Goal: Information Seeking & Learning: Learn about a topic

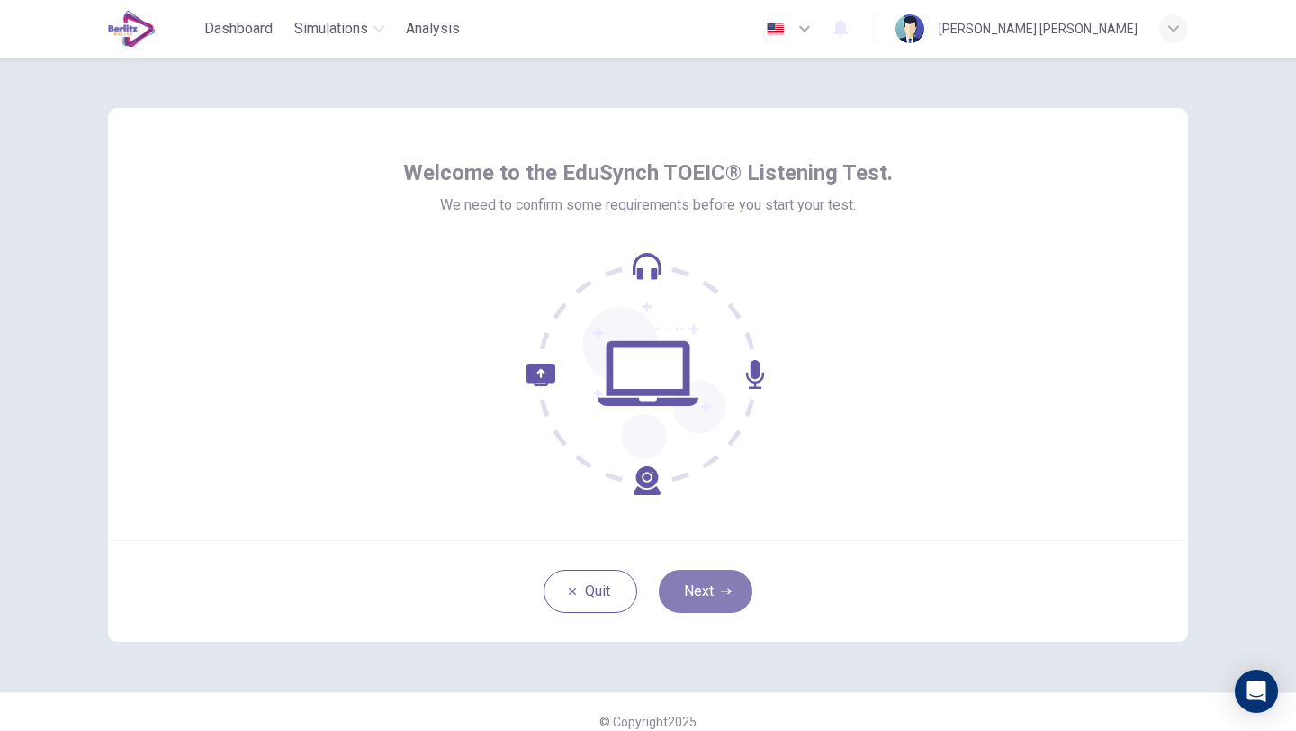
click at [713, 606] on button "Next" at bounding box center [706, 591] width 94 height 43
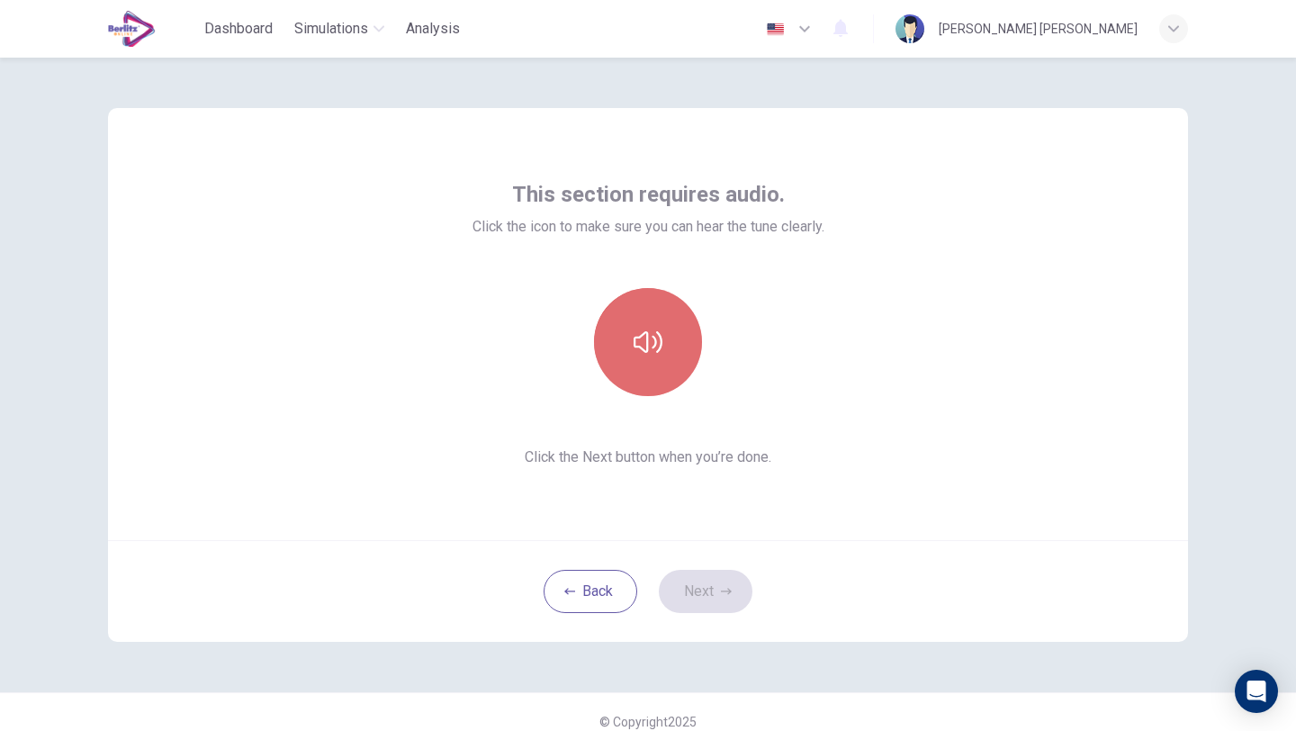
click at [656, 345] on icon "button" at bounding box center [647, 342] width 29 height 29
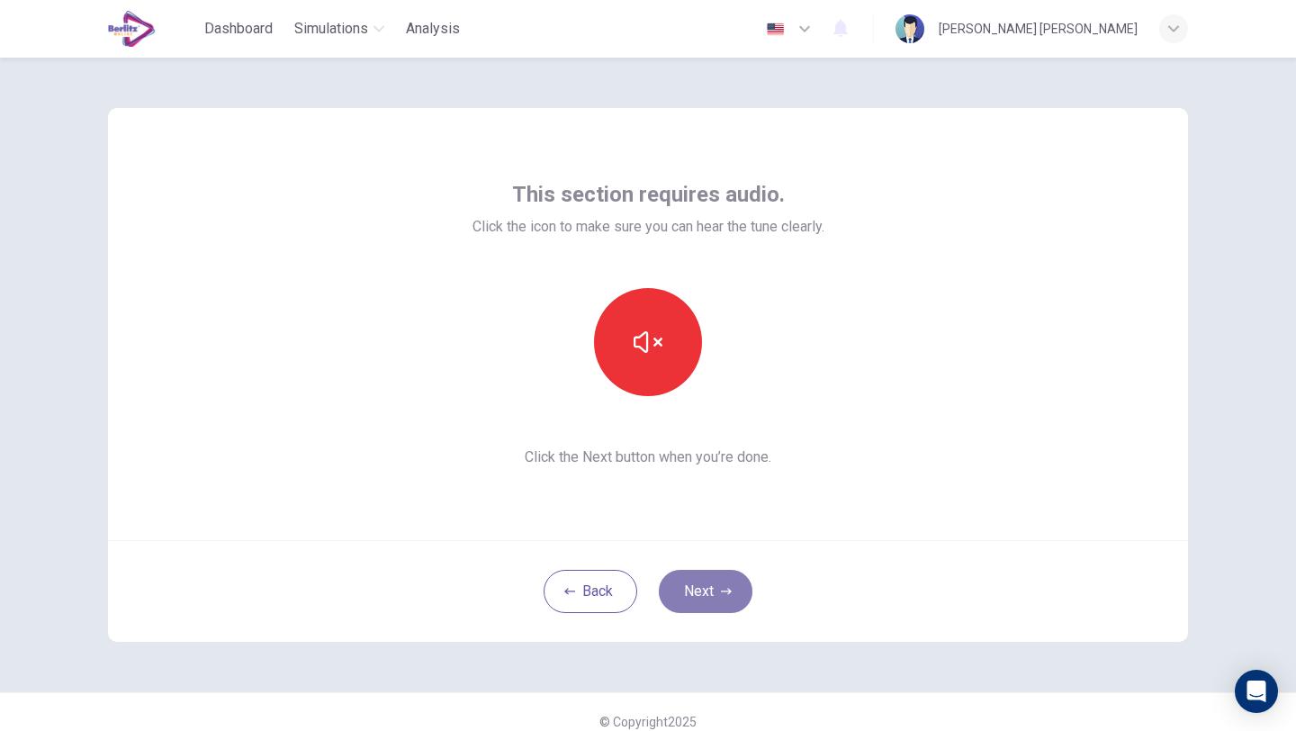
click at [697, 599] on button "Next" at bounding box center [706, 591] width 94 height 43
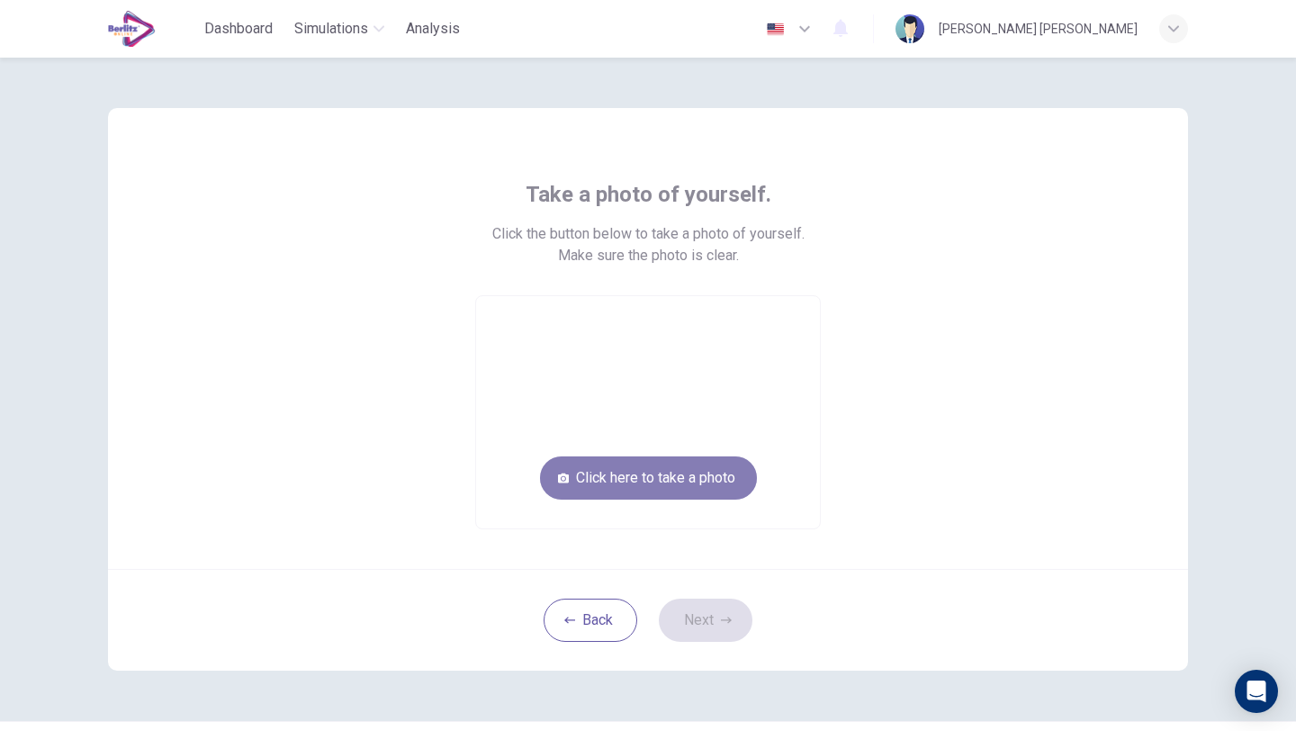
click at [676, 483] on button "Click here to take a photo" at bounding box center [648, 477] width 217 height 43
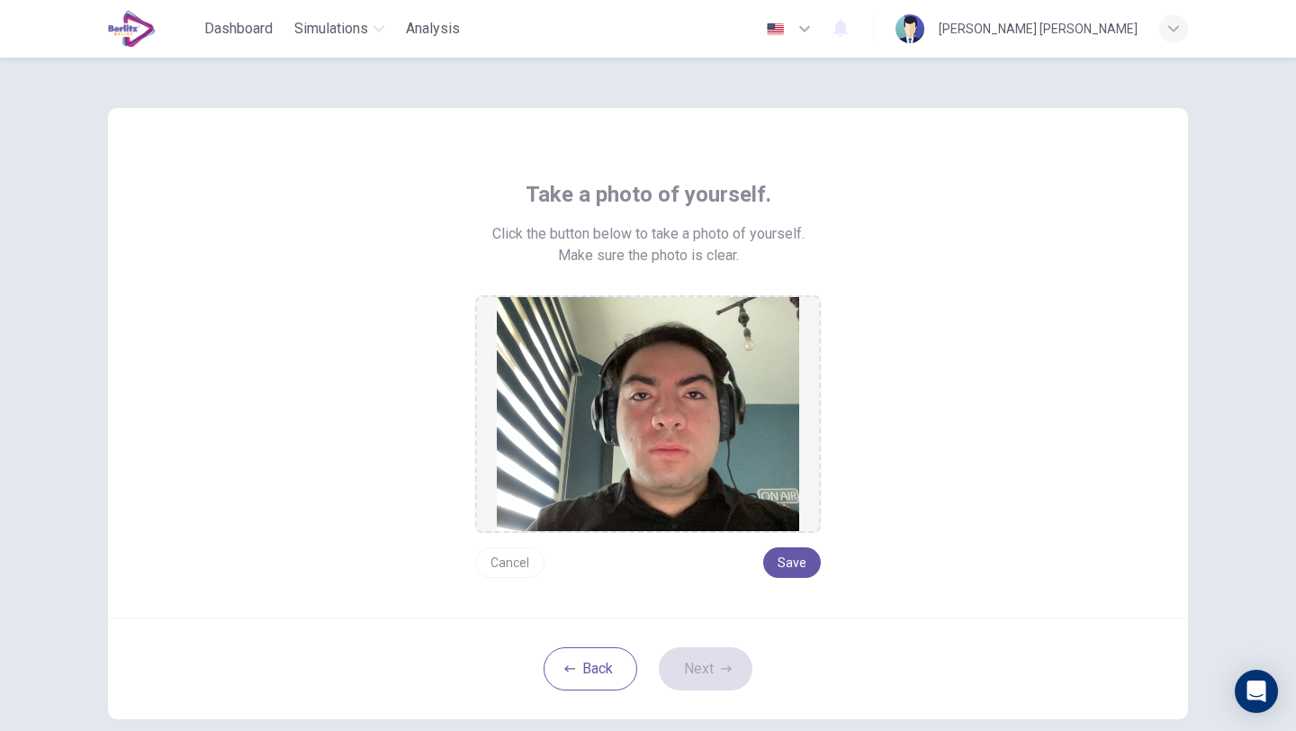
click at [507, 561] on button "Cancel" at bounding box center [509, 562] width 69 height 31
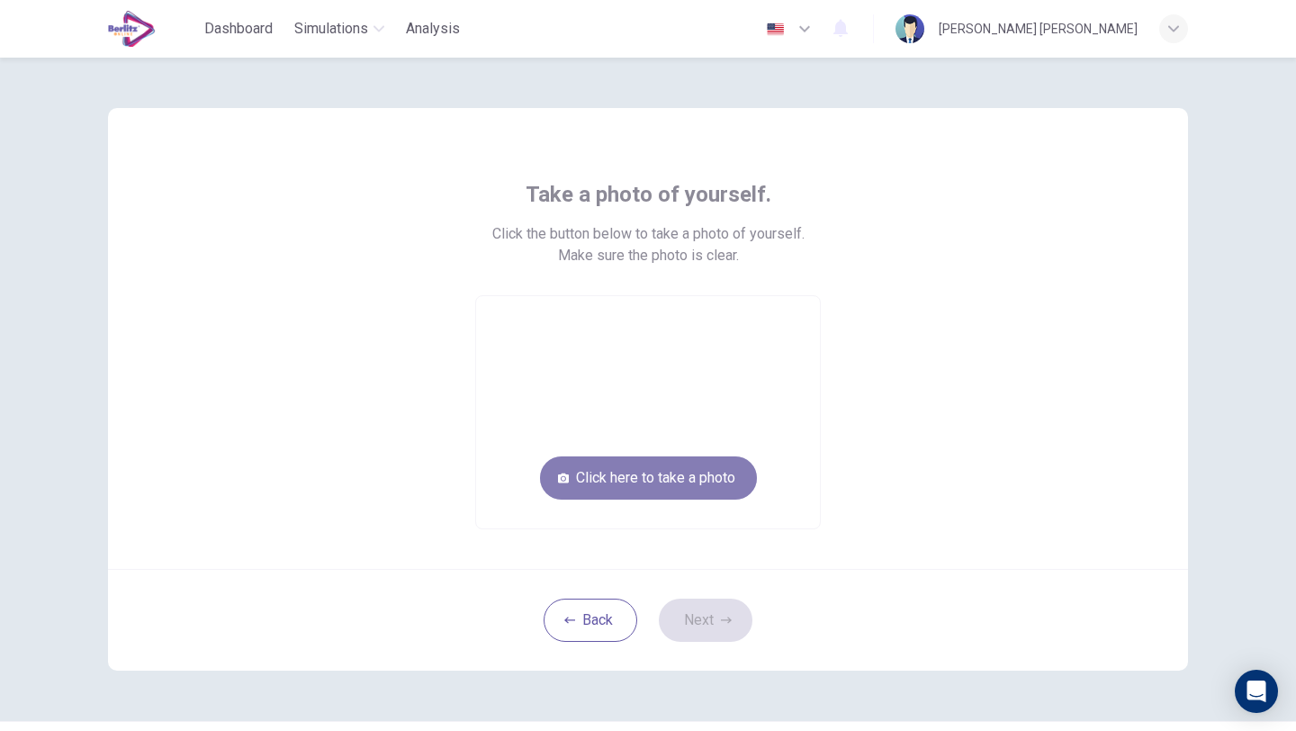
click at [656, 479] on button "Click here to take a photo" at bounding box center [648, 477] width 217 height 43
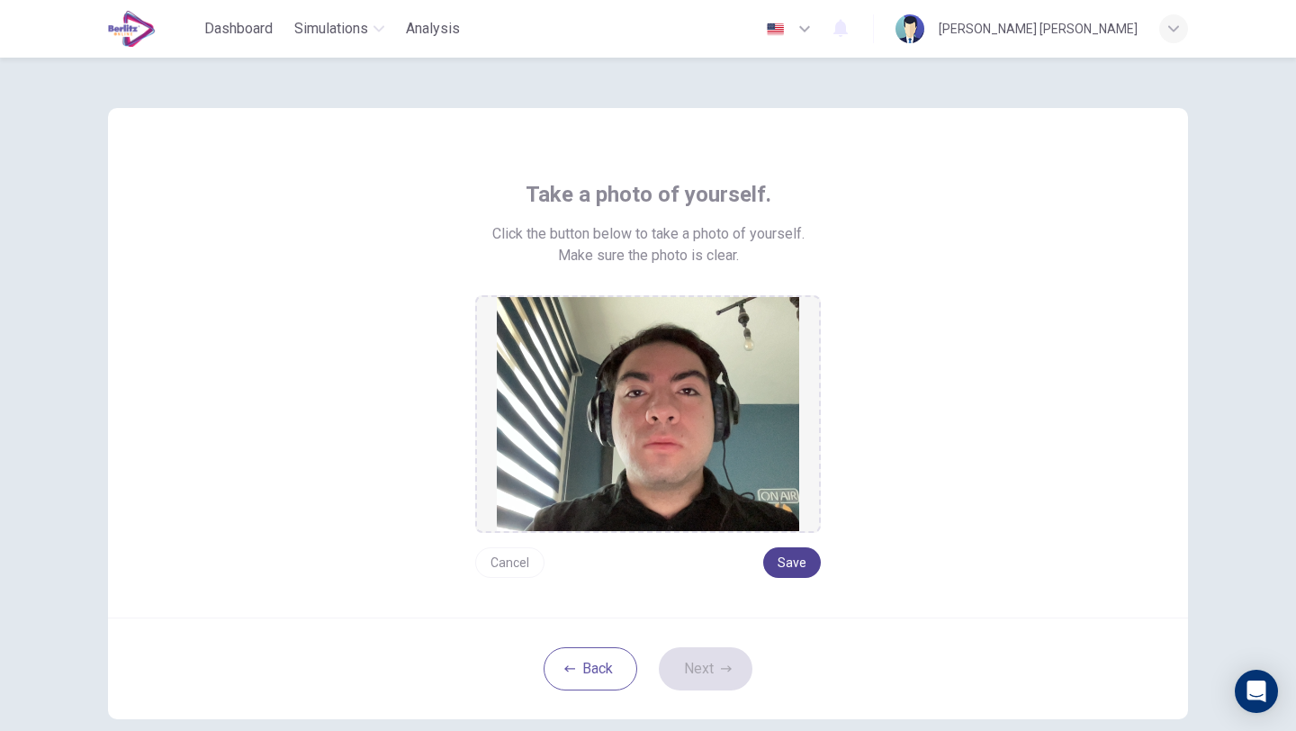
click at [803, 561] on button "Save" at bounding box center [792, 562] width 58 height 31
click at [712, 663] on button "Next" at bounding box center [706, 668] width 94 height 43
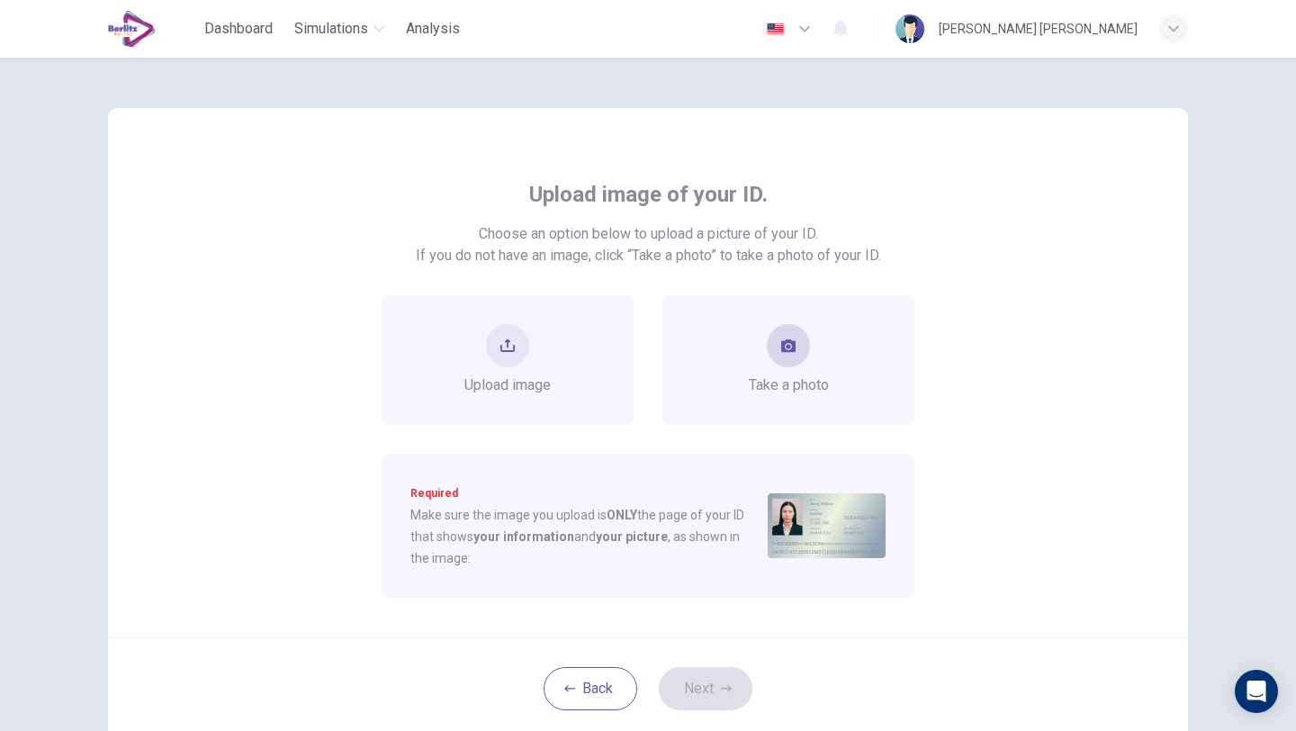
click at [784, 361] on button "take photo" at bounding box center [788, 345] width 43 height 43
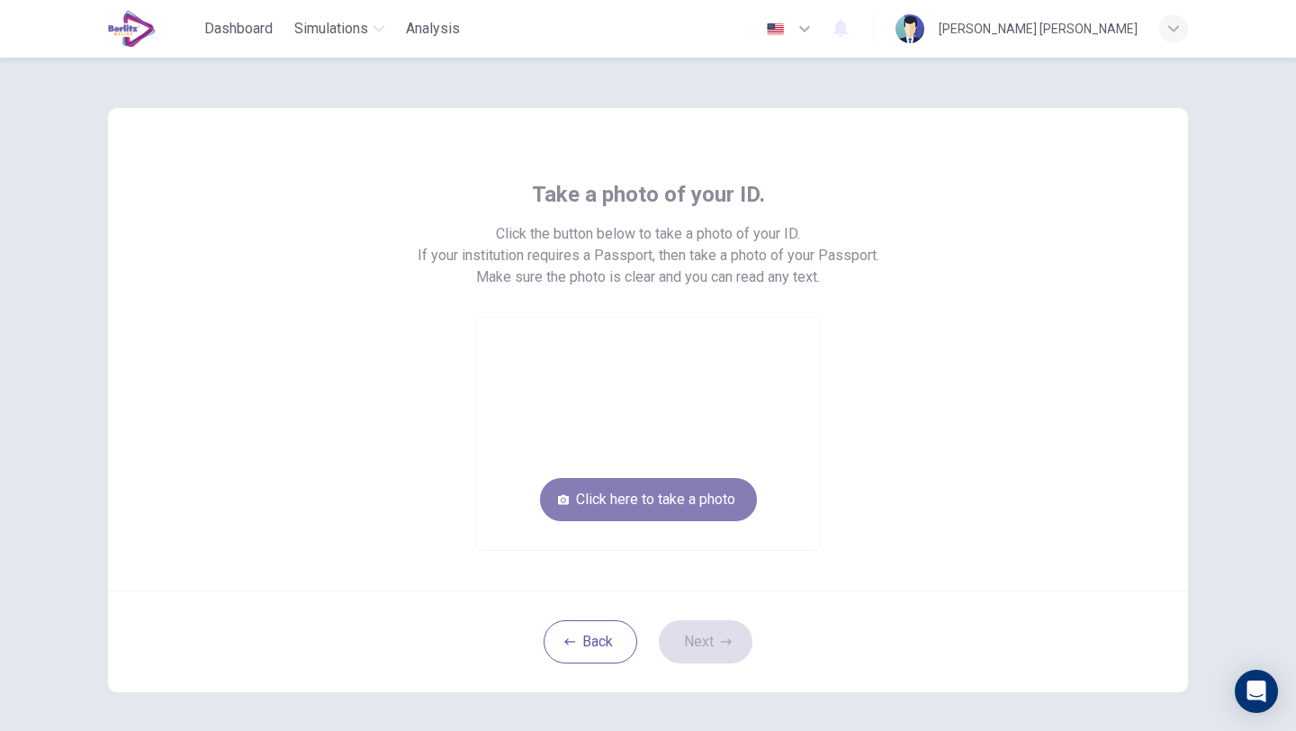
click at [651, 499] on button "Click here to take a photo" at bounding box center [648, 499] width 217 height 43
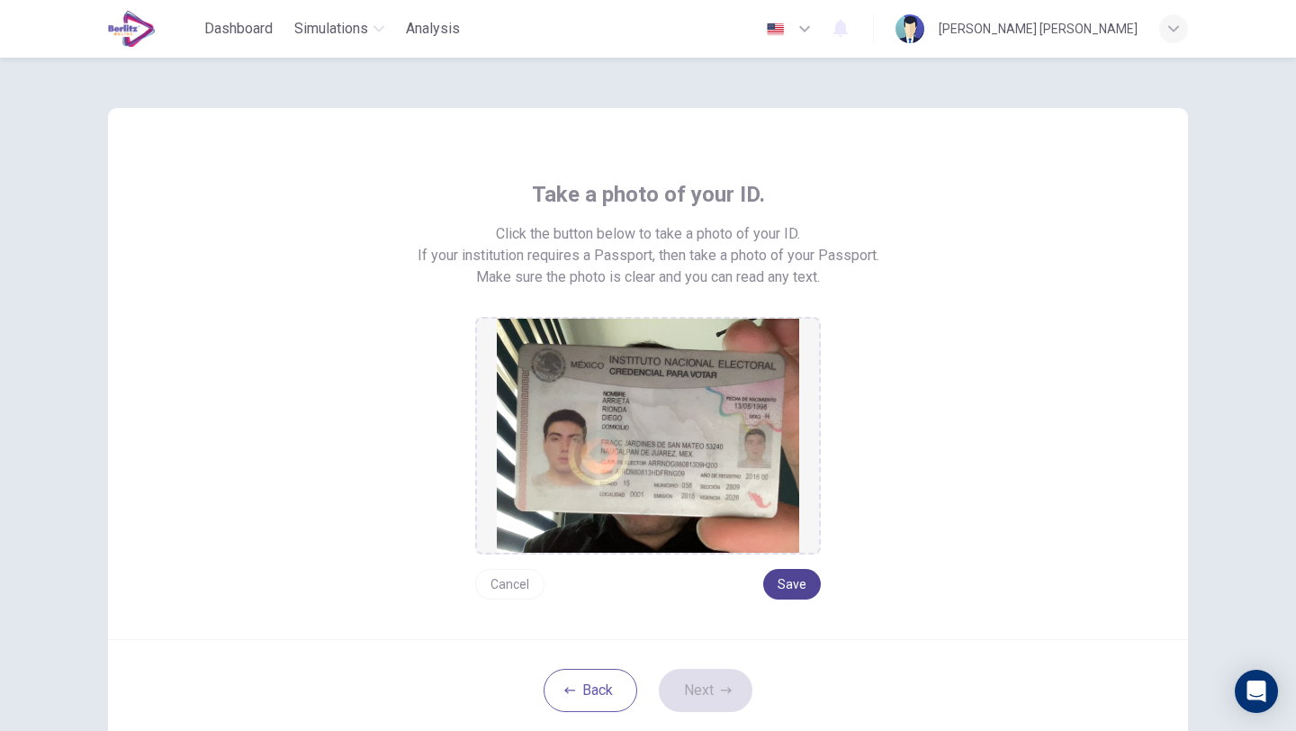
click at [790, 588] on button "Save" at bounding box center [792, 584] width 58 height 31
click at [707, 686] on button "Next" at bounding box center [706, 690] width 94 height 43
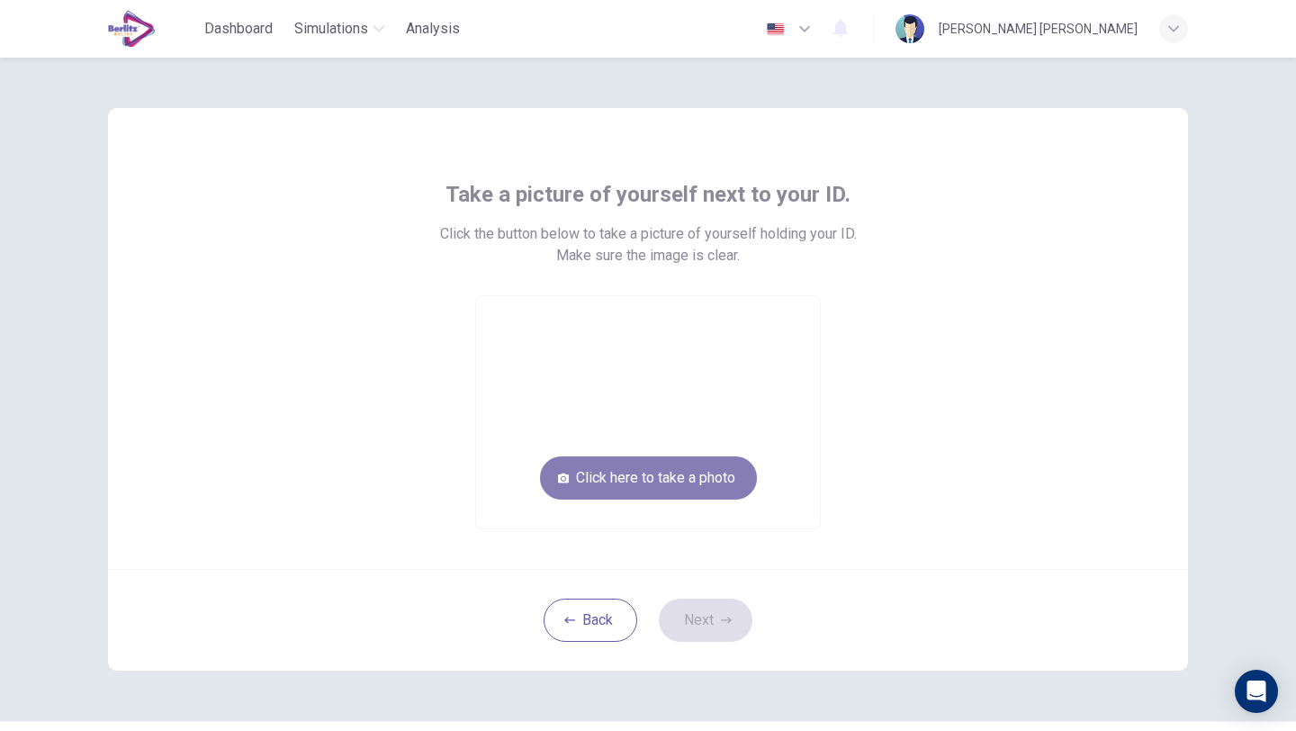
click at [621, 475] on button "Click here to take a photo" at bounding box center [648, 477] width 217 height 43
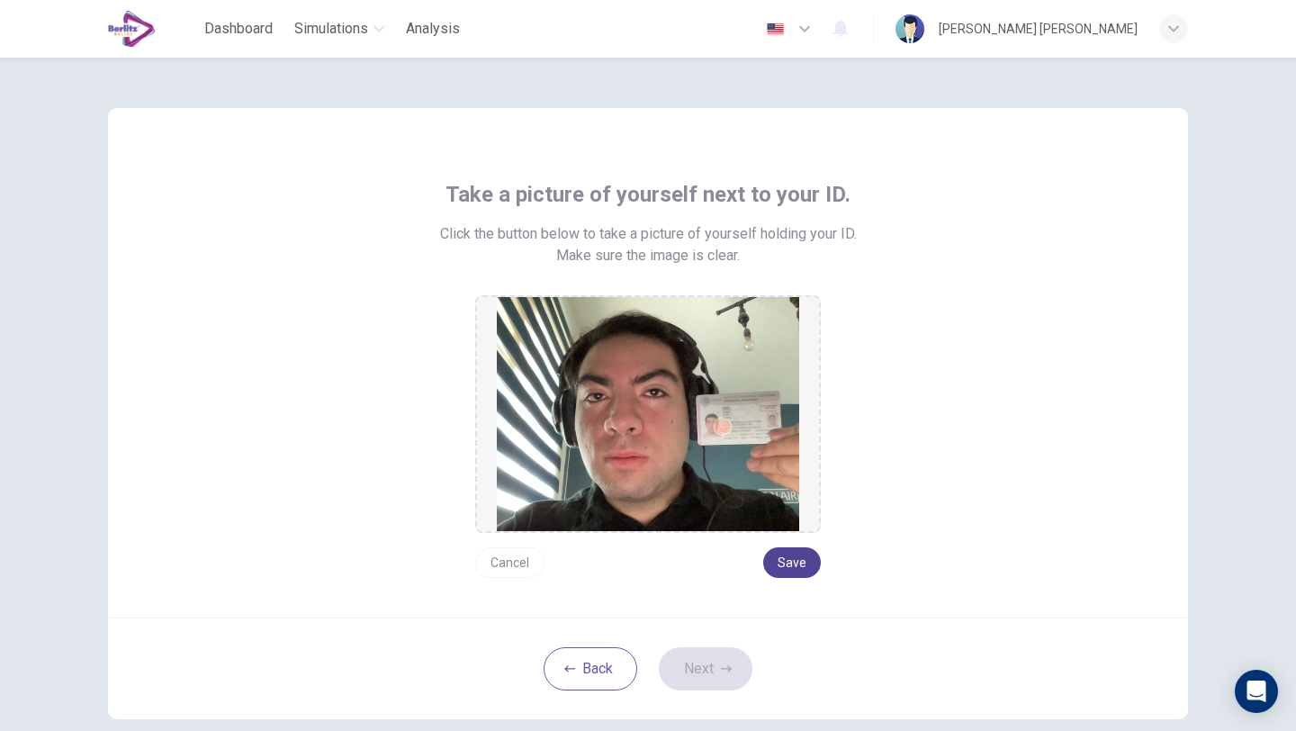
click at [782, 566] on button "Save" at bounding box center [792, 562] width 58 height 31
click at [699, 681] on button "Next" at bounding box center [706, 668] width 94 height 43
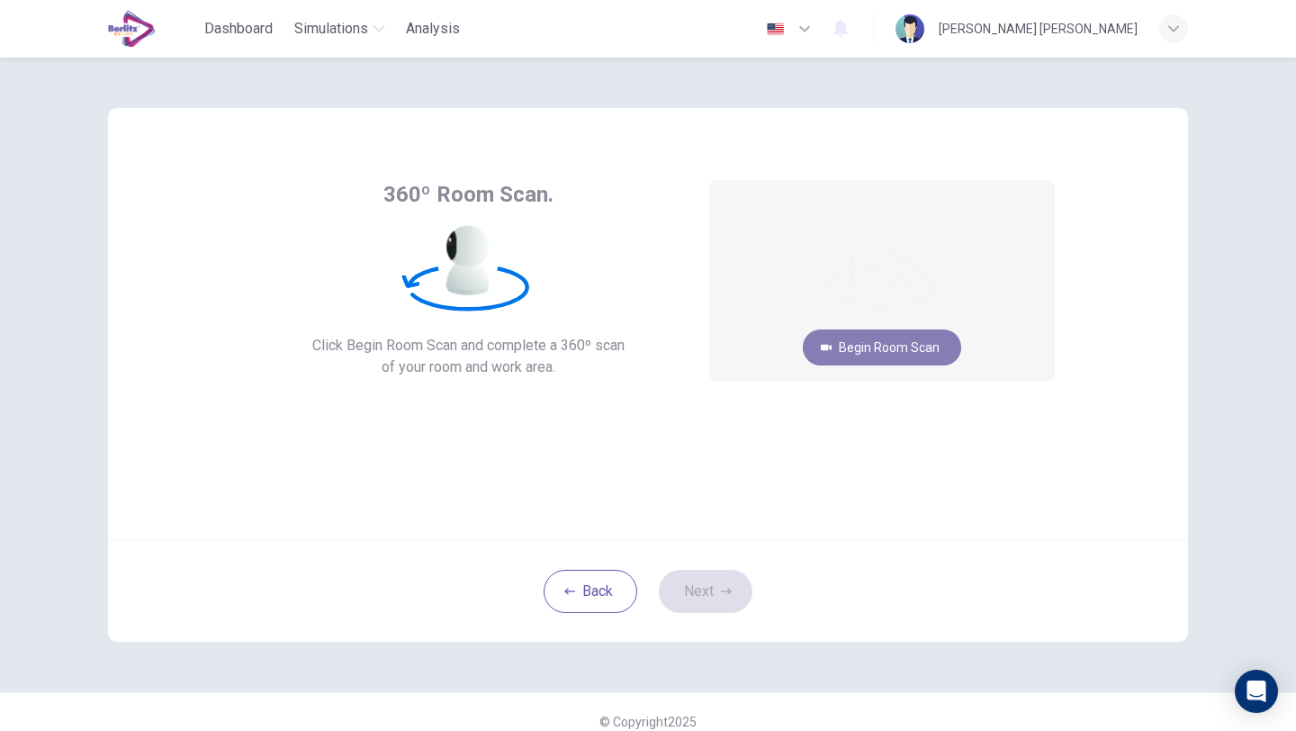
click at [855, 351] on button "Begin Room Scan" at bounding box center [882, 347] width 158 height 36
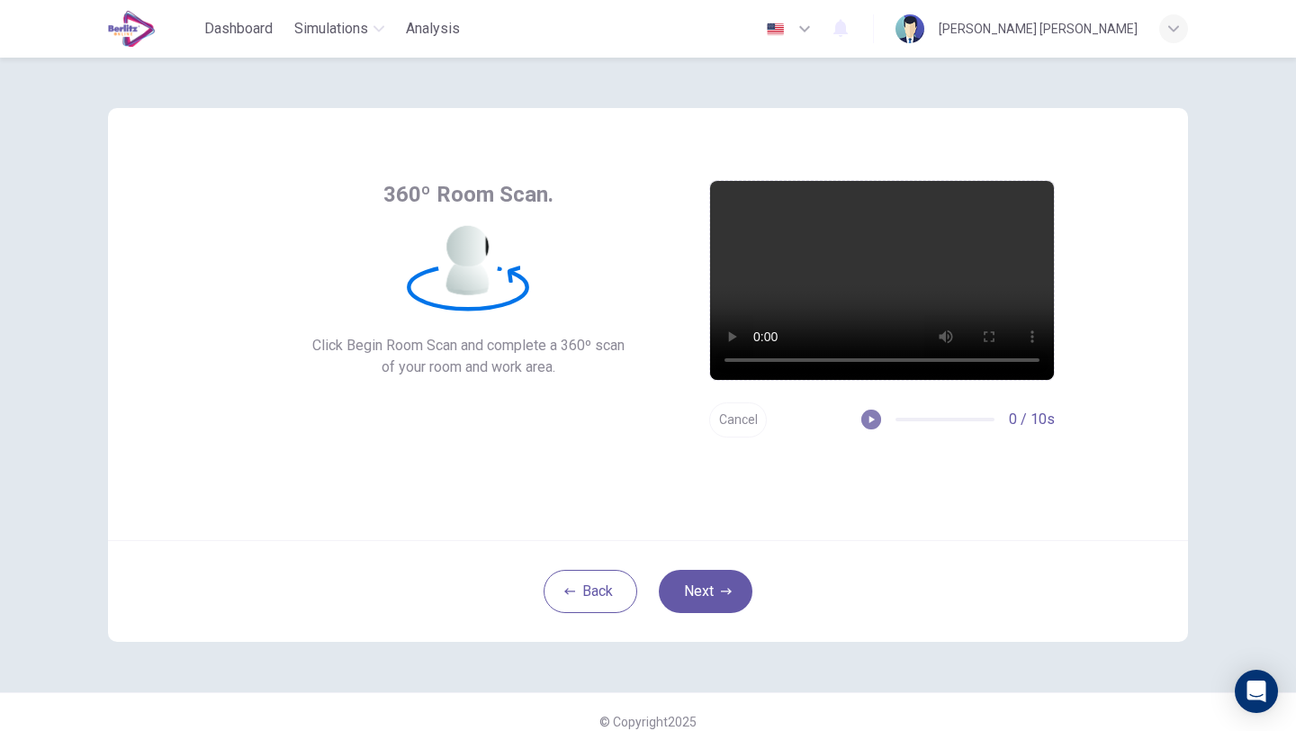
click at [871, 421] on icon "button" at bounding box center [871, 419] width 5 height 7
click at [703, 584] on button "Next" at bounding box center [706, 591] width 94 height 43
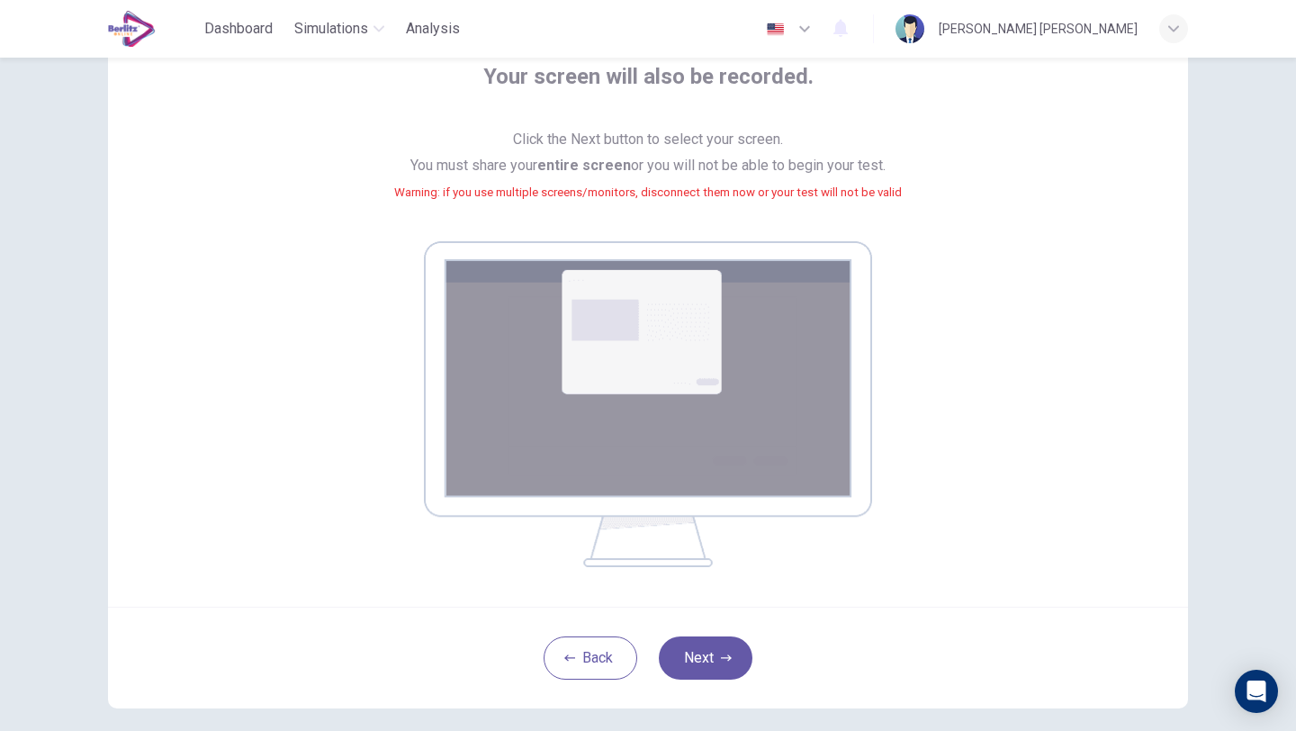
scroll to position [123, 0]
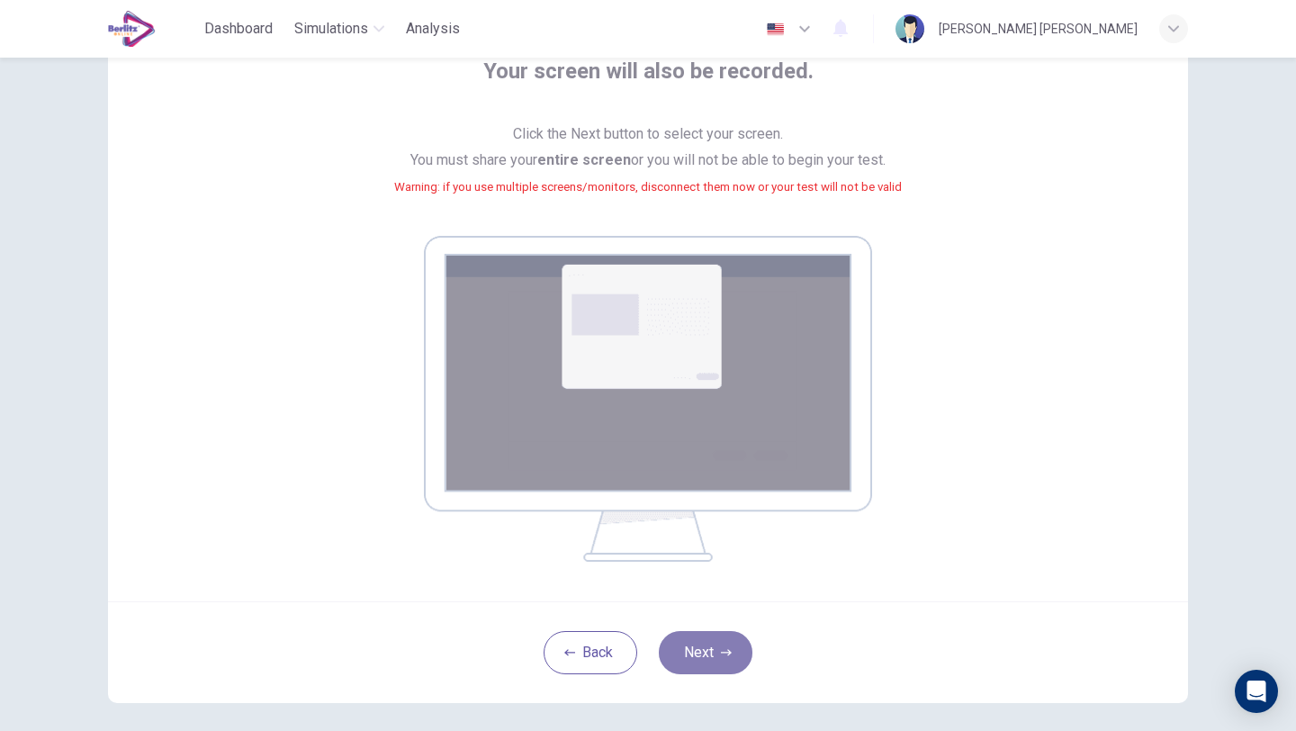
click at [691, 656] on button "Next" at bounding box center [706, 652] width 94 height 43
click at [701, 669] on button "Next" at bounding box center [706, 652] width 94 height 43
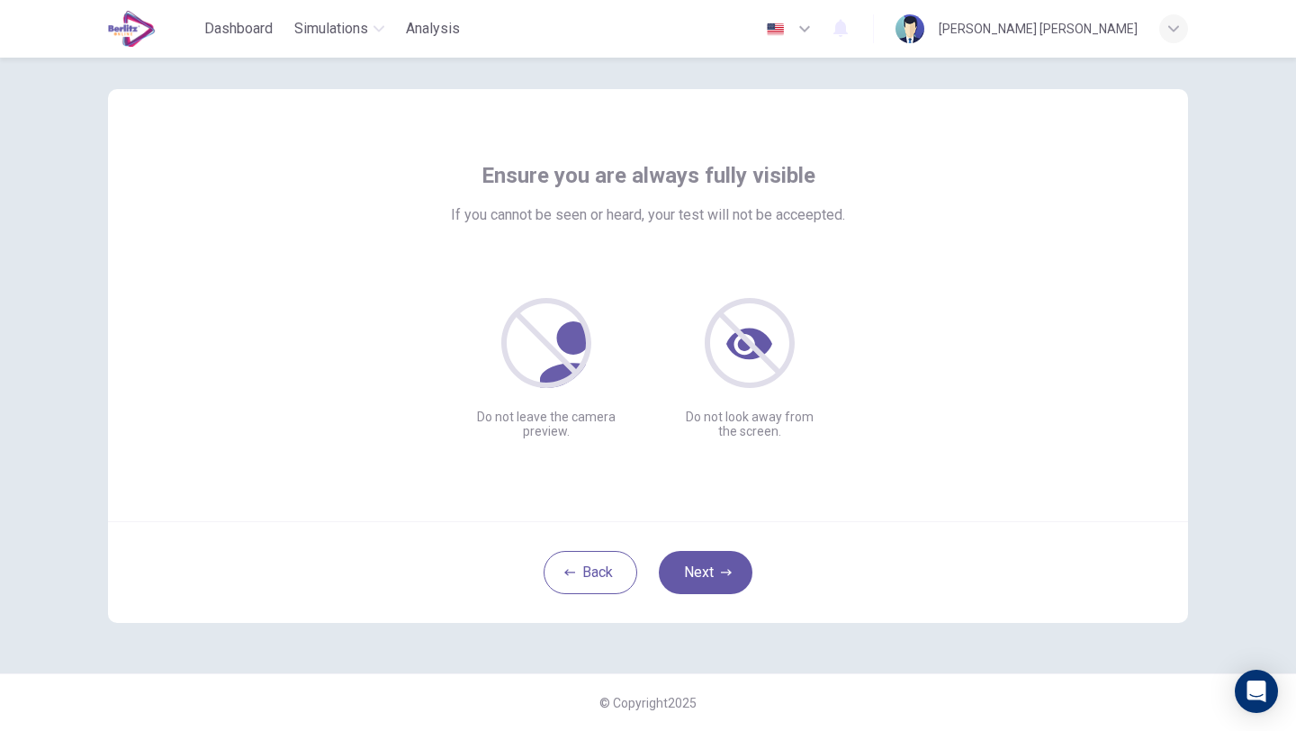
scroll to position [19, 0]
click at [688, 574] on button "Next" at bounding box center [706, 572] width 94 height 43
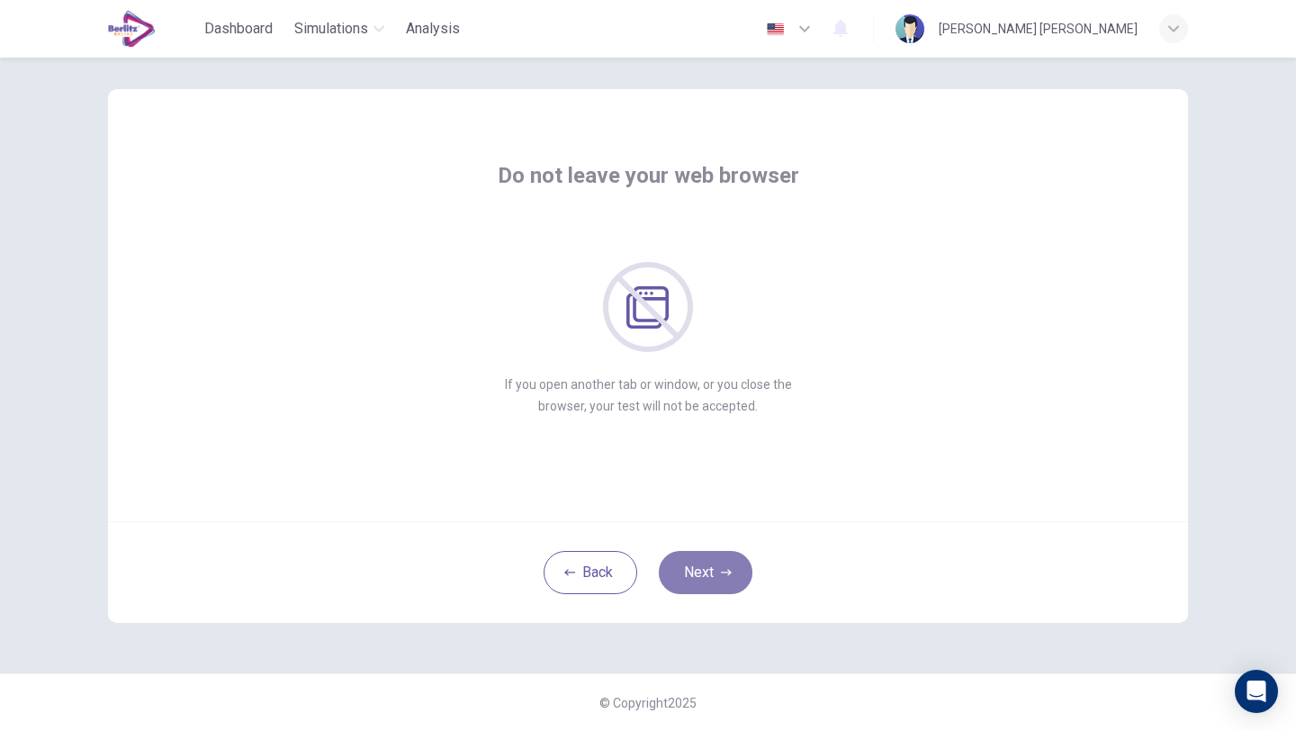
click at [711, 584] on button "Next" at bounding box center [706, 572] width 94 height 43
click at [703, 574] on button "Next" at bounding box center [706, 572] width 94 height 43
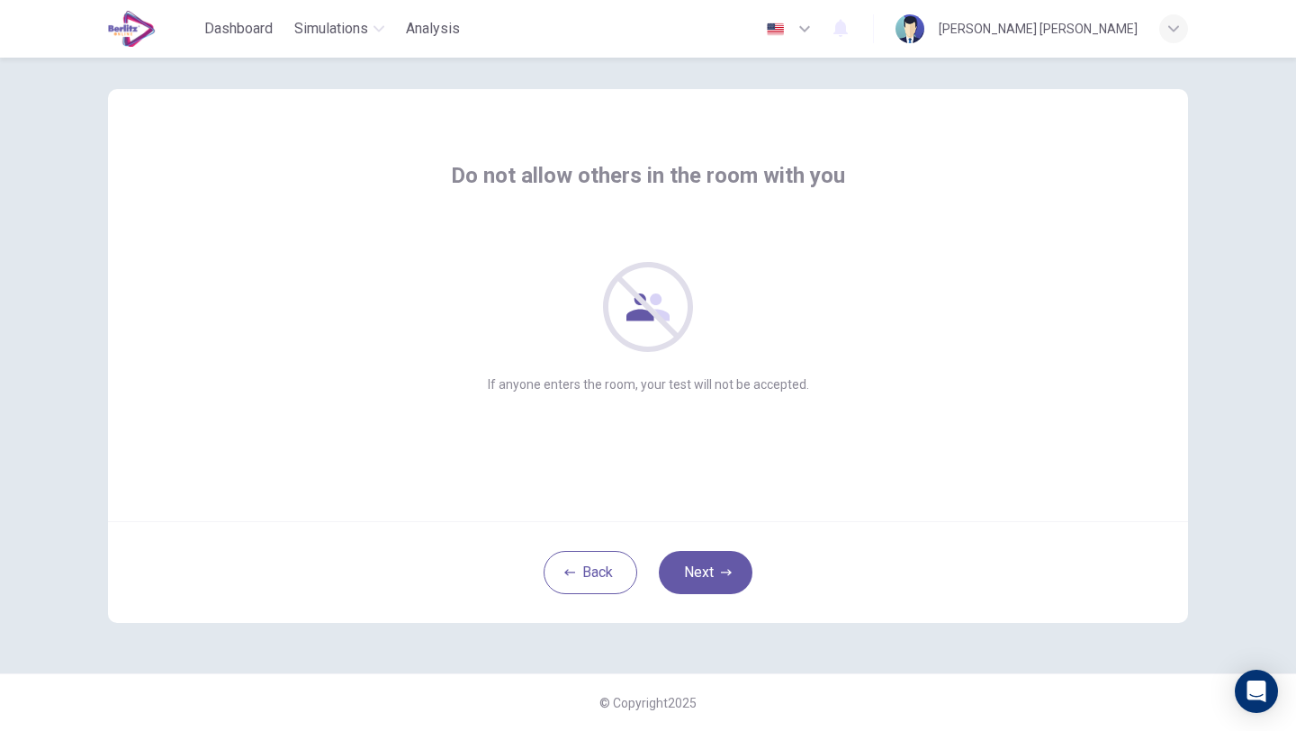
click at [706, 594] on div "Back Next" at bounding box center [648, 572] width 1080 height 102
click at [704, 575] on button "Next" at bounding box center [706, 572] width 94 height 43
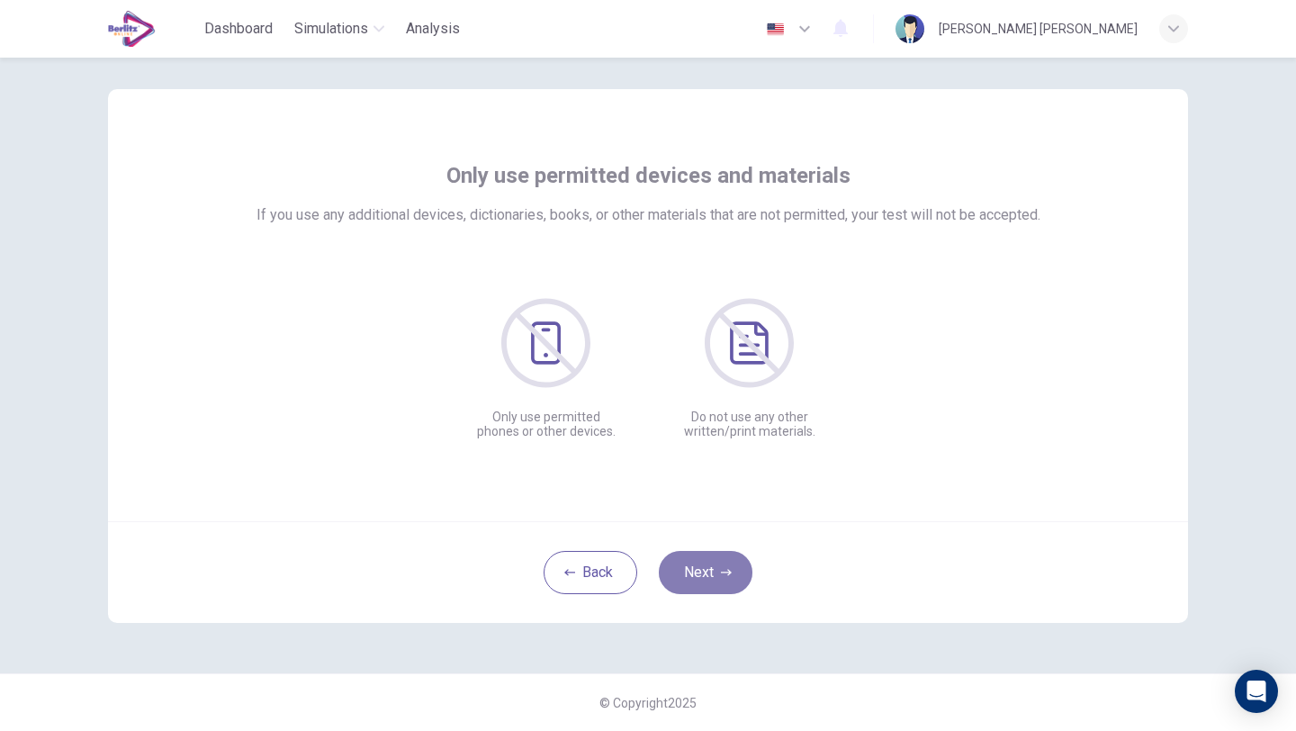
click at [696, 561] on button "Next" at bounding box center [706, 572] width 94 height 43
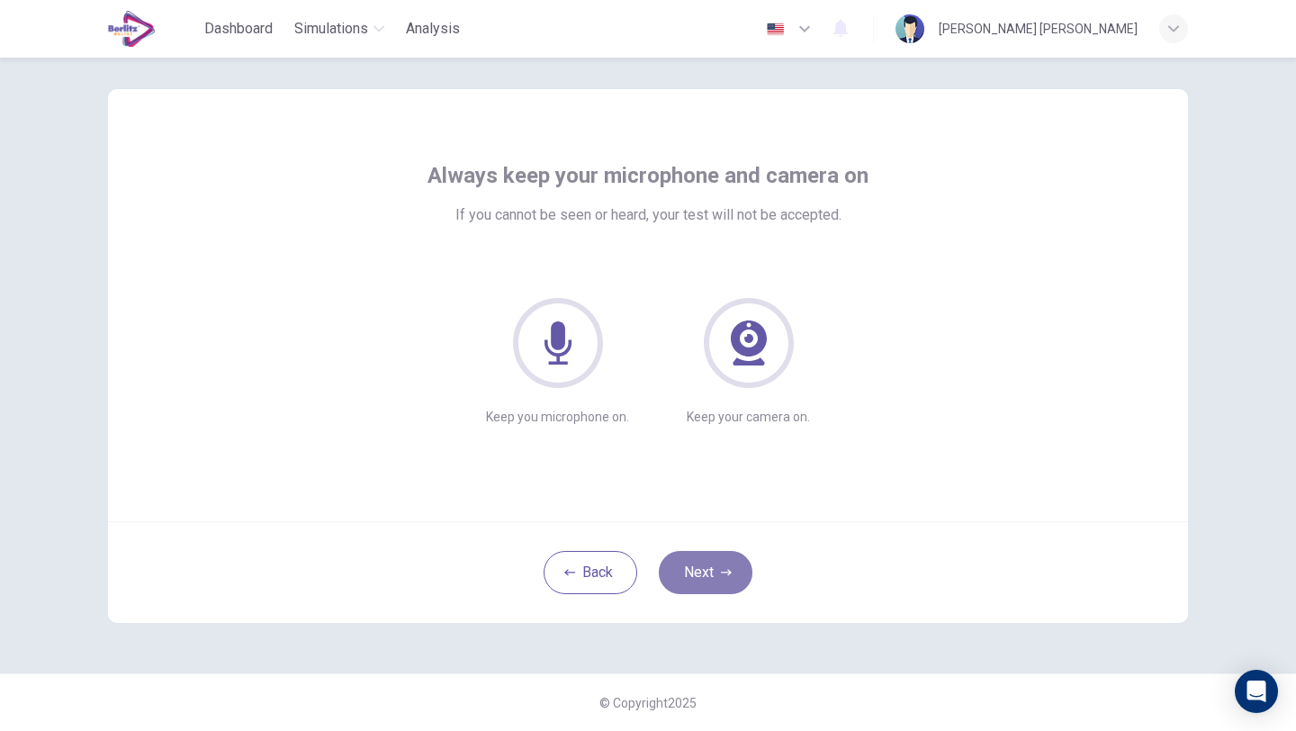
click at [708, 573] on button "Next" at bounding box center [706, 572] width 94 height 43
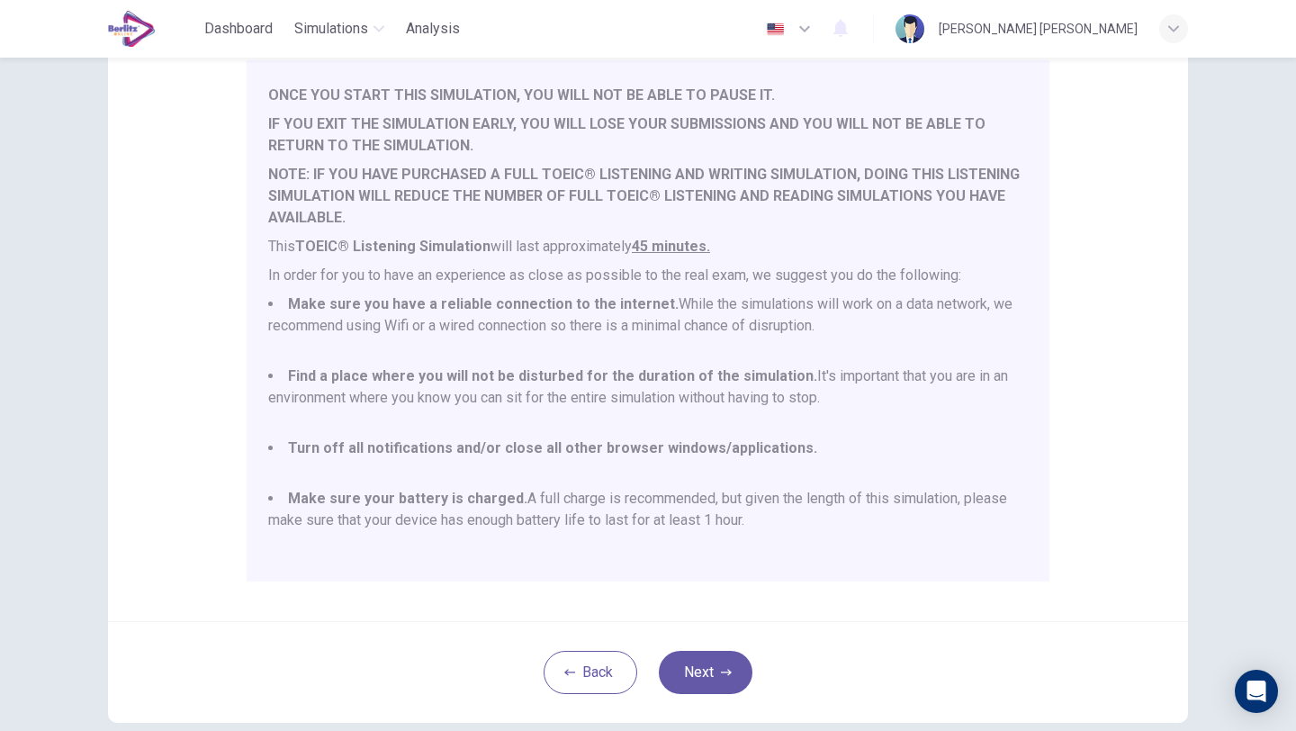
scroll to position [48, 0]
click at [705, 671] on button "Next" at bounding box center [706, 672] width 94 height 43
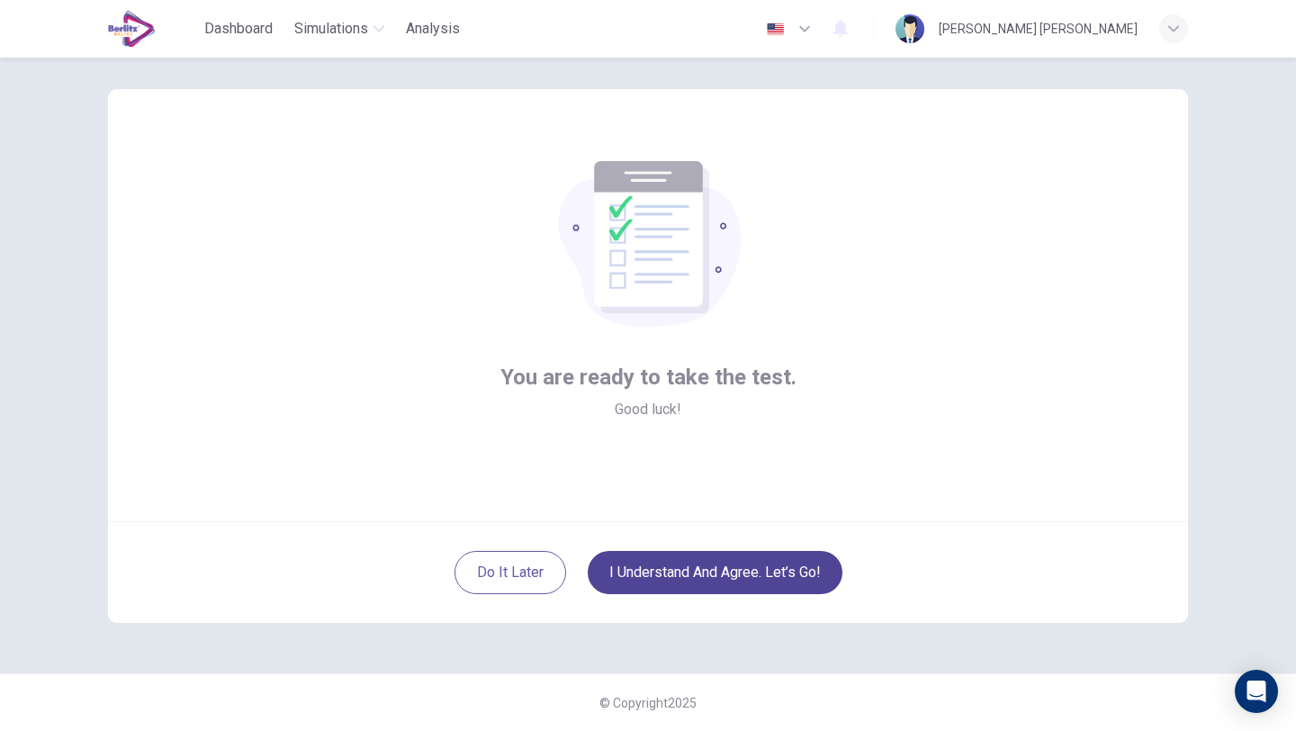
scroll to position [19, 0]
click at [668, 582] on button "I understand and agree. Let’s go!" at bounding box center [715, 572] width 255 height 43
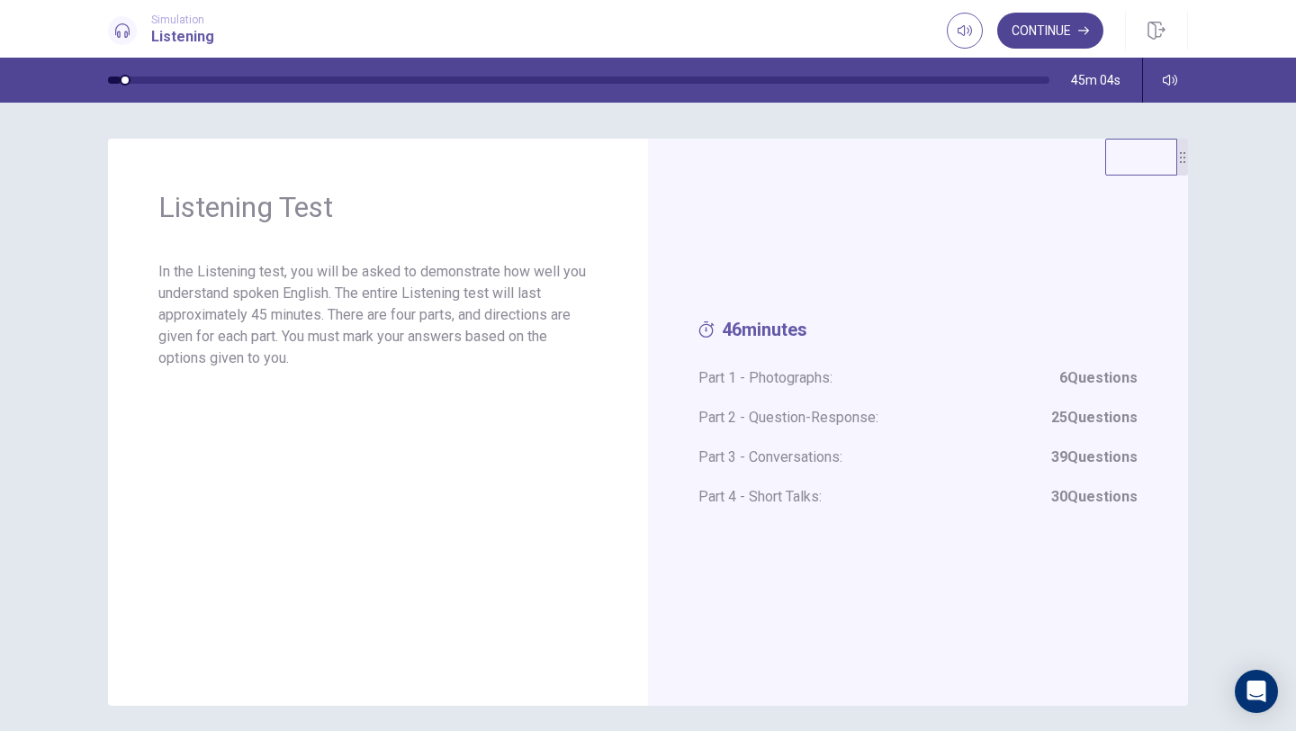
click at [1024, 40] on button "Continue" at bounding box center [1050, 31] width 106 height 36
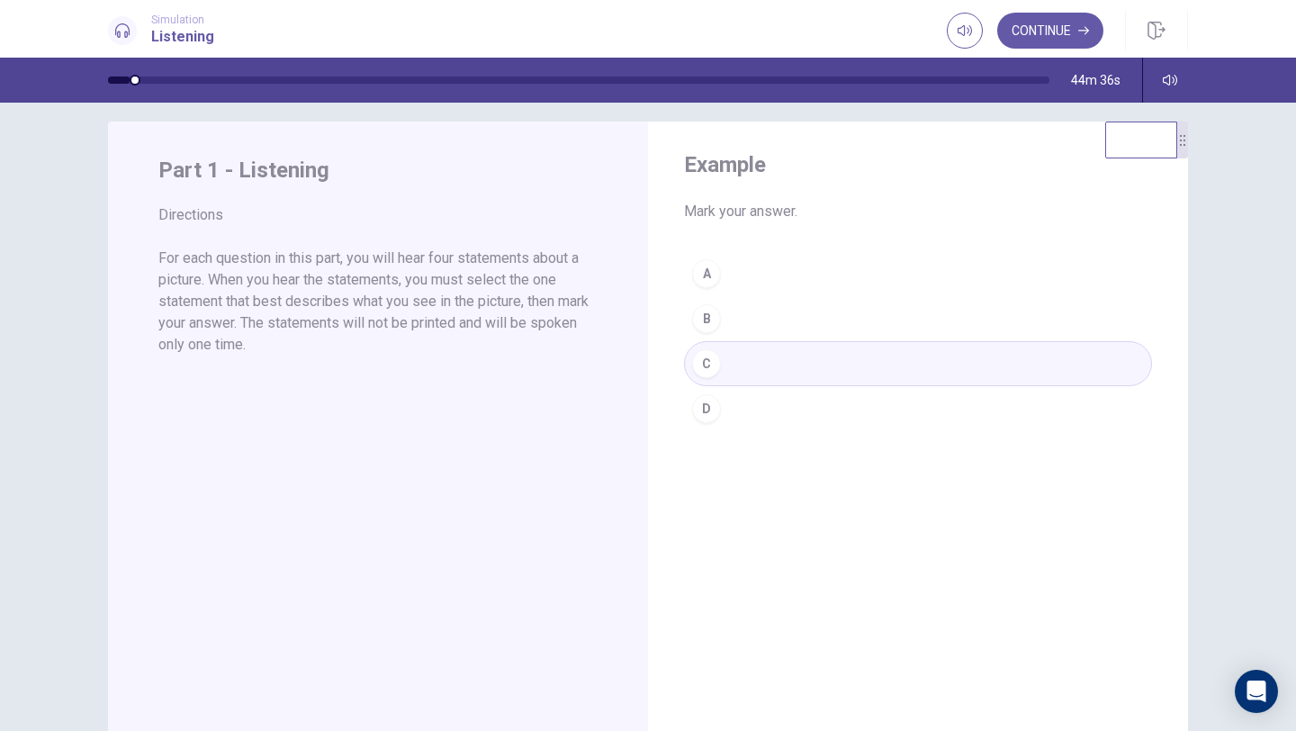
scroll to position [14, 0]
click at [1035, 36] on button "Continue" at bounding box center [1050, 31] width 106 height 36
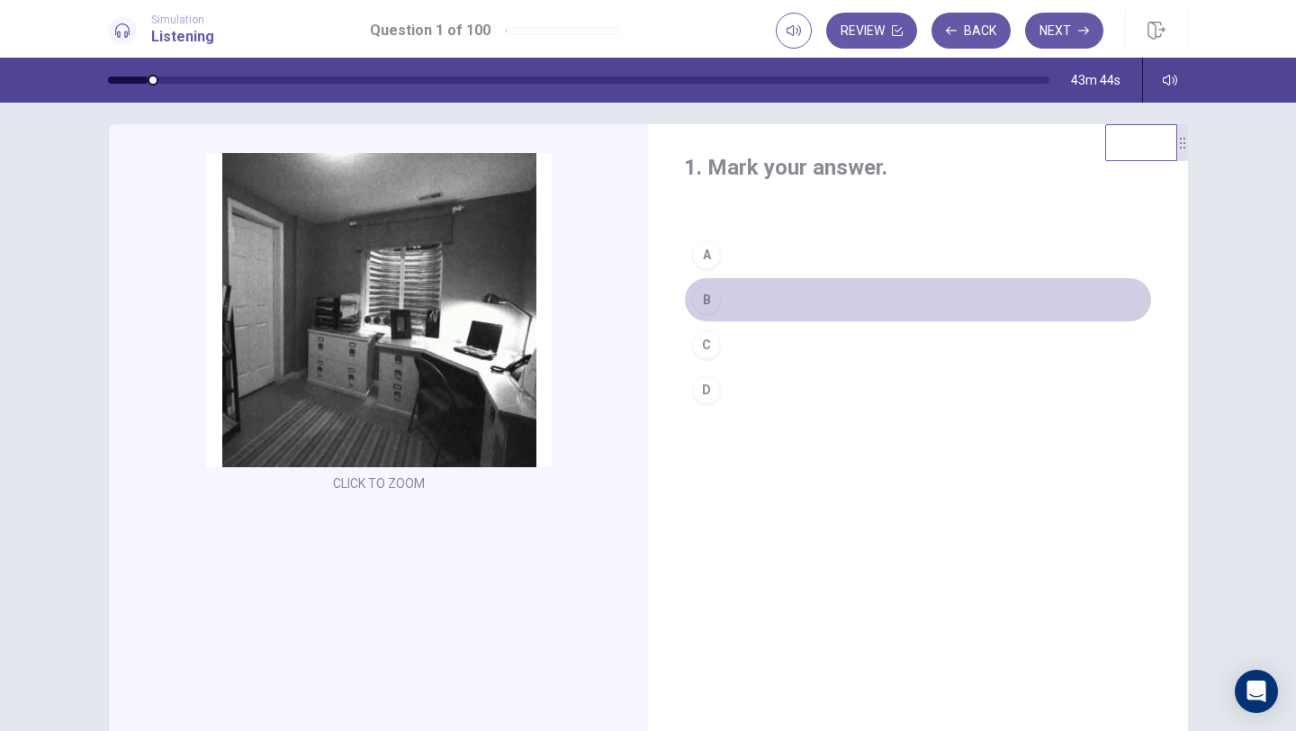
click at [707, 302] on div "B" at bounding box center [706, 299] width 29 height 29
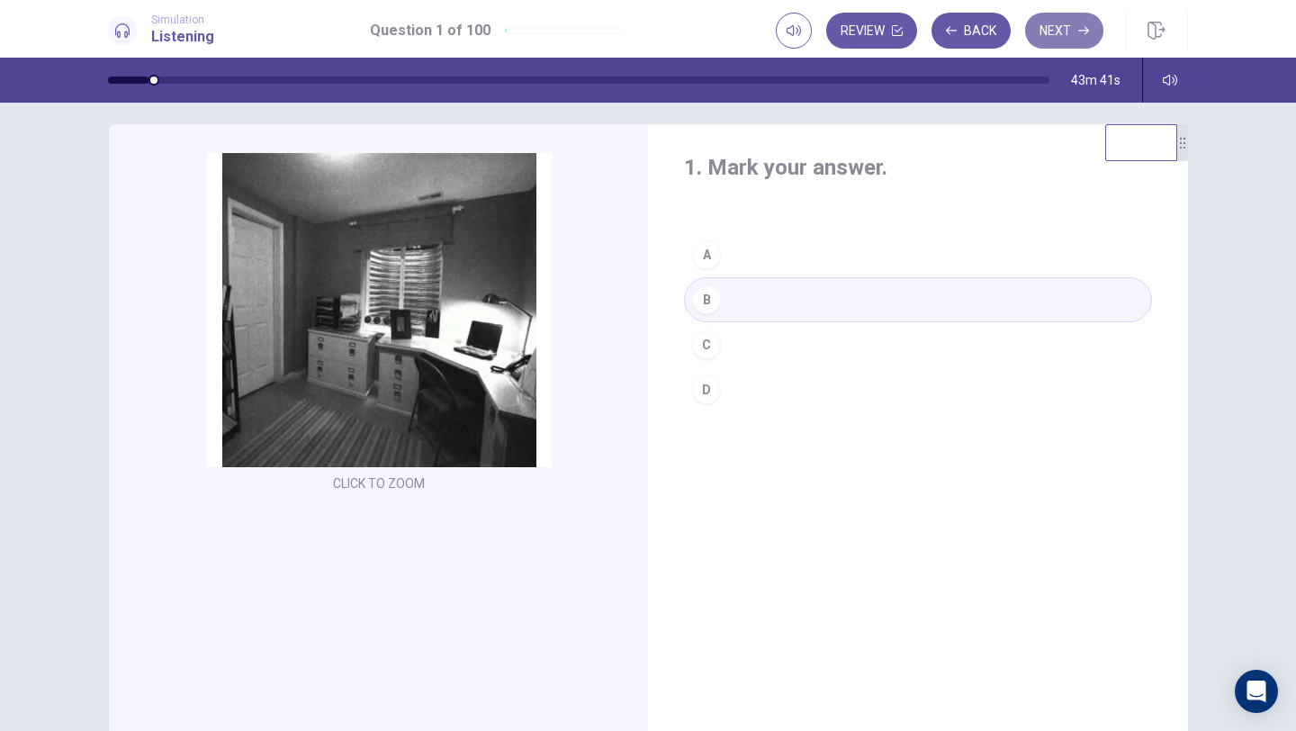
click at [1056, 34] on button "Next" at bounding box center [1064, 31] width 78 height 36
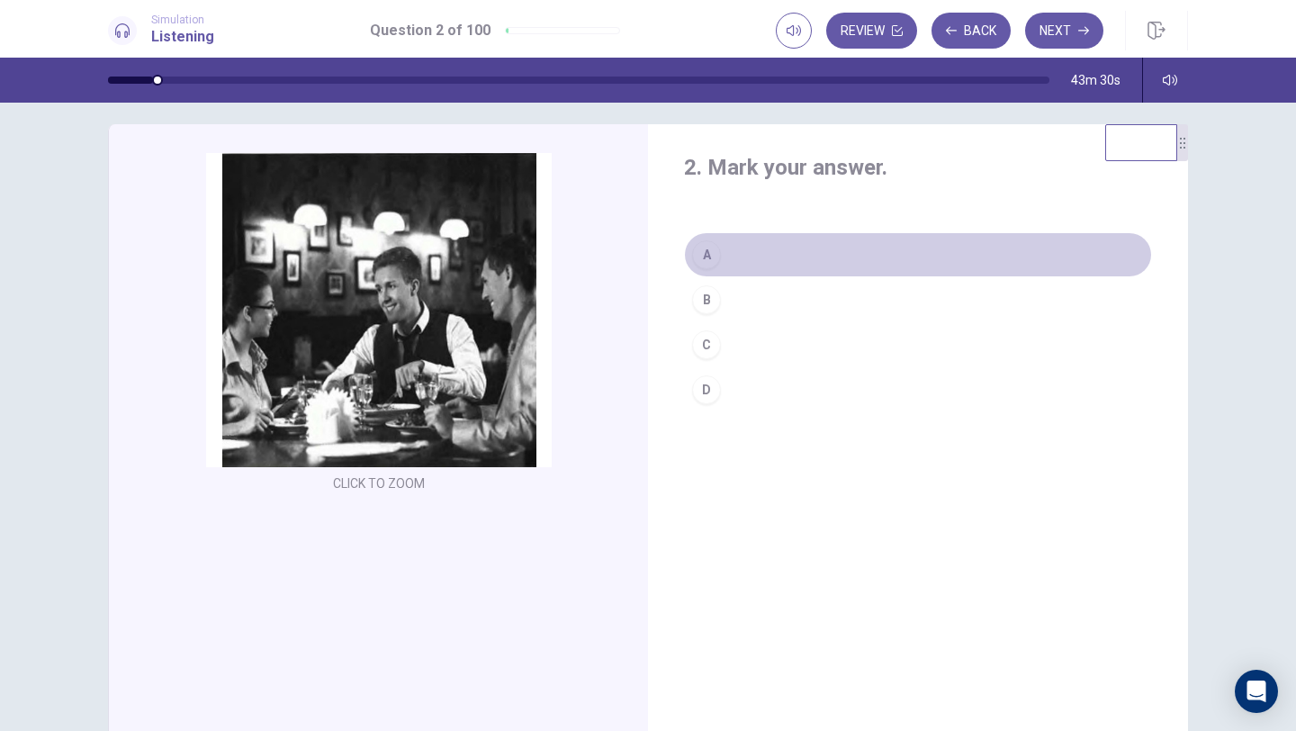
click at [713, 260] on div "A" at bounding box center [706, 254] width 29 height 29
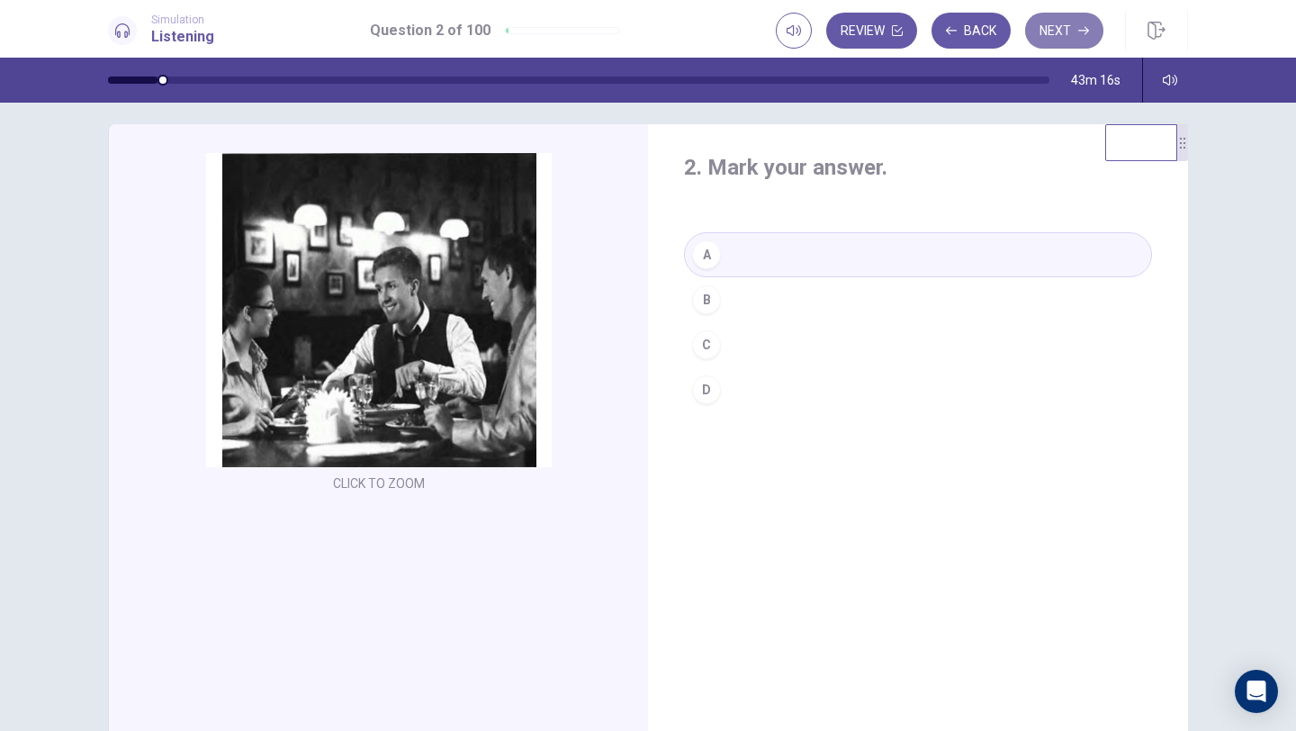
click at [1056, 23] on button "Next" at bounding box center [1064, 31] width 78 height 36
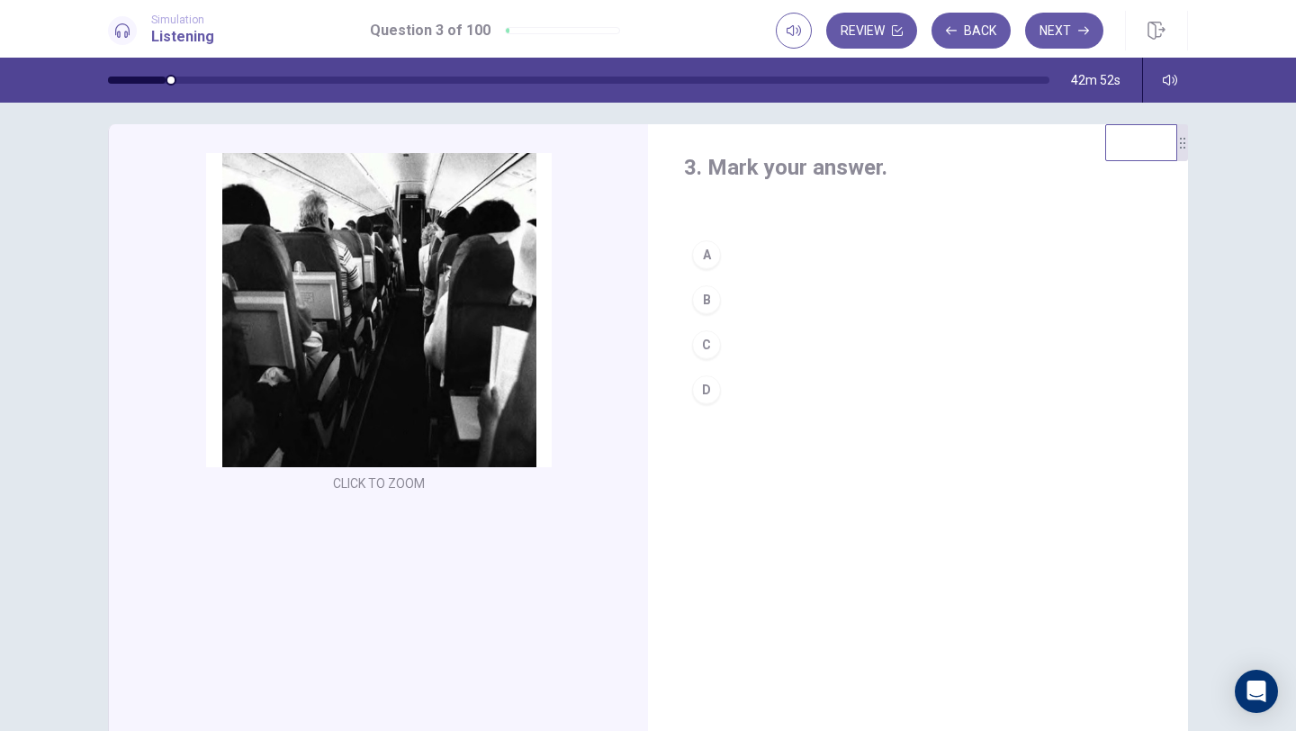
click at [716, 396] on div "D" at bounding box center [706, 389] width 29 height 29
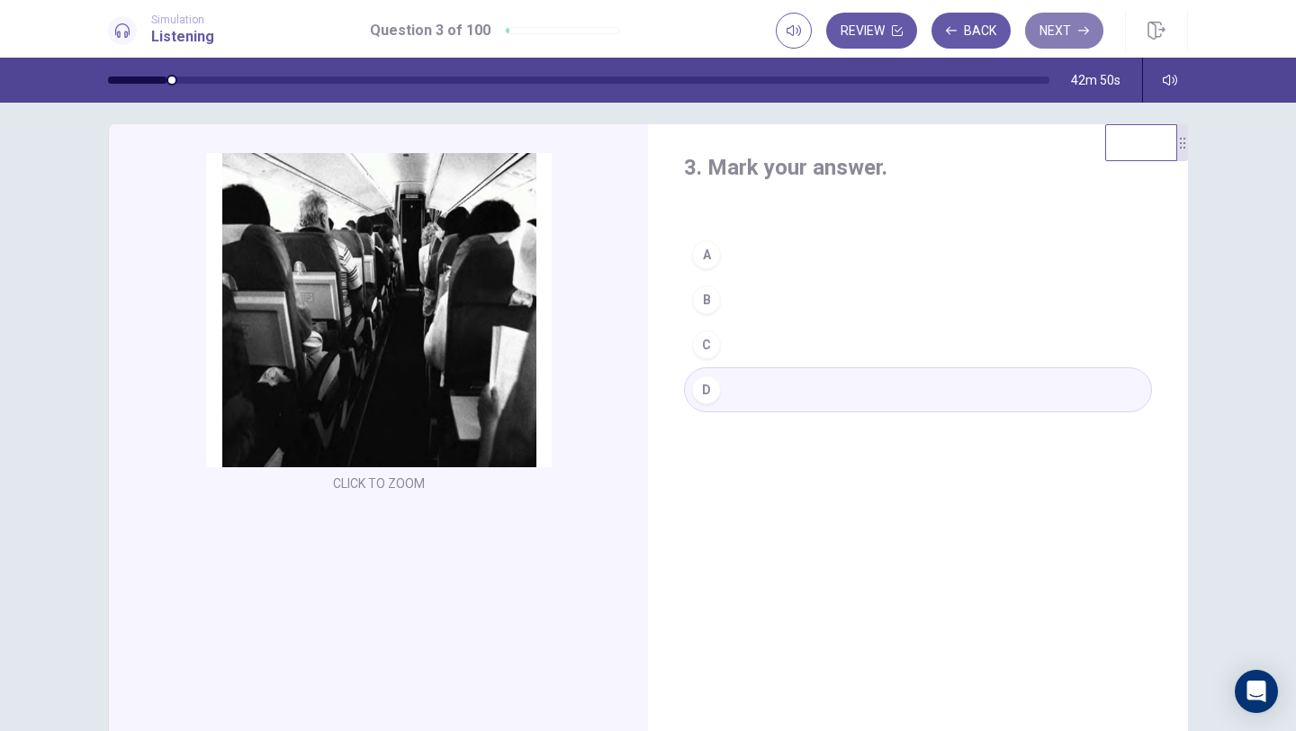
click at [1067, 40] on button "Next" at bounding box center [1064, 31] width 78 height 36
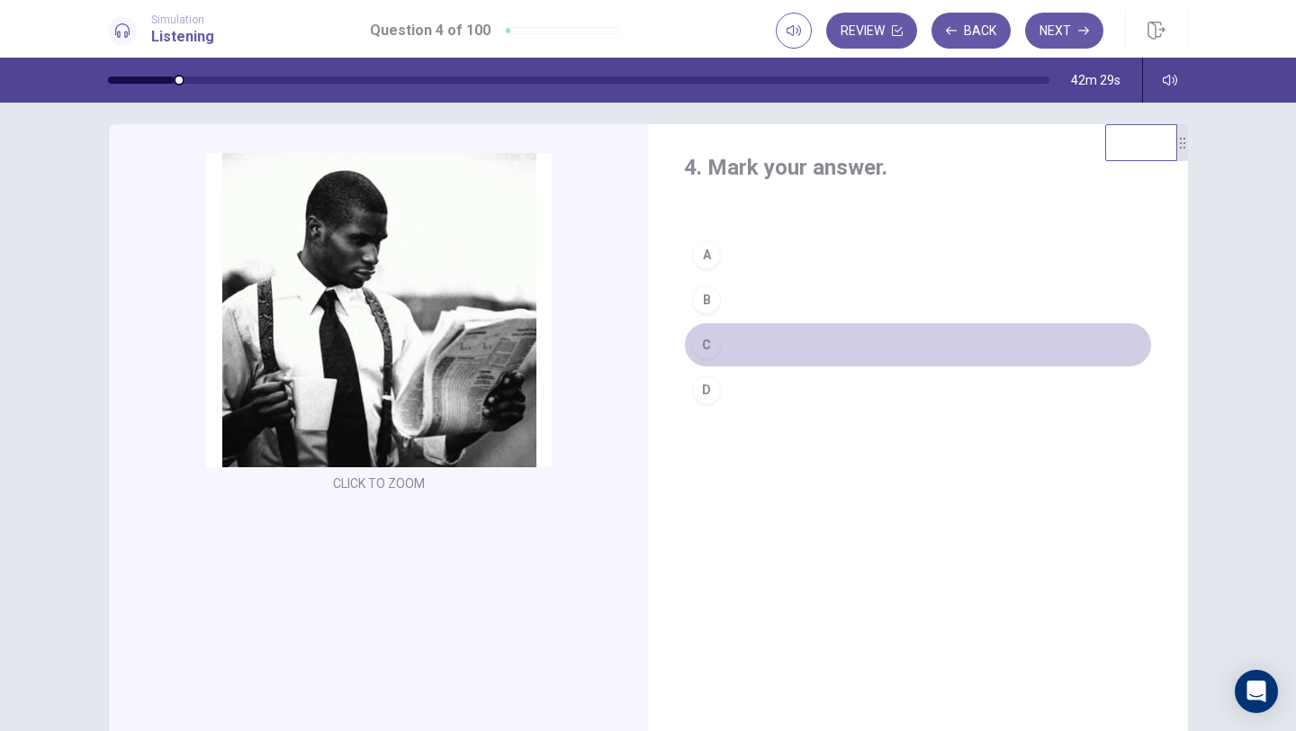
click at [700, 339] on div "C" at bounding box center [706, 344] width 29 height 29
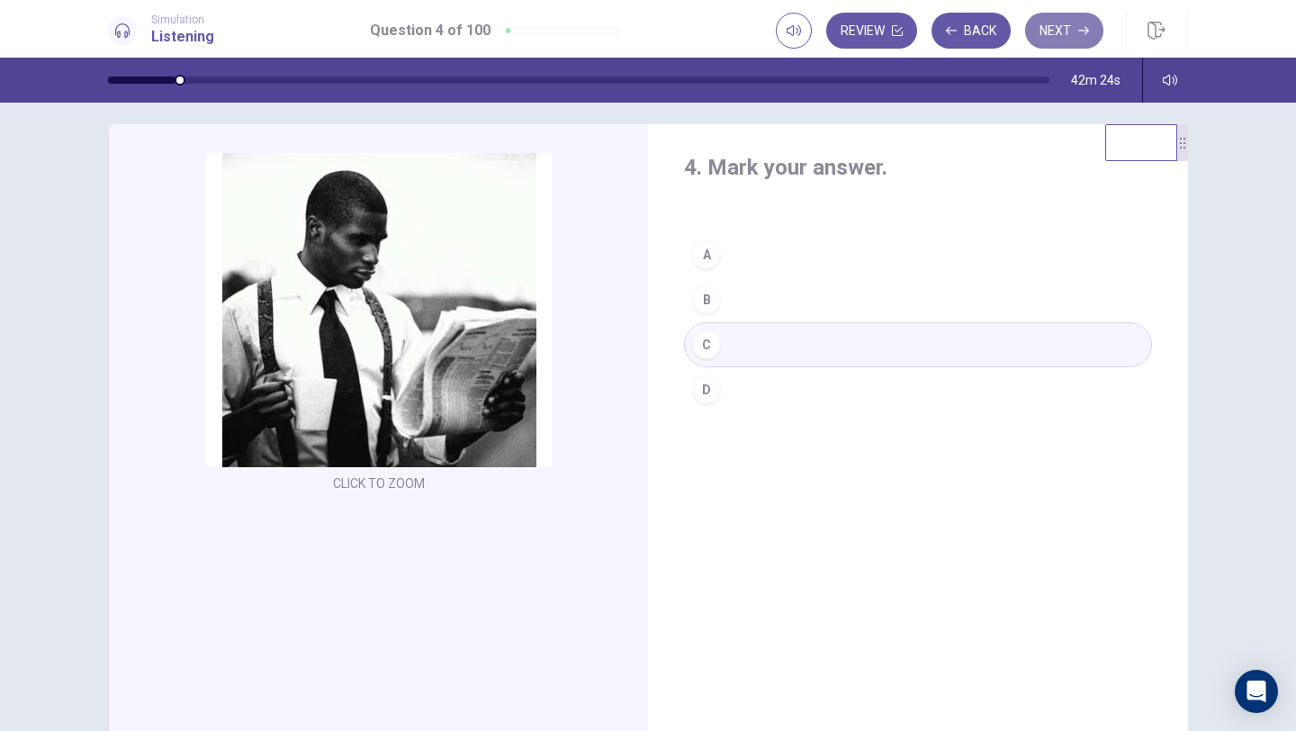
click at [1070, 25] on button "Next" at bounding box center [1064, 31] width 78 height 36
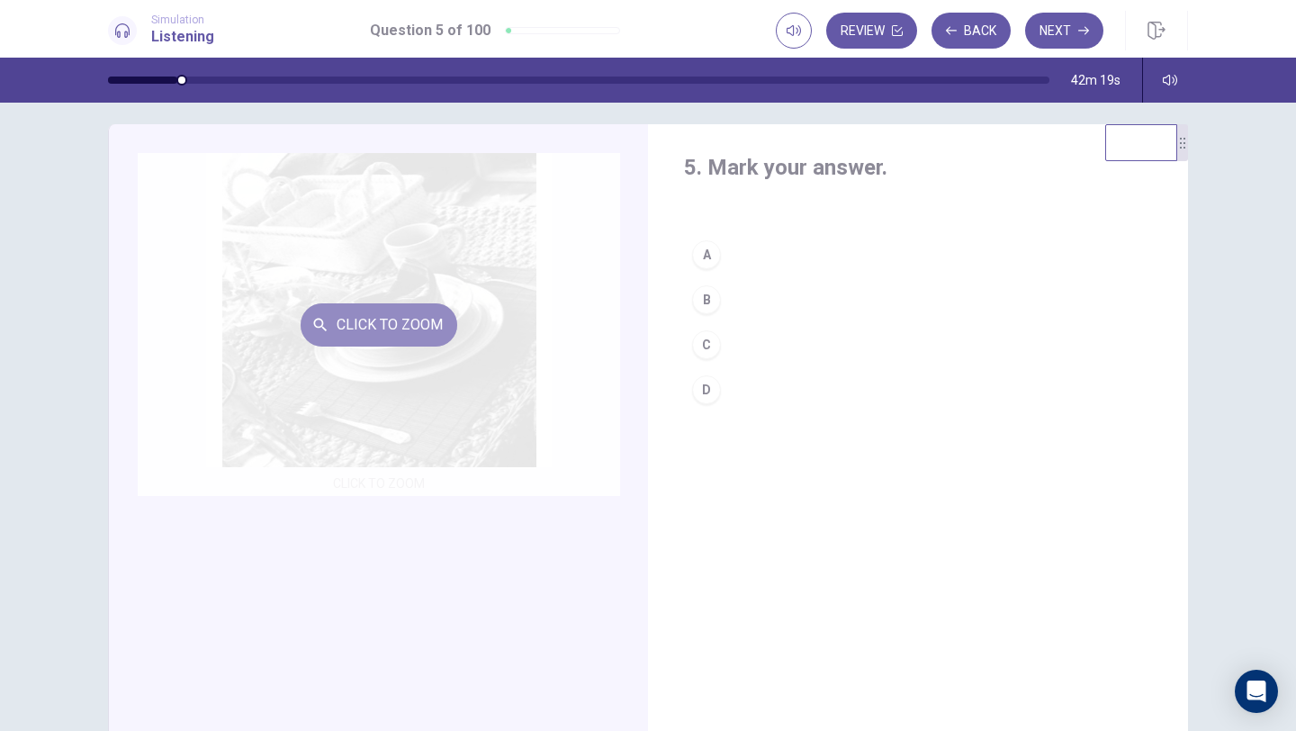
click at [446, 335] on button "Click to Zoom" at bounding box center [379, 324] width 157 height 43
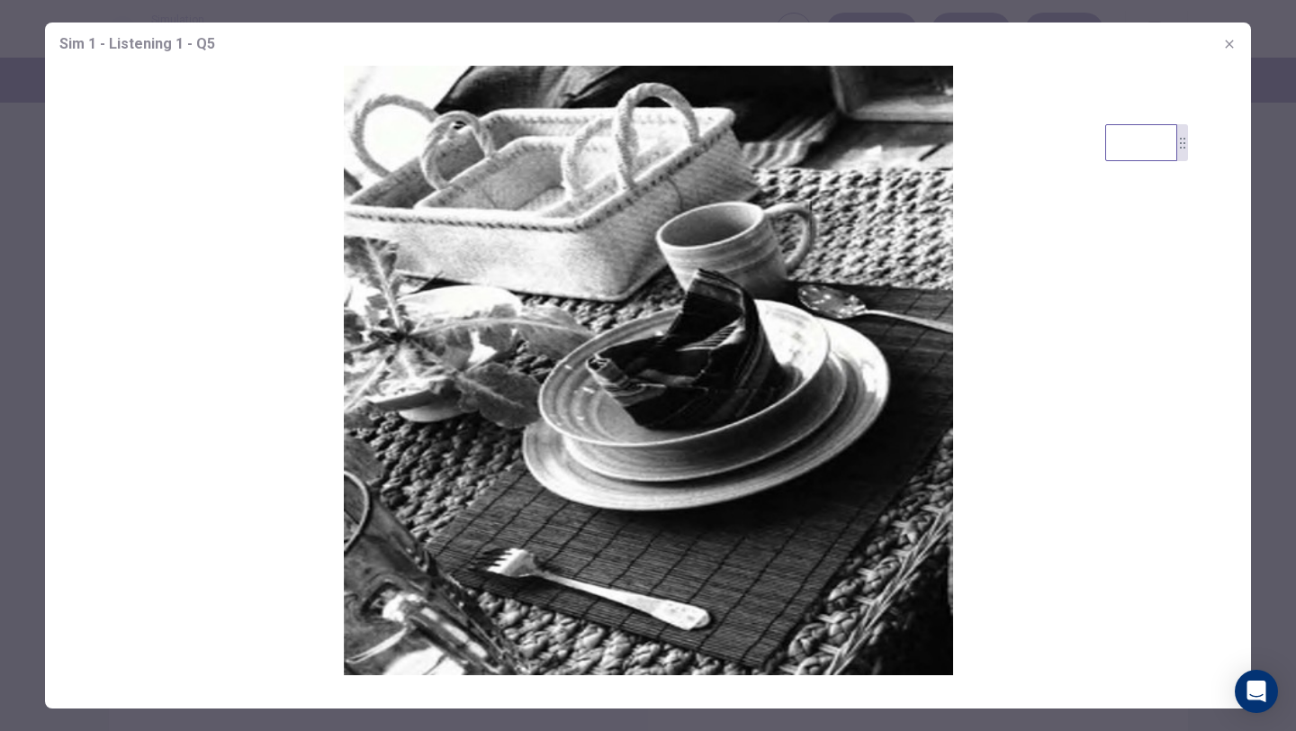
click at [1226, 49] on icon "button" at bounding box center [1229, 44] width 14 height 14
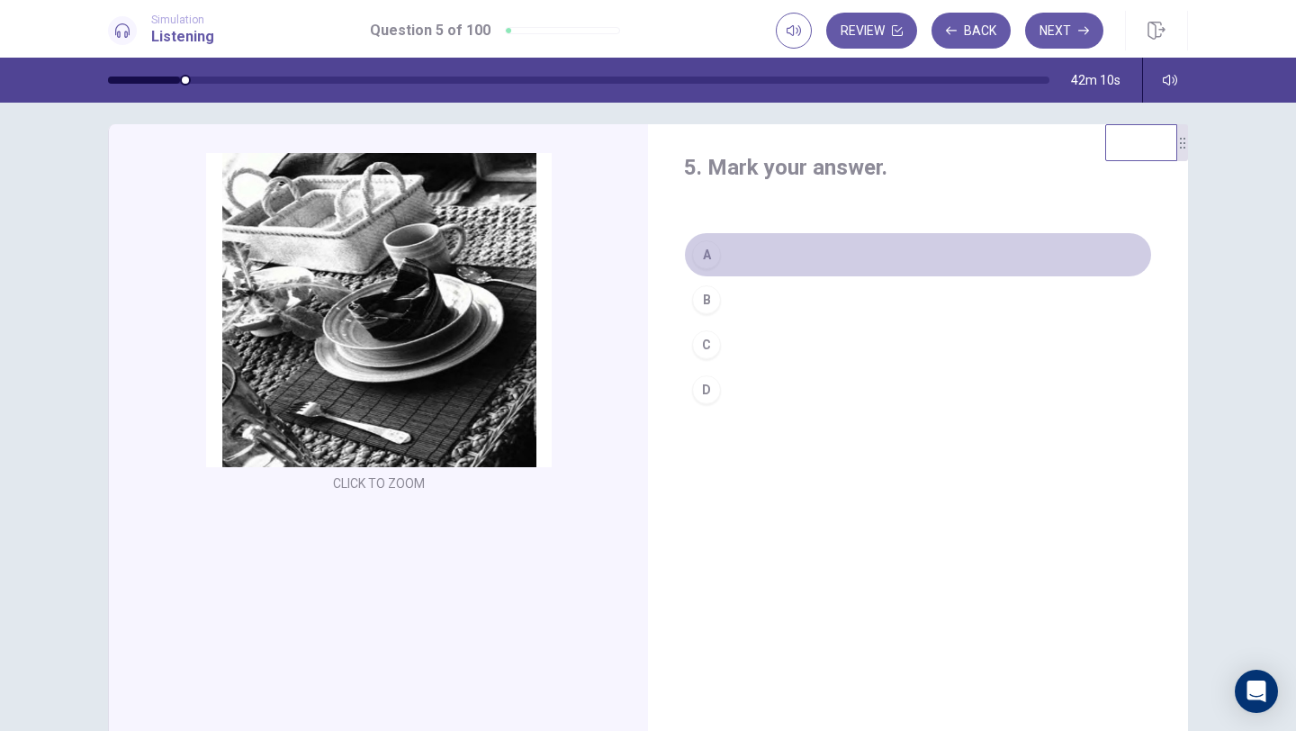
click at [714, 259] on div "A" at bounding box center [706, 254] width 29 height 29
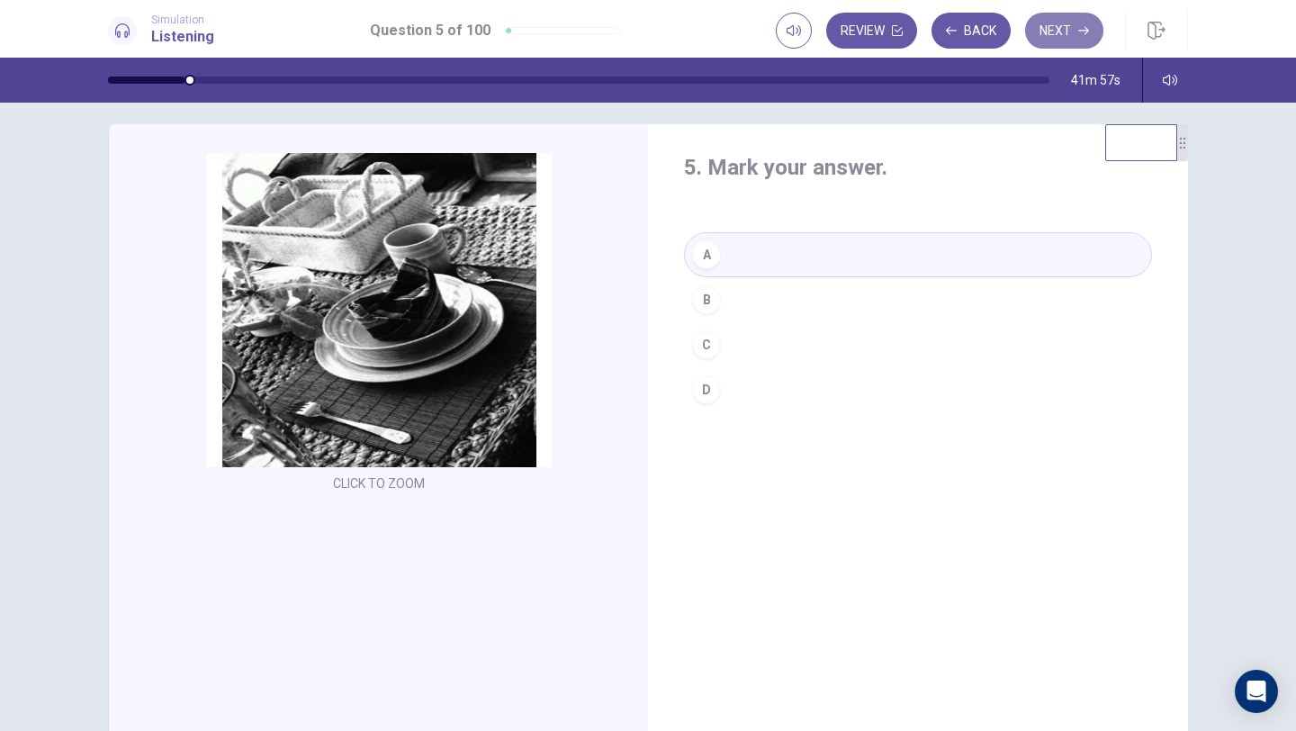
click at [1065, 35] on button "Next" at bounding box center [1064, 31] width 78 height 36
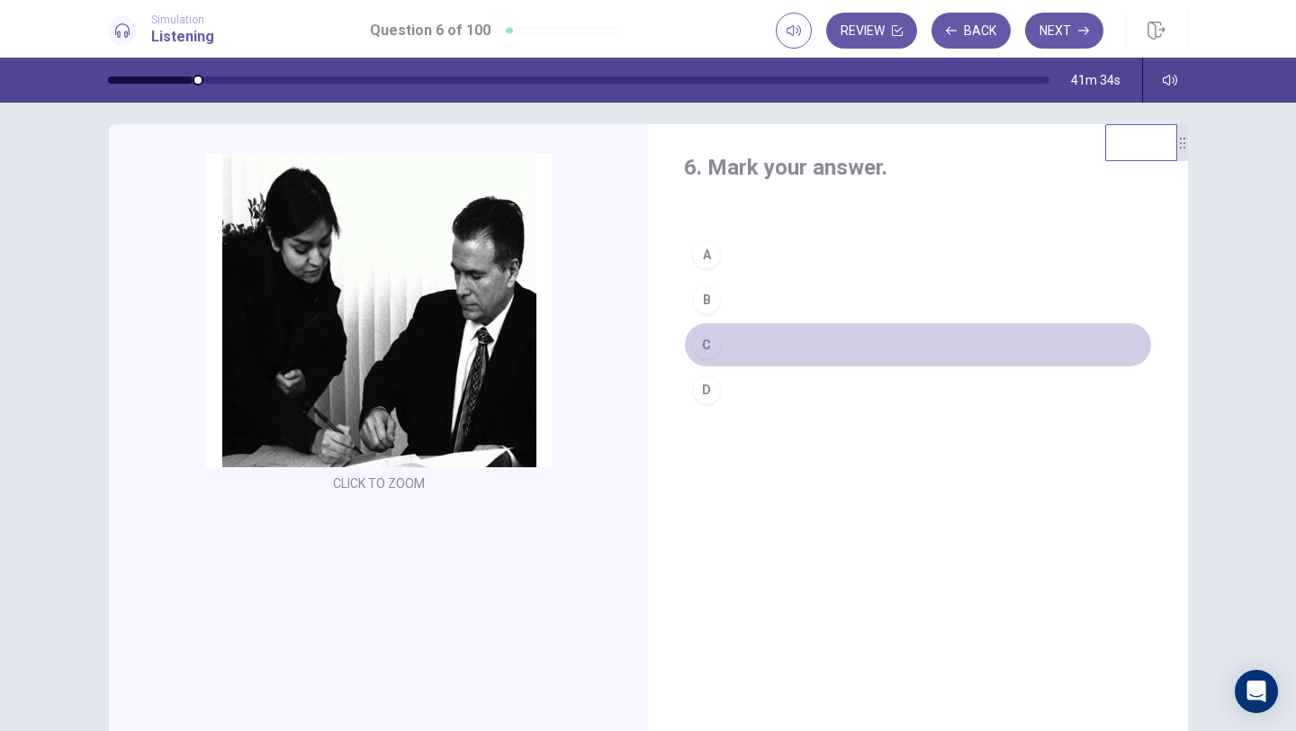
click at [711, 346] on div "C" at bounding box center [706, 344] width 29 height 29
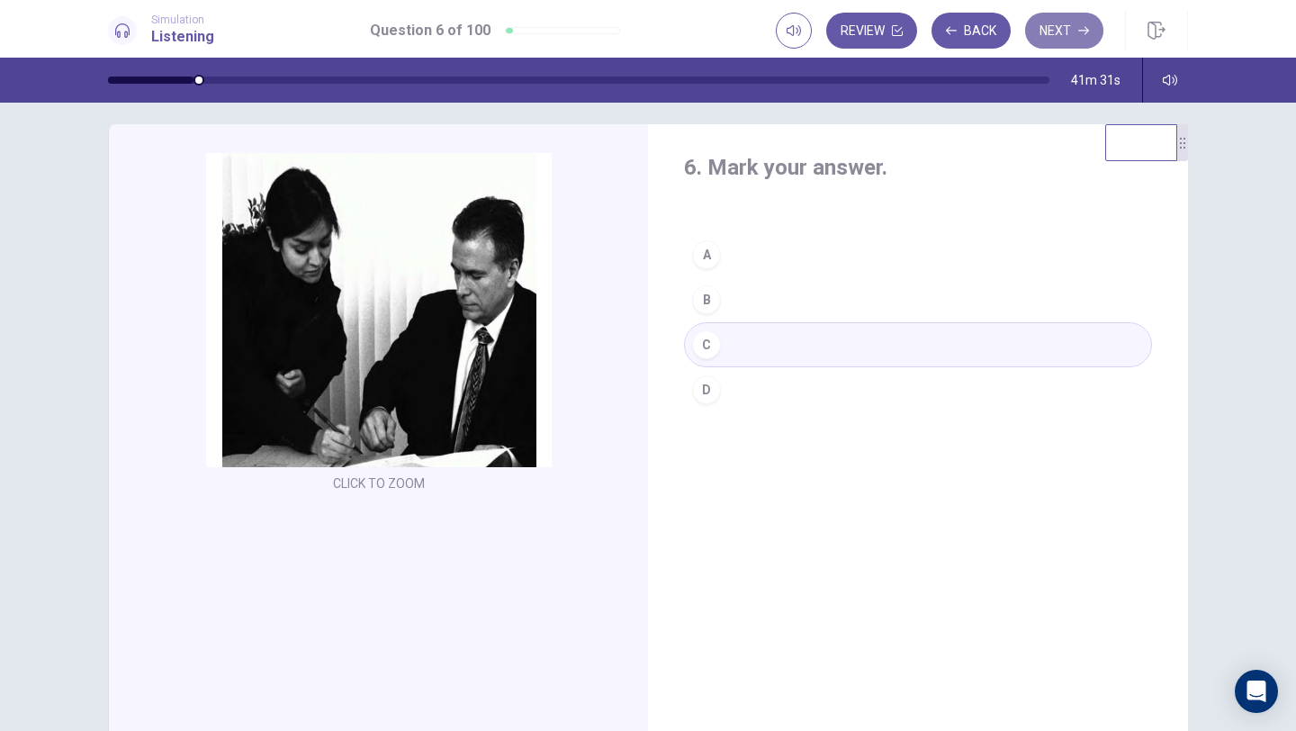
click at [1074, 34] on button "Next" at bounding box center [1064, 31] width 78 height 36
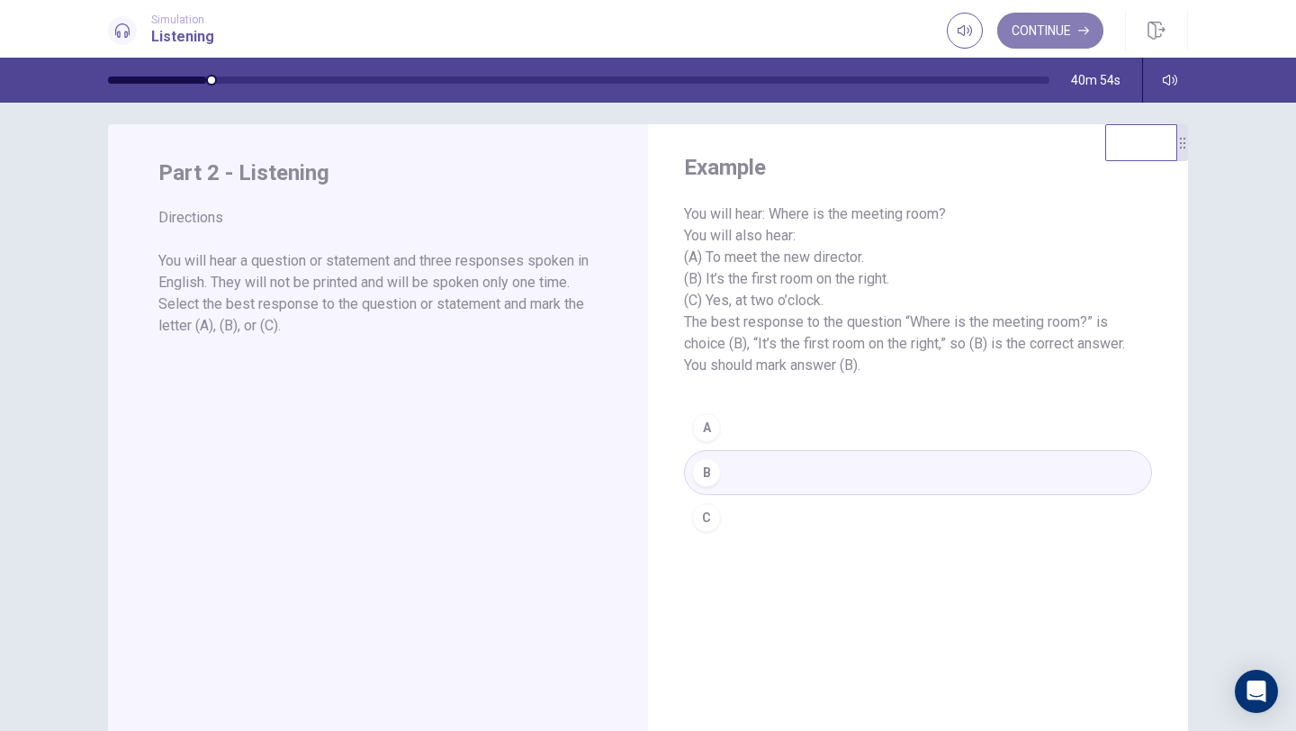
click at [1065, 39] on button "Continue" at bounding box center [1050, 31] width 106 height 36
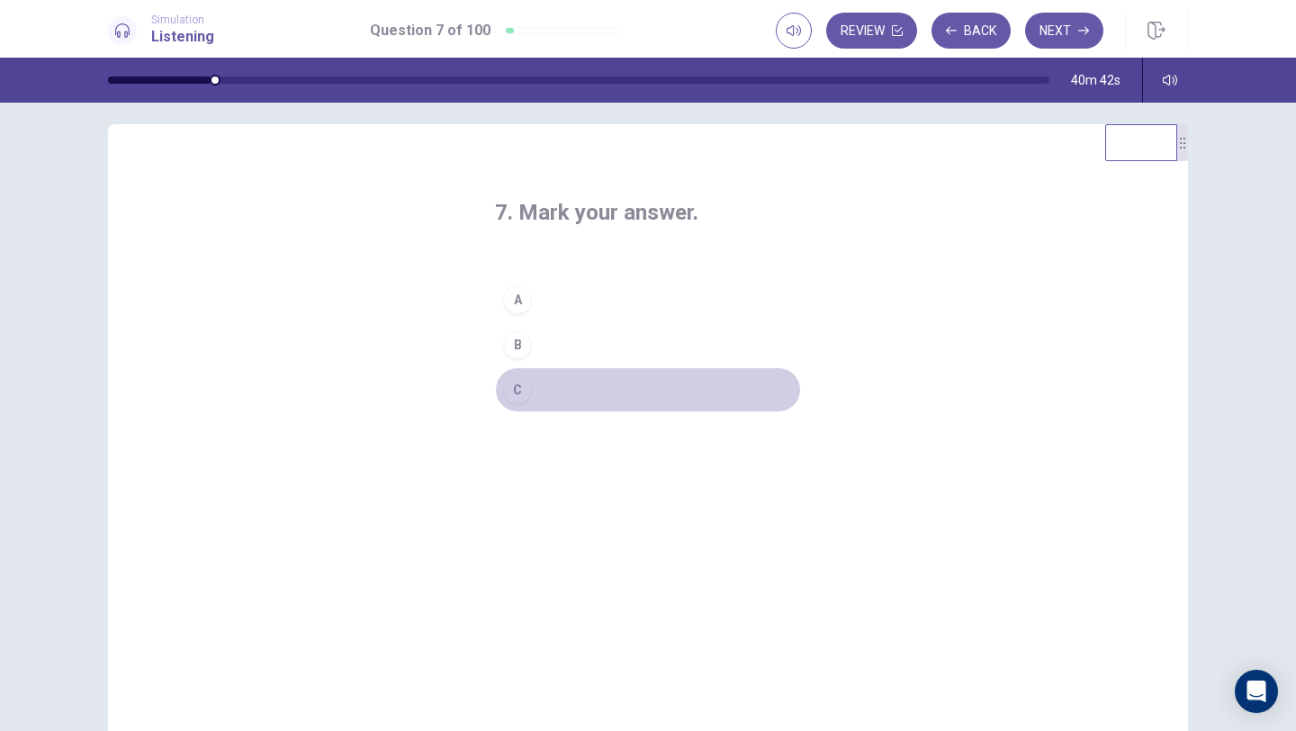
click at [524, 391] on div "C" at bounding box center [517, 389] width 29 height 29
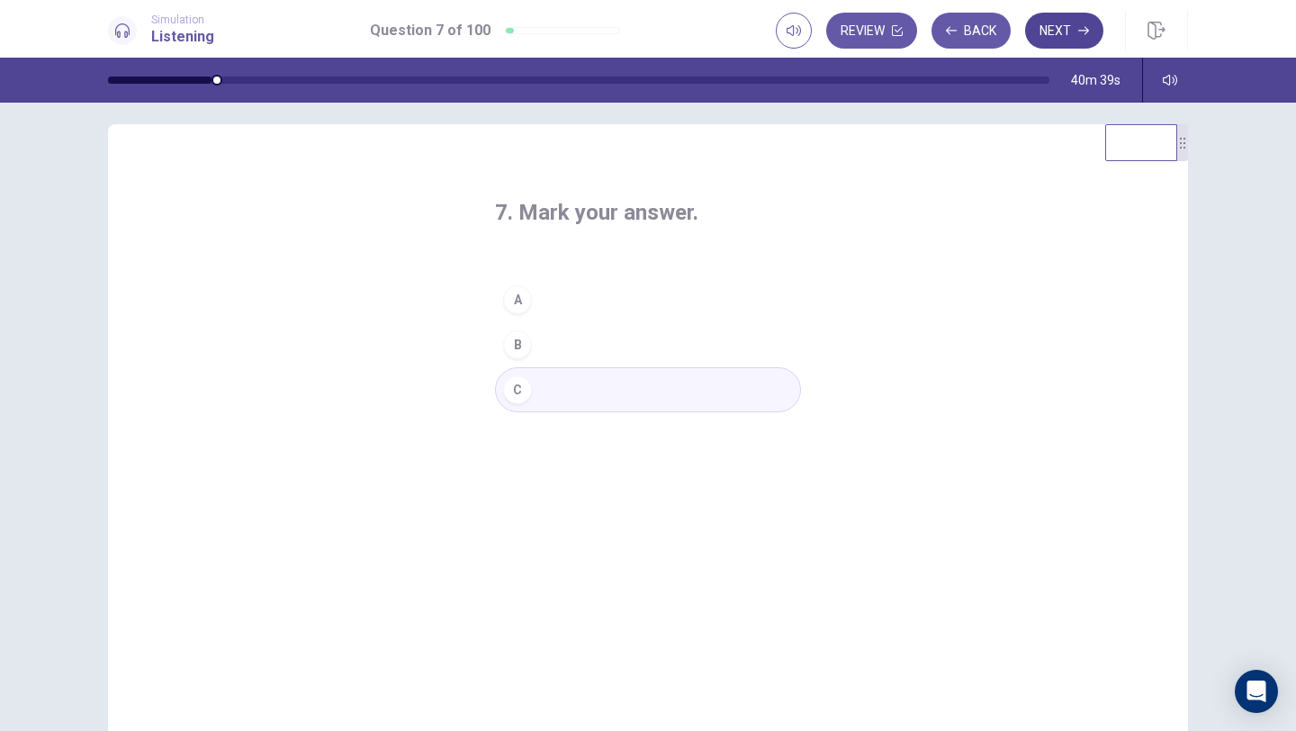
click at [1072, 31] on button "Next" at bounding box center [1064, 31] width 78 height 36
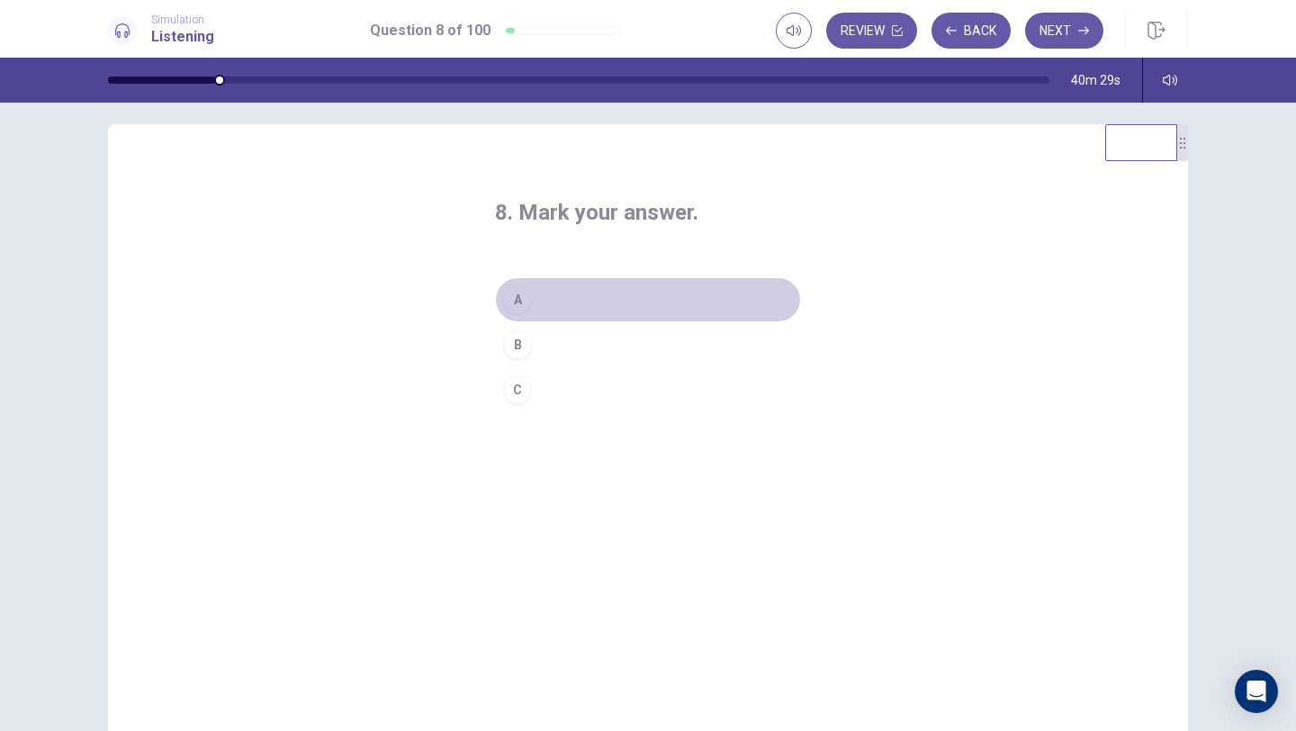
click at [518, 310] on div "A" at bounding box center [517, 299] width 29 height 29
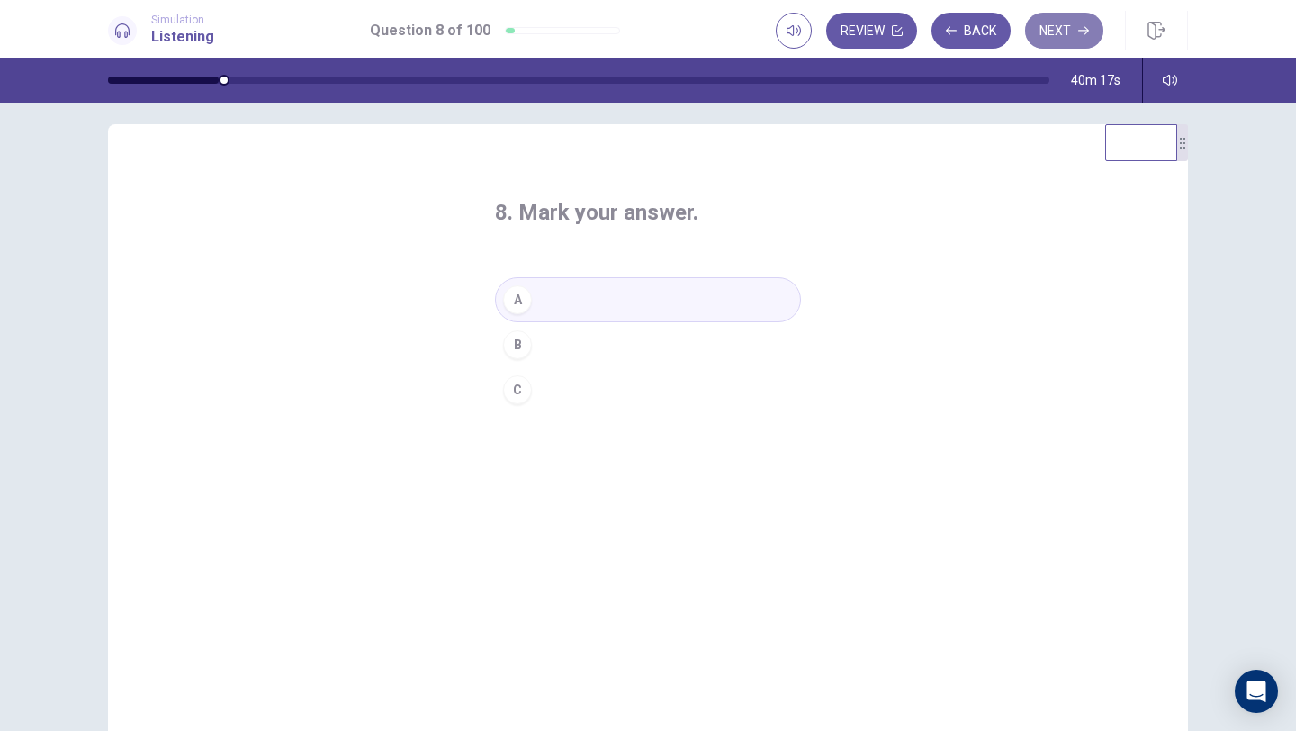
click at [1063, 41] on button "Next" at bounding box center [1064, 31] width 78 height 36
click at [530, 307] on button "A" at bounding box center [648, 299] width 306 height 45
click at [1055, 33] on button "Next" at bounding box center [1064, 31] width 78 height 36
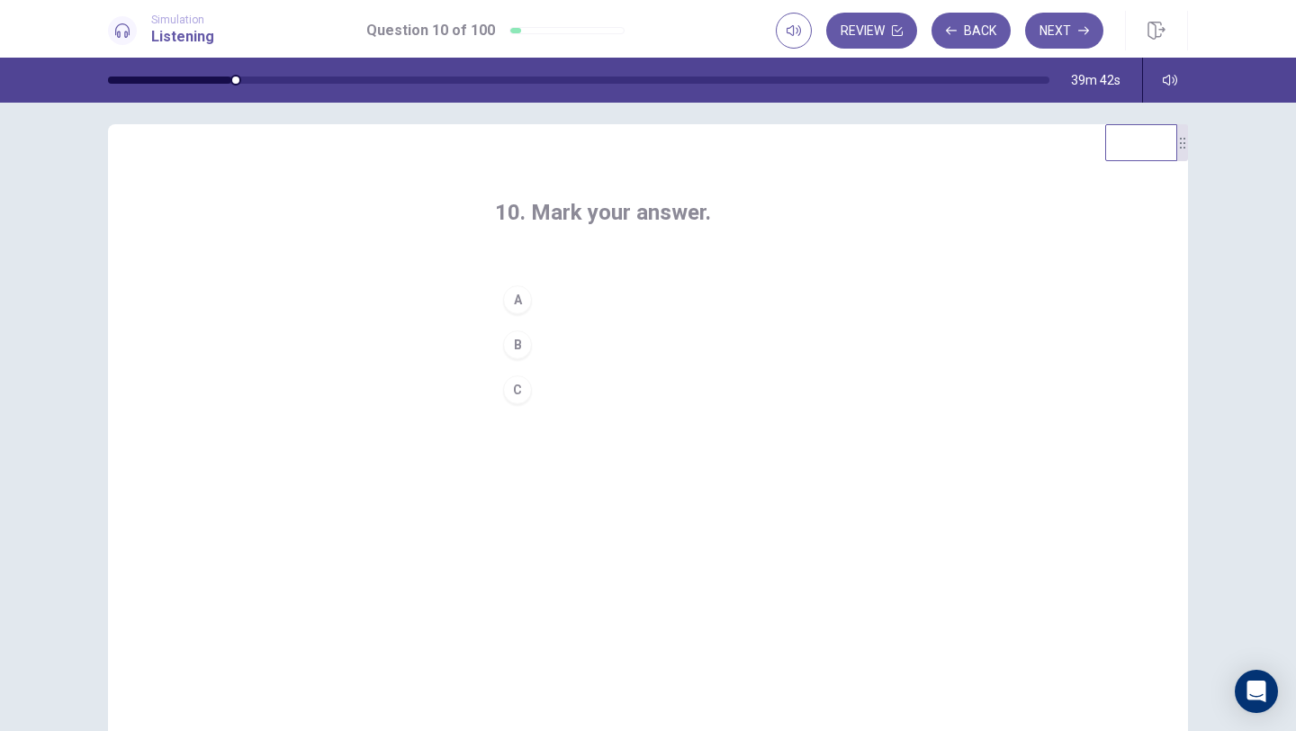
click at [528, 346] on div "B" at bounding box center [517, 344] width 29 height 29
click at [1050, 40] on button "Next" at bounding box center [1064, 31] width 78 height 36
click at [508, 338] on div "B" at bounding box center [517, 344] width 29 height 29
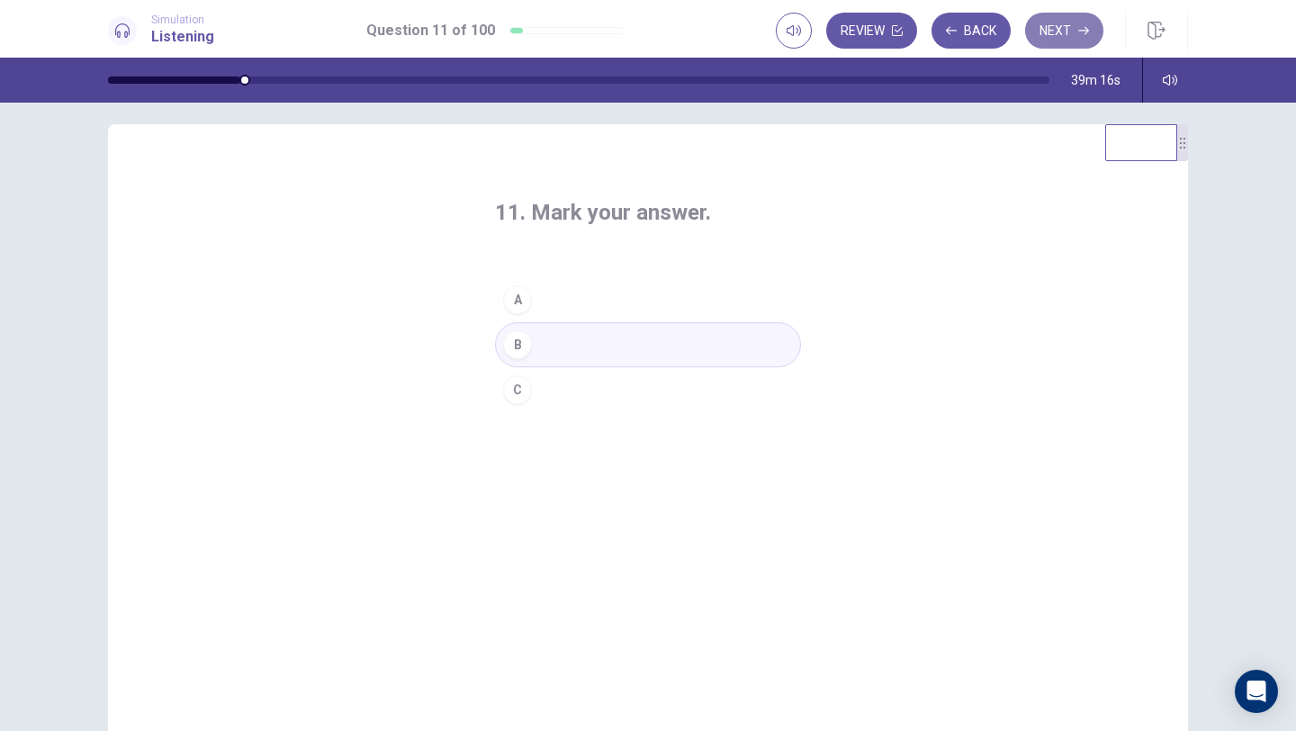
click at [1058, 25] on button "Next" at bounding box center [1064, 31] width 78 height 36
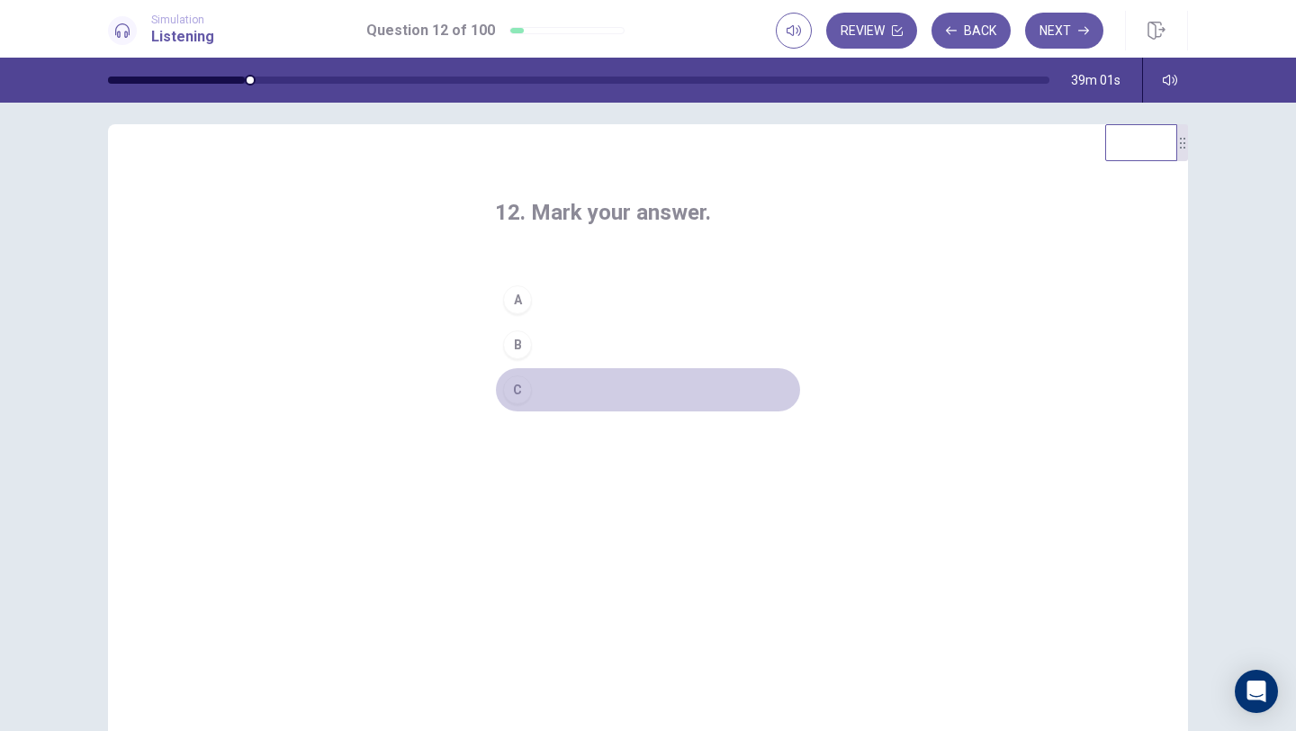
click at [516, 398] on div "C" at bounding box center [517, 389] width 29 height 29
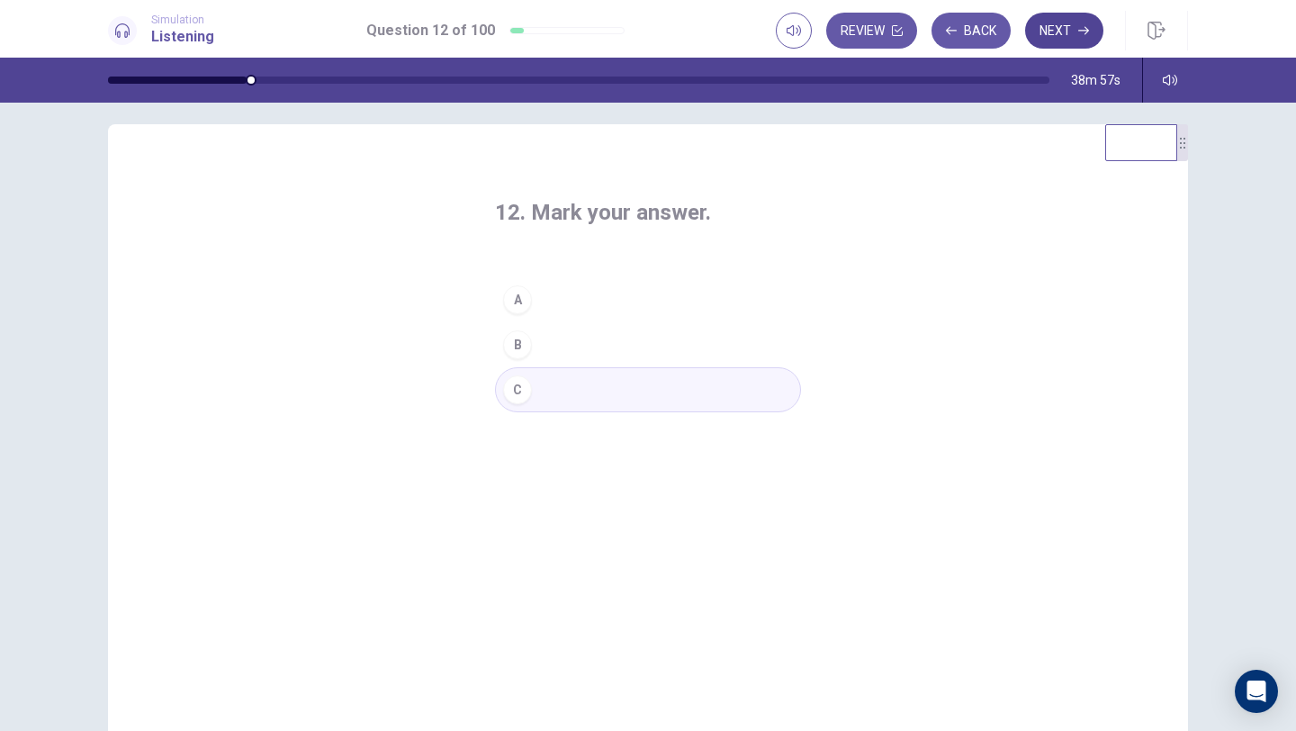
click at [1068, 39] on button "Next" at bounding box center [1064, 31] width 78 height 36
click at [526, 296] on div "A" at bounding box center [517, 299] width 29 height 29
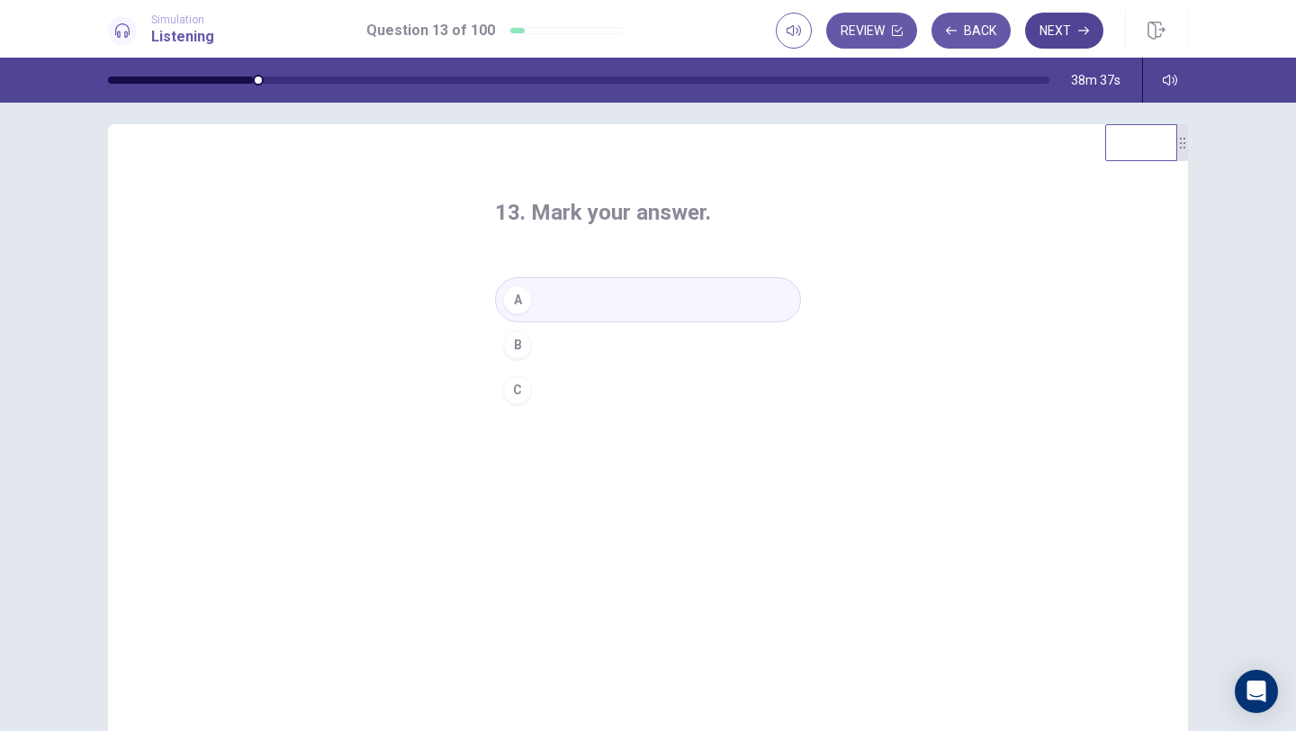
click at [1046, 38] on button "Next" at bounding box center [1064, 31] width 78 height 36
click at [533, 395] on button "C" at bounding box center [648, 389] width 306 height 45
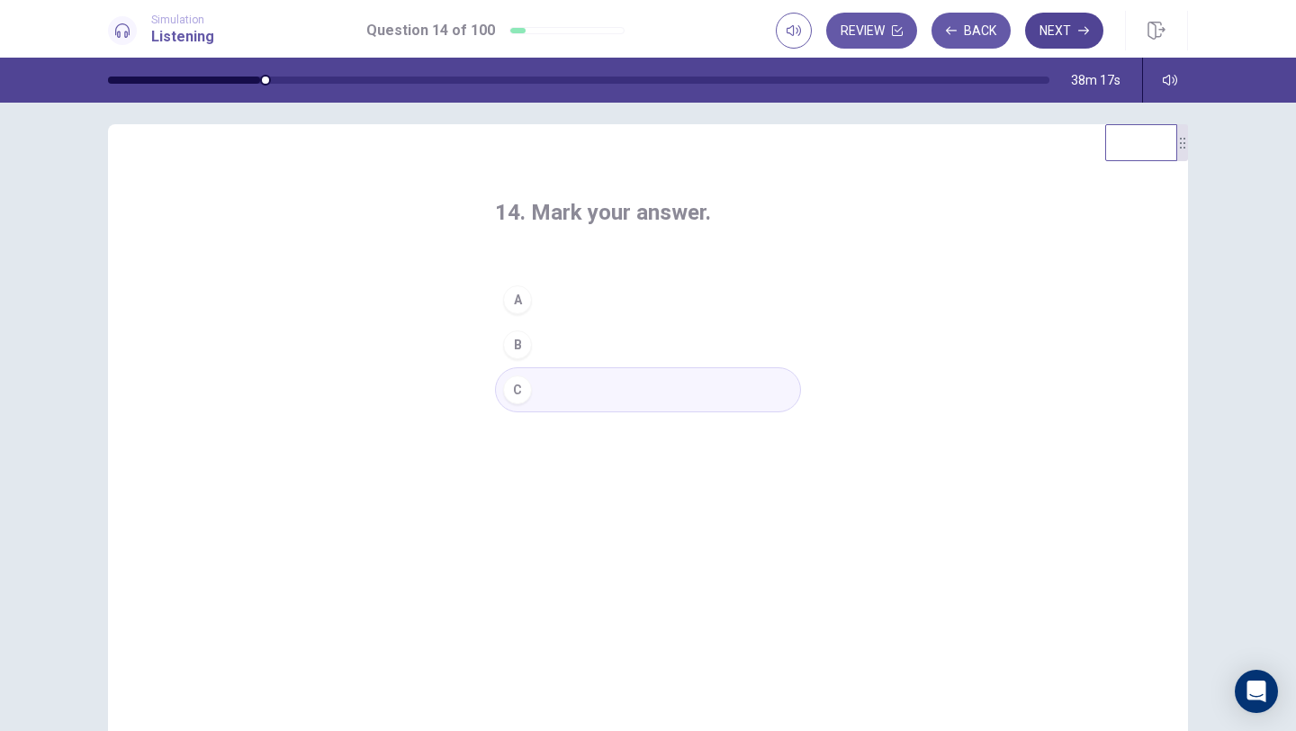
click at [1066, 30] on button "Next" at bounding box center [1064, 31] width 78 height 36
click at [527, 346] on div "B" at bounding box center [517, 344] width 29 height 29
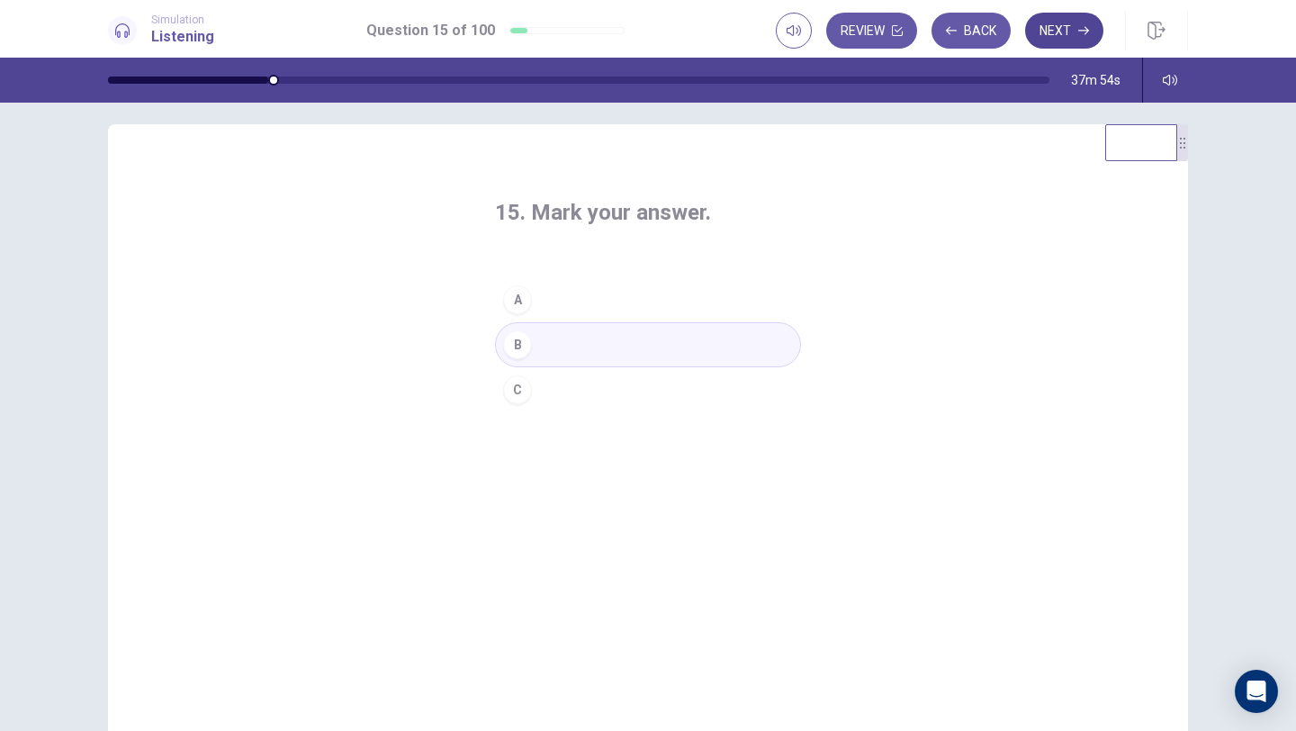
click at [1061, 22] on button "Next" at bounding box center [1064, 31] width 78 height 36
click at [535, 301] on button "A" at bounding box center [648, 299] width 306 height 45
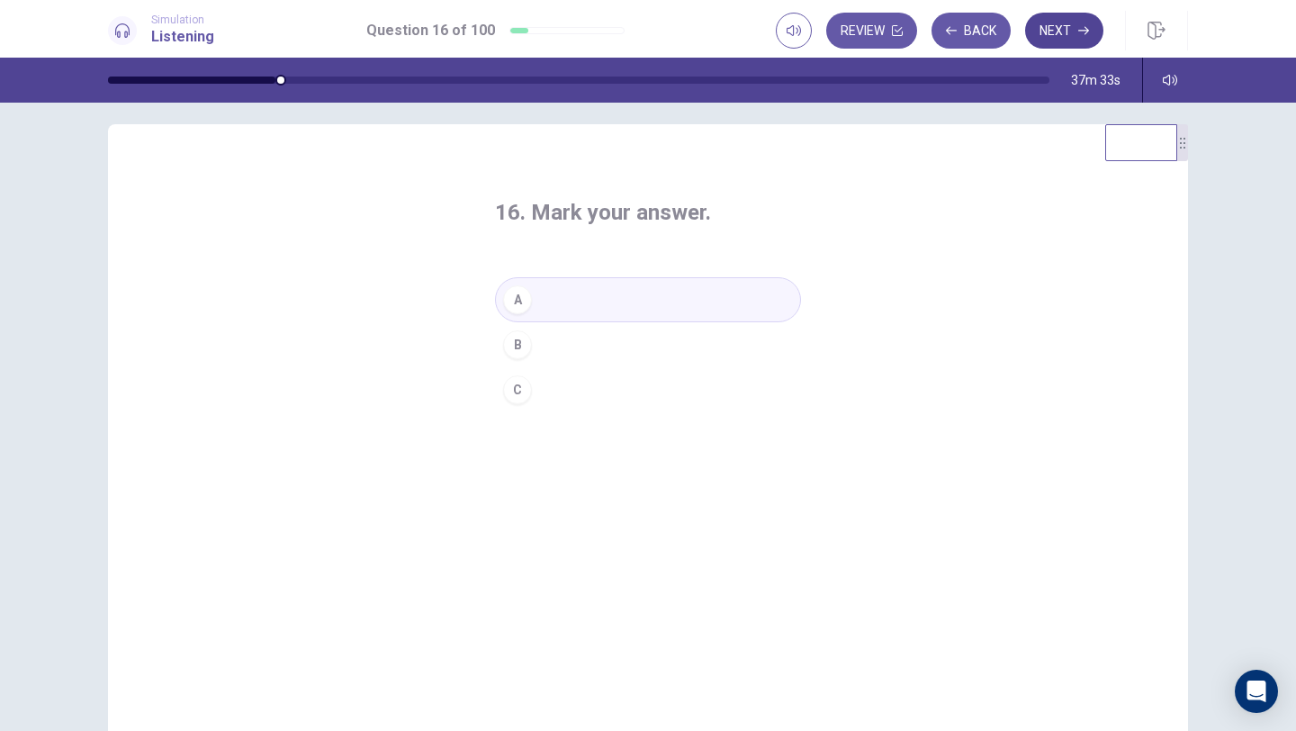
click at [1072, 34] on button "Next" at bounding box center [1064, 31] width 78 height 36
click at [596, 348] on button "B" at bounding box center [648, 344] width 306 height 45
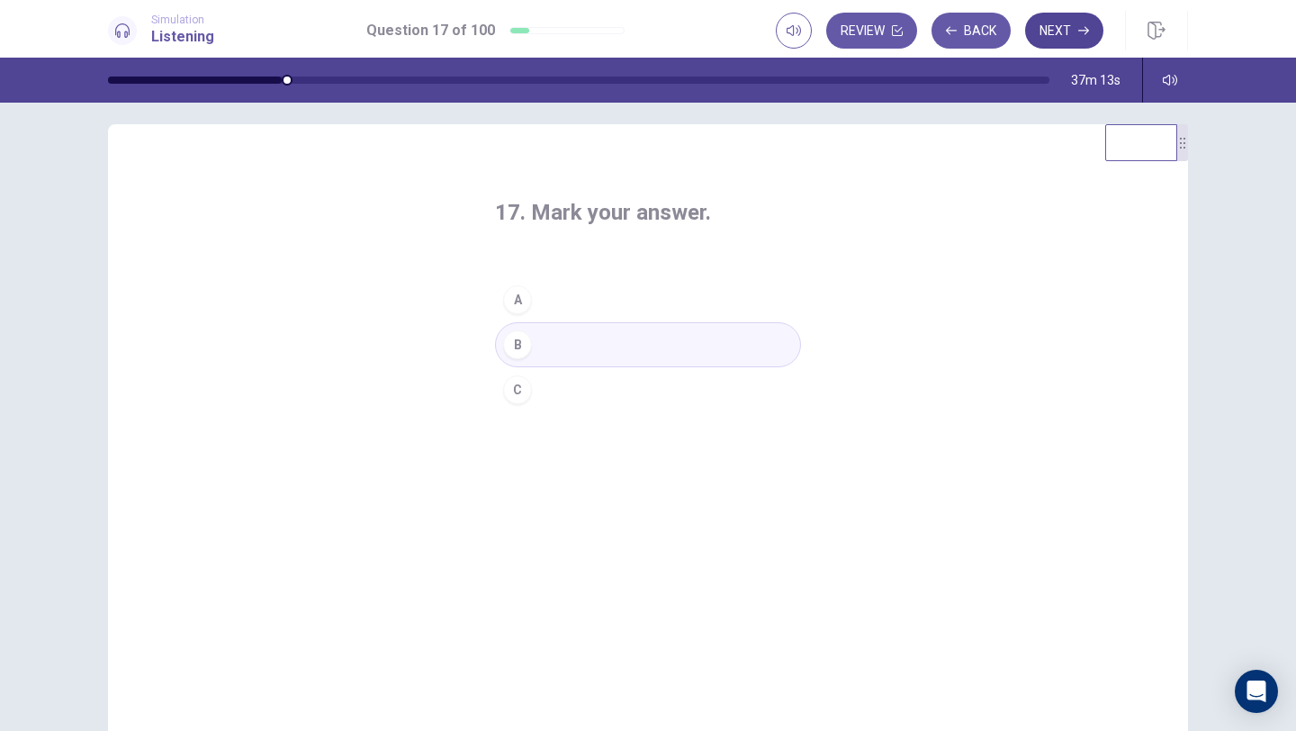
click at [1059, 37] on button "Next" at bounding box center [1064, 31] width 78 height 36
click at [607, 401] on button "C" at bounding box center [648, 389] width 306 height 45
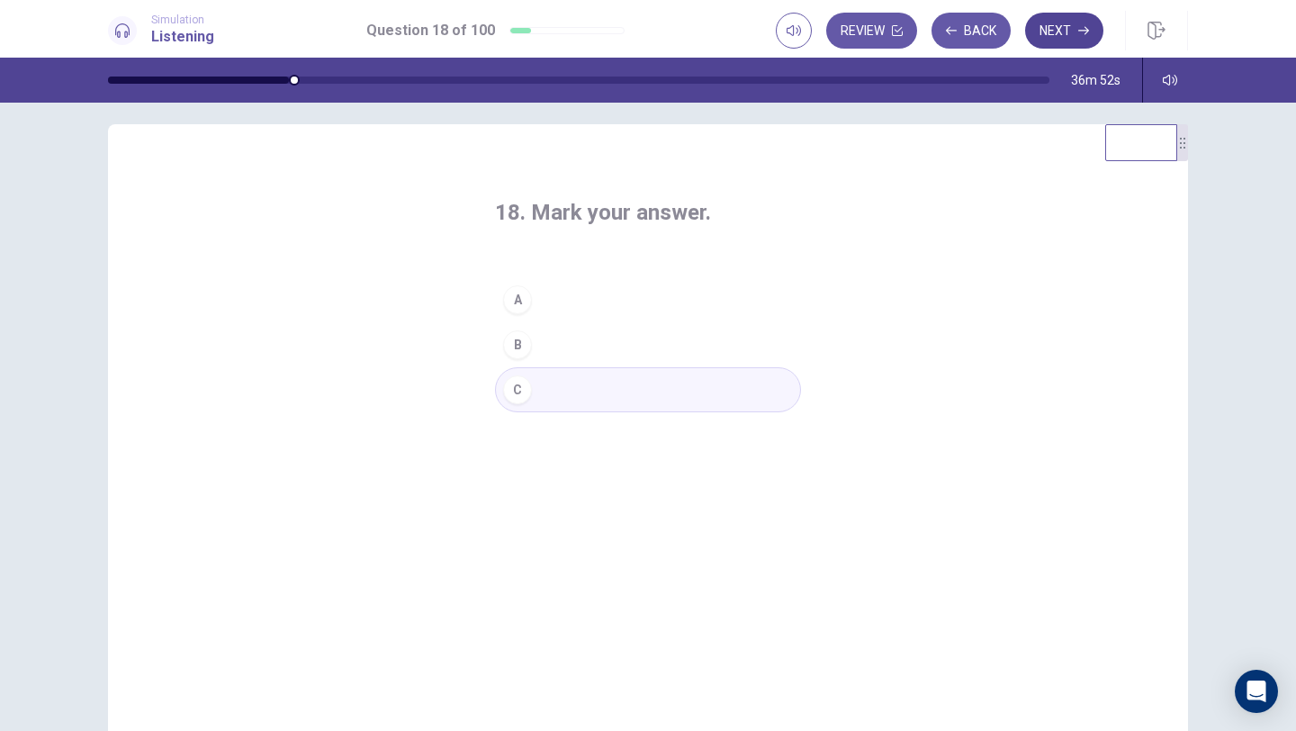
click at [1073, 31] on button "Next" at bounding box center [1064, 31] width 78 height 36
click at [590, 400] on button "C" at bounding box center [648, 389] width 306 height 45
click at [1057, 22] on button "Next" at bounding box center [1064, 31] width 78 height 36
click at [610, 301] on button "A" at bounding box center [648, 299] width 306 height 45
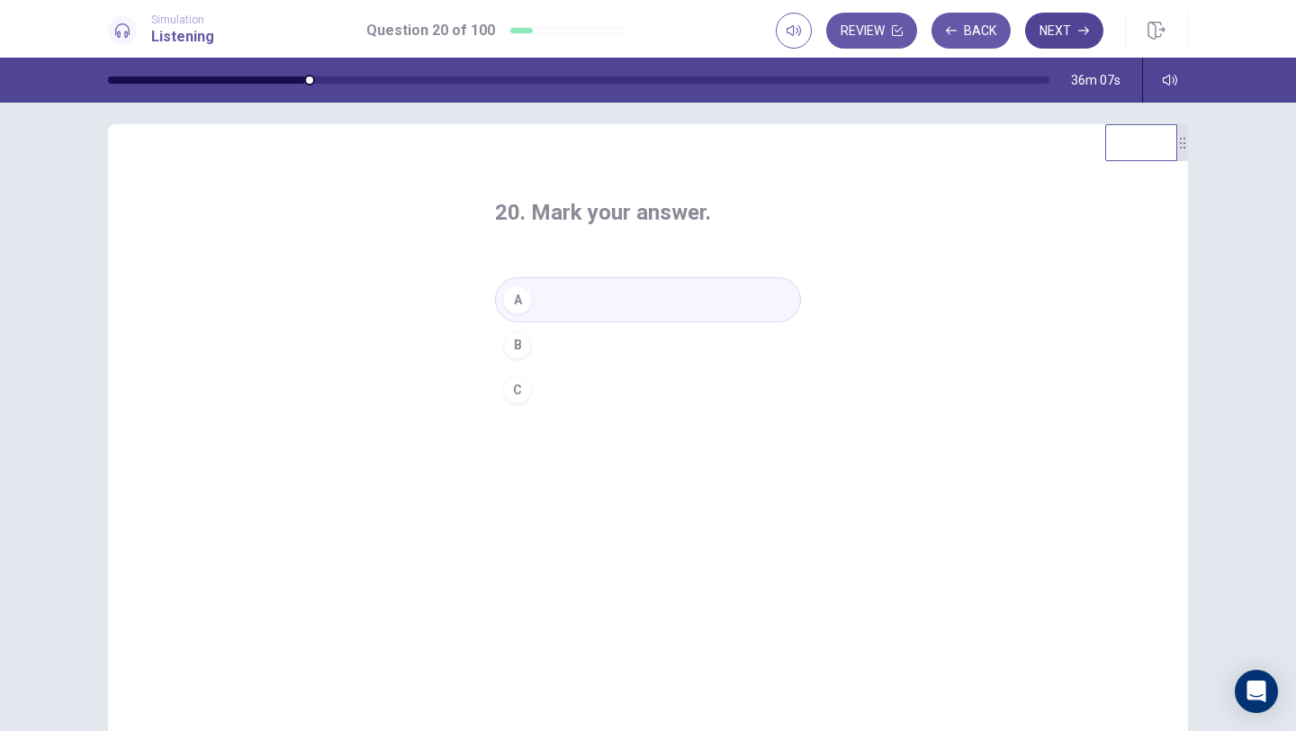
click at [1061, 42] on button "Next" at bounding box center [1064, 31] width 78 height 36
click at [584, 304] on button "A" at bounding box center [648, 299] width 306 height 45
click at [1065, 34] on button "Next" at bounding box center [1064, 31] width 78 height 36
click at [601, 356] on button "B" at bounding box center [648, 344] width 306 height 45
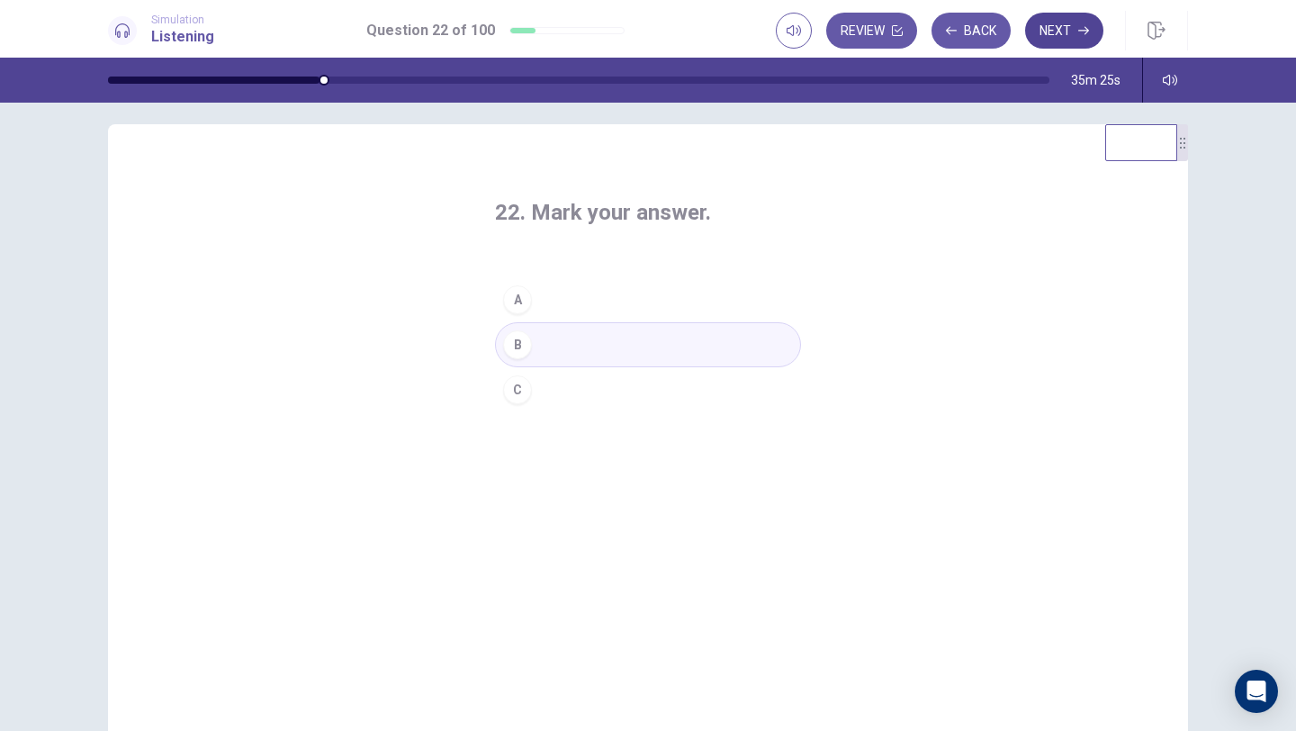
click at [1061, 36] on button "Next" at bounding box center [1064, 31] width 78 height 36
click at [615, 391] on button "C" at bounding box center [648, 389] width 306 height 45
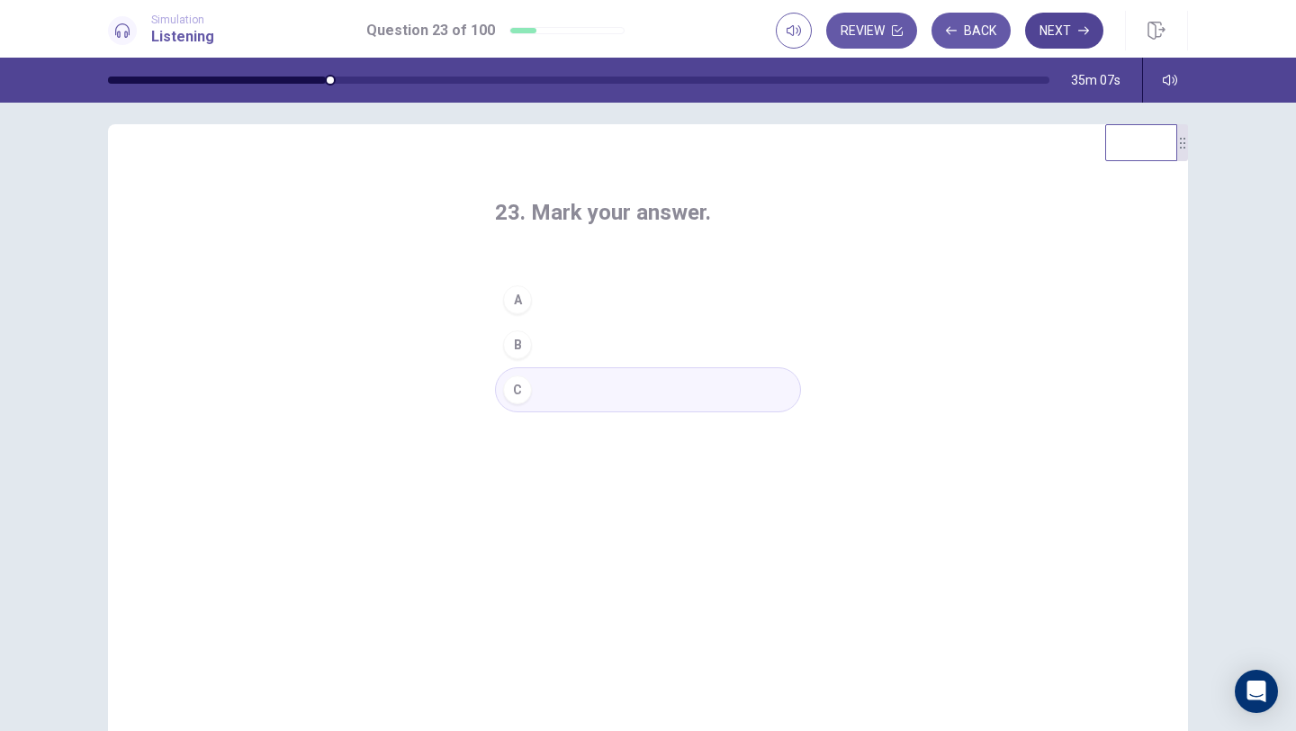
click at [1066, 41] on button "Next" at bounding box center [1064, 31] width 78 height 36
click at [616, 356] on button "B" at bounding box center [648, 344] width 306 height 45
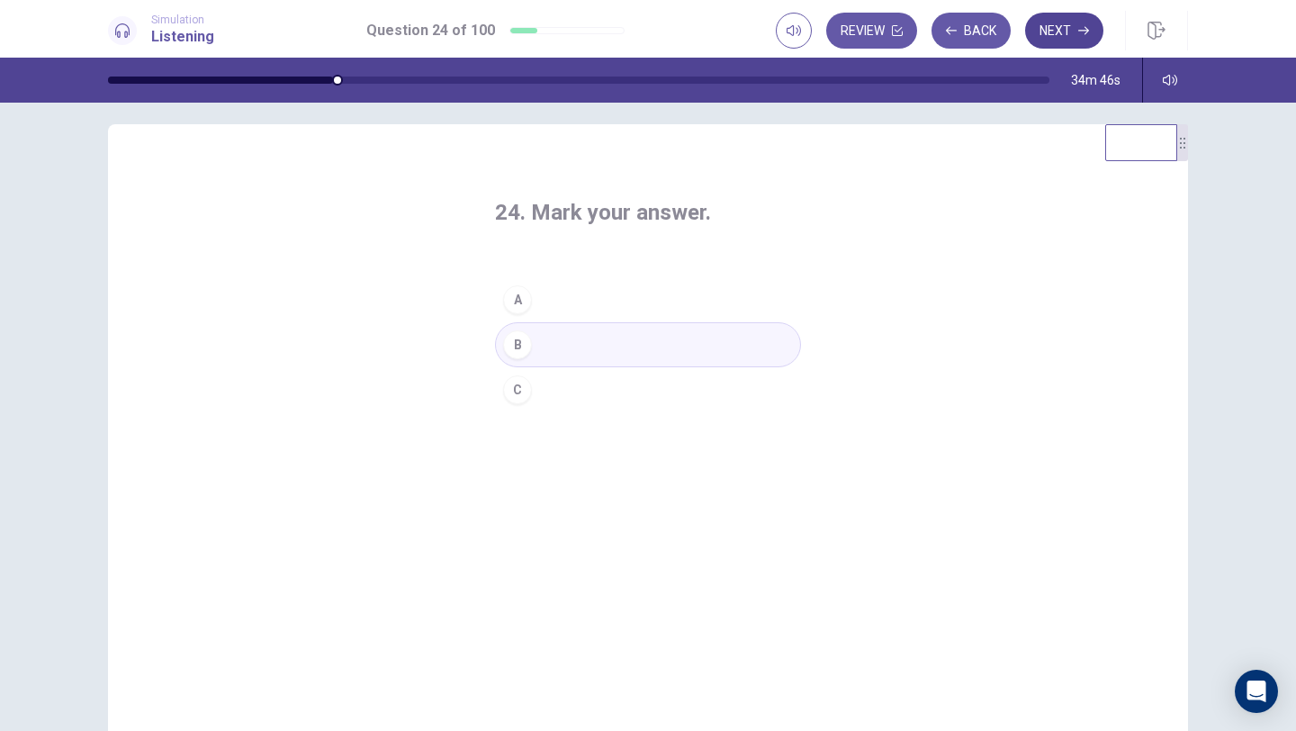
click at [1060, 40] on button "Next" at bounding box center [1064, 31] width 78 height 36
click at [601, 301] on button "A" at bounding box center [648, 299] width 306 height 45
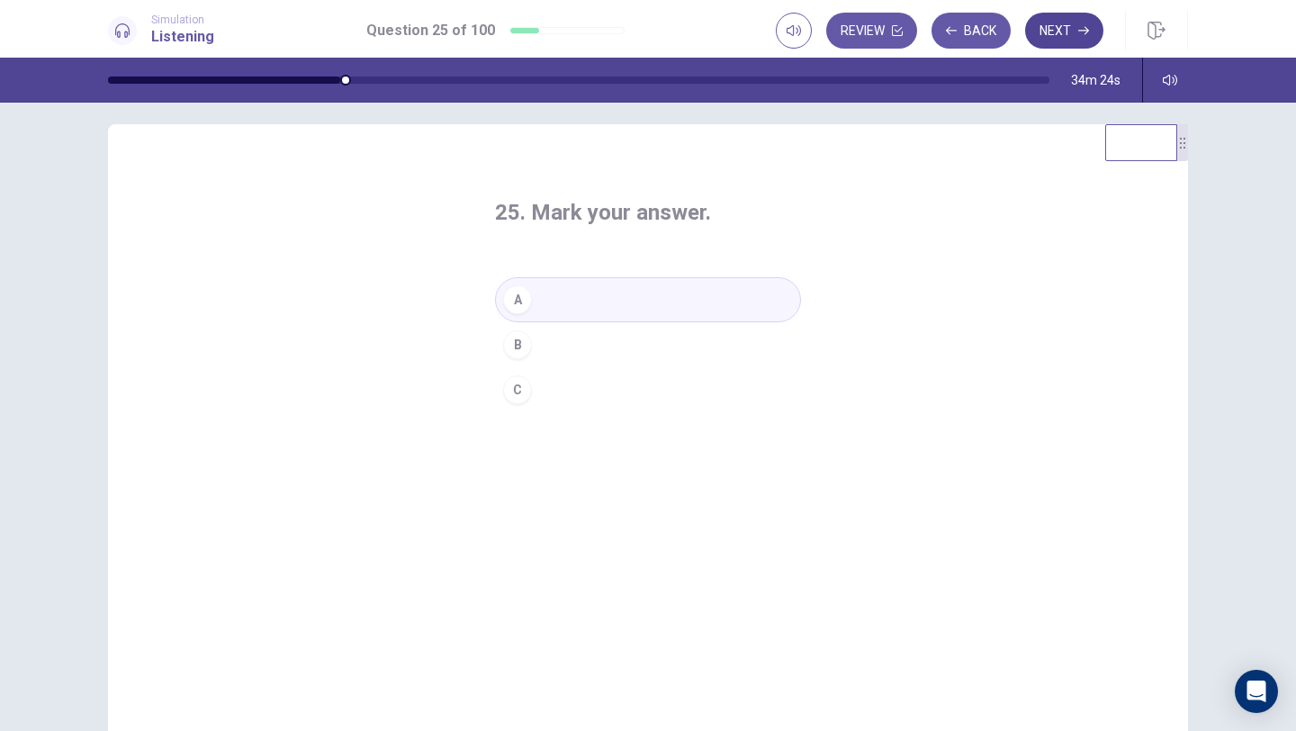
click at [1069, 35] on button "Next" at bounding box center [1064, 31] width 78 height 36
click at [606, 412] on div "26. Mark your answer. A B C" at bounding box center [648, 305] width 378 height 272
click at [615, 400] on button "C" at bounding box center [648, 389] width 306 height 45
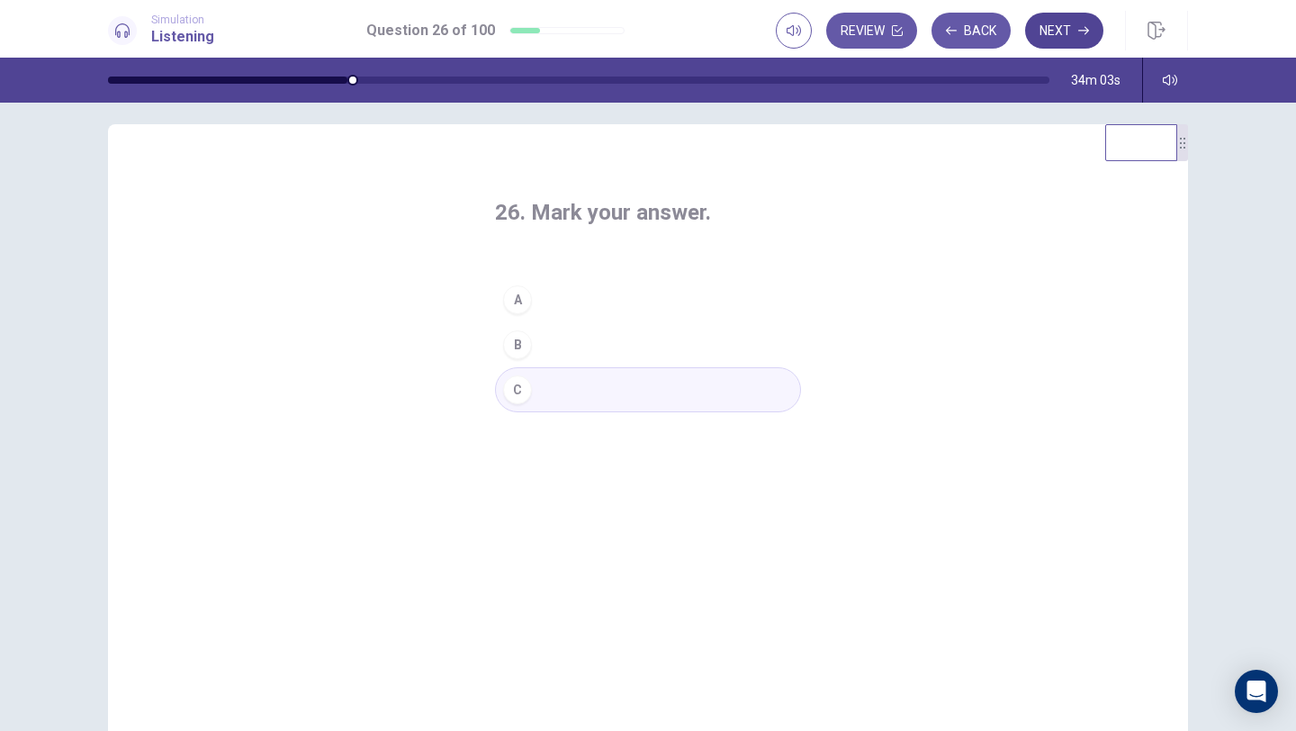
click at [1060, 32] on button "Next" at bounding box center [1064, 31] width 78 height 36
click at [619, 388] on button "C" at bounding box center [648, 389] width 306 height 45
click at [1069, 37] on button "Next" at bounding box center [1064, 31] width 78 height 36
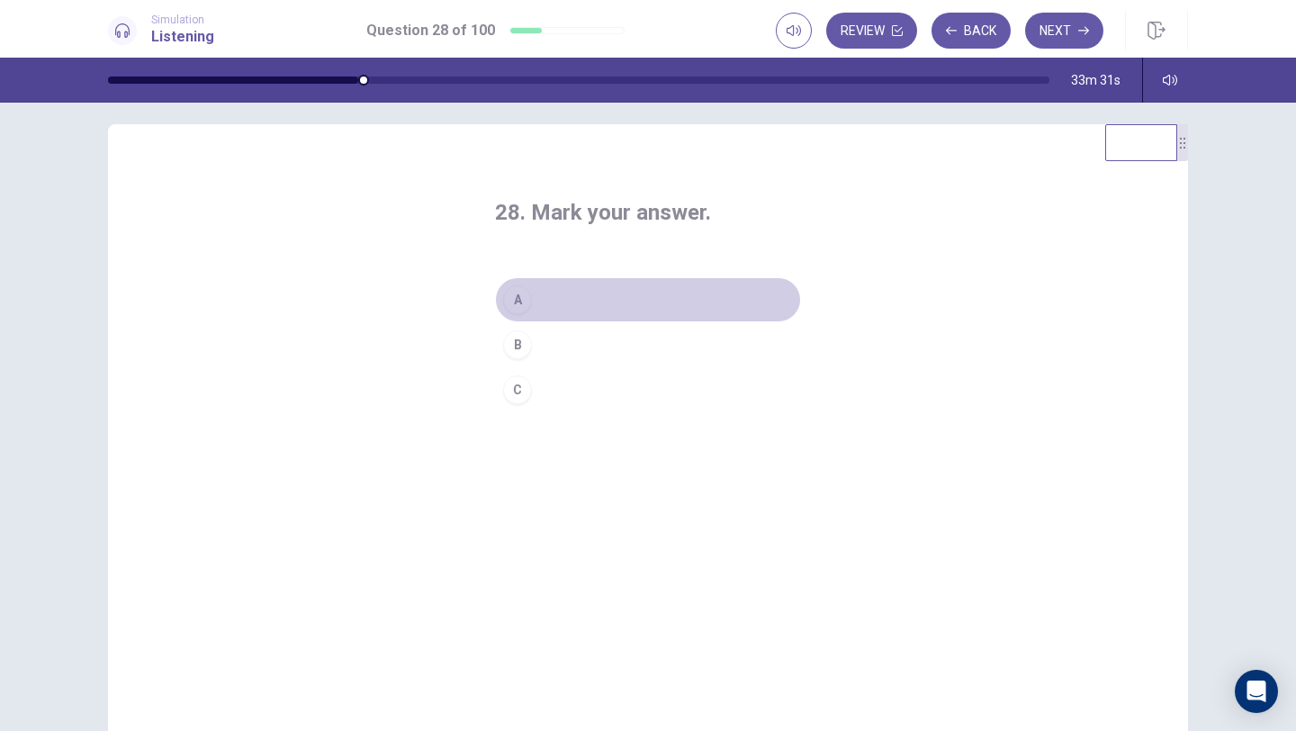
click at [607, 311] on button "A" at bounding box center [648, 299] width 306 height 45
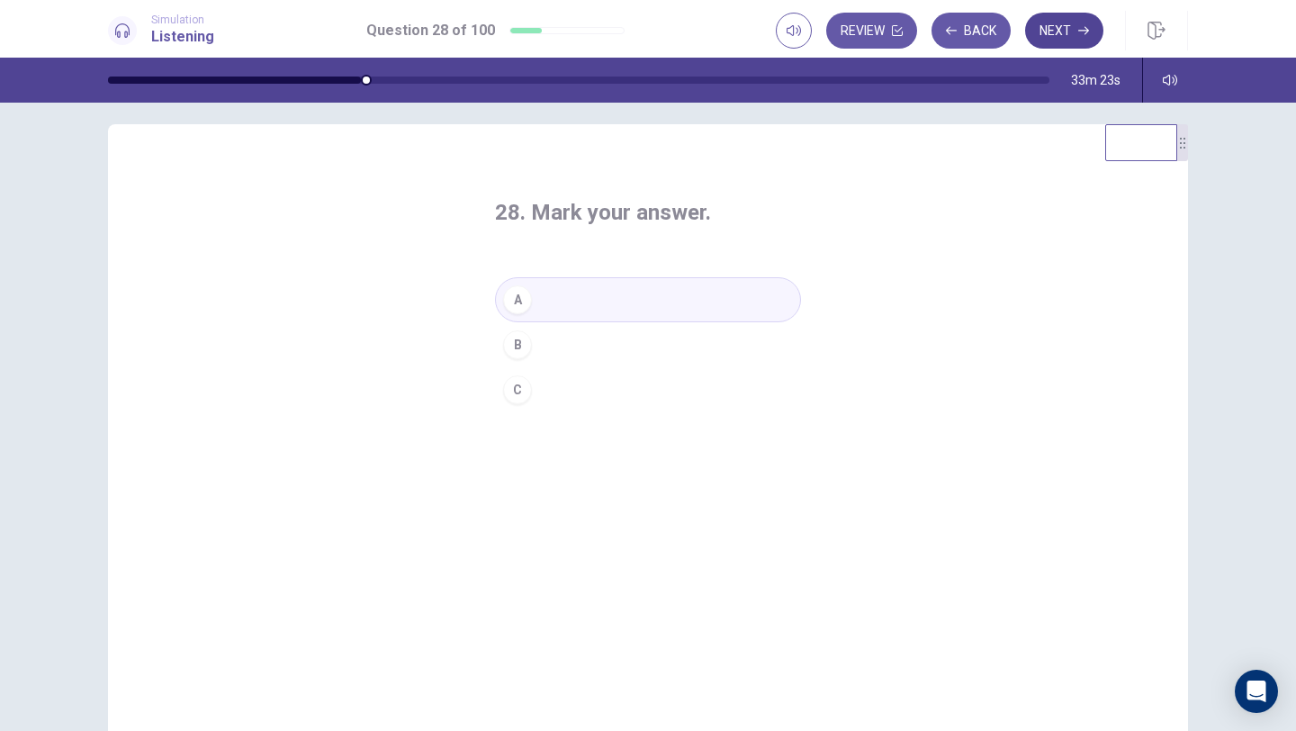
click at [1082, 31] on icon "button" at bounding box center [1083, 31] width 11 height 8
click at [653, 351] on button "B" at bounding box center [648, 344] width 306 height 45
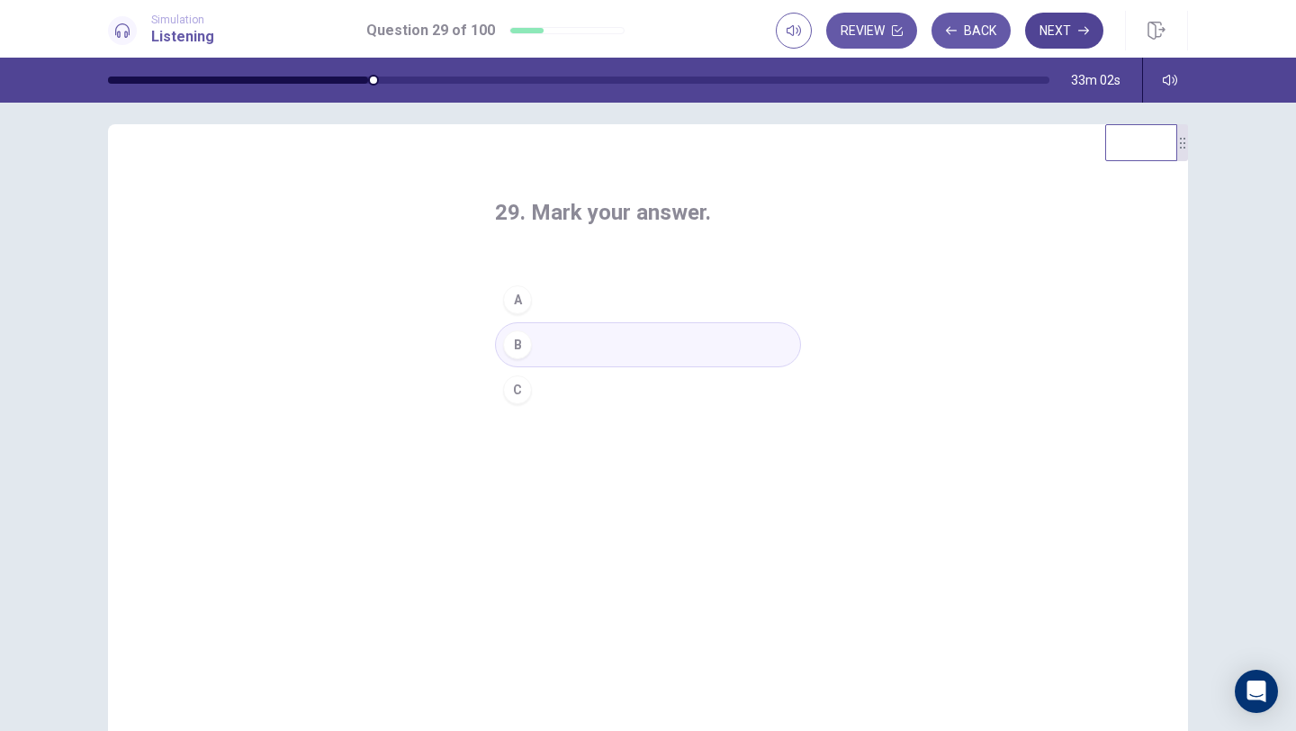
click at [1070, 34] on button "Next" at bounding box center [1064, 31] width 78 height 36
click at [607, 297] on button "A" at bounding box center [648, 299] width 306 height 45
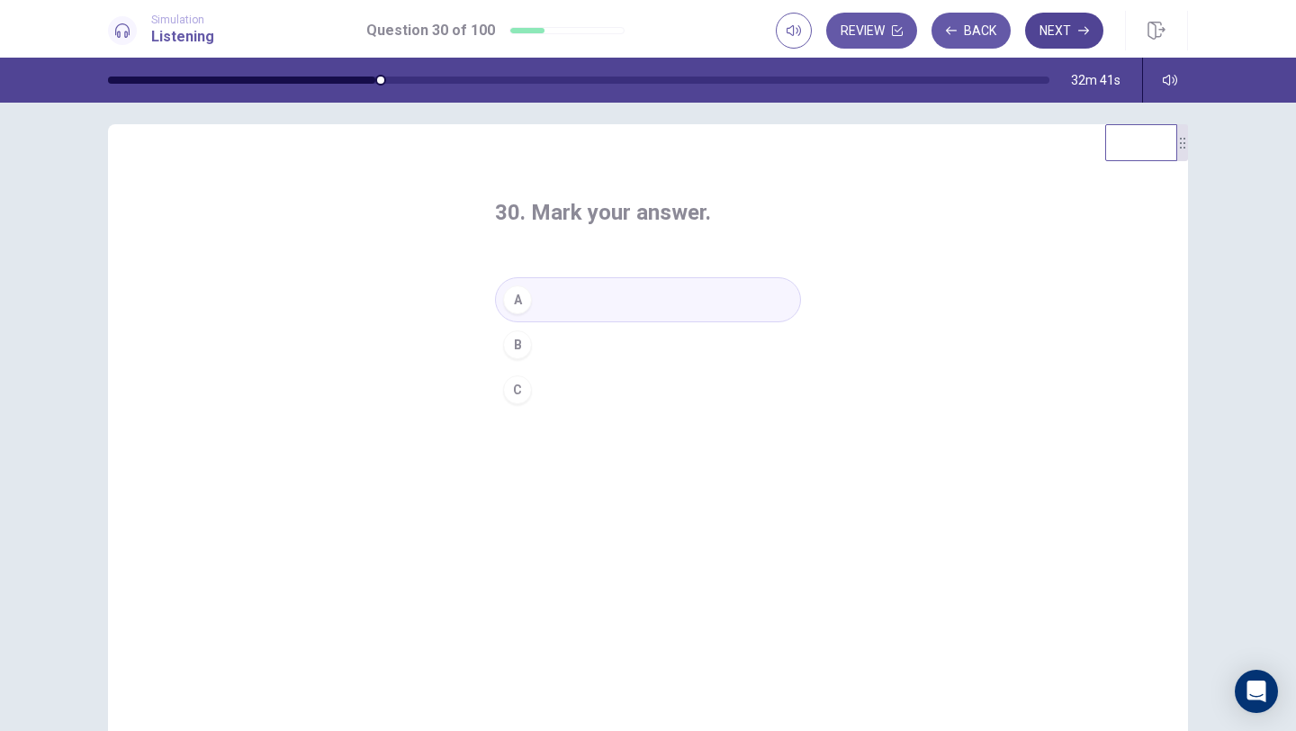
click at [1062, 30] on button "Next" at bounding box center [1064, 31] width 78 height 36
click at [632, 393] on button "C" at bounding box center [648, 389] width 306 height 45
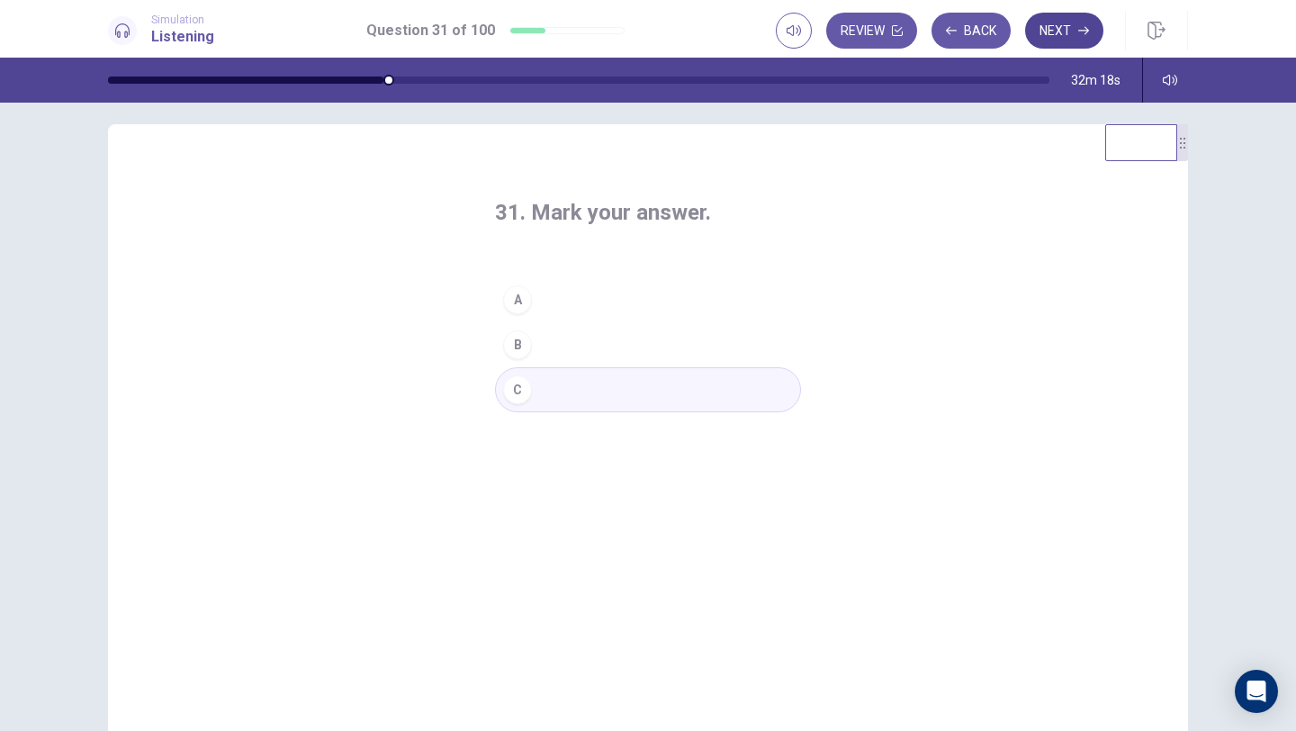
click at [1070, 35] on button "Next" at bounding box center [1064, 31] width 78 height 36
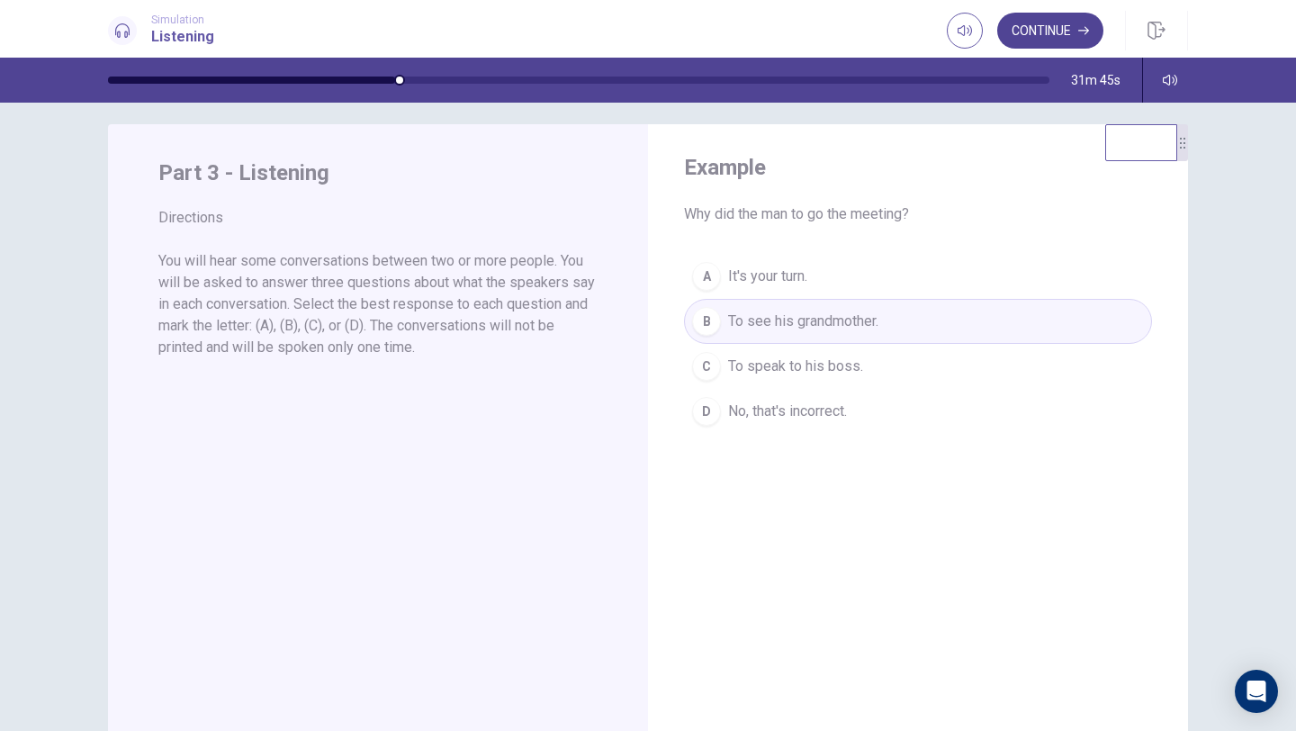
click at [1050, 40] on button "Continue" at bounding box center [1050, 31] width 106 height 36
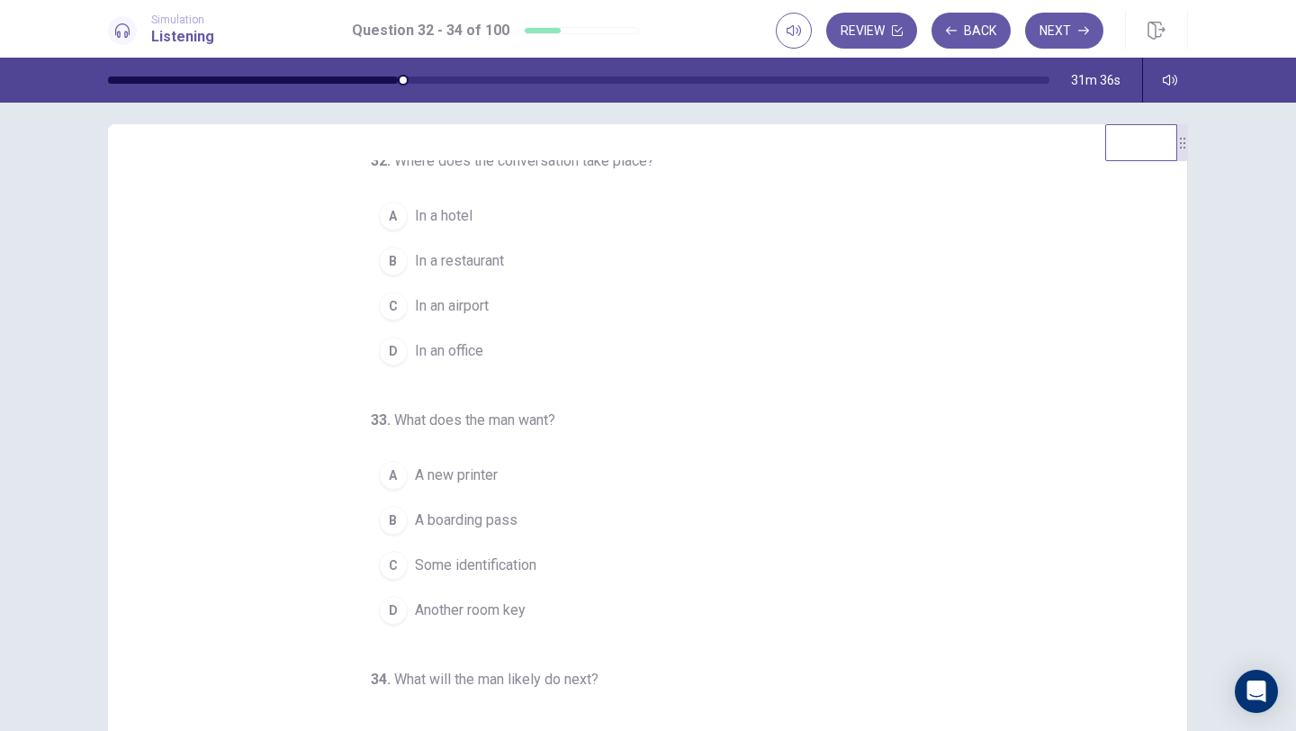
scroll to position [0, 0]
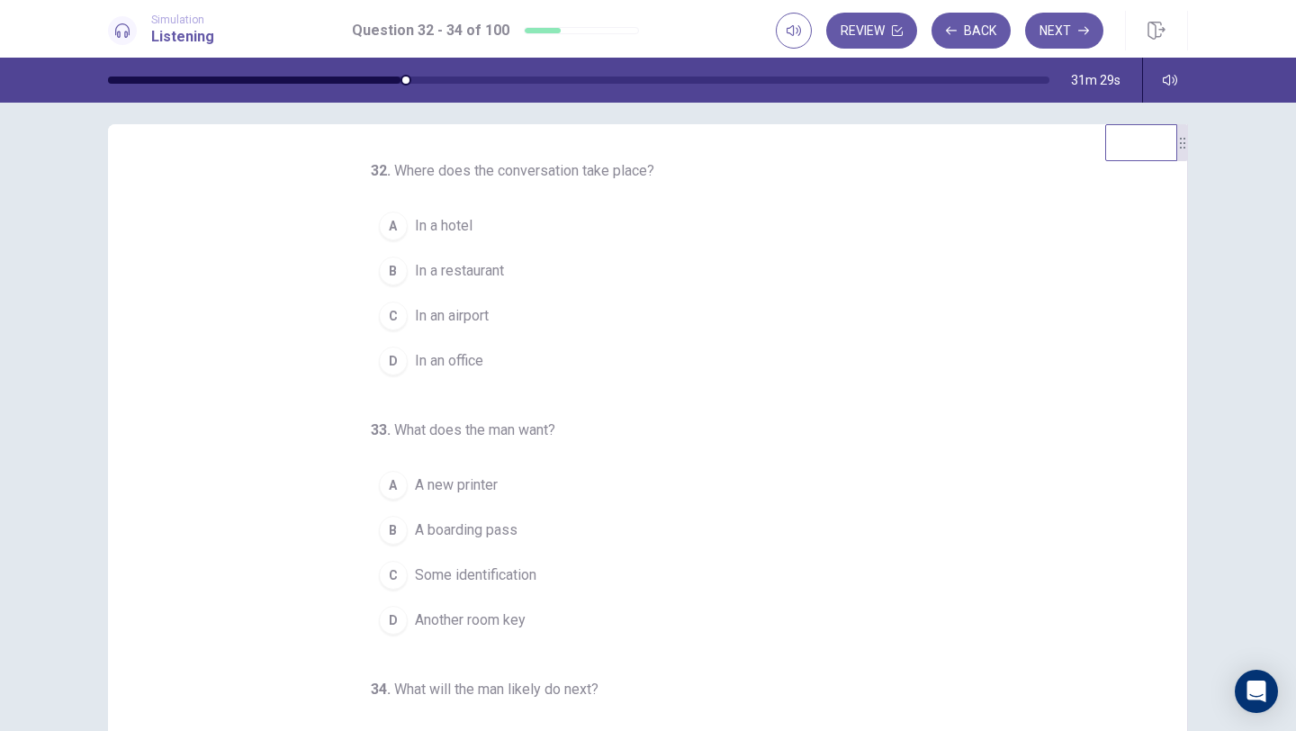
click at [400, 318] on div "C" at bounding box center [393, 315] width 29 height 29
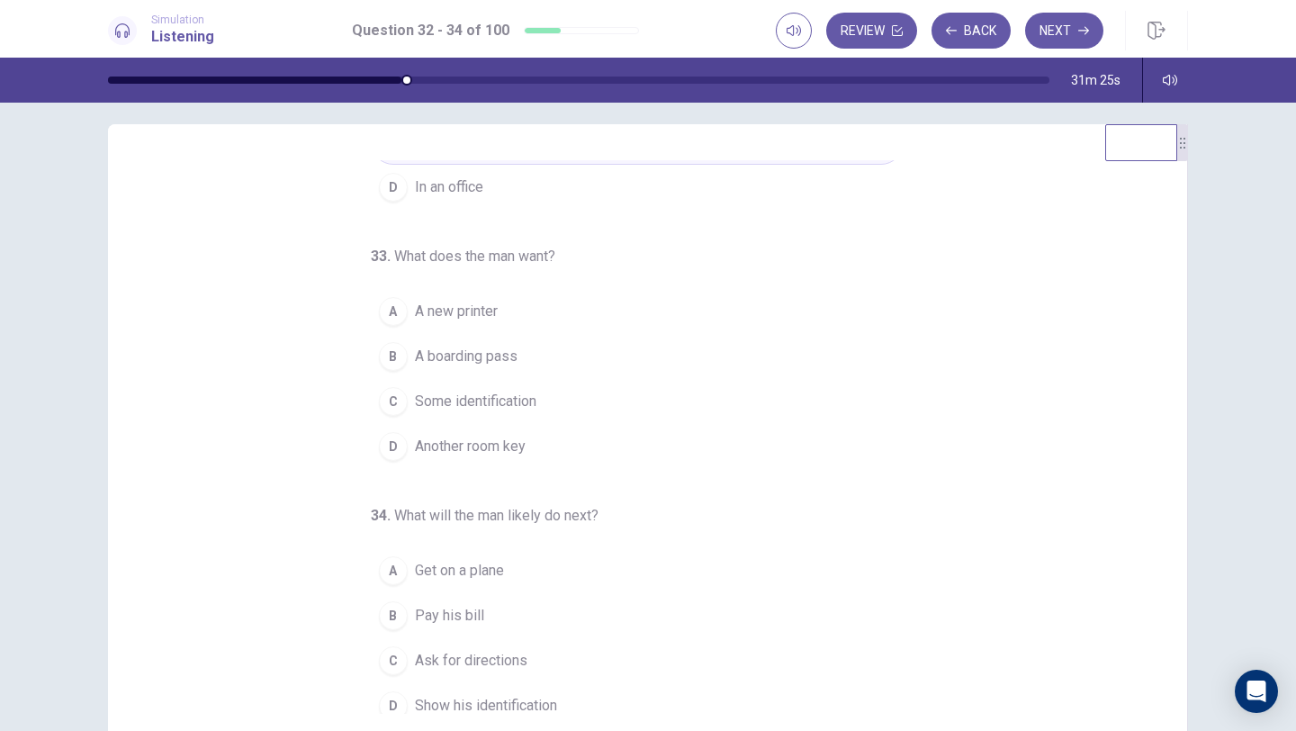
scroll to position [182, 0]
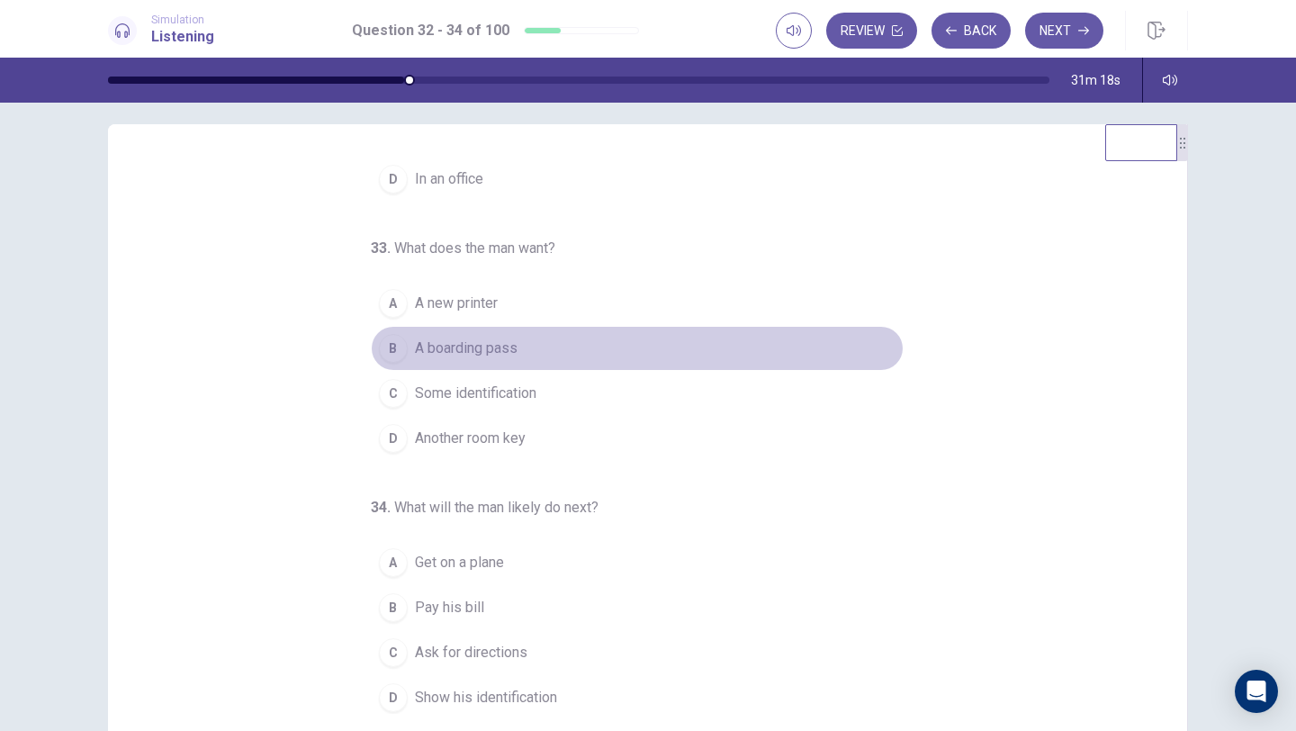
click at [401, 353] on div "B" at bounding box center [393, 348] width 29 height 29
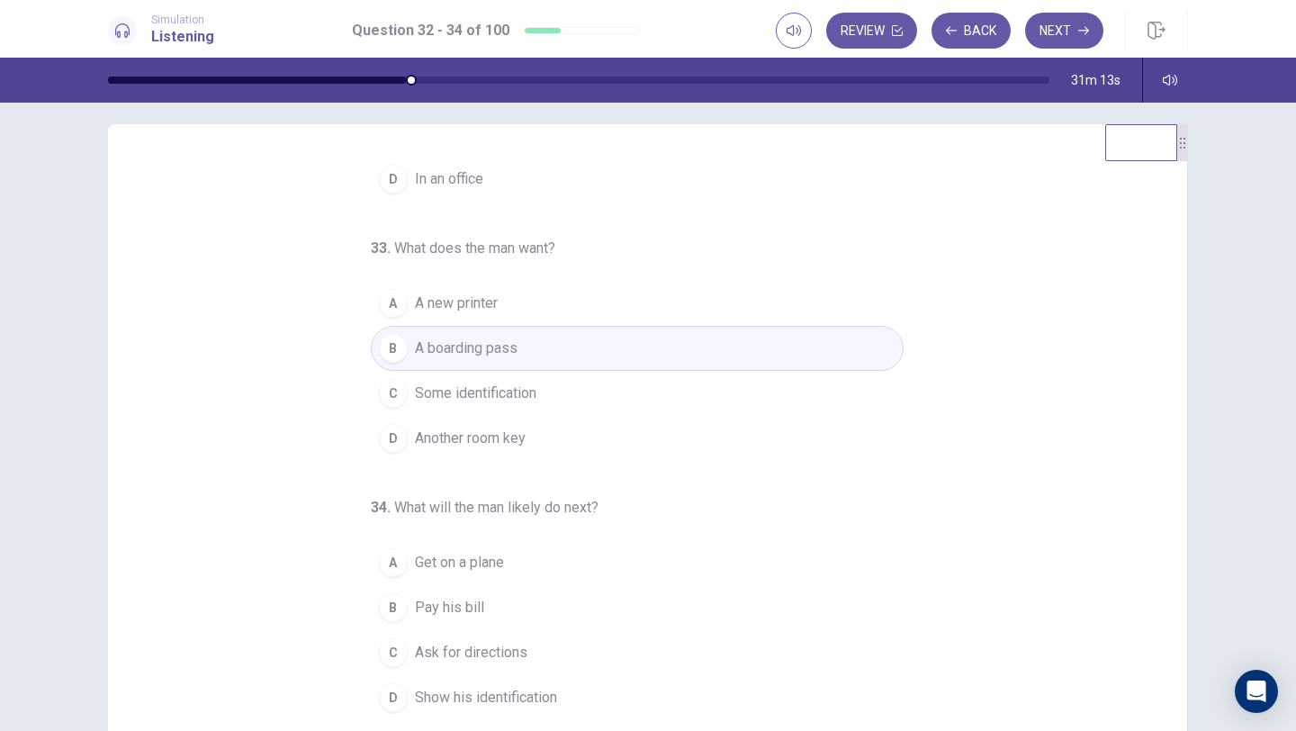
scroll to position [188, 0]
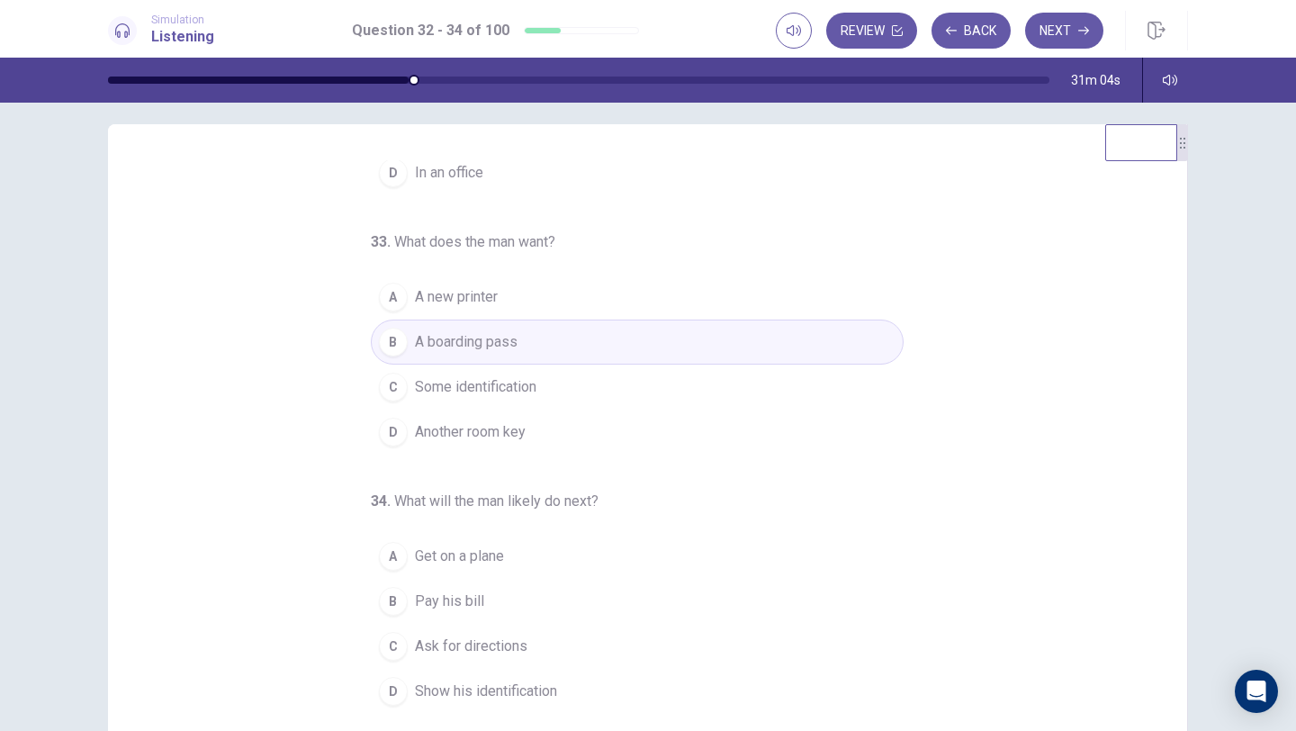
click at [468, 557] on span "Get on a plane" at bounding box center [459, 556] width 89 height 22
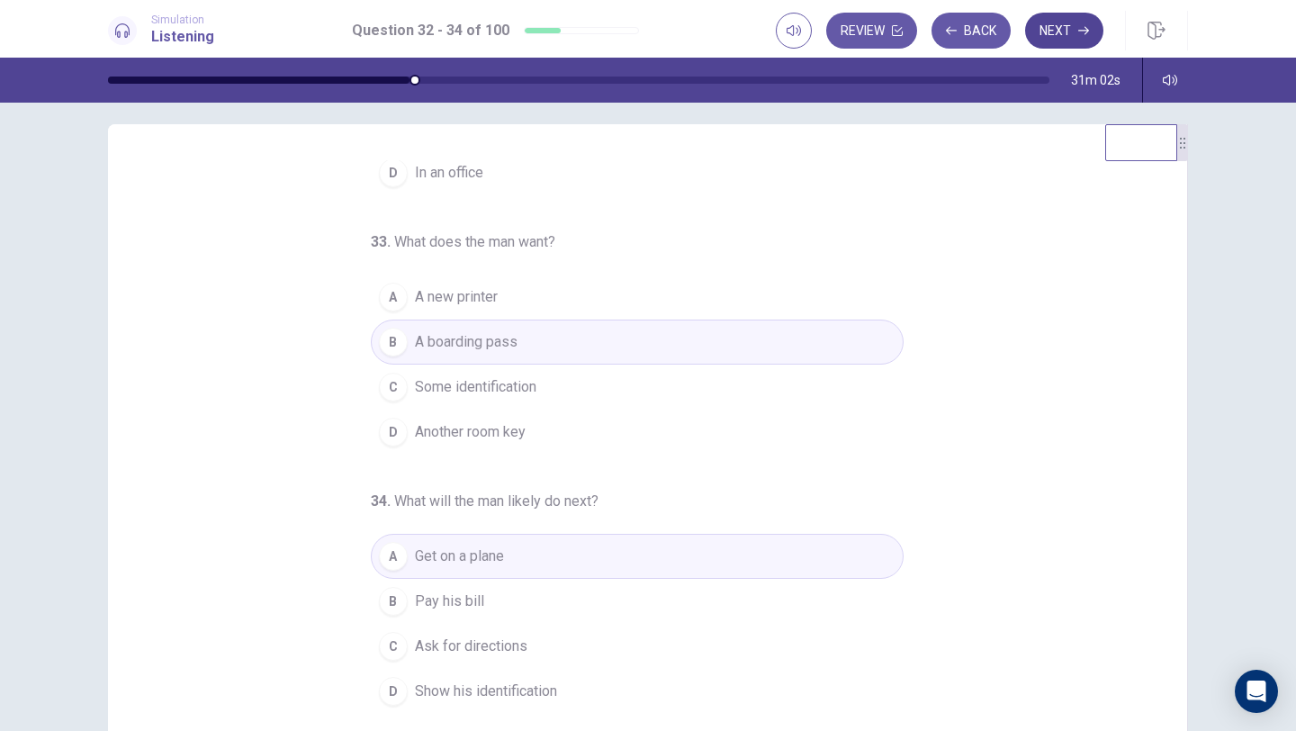
click at [1071, 16] on button "Next" at bounding box center [1064, 31] width 78 height 36
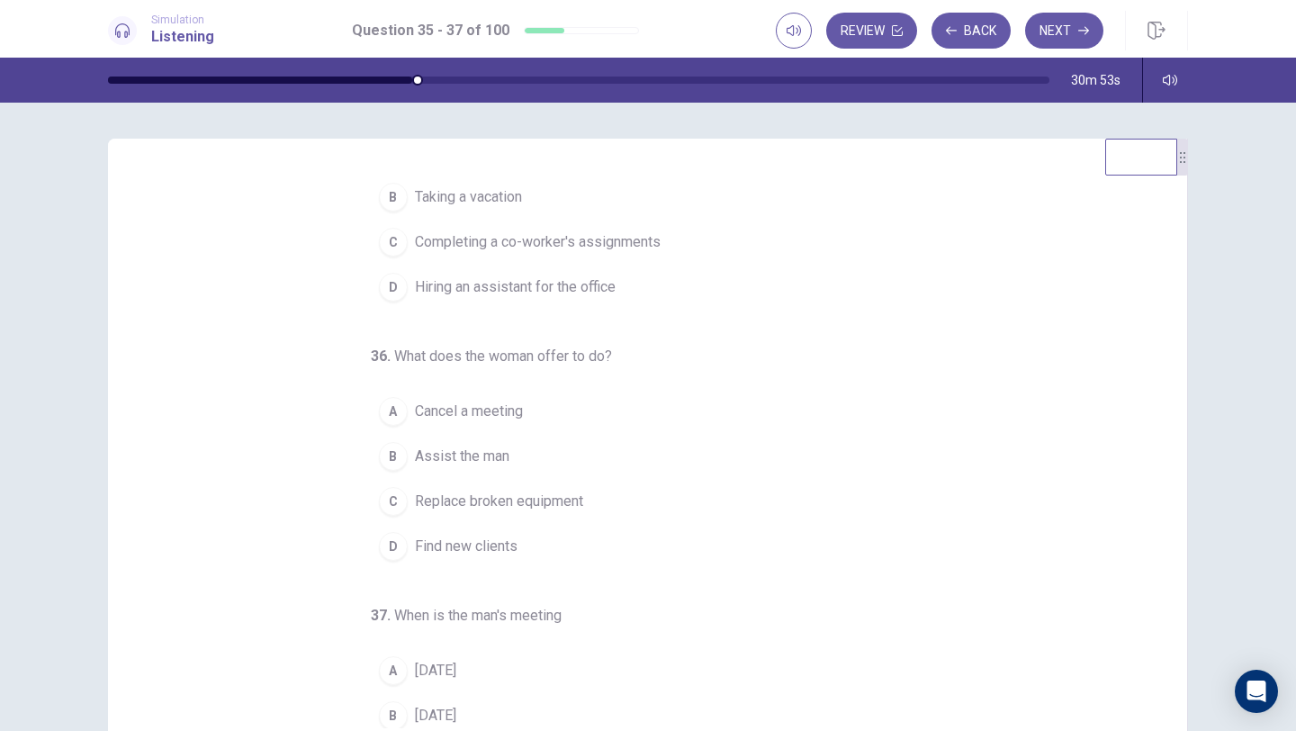
scroll to position [0, 0]
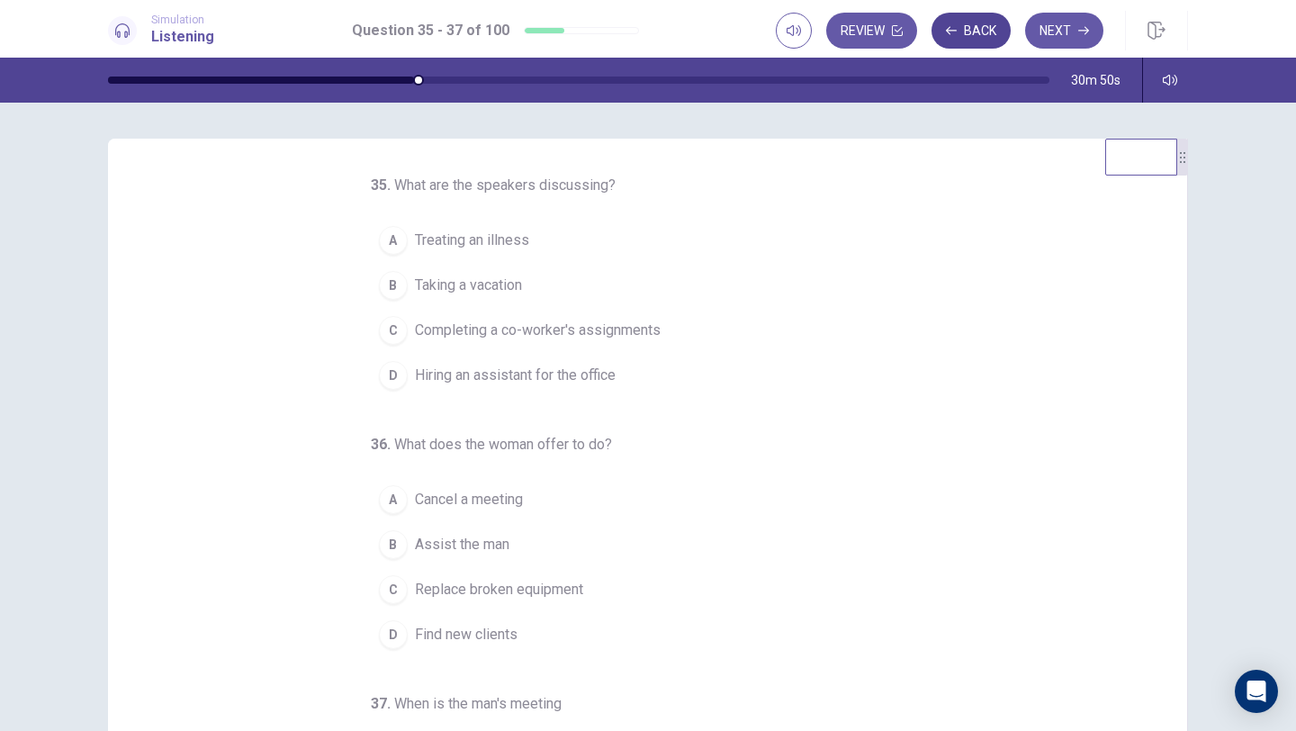
click at [972, 38] on button "Back" at bounding box center [970, 31] width 79 height 36
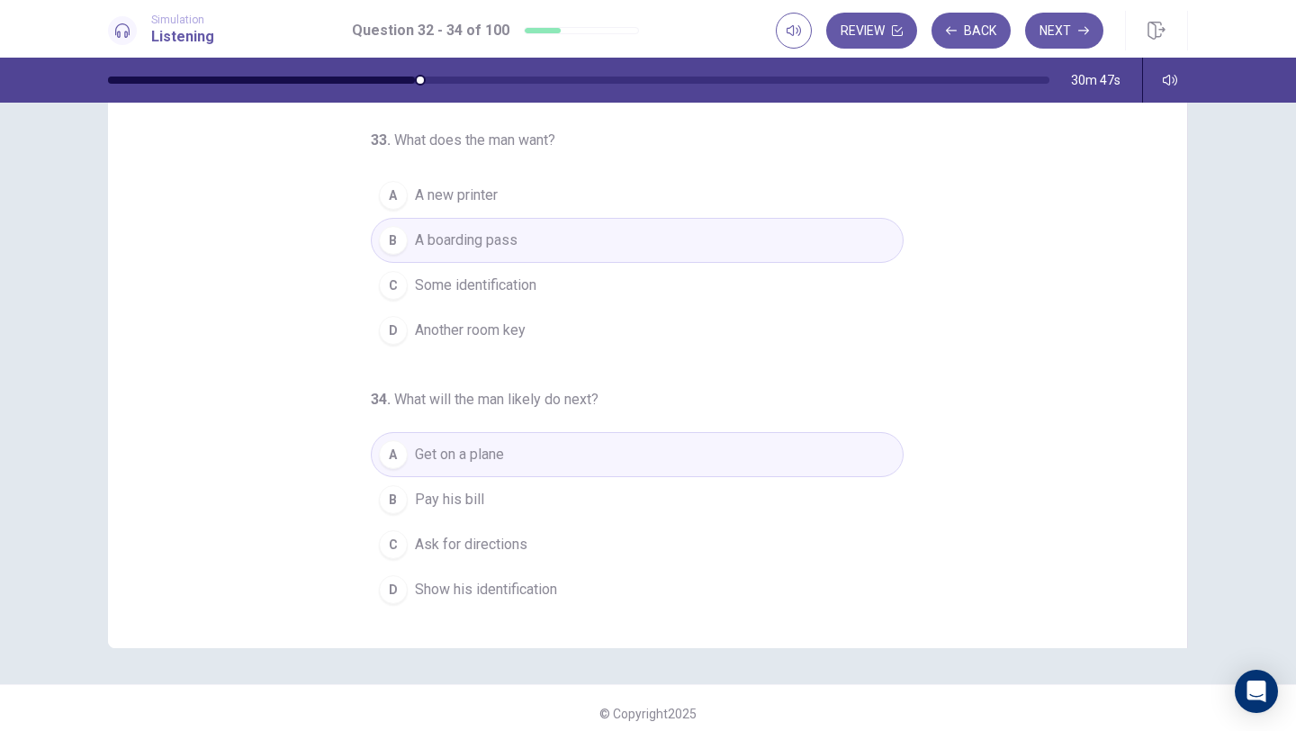
scroll to position [124, 0]
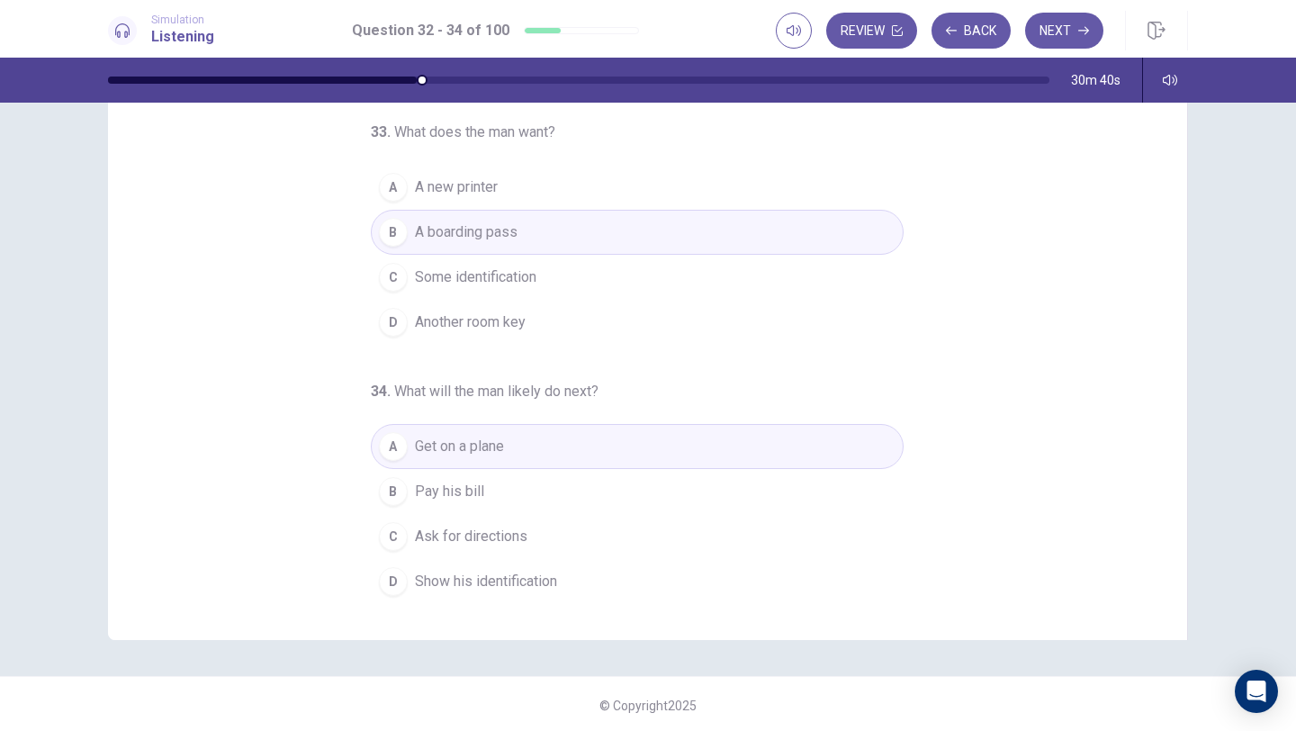
click at [400, 583] on div "D" at bounding box center [393, 581] width 29 height 29
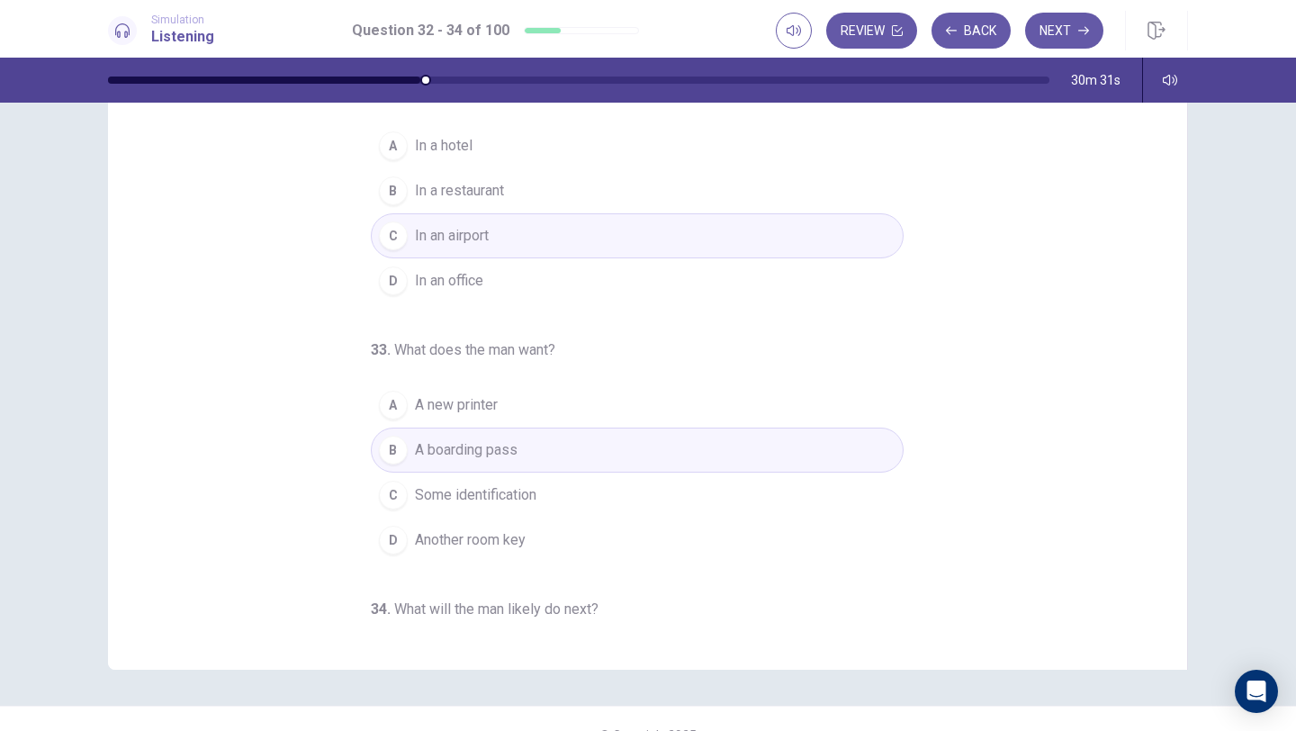
scroll to position [0, 0]
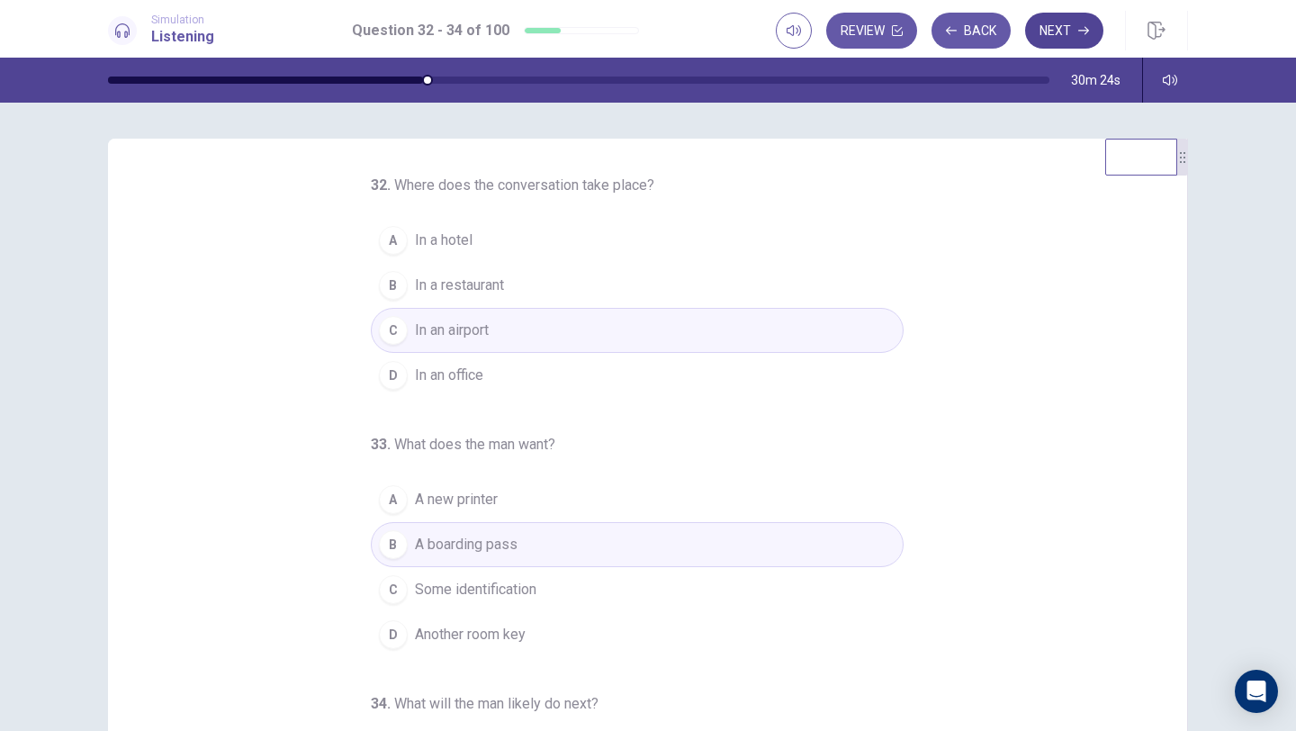
click at [1064, 36] on button "Next" at bounding box center [1064, 31] width 78 height 36
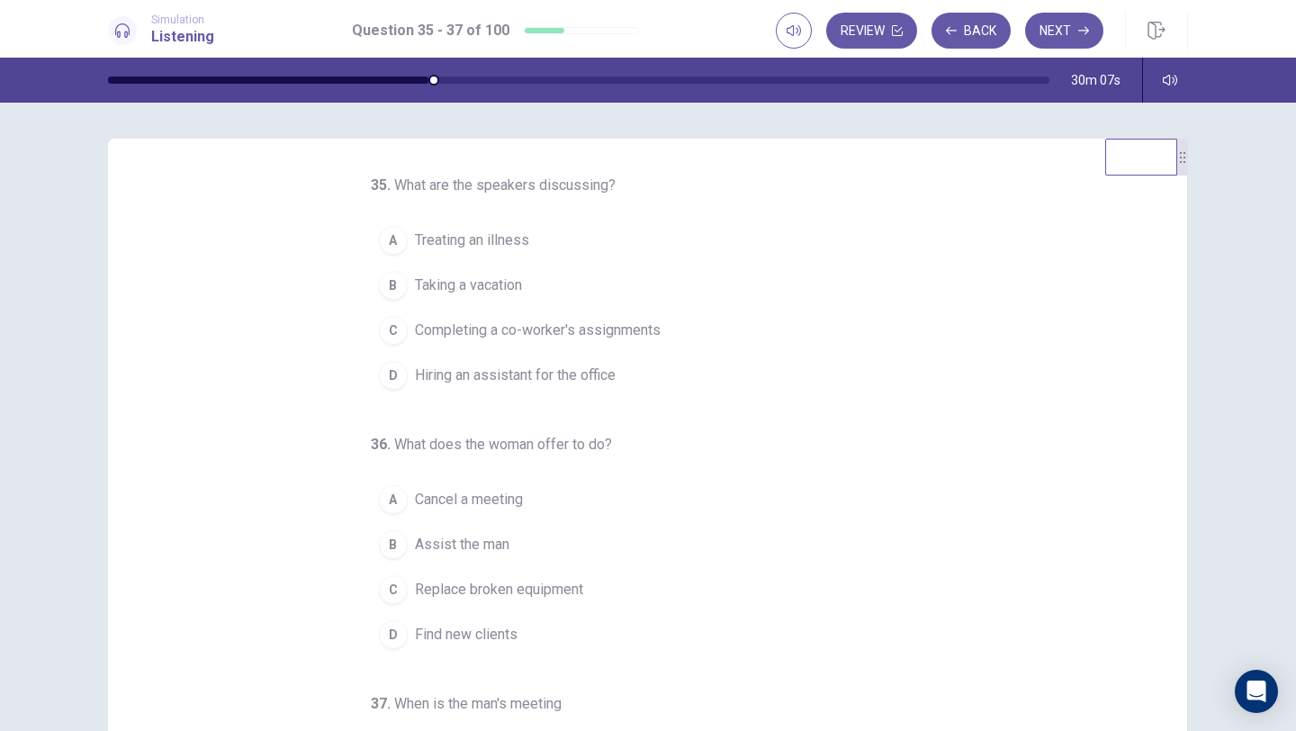
click at [392, 337] on div "C" at bounding box center [393, 330] width 29 height 29
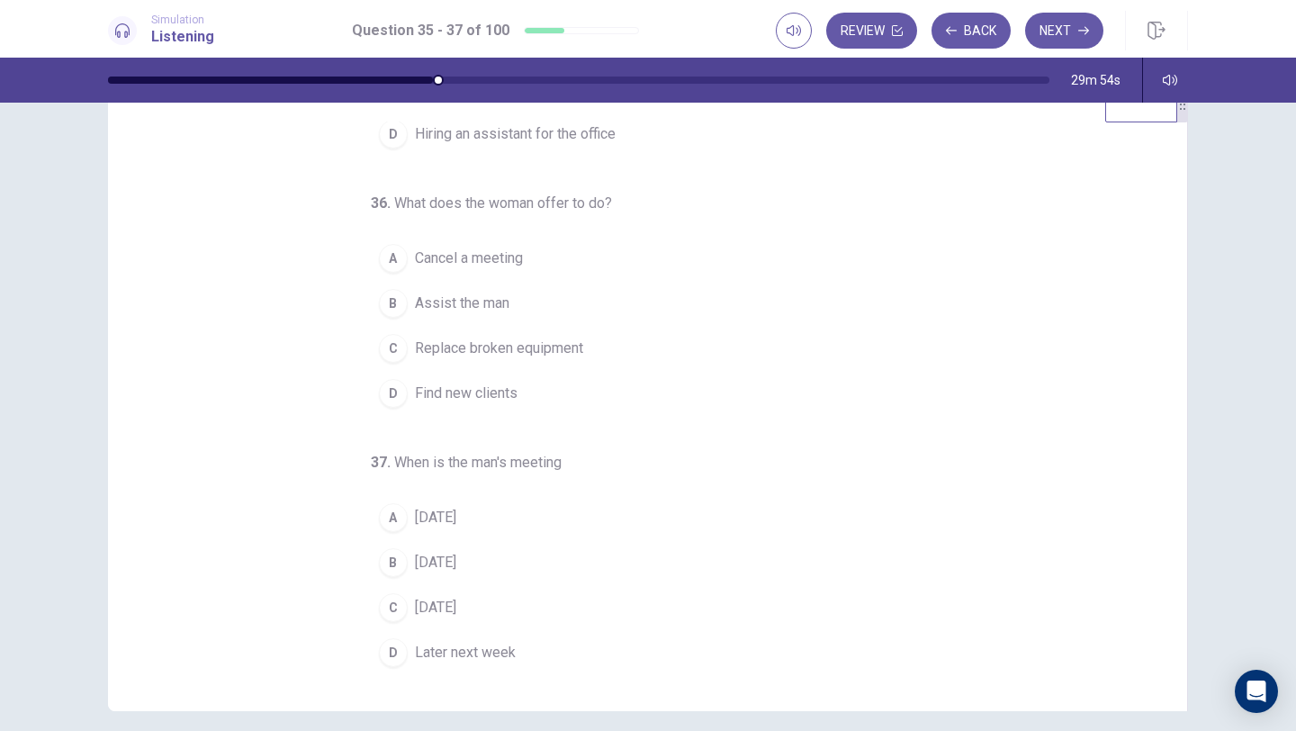
scroll to position [67, 0]
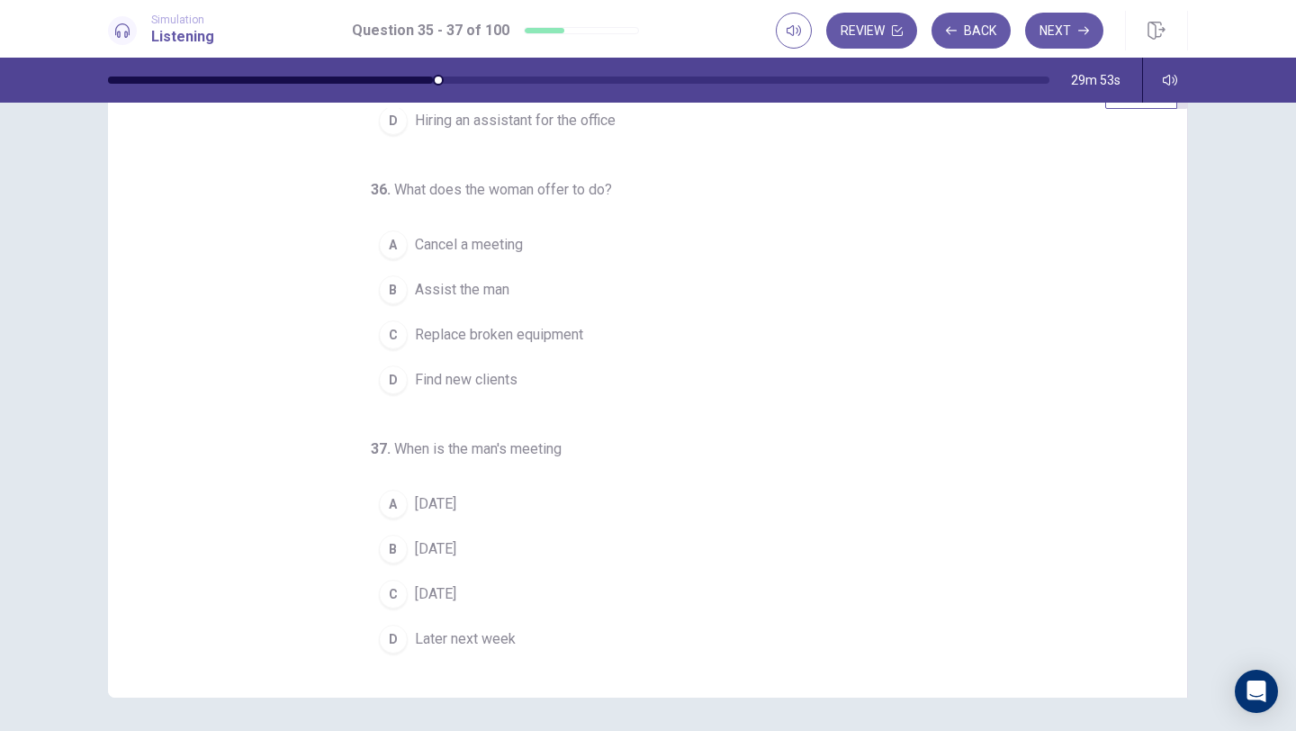
click at [396, 277] on div "B" at bounding box center [393, 289] width 29 height 29
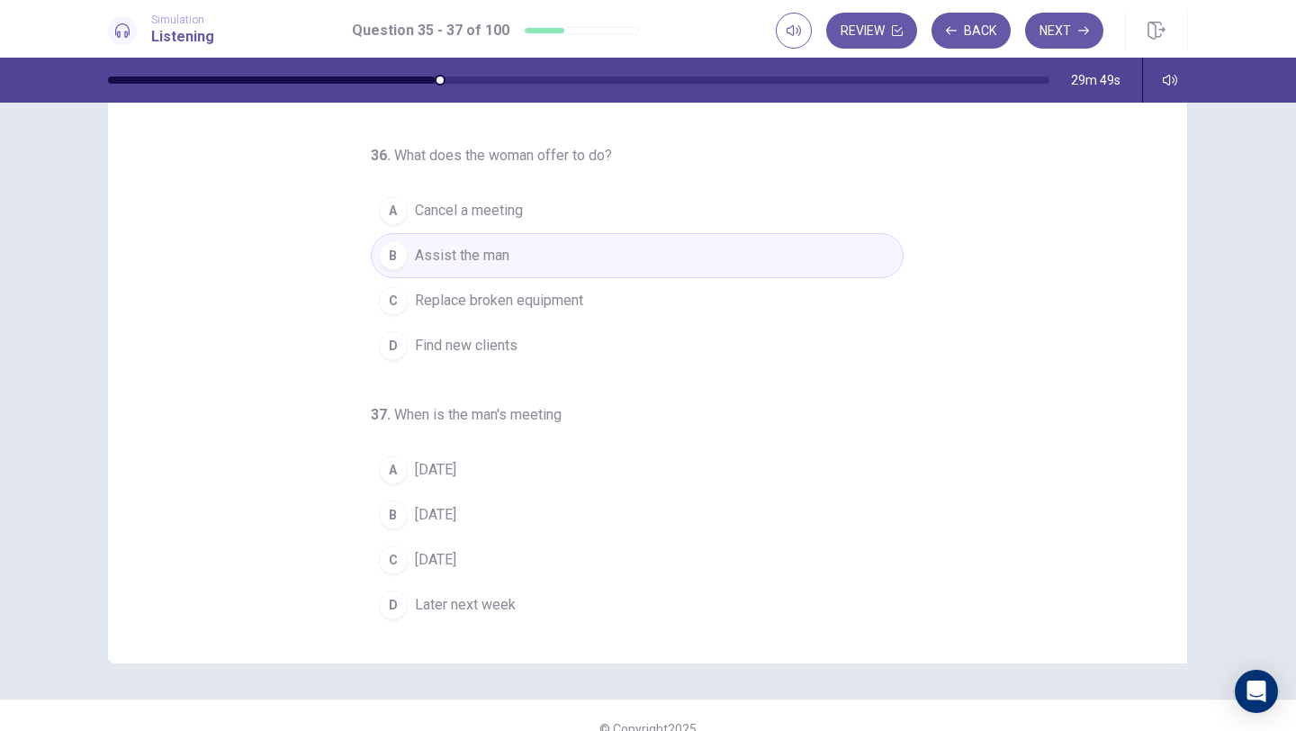
scroll to position [127, 0]
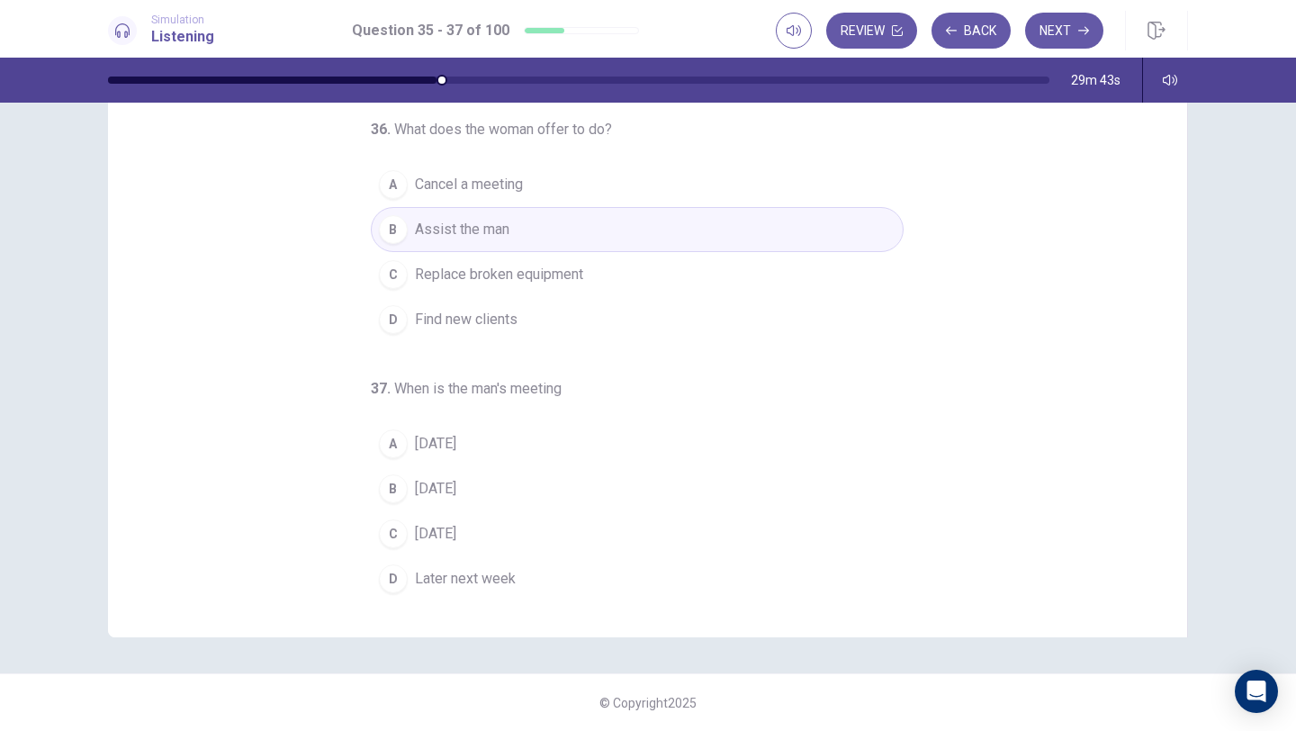
click at [436, 445] on span "Tomorrow" at bounding box center [435, 444] width 41 height 22
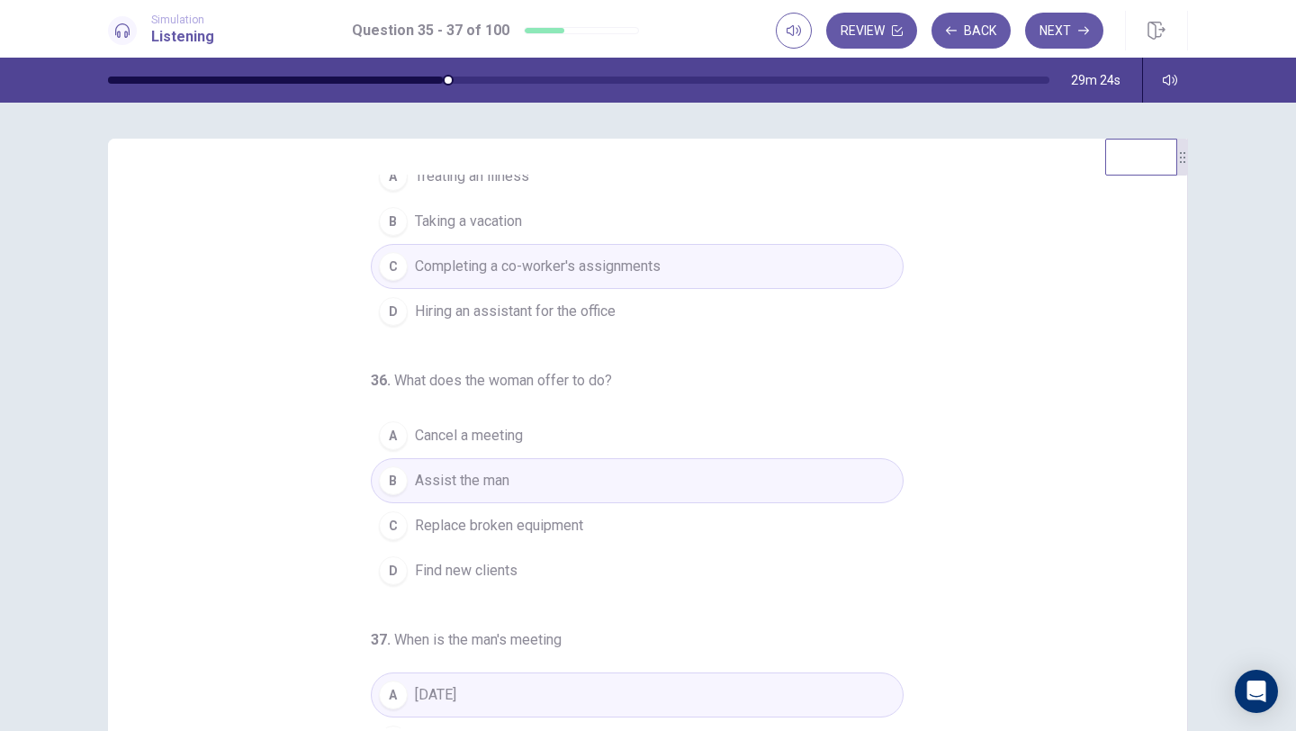
scroll to position [62, 0]
click at [1074, 30] on button "Next" at bounding box center [1064, 31] width 78 height 36
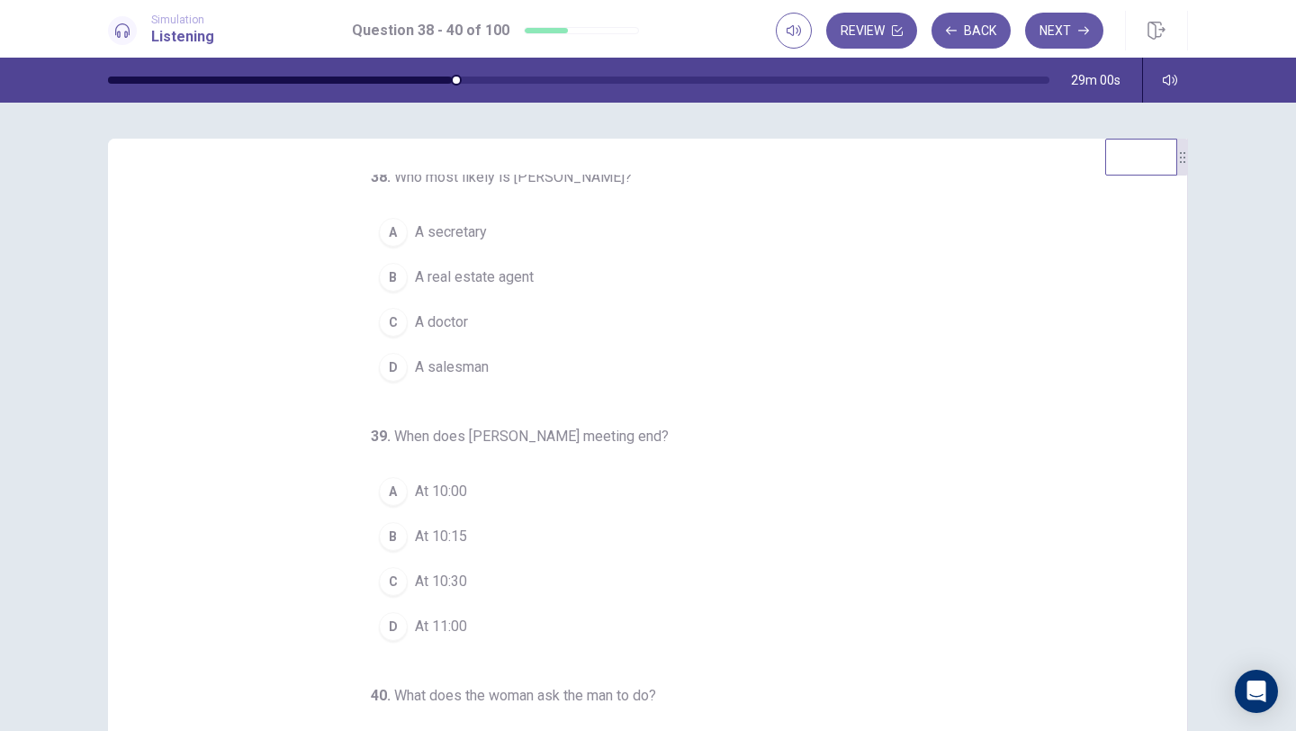
scroll to position [0, 0]
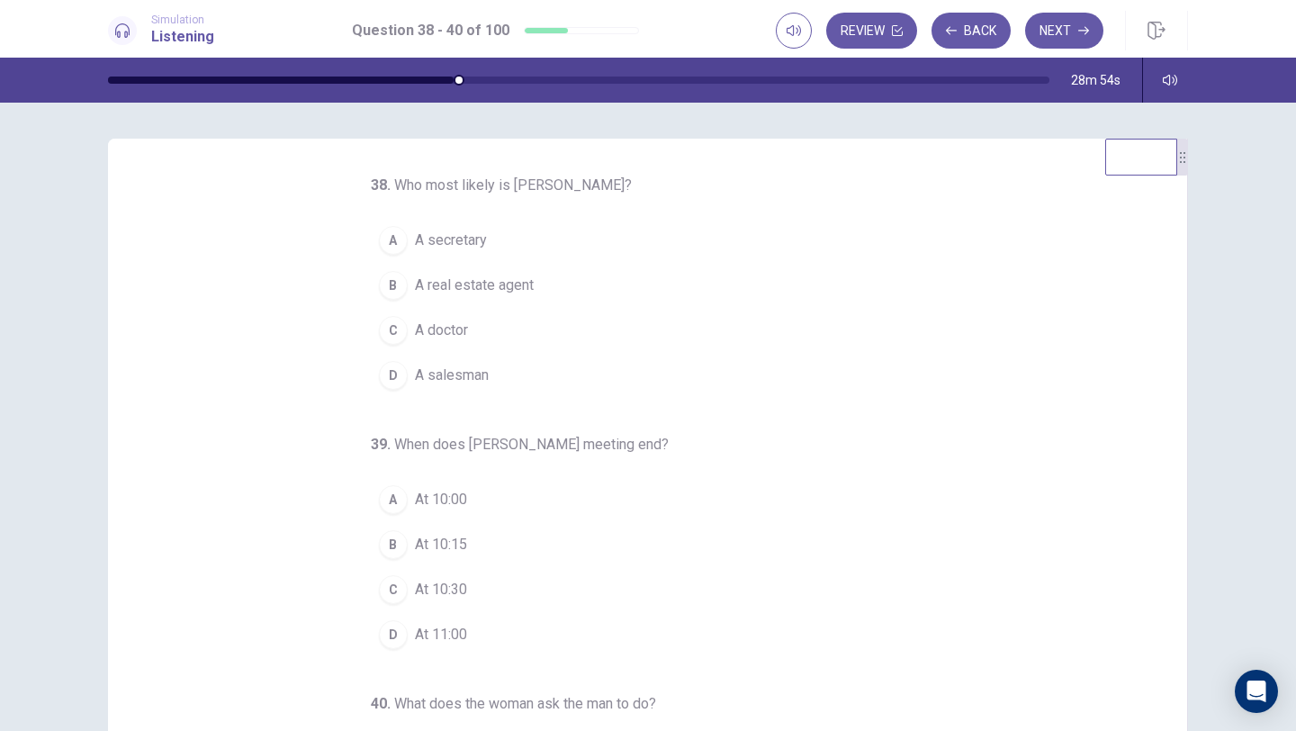
click at [399, 285] on div "B" at bounding box center [393, 285] width 29 height 29
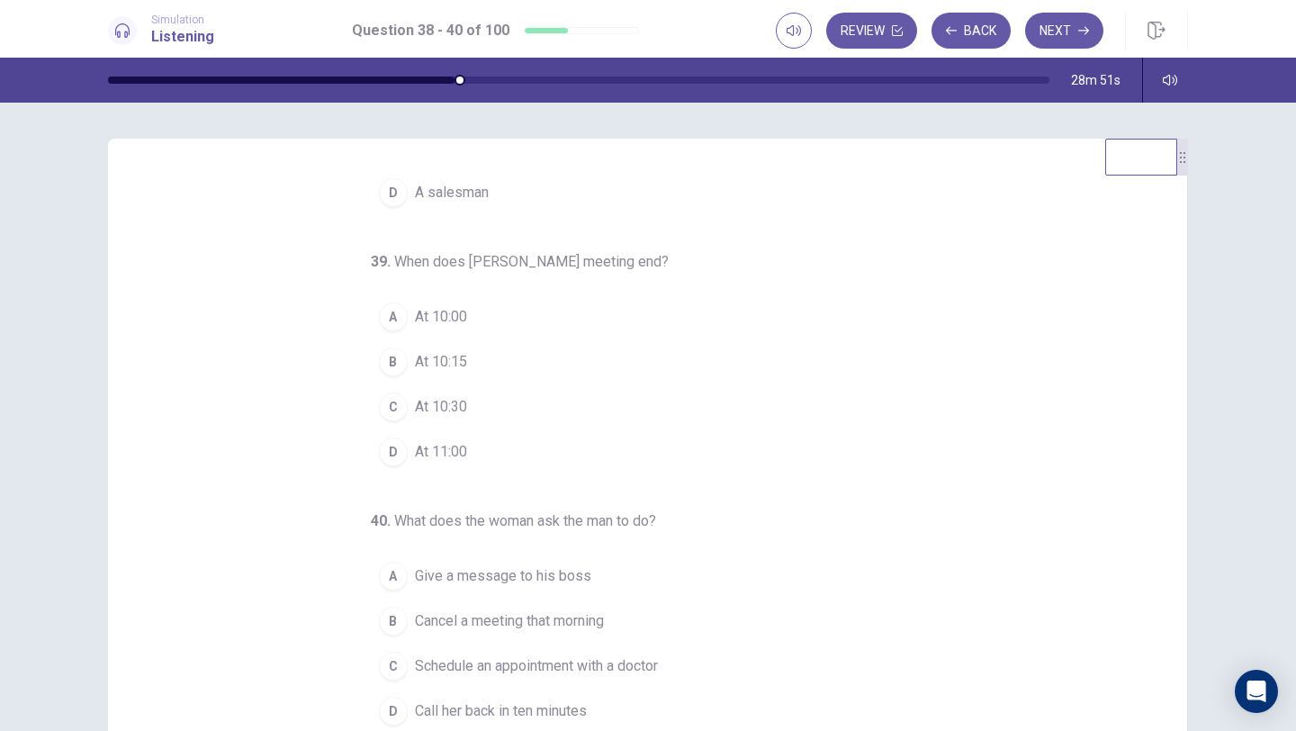
scroll to position [188, 0]
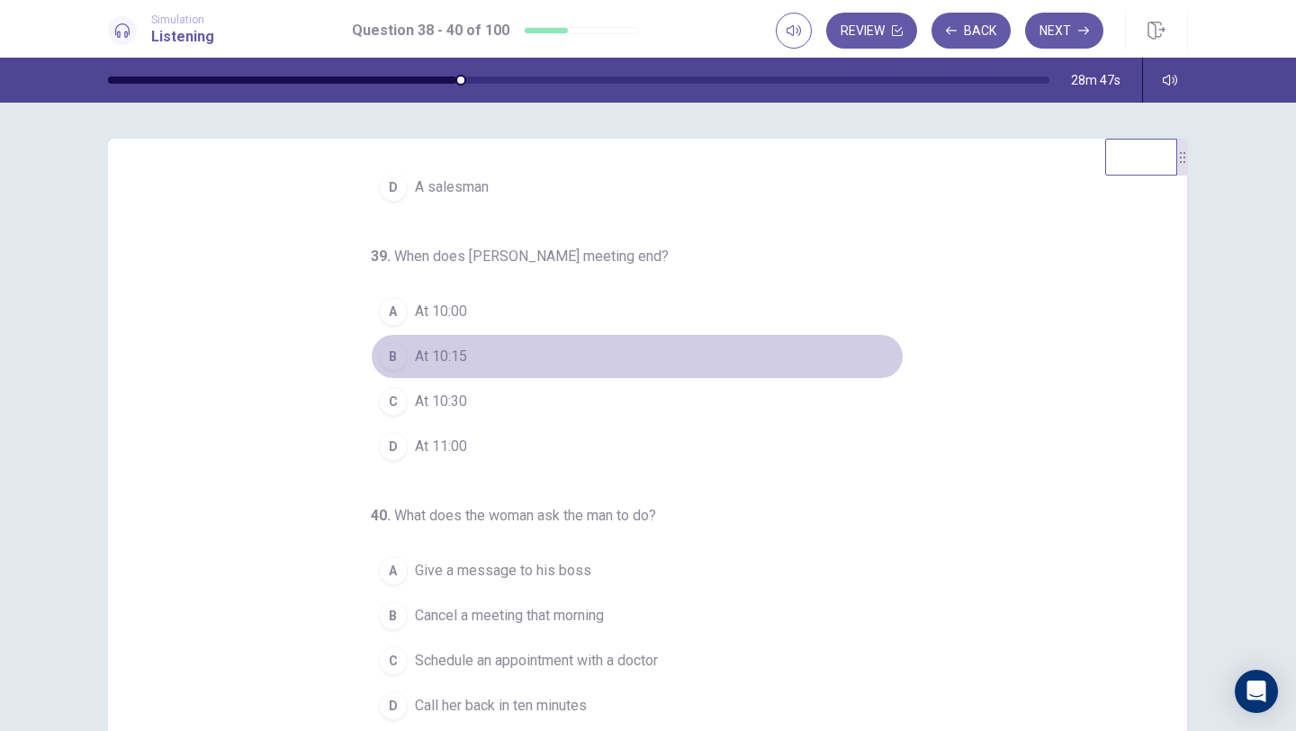
click at [390, 359] on div "B" at bounding box center [393, 356] width 29 height 29
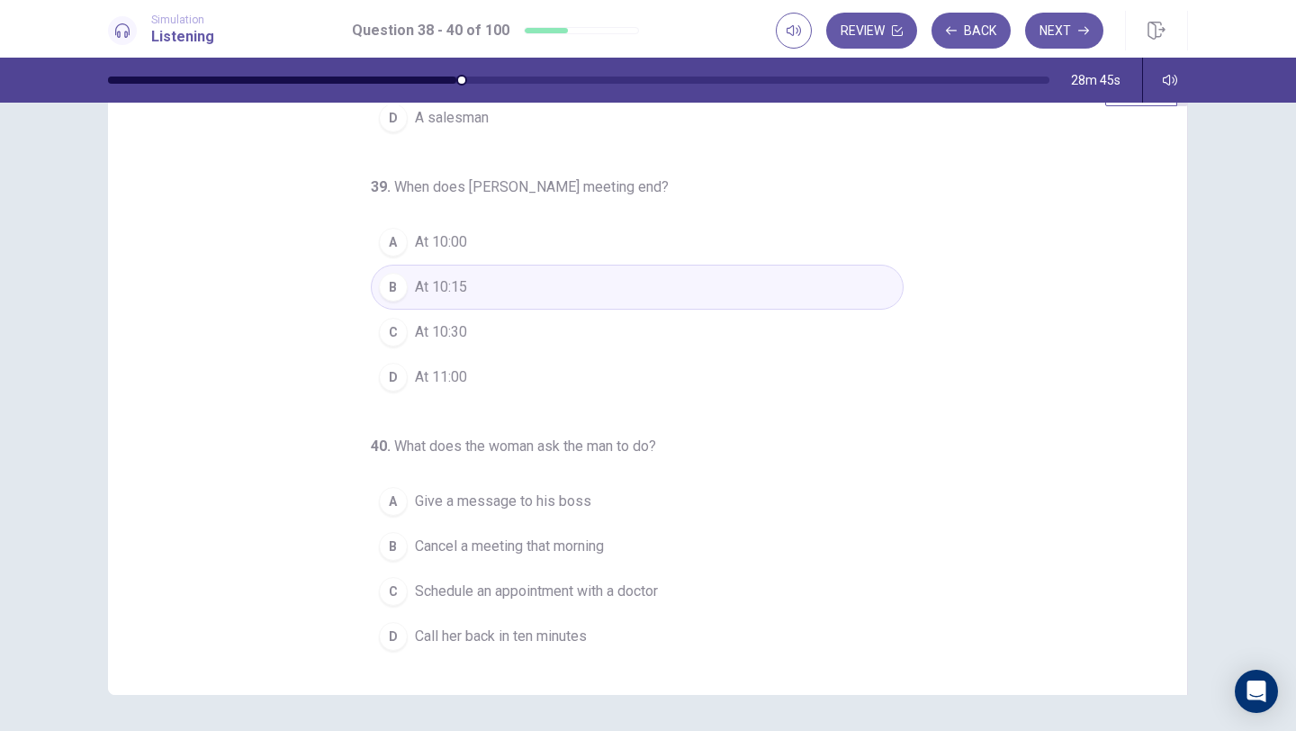
scroll to position [76, 0]
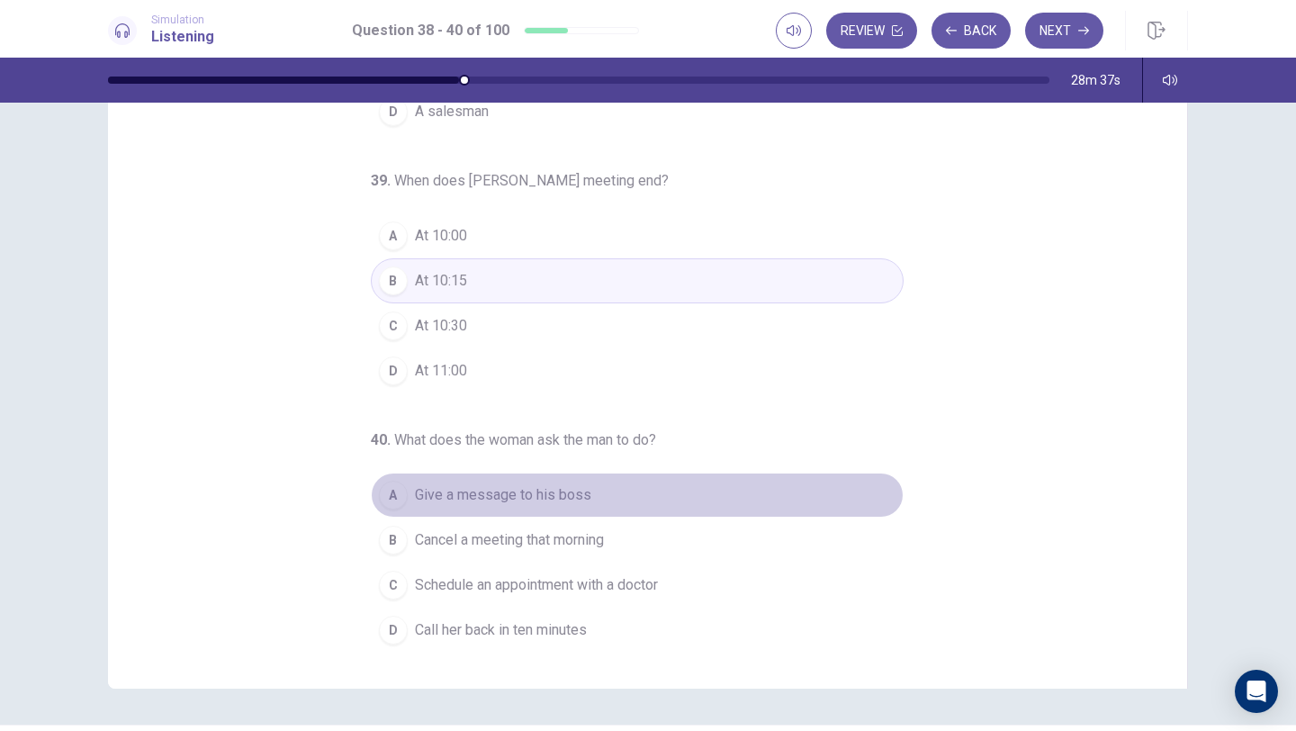
click at [398, 494] on div "A" at bounding box center [393, 495] width 29 height 29
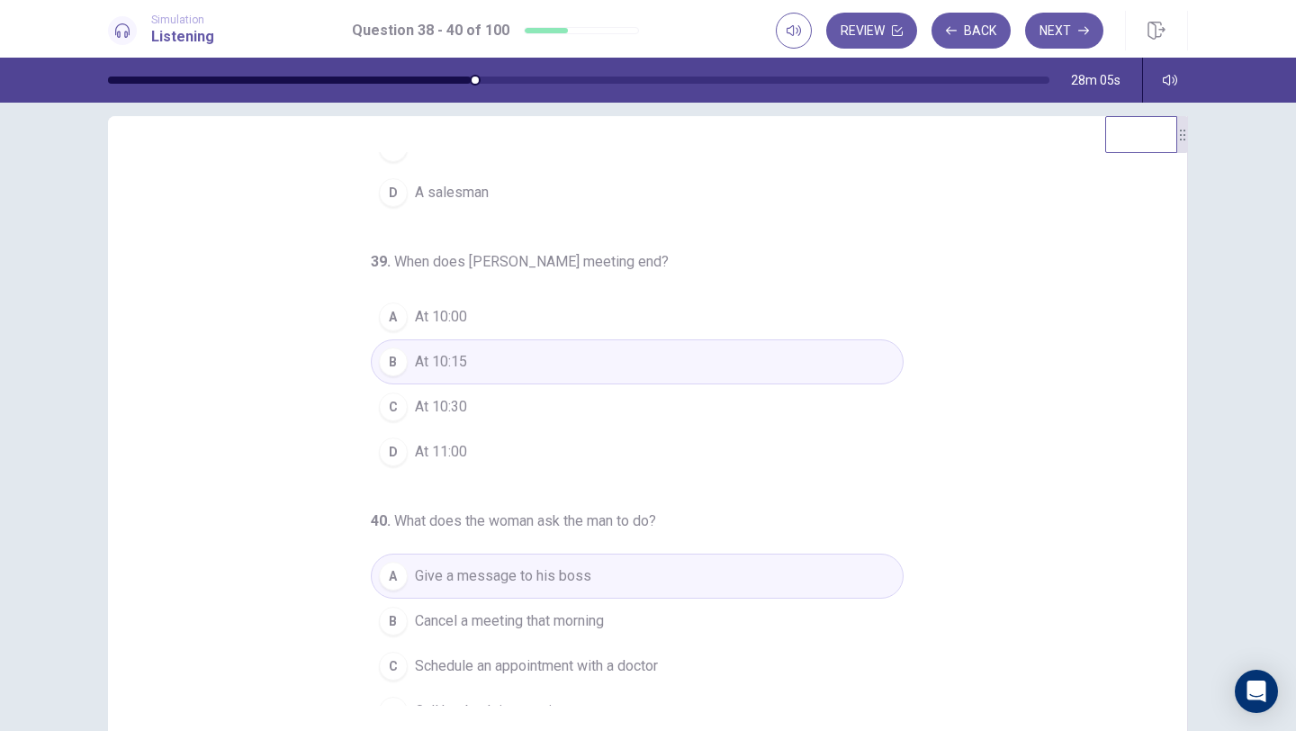
scroll to position [0, 0]
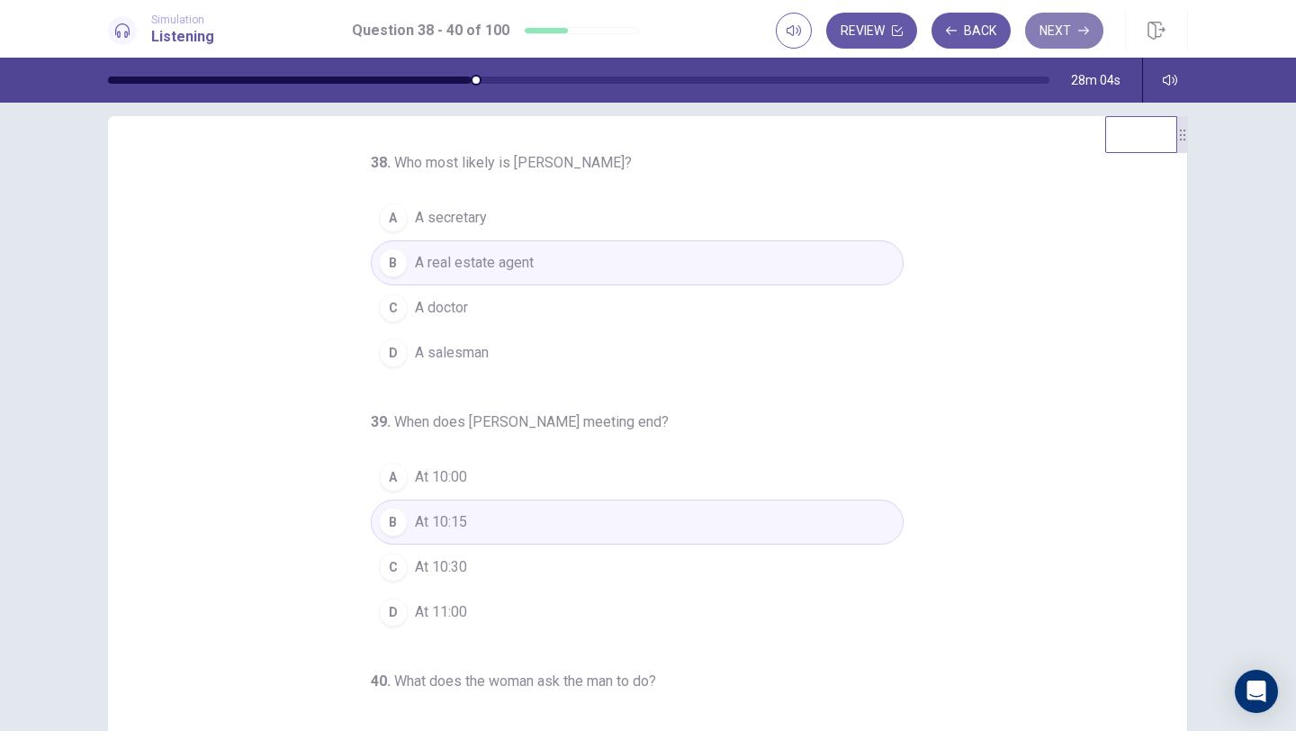
click at [1078, 31] on icon "button" at bounding box center [1083, 30] width 11 height 11
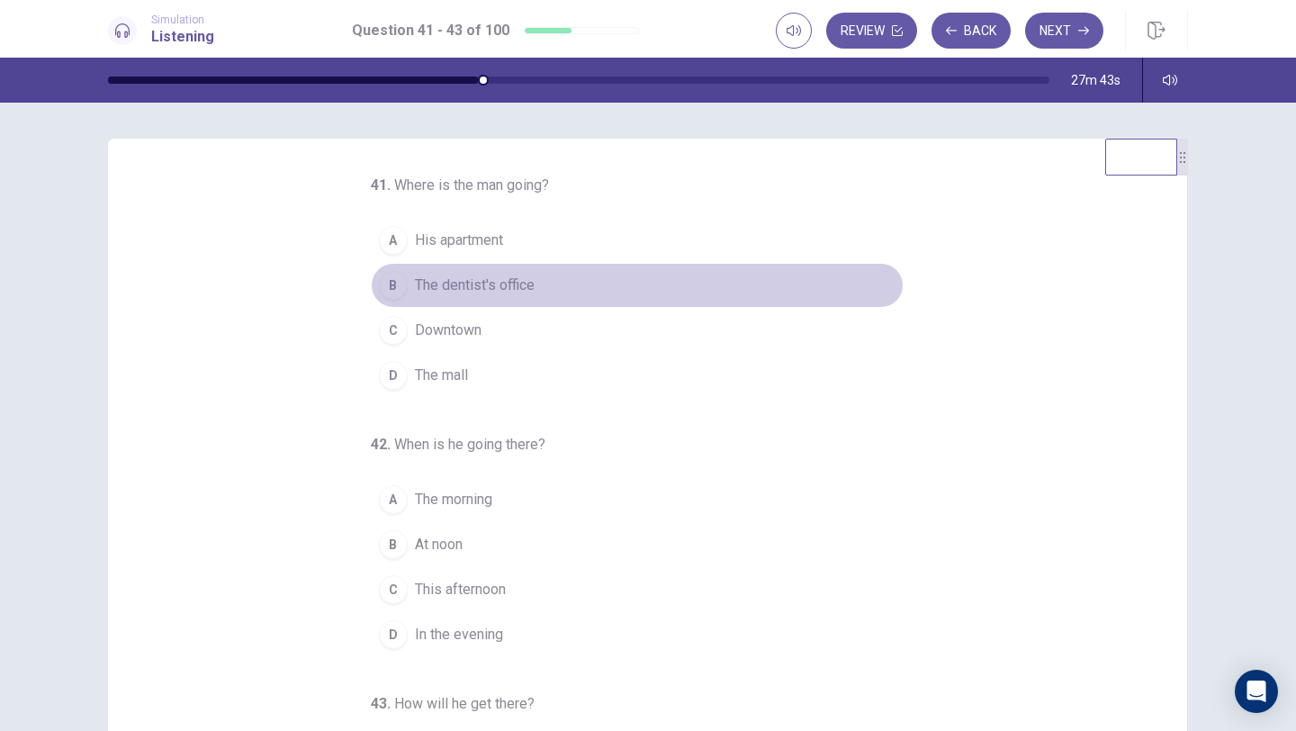
click at [392, 292] on div "B" at bounding box center [393, 285] width 29 height 29
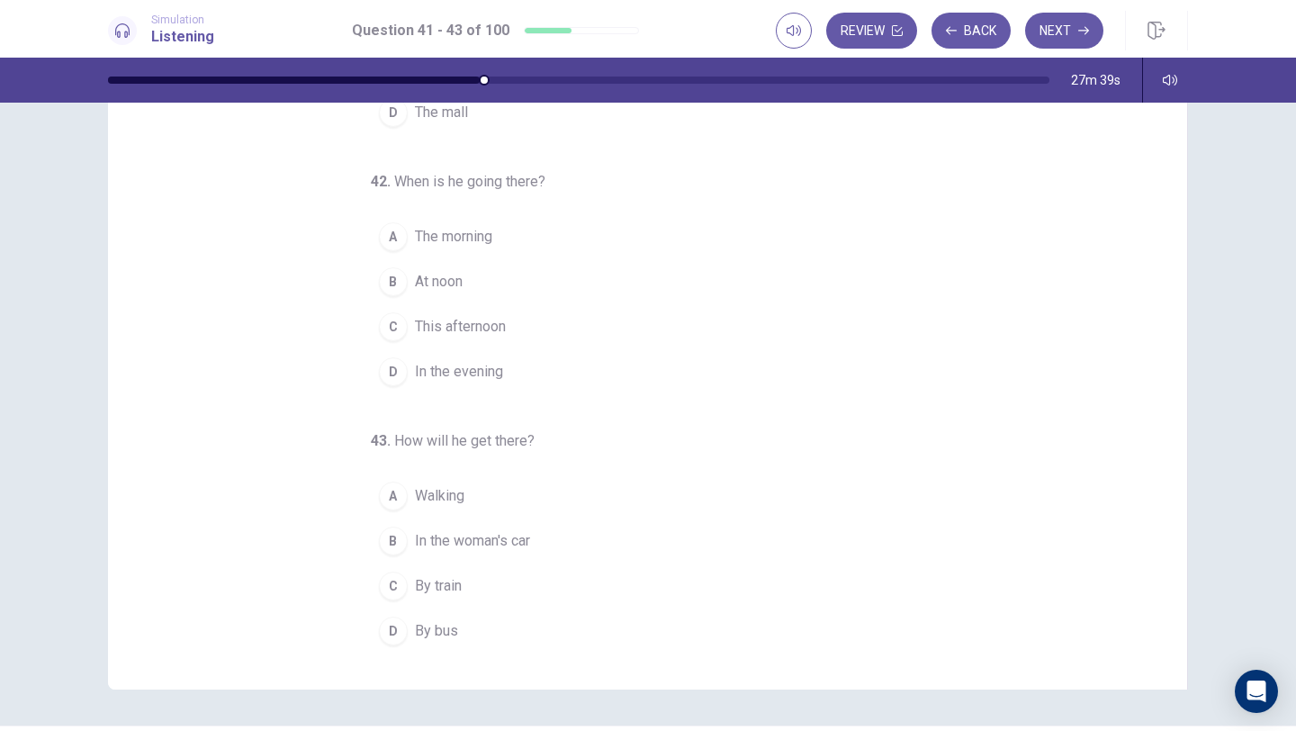
scroll to position [76, 0]
click at [395, 537] on div "B" at bounding box center [393, 539] width 29 height 29
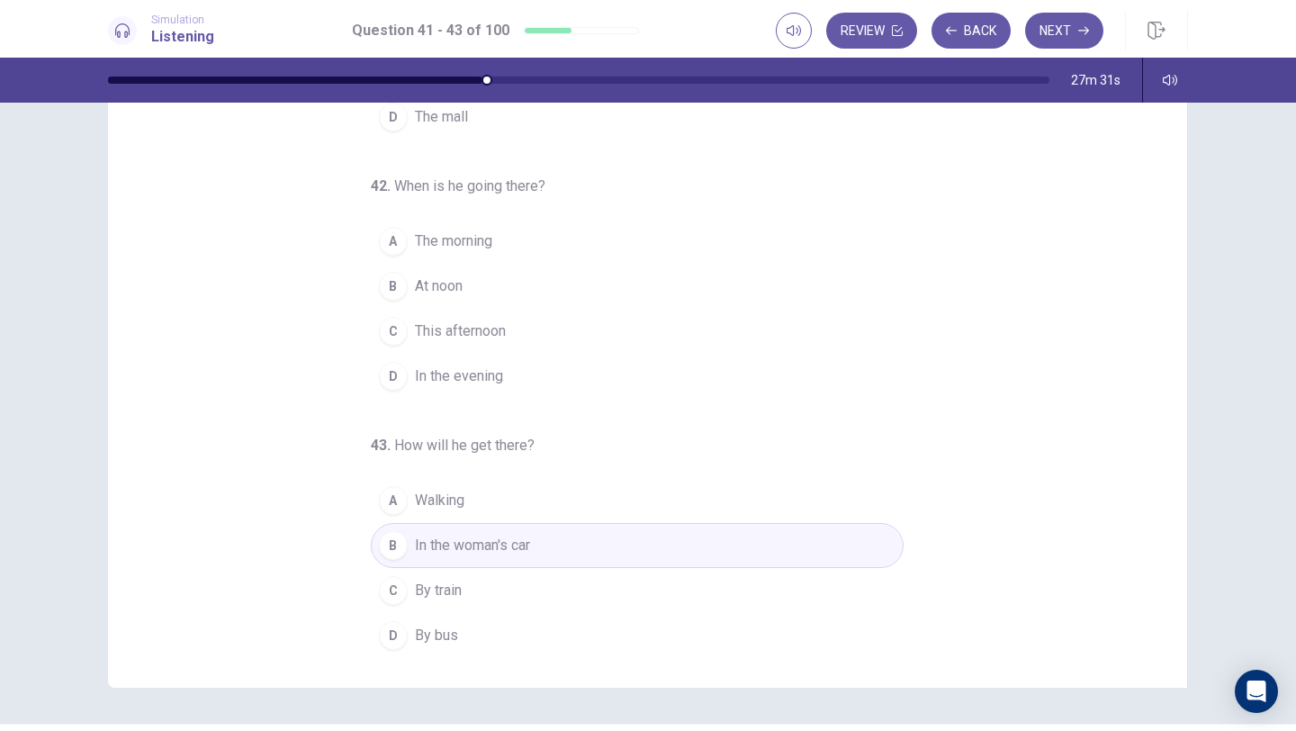
scroll to position [188, 0]
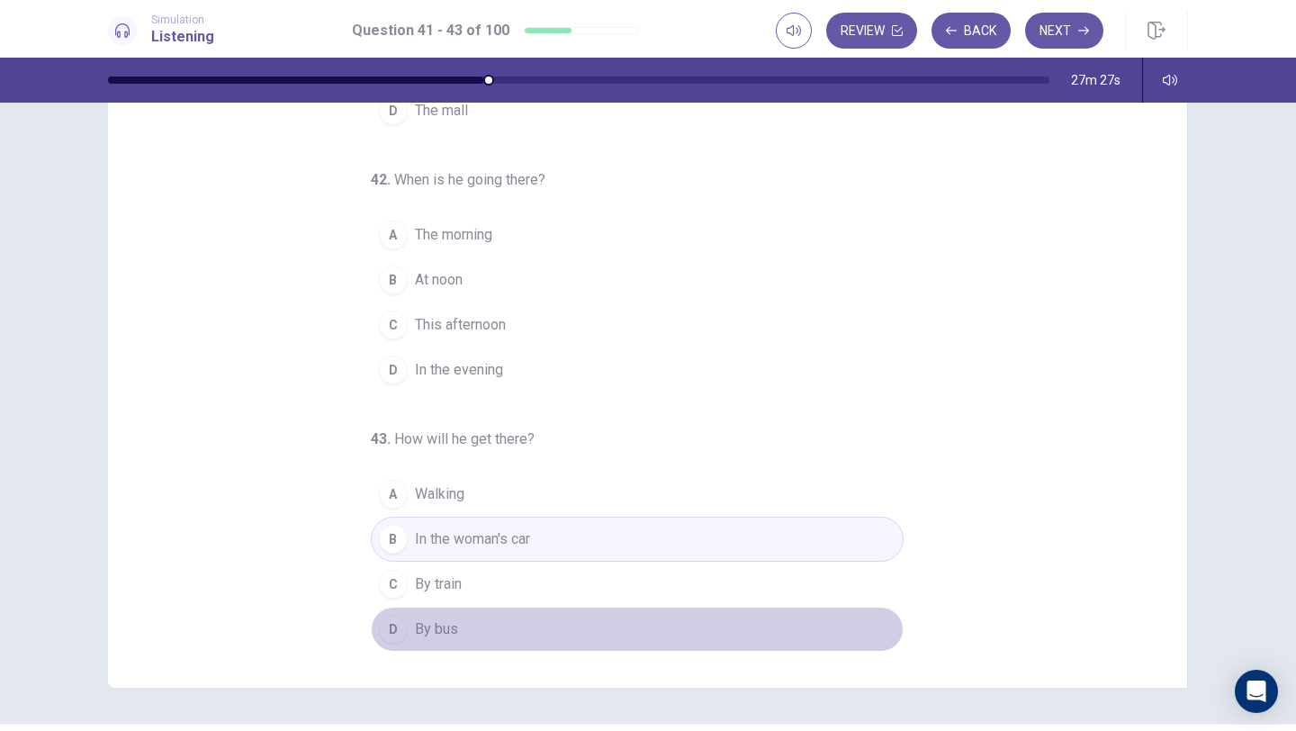
click at [433, 634] on span "By bus" at bounding box center [436, 629] width 43 height 22
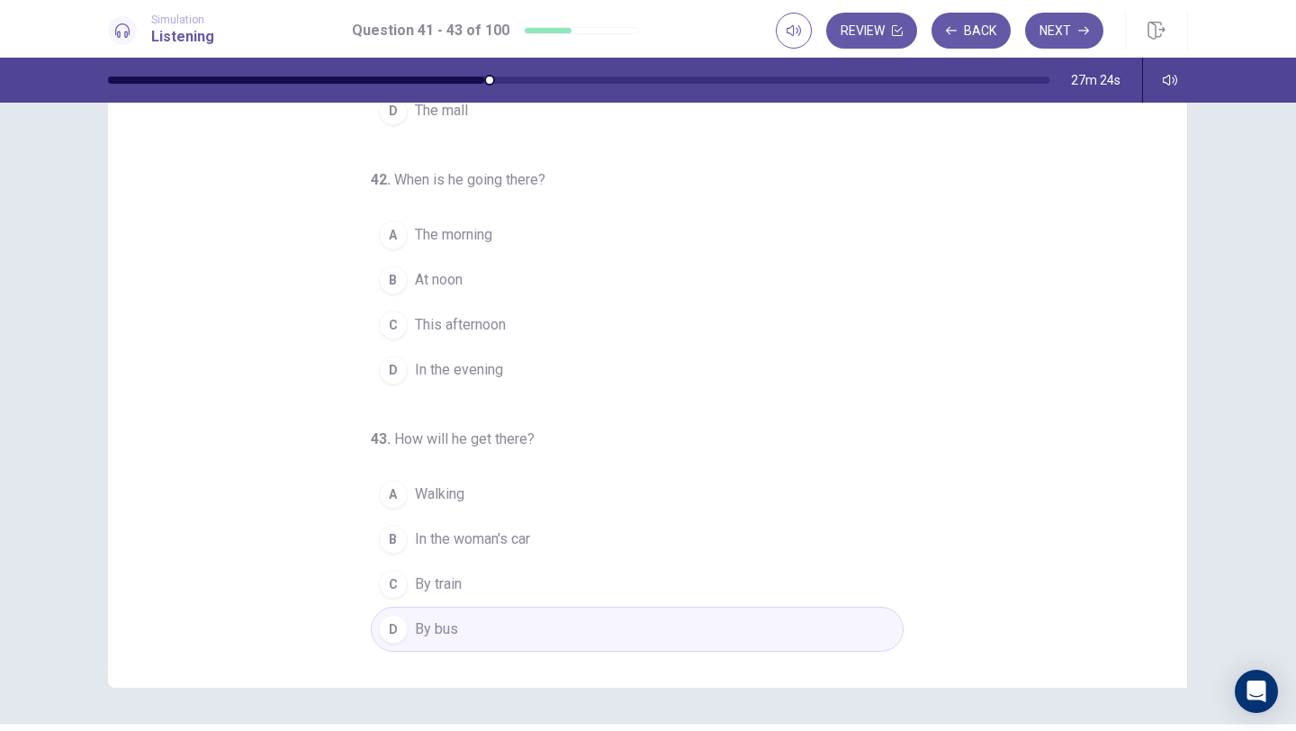
click at [393, 324] on div "C" at bounding box center [393, 324] width 29 height 29
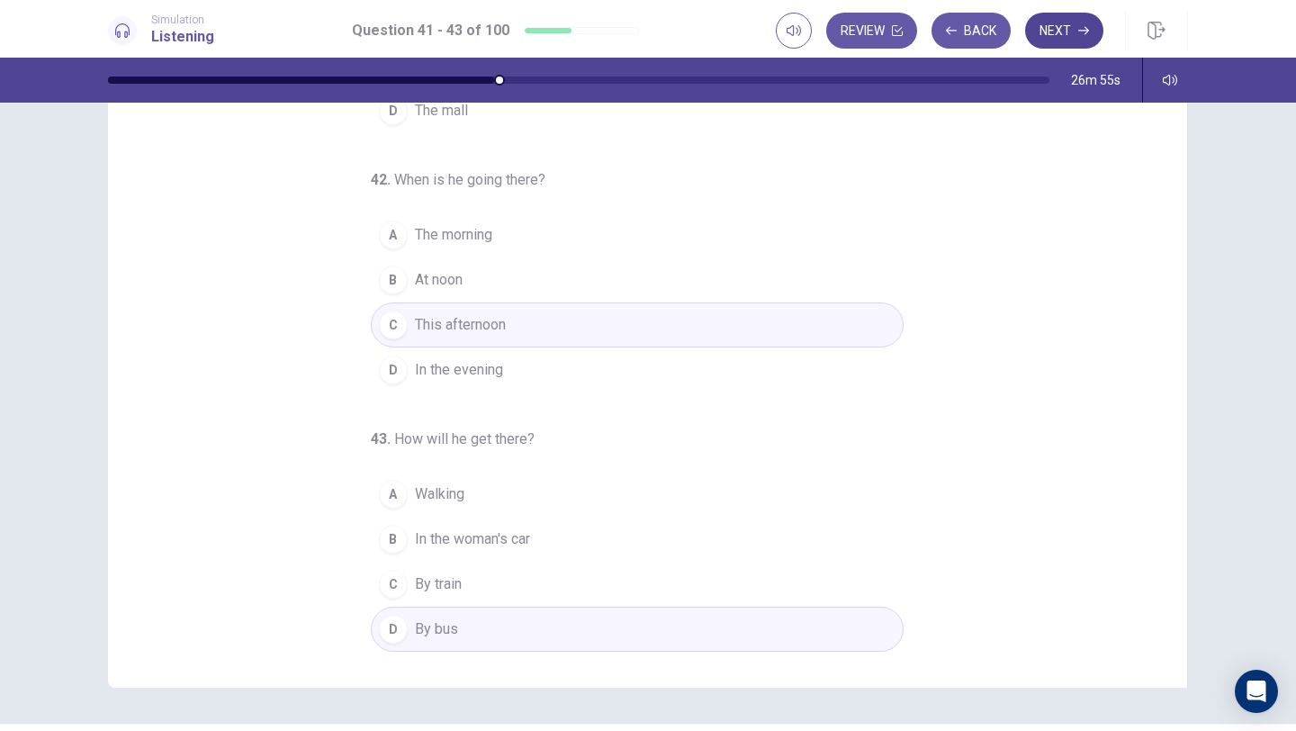
click at [1058, 29] on button "Next" at bounding box center [1064, 31] width 78 height 36
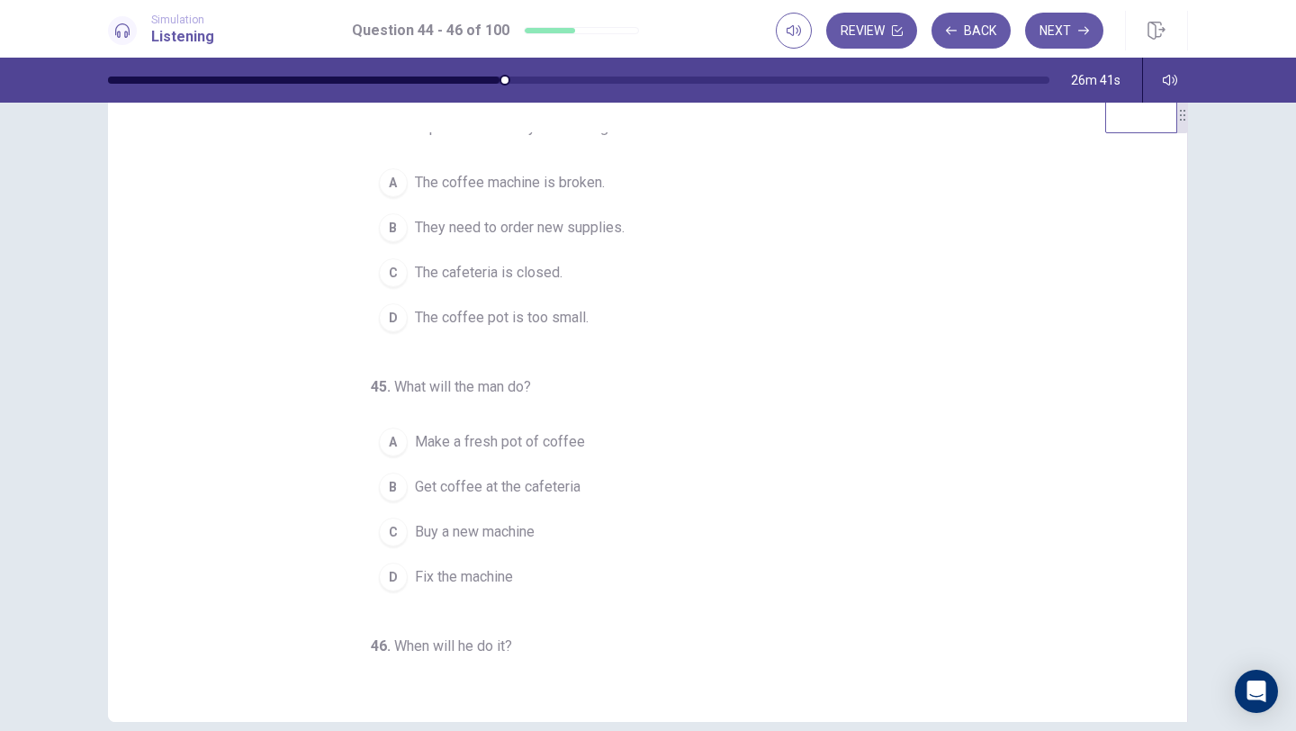
scroll to position [0, 0]
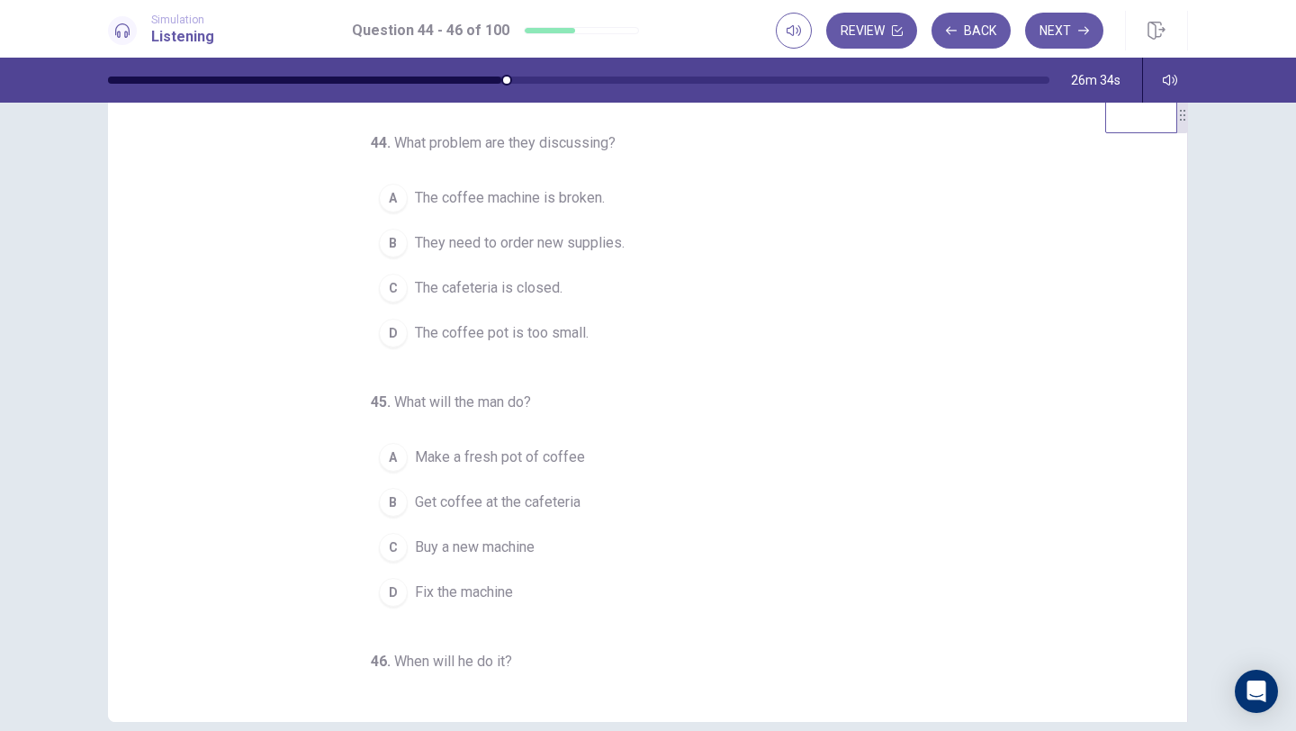
click at [399, 205] on div "A" at bounding box center [393, 198] width 29 height 29
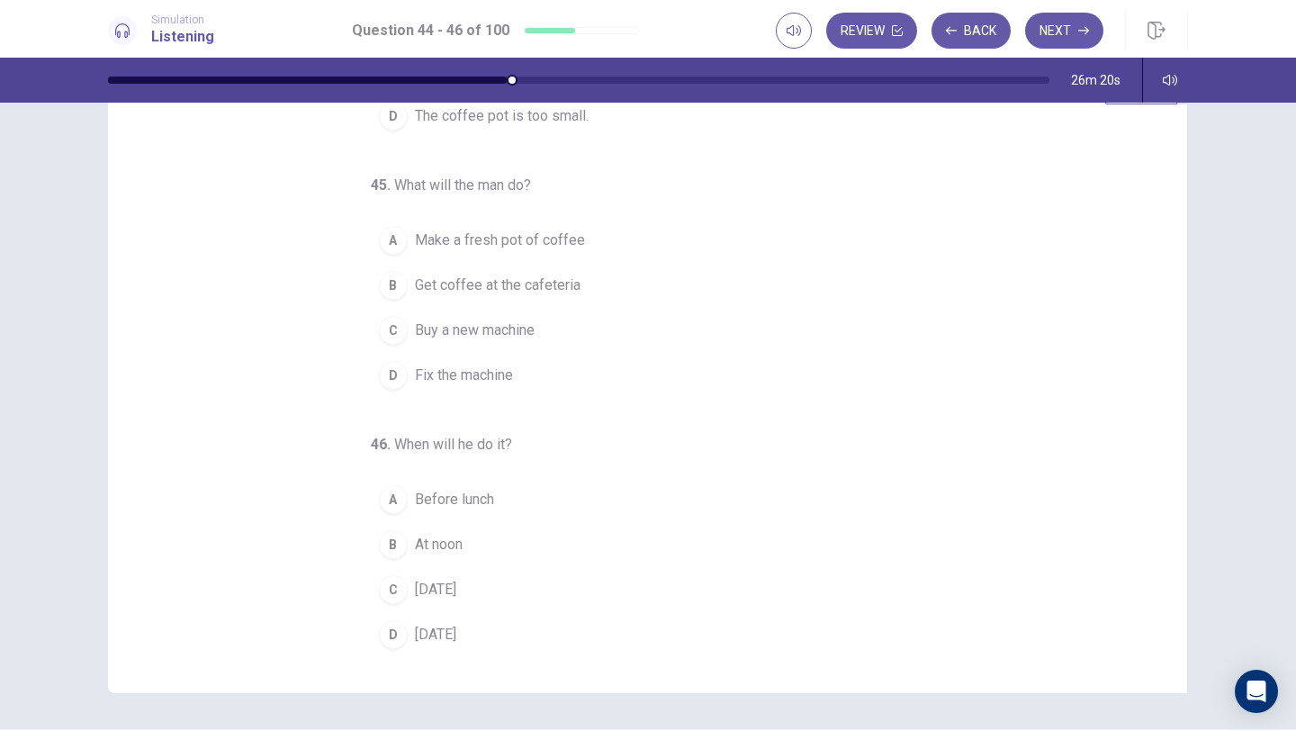
scroll to position [79, 0]
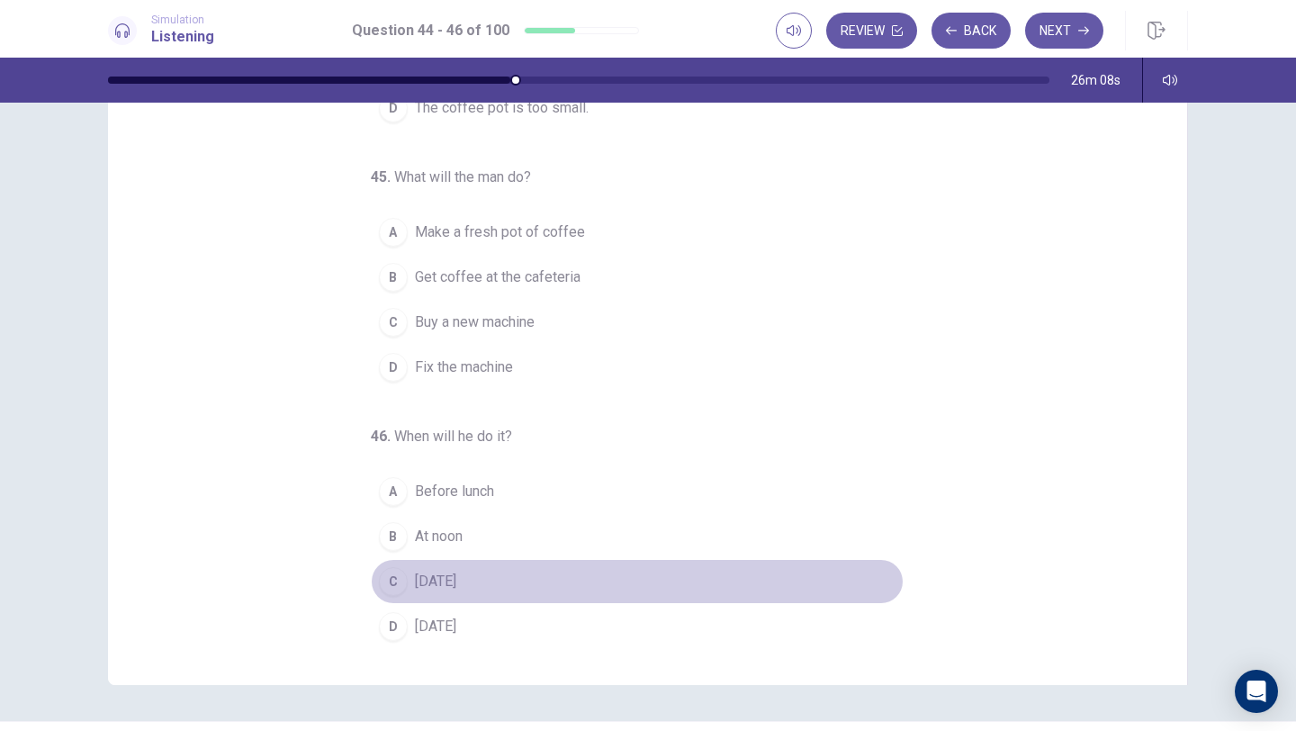
click at [391, 586] on div "C" at bounding box center [393, 581] width 29 height 29
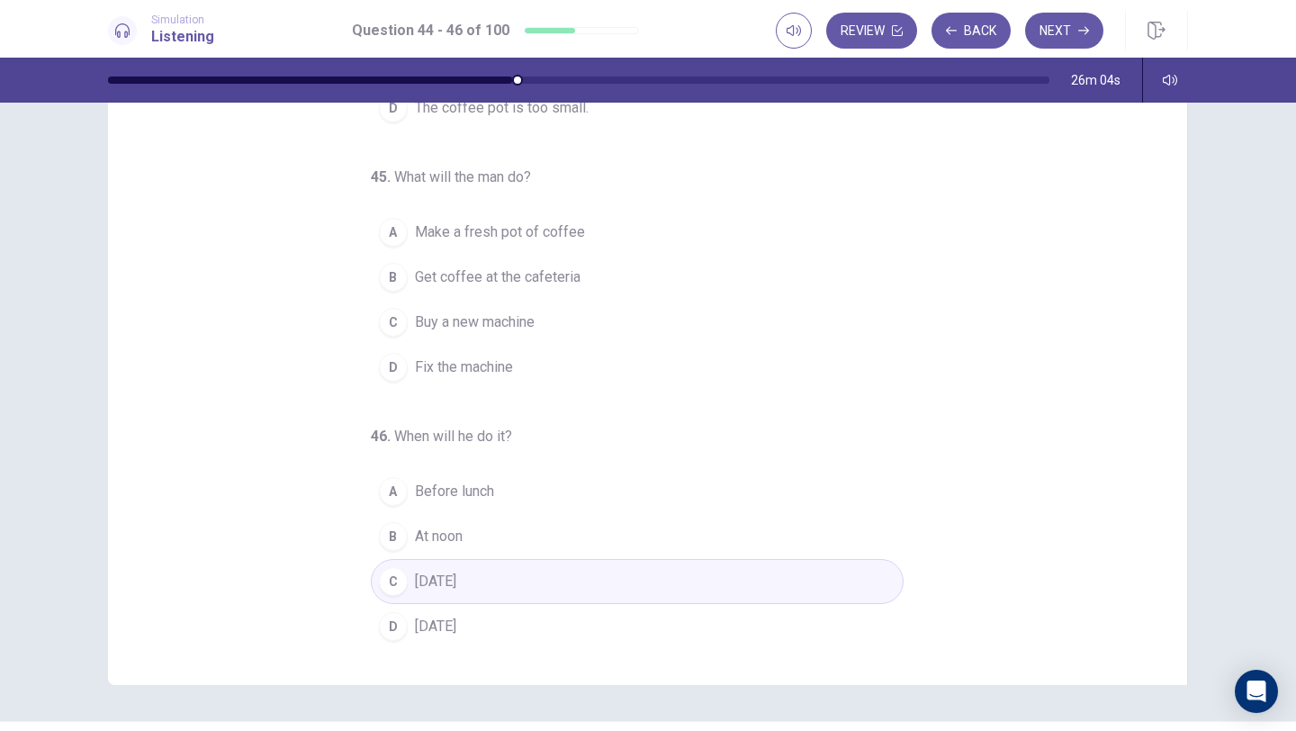
click at [405, 319] on div "C" at bounding box center [393, 322] width 29 height 29
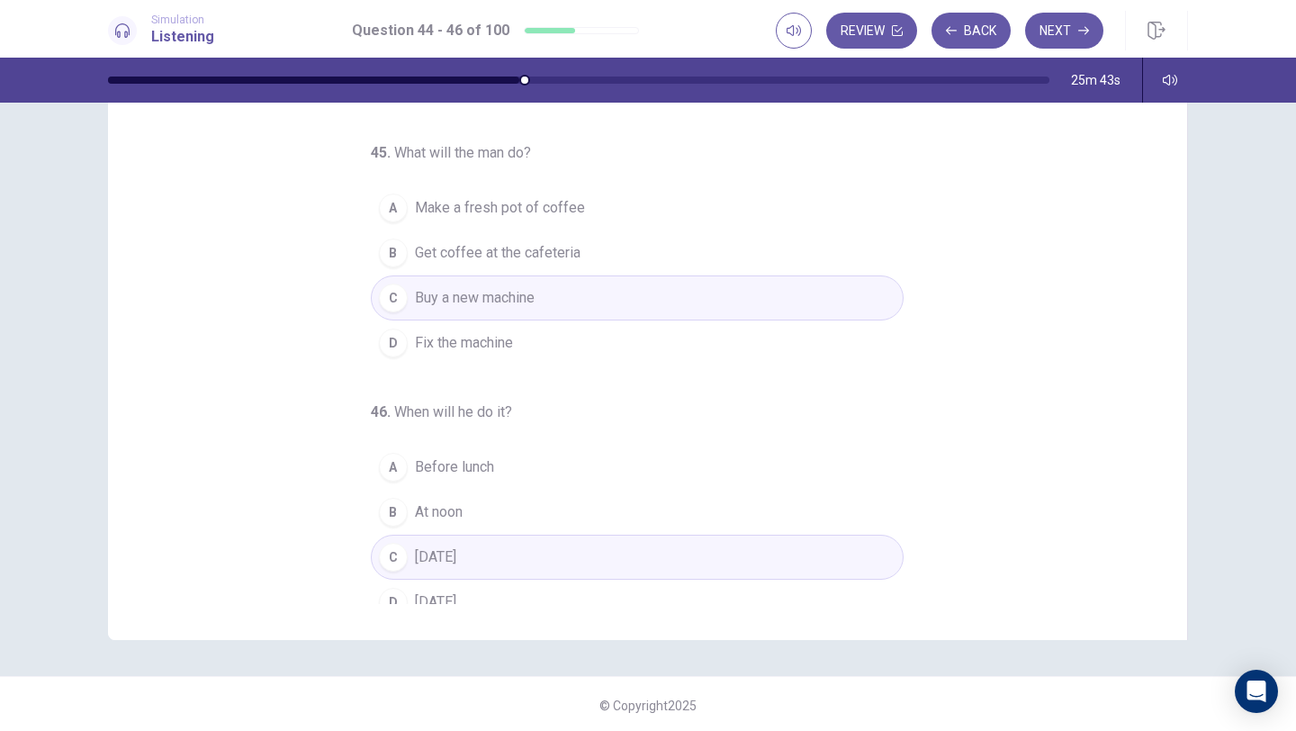
scroll to position [188, 0]
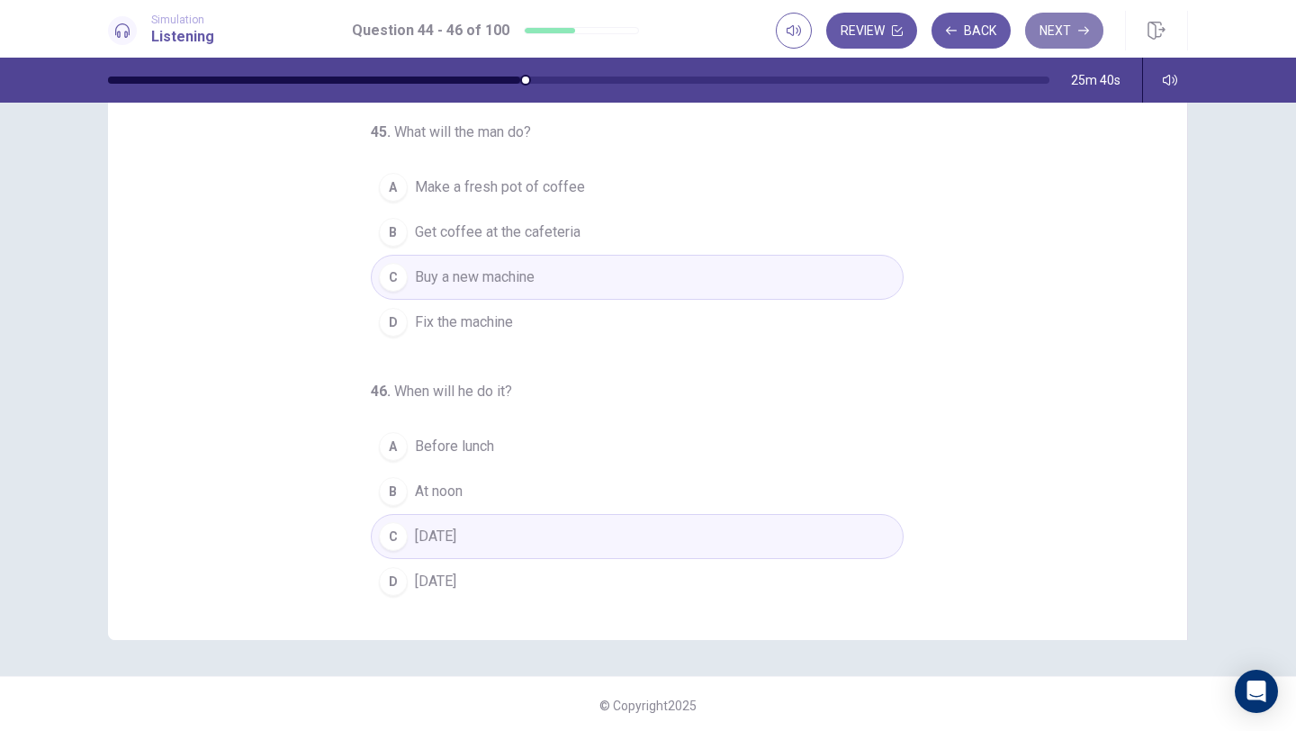
click at [1042, 23] on button "Next" at bounding box center [1064, 31] width 78 height 36
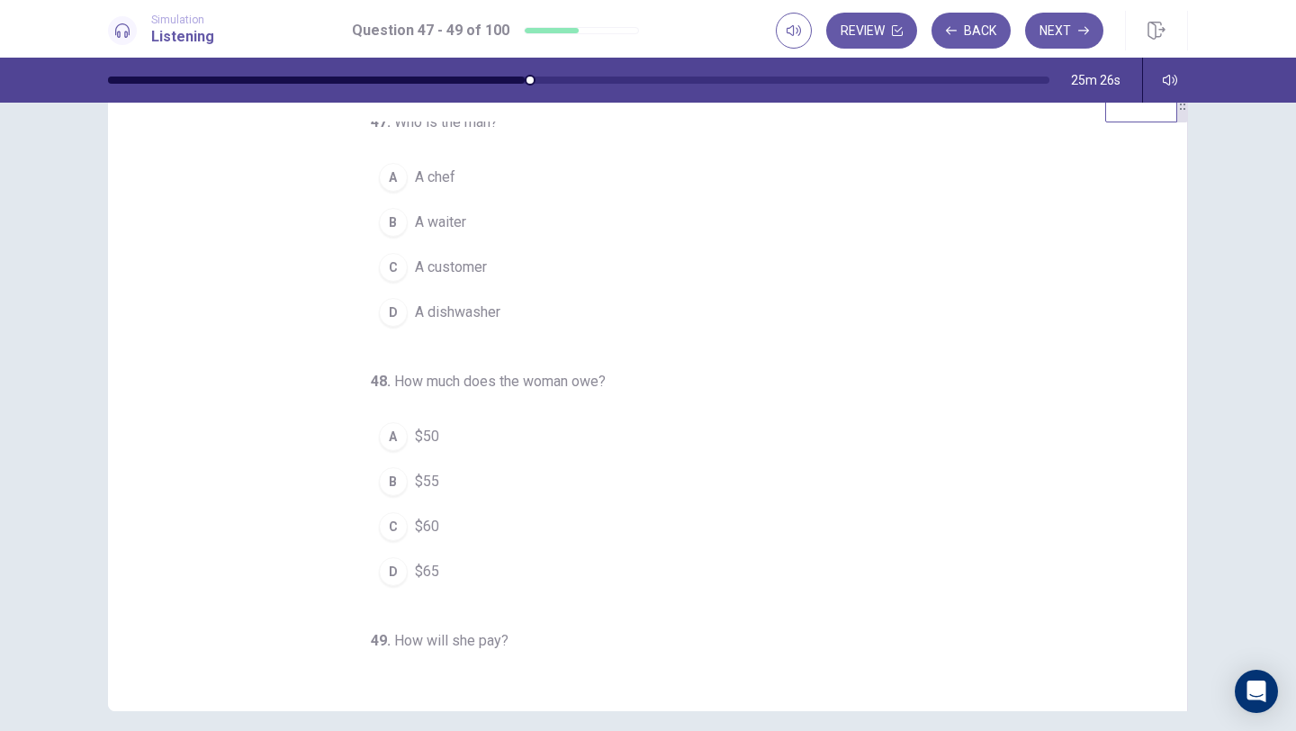
scroll to position [0, 0]
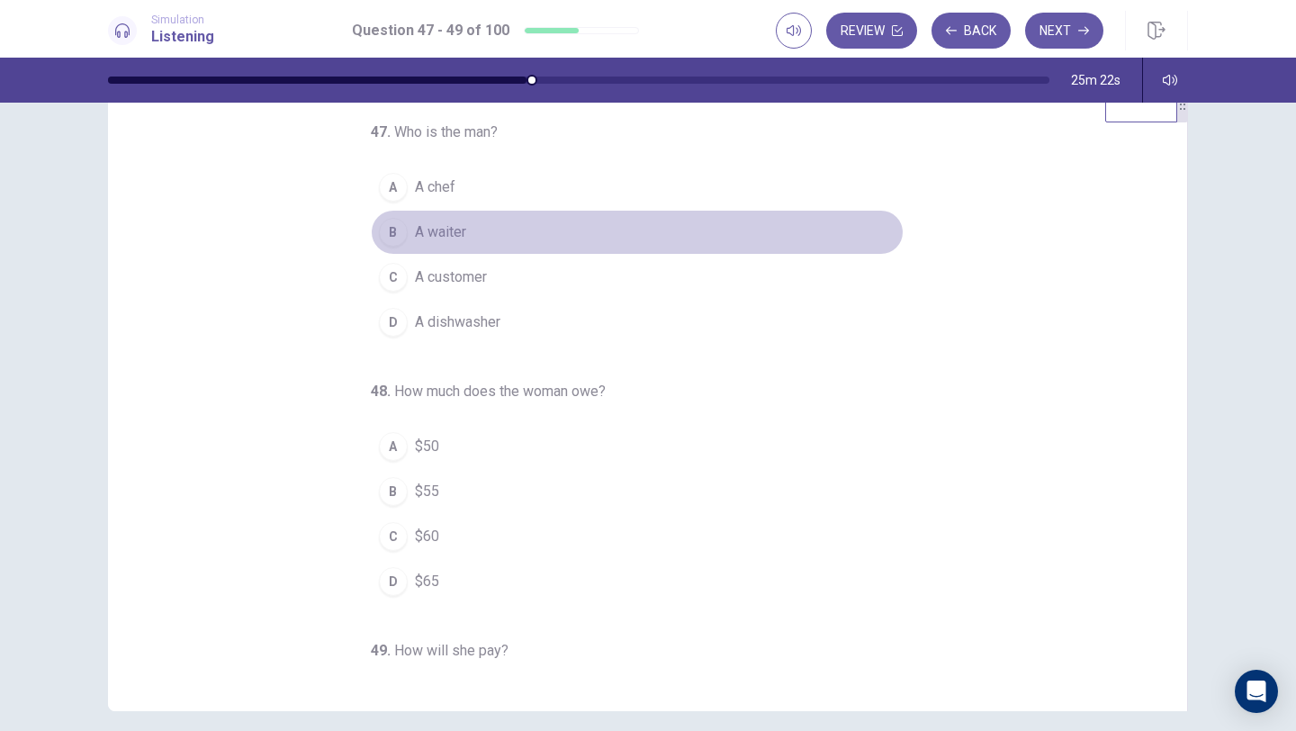
click at [398, 236] on div "B" at bounding box center [393, 232] width 29 height 29
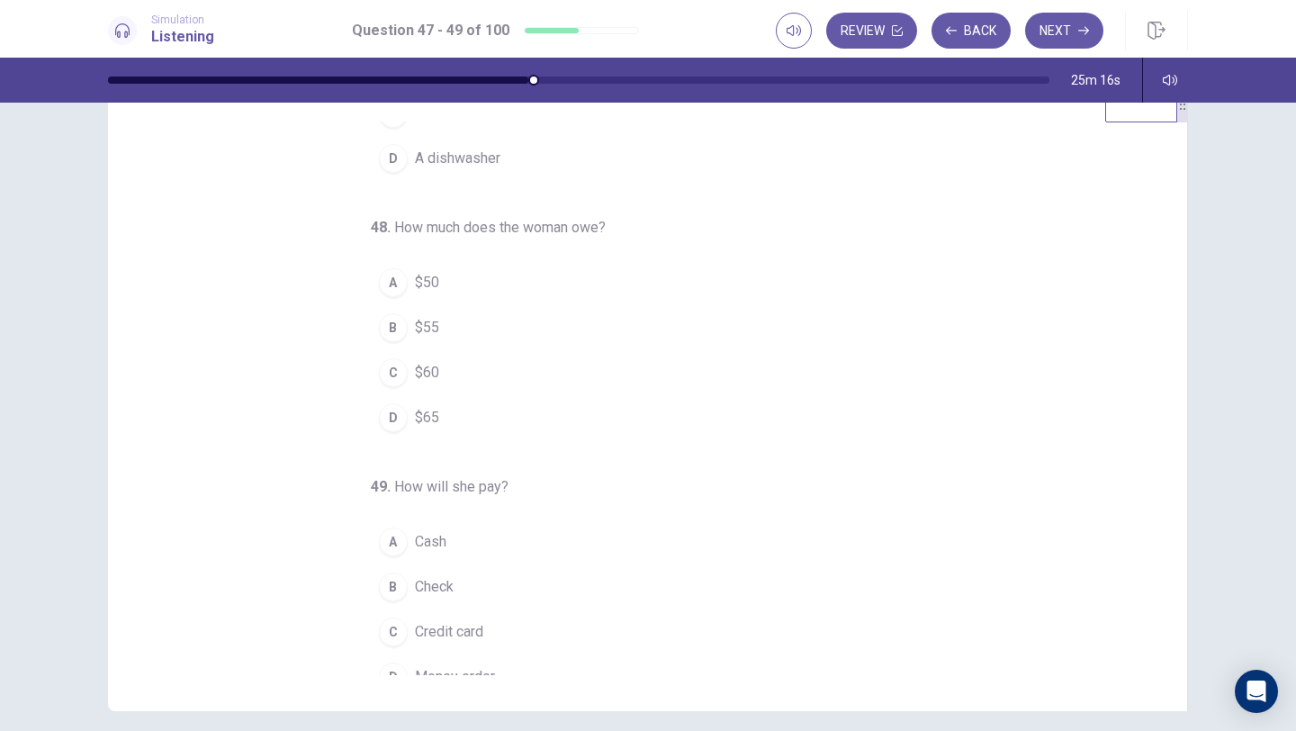
scroll to position [188, 0]
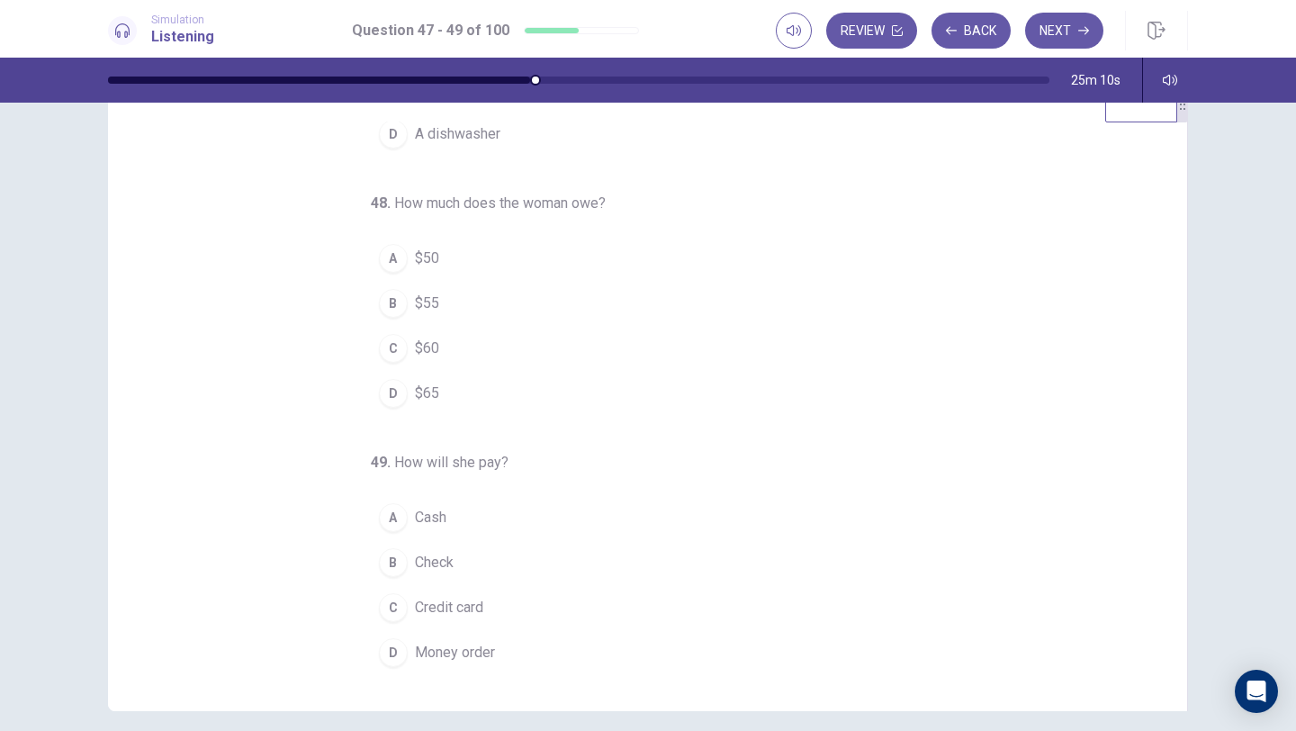
click at [389, 391] on div "D" at bounding box center [393, 393] width 29 height 29
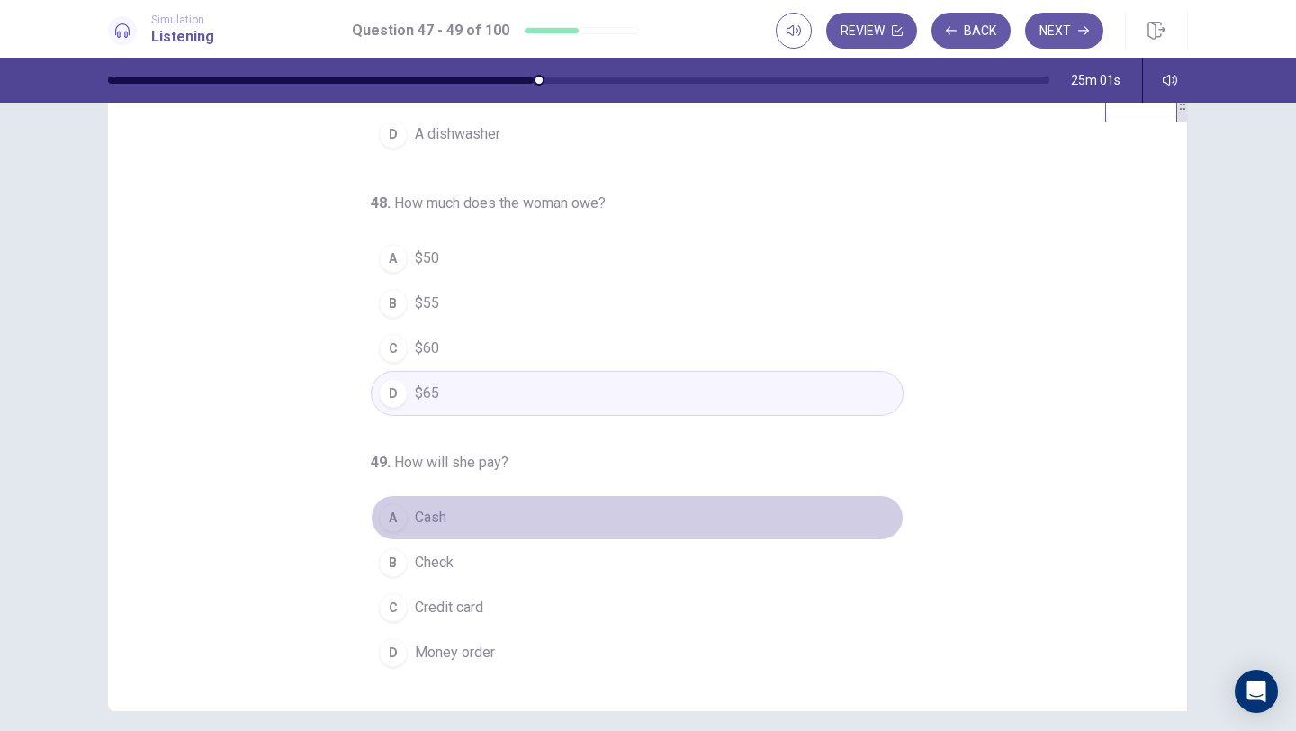
click at [405, 515] on div "A" at bounding box center [393, 517] width 29 height 29
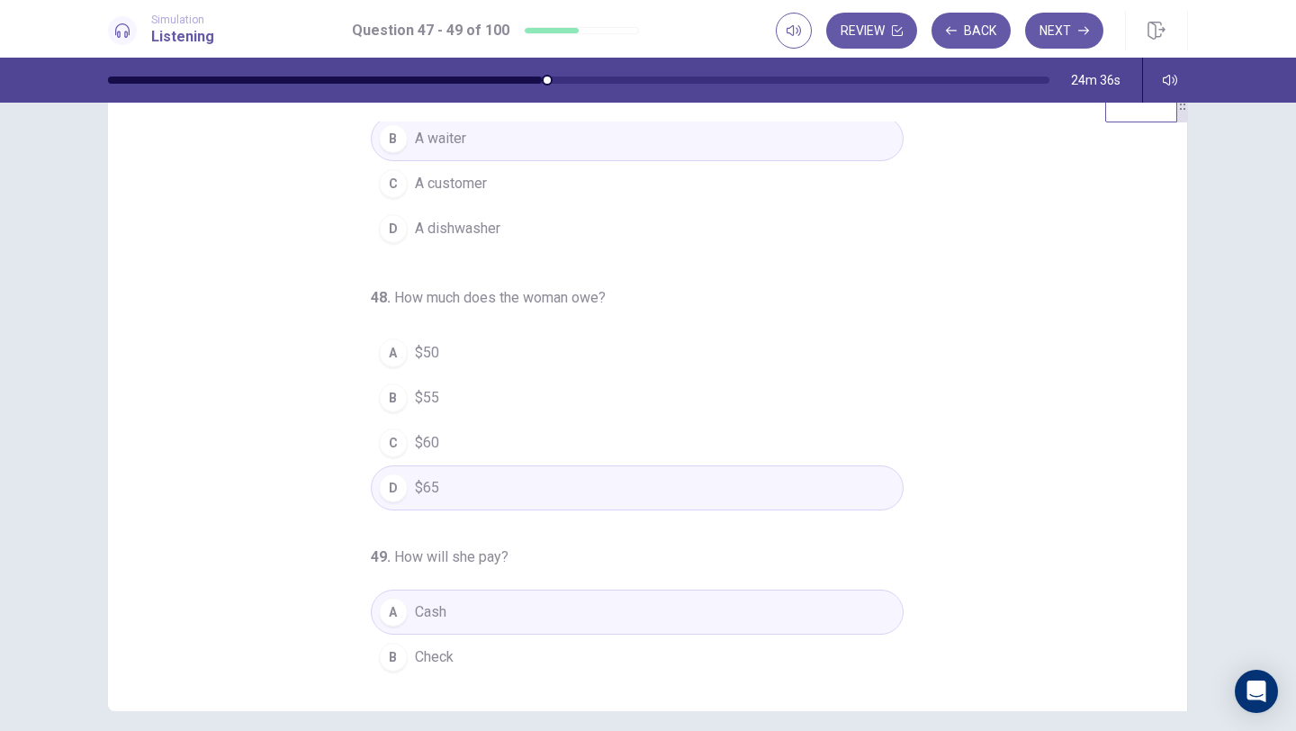
scroll to position [95, 0]
click at [1053, 41] on button "Next" at bounding box center [1064, 31] width 78 height 36
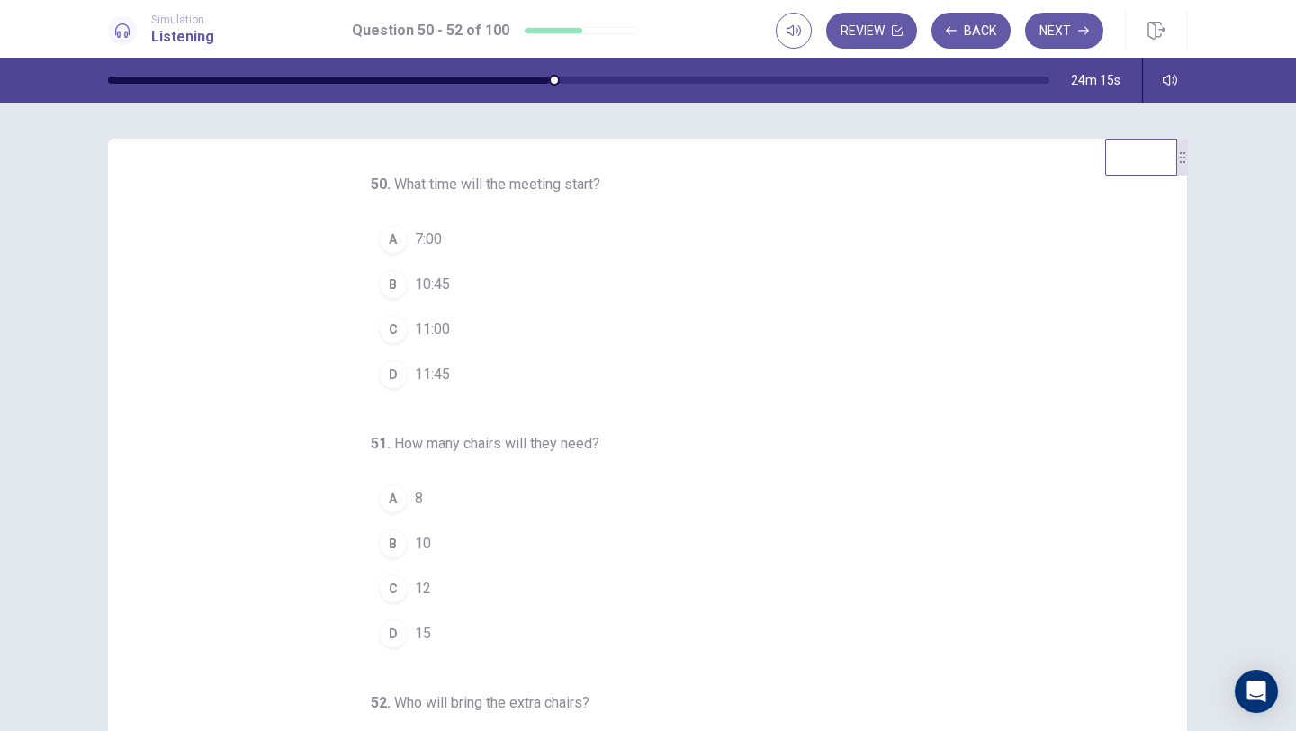
scroll to position [0, 0]
click at [400, 334] on div "C" at bounding box center [393, 330] width 29 height 29
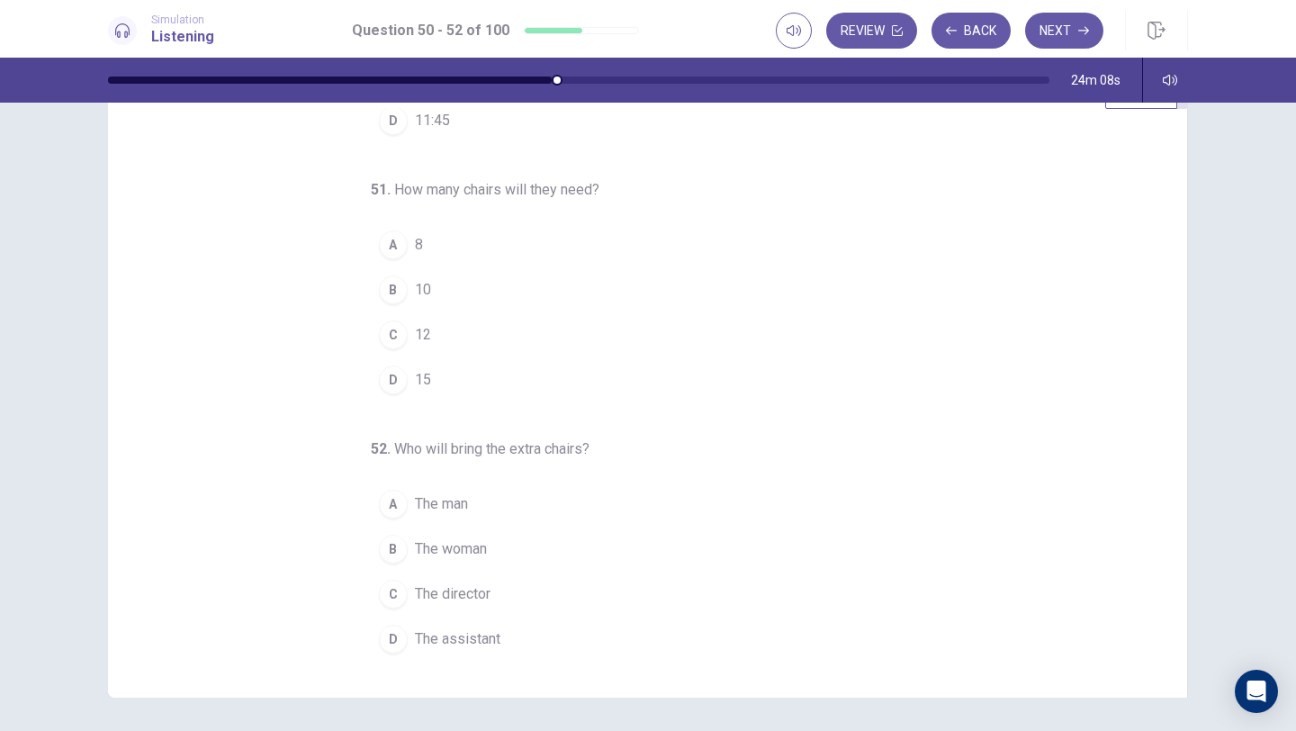
scroll to position [74, 0]
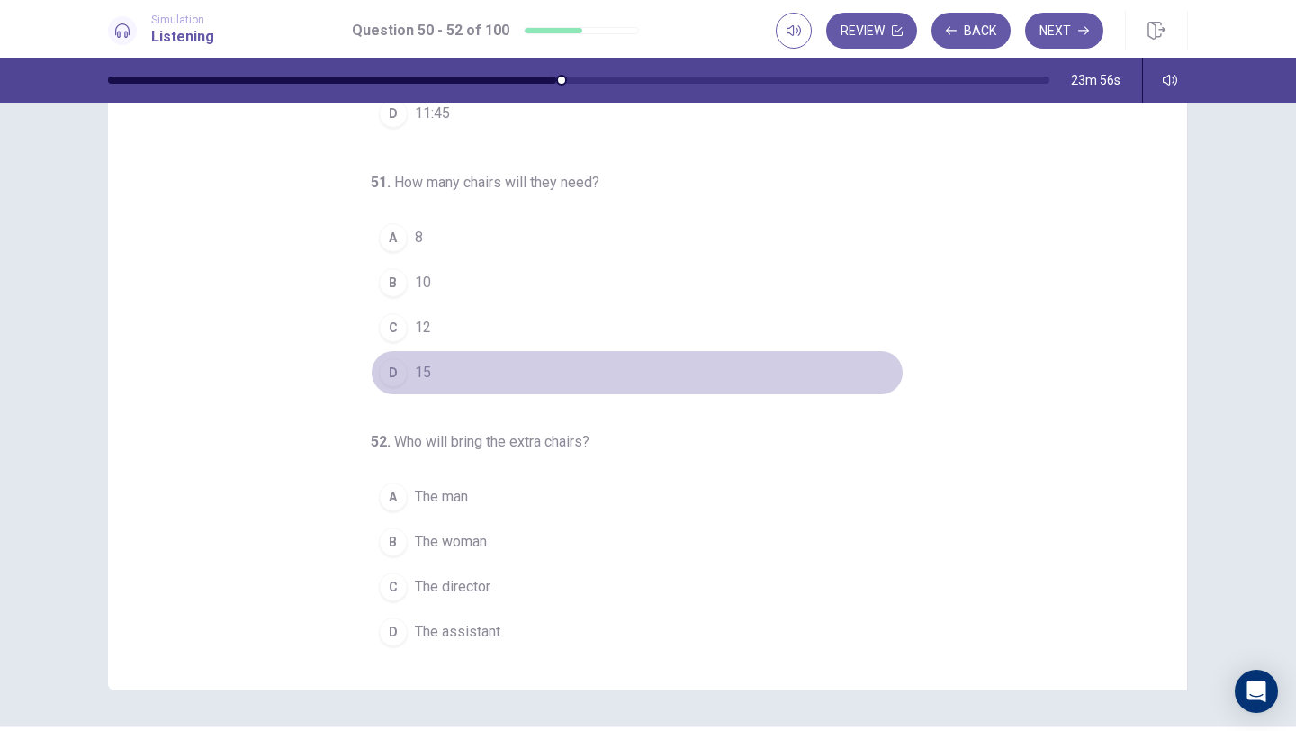
click at [394, 372] on div "D" at bounding box center [393, 372] width 29 height 29
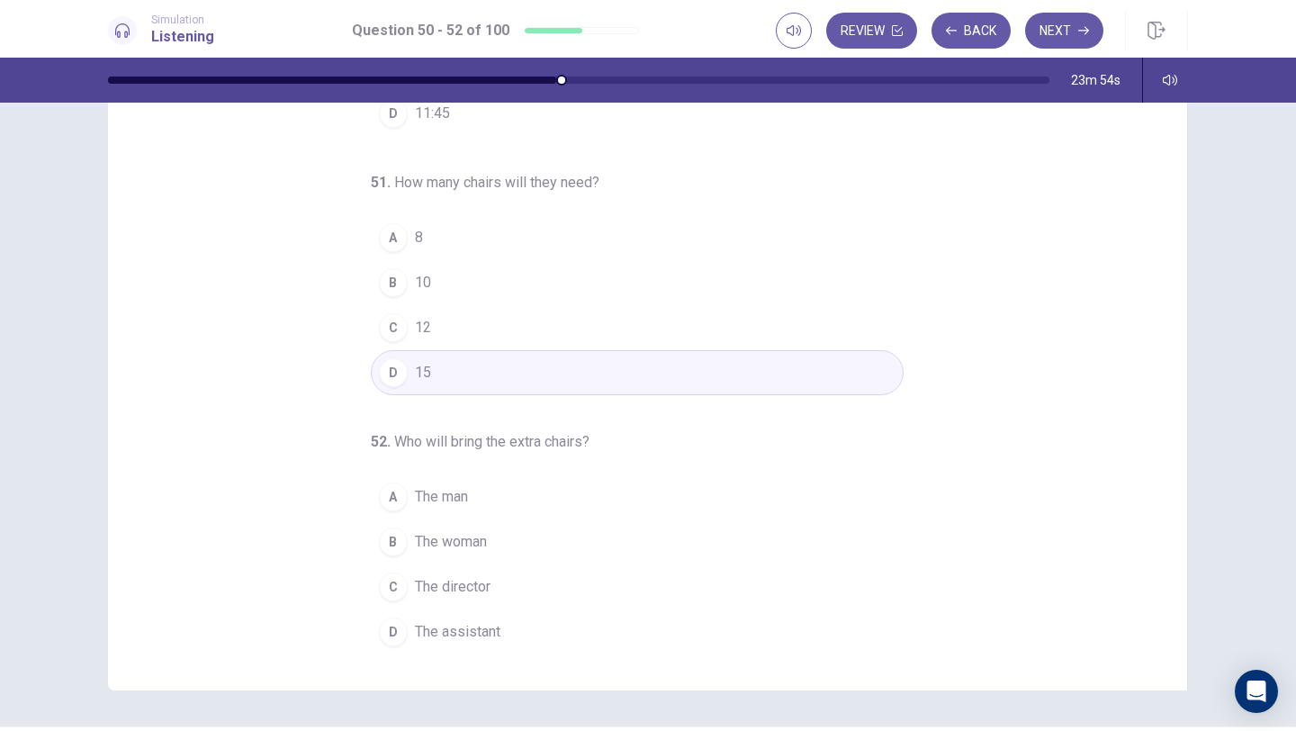
scroll to position [102, 0]
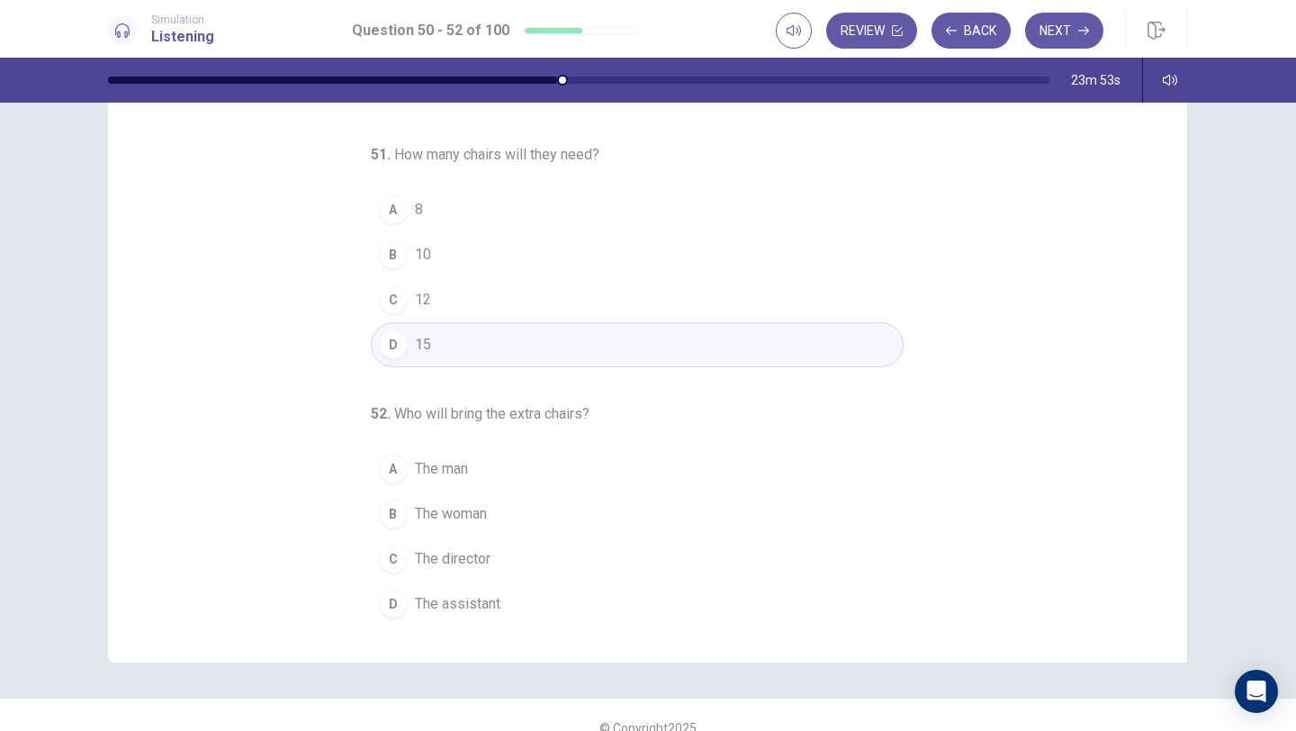
click at [384, 465] on div "A" at bounding box center [393, 468] width 29 height 29
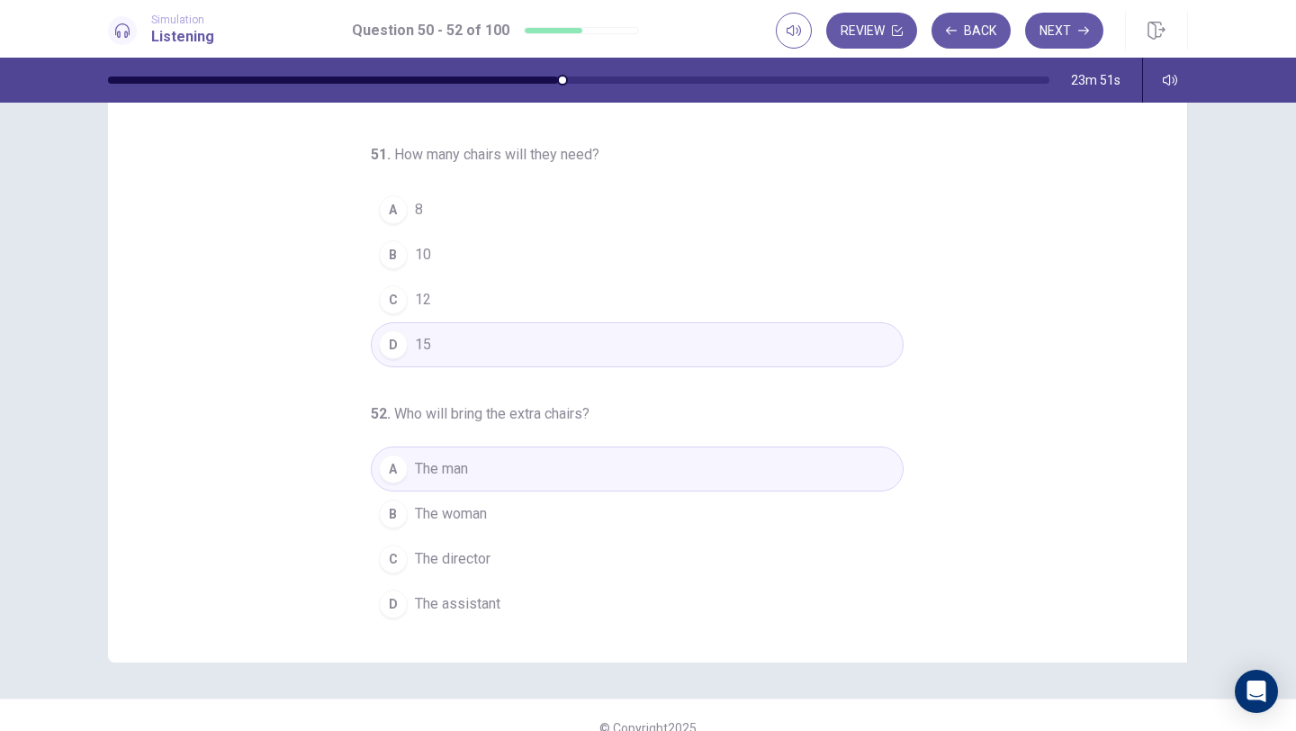
click at [400, 597] on div "D" at bounding box center [393, 603] width 29 height 29
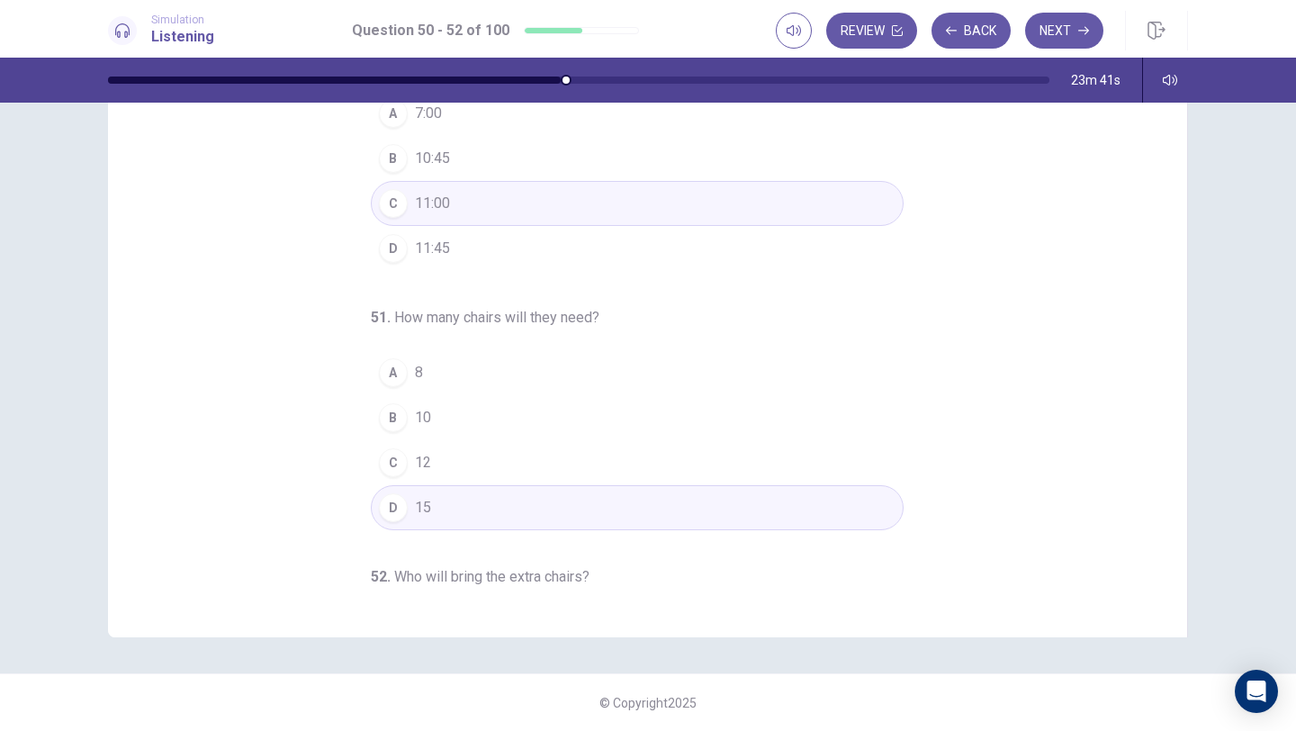
scroll to position [0, 0]
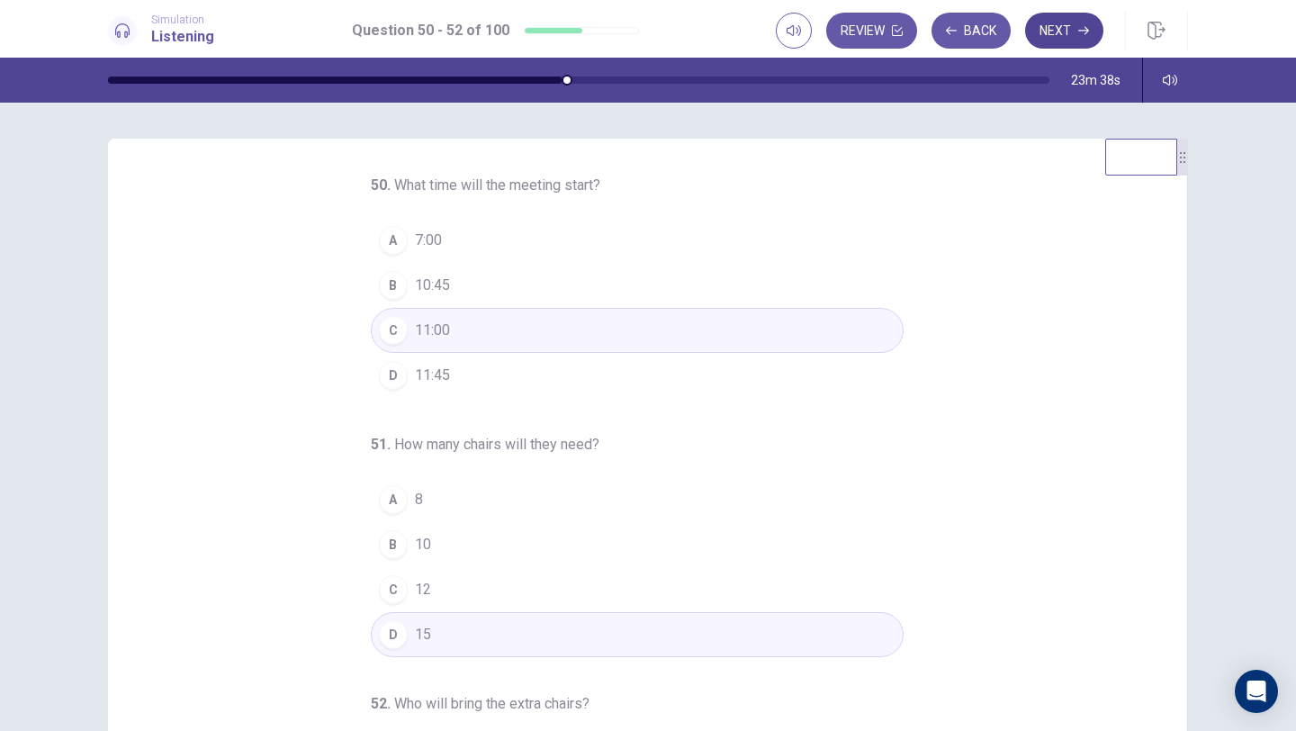
click at [1066, 31] on button "Next" at bounding box center [1064, 31] width 78 height 36
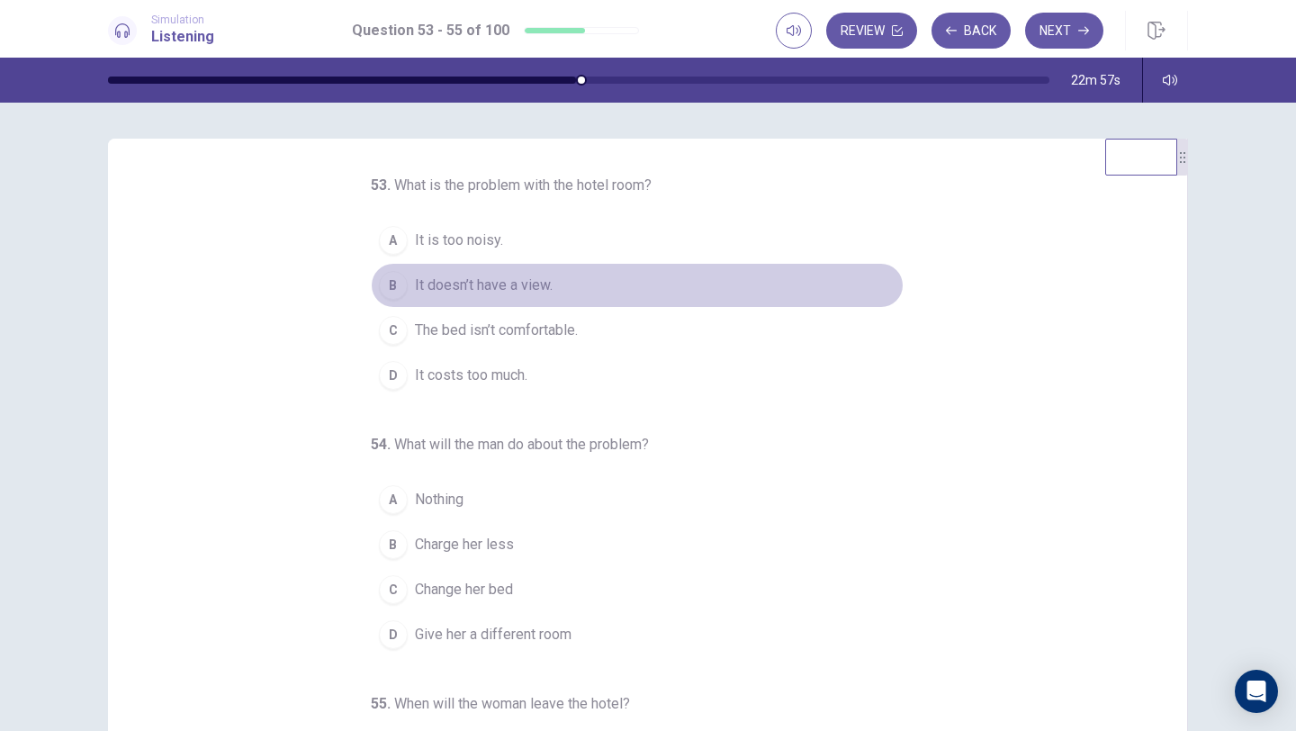
click at [465, 284] on span "It doesn’t have a view." at bounding box center [484, 285] width 138 height 22
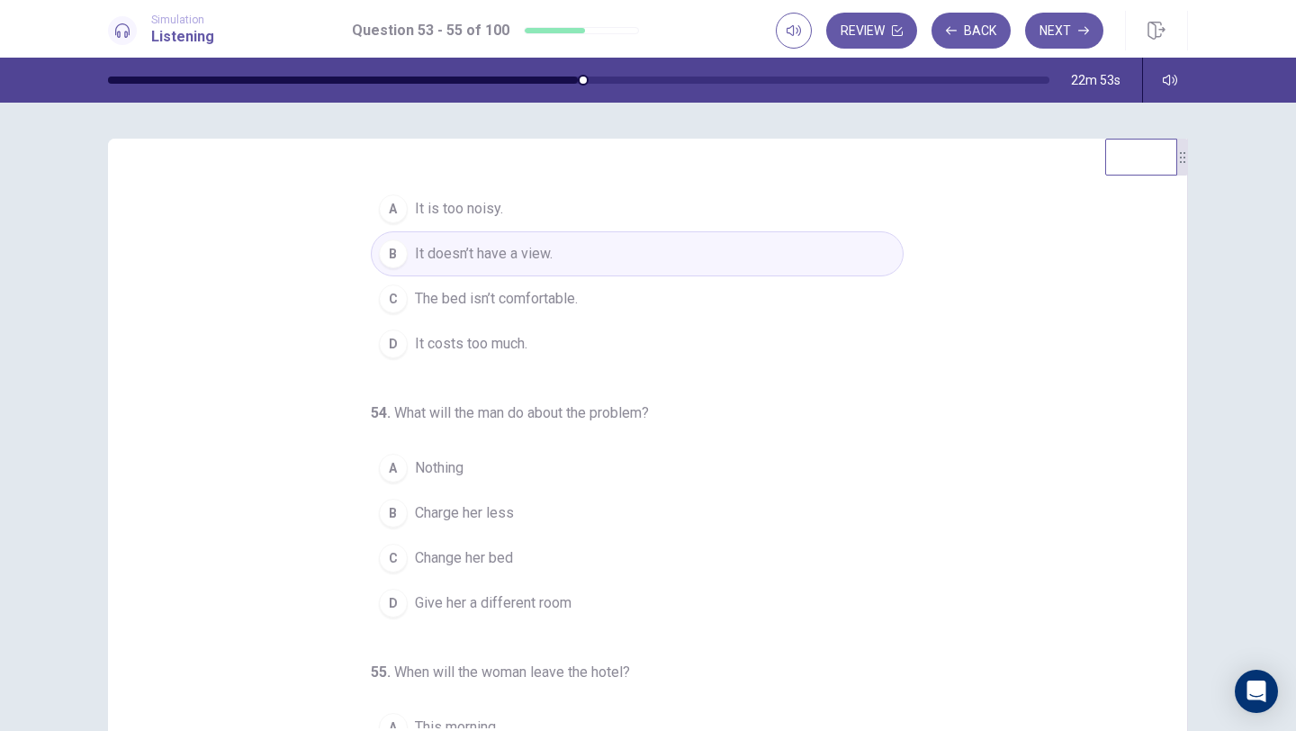
scroll to position [21, 0]
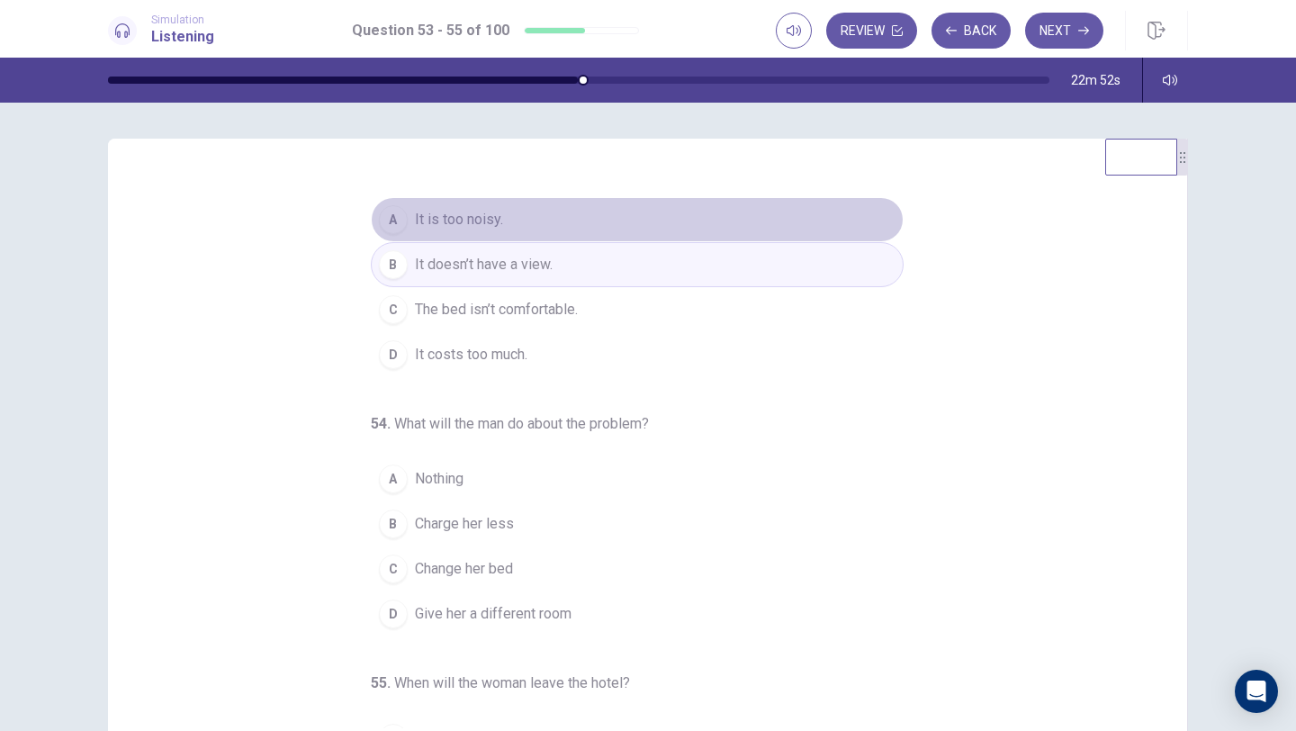
click at [515, 229] on button "A It is too noisy." at bounding box center [637, 219] width 533 height 45
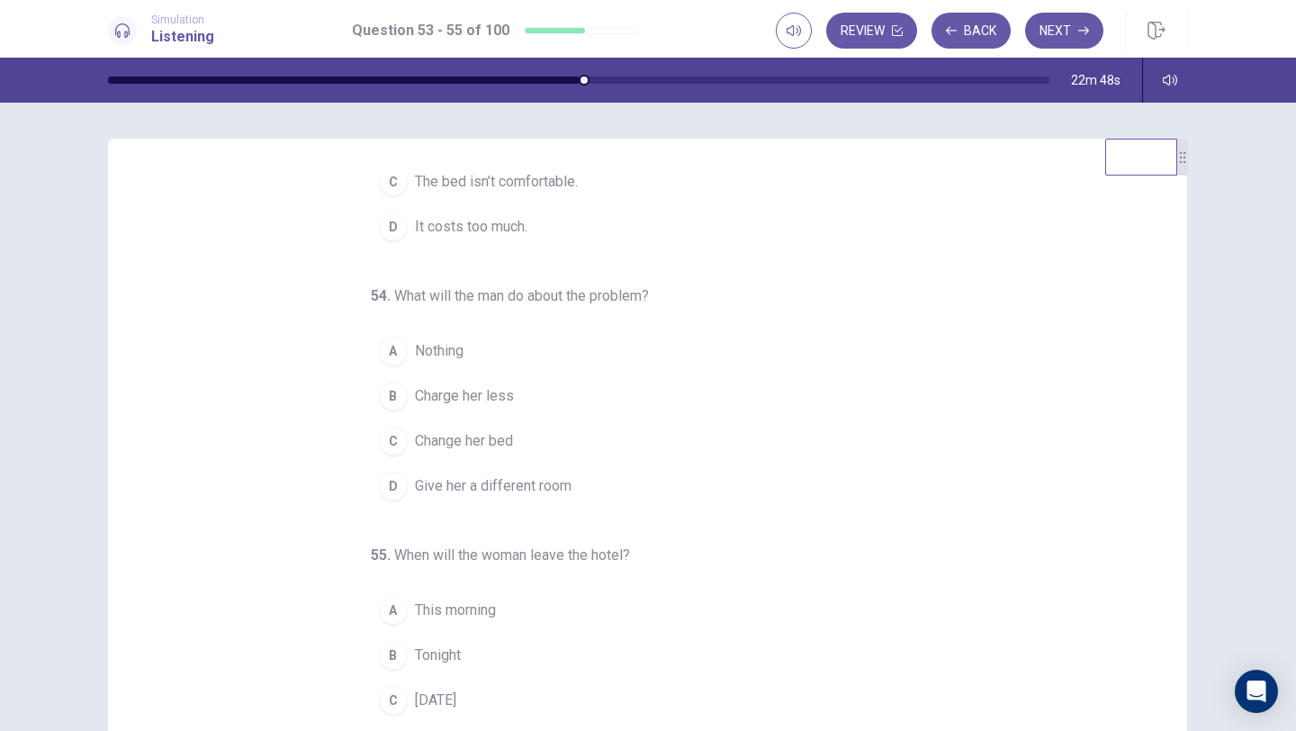
scroll to position [177, 0]
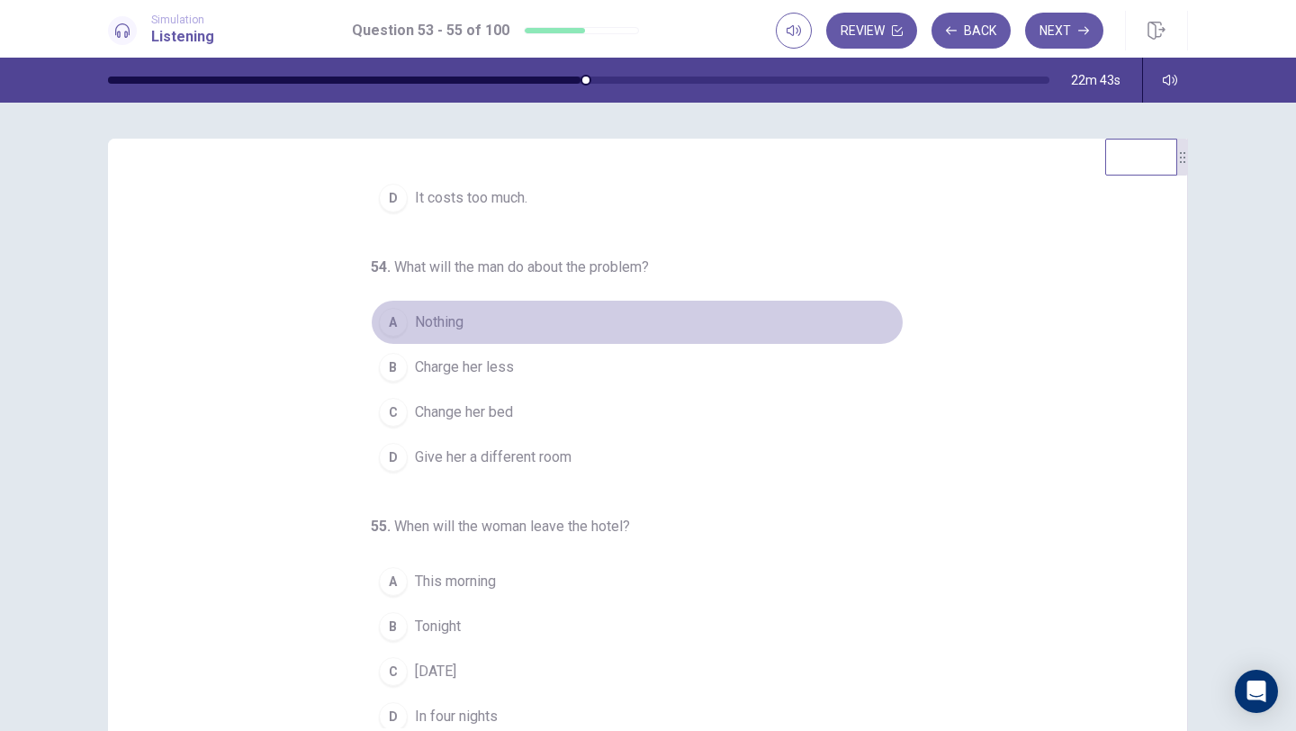
click at [457, 324] on span "Nothing" at bounding box center [439, 322] width 49 height 22
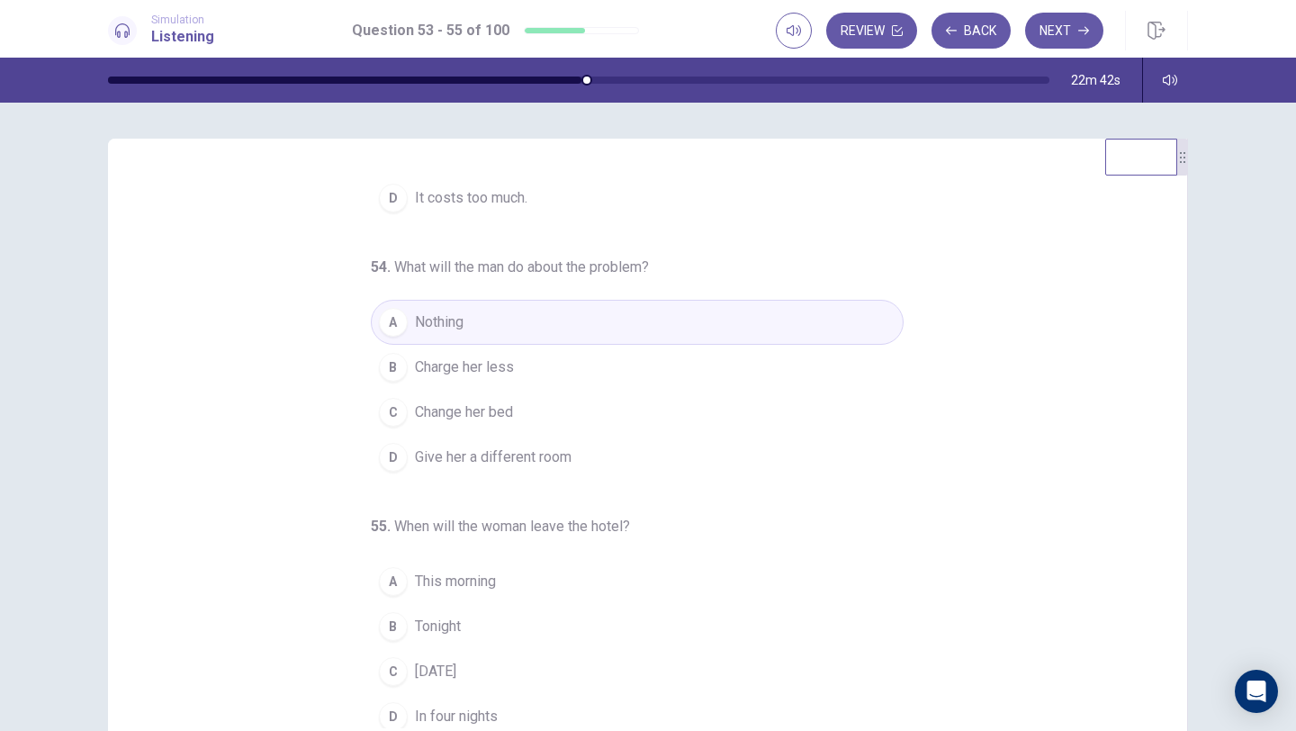
scroll to position [188, 0]
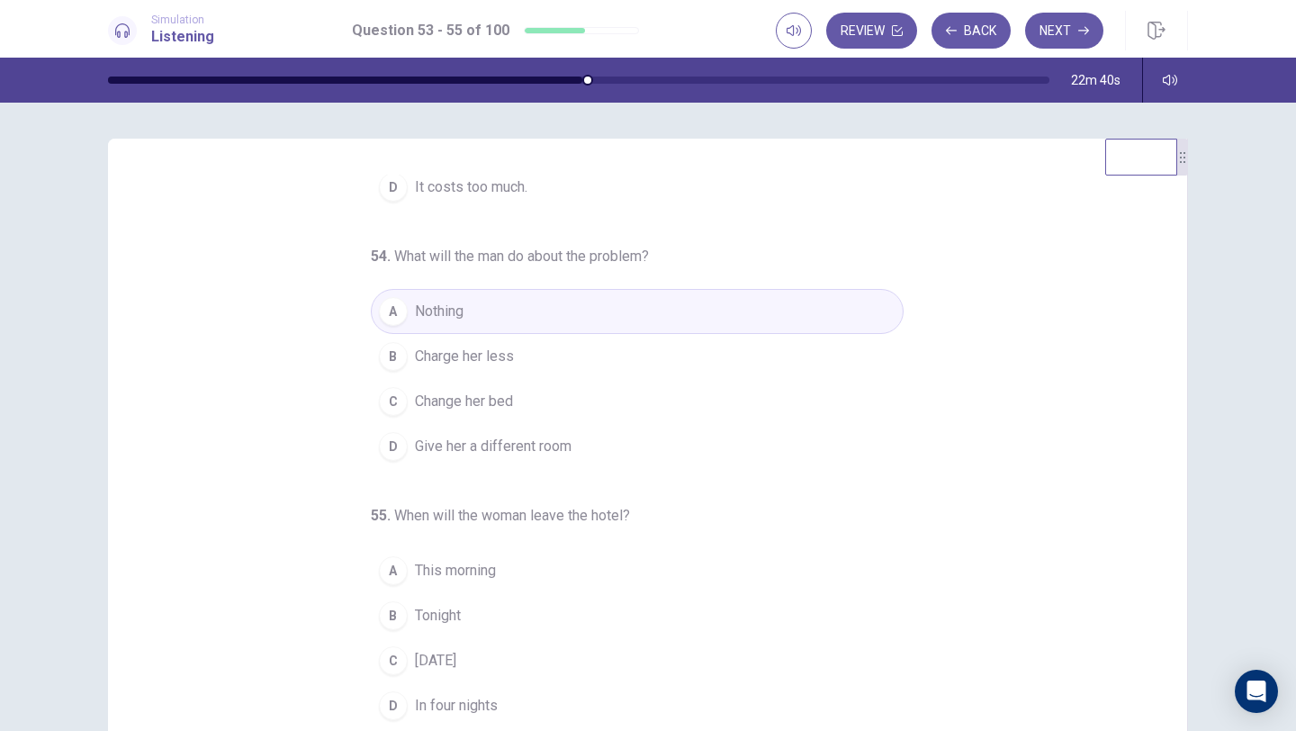
click at [508, 368] on button "B Charge her less" at bounding box center [637, 356] width 533 height 45
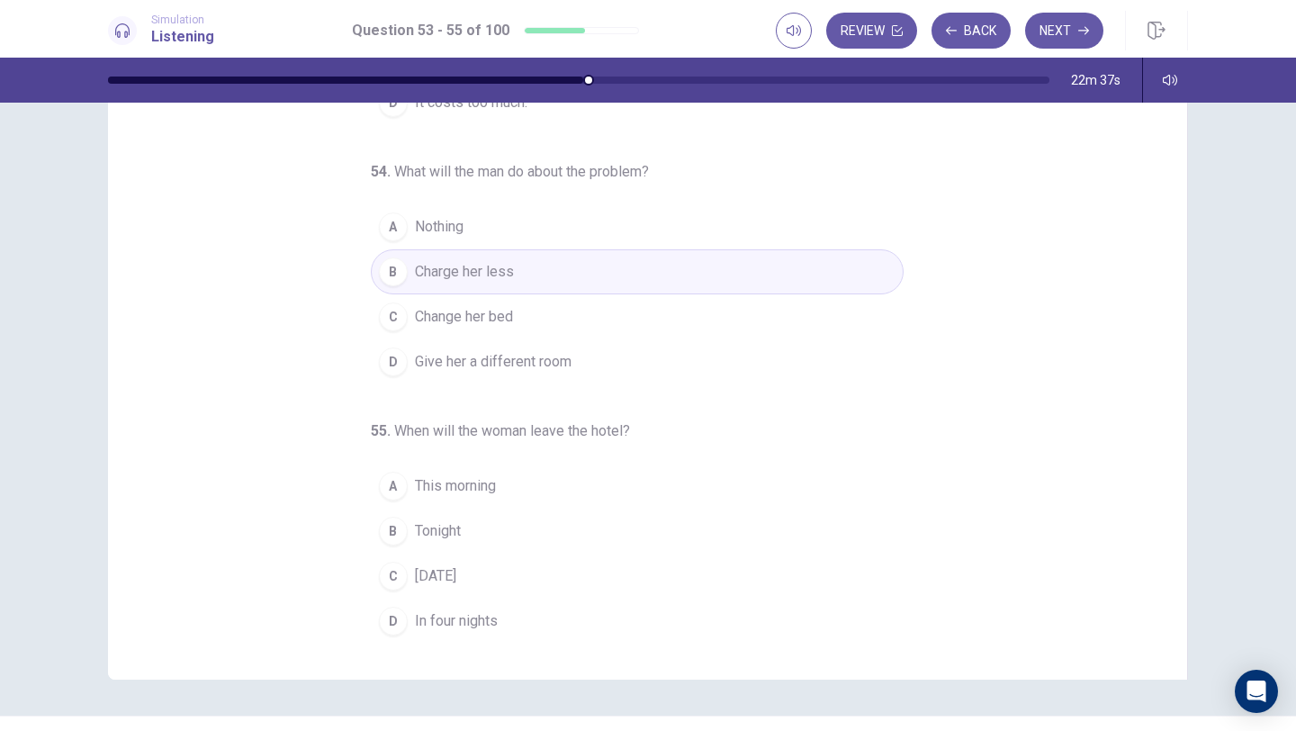
scroll to position [91, 0]
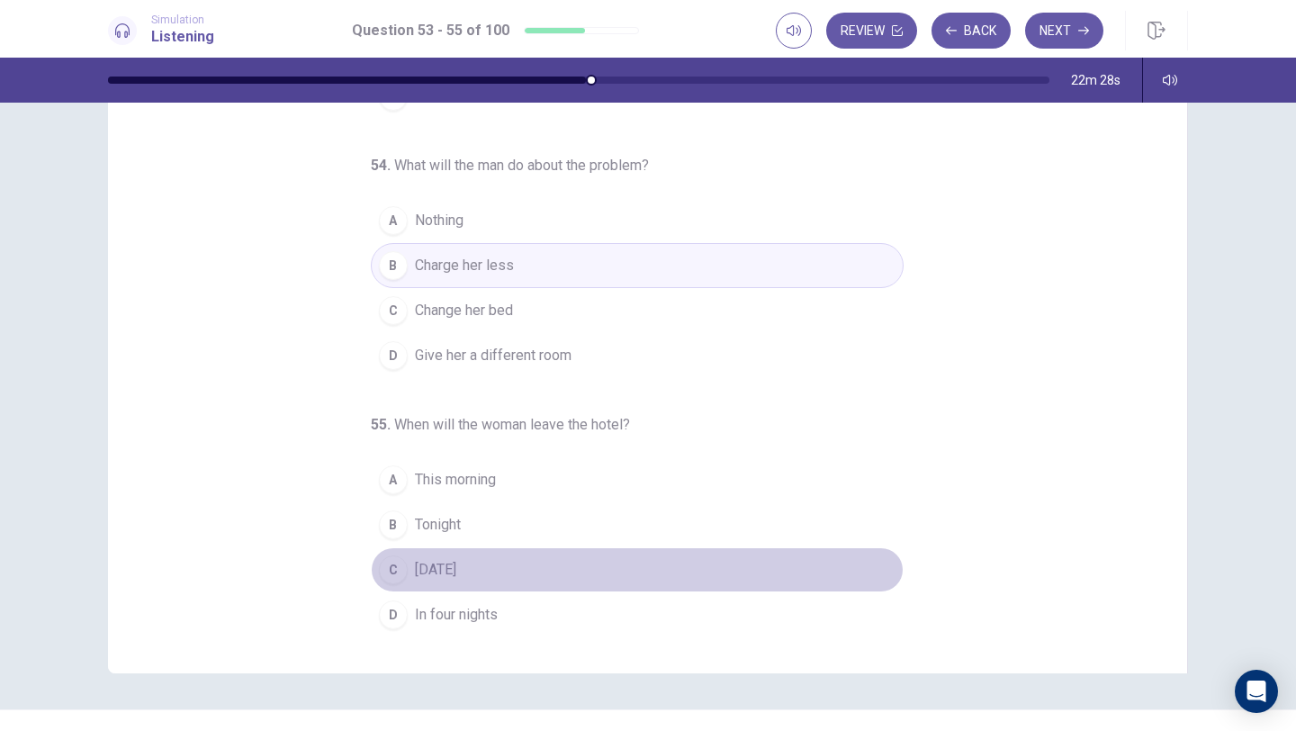
click at [412, 572] on button "C Tomorrow" at bounding box center [637, 569] width 533 height 45
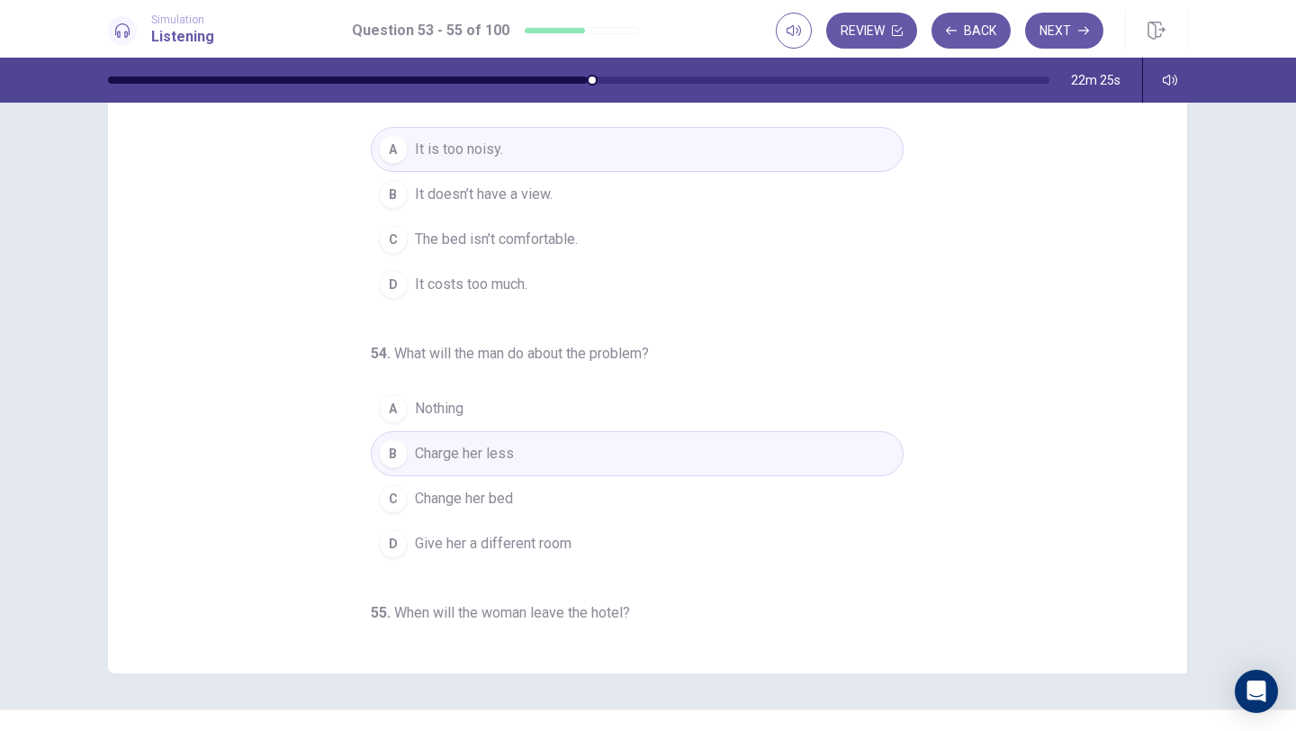
scroll to position [0, 0]
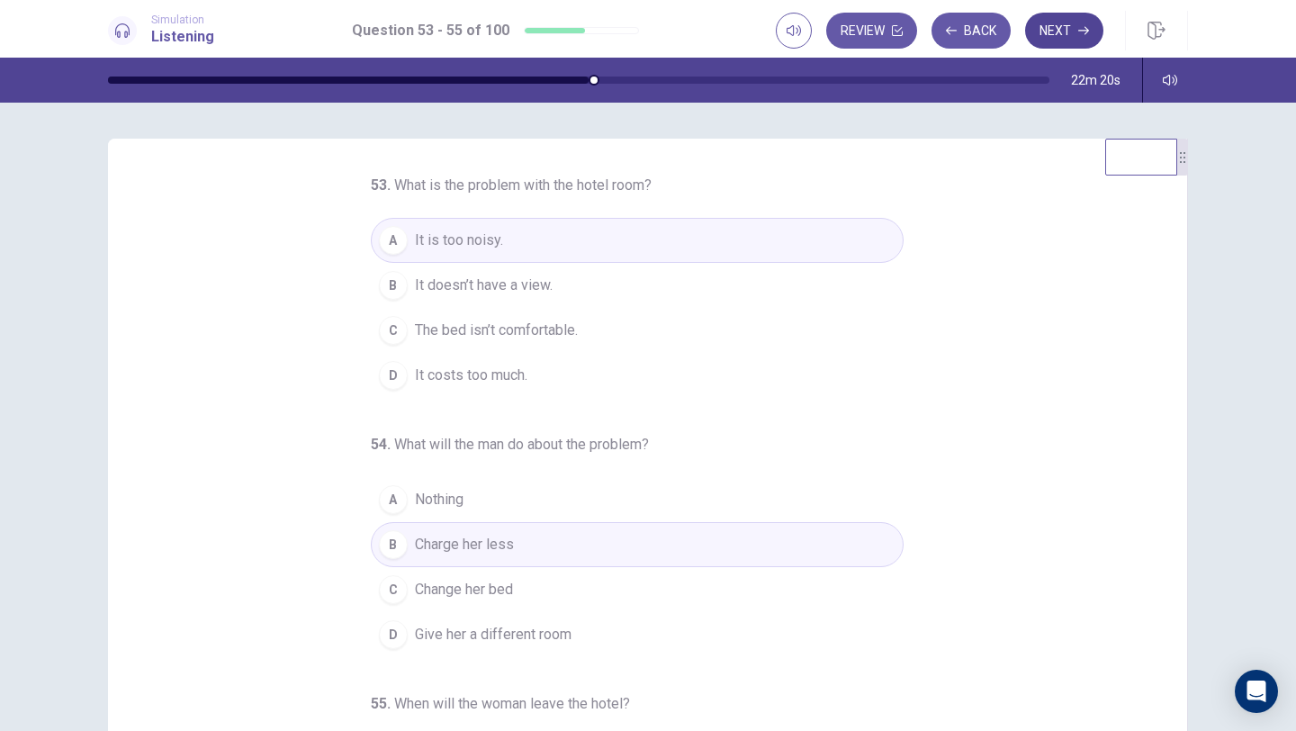
click at [1074, 39] on button "Next" at bounding box center [1064, 31] width 78 height 36
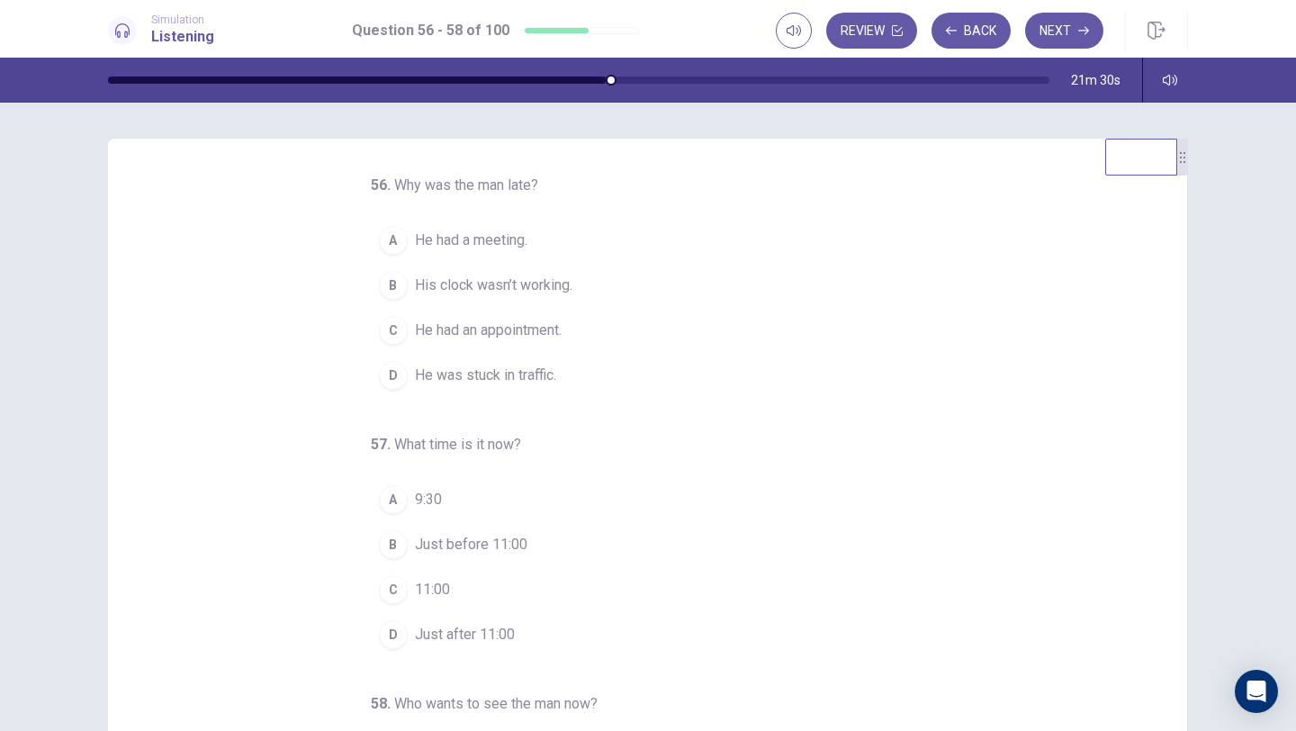
click at [451, 284] on span "His clock wasn’t working." at bounding box center [493, 285] width 157 height 22
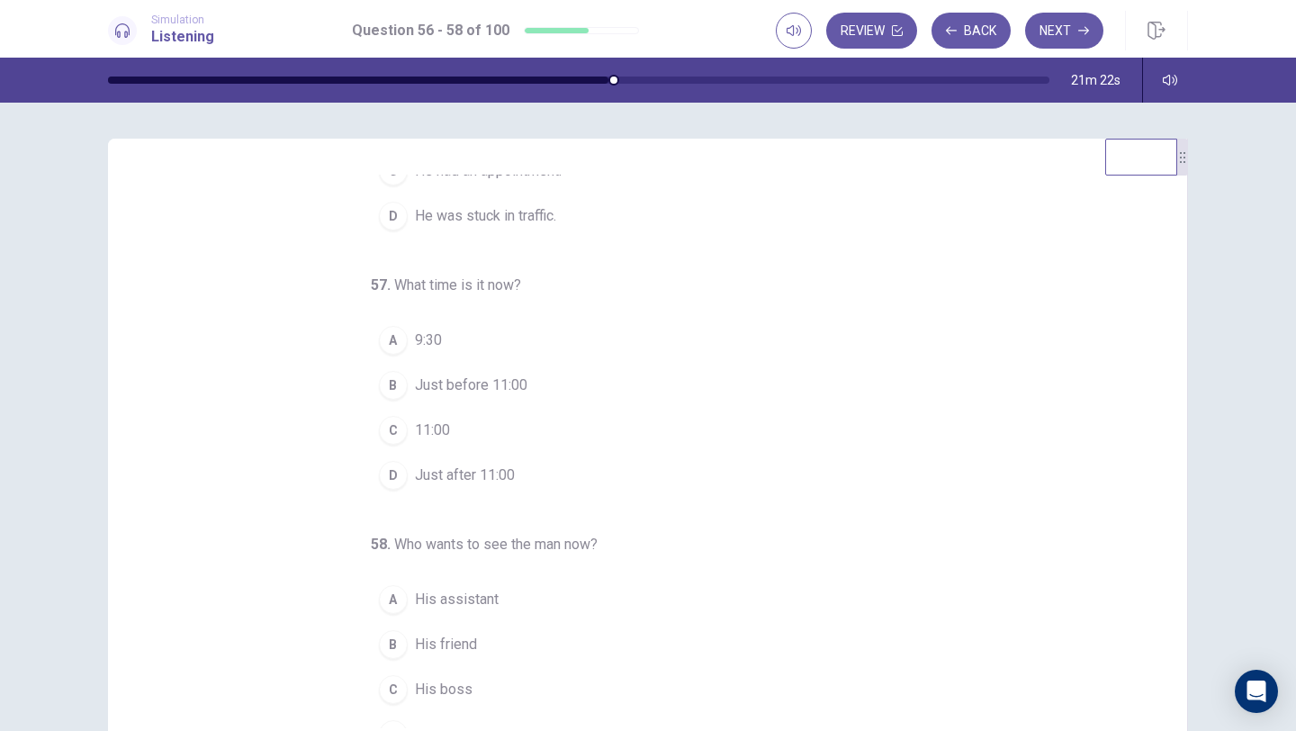
scroll to position [188, 0]
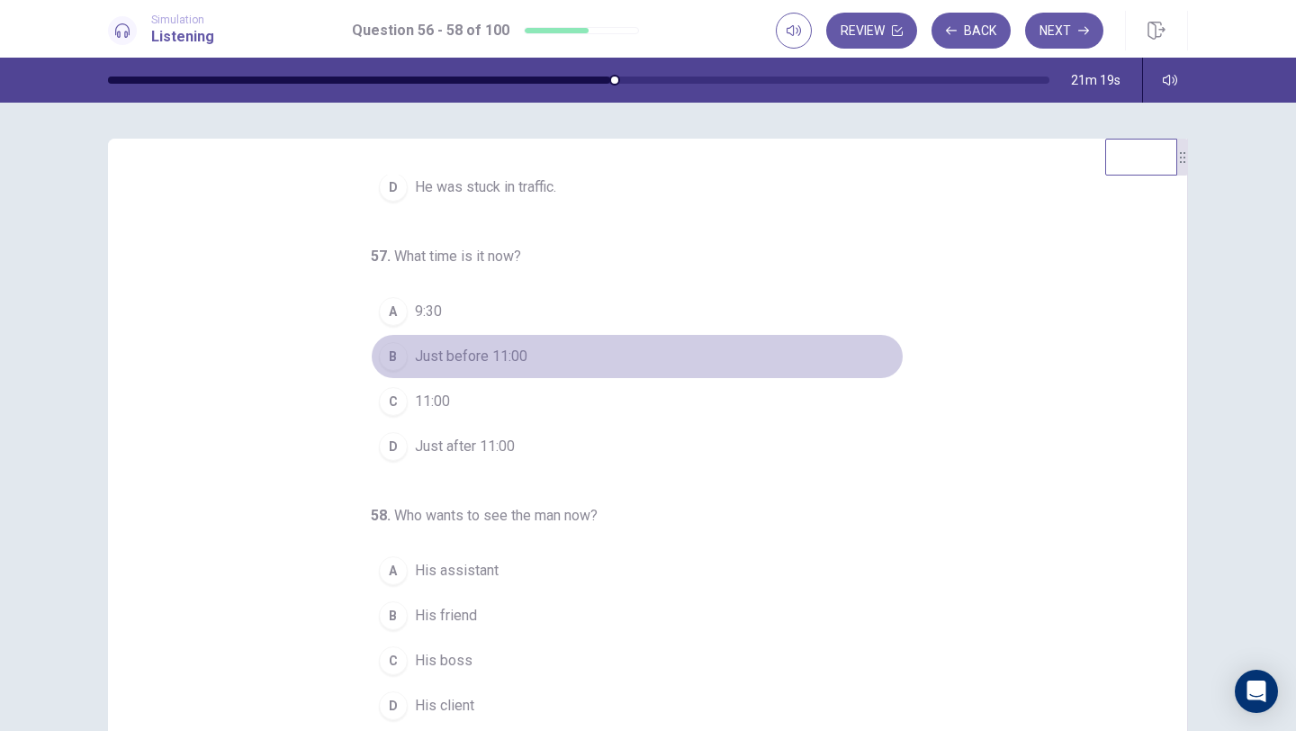
click at [499, 360] on span "Just before 11:00" at bounding box center [471, 357] width 112 height 22
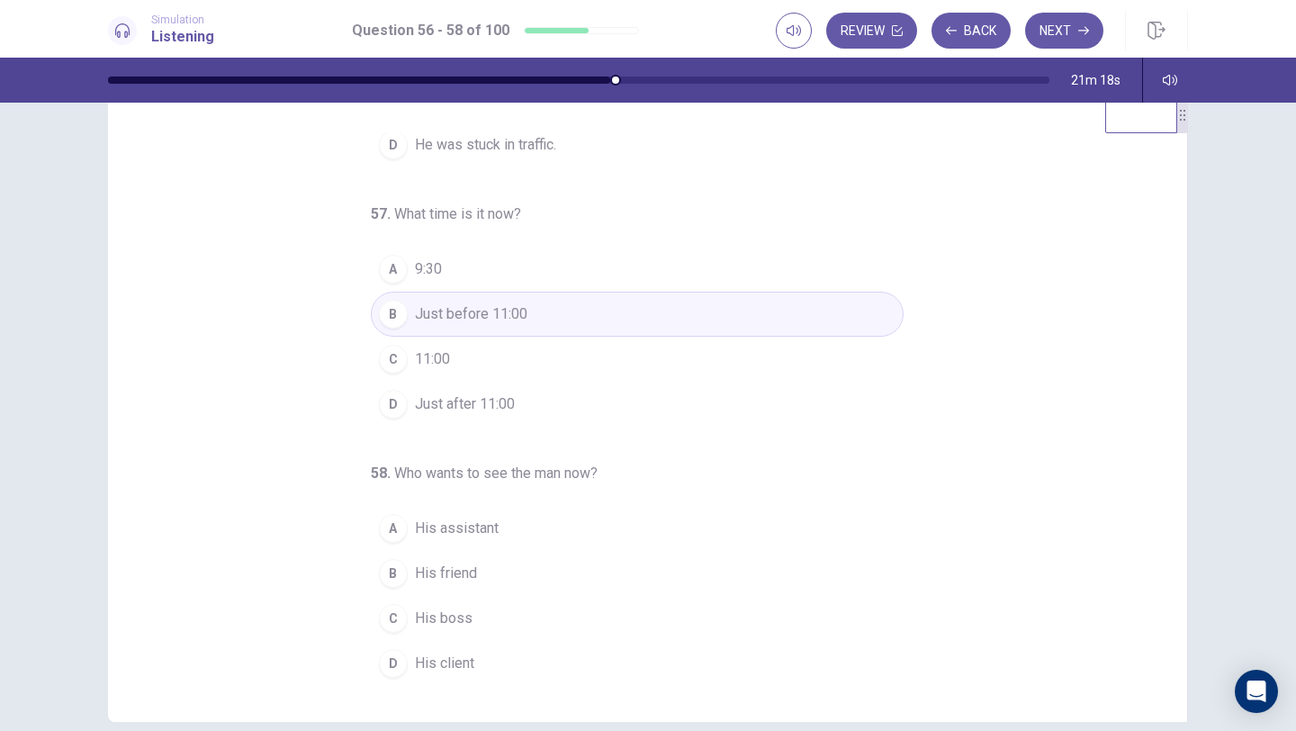
scroll to position [53, 0]
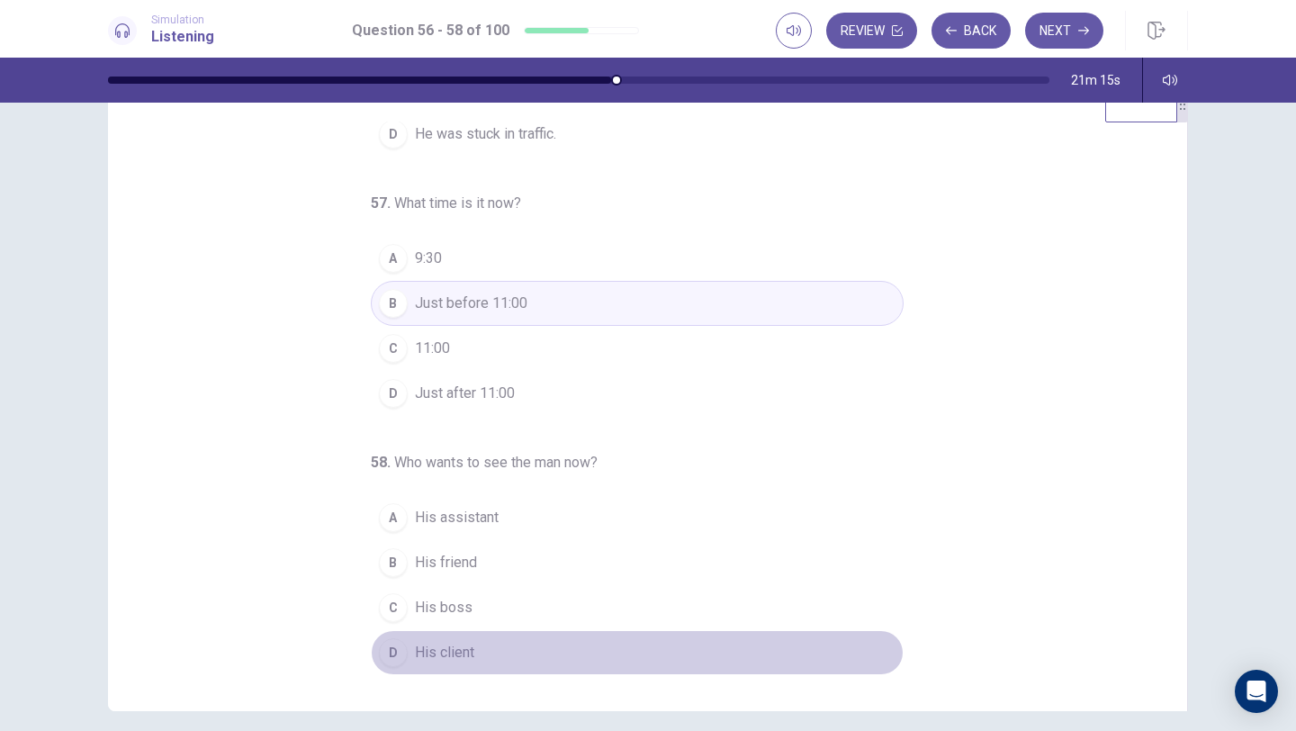
click at [423, 656] on span "His client" at bounding box center [444, 653] width 59 height 22
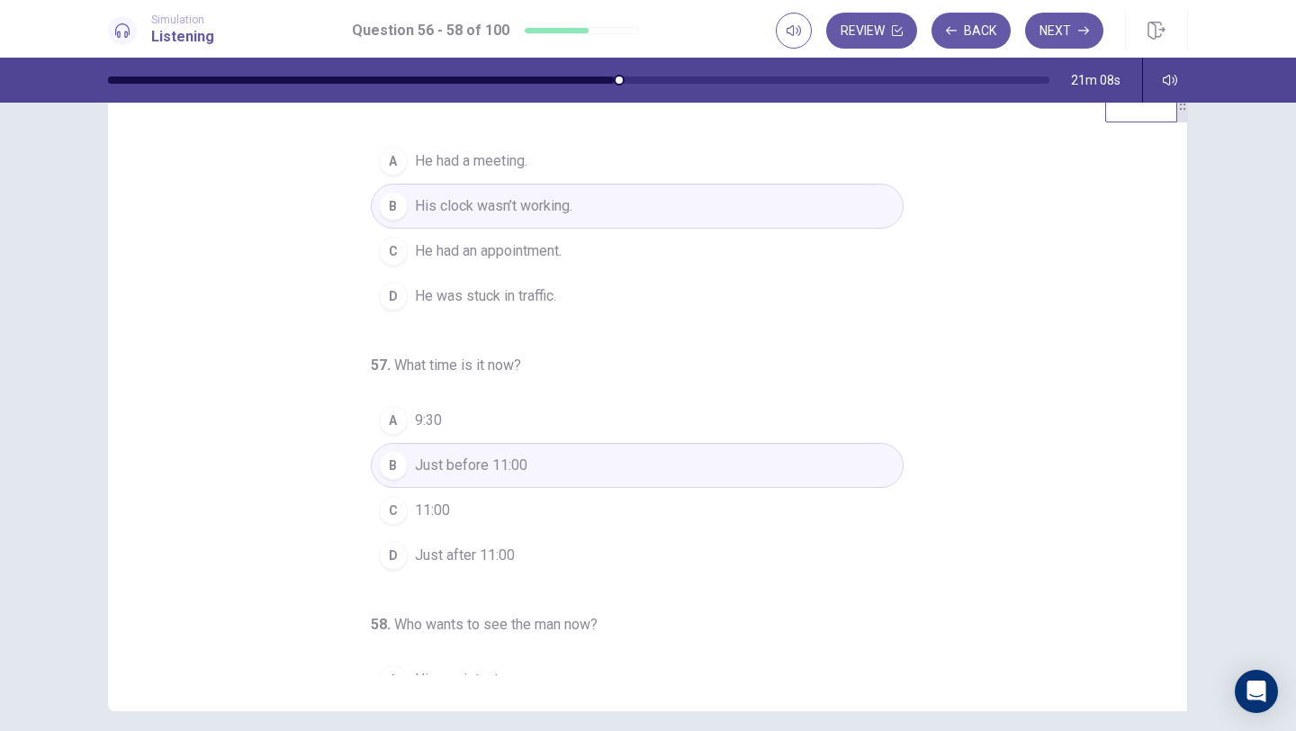
scroll to position [0, 0]
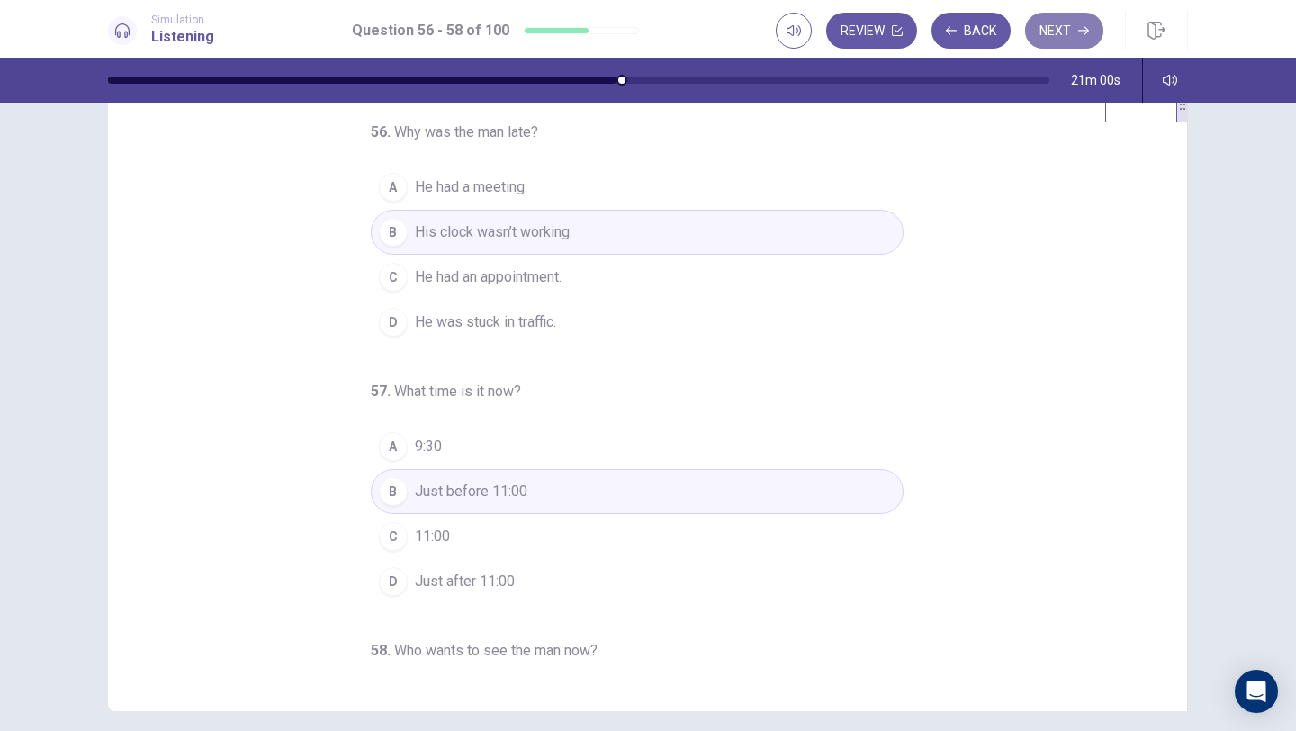
click at [1065, 30] on button "Next" at bounding box center [1064, 31] width 78 height 36
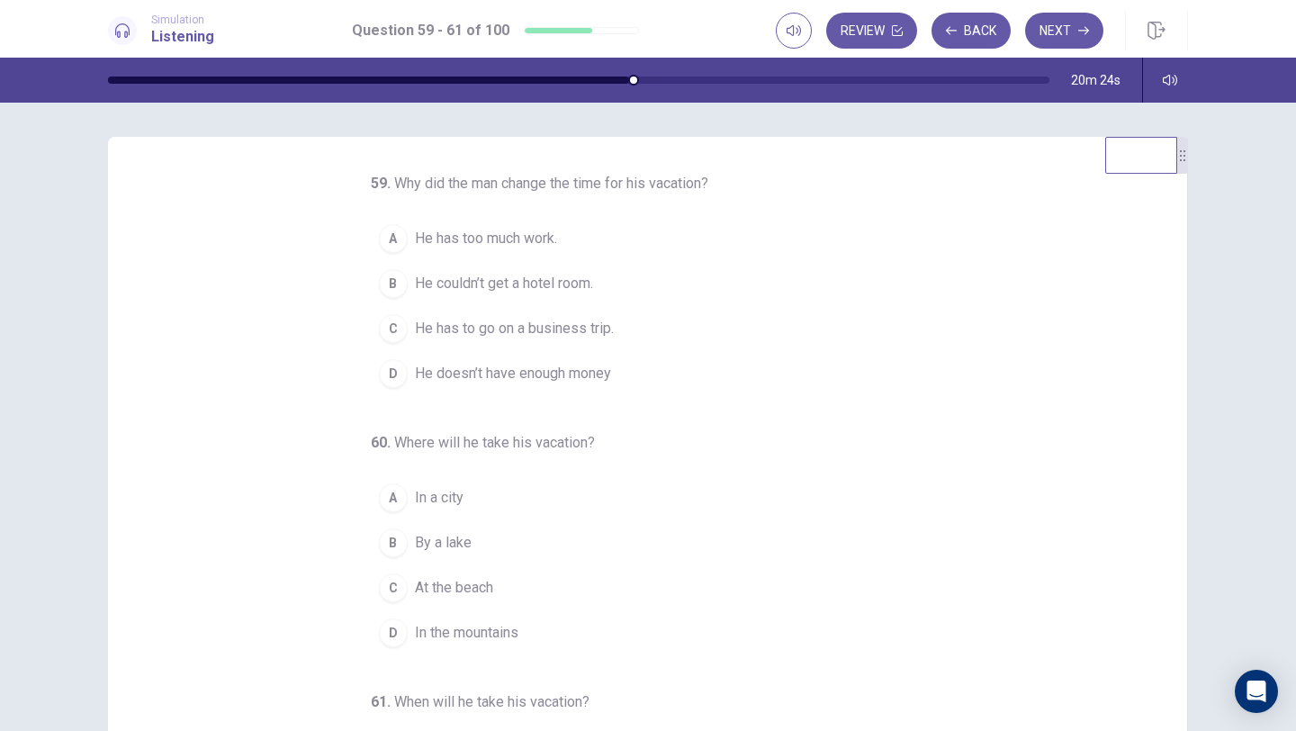
scroll to position [16, 0]
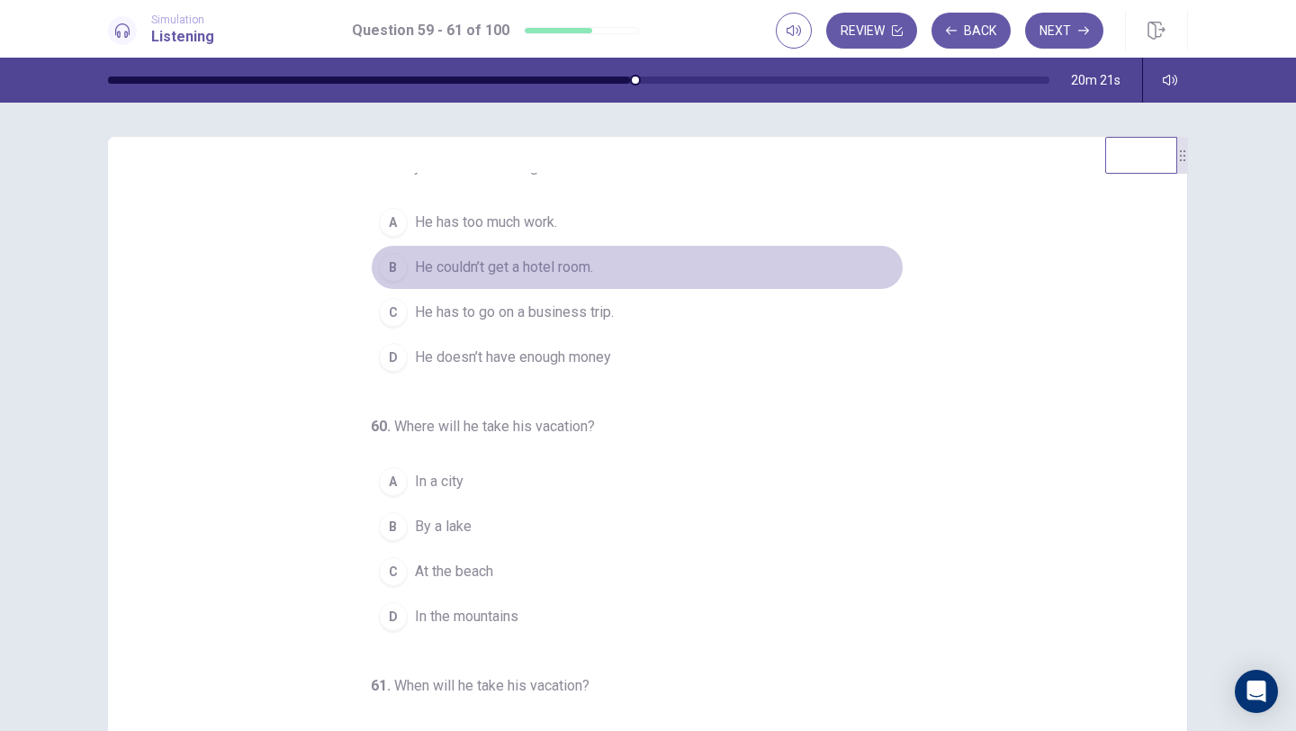
click at [391, 282] on div "B" at bounding box center [393, 267] width 29 height 29
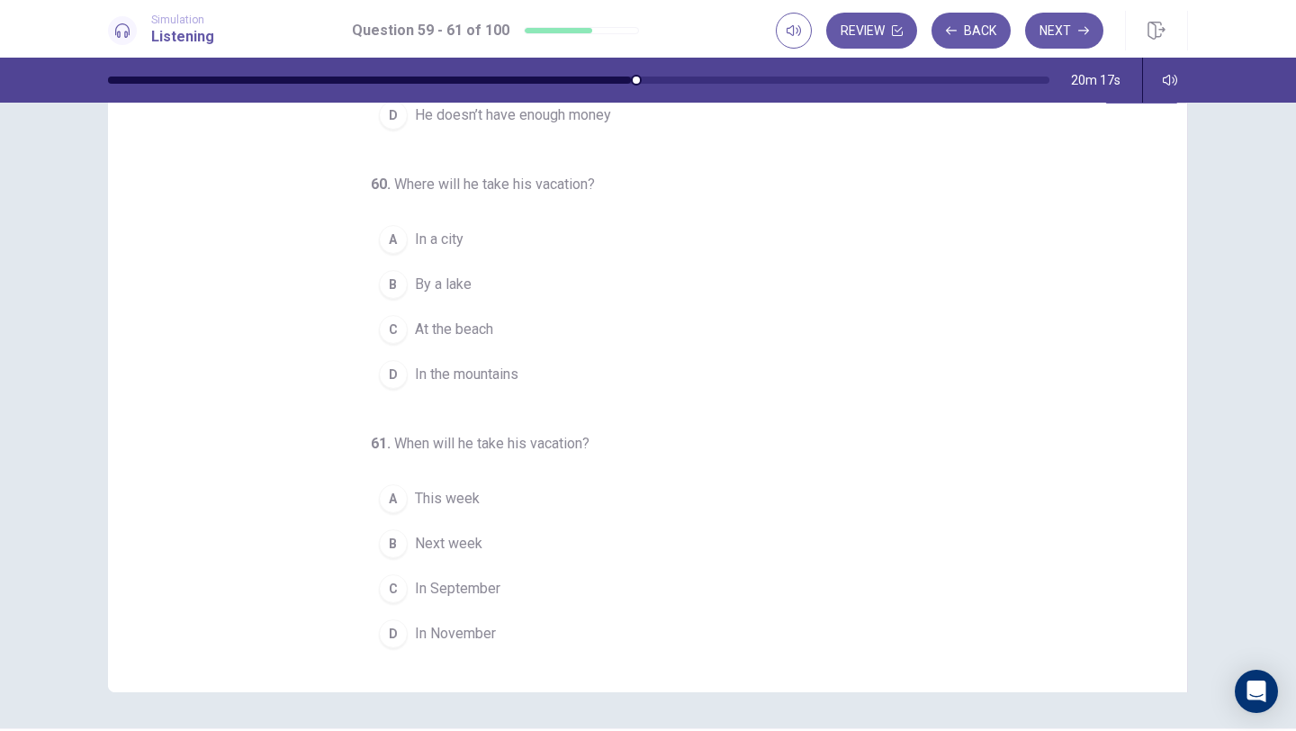
scroll to position [75, 0]
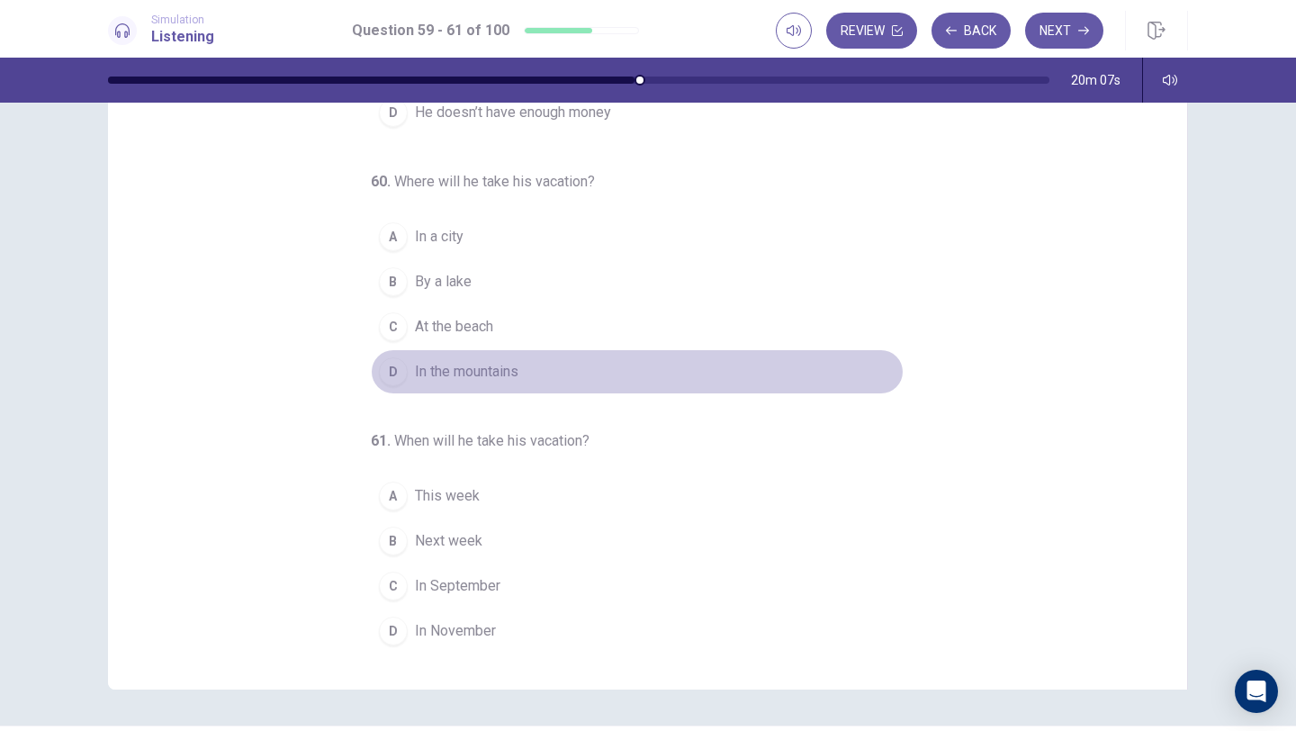
click at [493, 366] on span "In the mountains" at bounding box center [466, 372] width 103 height 22
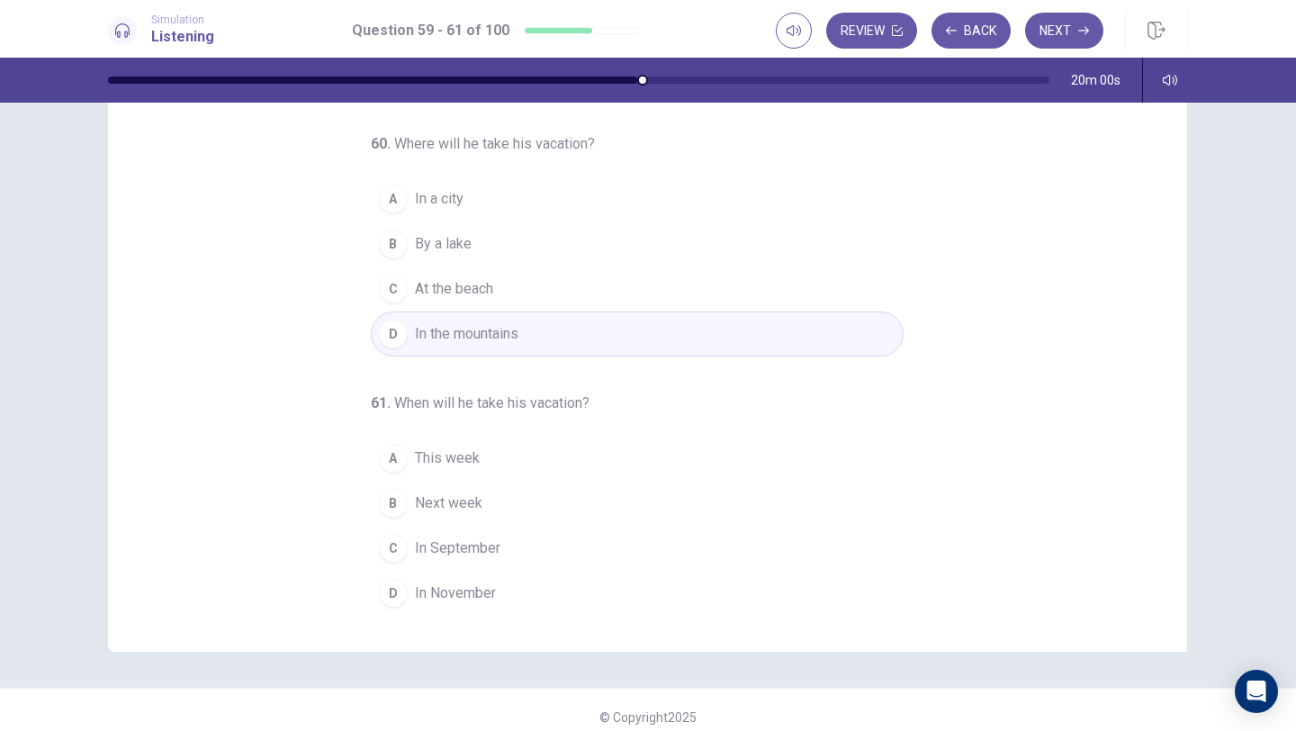
scroll to position [118, 0]
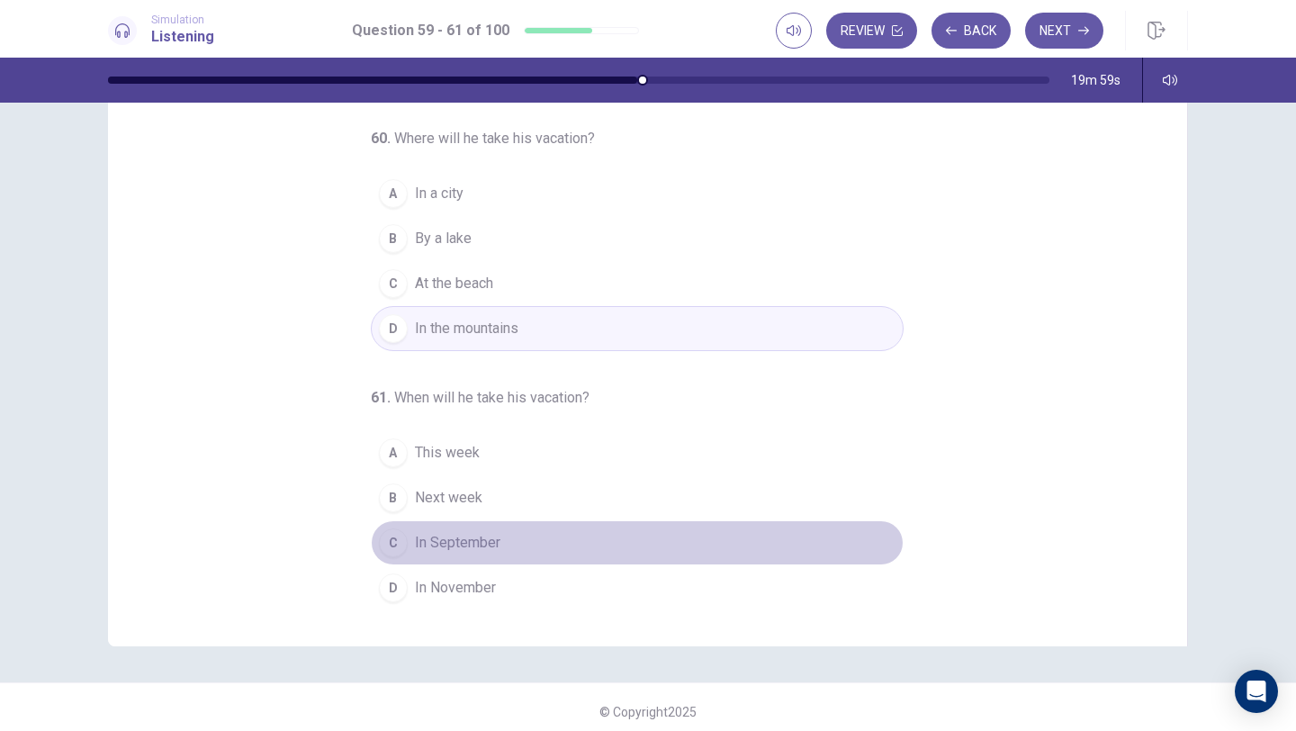
click at [458, 541] on span "In September" at bounding box center [457, 543] width 85 height 22
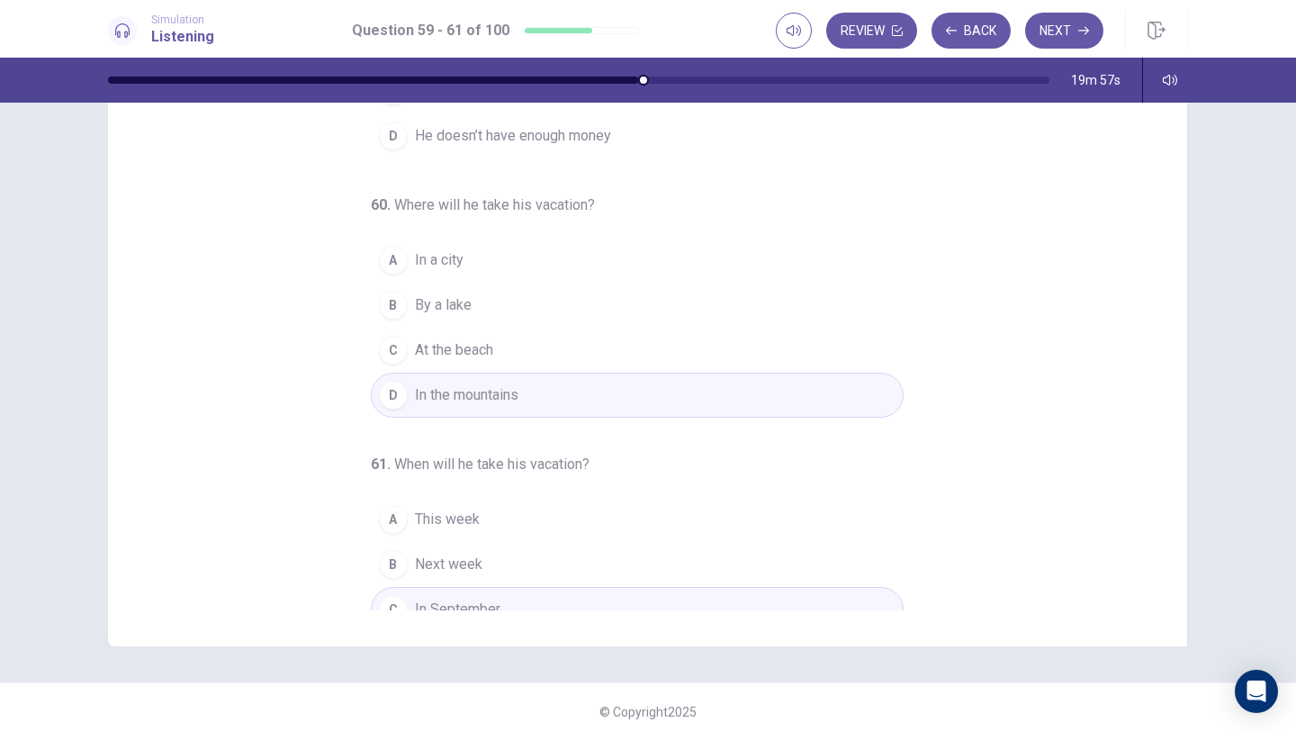
scroll to position [0, 0]
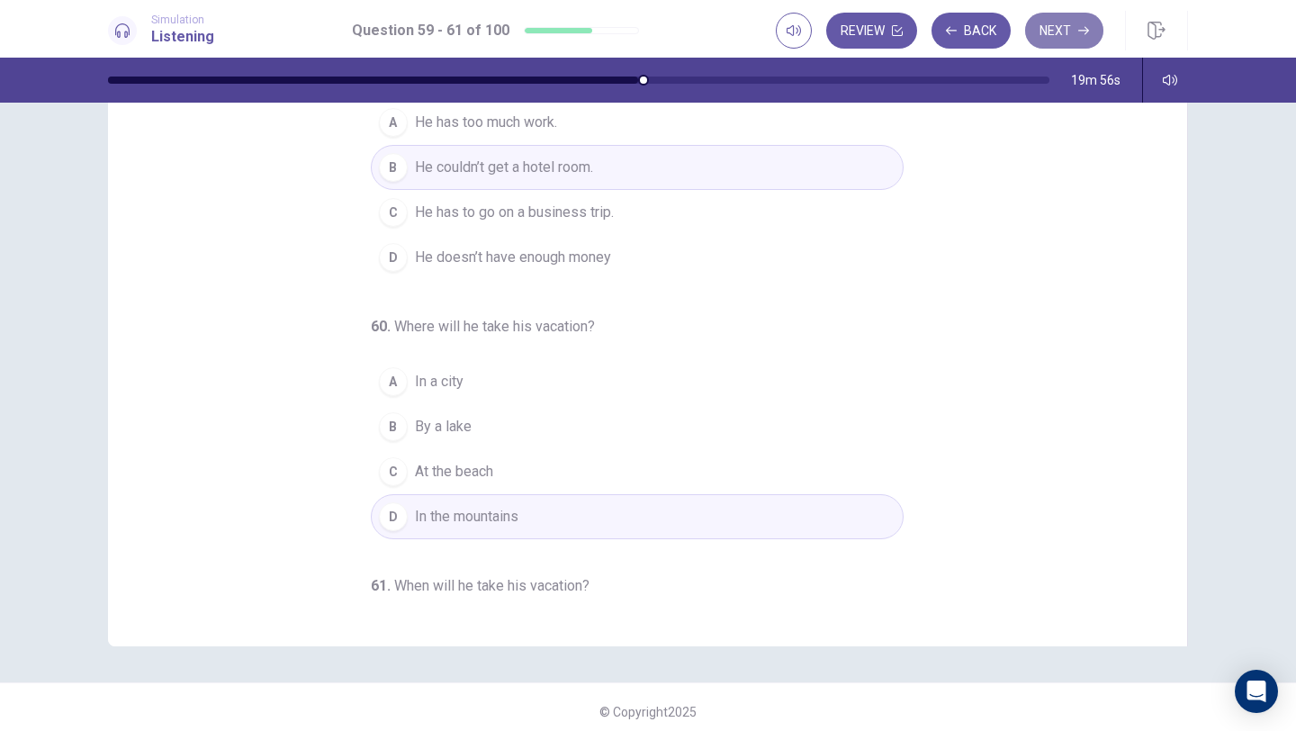
click at [1063, 35] on button "Next" at bounding box center [1064, 31] width 78 height 36
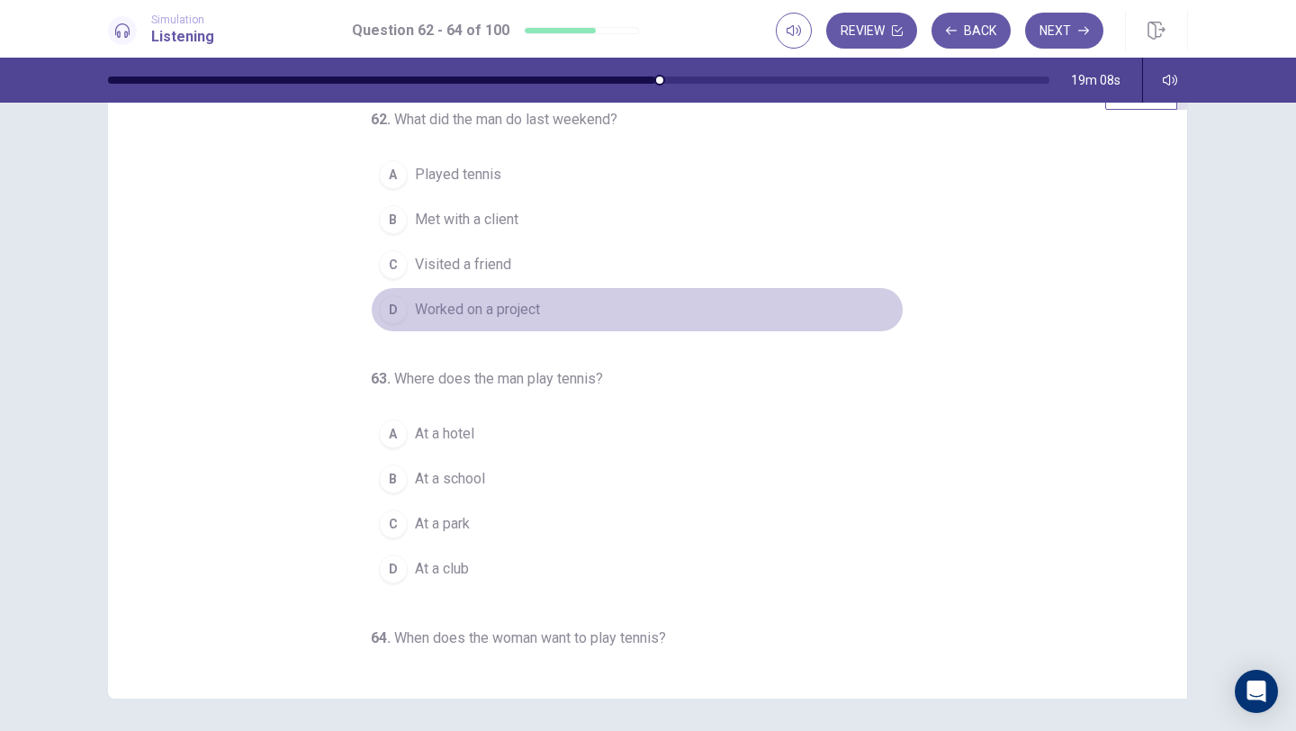
click at [406, 305] on div "D" at bounding box center [393, 309] width 29 height 29
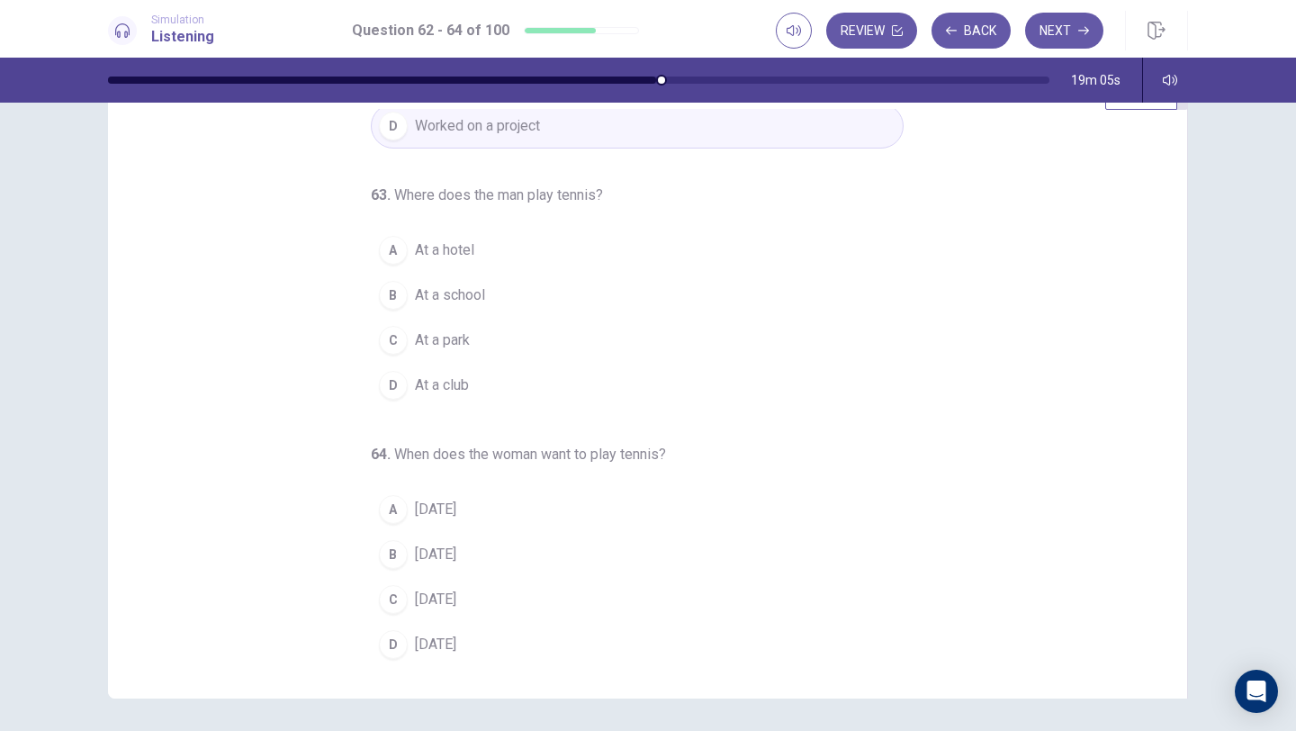
scroll to position [188, 0]
click at [469, 245] on span "At a hotel" at bounding box center [444, 246] width 59 height 22
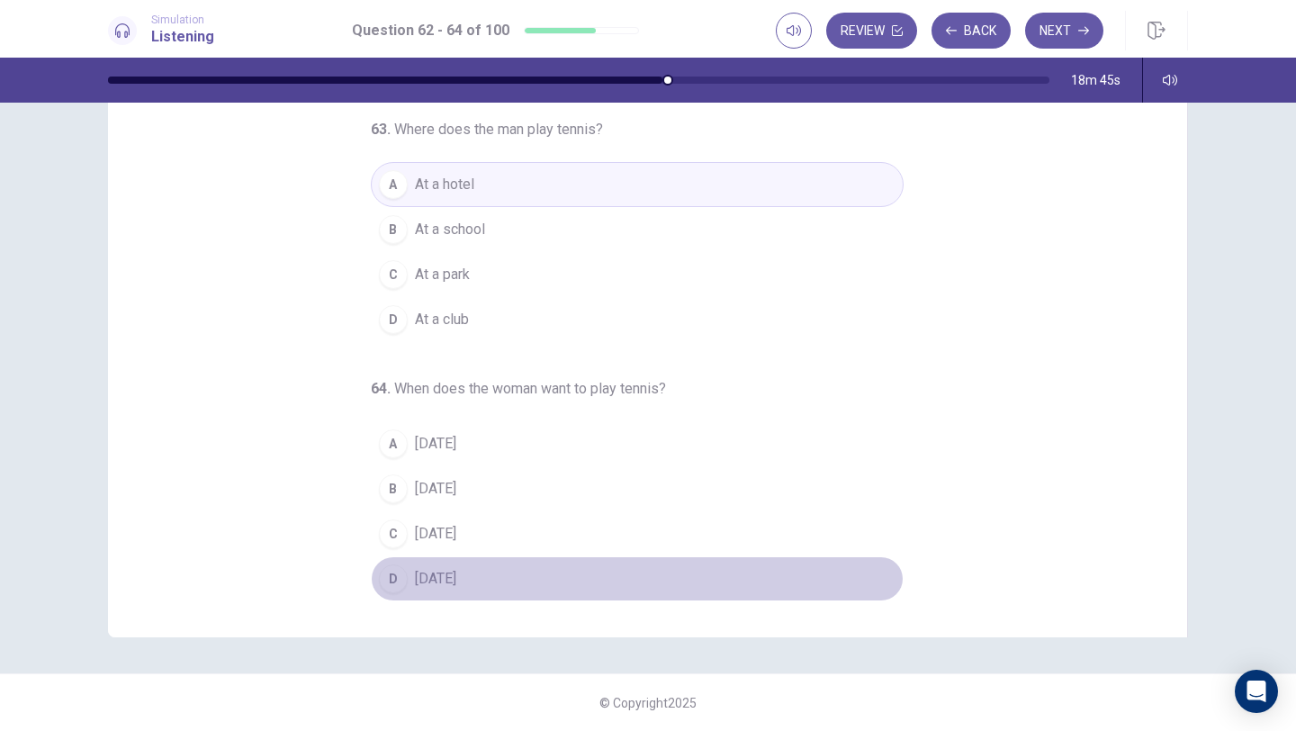
click at [400, 572] on div "D" at bounding box center [393, 578] width 29 height 29
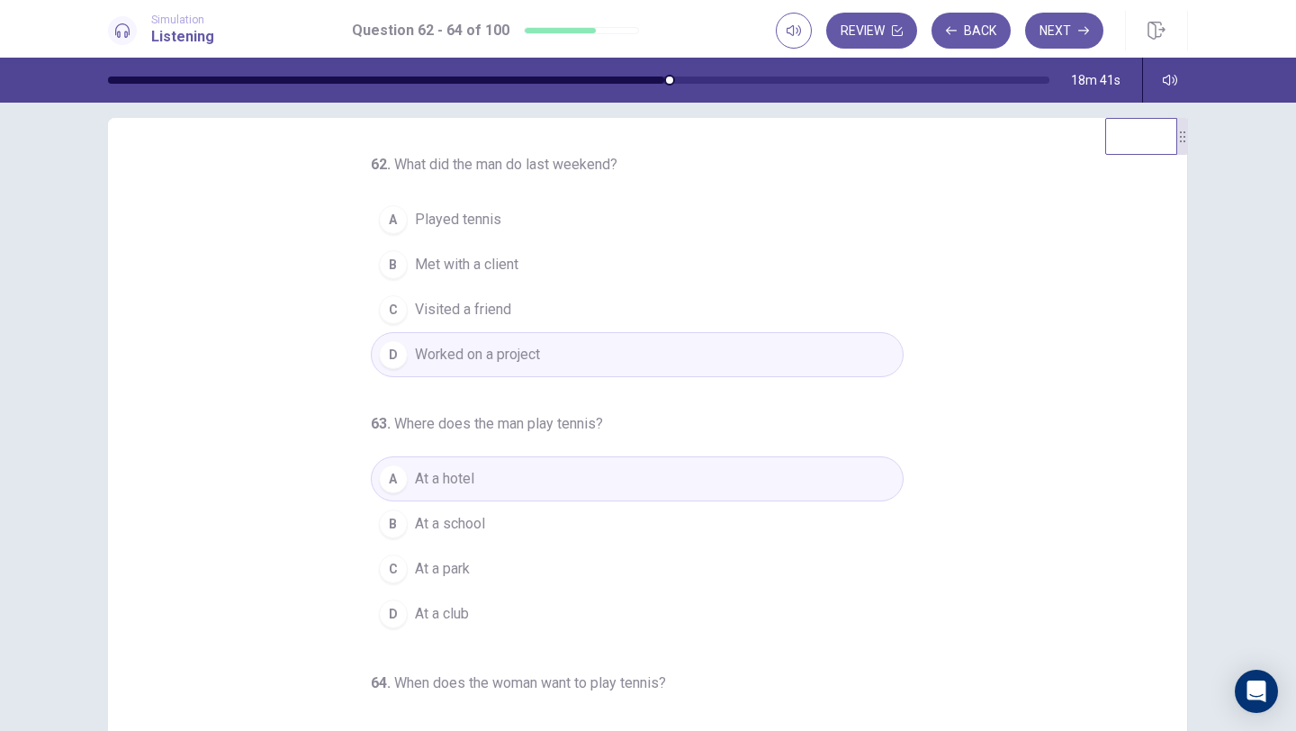
scroll to position [0, 0]
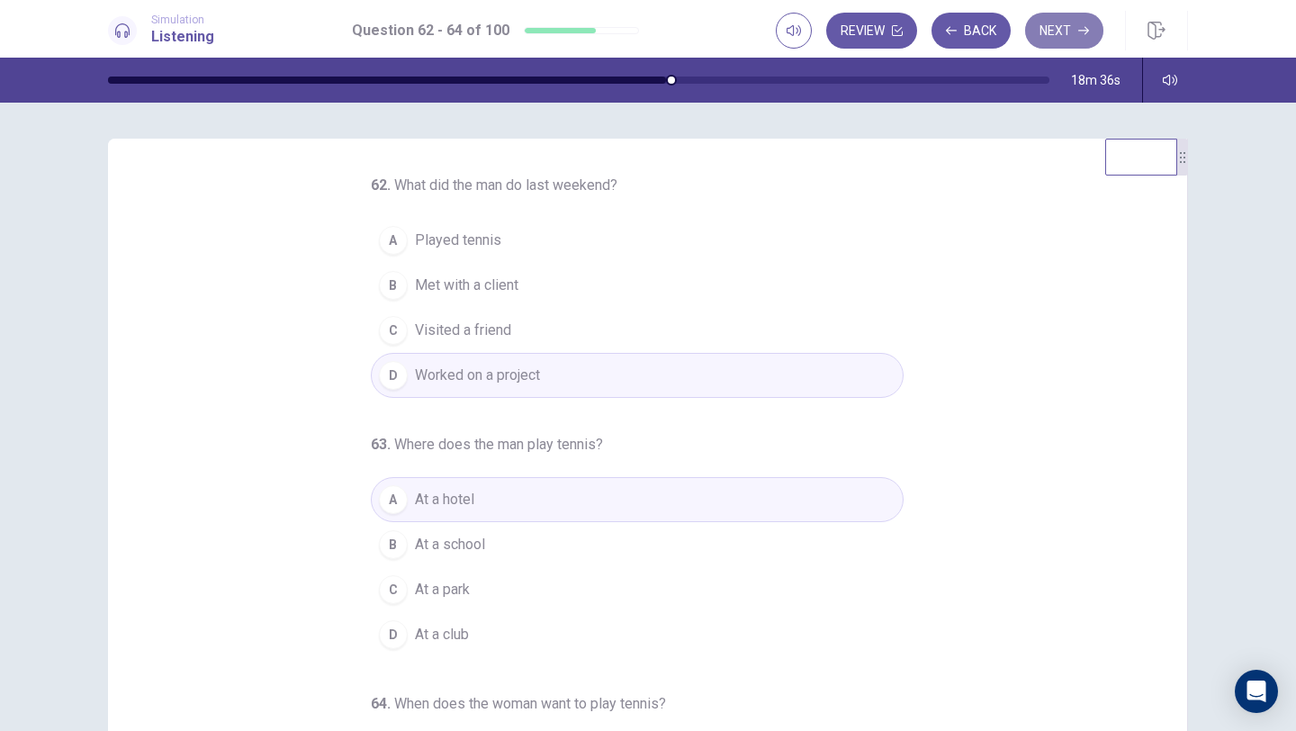
click at [1072, 35] on button "Next" at bounding box center [1064, 31] width 78 height 36
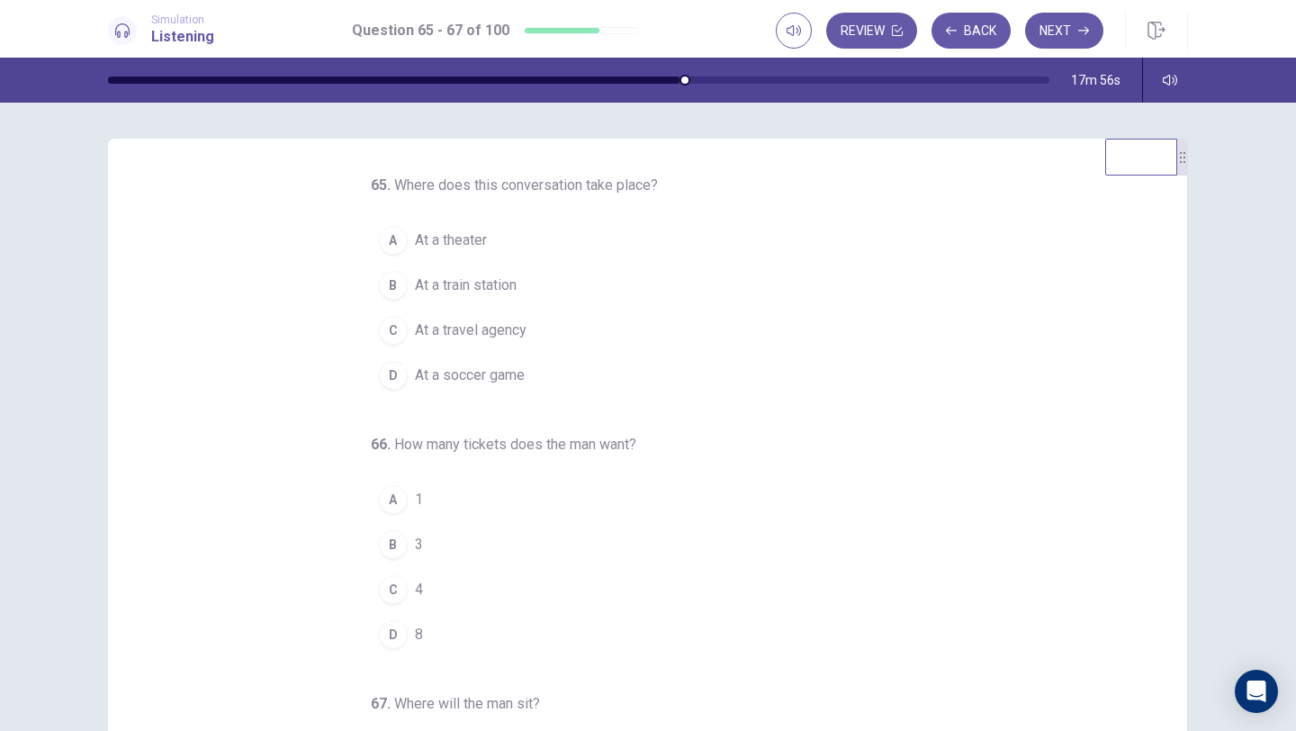
click at [468, 245] on span "At a theater" at bounding box center [451, 240] width 72 height 22
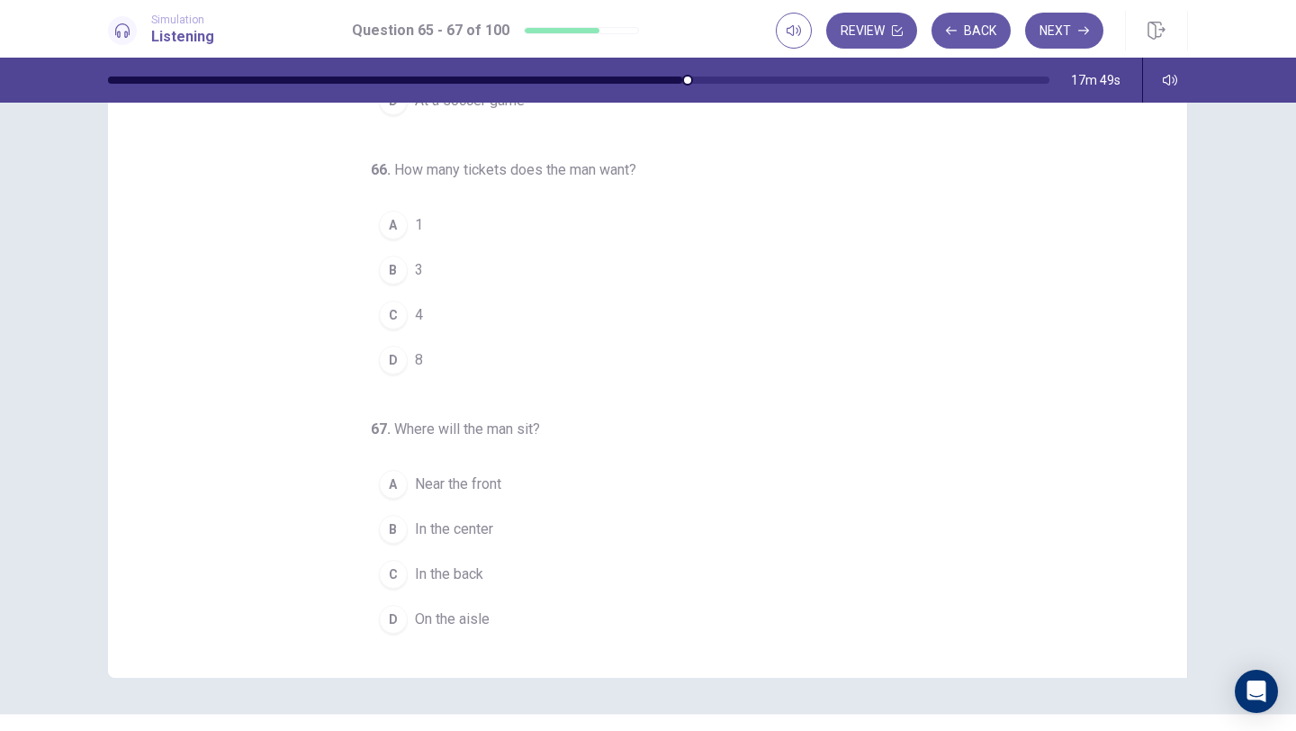
scroll to position [89, 0]
click at [408, 272] on button "B 3" at bounding box center [637, 267] width 533 height 45
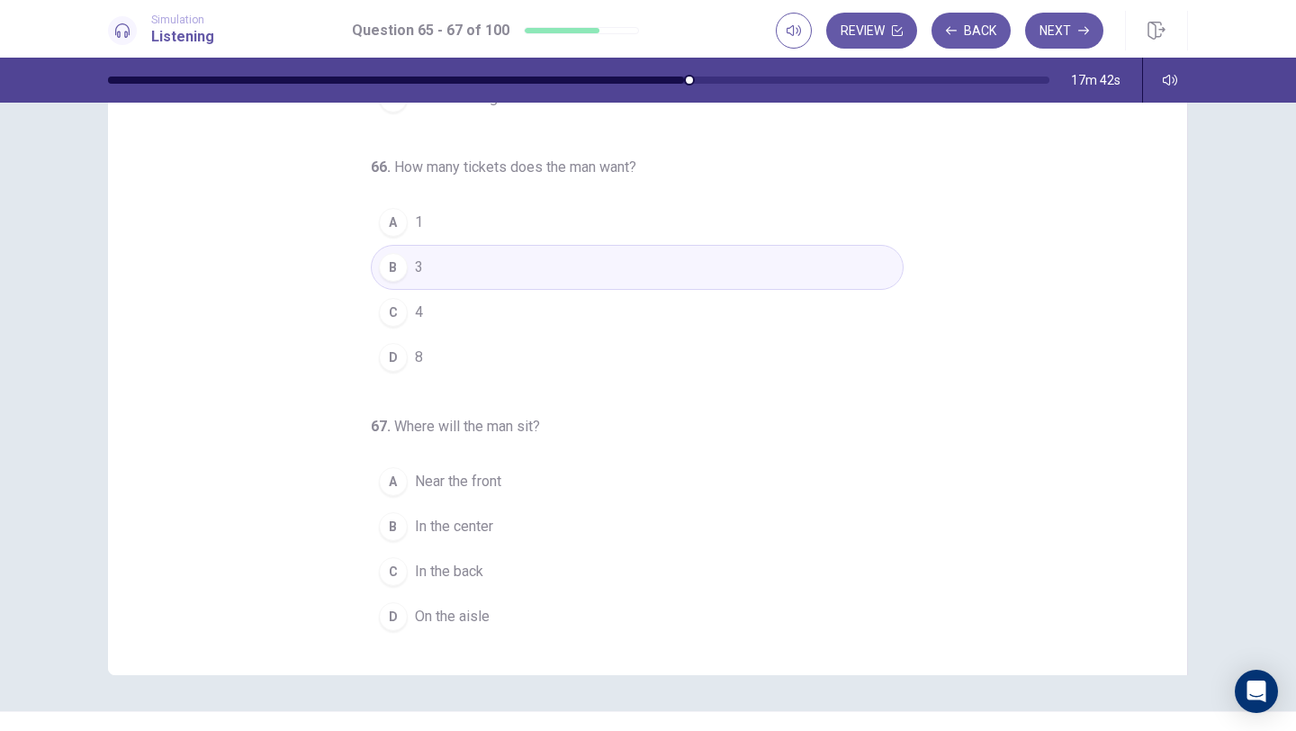
scroll to position [113, 0]
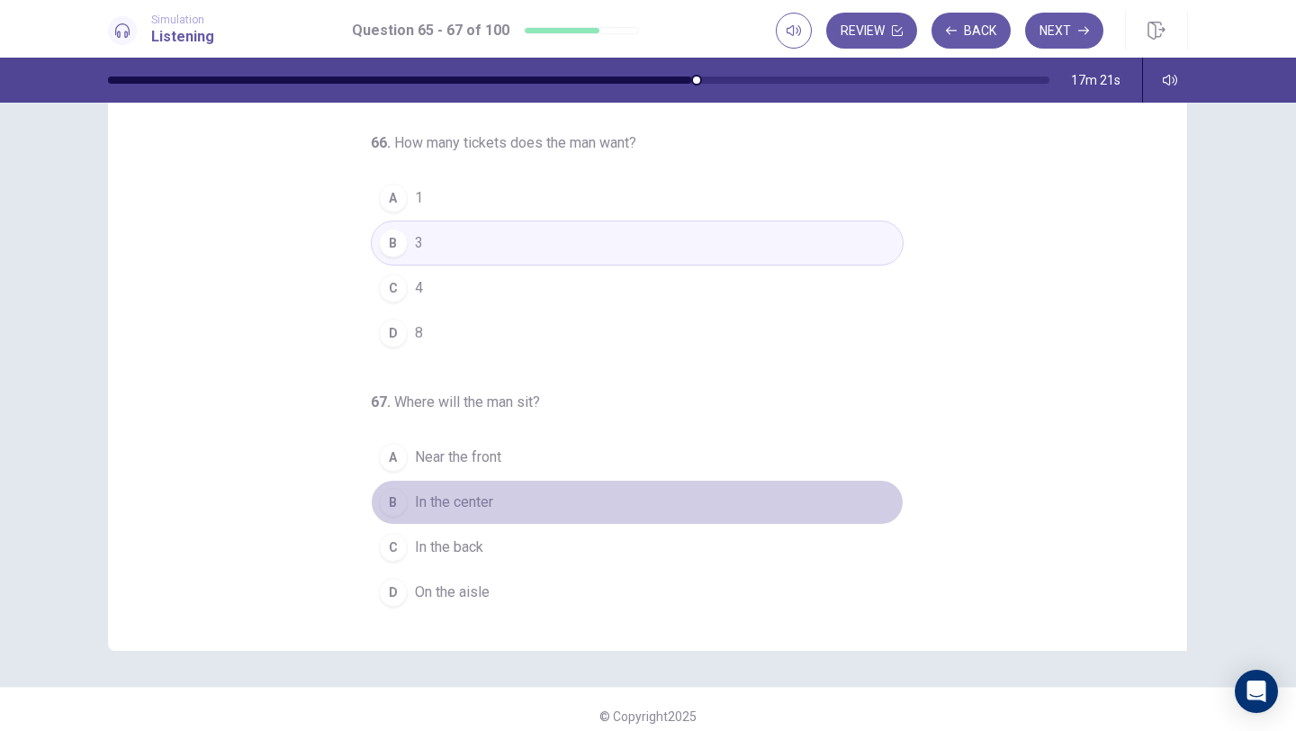
click at [466, 506] on span "In the center" at bounding box center [454, 502] width 78 height 22
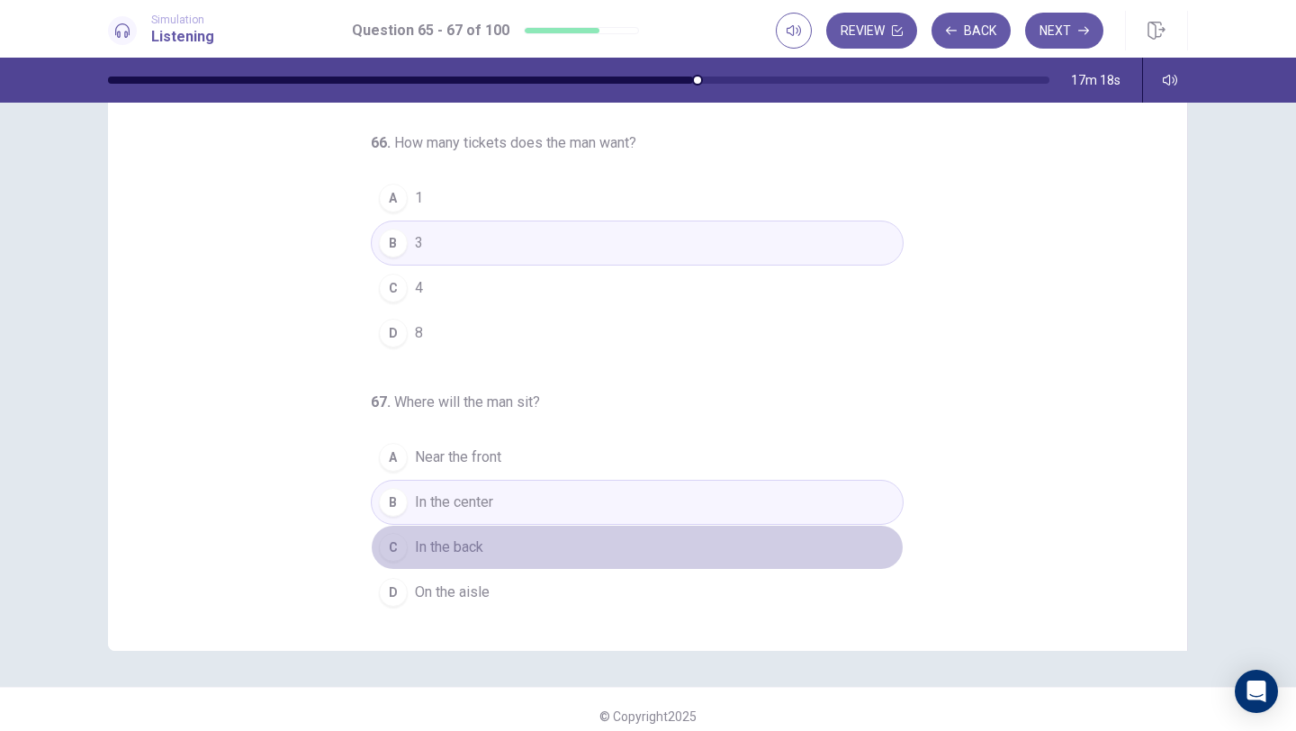
click at [510, 537] on button "C In the back" at bounding box center [637, 547] width 533 height 45
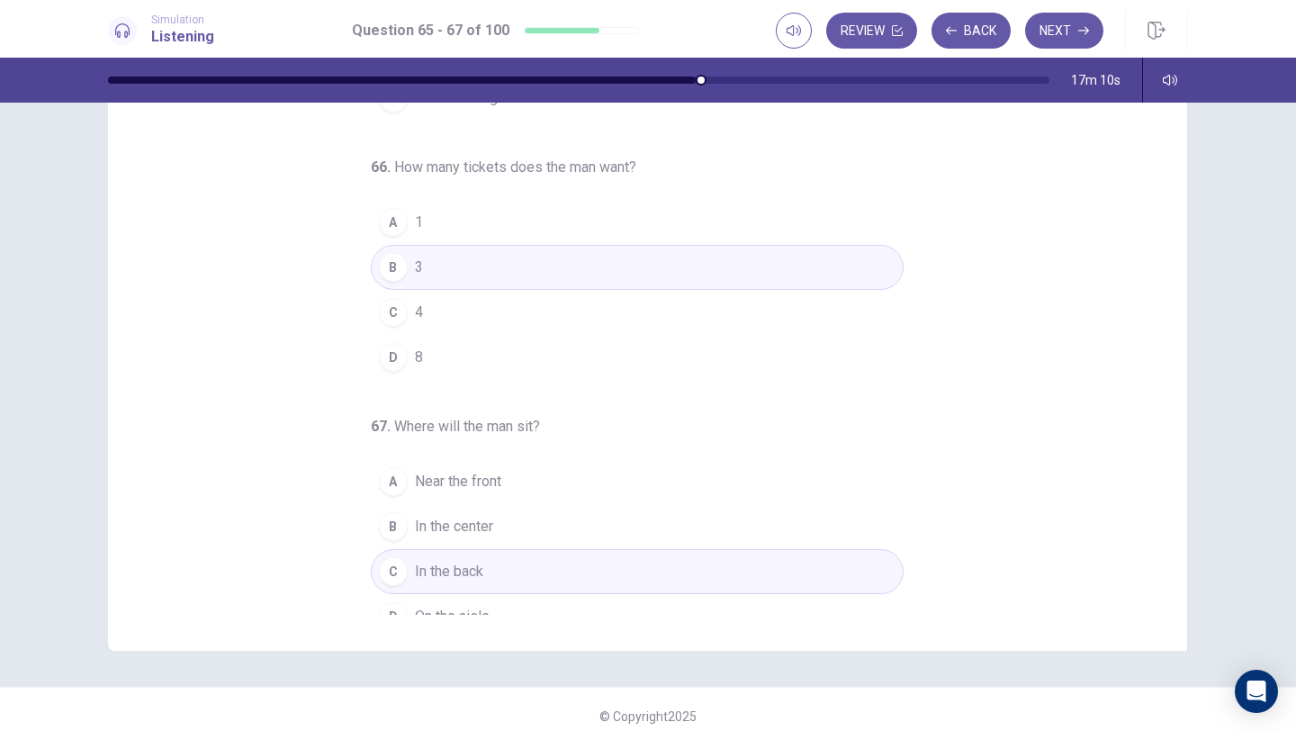
scroll to position [188, 0]
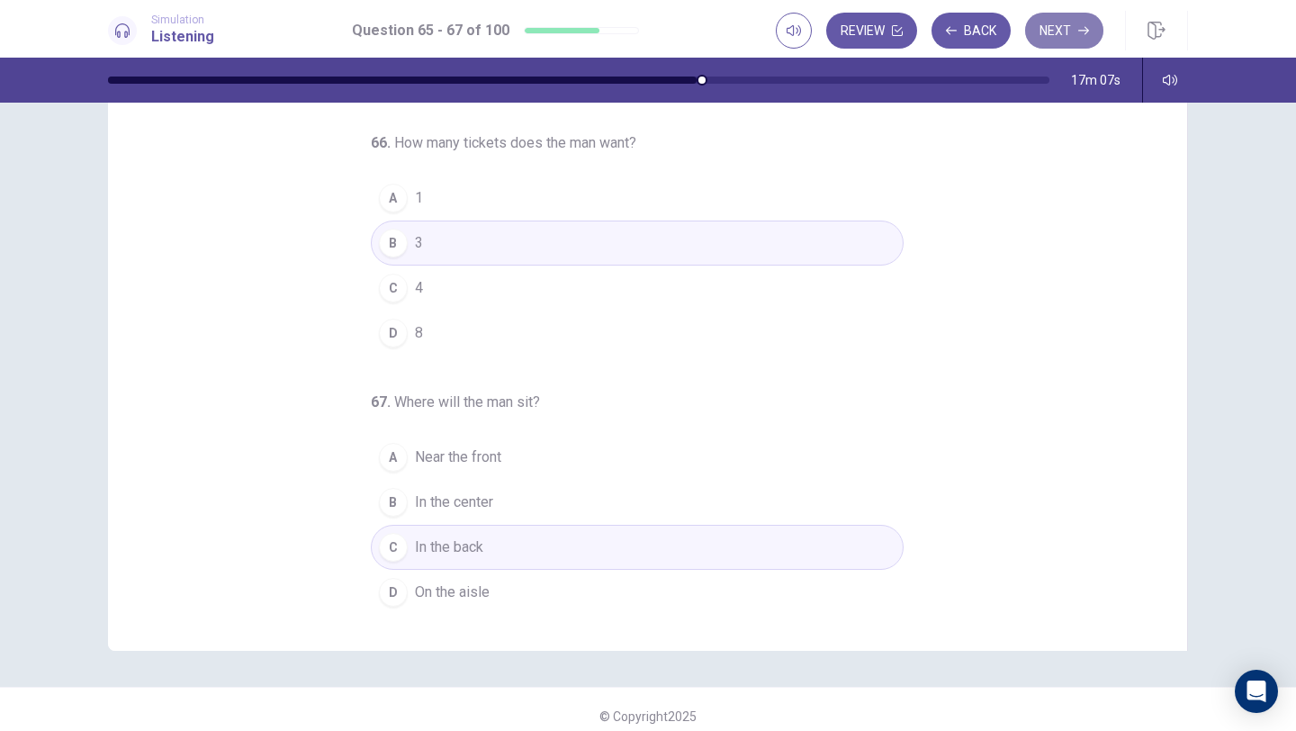
click at [1066, 25] on button "Next" at bounding box center [1064, 31] width 78 height 36
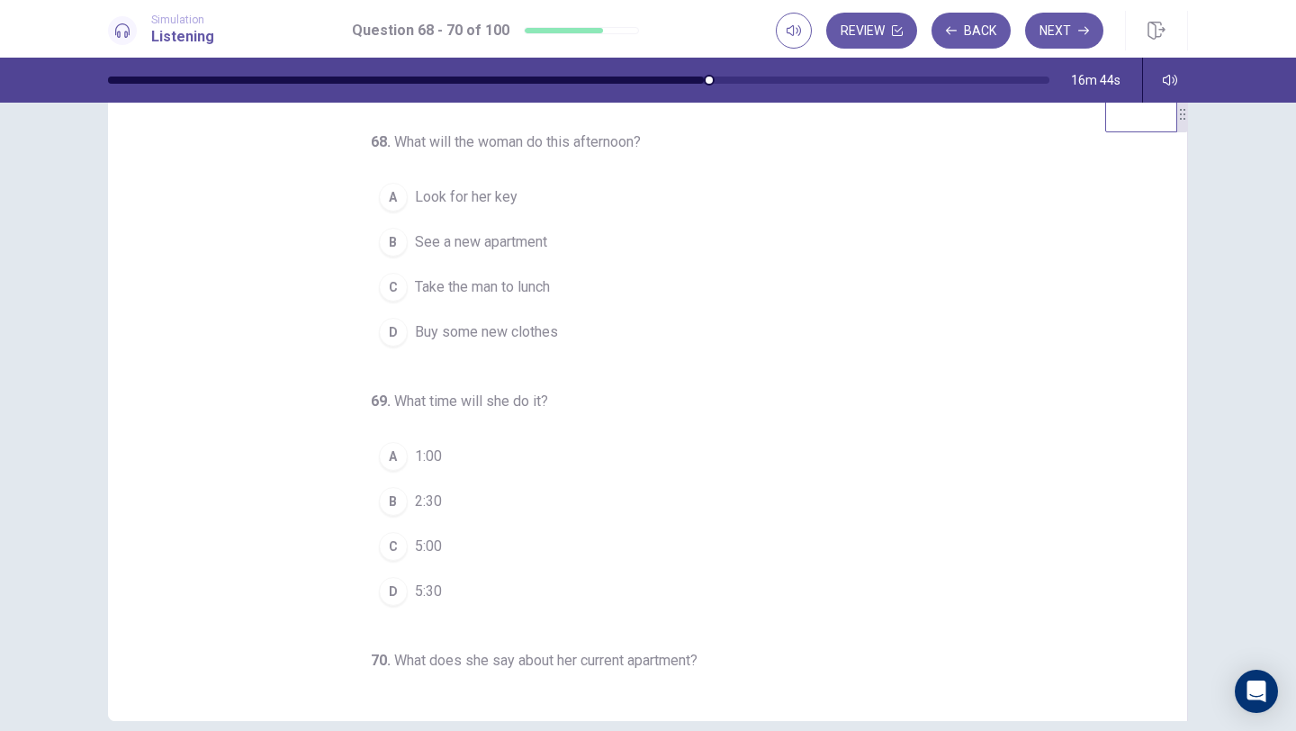
scroll to position [0, 0]
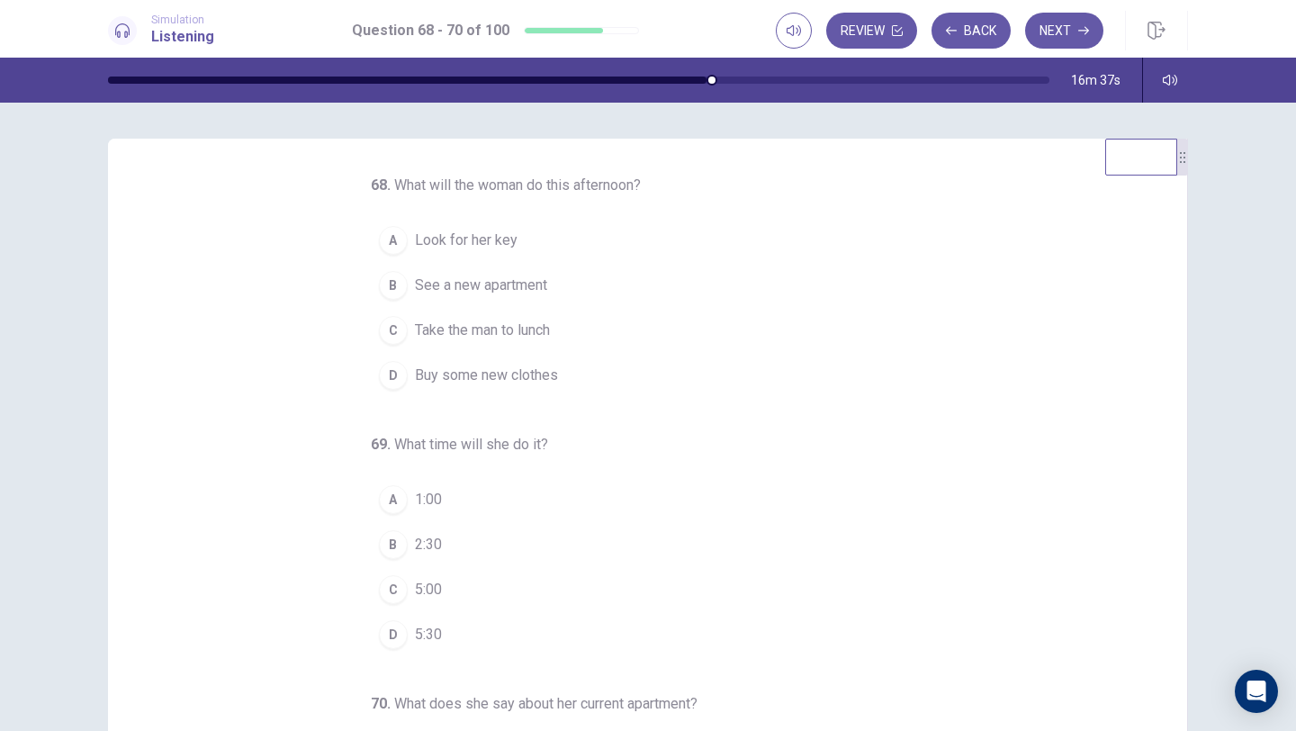
click at [525, 290] on span "See a new apartment" at bounding box center [481, 285] width 132 height 22
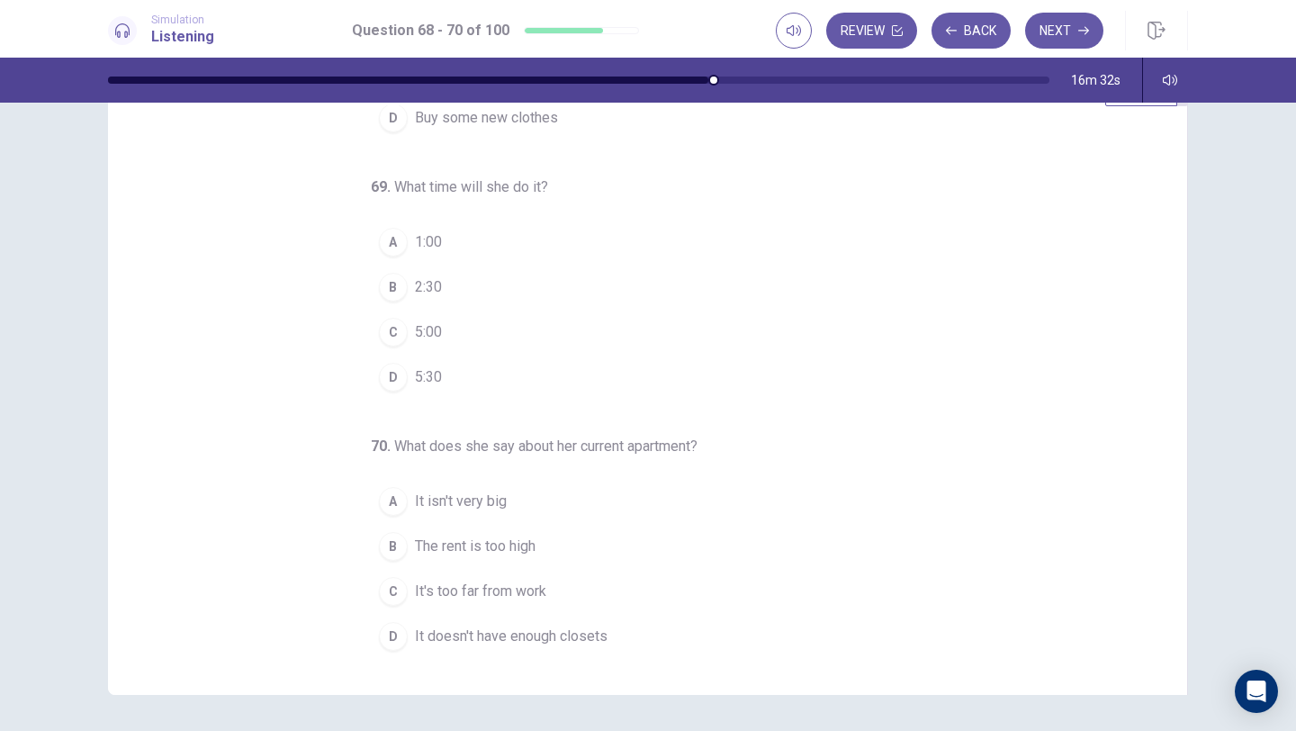
scroll to position [96, 0]
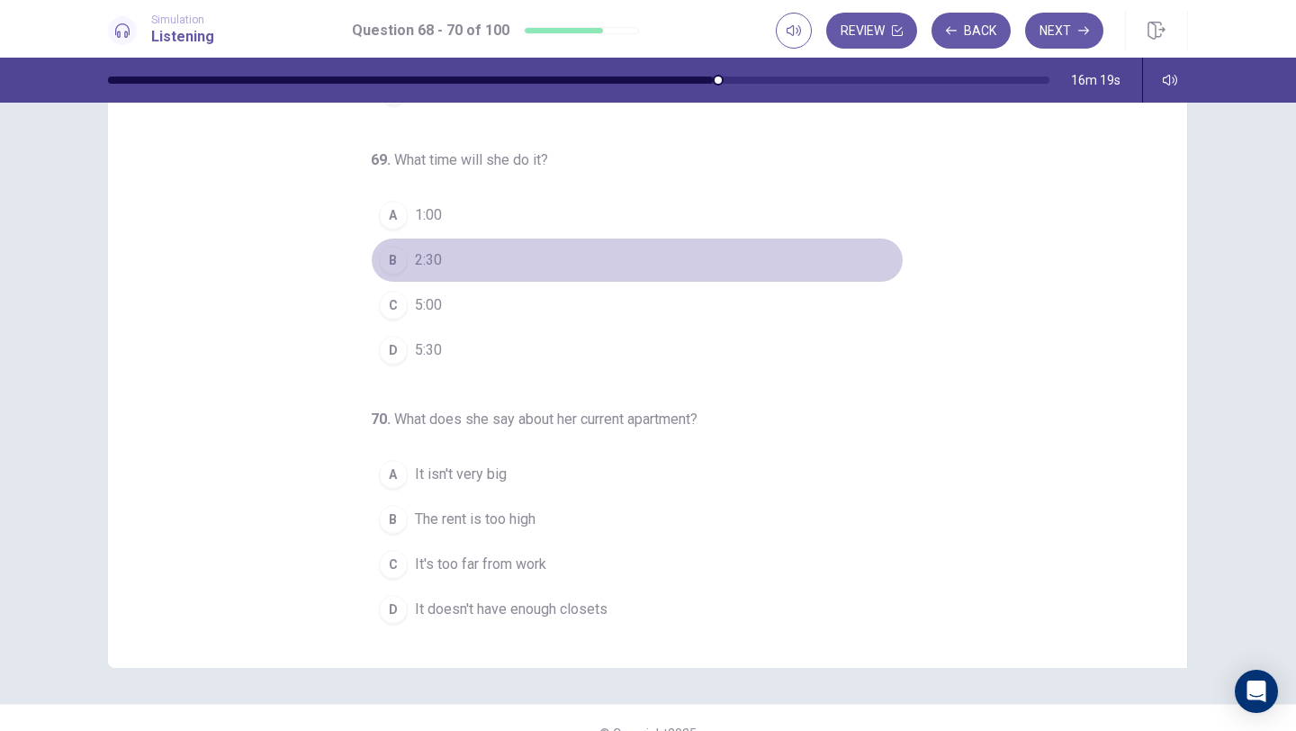
click at [421, 258] on span "2:30" at bounding box center [428, 260] width 27 height 22
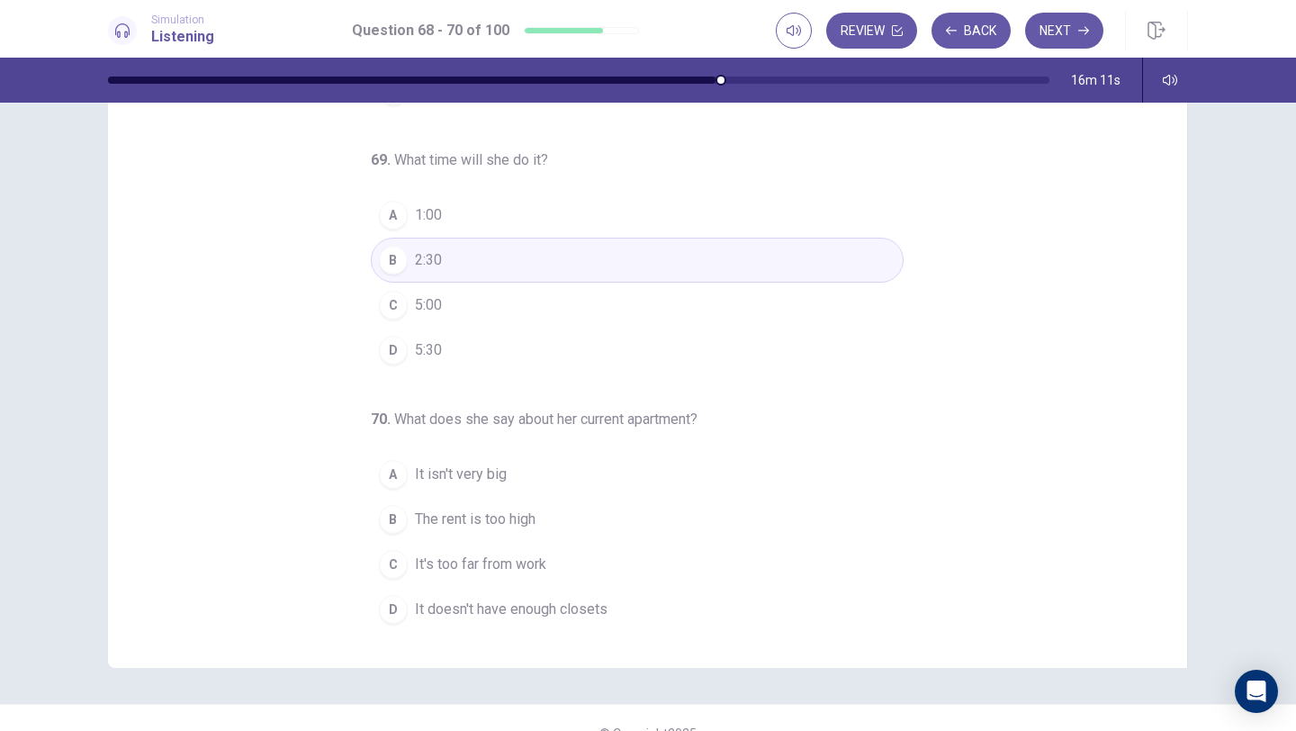
click at [436, 560] on span "It's too far from work" at bounding box center [480, 564] width 131 height 22
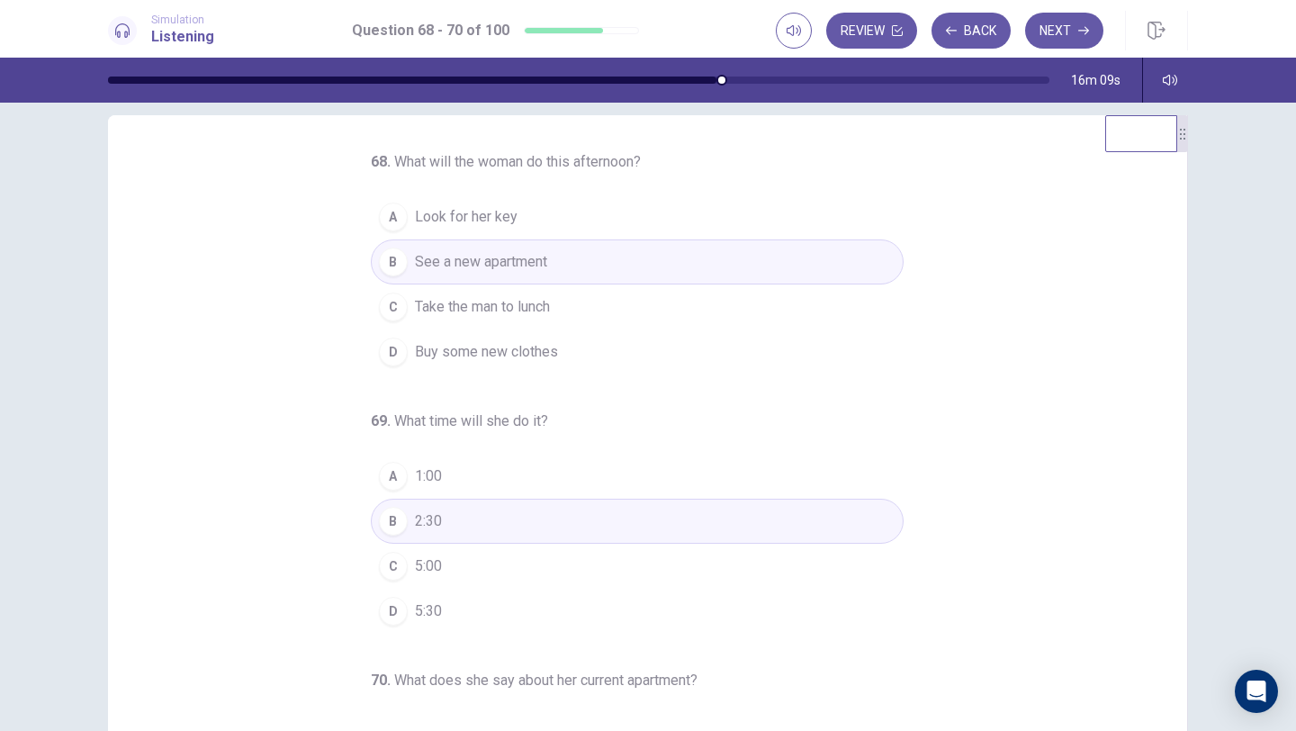
scroll to position [0, 0]
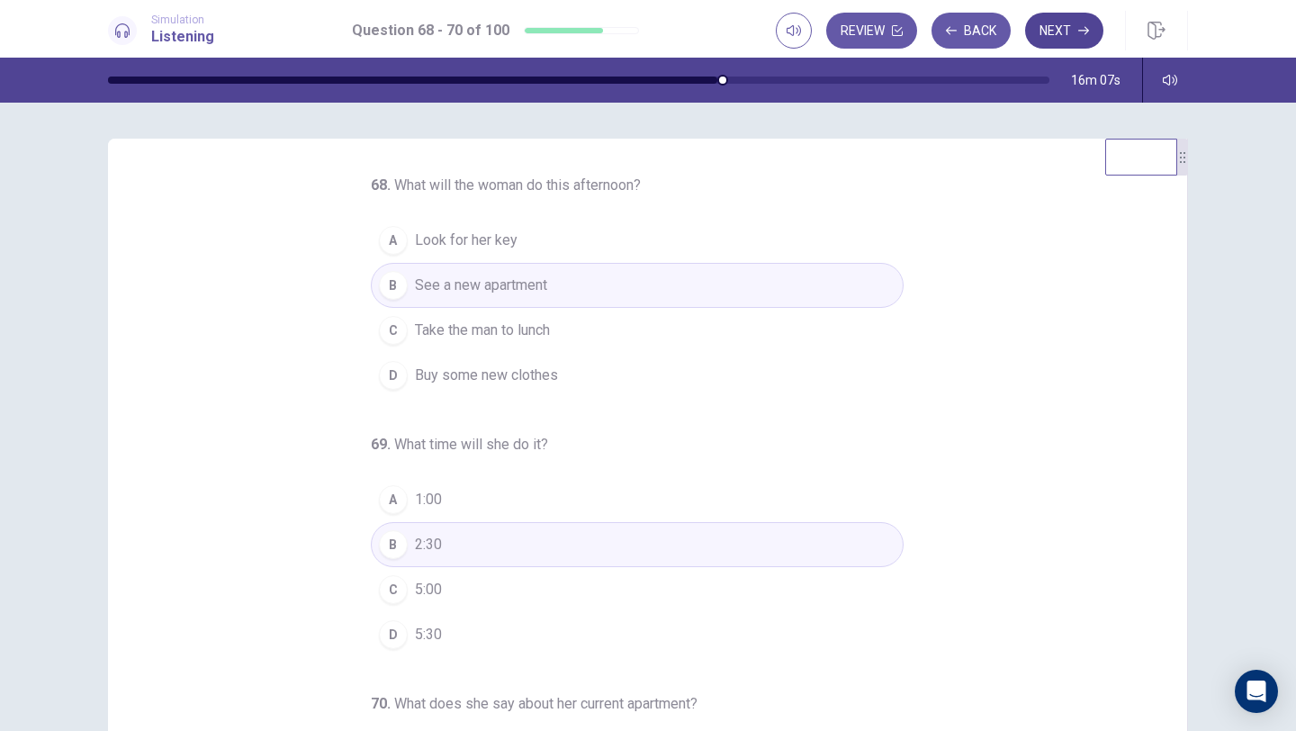
click at [1055, 35] on button "Next" at bounding box center [1064, 31] width 78 height 36
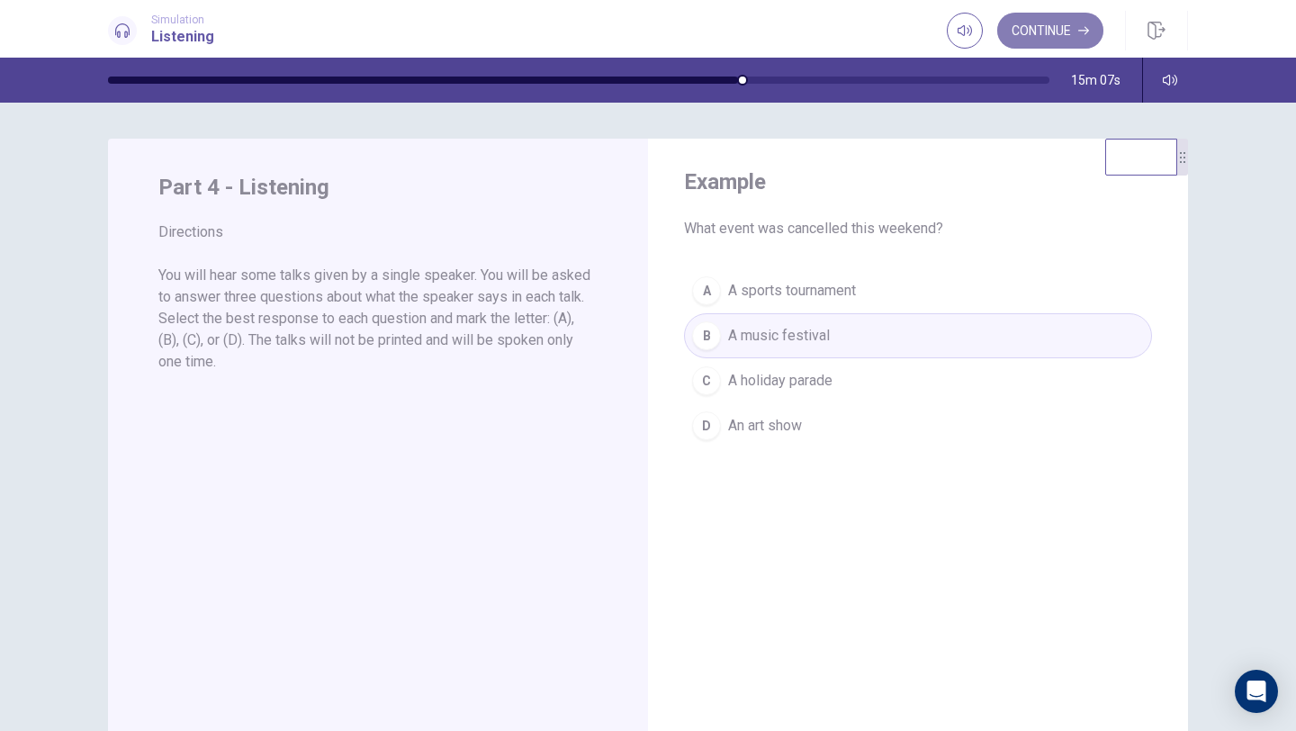
click at [1061, 40] on button "Continue" at bounding box center [1050, 31] width 106 height 36
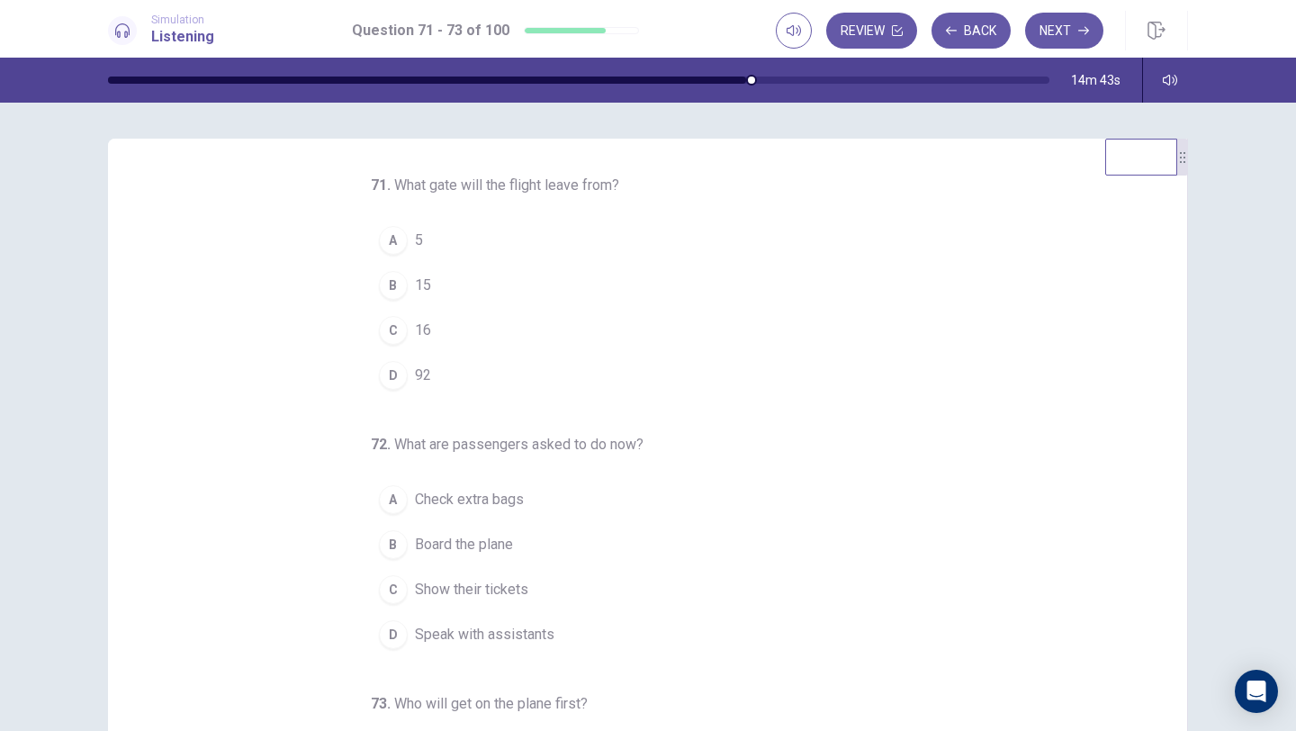
click at [388, 333] on div "C" at bounding box center [393, 330] width 29 height 29
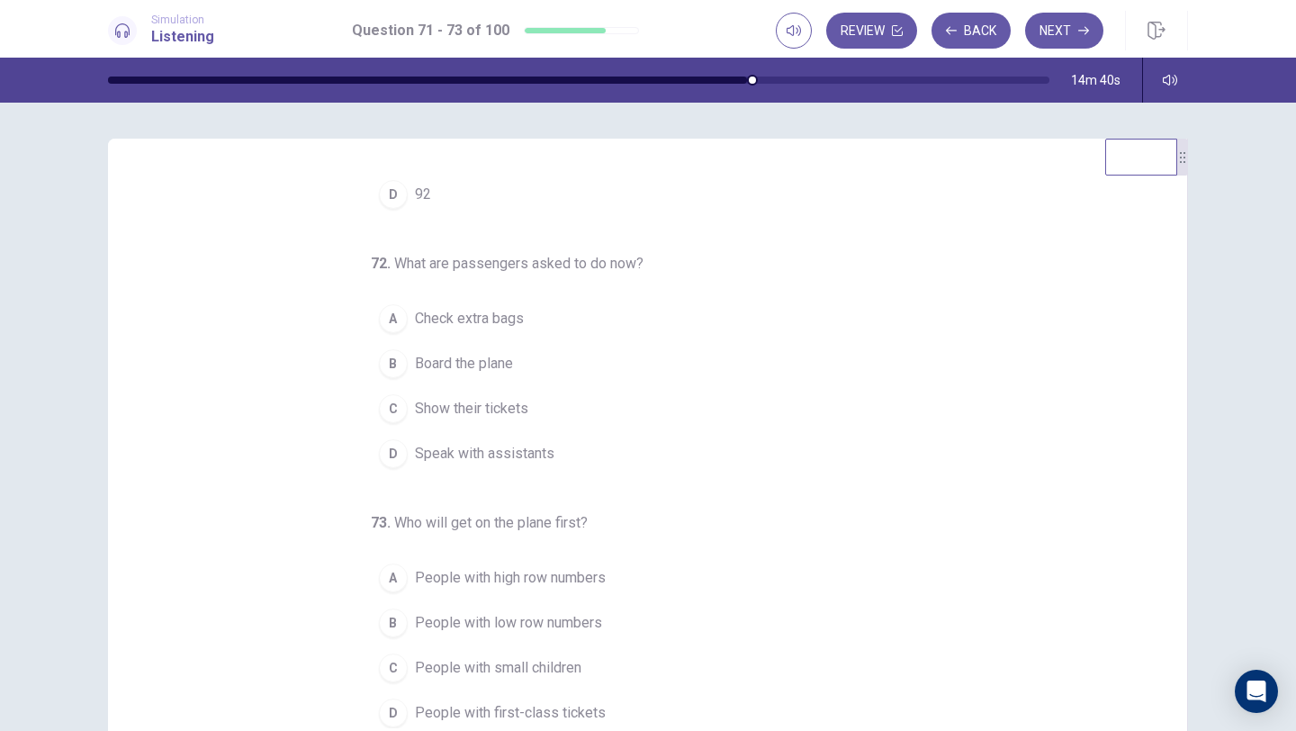
scroll to position [188, 0]
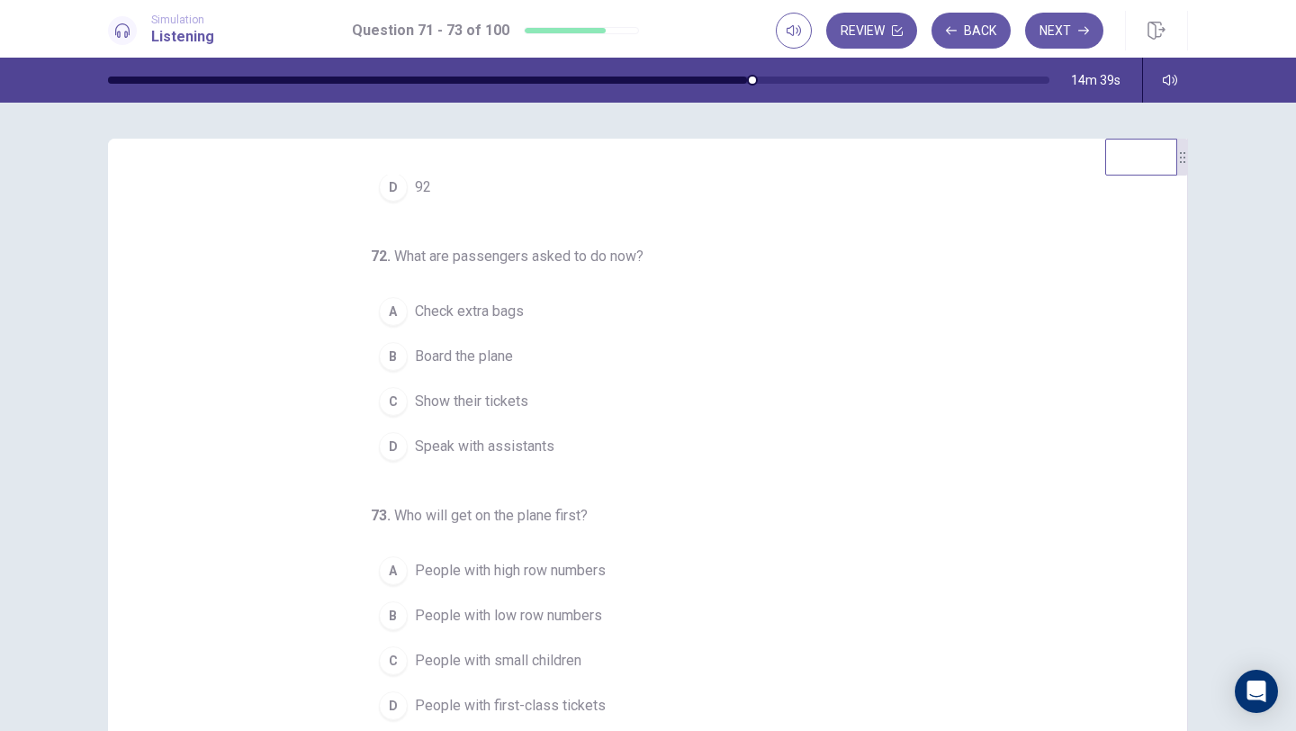
click at [500, 402] on span "Show their tickets" at bounding box center [471, 402] width 113 height 22
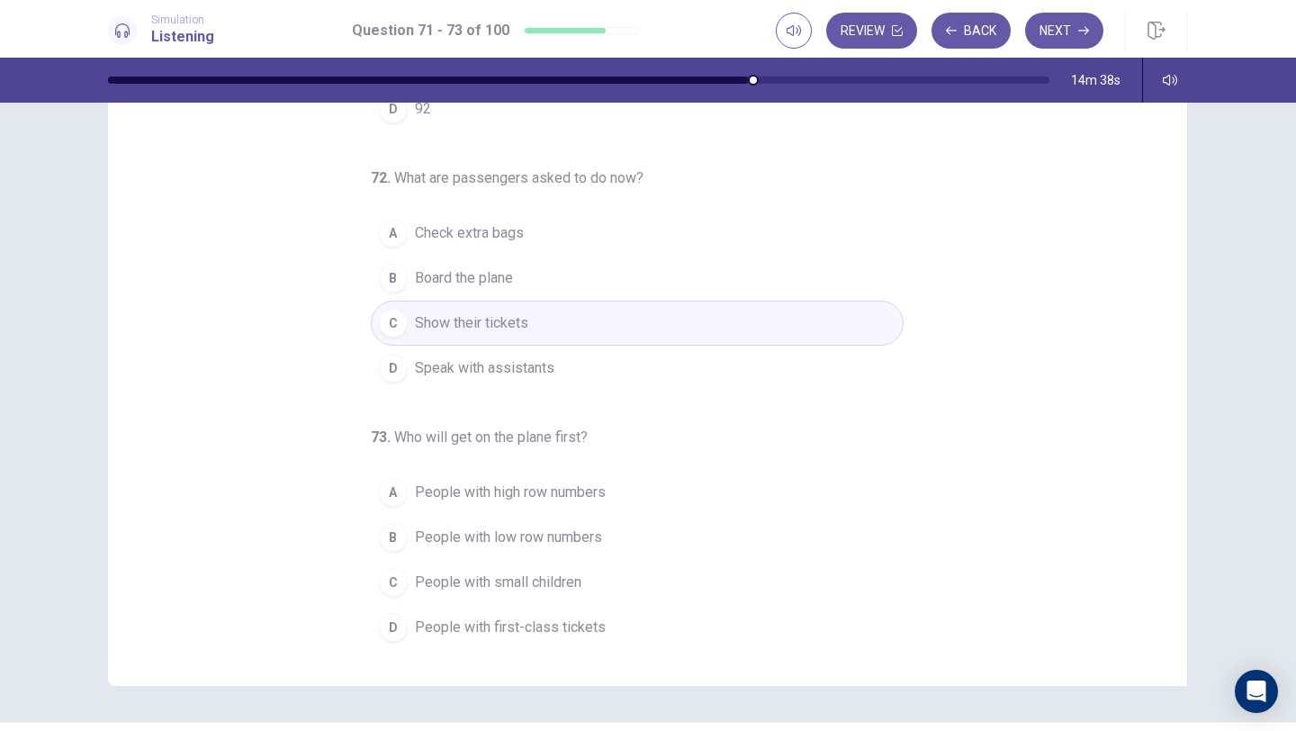
scroll to position [80, 0]
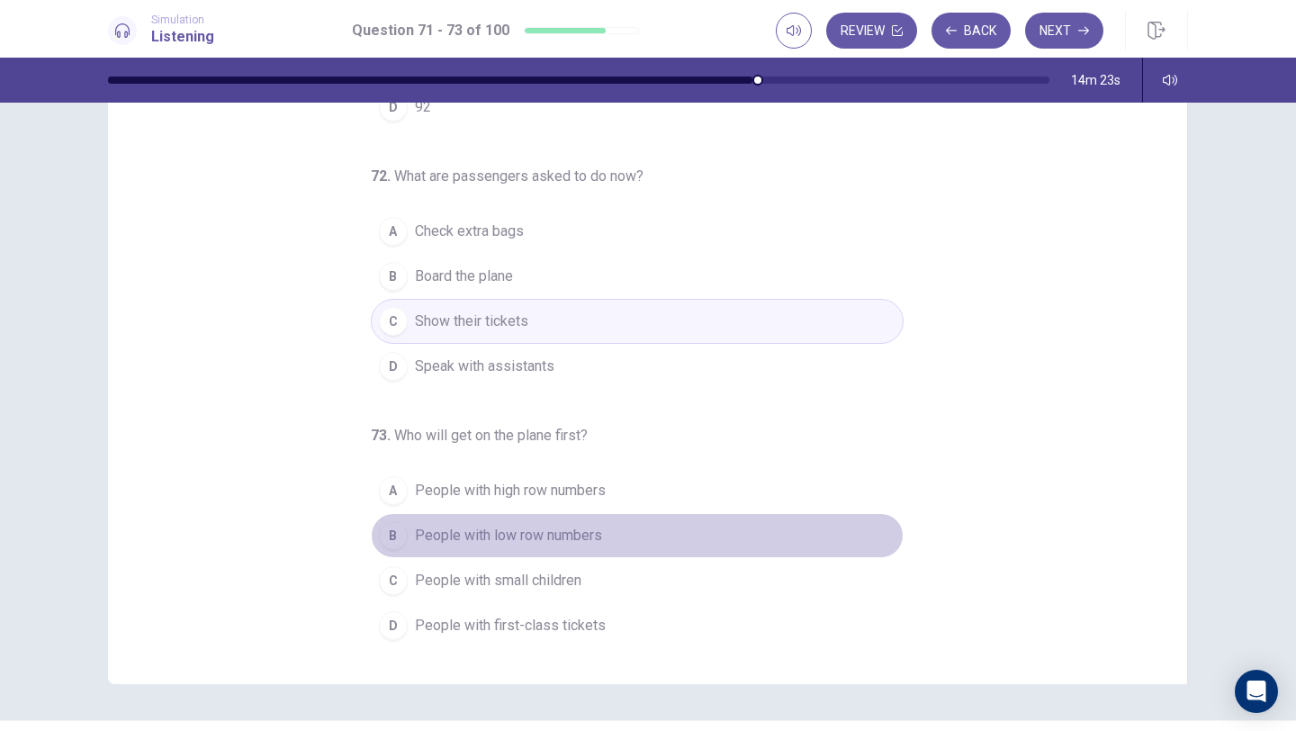
click at [563, 536] on span "People with low row numbers" at bounding box center [508, 536] width 187 height 22
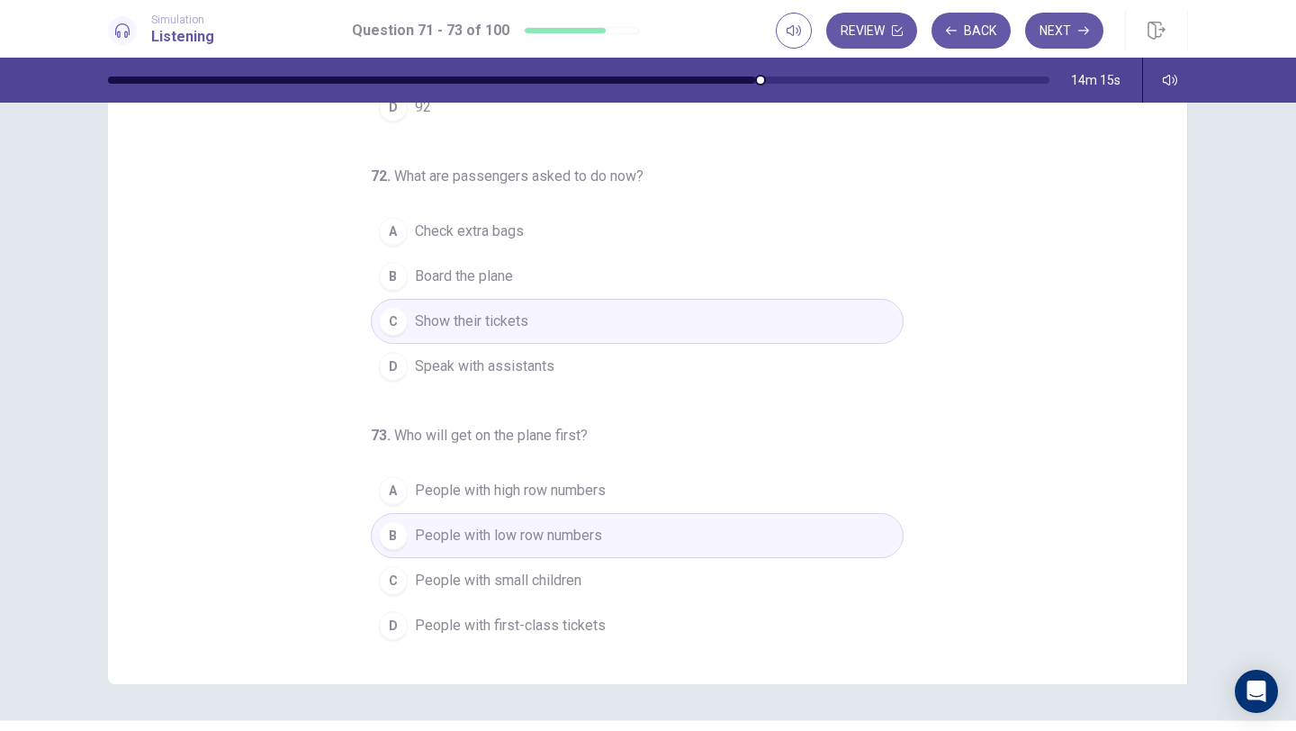
click at [570, 591] on button "C People with small children" at bounding box center [637, 580] width 533 height 45
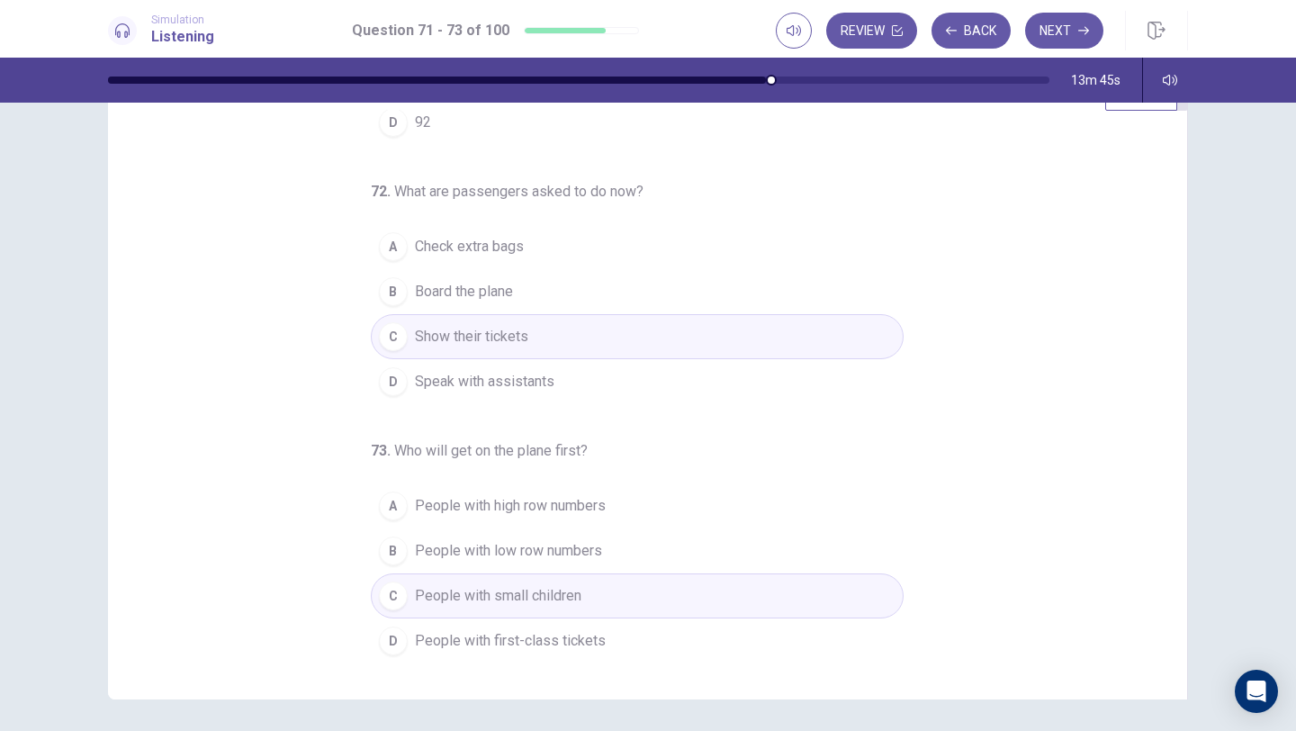
scroll to position [102, 0]
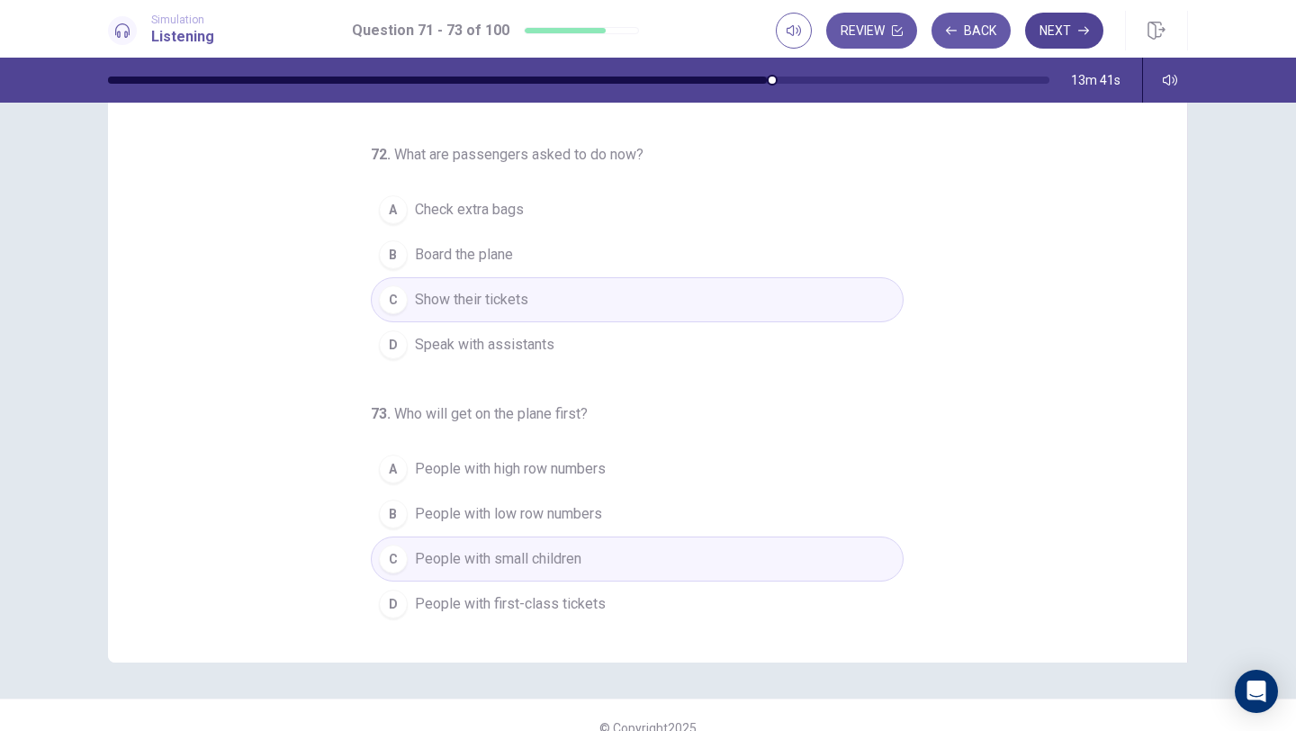
click at [1047, 37] on button "Next" at bounding box center [1064, 31] width 78 height 36
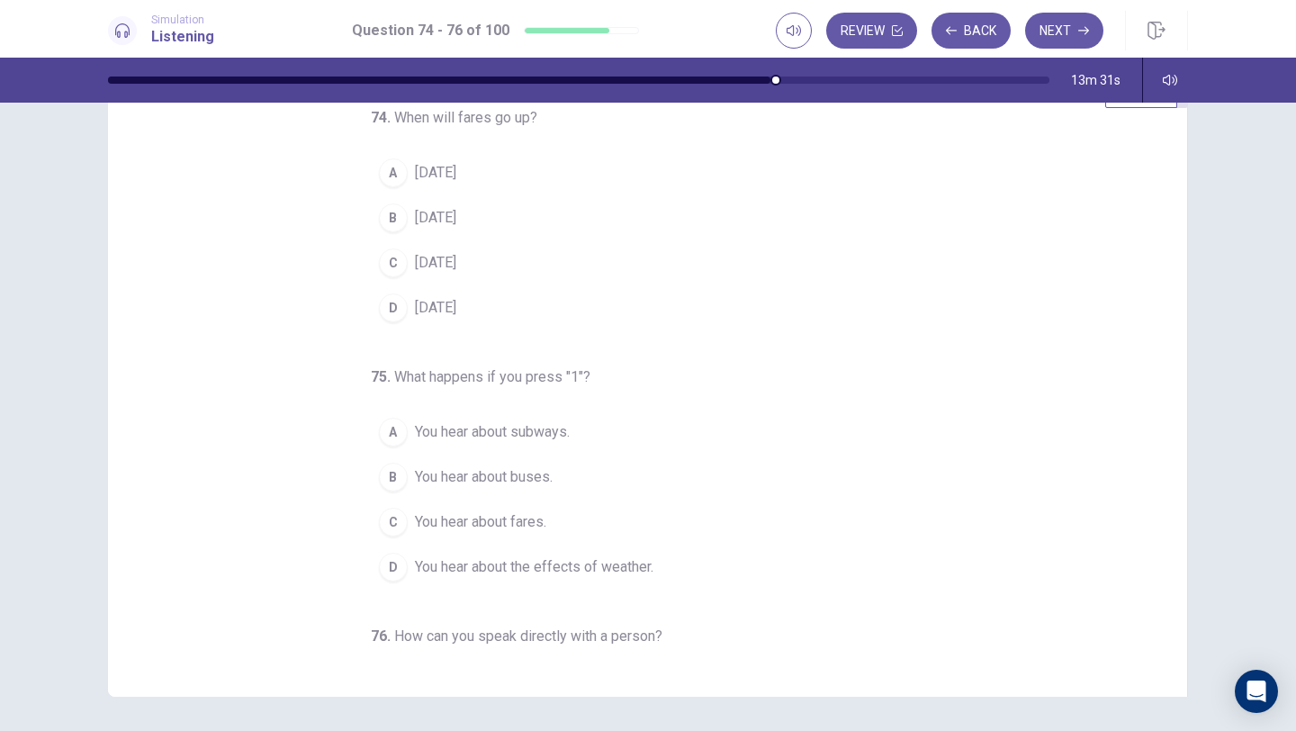
scroll to position [43, 0]
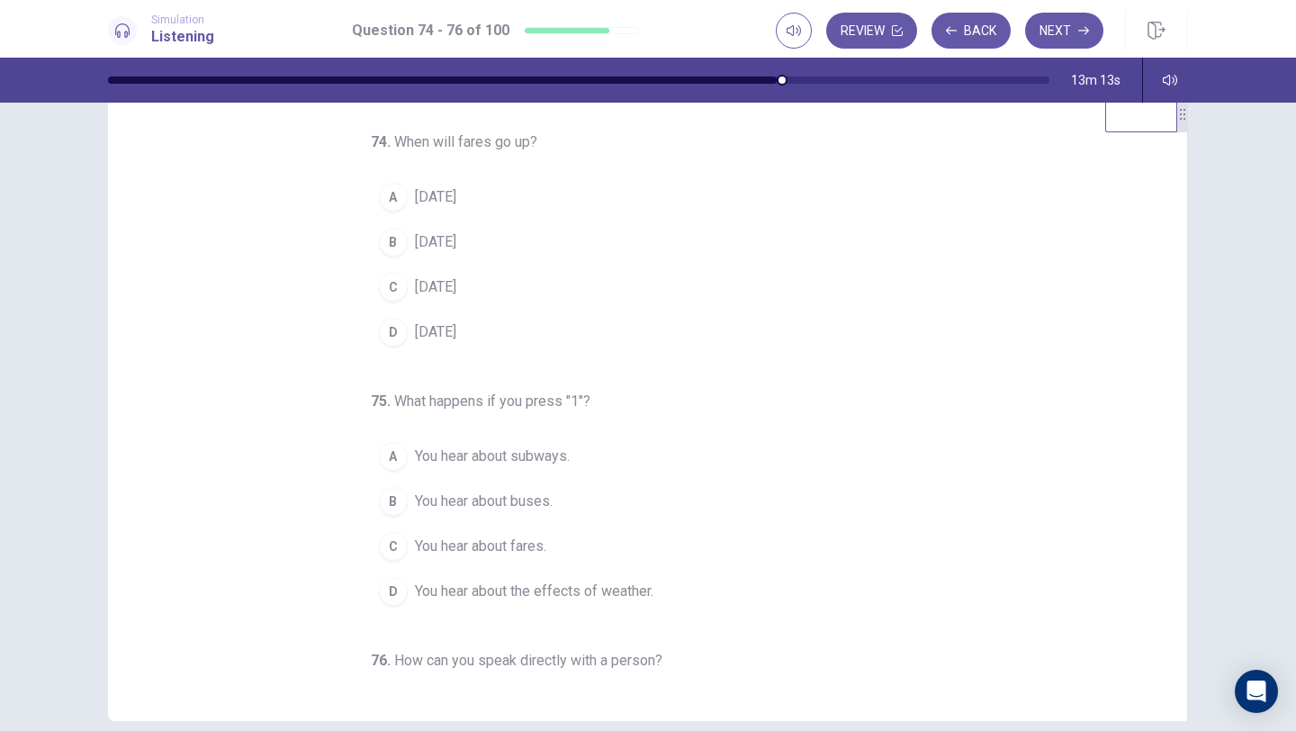
click at [399, 199] on div "A" at bounding box center [393, 197] width 29 height 29
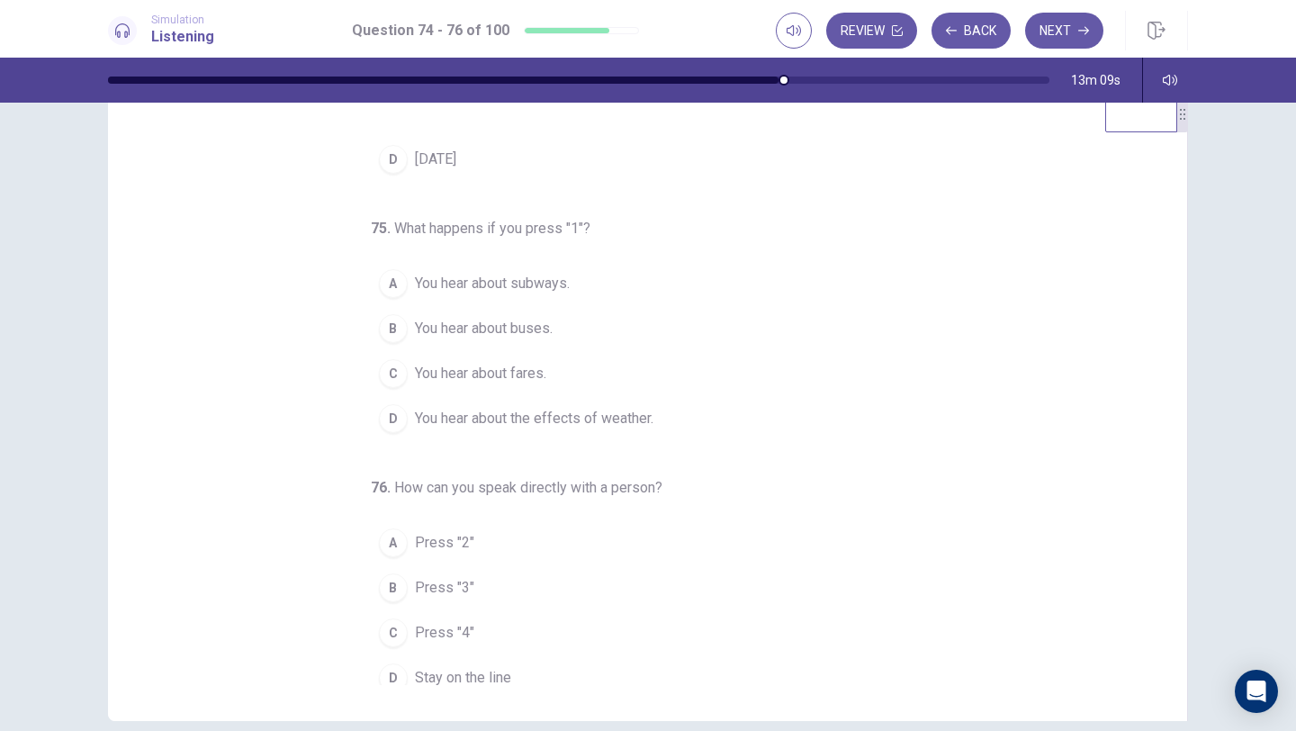
scroll to position [177, 0]
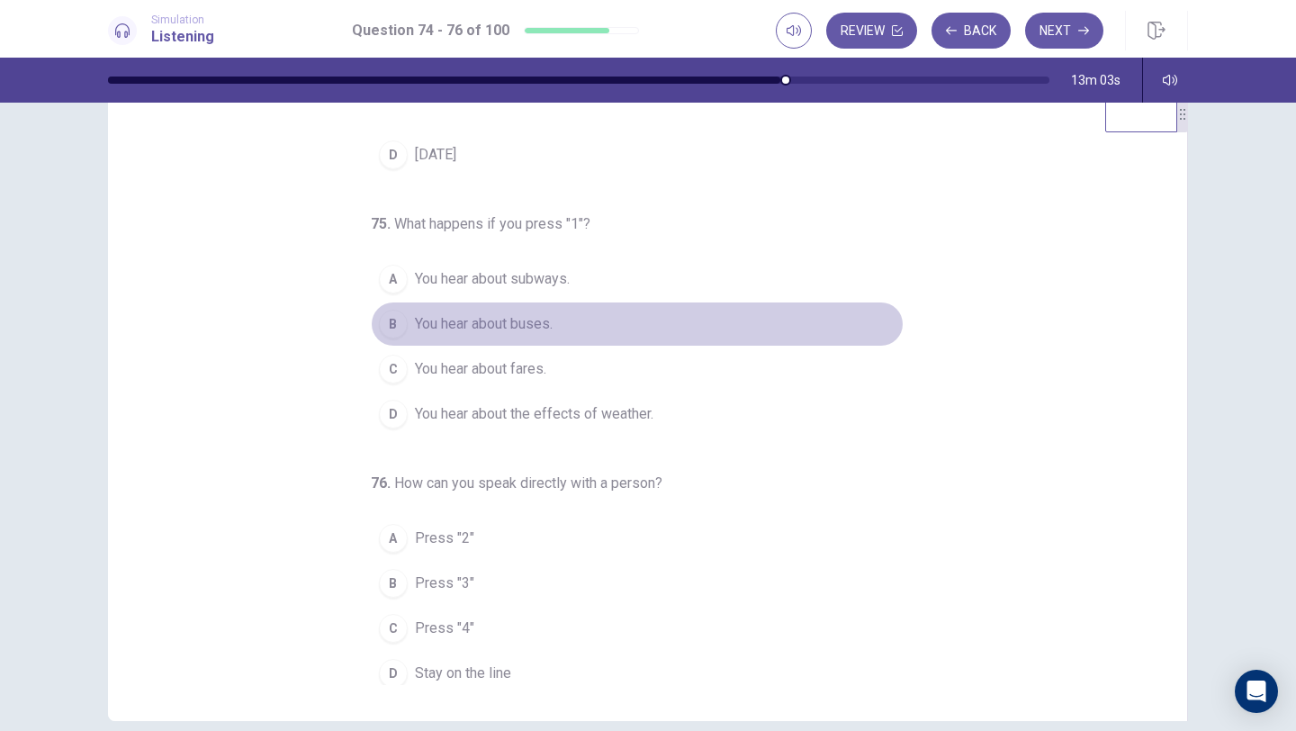
click at [397, 322] on div "B" at bounding box center [393, 324] width 29 height 29
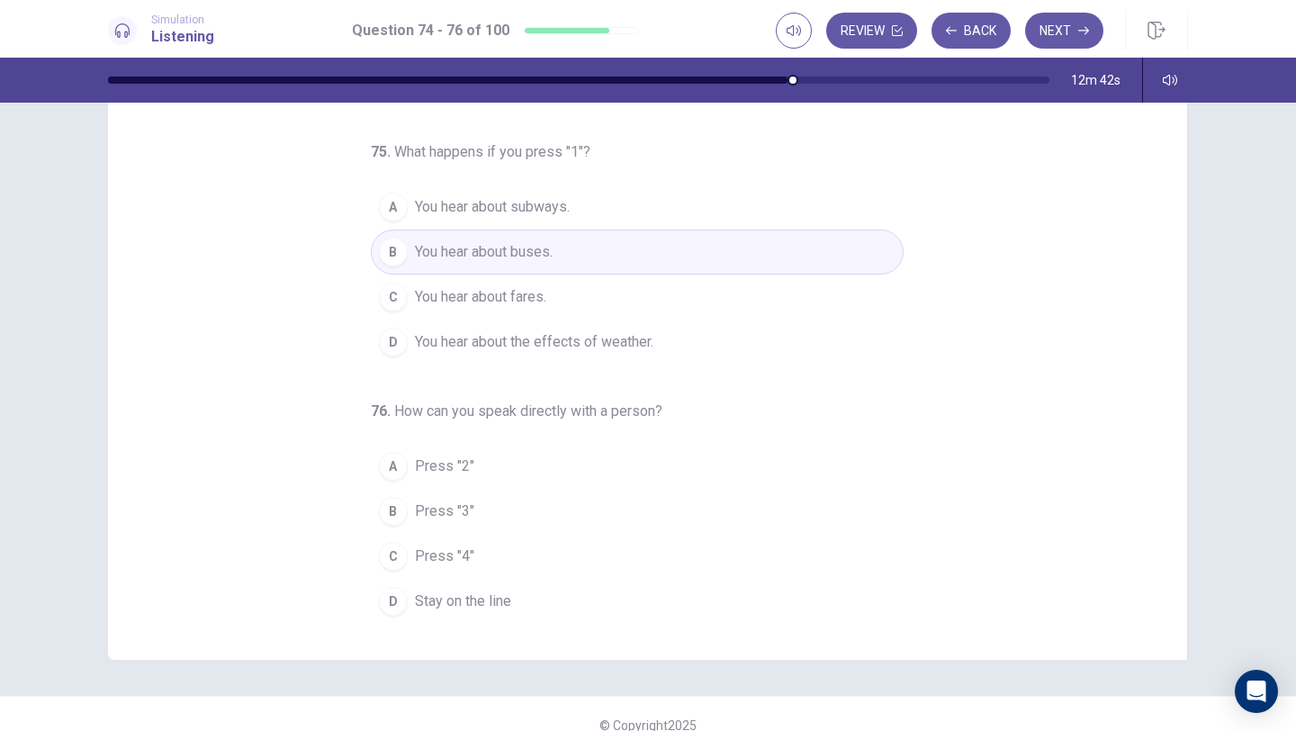
scroll to position [112, 0]
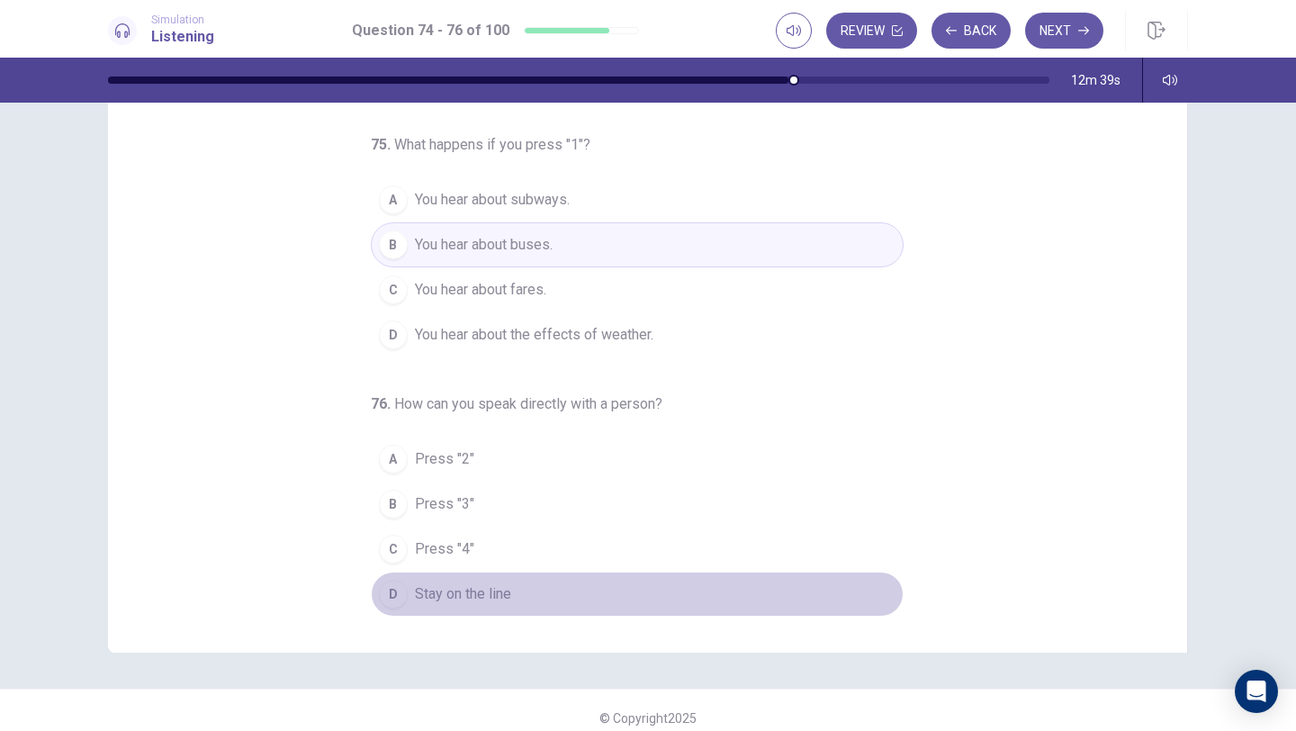
click at [397, 598] on div "D" at bounding box center [393, 593] width 29 height 29
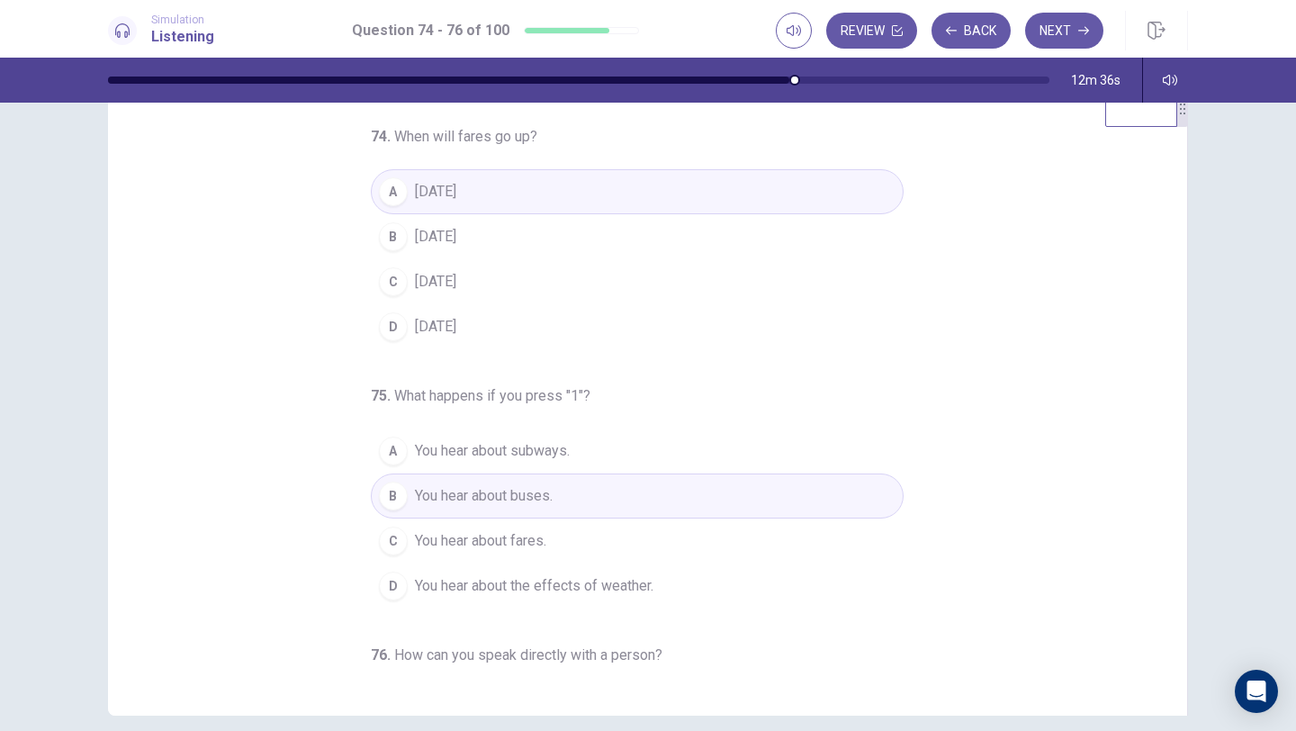
scroll to position [28, 0]
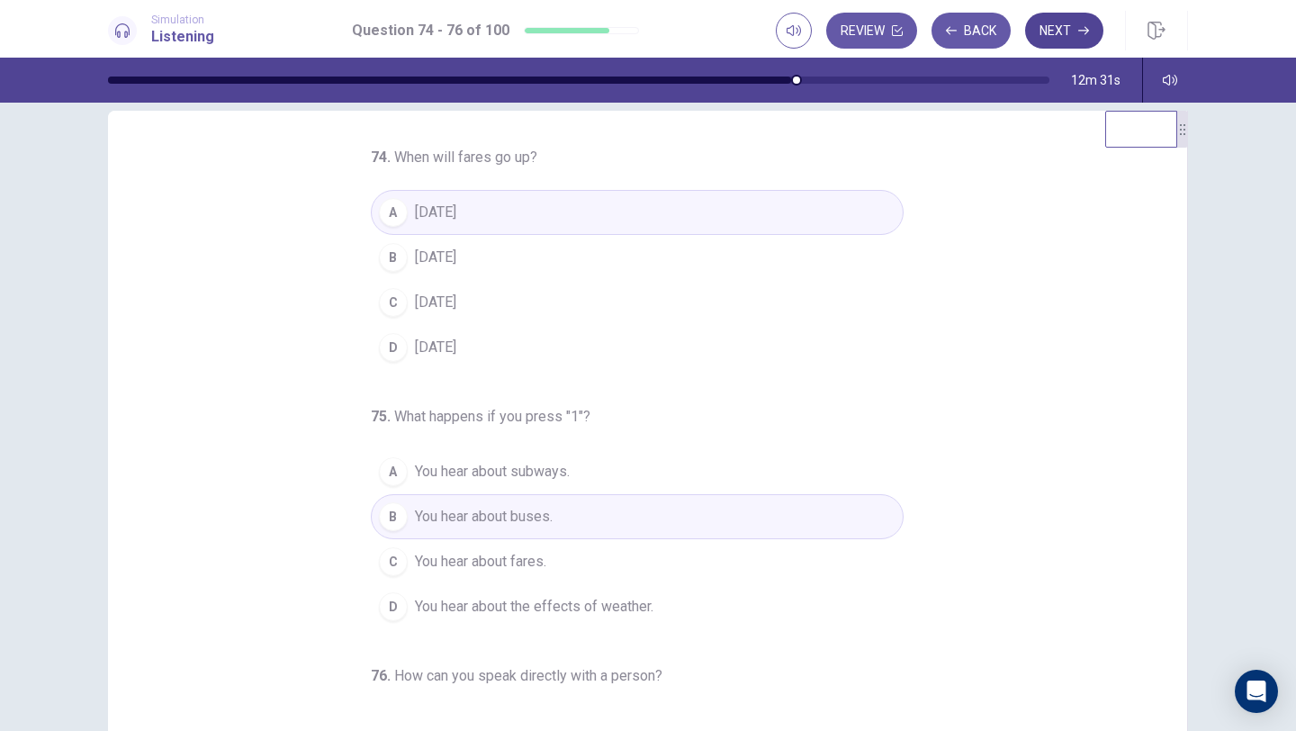
click at [1062, 33] on button "Next" at bounding box center [1064, 31] width 78 height 36
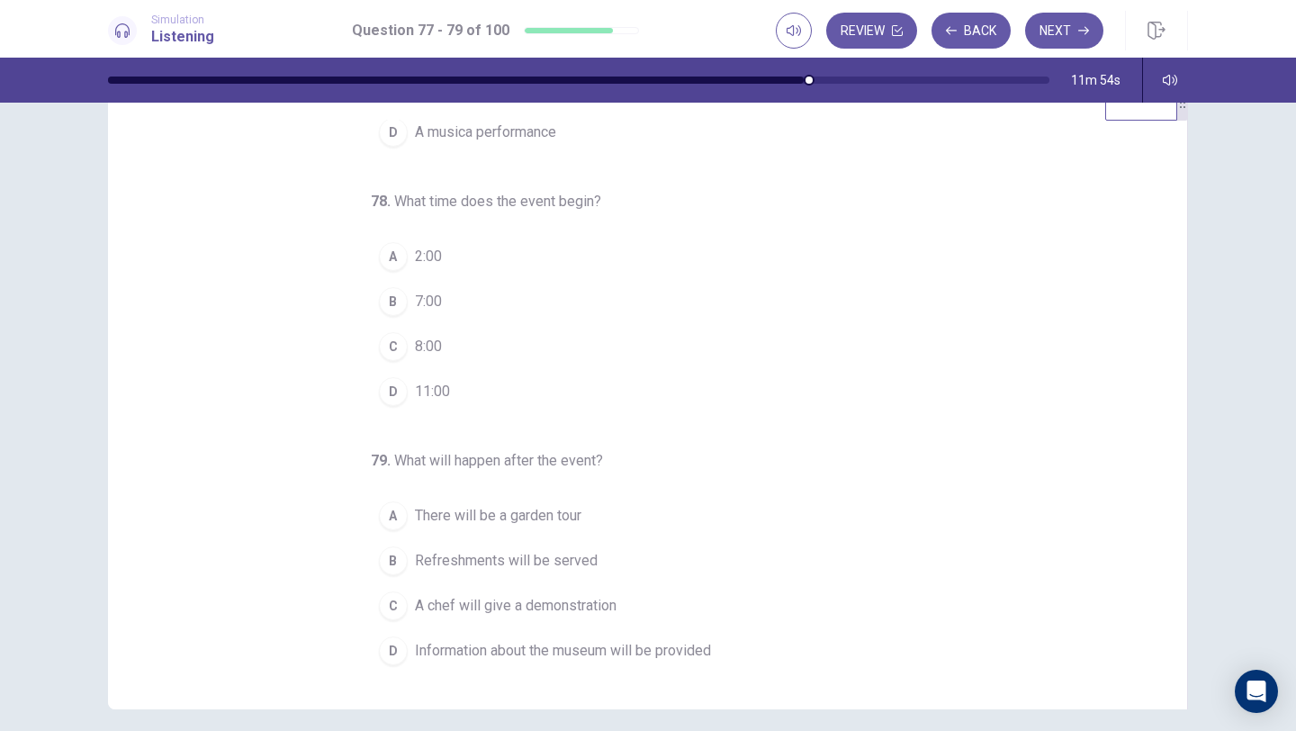
scroll to position [0, 0]
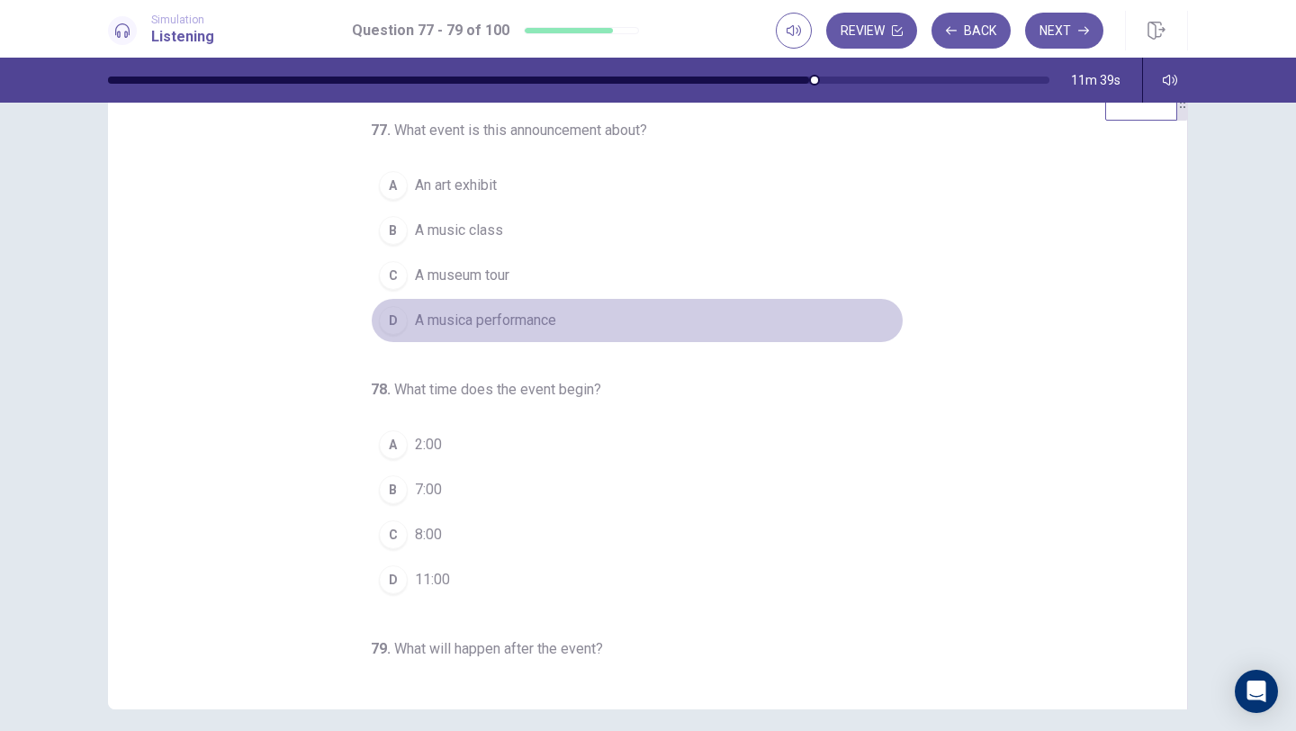
click at [391, 323] on div "D" at bounding box center [393, 320] width 29 height 29
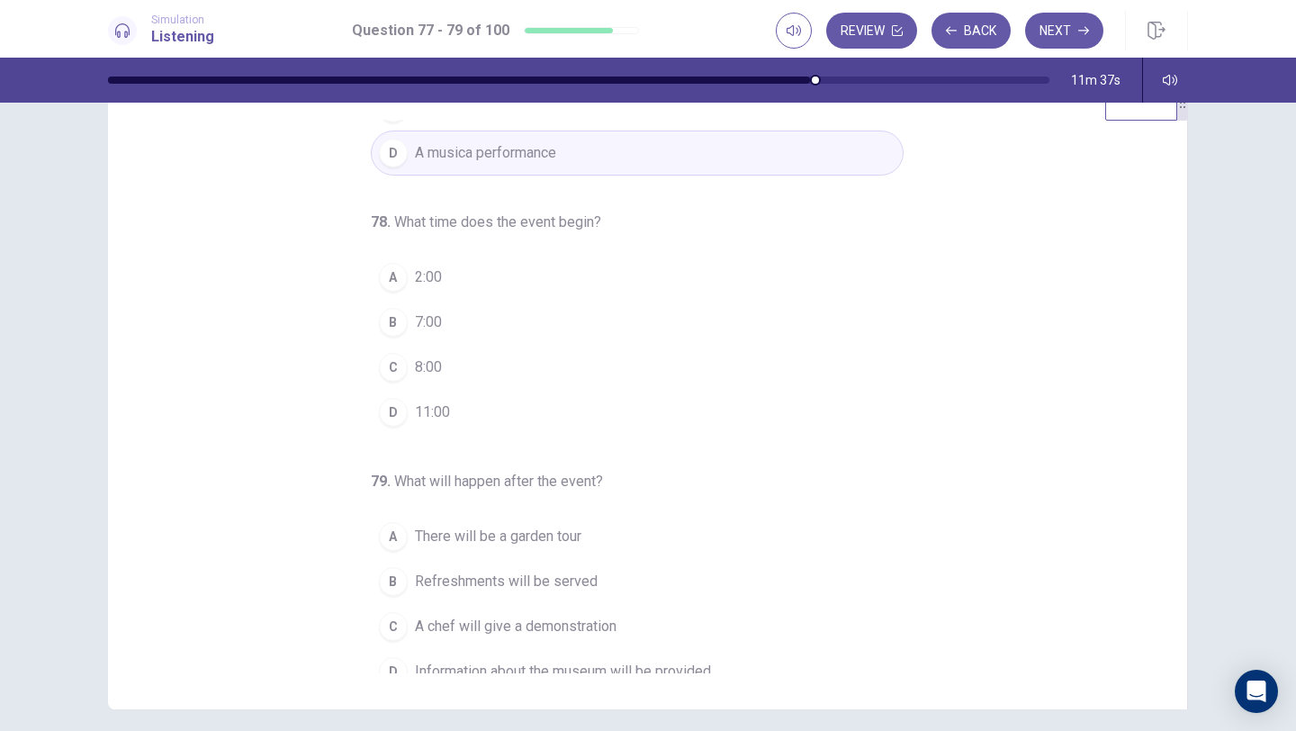
scroll to position [176, 0]
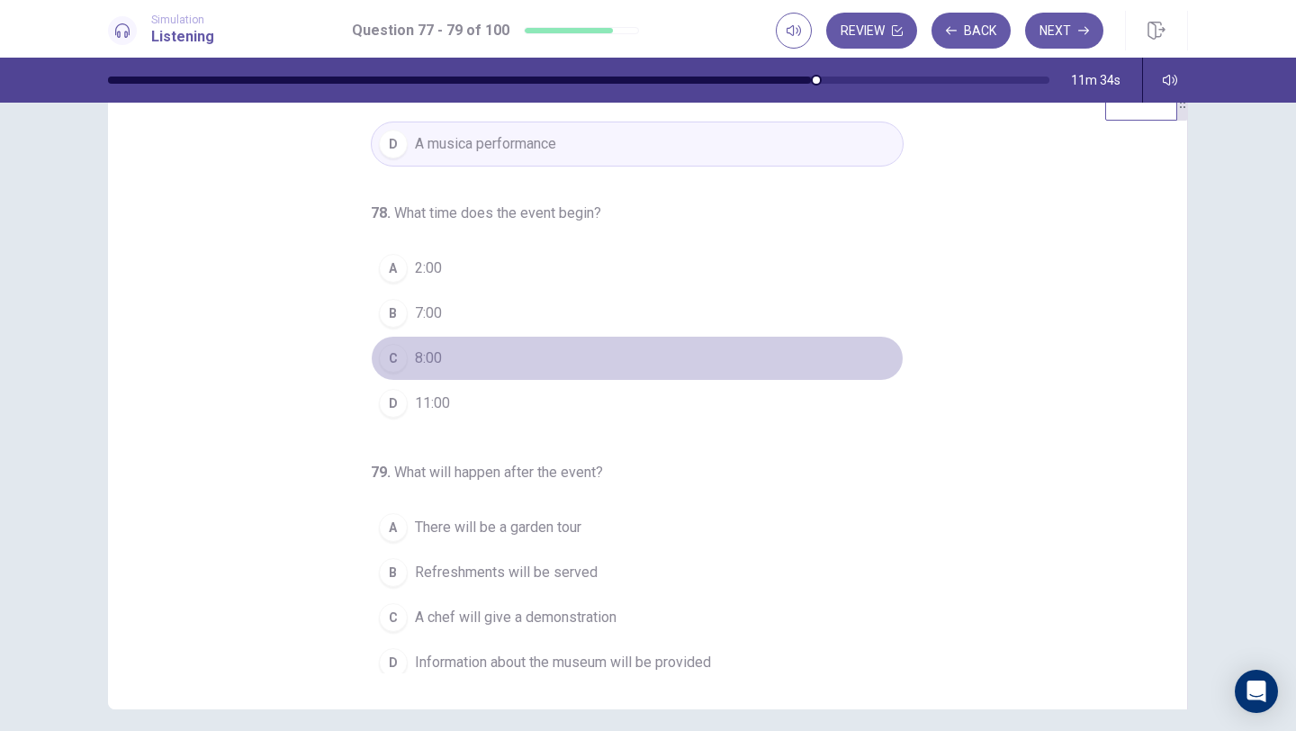
click at [411, 358] on button "C 8:00" at bounding box center [637, 358] width 533 height 45
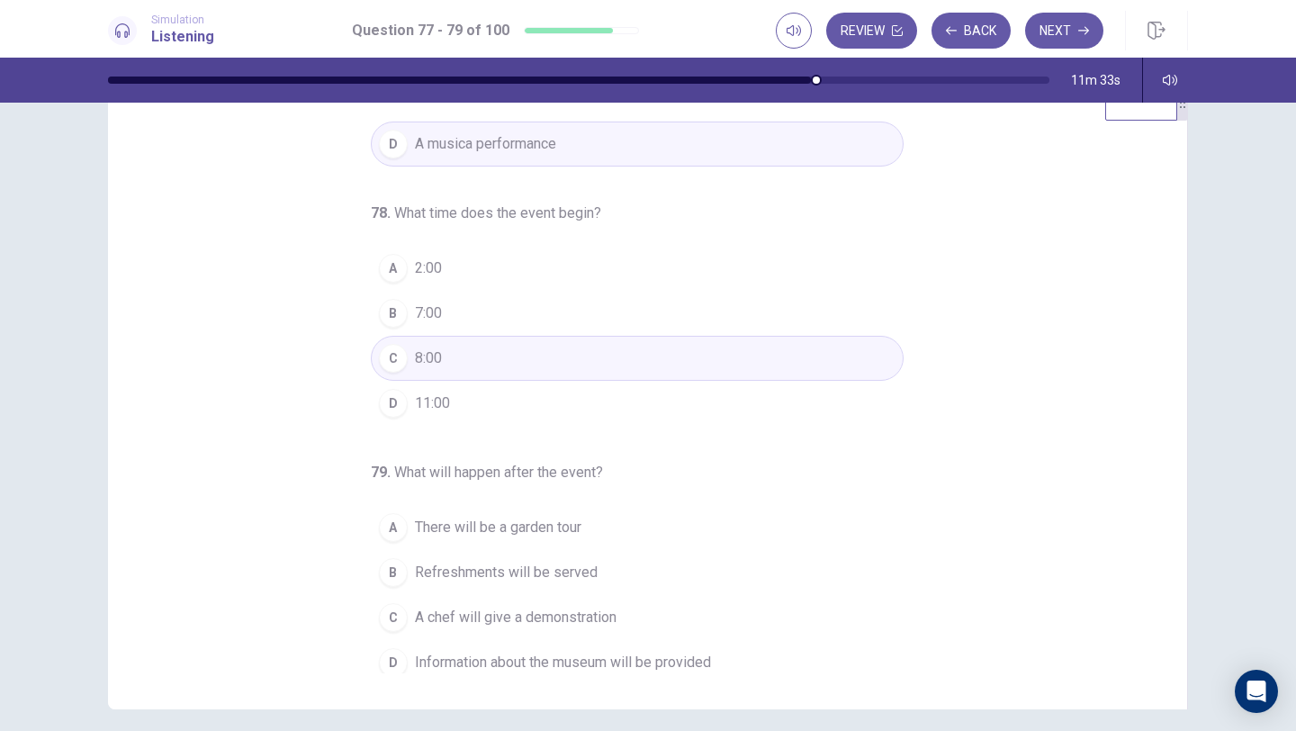
scroll to position [188, 0]
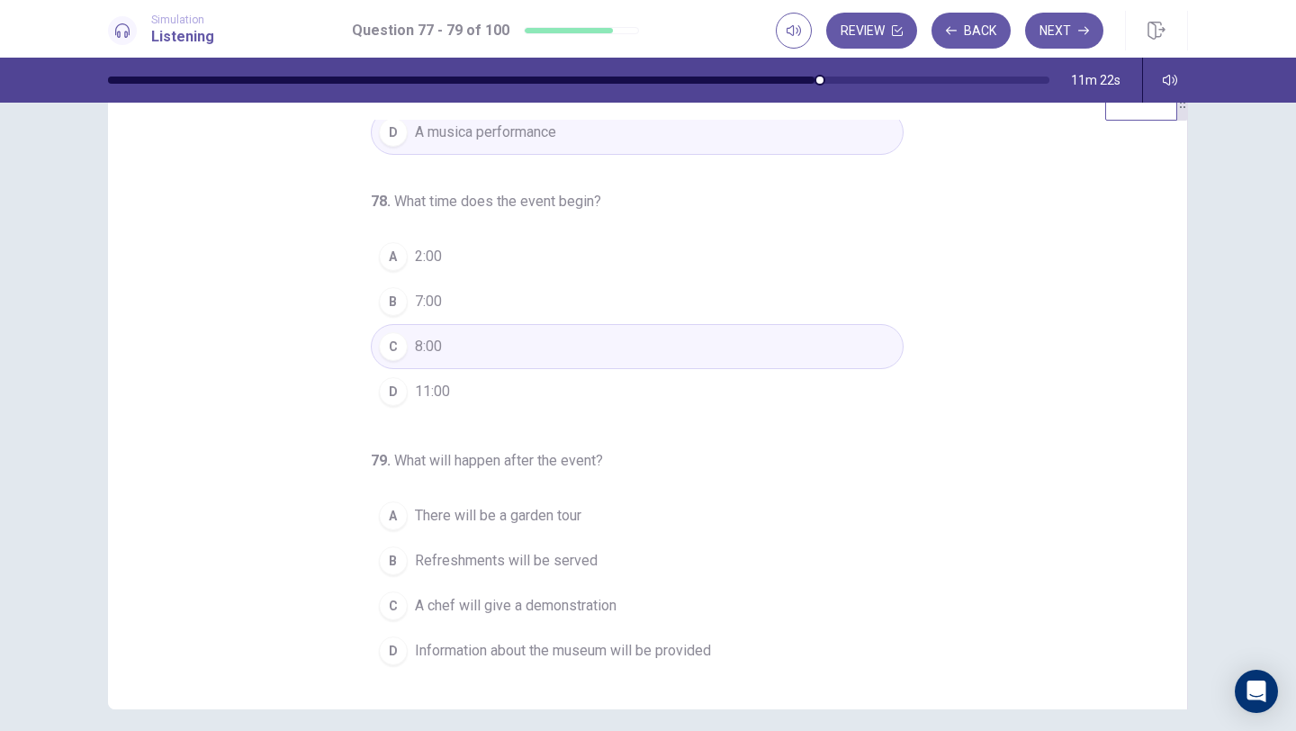
click at [399, 566] on div "B" at bounding box center [393, 560] width 29 height 29
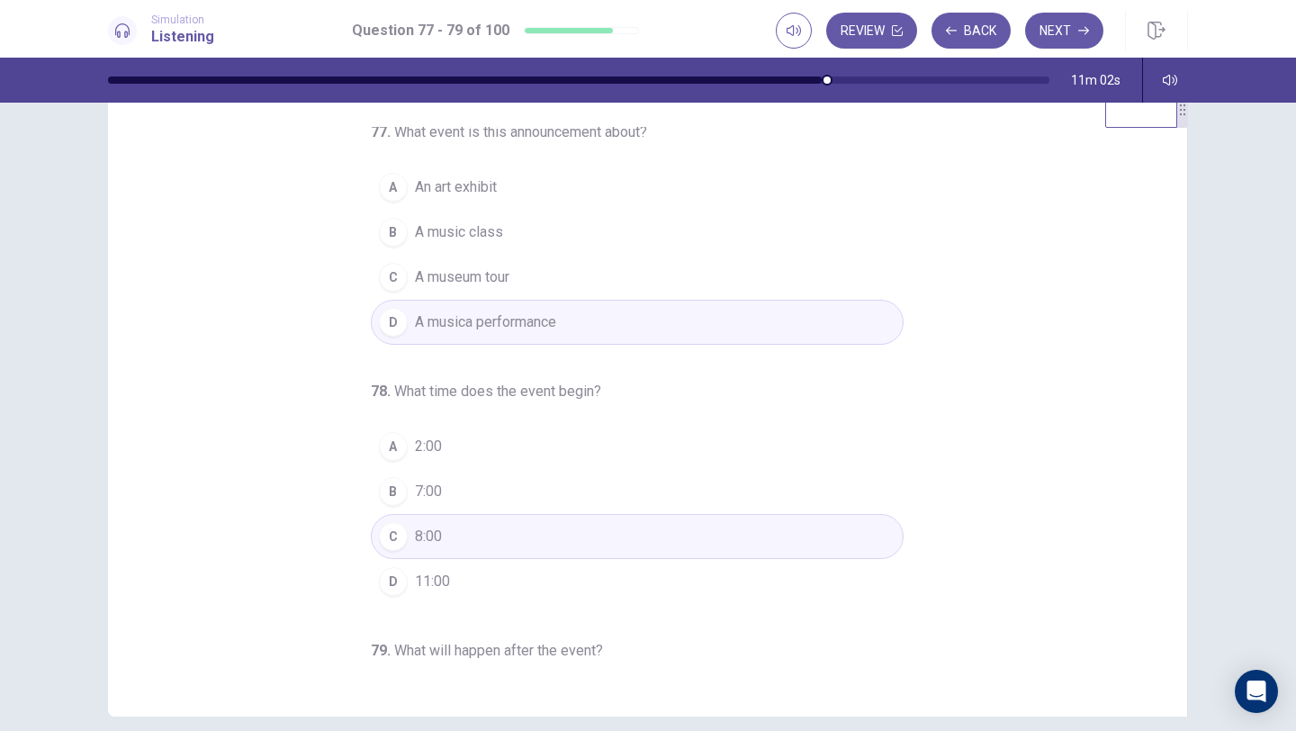
scroll to position [0, 0]
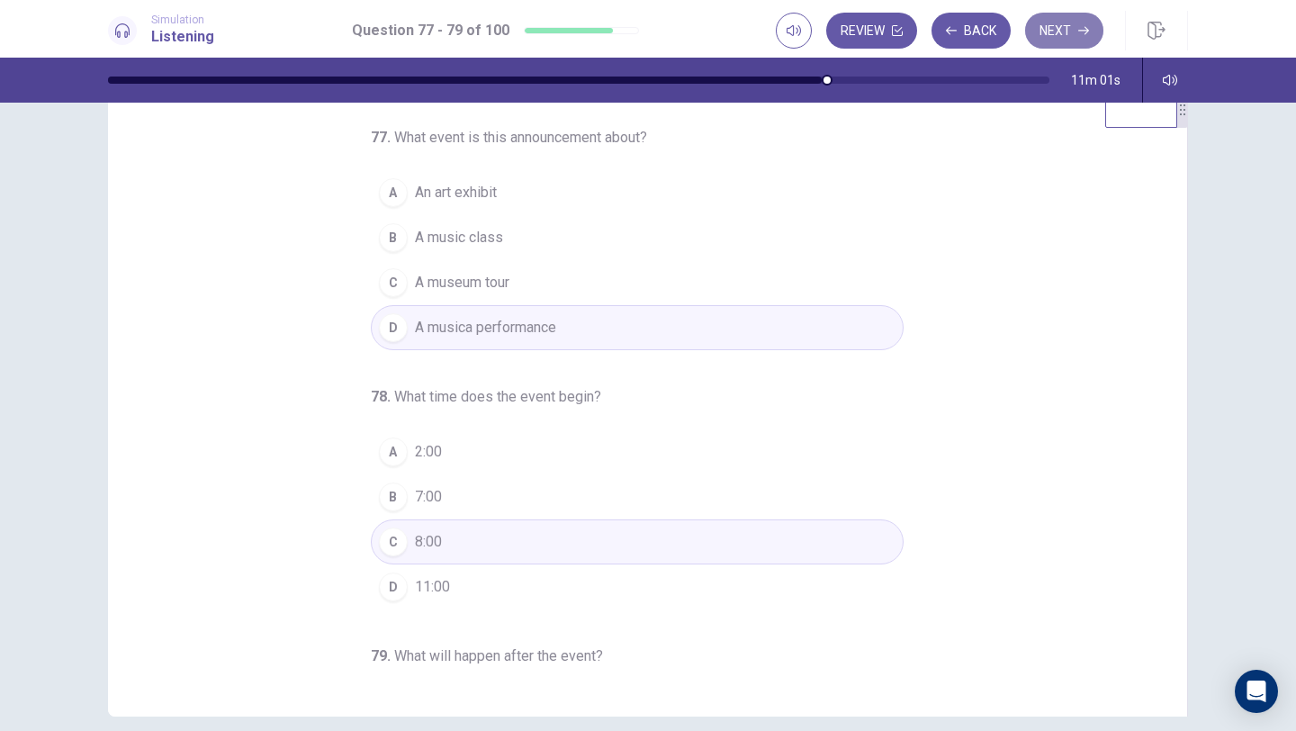
click at [1050, 33] on button "Next" at bounding box center [1064, 31] width 78 height 36
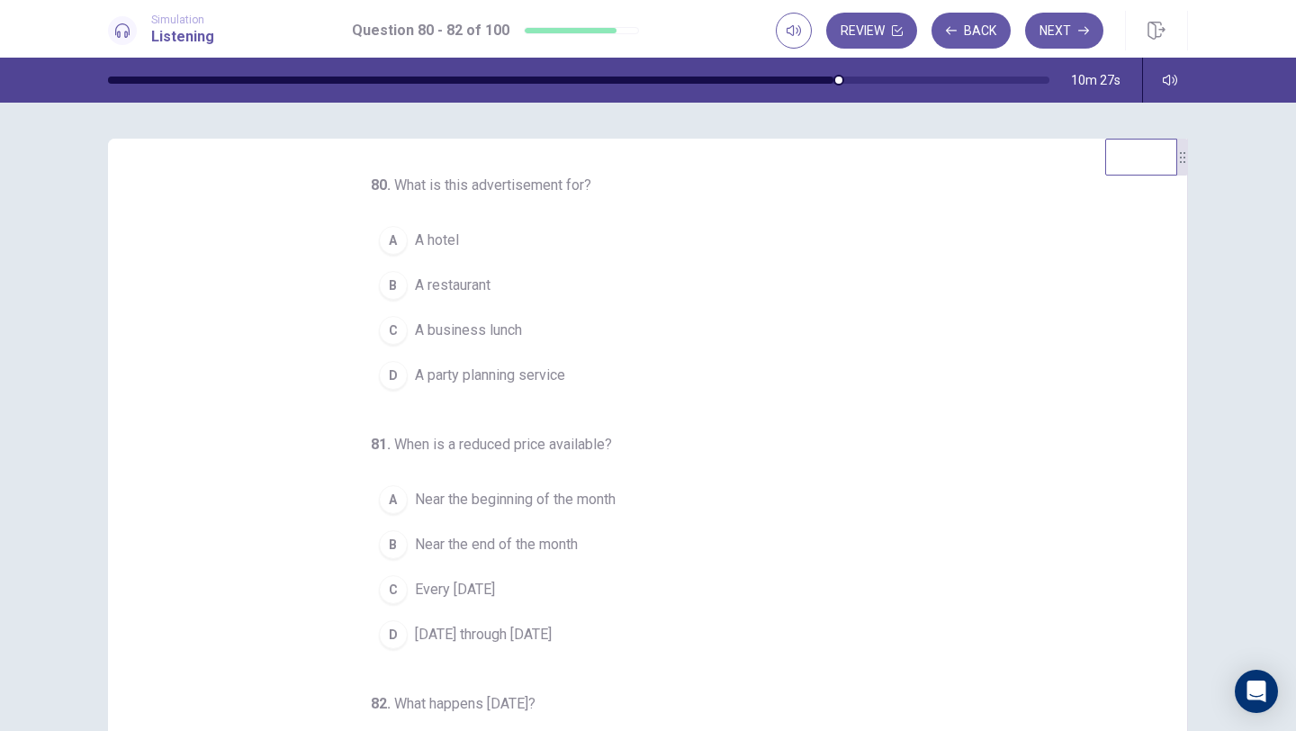
click at [455, 290] on span "A restaurant" at bounding box center [453, 285] width 76 height 22
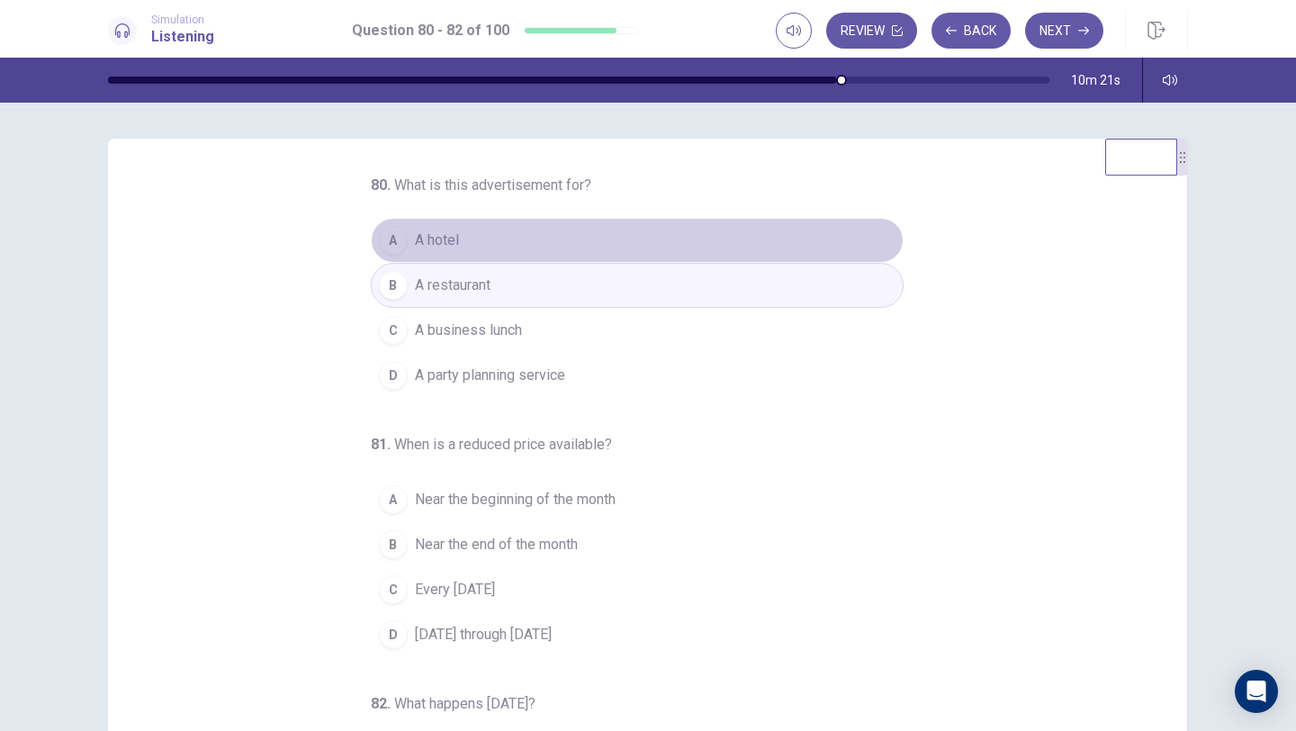
click at [490, 247] on button "A A hotel" at bounding box center [637, 240] width 533 height 45
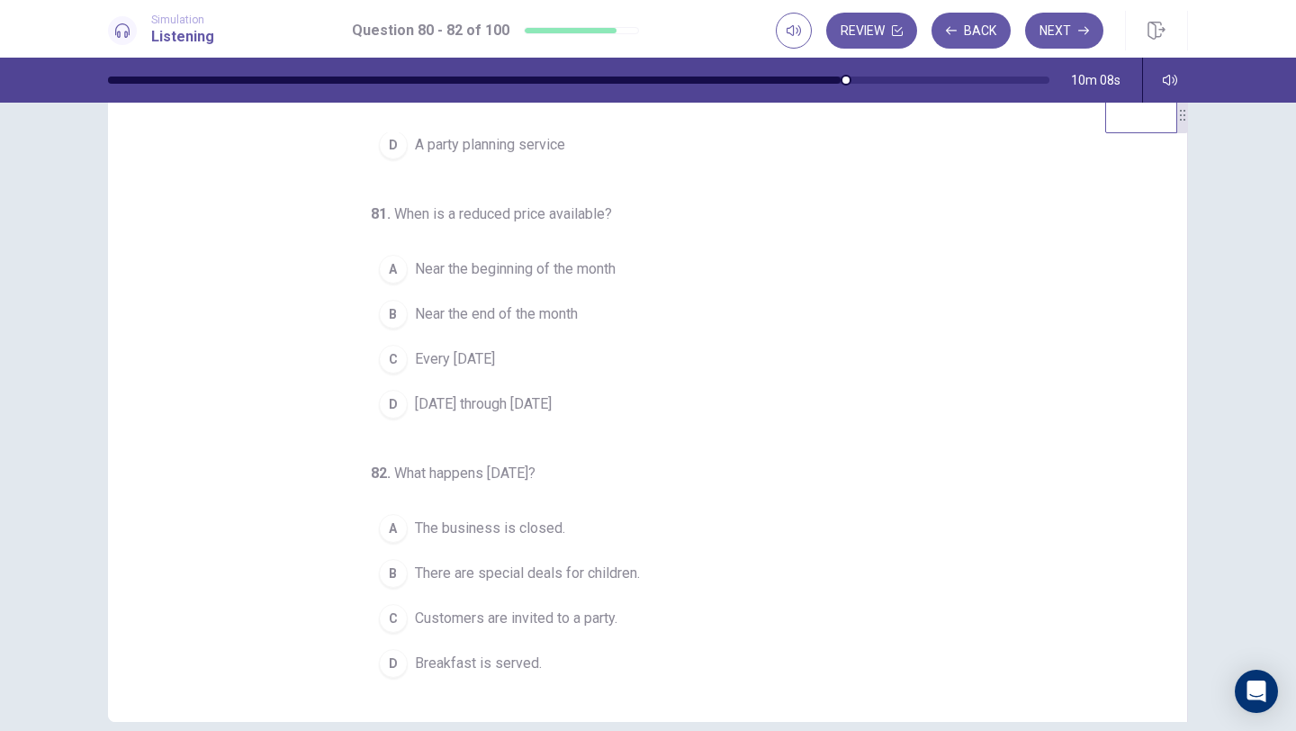
scroll to position [66, 0]
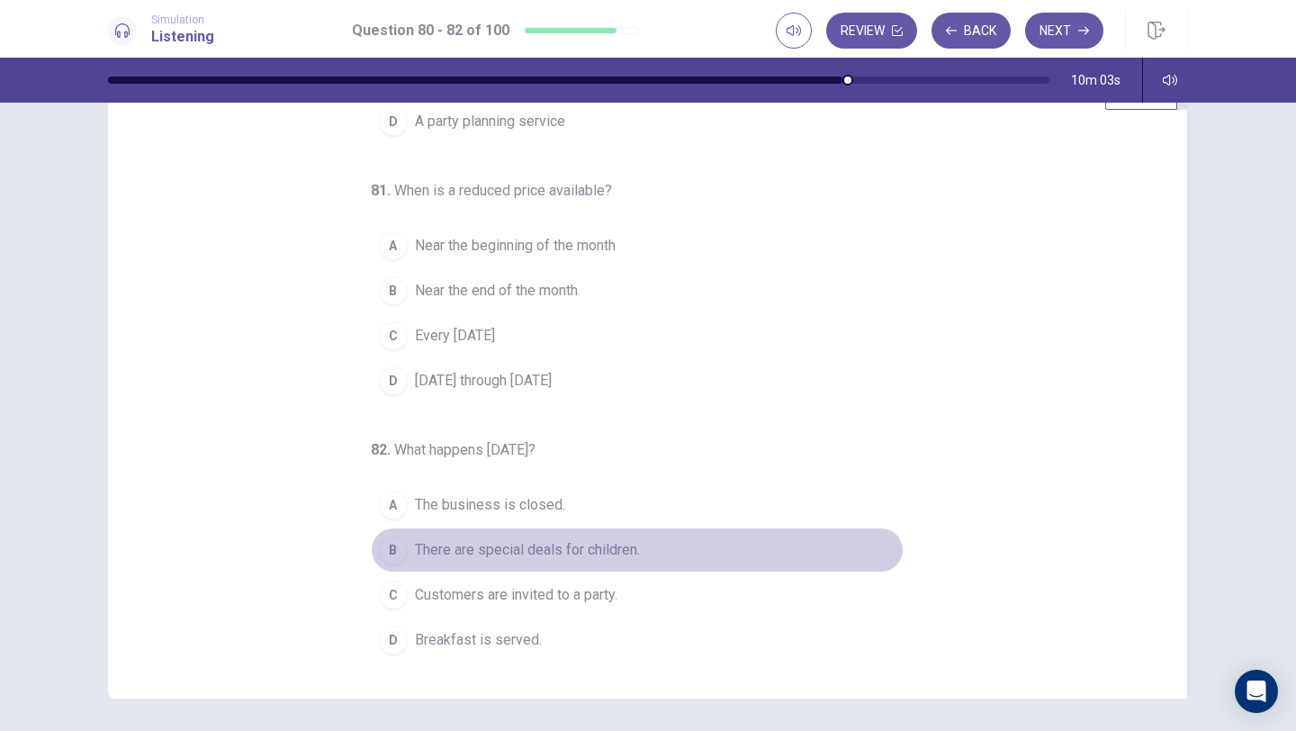
click at [442, 556] on span "There are special deals for children." at bounding box center [527, 550] width 225 height 22
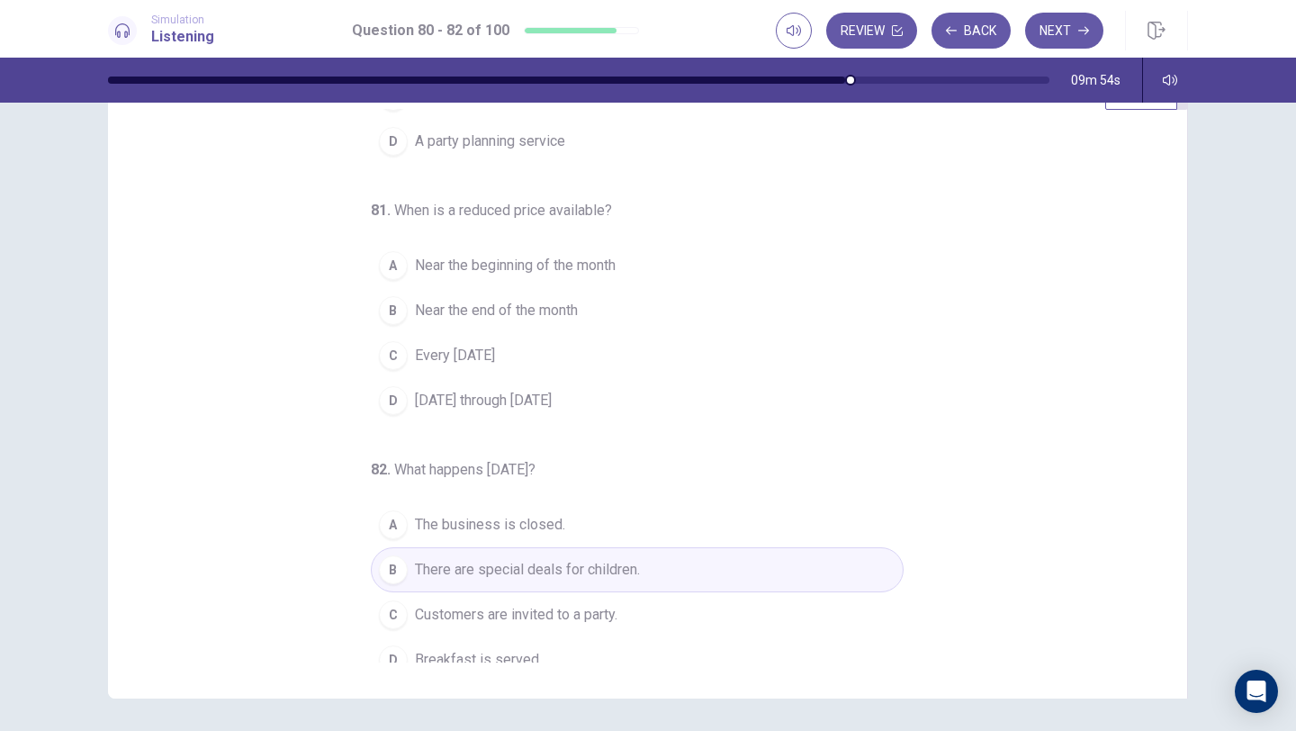
scroll to position [166, 0]
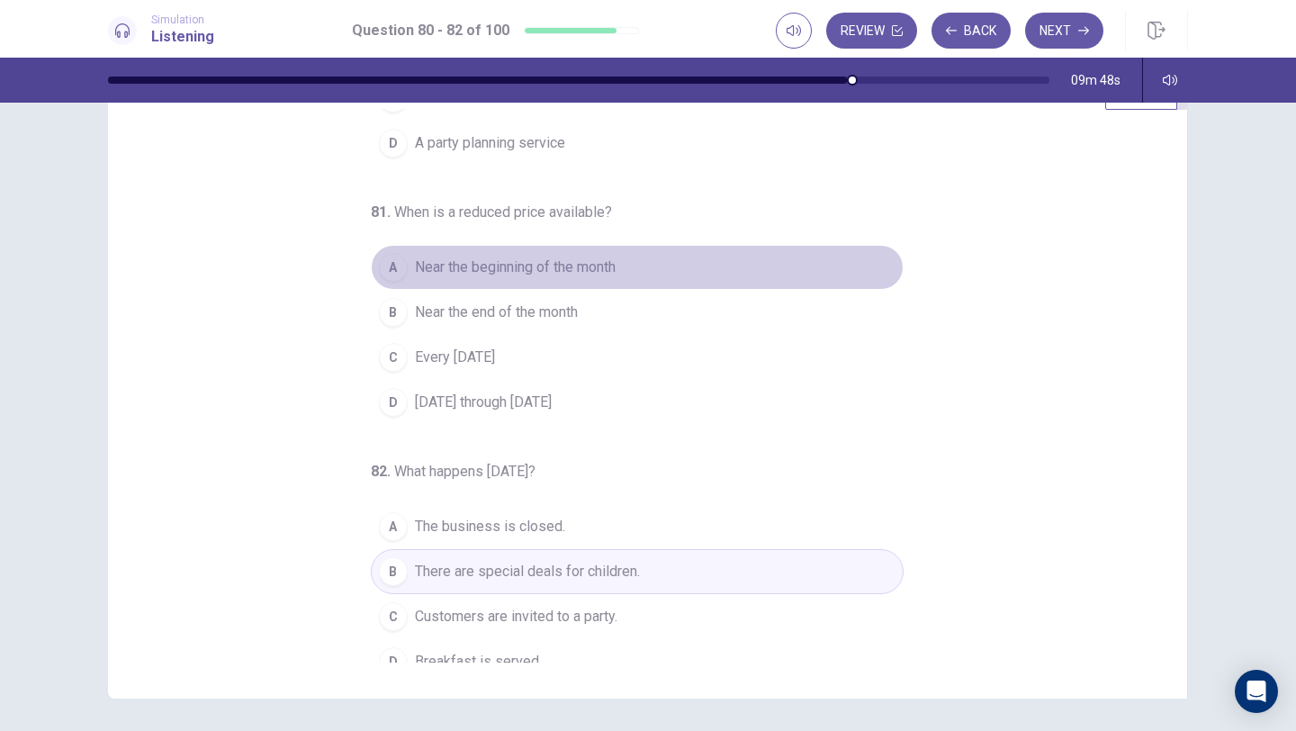
click at [550, 271] on span "Near the beginning of the month" at bounding box center [515, 267] width 201 height 22
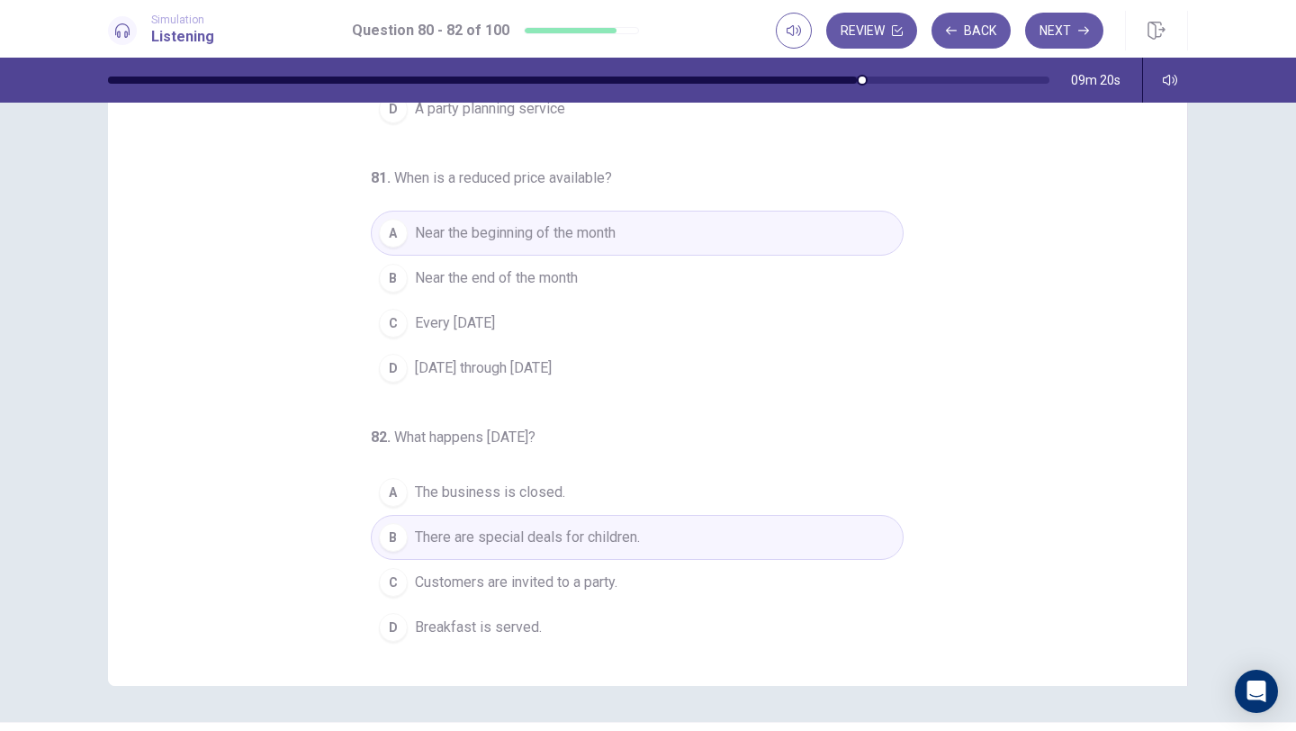
scroll to position [107, 0]
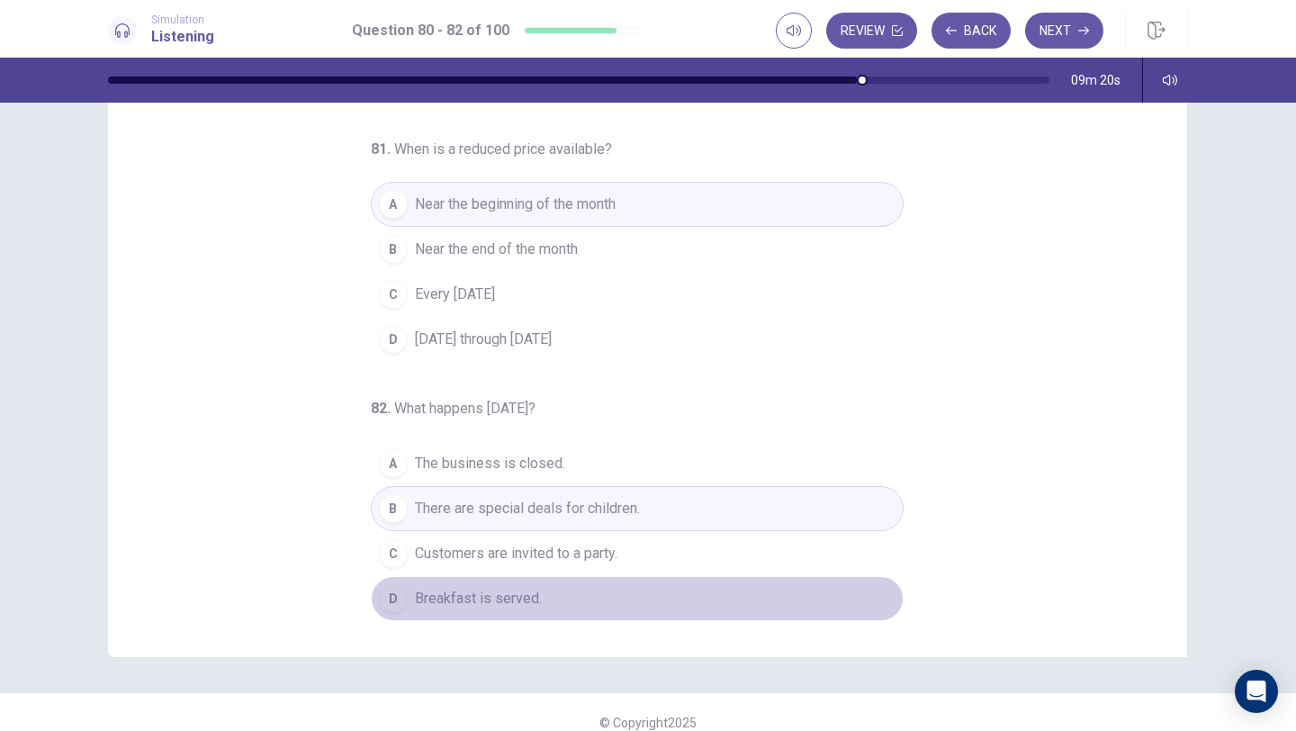
click at [523, 600] on span "Breakfast is served." at bounding box center [478, 599] width 127 height 22
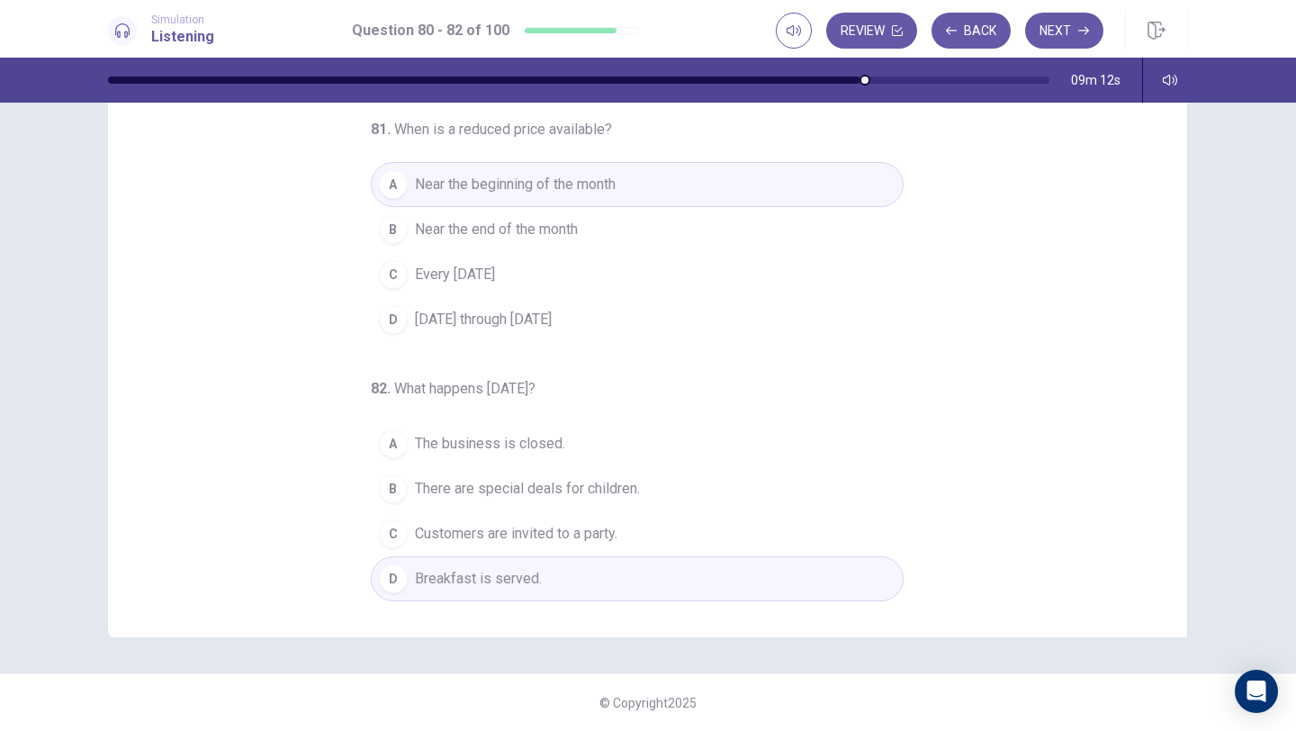
scroll to position [143, 0]
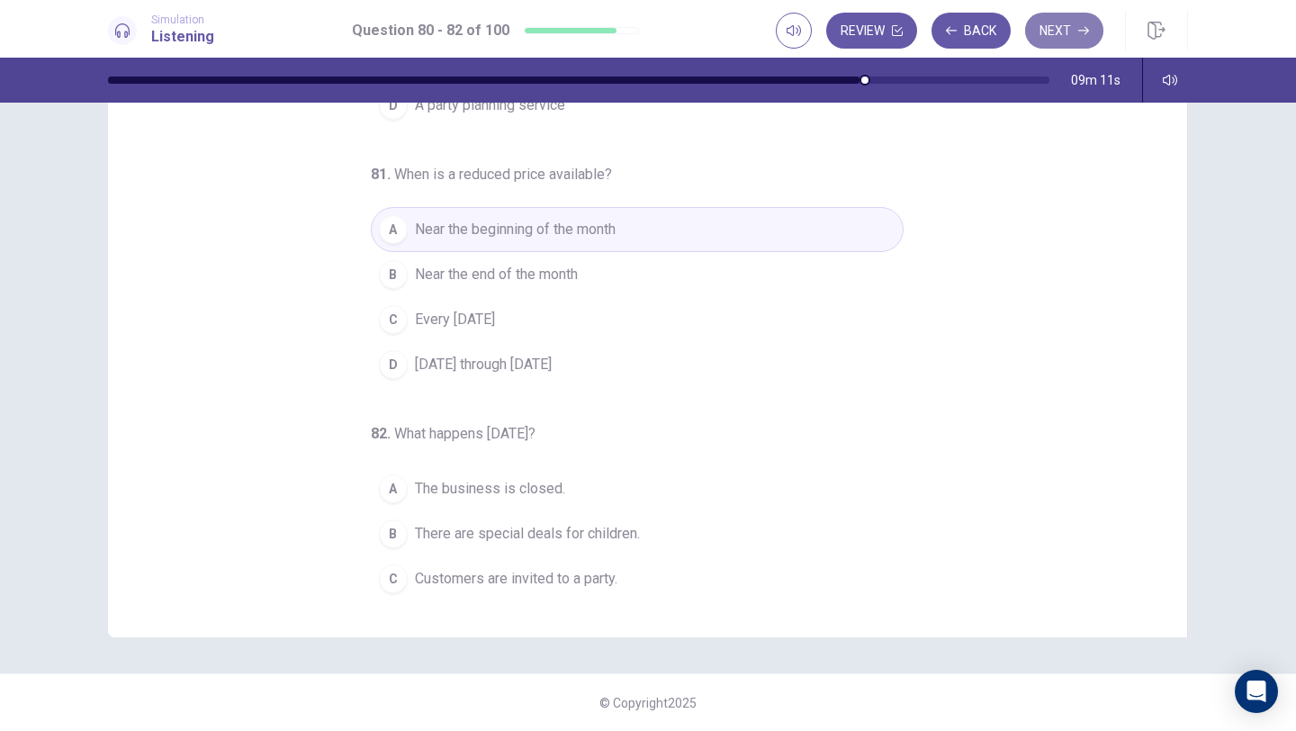
click at [1072, 36] on button "Next" at bounding box center [1064, 31] width 78 height 36
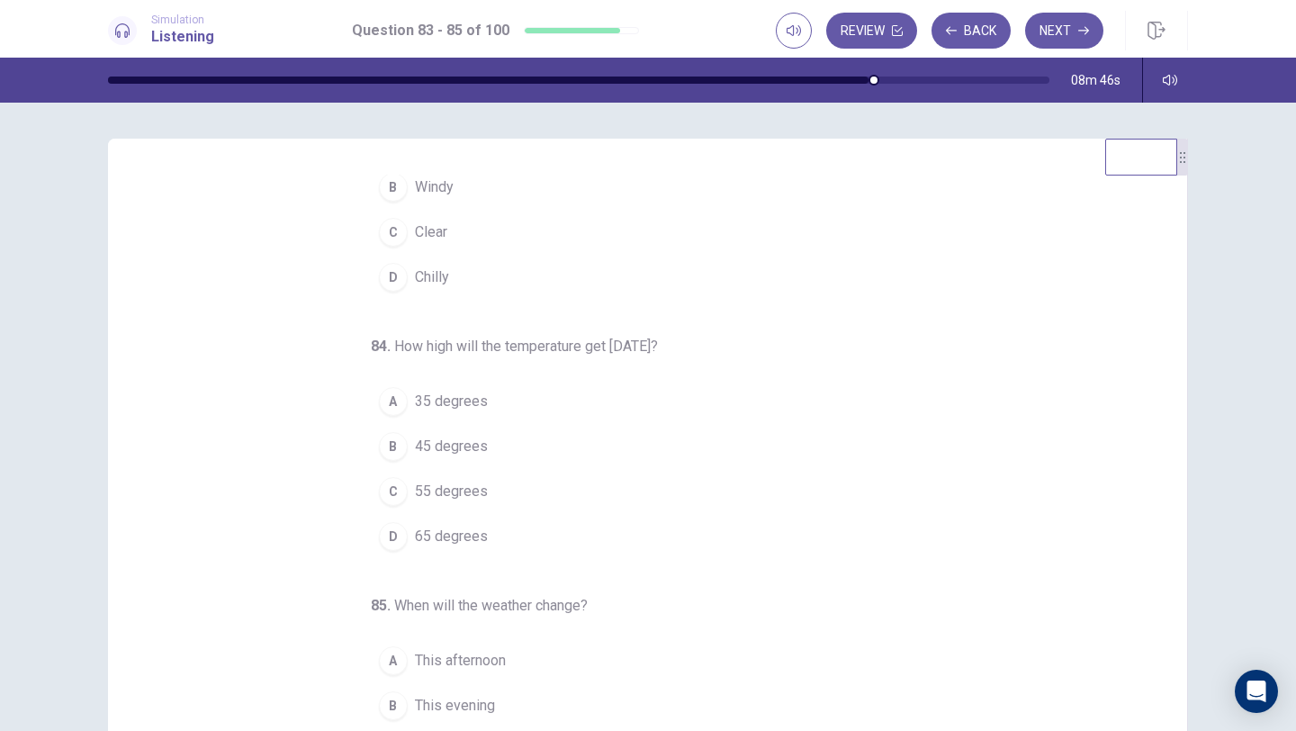
scroll to position [0, 0]
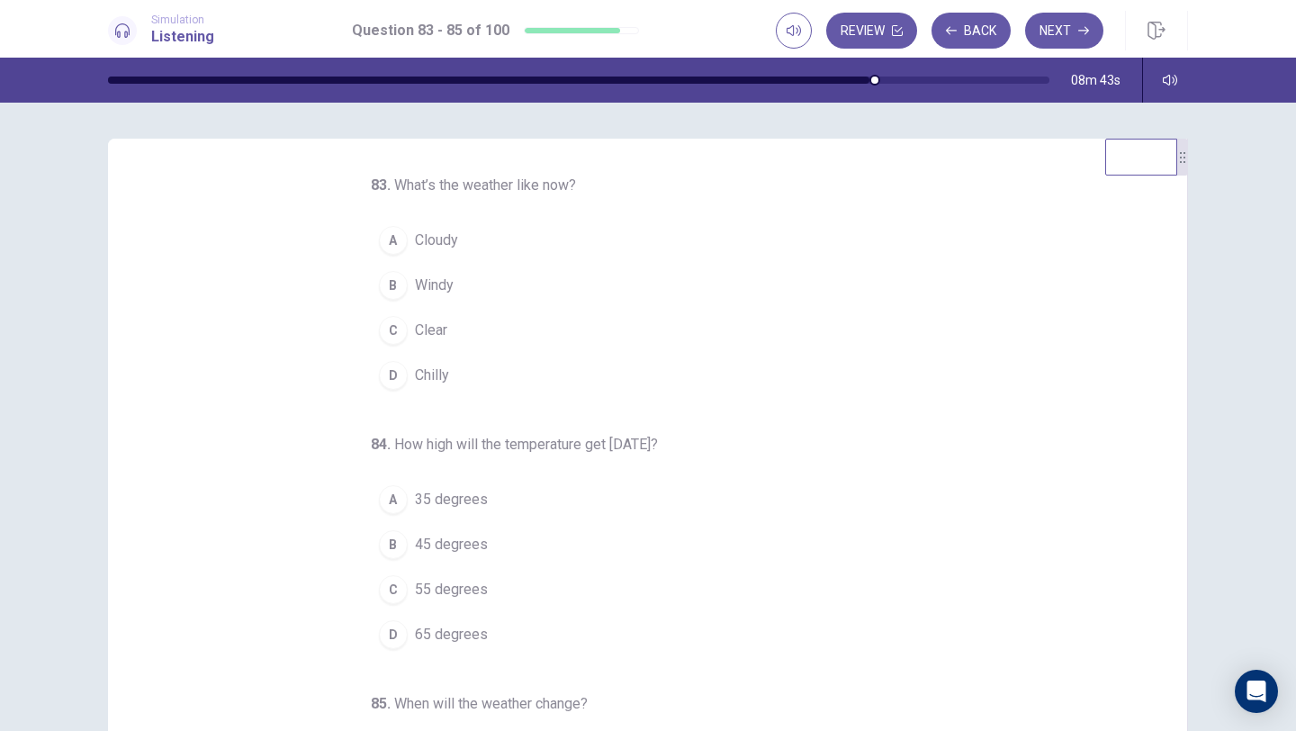
click at [399, 335] on div "C" at bounding box center [393, 330] width 29 height 29
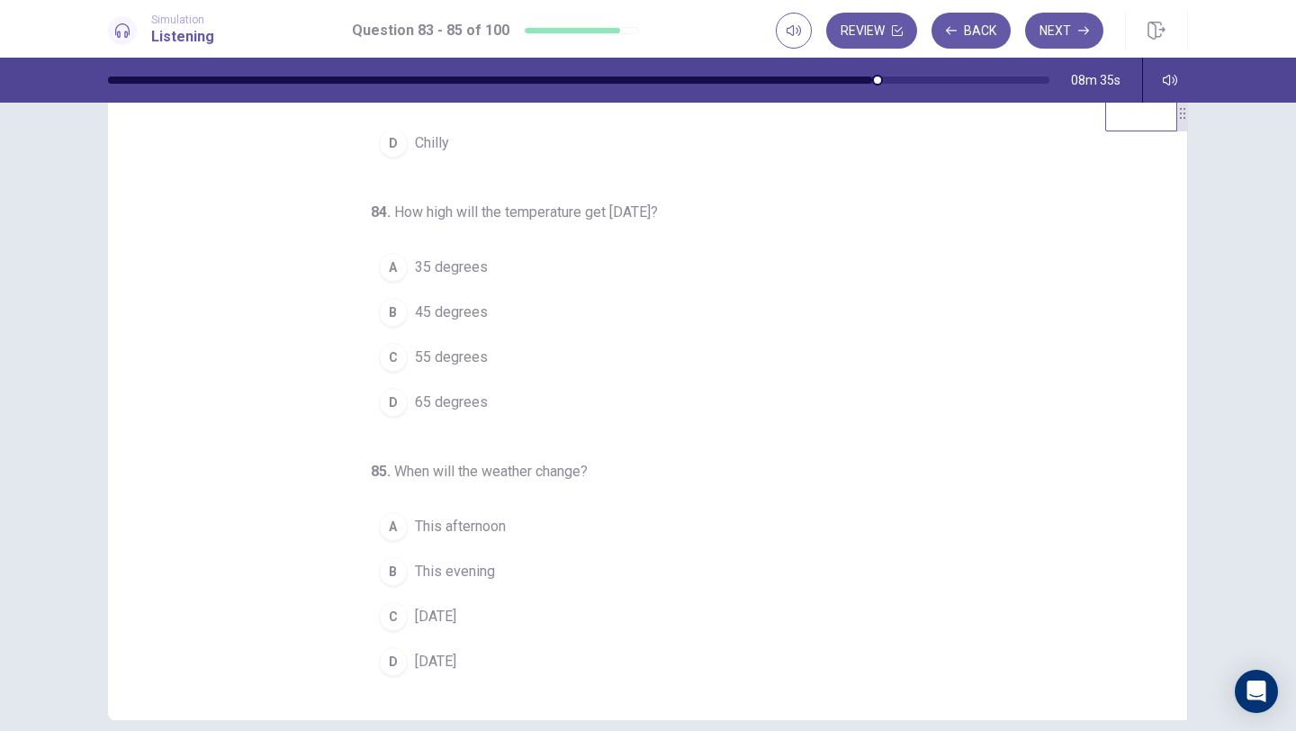
scroll to position [150, 0]
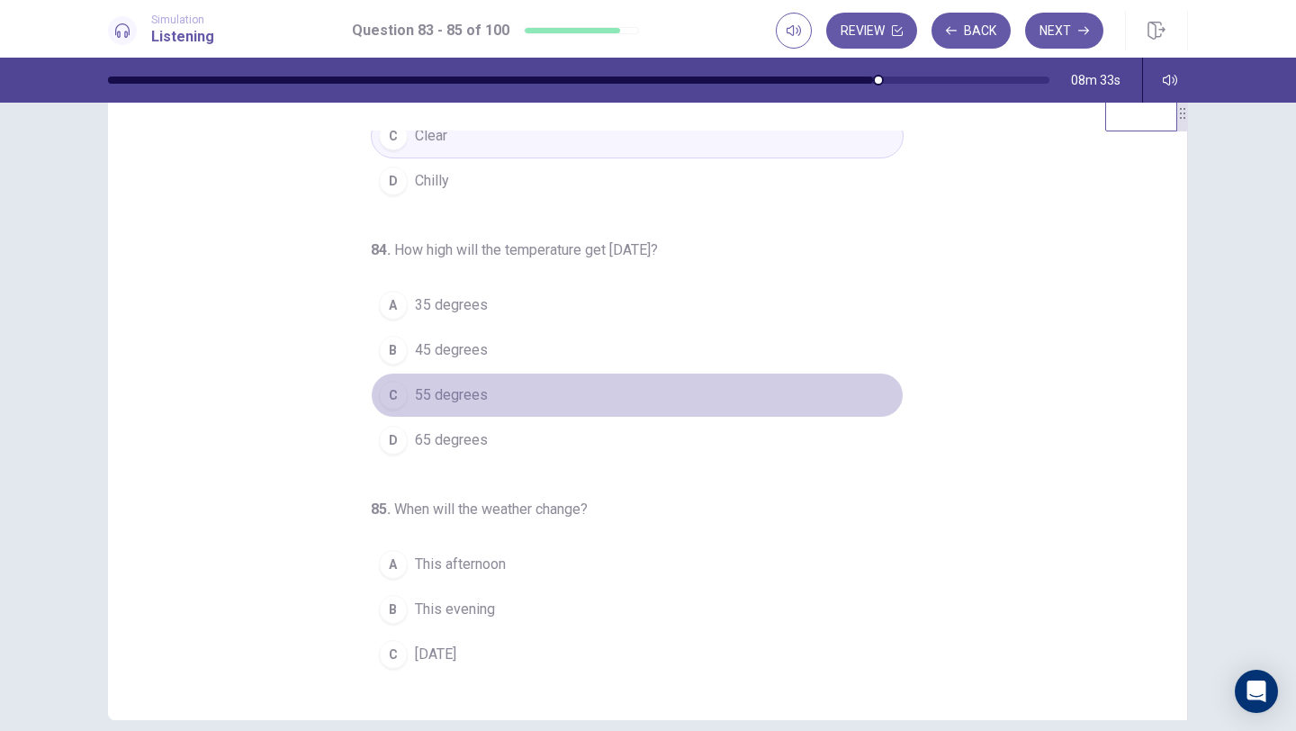
click at [405, 405] on button "C 55 degrees" at bounding box center [637, 395] width 533 height 45
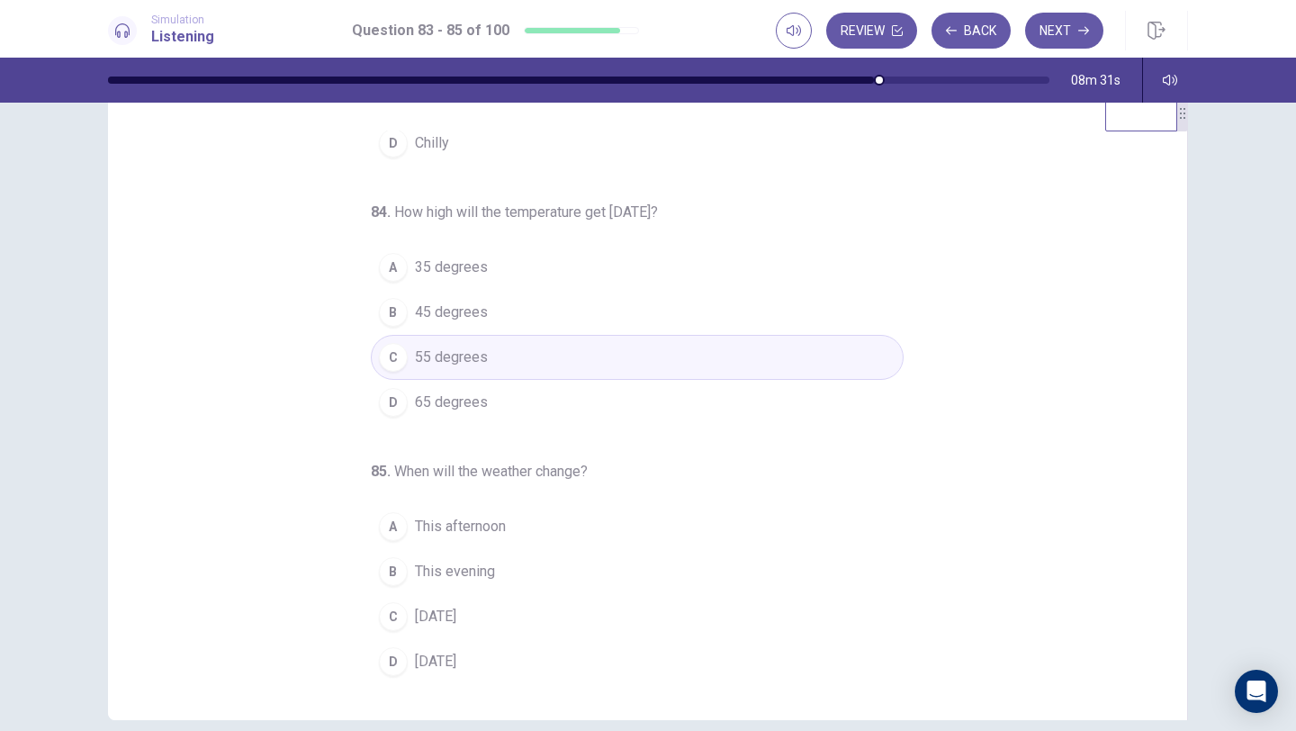
scroll to position [89, 0]
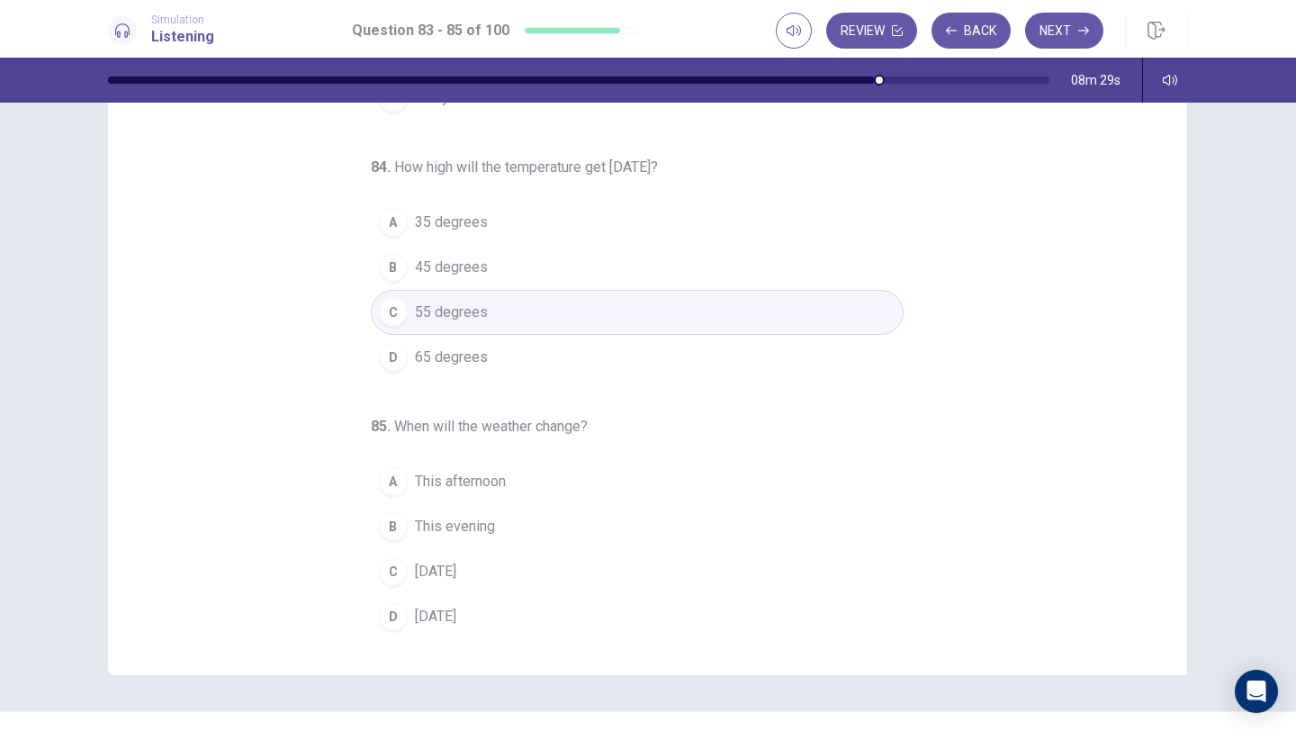
click at [454, 532] on span "This evening" at bounding box center [455, 527] width 80 height 22
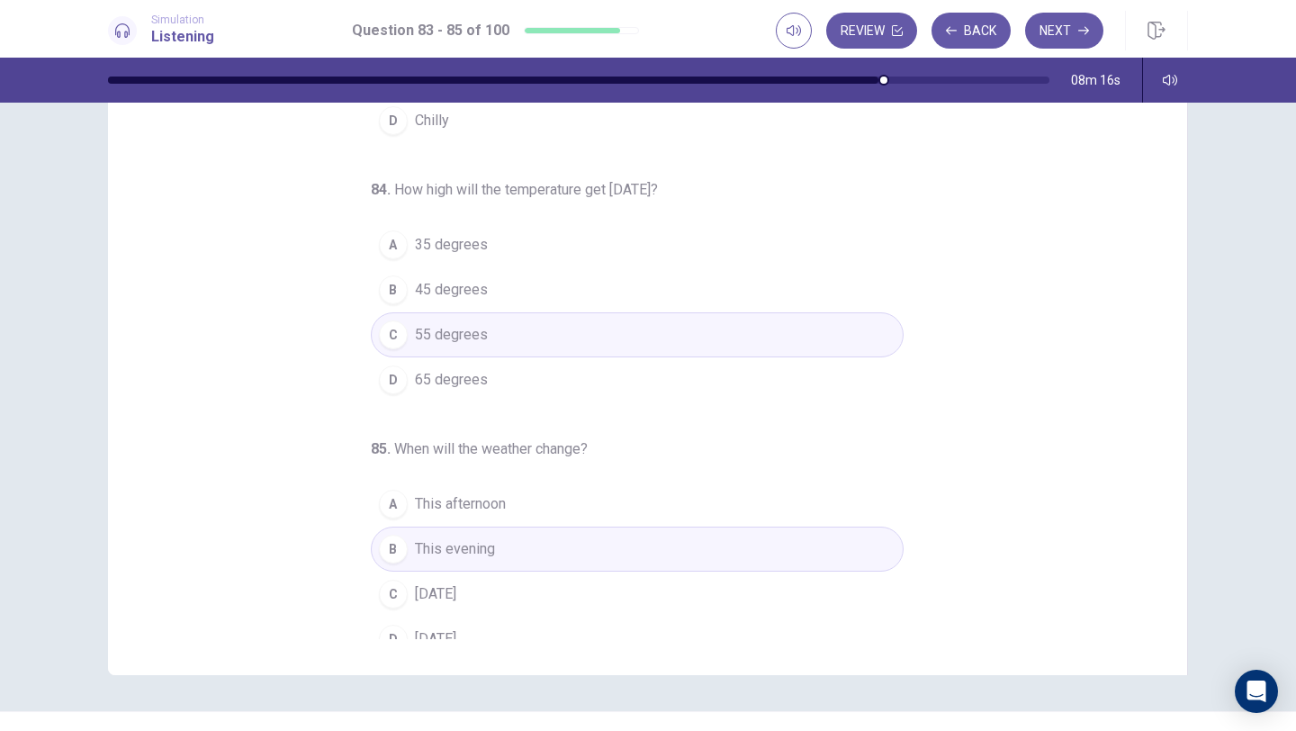
scroll to position [0, 0]
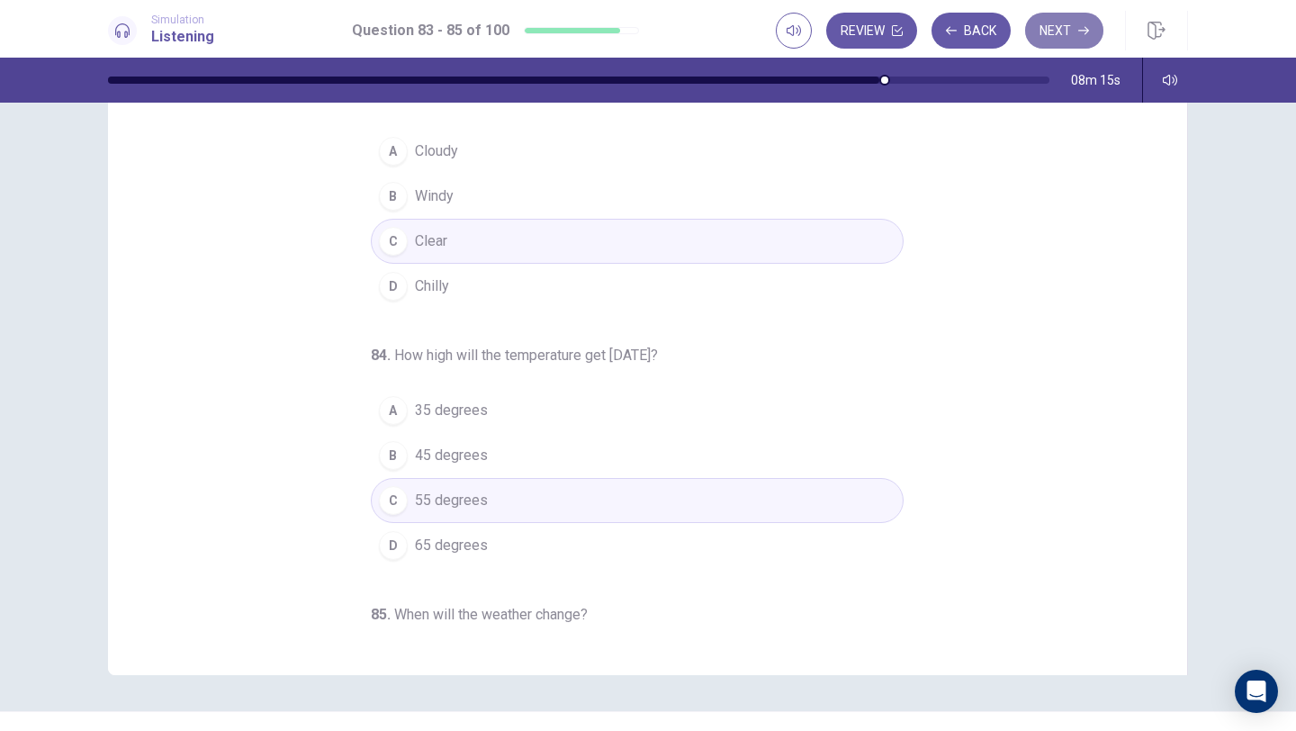
click at [1050, 40] on button "Next" at bounding box center [1064, 31] width 78 height 36
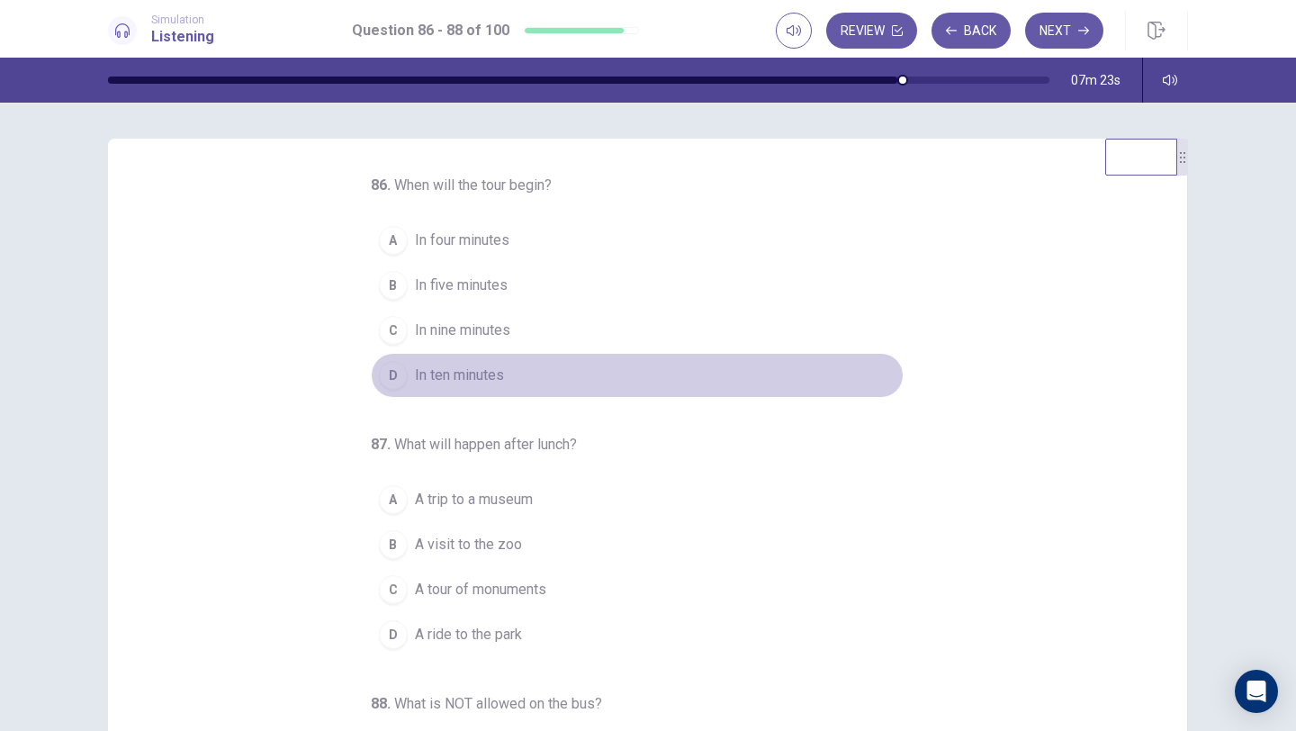
click at [435, 374] on span "In ten minutes" at bounding box center [459, 375] width 89 height 22
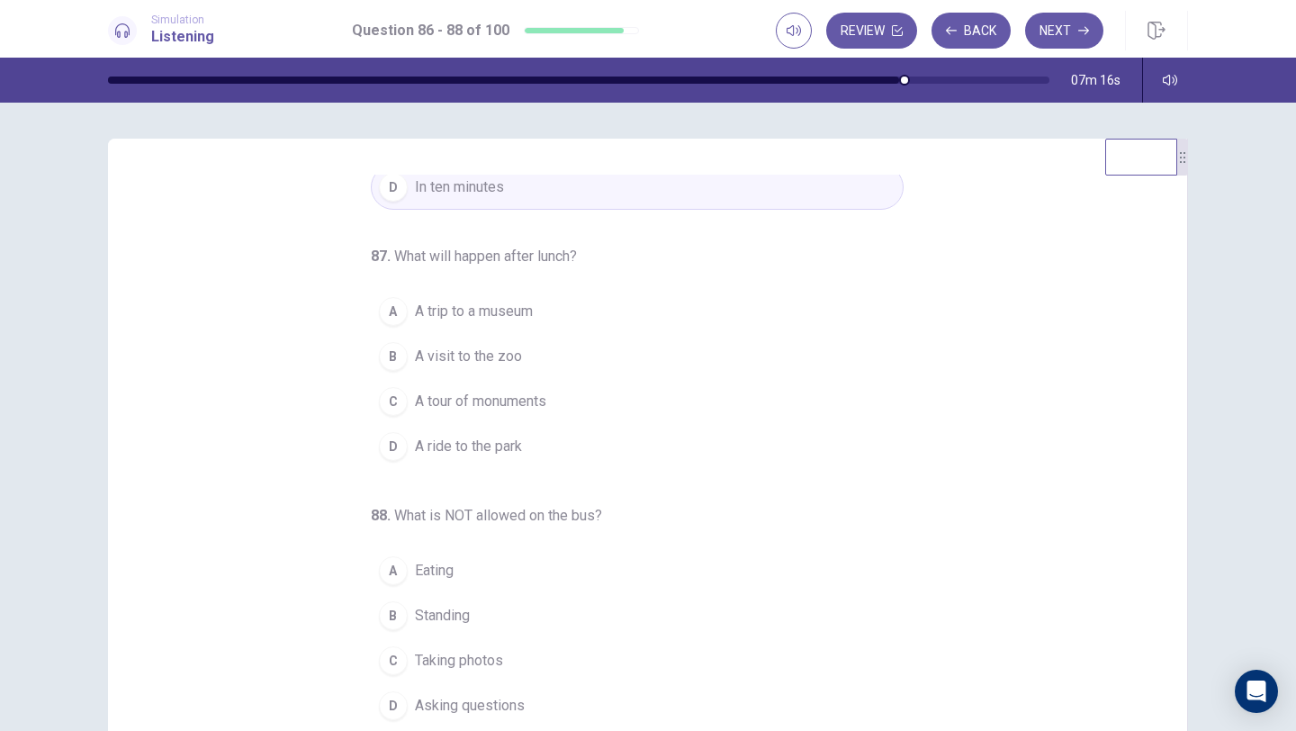
scroll to position [40, 0]
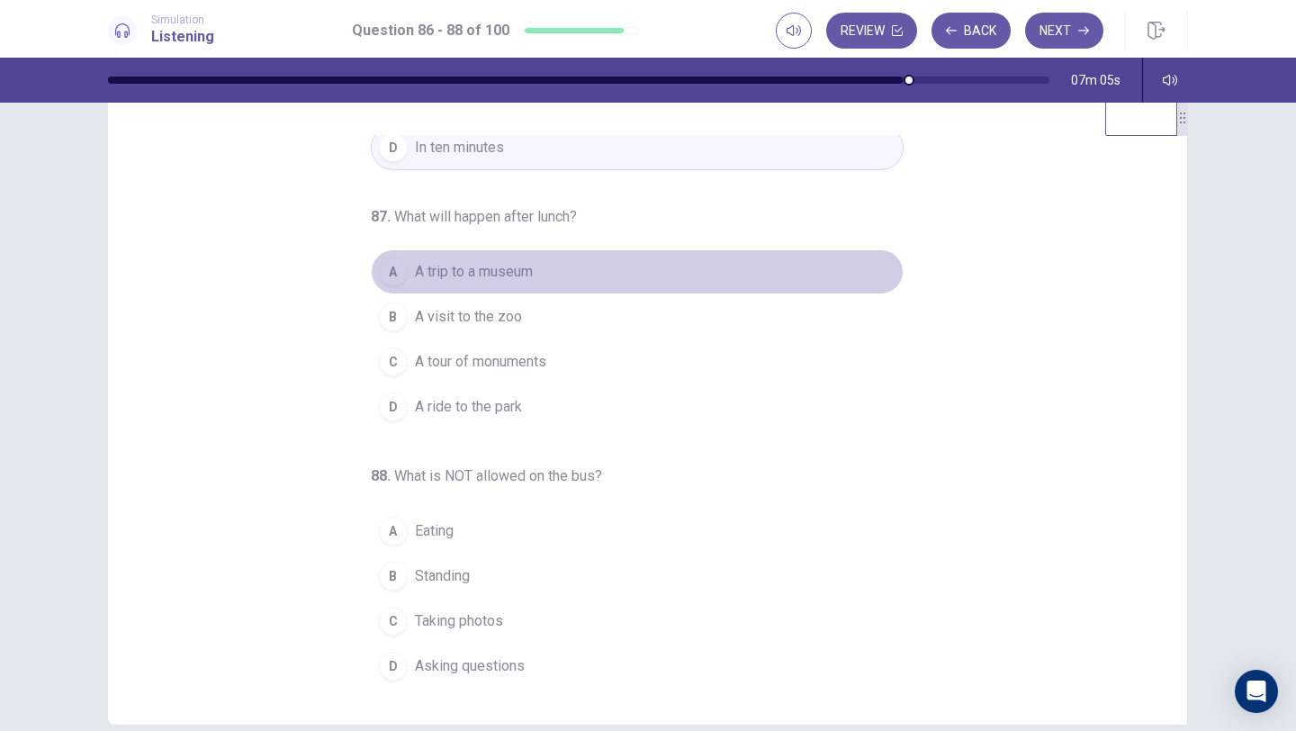
click at [519, 279] on span "A trip to a museum" at bounding box center [474, 272] width 118 height 22
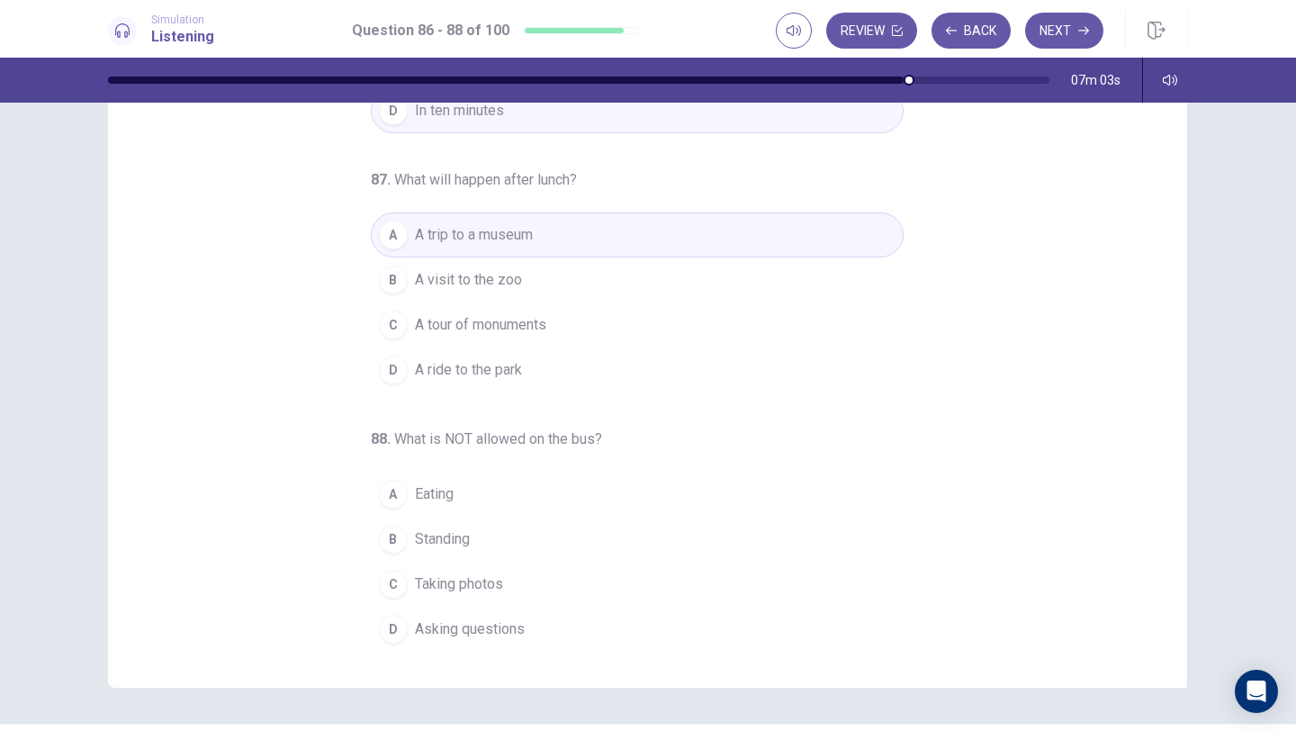
scroll to position [79, 0]
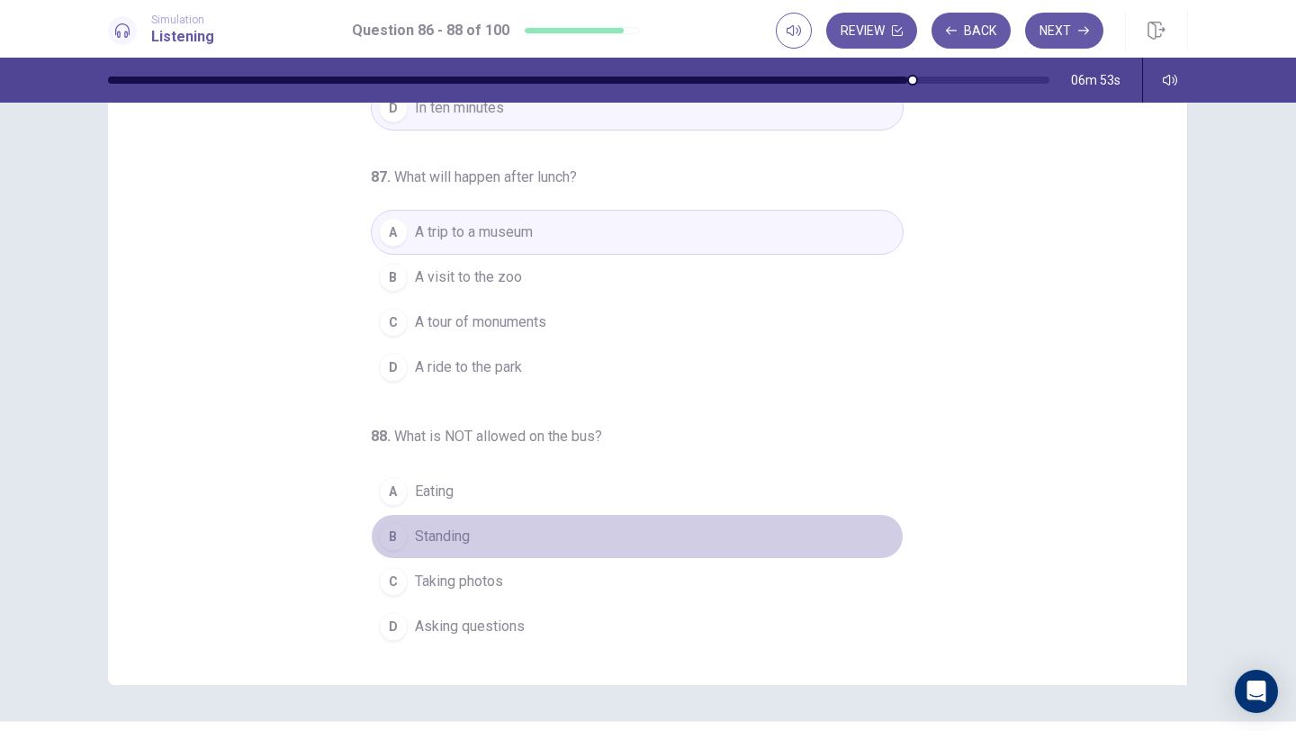
click at [456, 543] on span "Standing" at bounding box center [442, 536] width 55 height 22
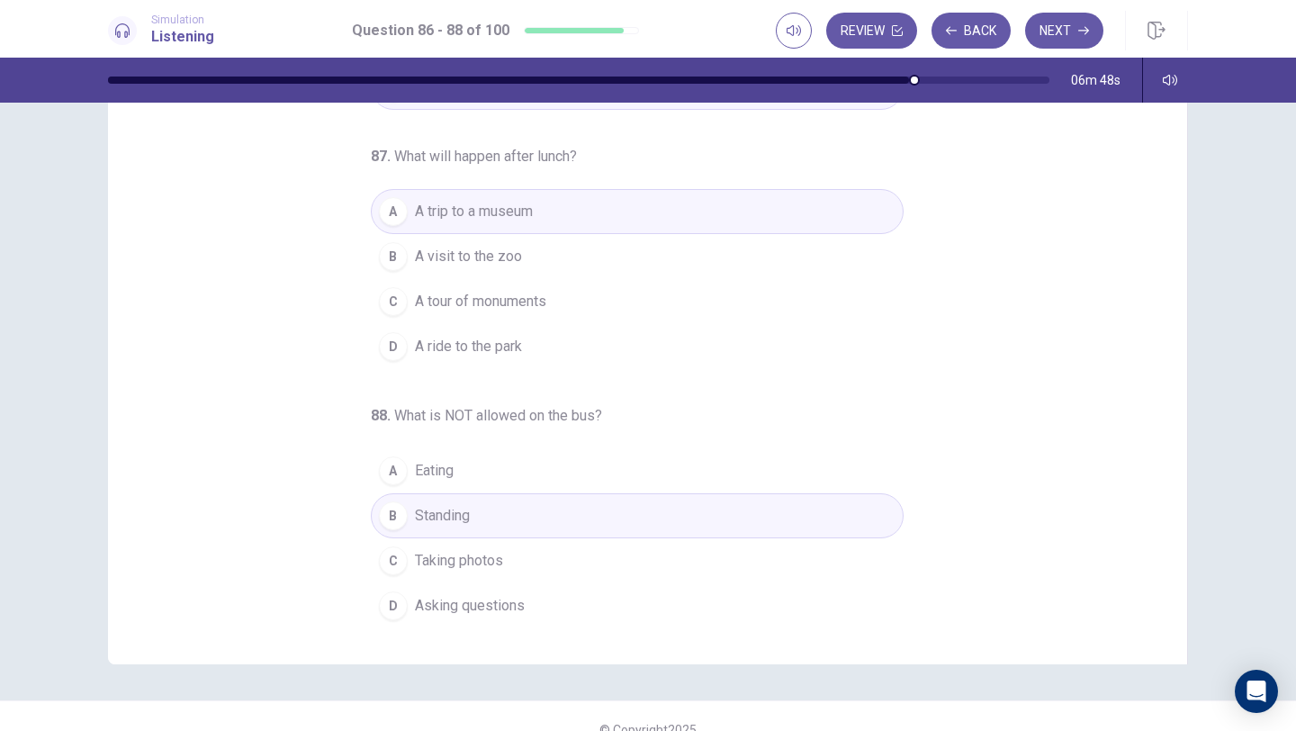
scroll to position [105, 0]
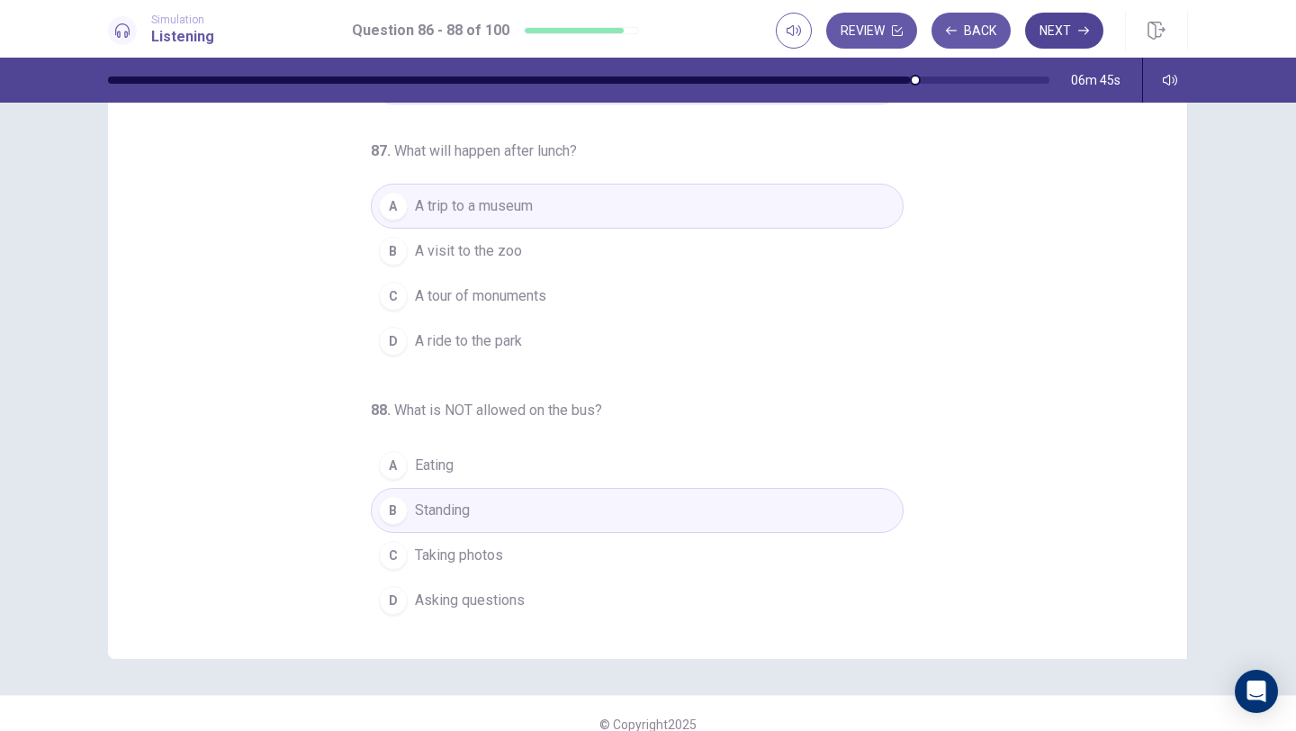
click at [1062, 40] on button "Next" at bounding box center [1064, 31] width 78 height 36
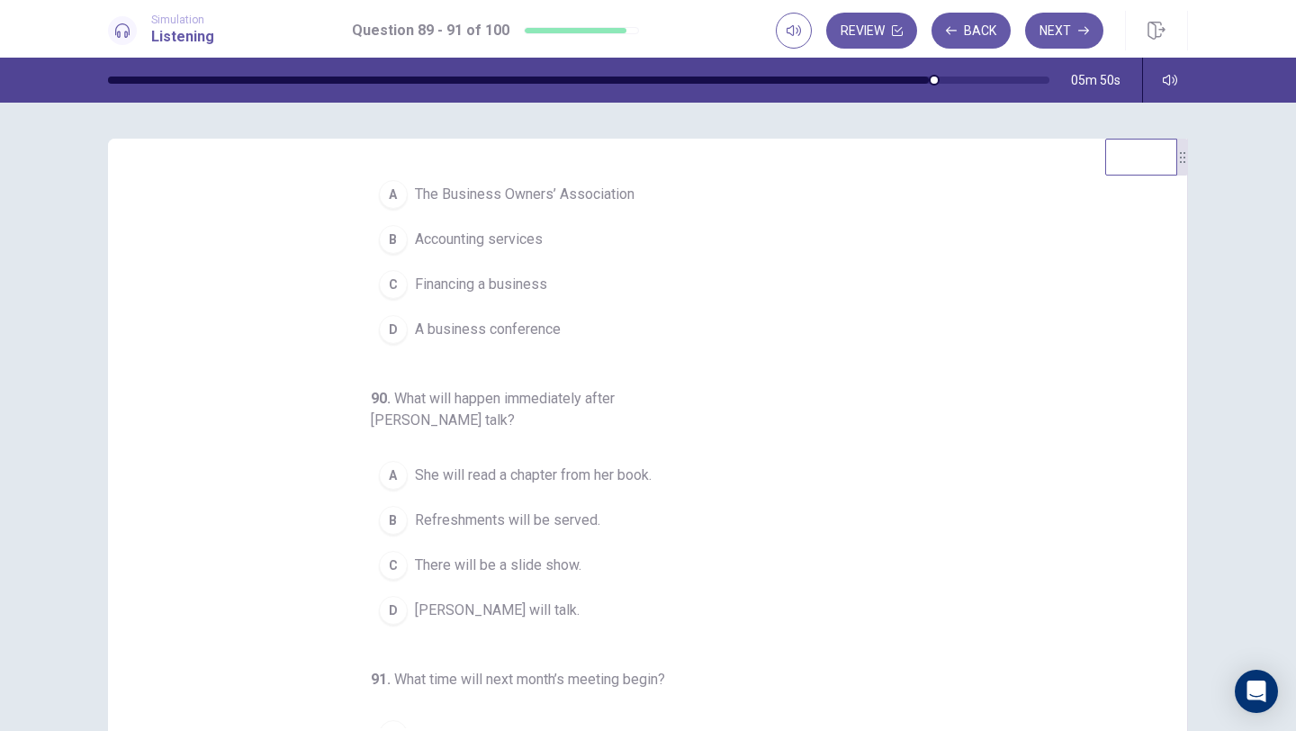
scroll to position [49, 0]
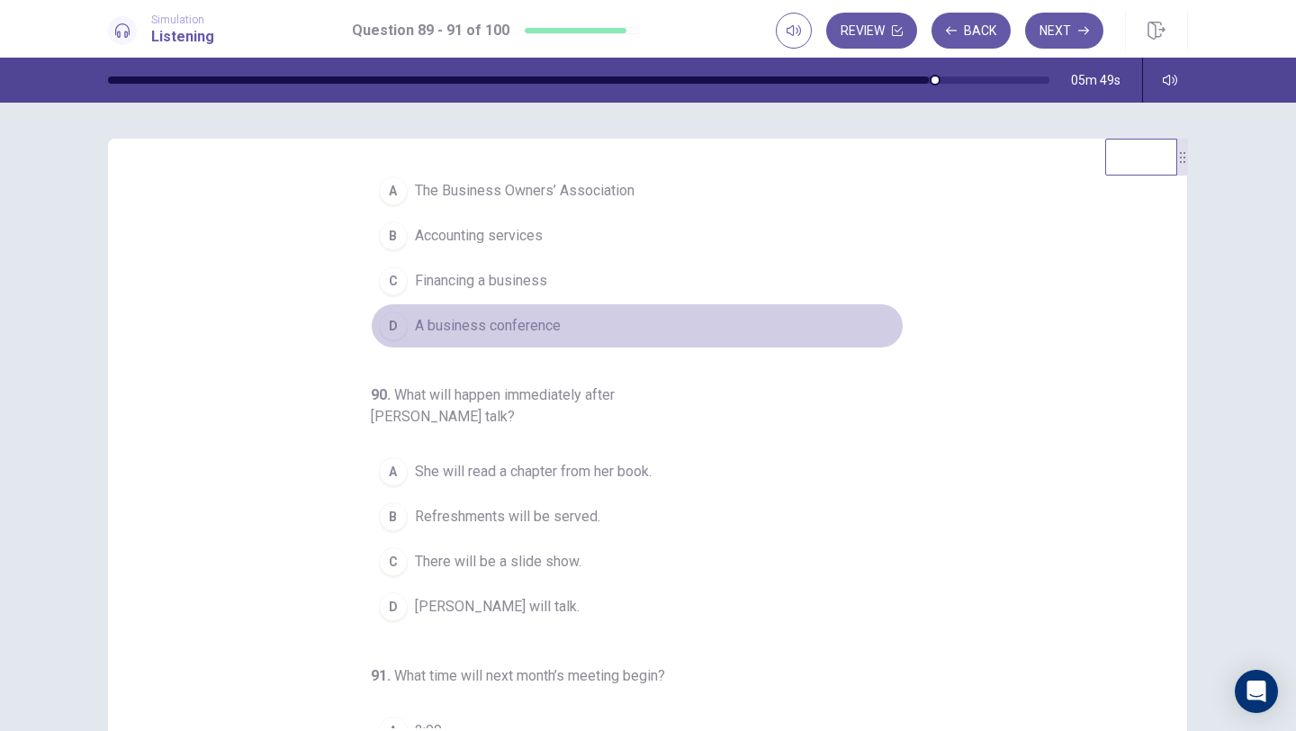
click at [476, 326] on span "A business conference" at bounding box center [488, 326] width 146 height 22
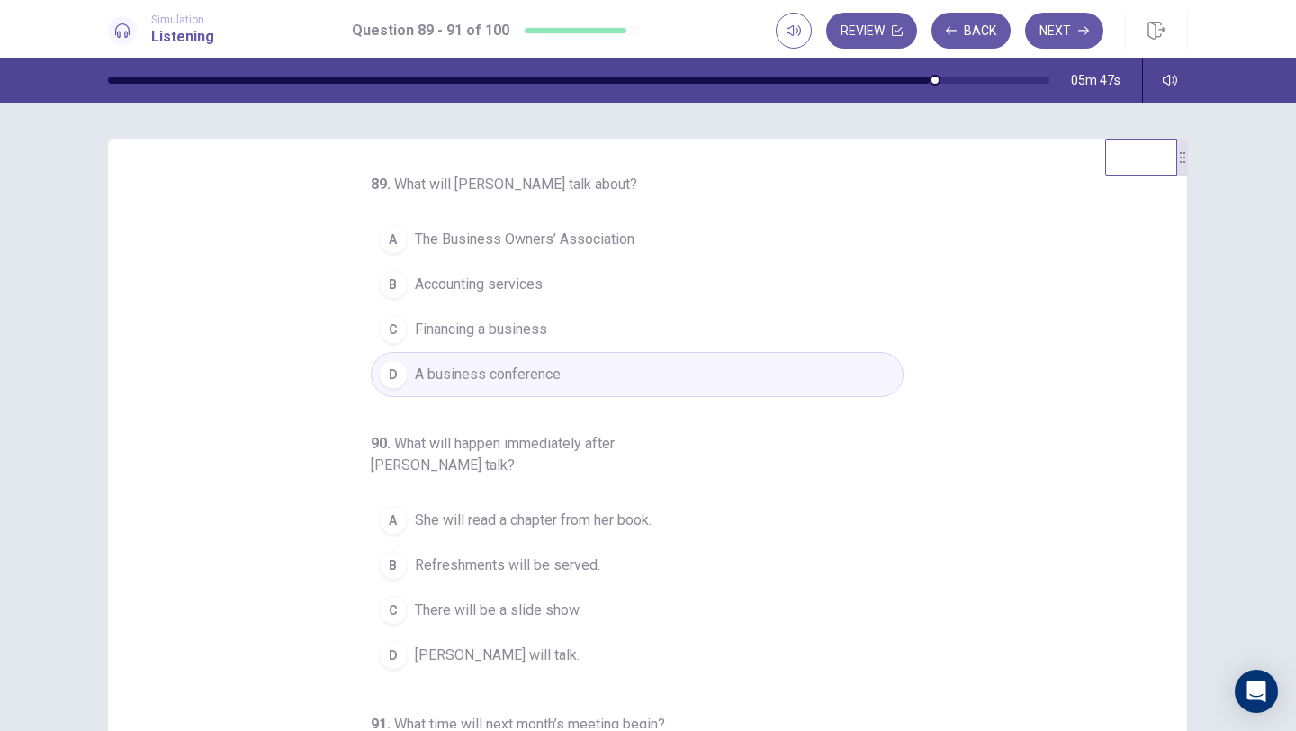
scroll to position [0, 0]
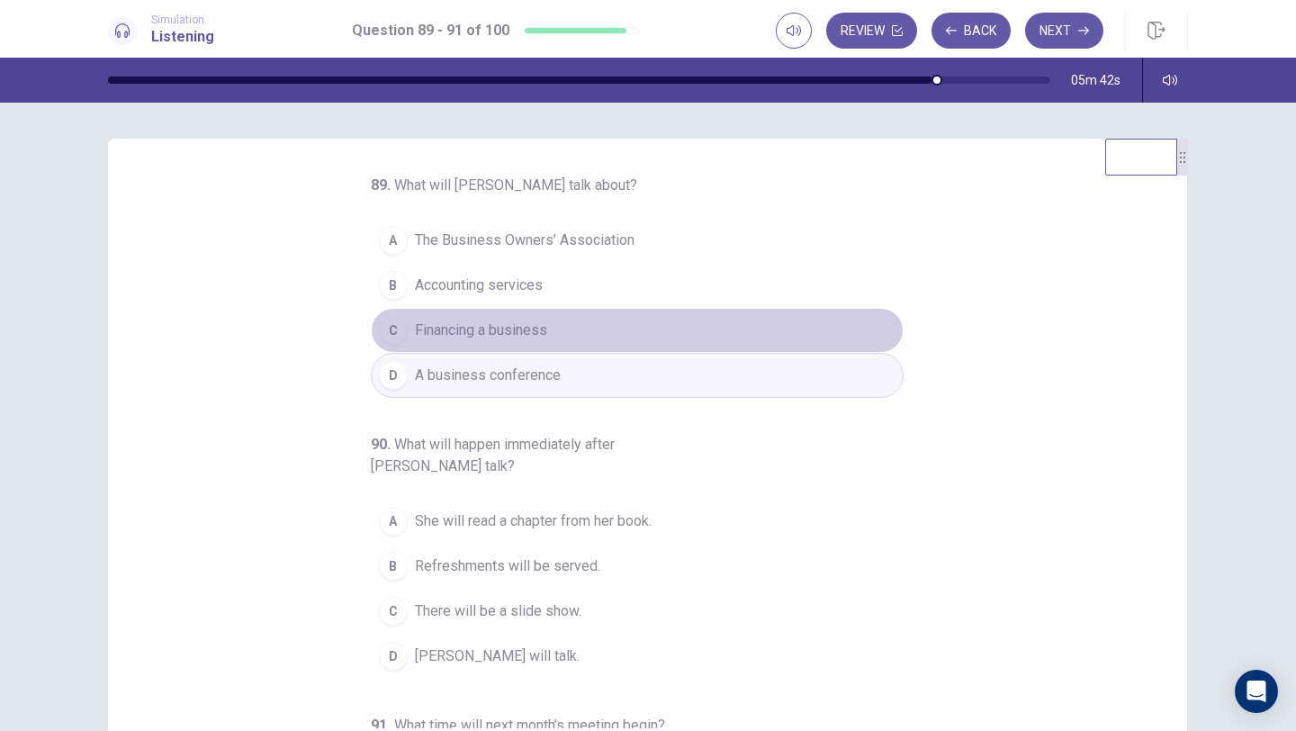
click at [563, 331] on button "C Financing a business" at bounding box center [637, 330] width 533 height 45
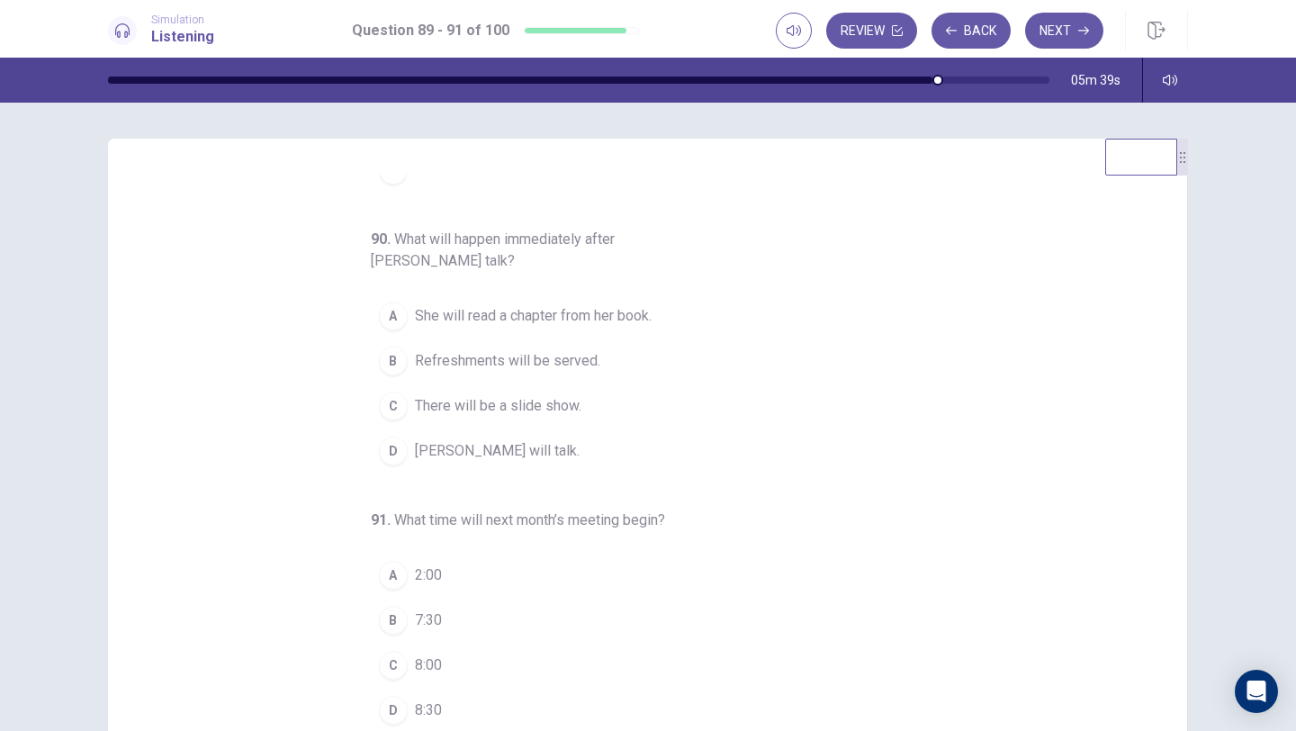
scroll to position [210, 0]
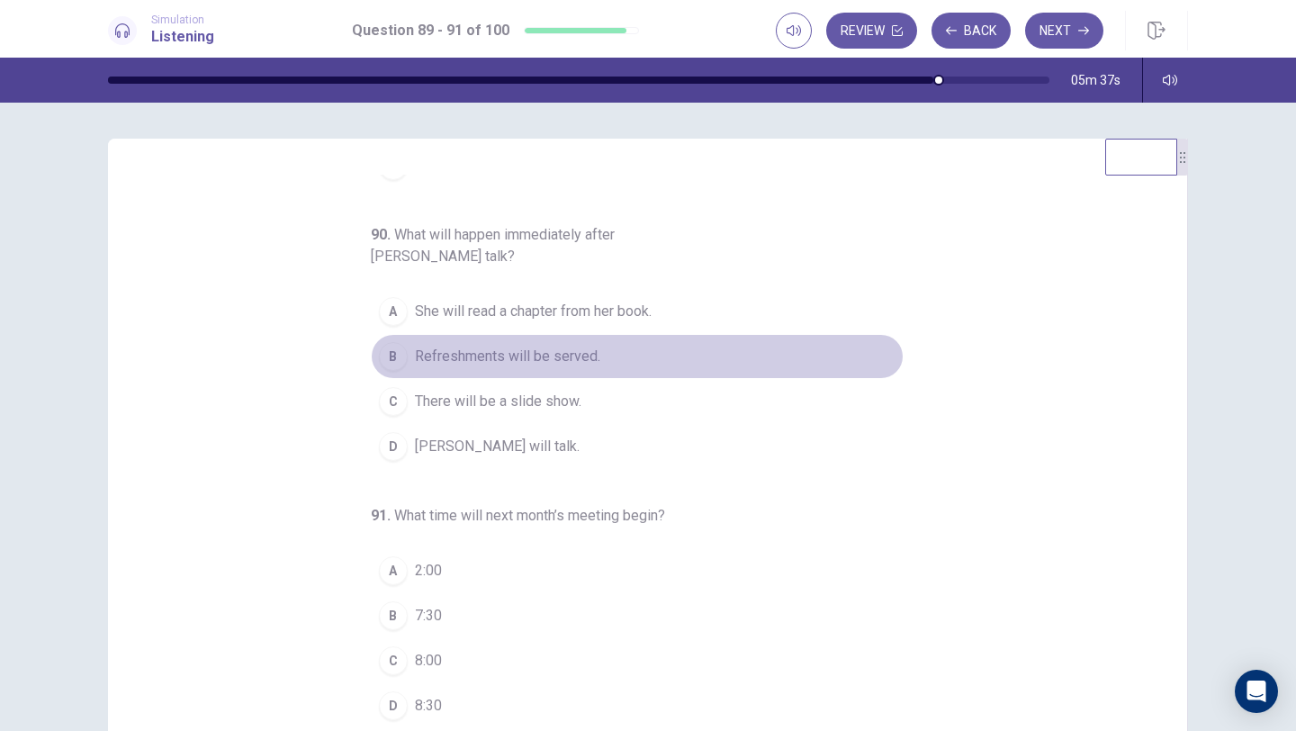
click at [575, 362] on span "Refreshments will be served." at bounding box center [507, 357] width 185 height 22
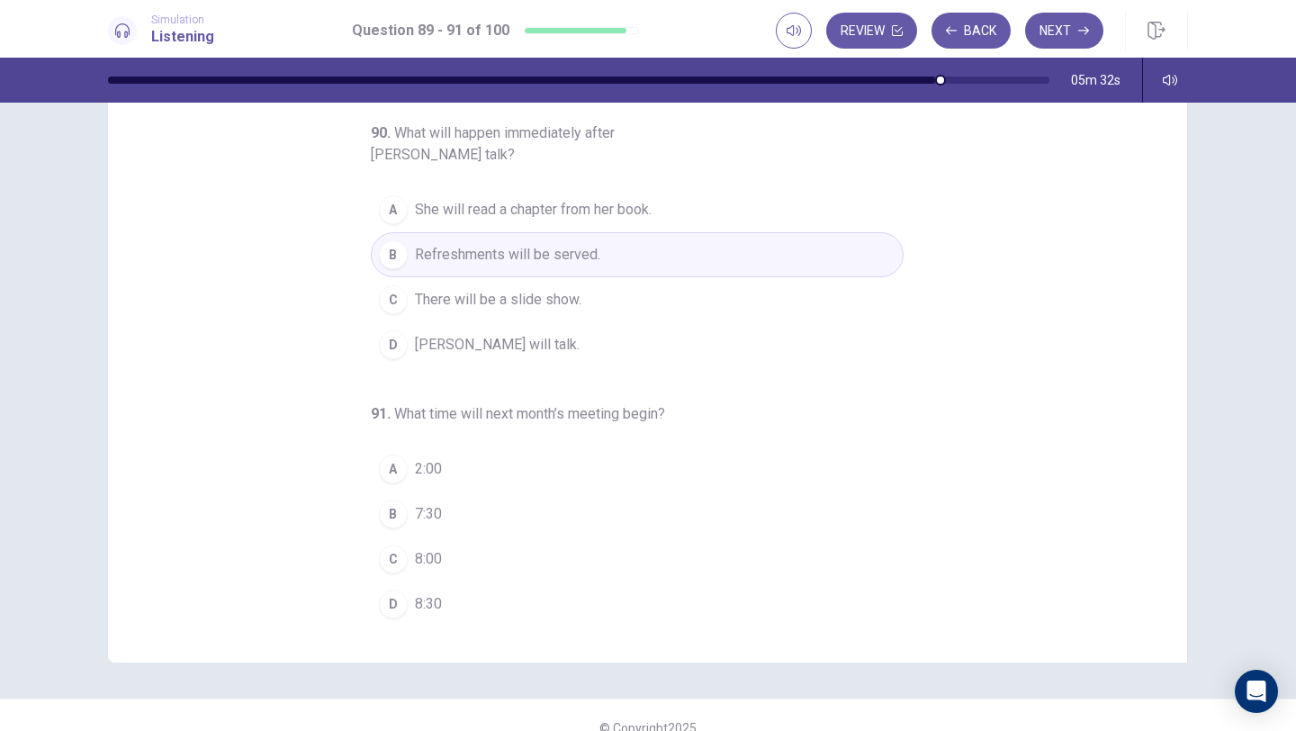
scroll to position [108, 0]
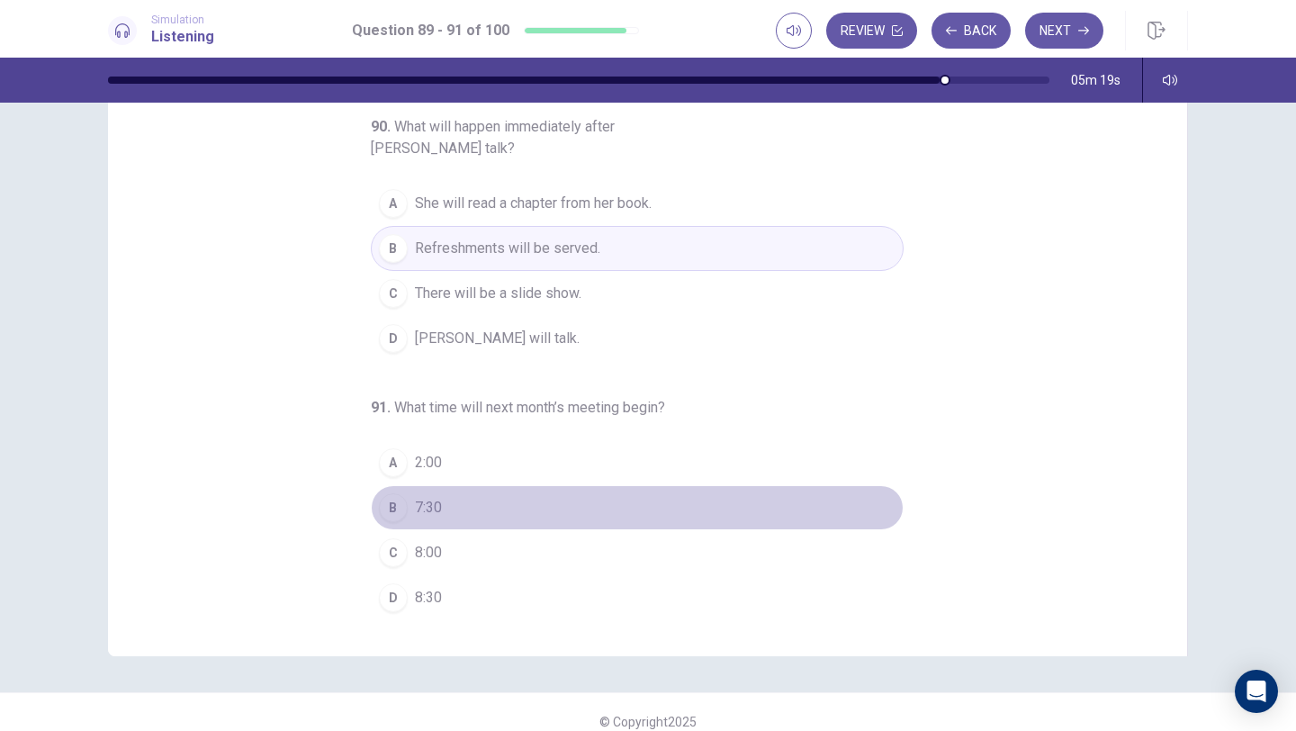
click at [437, 512] on span "7:30" at bounding box center [428, 508] width 27 height 22
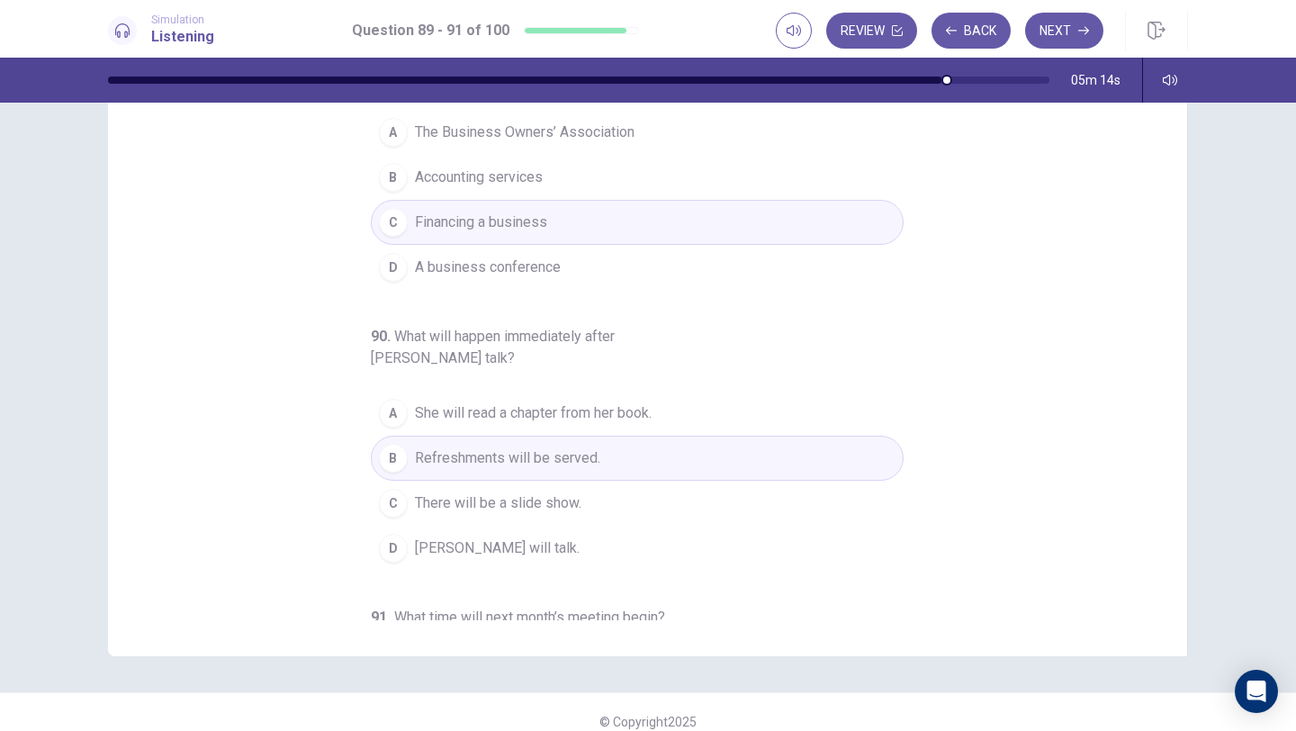
scroll to position [0, 0]
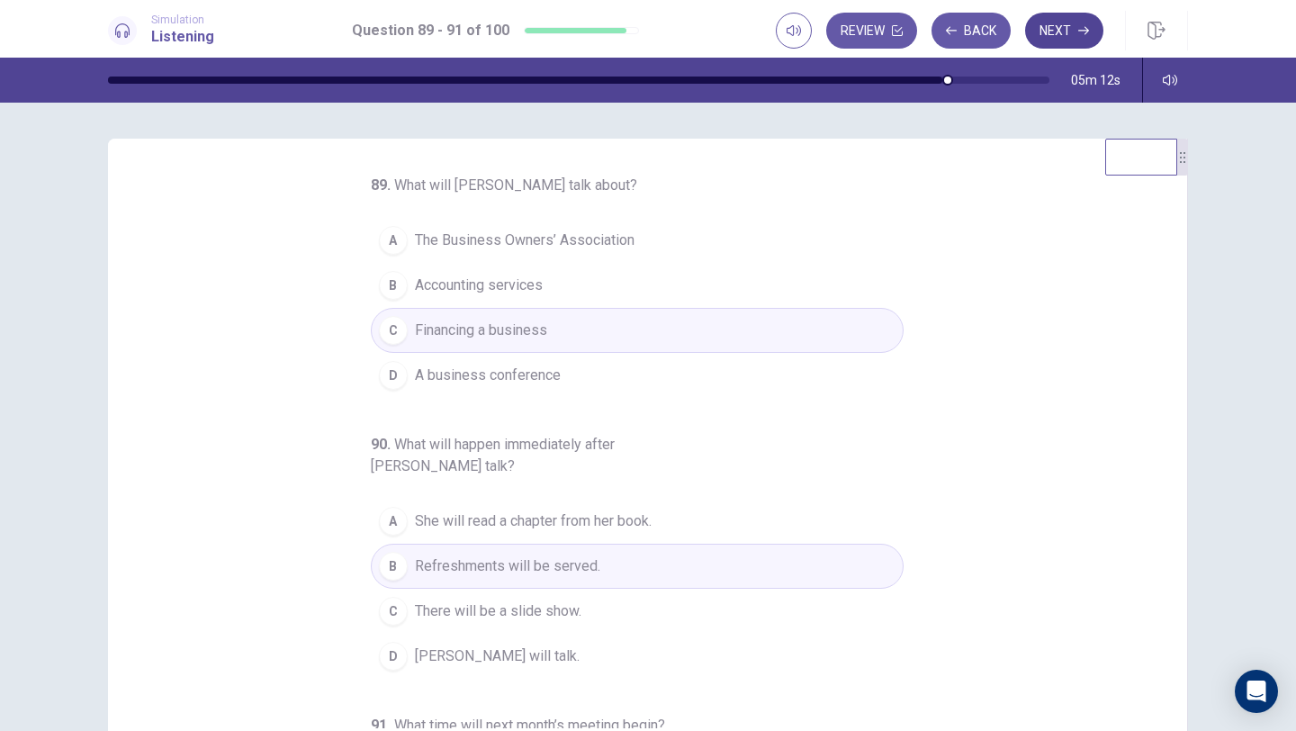
click at [1051, 29] on button "Next" at bounding box center [1064, 31] width 78 height 36
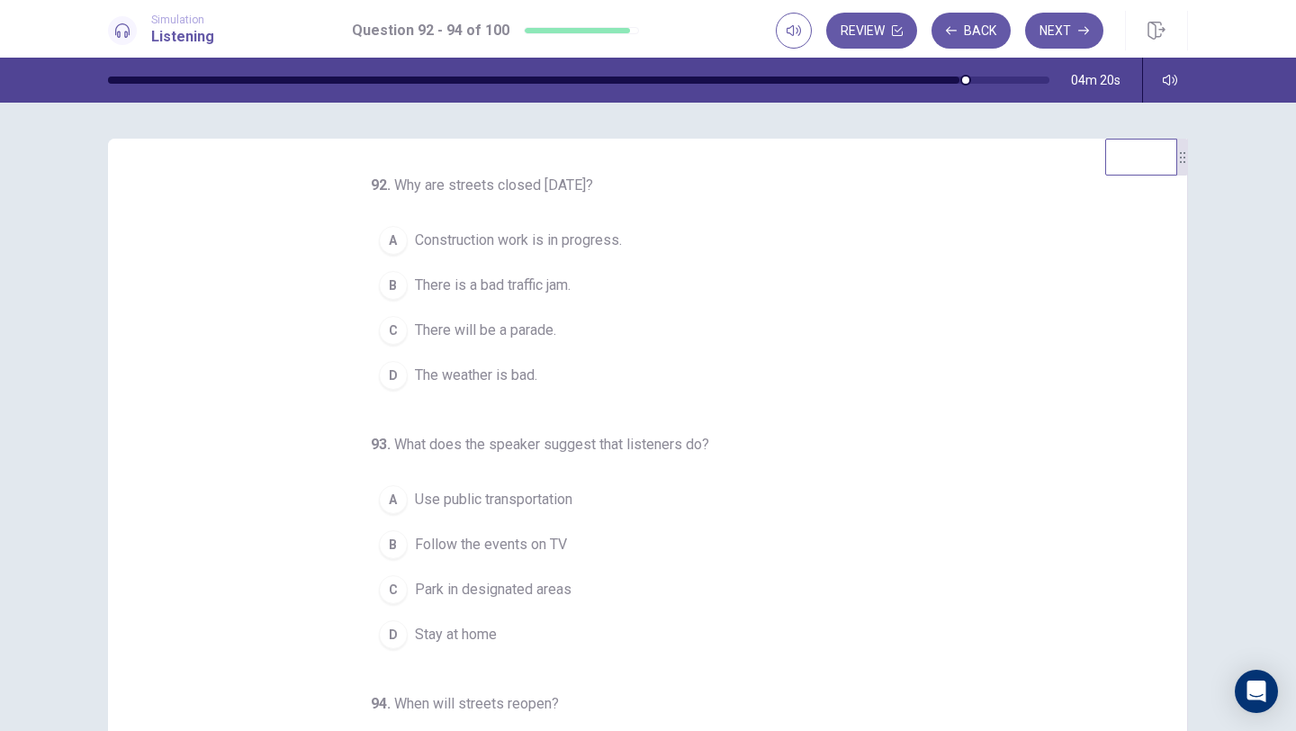
click at [512, 335] on span "There will be a parade." at bounding box center [485, 330] width 141 height 22
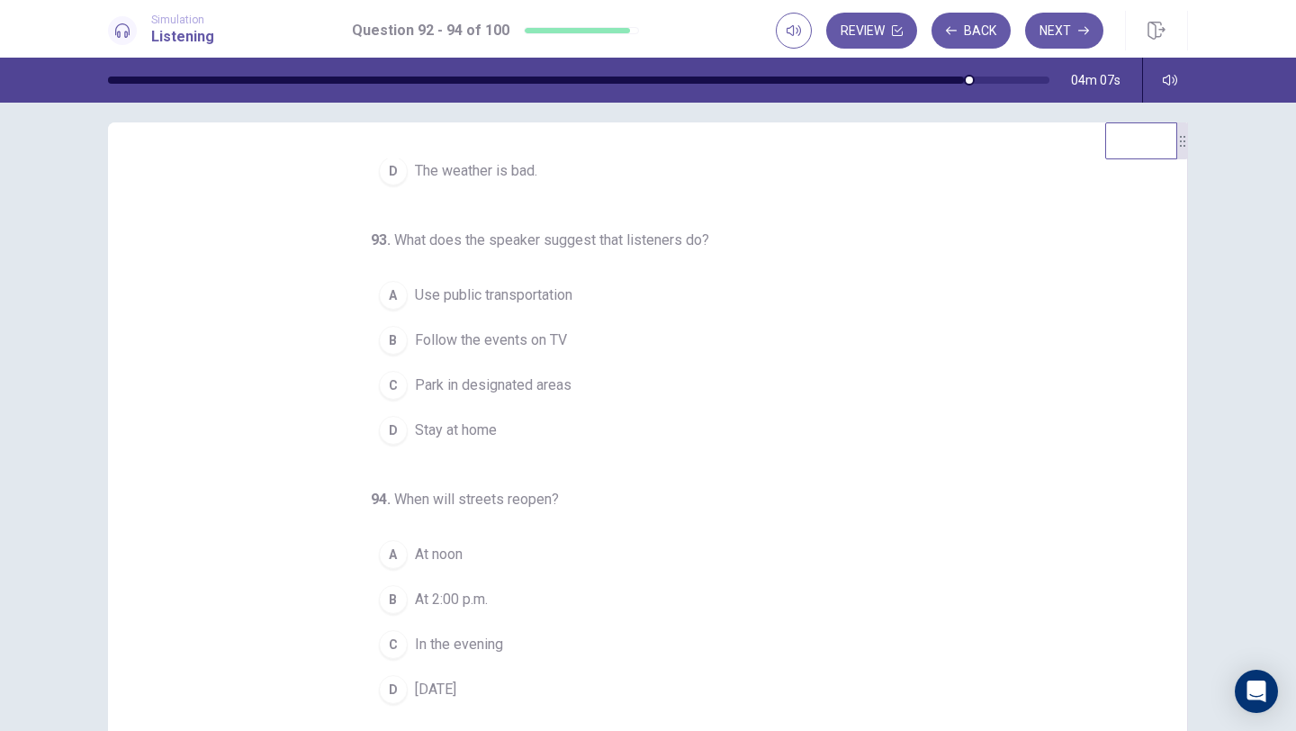
scroll to position [22, 0]
click at [521, 297] on span "Use public transportation" at bounding box center [493, 290] width 157 height 22
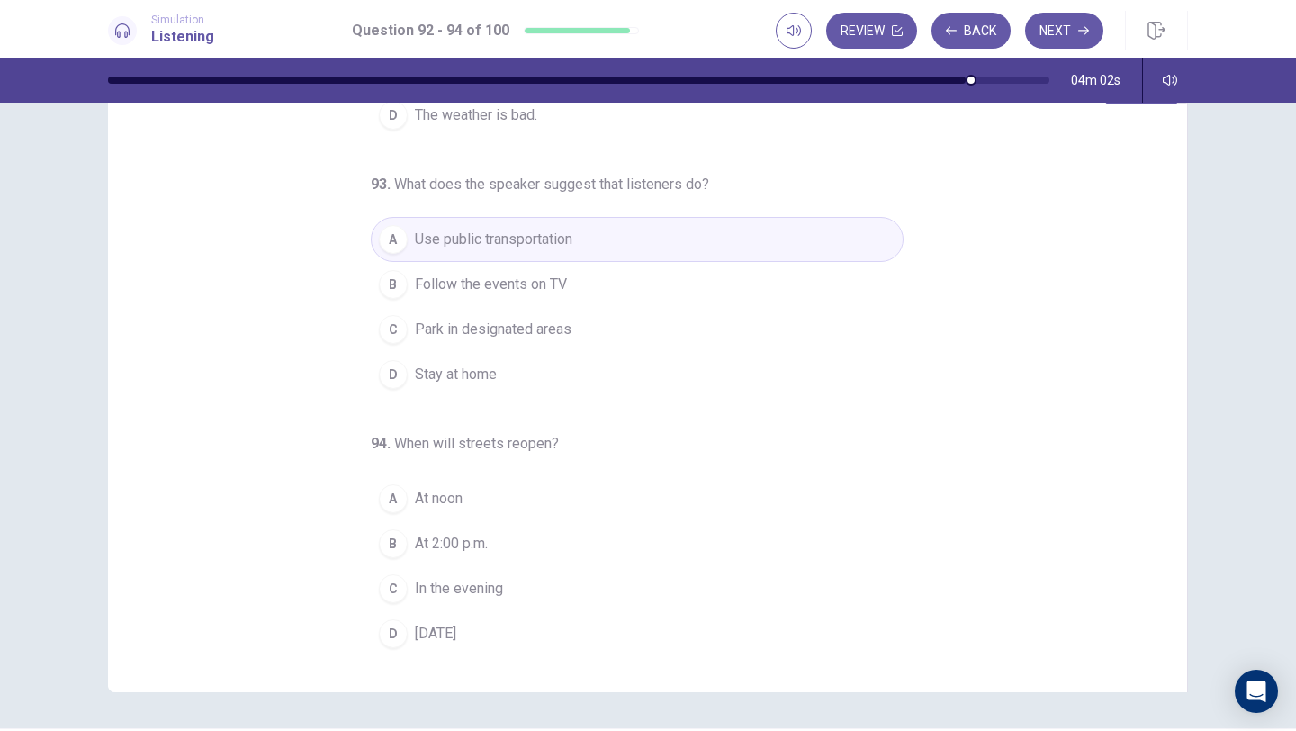
scroll to position [88, 0]
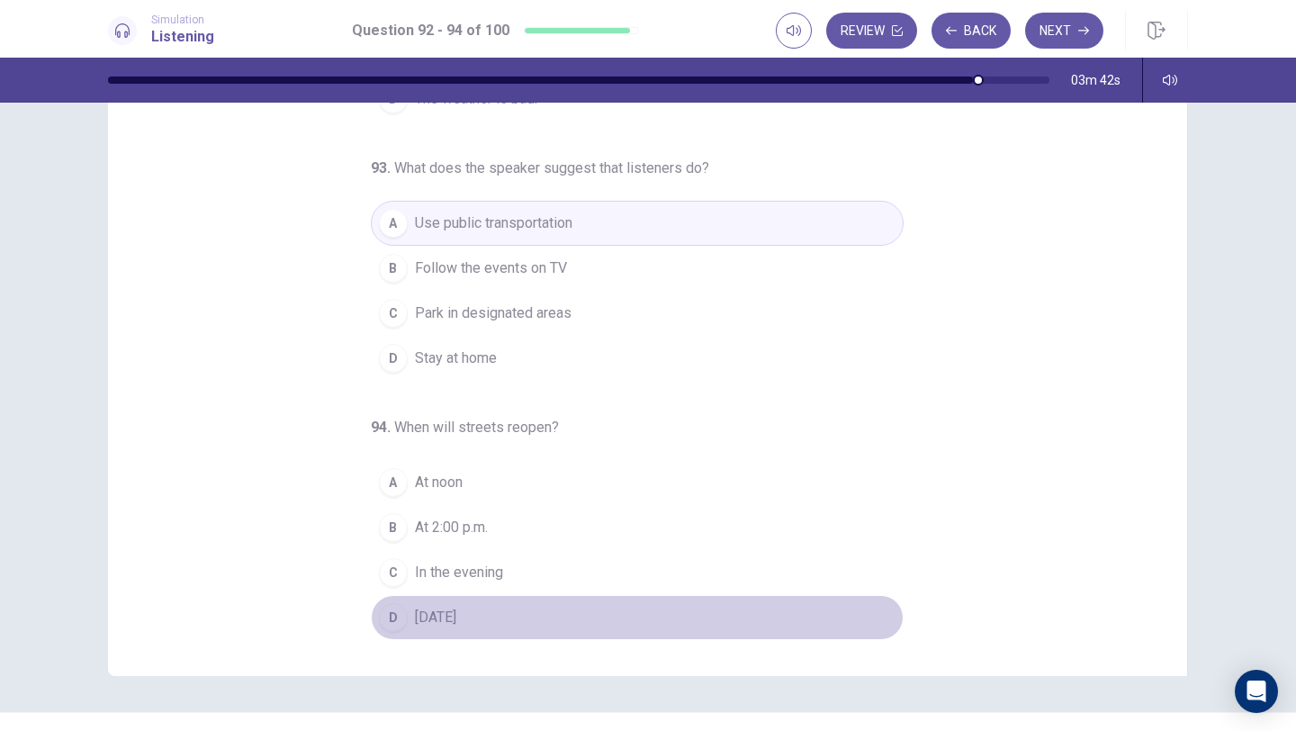
click at [446, 618] on span "Tomorrow" at bounding box center [435, 617] width 41 height 22
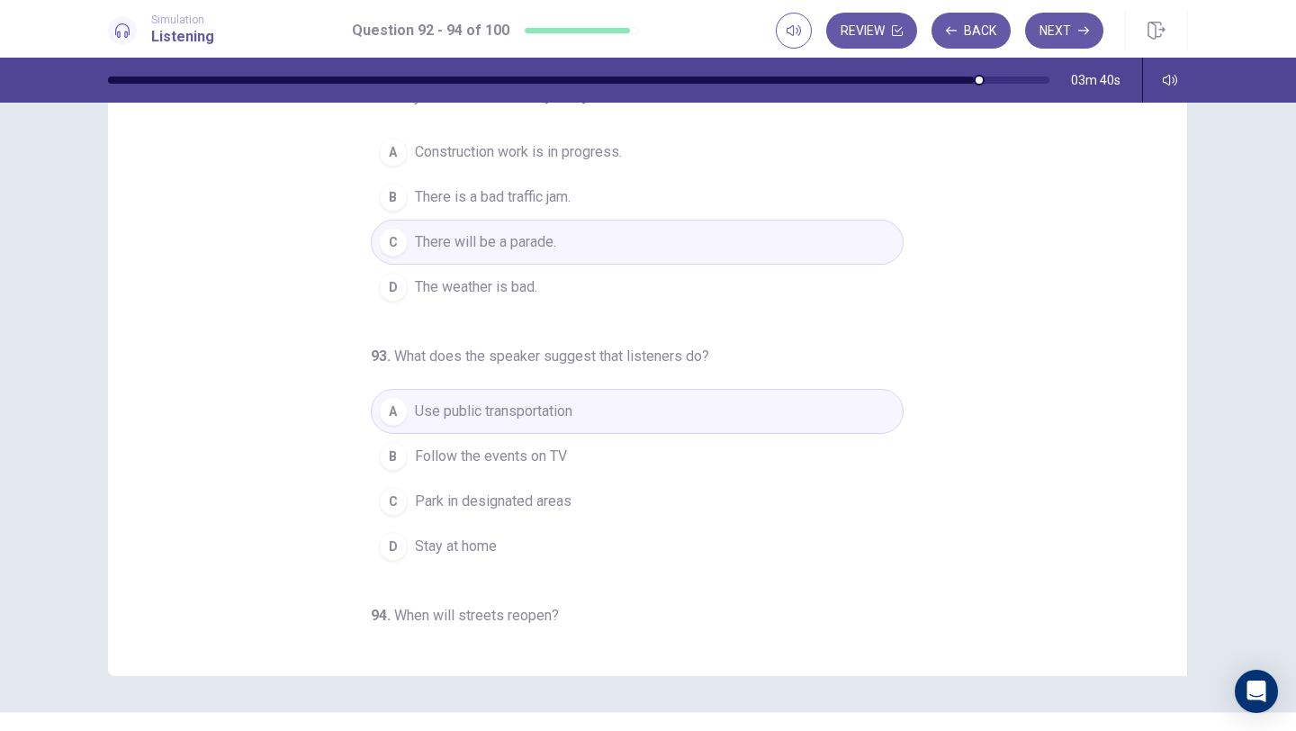
scroll to position [0, 0]
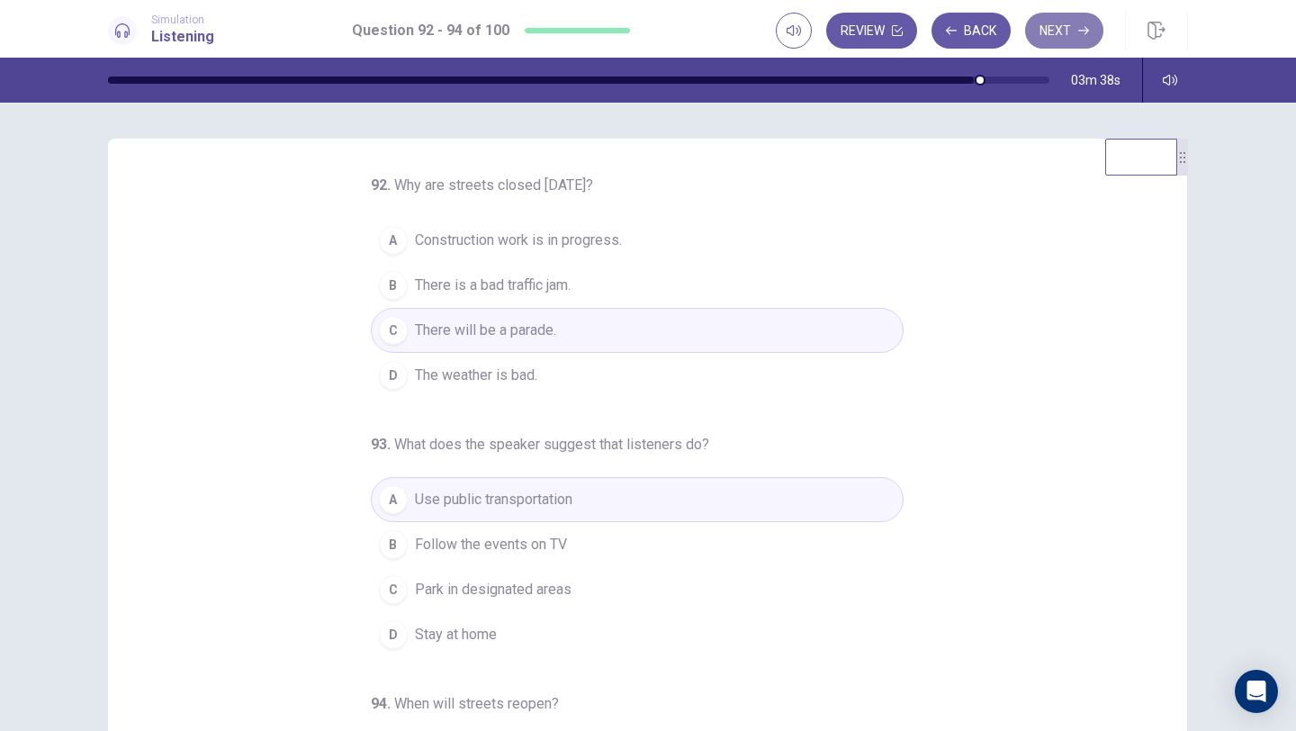
click at [1062, 27] on button "Next" at bounding box center [1064, 31] width 78 height 36
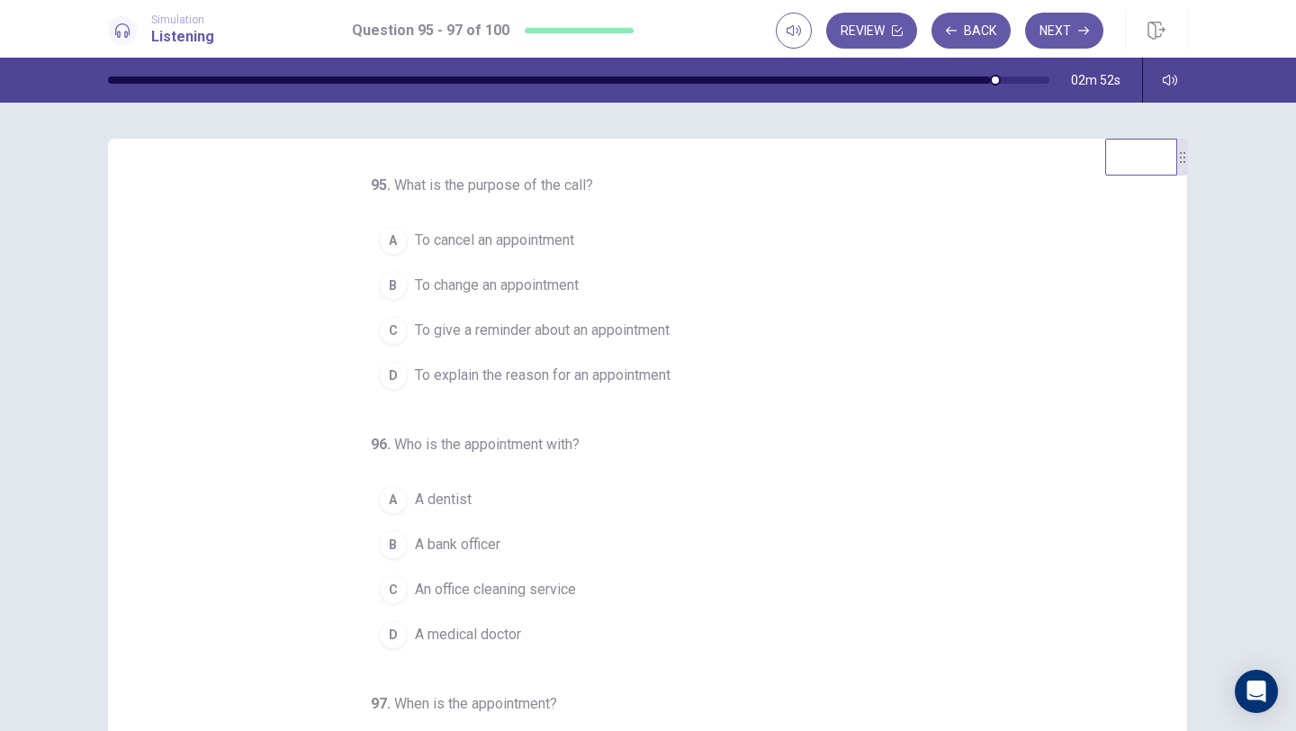
click at [415, 334] on span "To give a reminder about an appointment" at bounding box center [542, 330] width 255 height 22
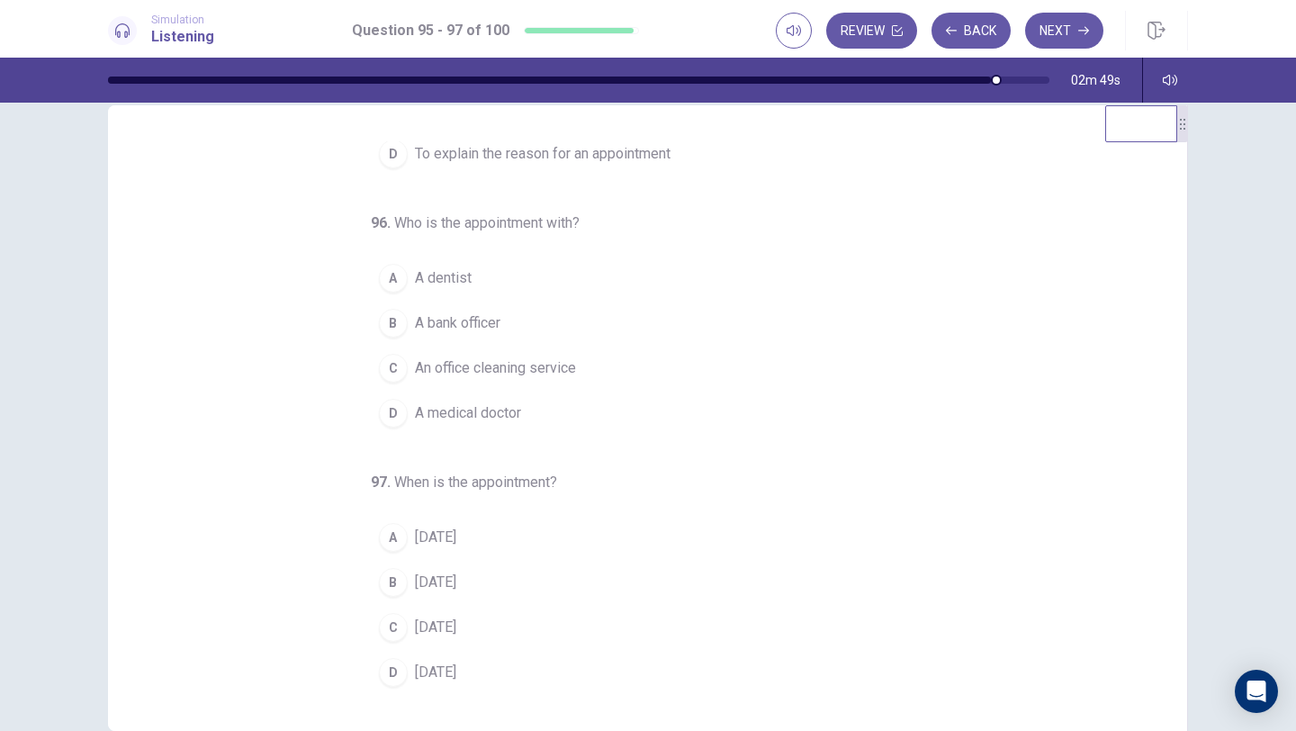
scroll to position [37, 0]
click at [443, 573] on span "Monday" at bounding box center [435, 579] width 41 height 22
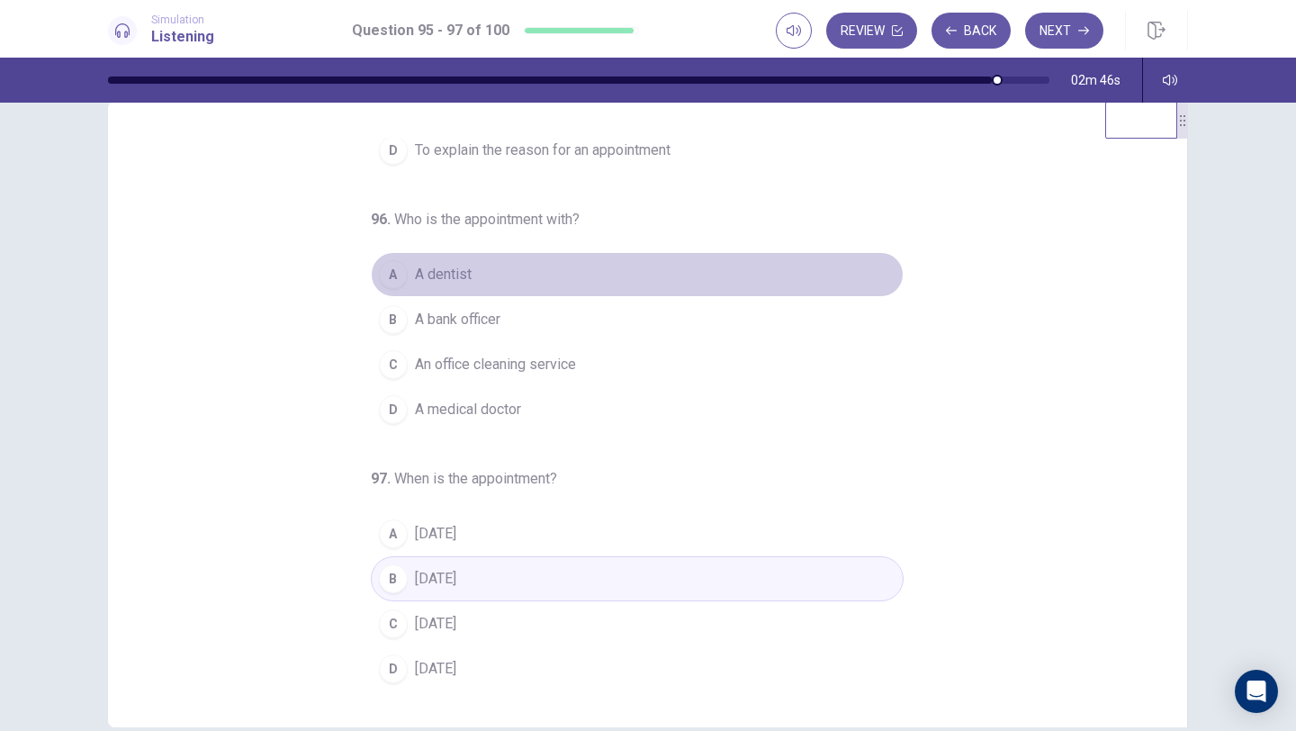
click at [499, 276] on button "A A dentist" at bounding box center [637, 274] width 533 height 45
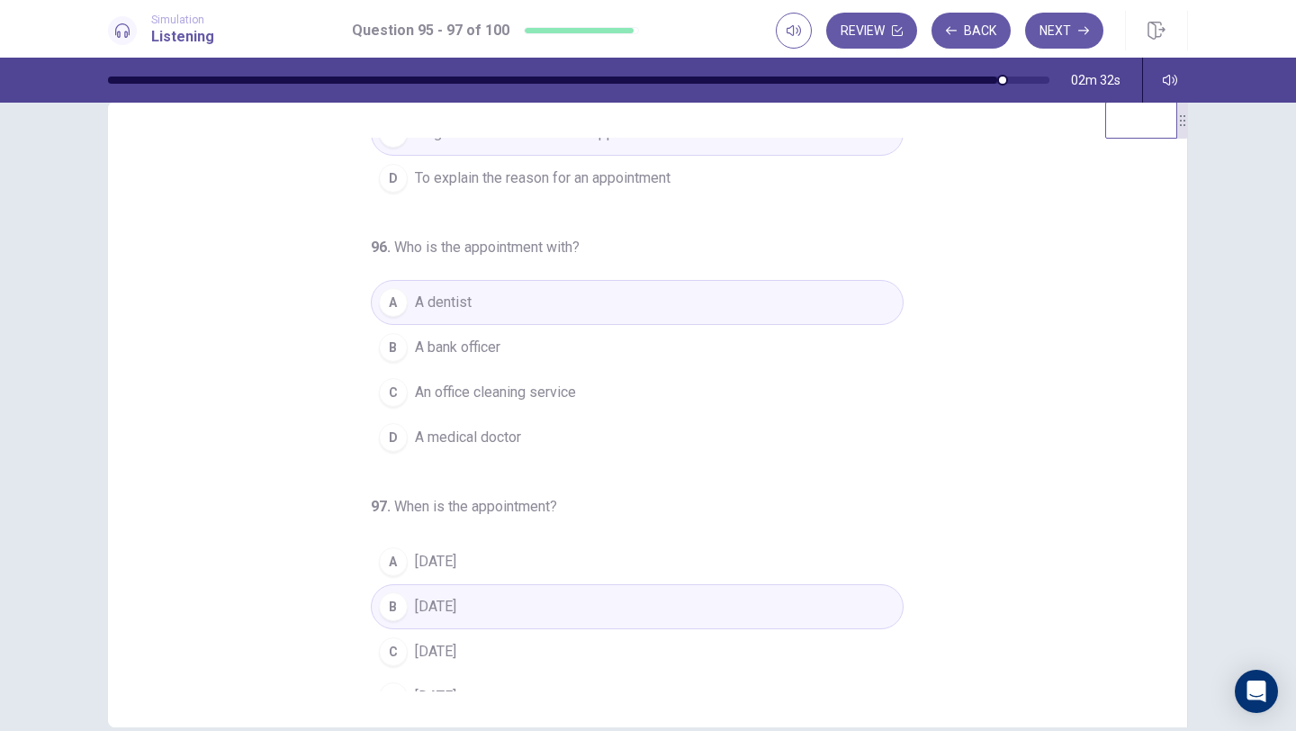
scroll to position [86, 0]
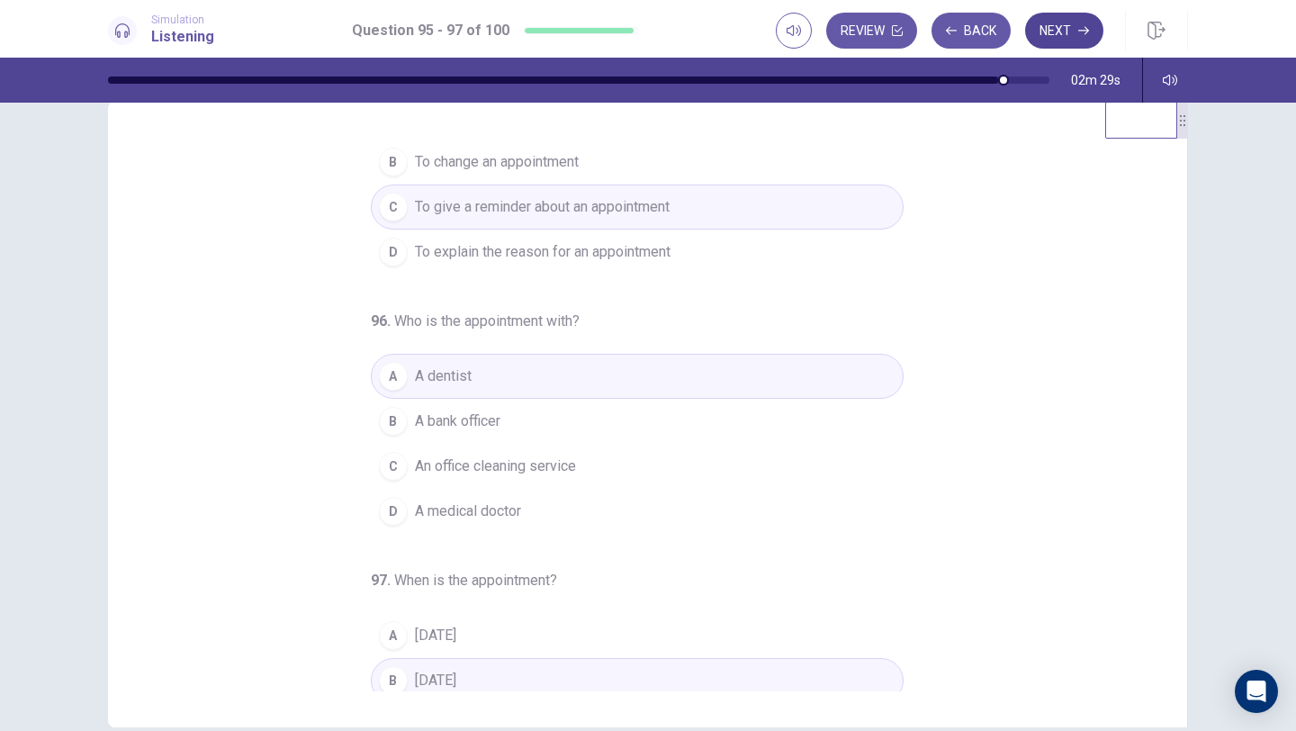
click at [1070, 38] on button "Next" at bounding box center [1064, 31] width 78 height 36
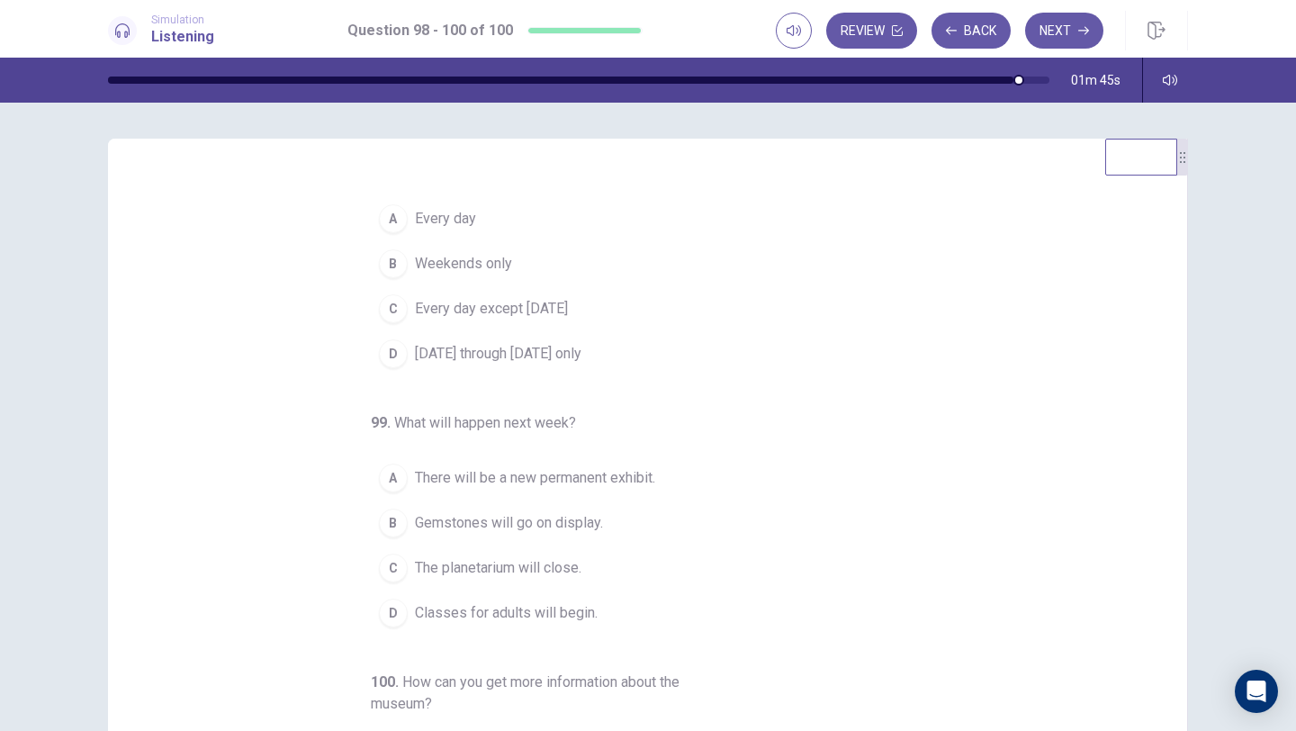
scroll to position [0, 0]
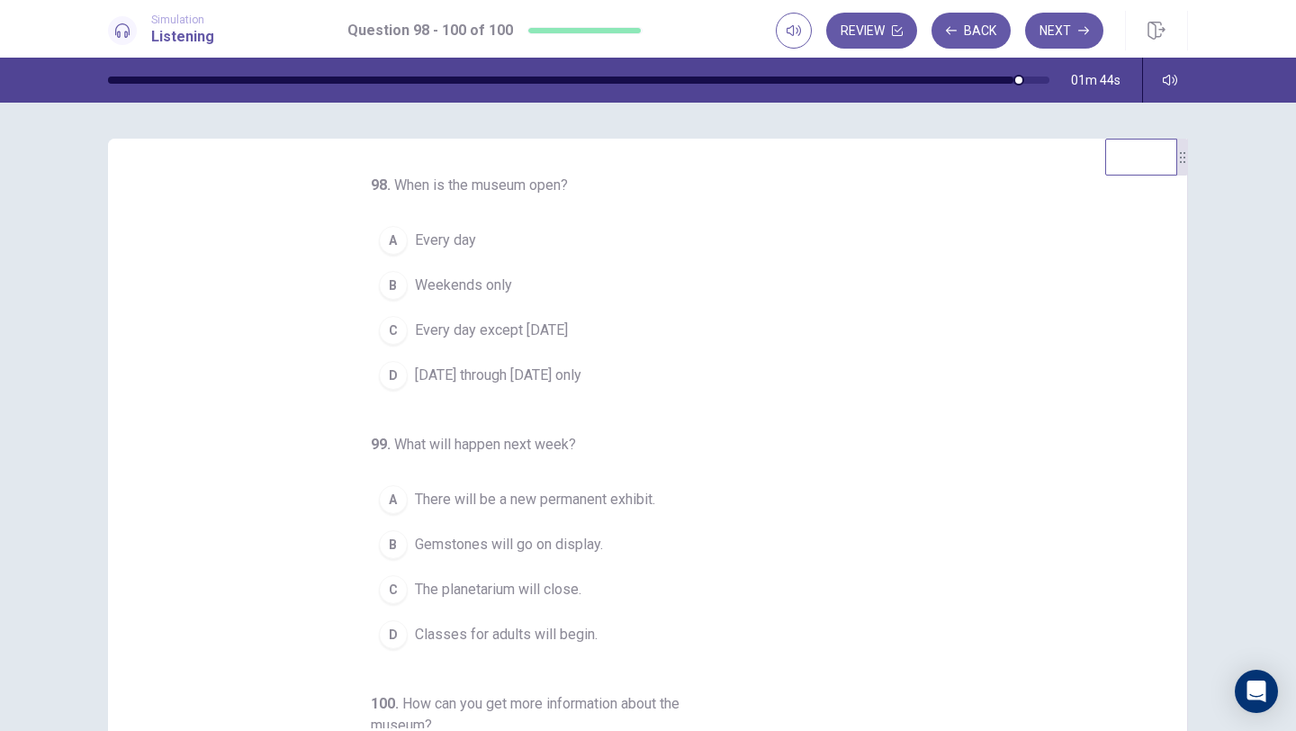
click at [491, 382] on span "Monday through Friday only" at bounding box center [498, 375] width 166 height 22
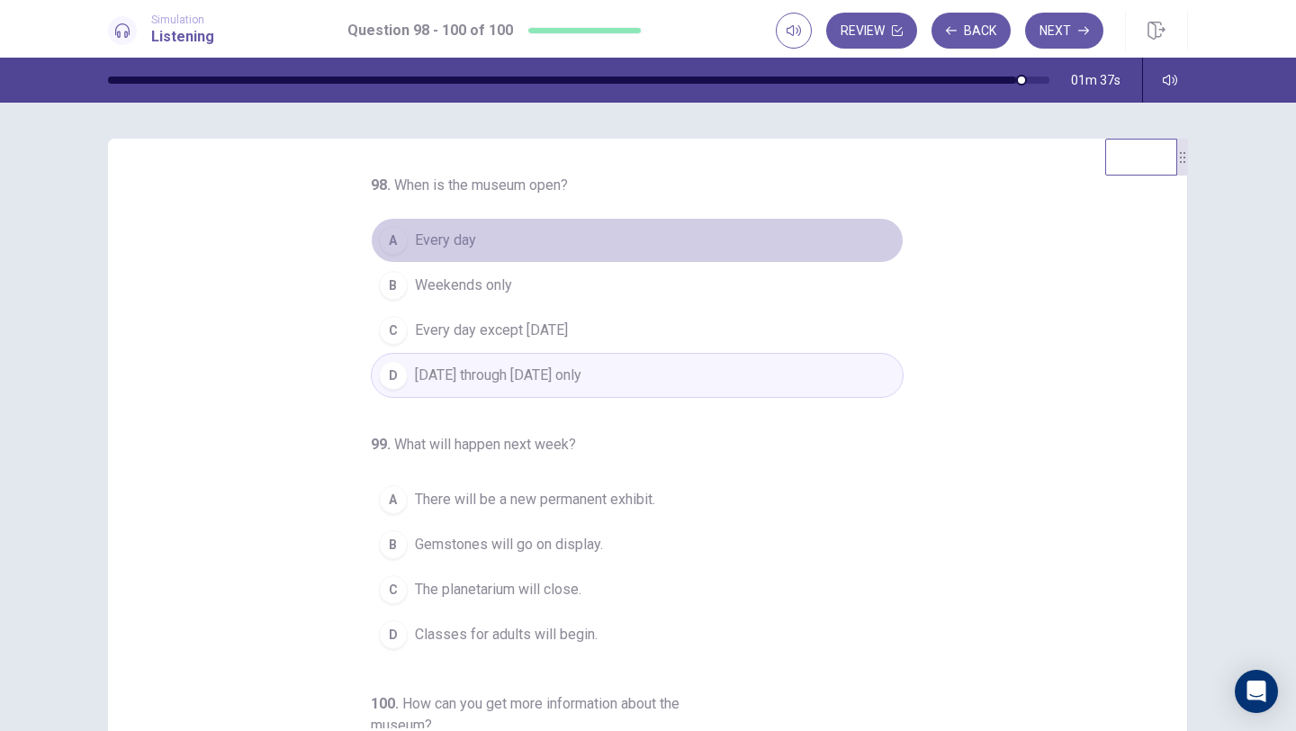
click at [482, 238] on button "A Every day" at bounding box center [637, 240] width 533 height 45
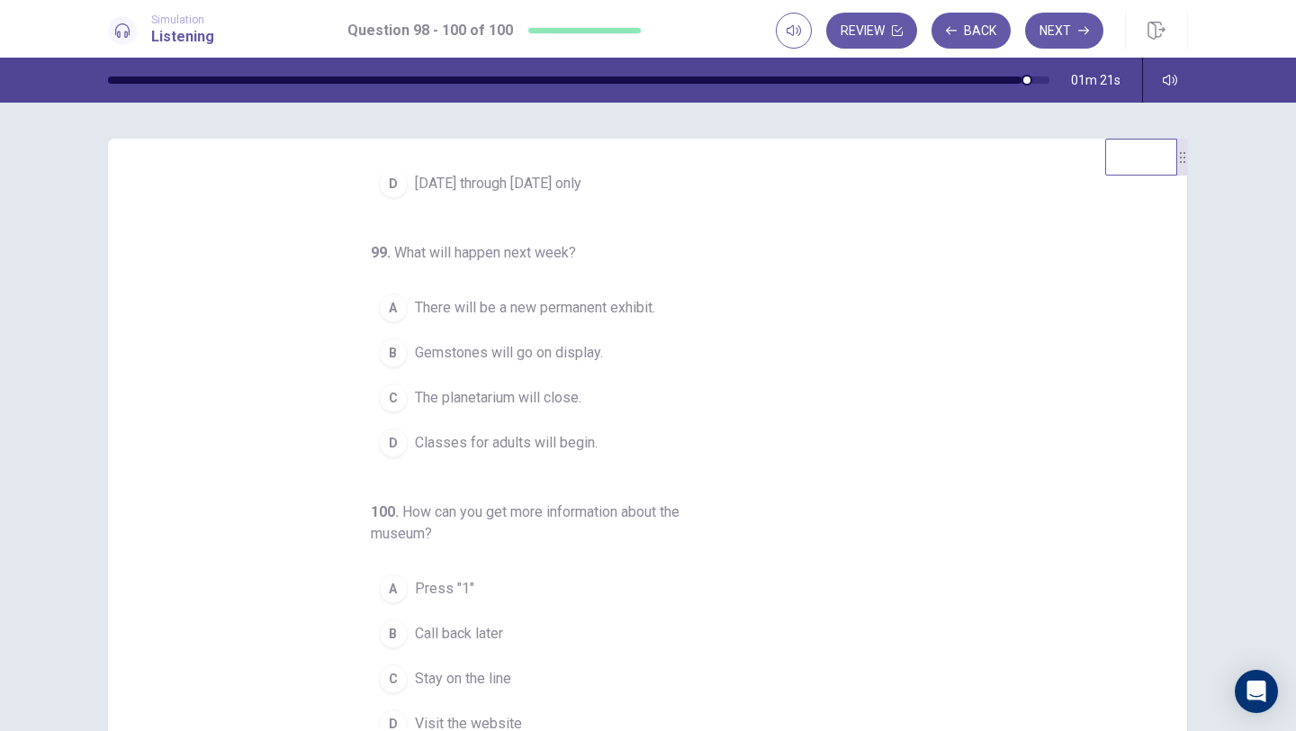
scroll to position [193, 0]
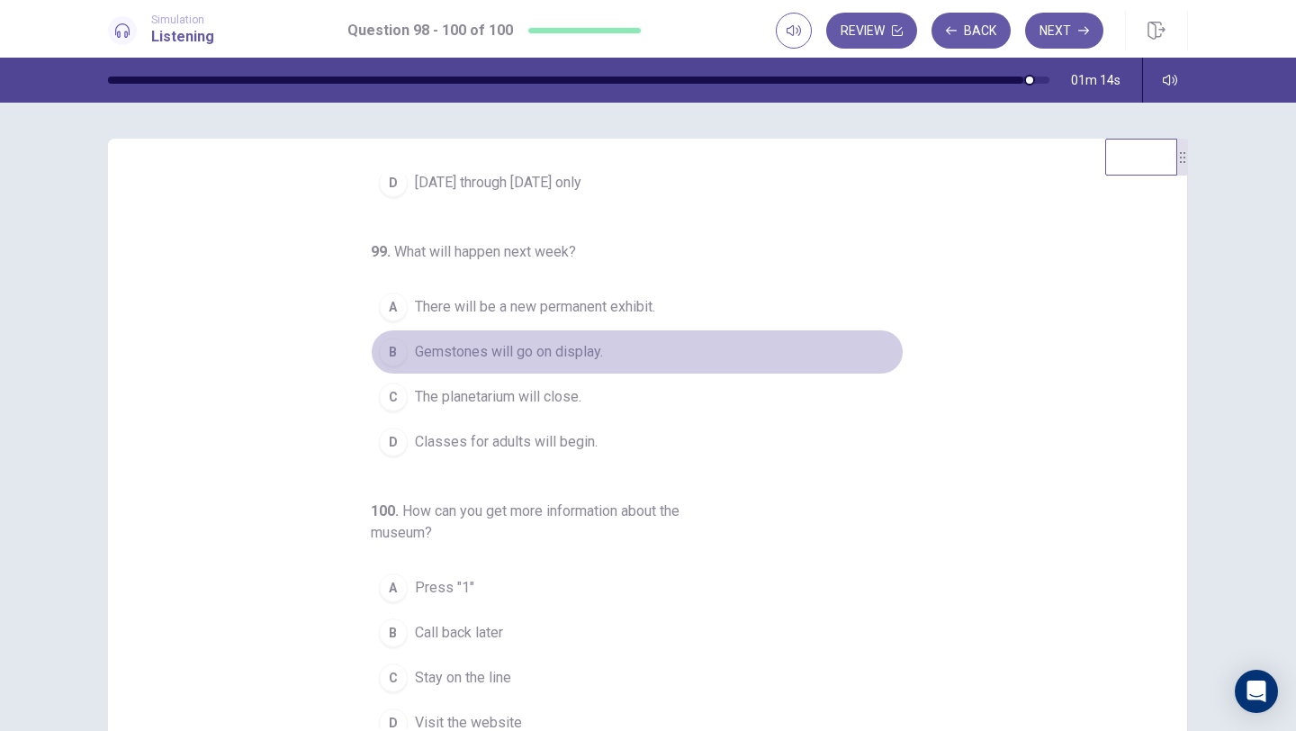
click at [447, 361] on span "Gemstones will go on display." at bounding box center [509, 352] width 188 height 22
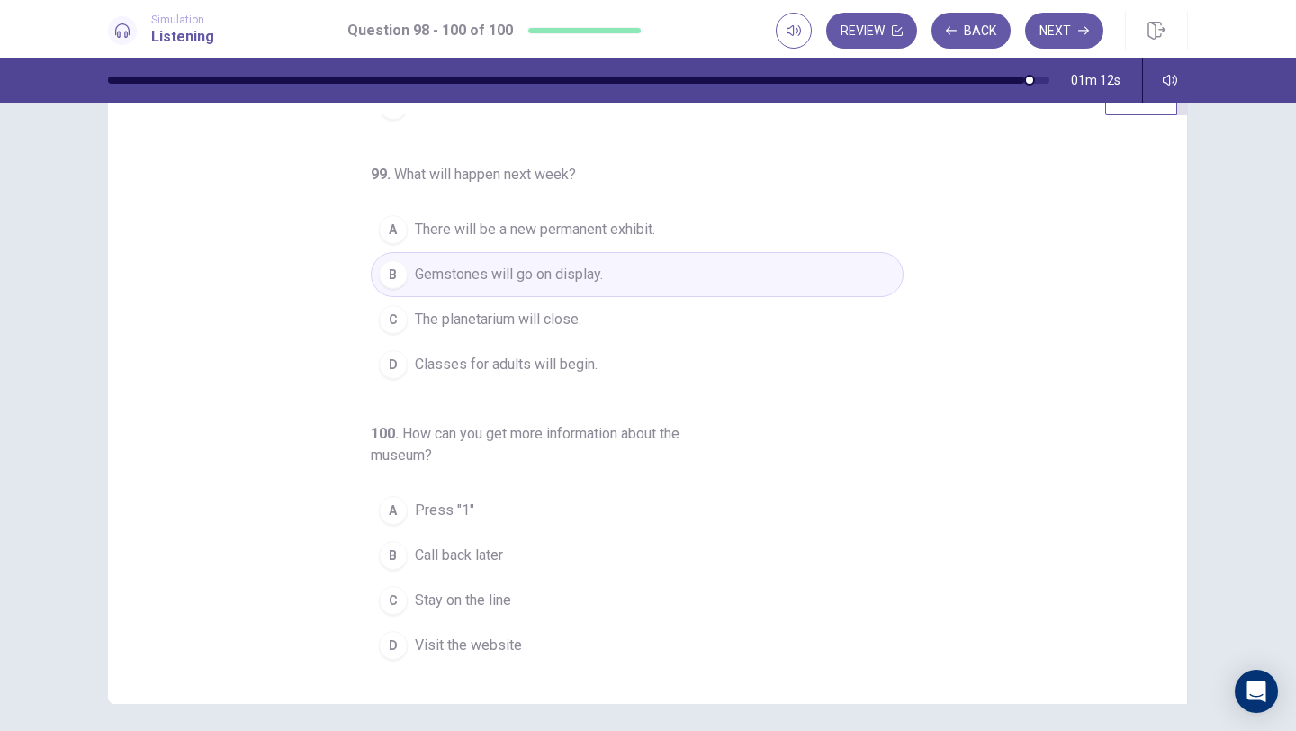
scroll to position [61, 0]
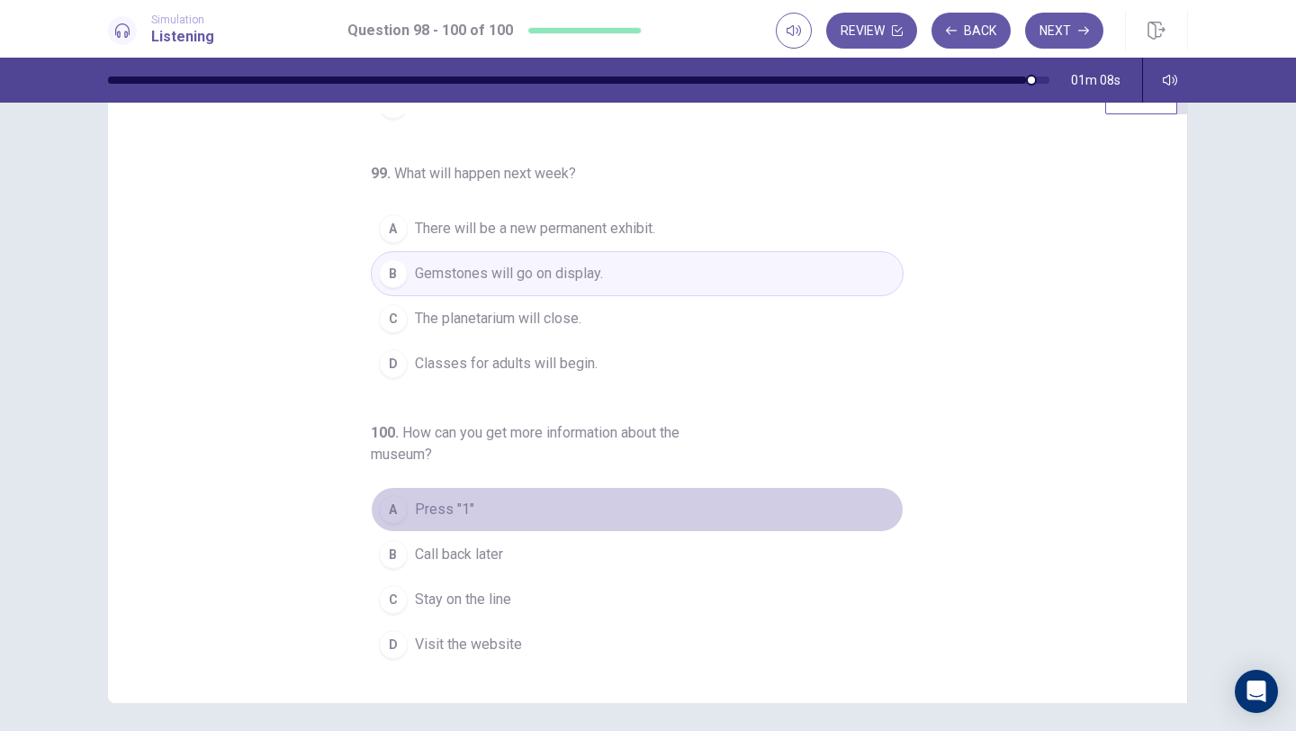
click at [395, 513] on div "A" at bounding box center [393, 509] width 29 height 29
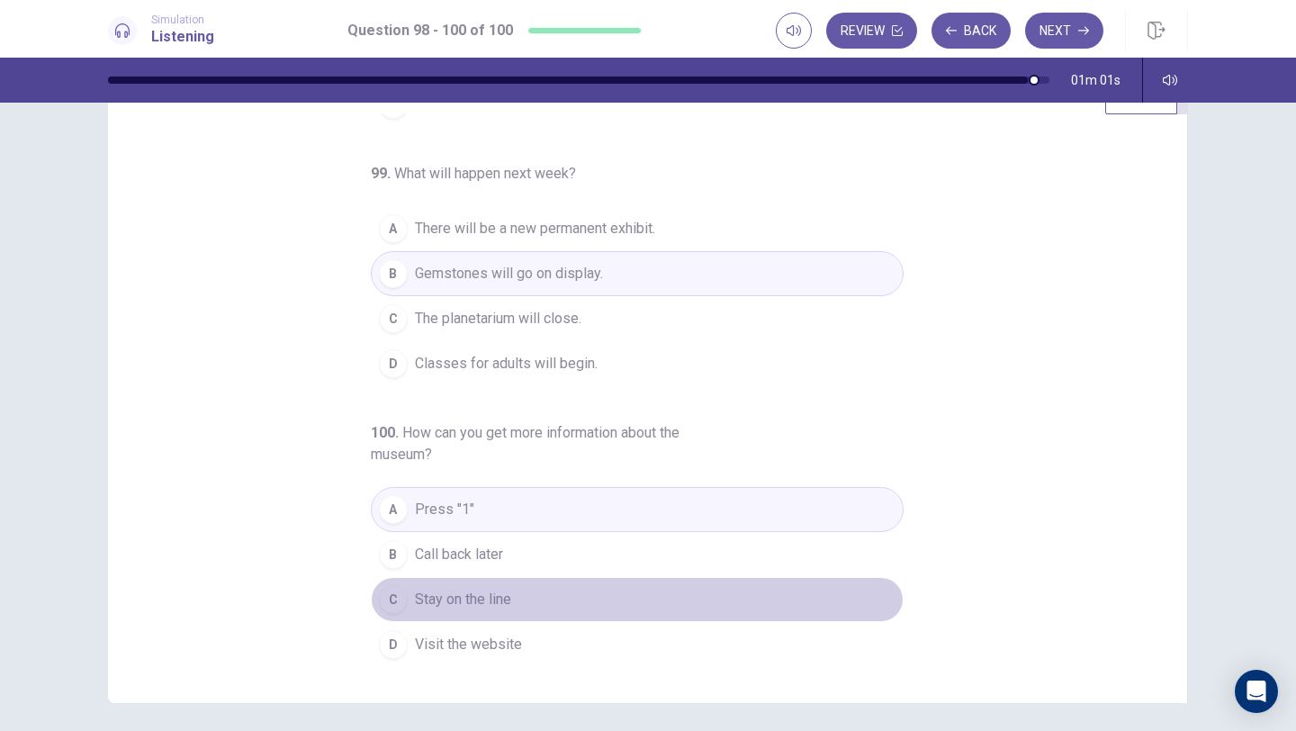
click at [510, 603] on span "Stay on the line" at bounding box center [463, 599] width 96 height 22
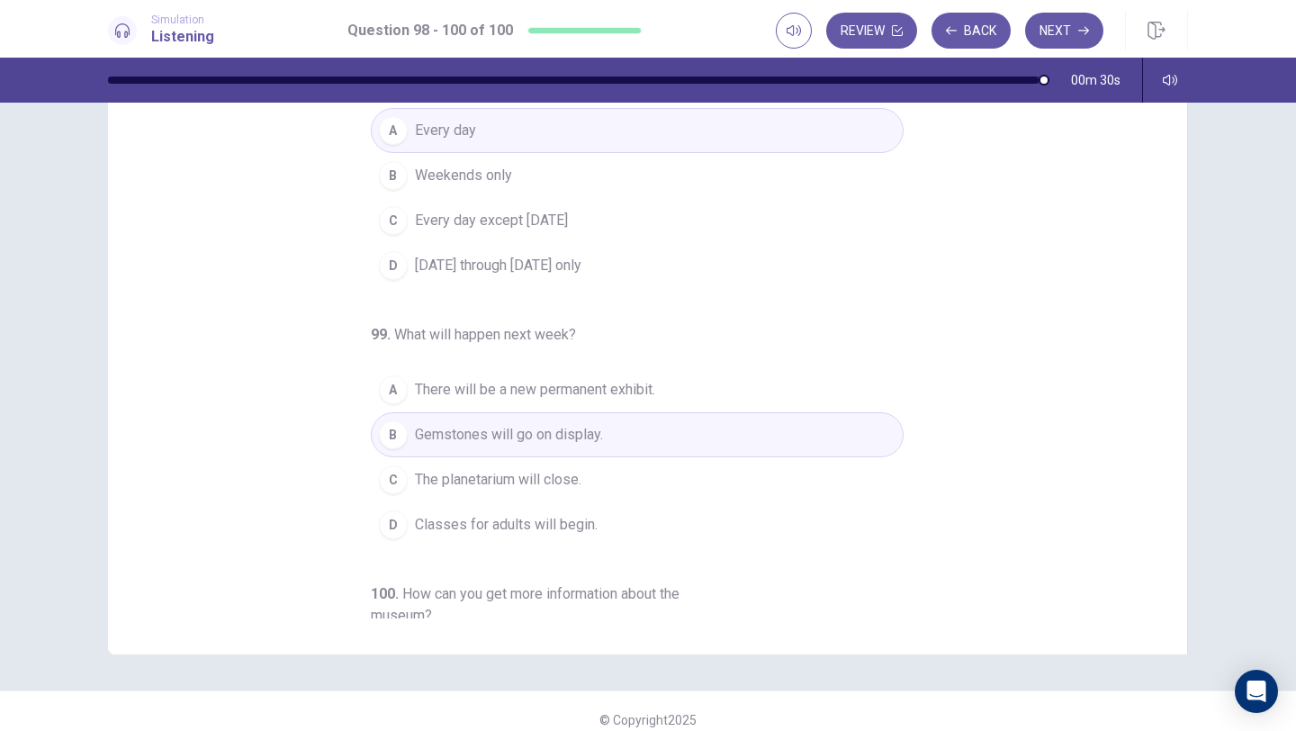
scroll to position [0, 0]
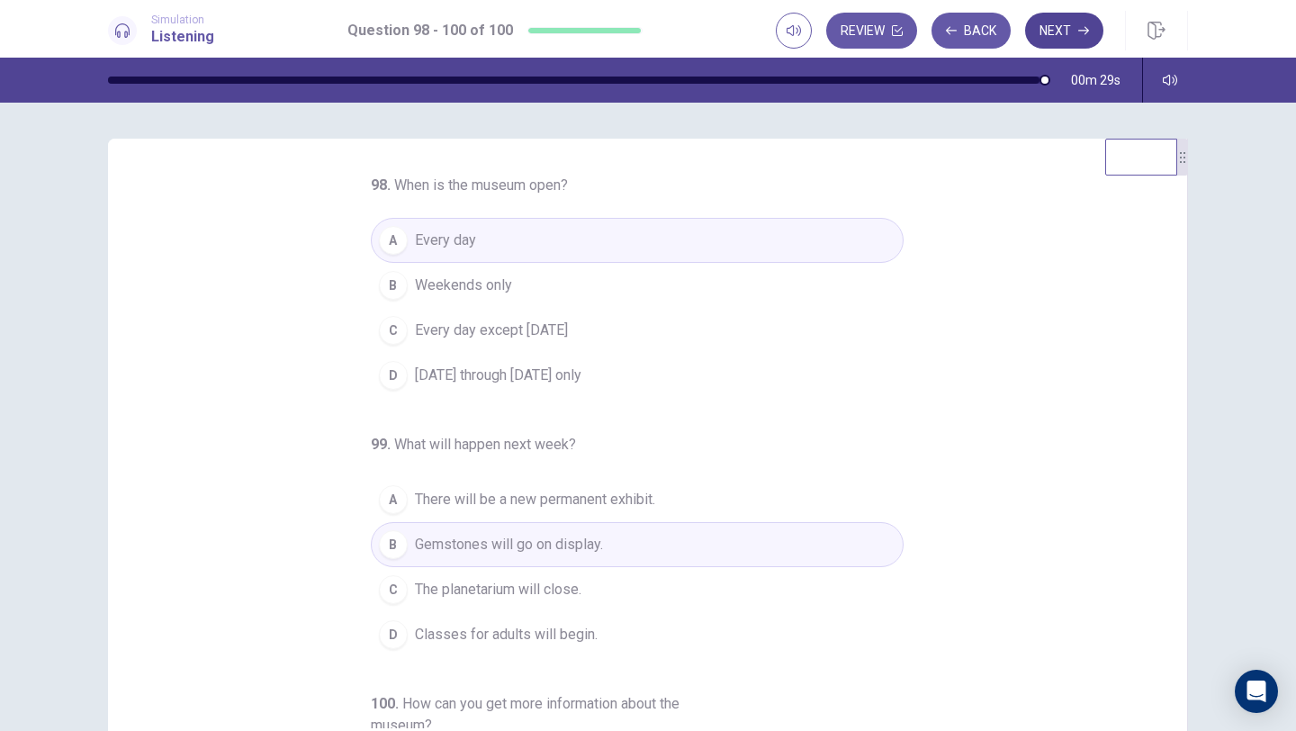
click at [1059, 25] on button "Next" at bounding box center [1064, 31] width 78 height 36
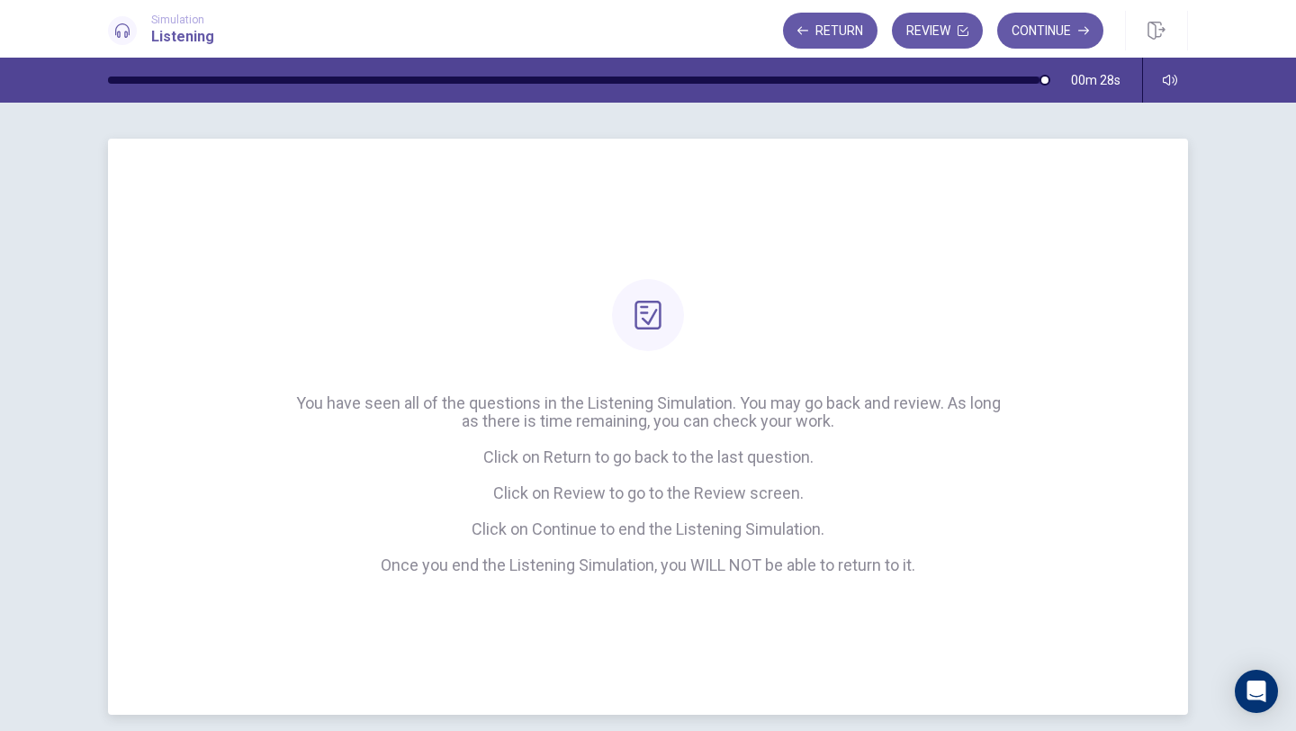
scroll to position [77, 0]
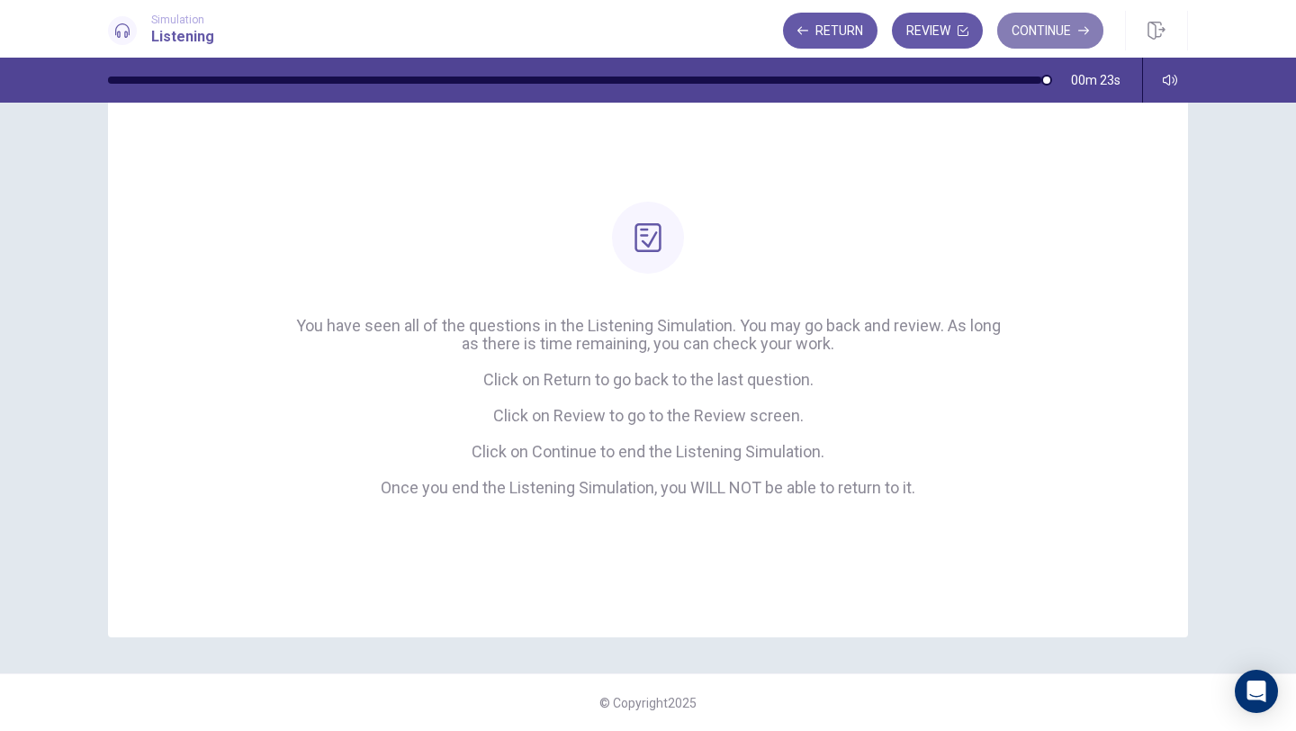
click at [1040, 28] on button "Continue" at bounding box center [1050, 31] width 106 height 36
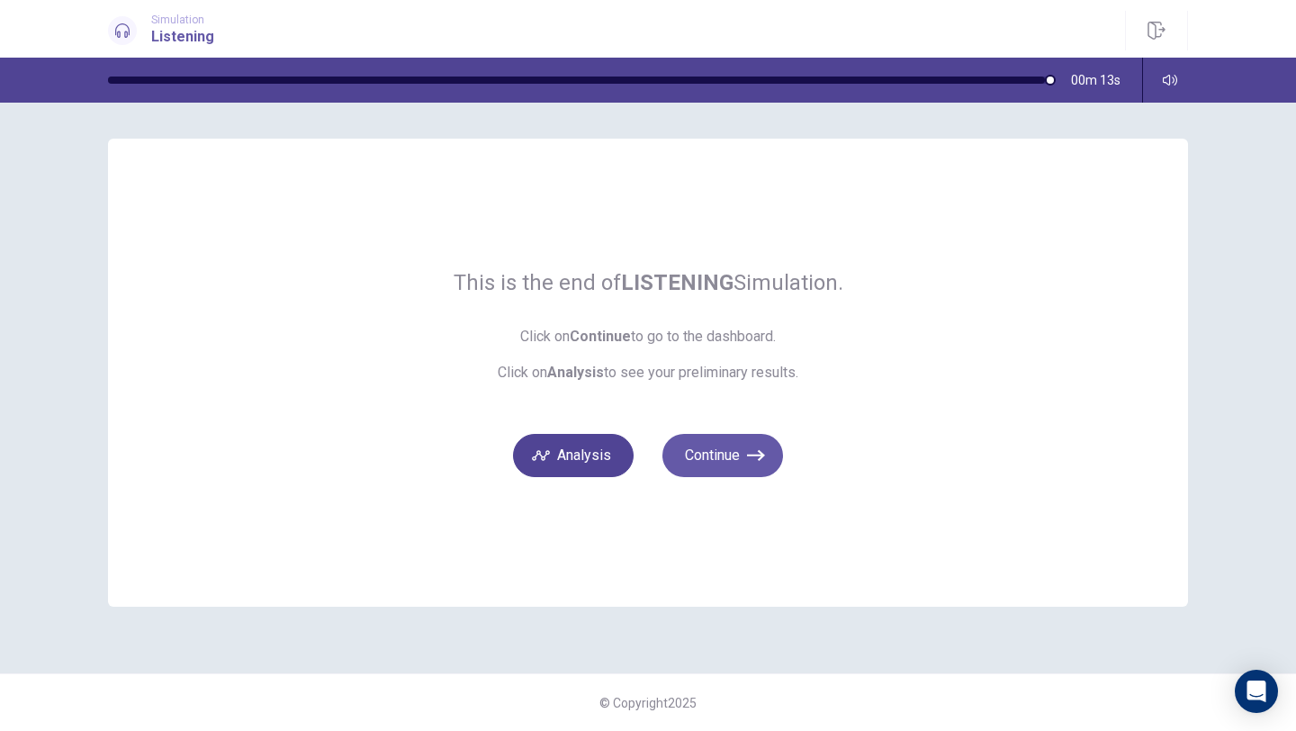
click at [615, 459] on button "Analysis" at bounding box center [573, 455] width 121 height 43
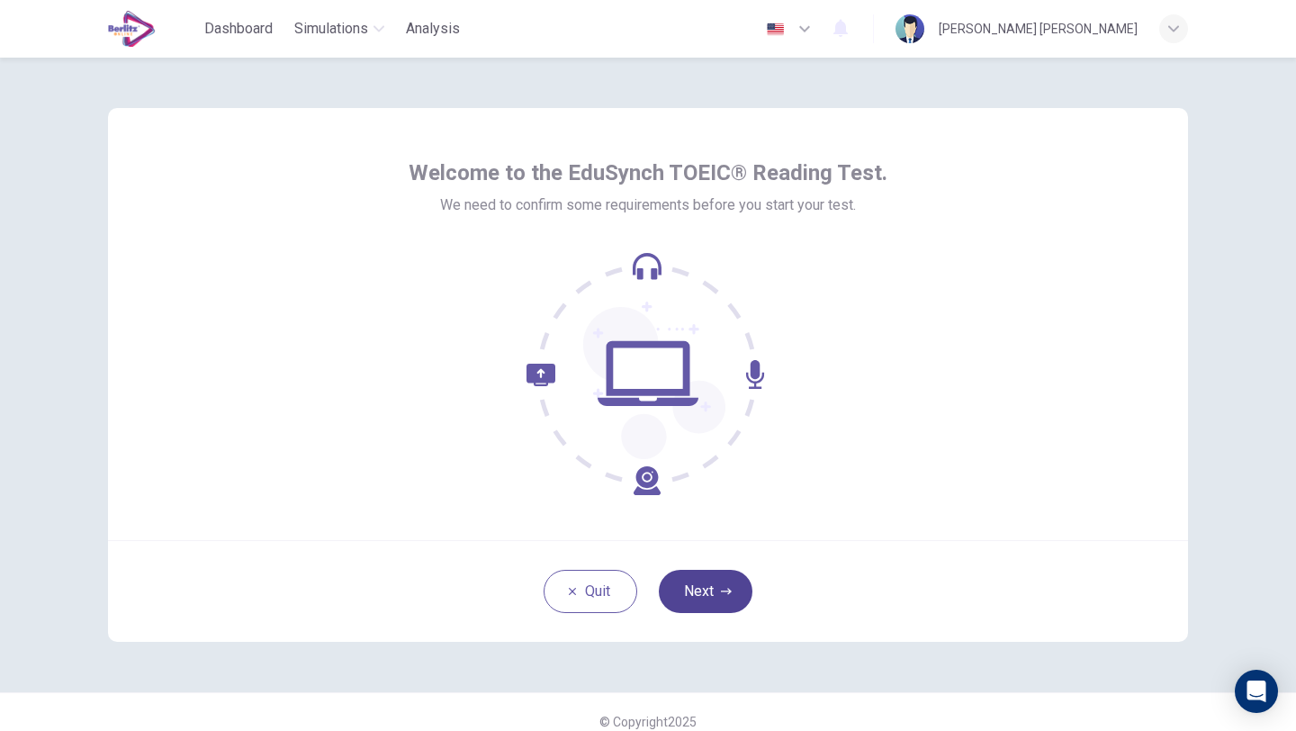
click at [706, 587] on button "Next" at bounding box center [706, 591] width 94 height 43
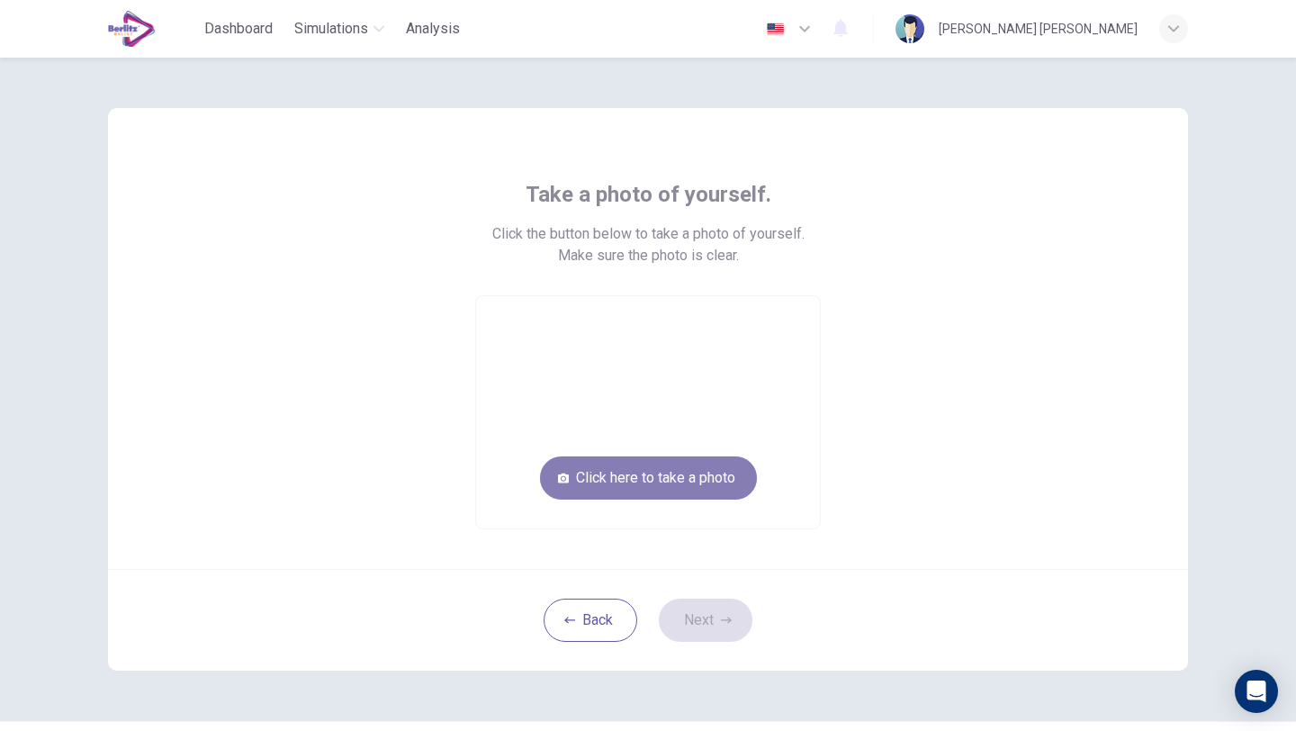
click at [670, 481] on button "Click here to take a photo" at bounding box center [648, 477] width 217 height 43
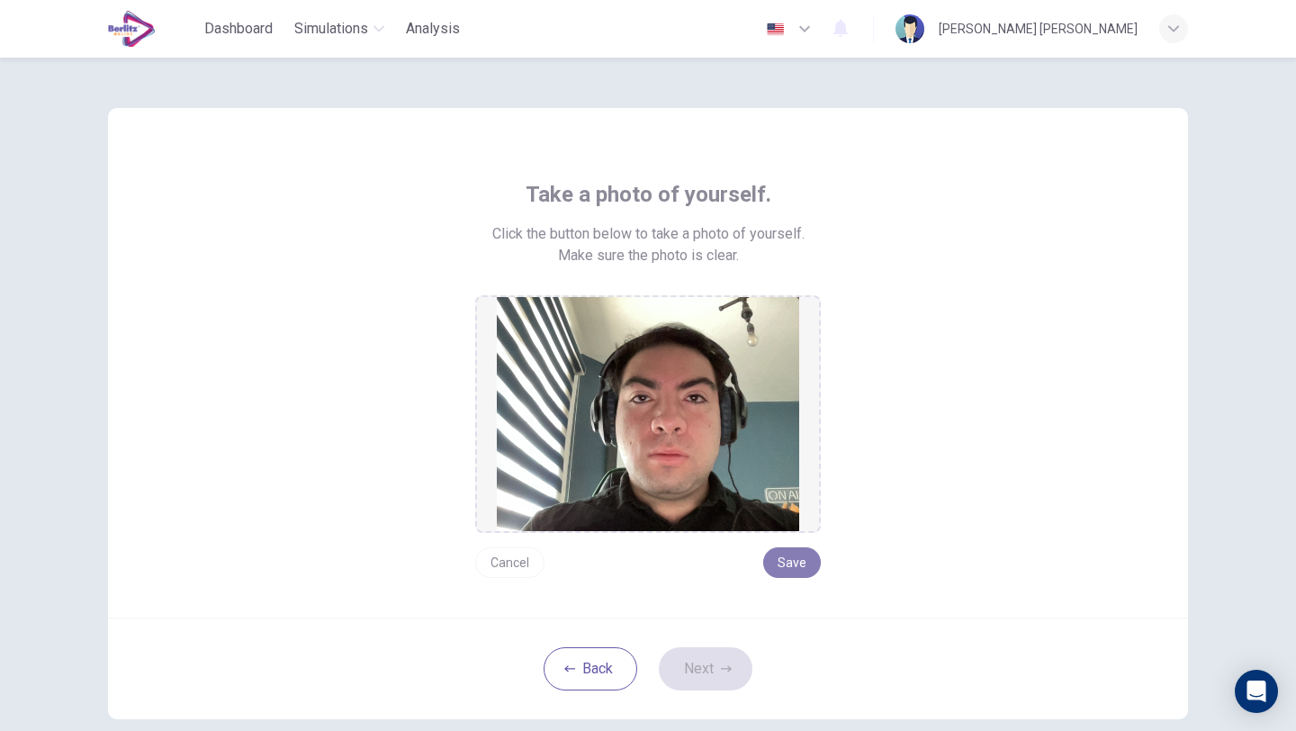
click at [797, 572] on button "Save" at bounding box center [792, 562] width 58 height 31
click at [699, 674] on button "Next" at bounding box center [706, 668] width 94 height 43
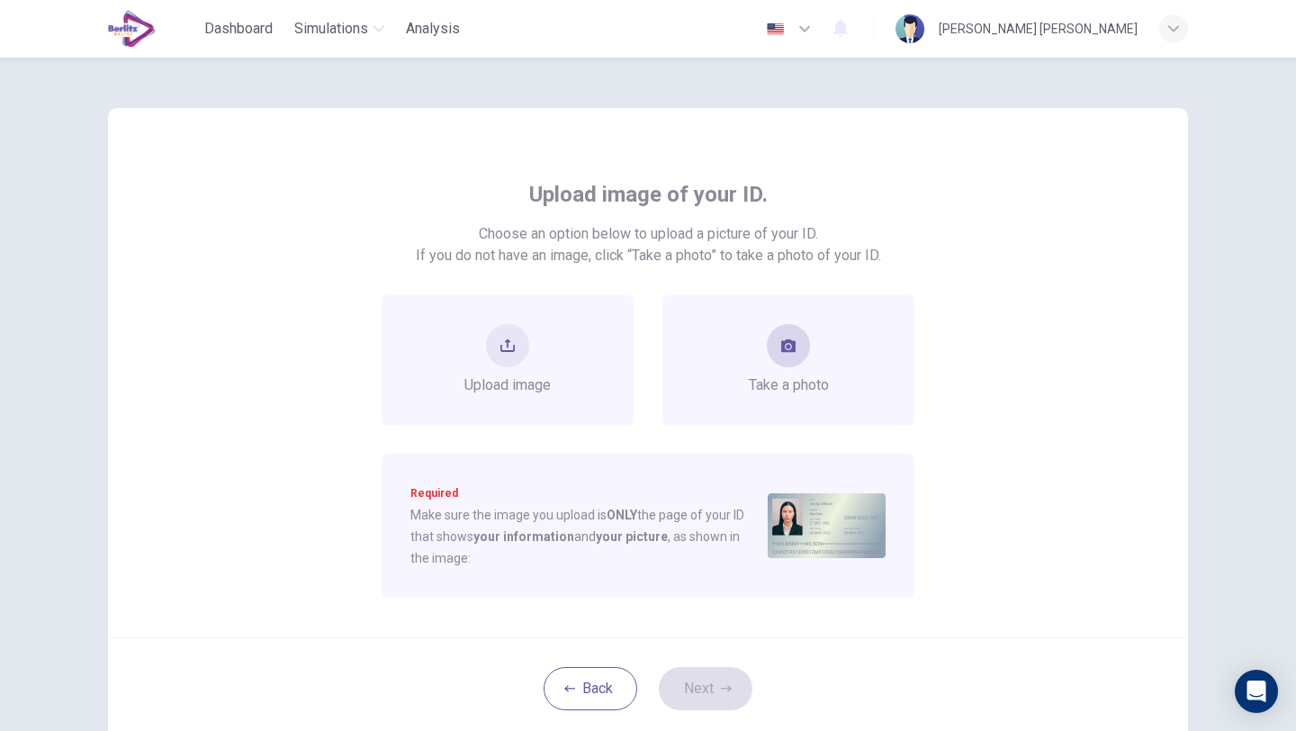
click at [775, 365] on div "Take a photo" at bounding box center [789, 360] width 80 height 72
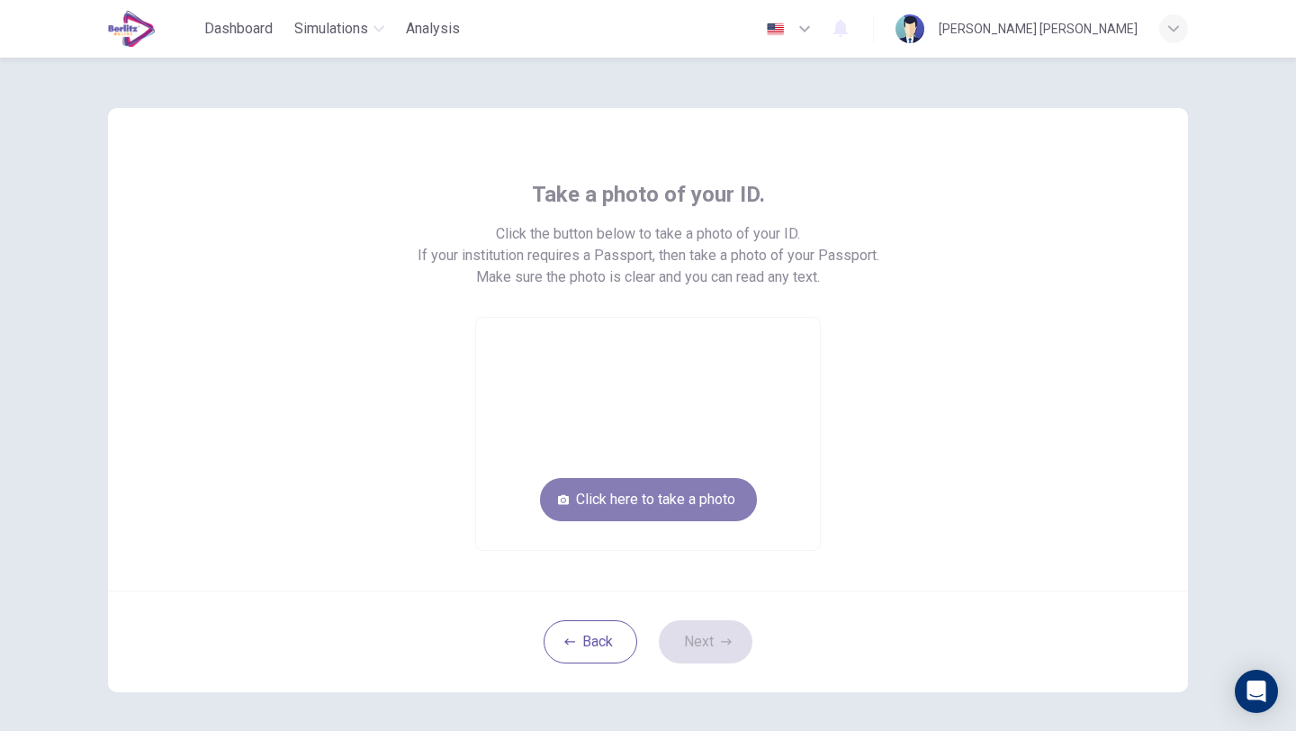
click at [633, 492] on button "Click here to take a photo" at bounding box center [648, 499] width 217 height 43
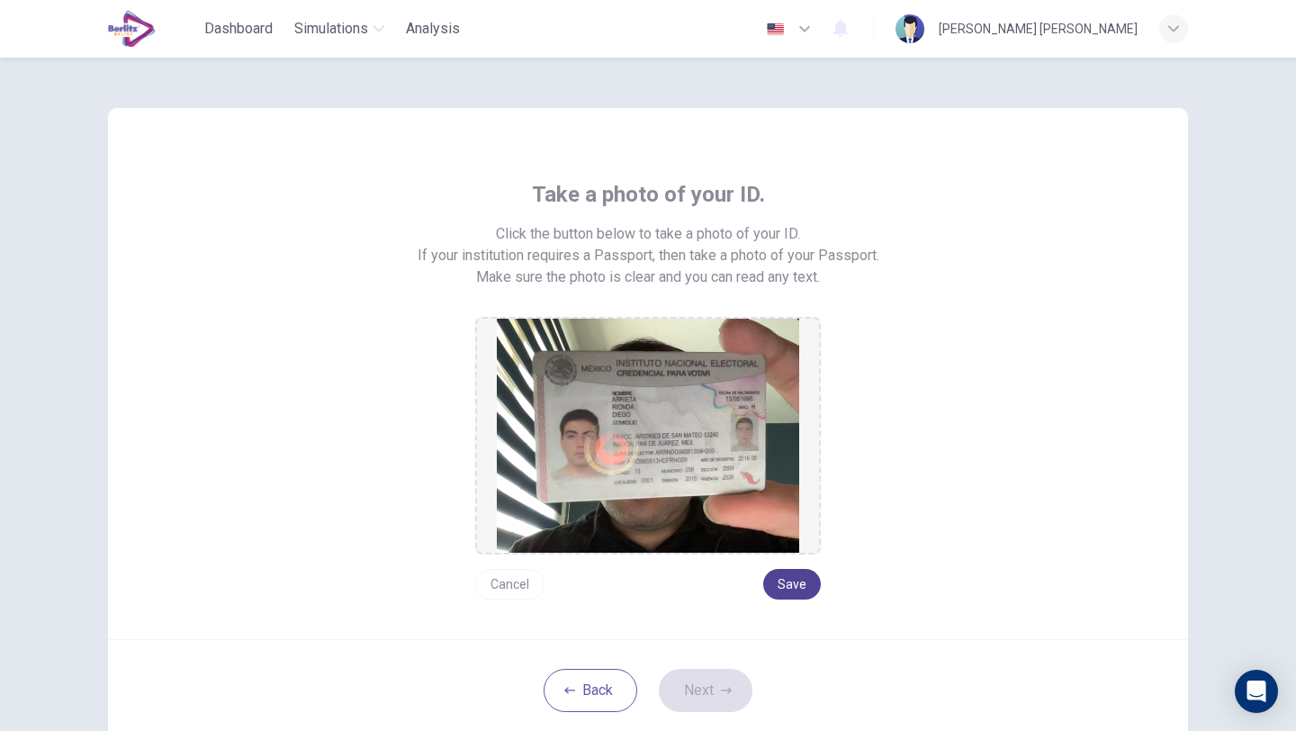
click at [792, 590] on button "Save" at bounding box center [792, 584] width 58 height 31
click at [708, 679] on button "Next" at bounding box center [706, 690] width 94 height 43
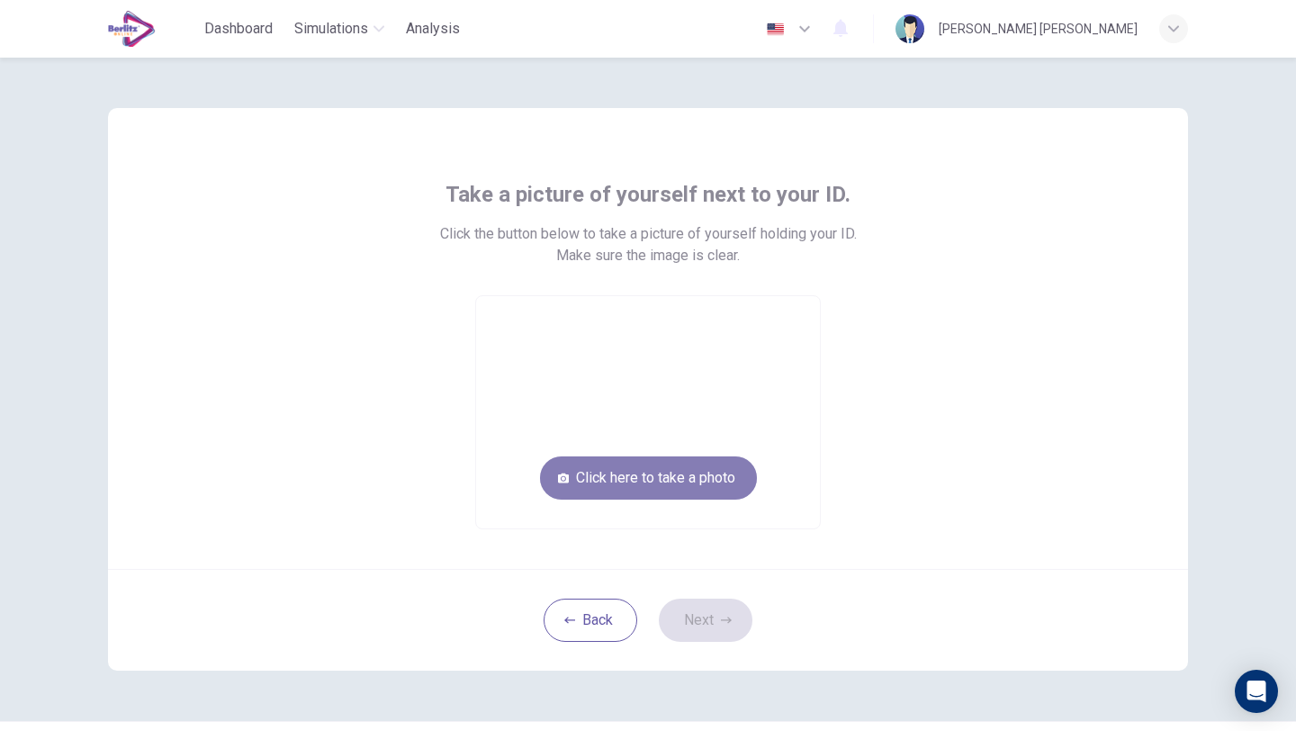
click at [690, 481] on button "Click here to take a photo" at bounding box center [648, 477] width 217 height 43
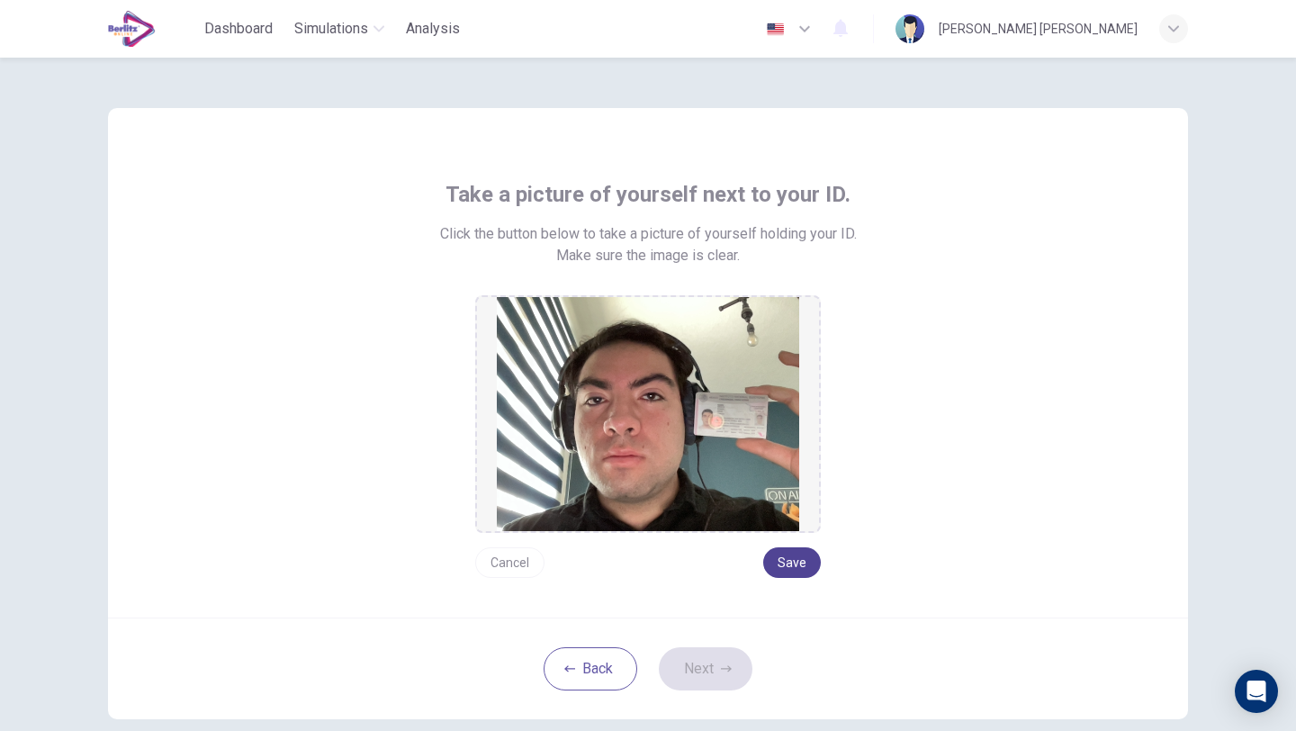
click at [794, 563] on button "Save" at bounding box center [792, 562] width 58 height 31
click at [713, 669] on button "Next" at bounding box center [706, 668] width 94 height 43
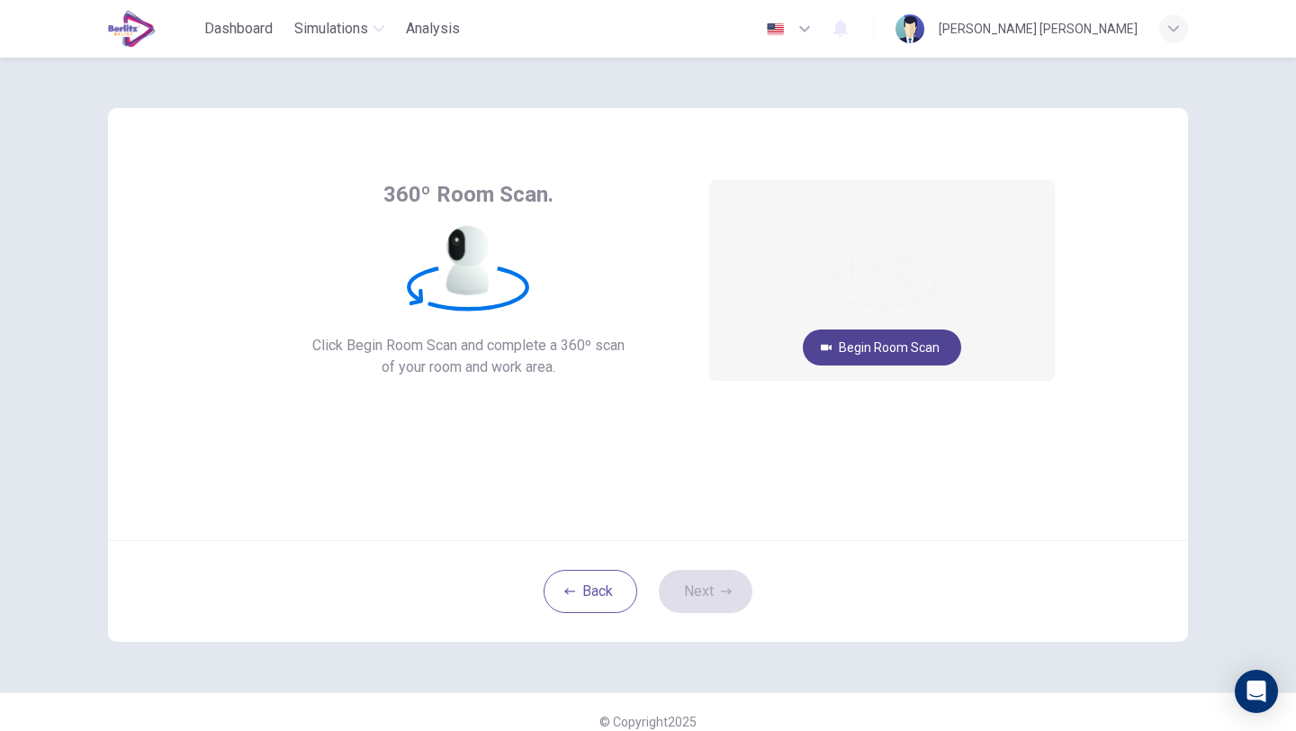
click at [865, 346] on button "Begin Room Scan" at bounding box center [882, 347] width 158 height 36
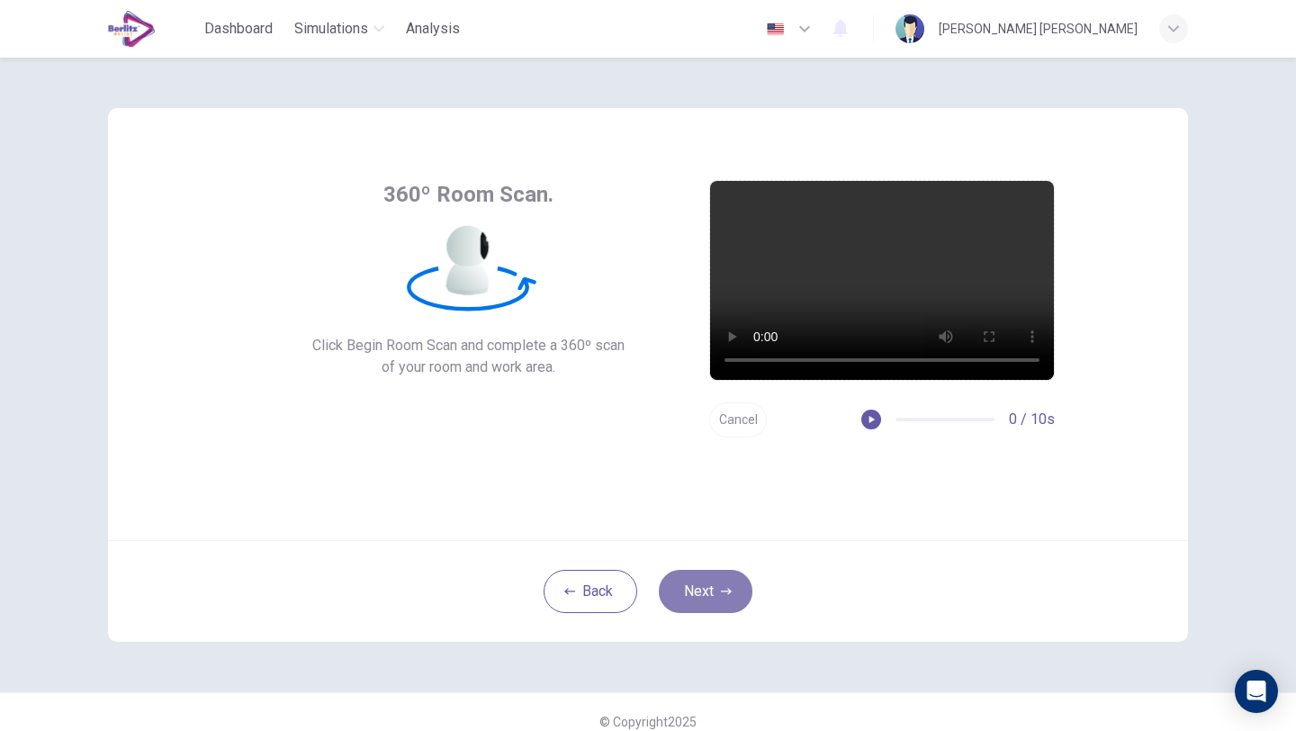
click at [705, 587] on button "Next" at bounding box center [706, 591] width 94 height 43
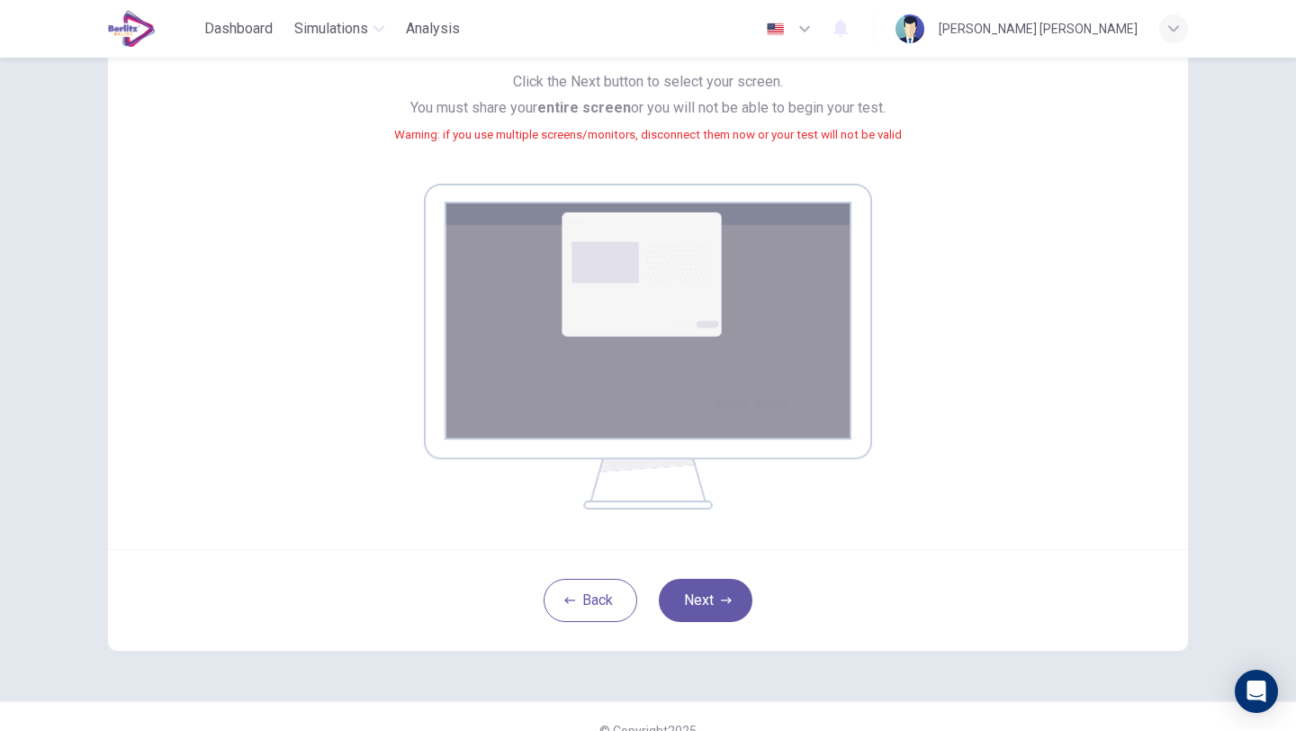
scroll to position [203, 0]
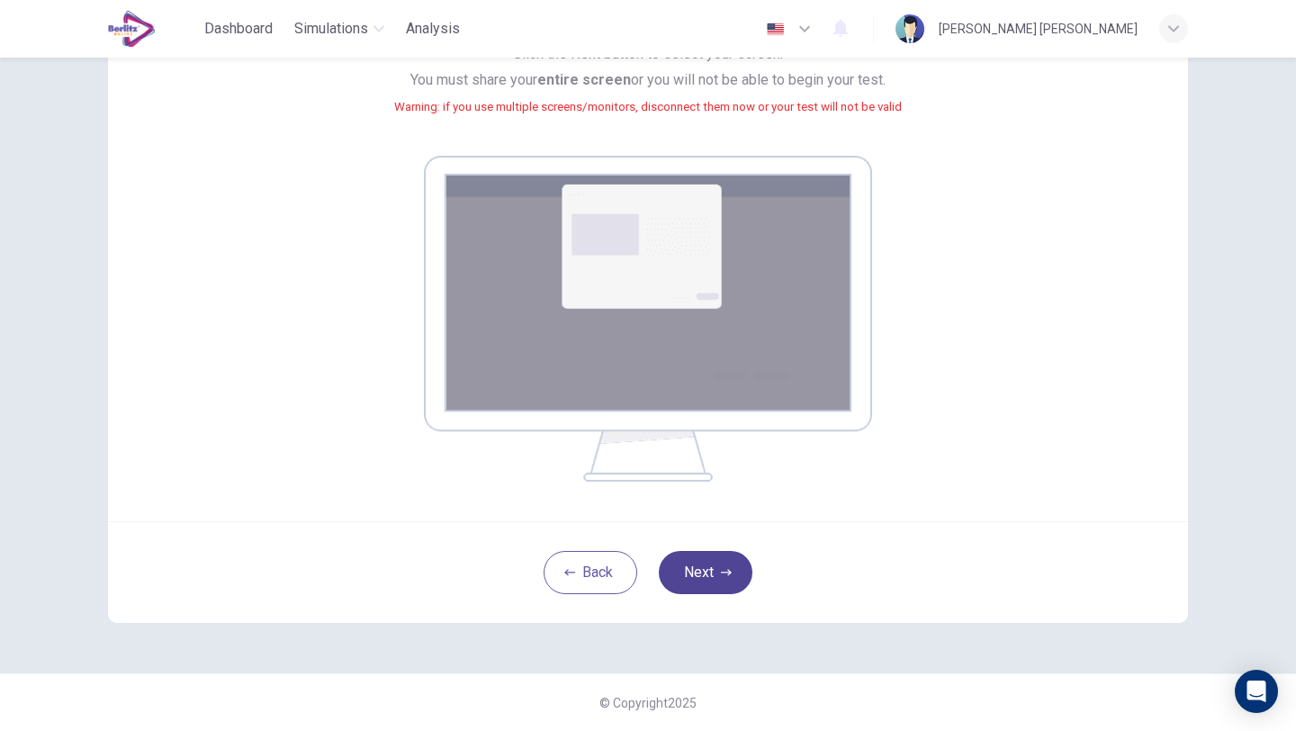
click at [712, 573] on button "Next" at bounding box center [706, 572] width 94 height 43
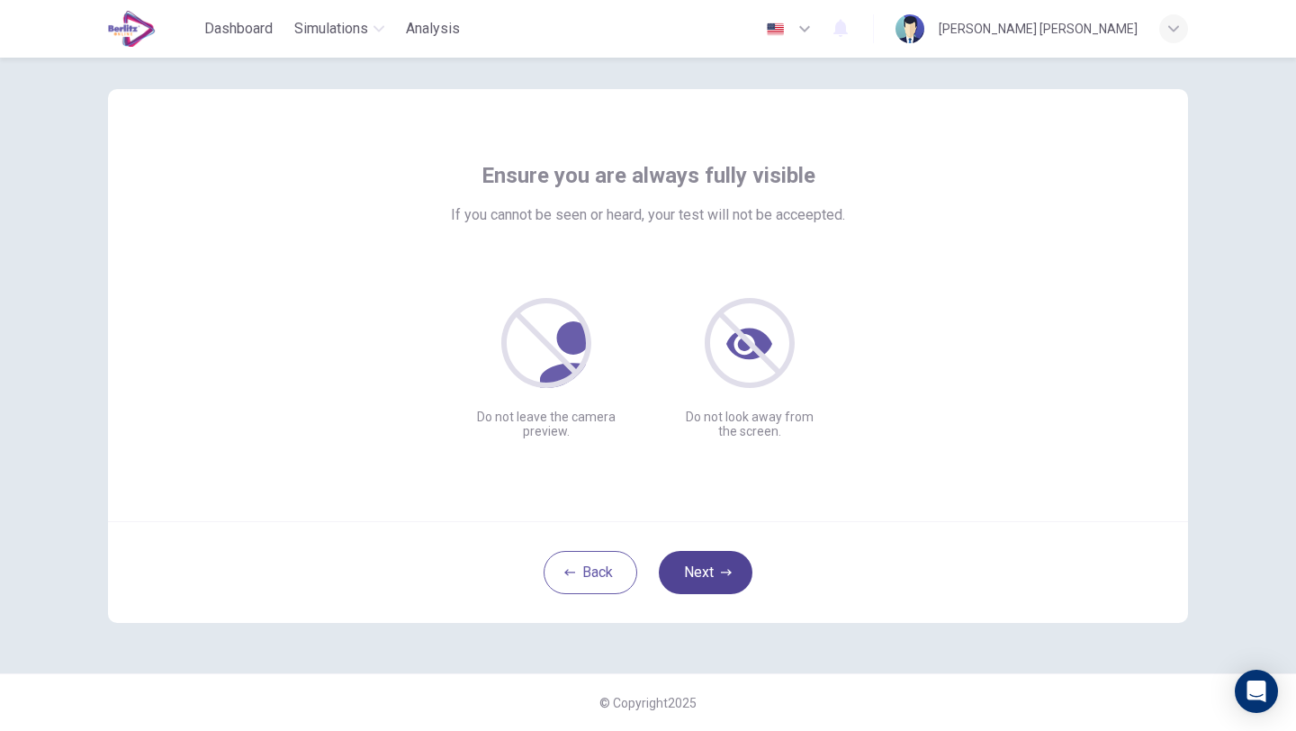
scroll to position [19, 0]
click at [696, 570] on button "Next" at bounding box center [706, 572] width 94 height 43
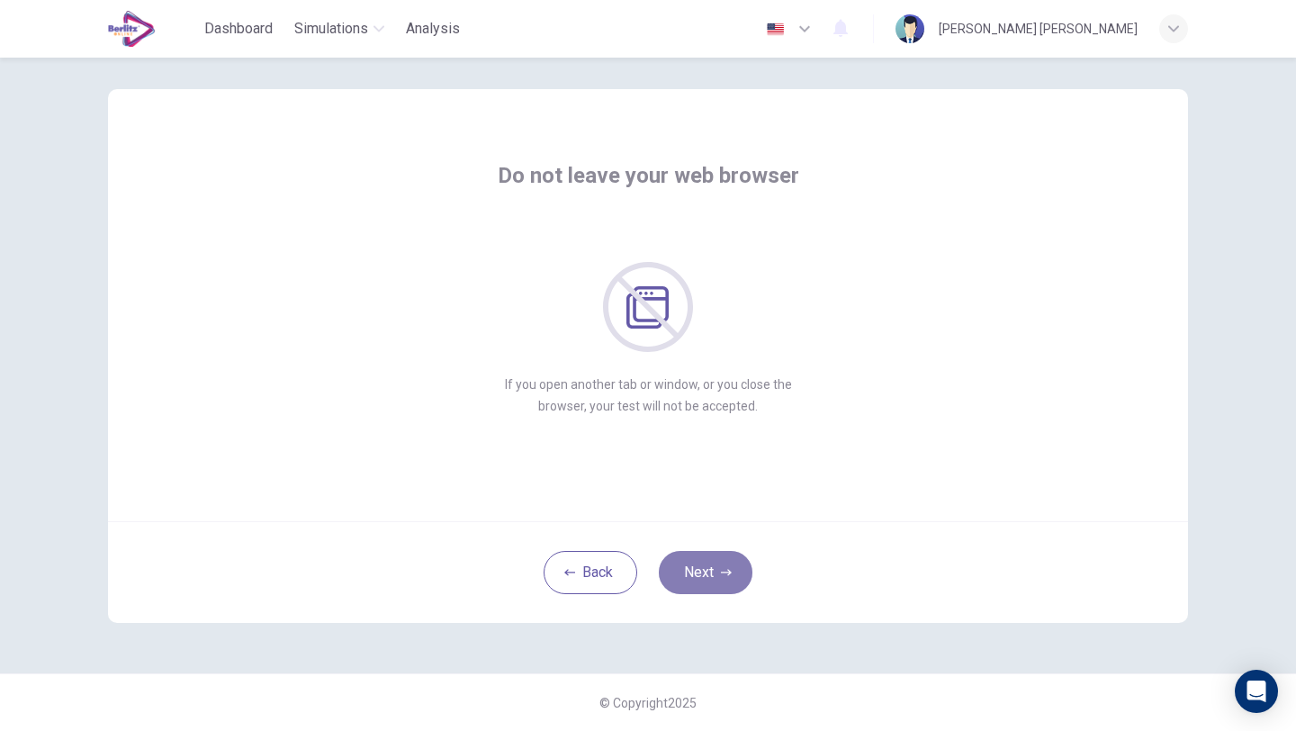
click at [698, 574] on button "Next" at bounding box center [706, 572] width 94 height 43
click at [698, 575] on button "Next" at bounding box center [706, 572] width 94 height 43
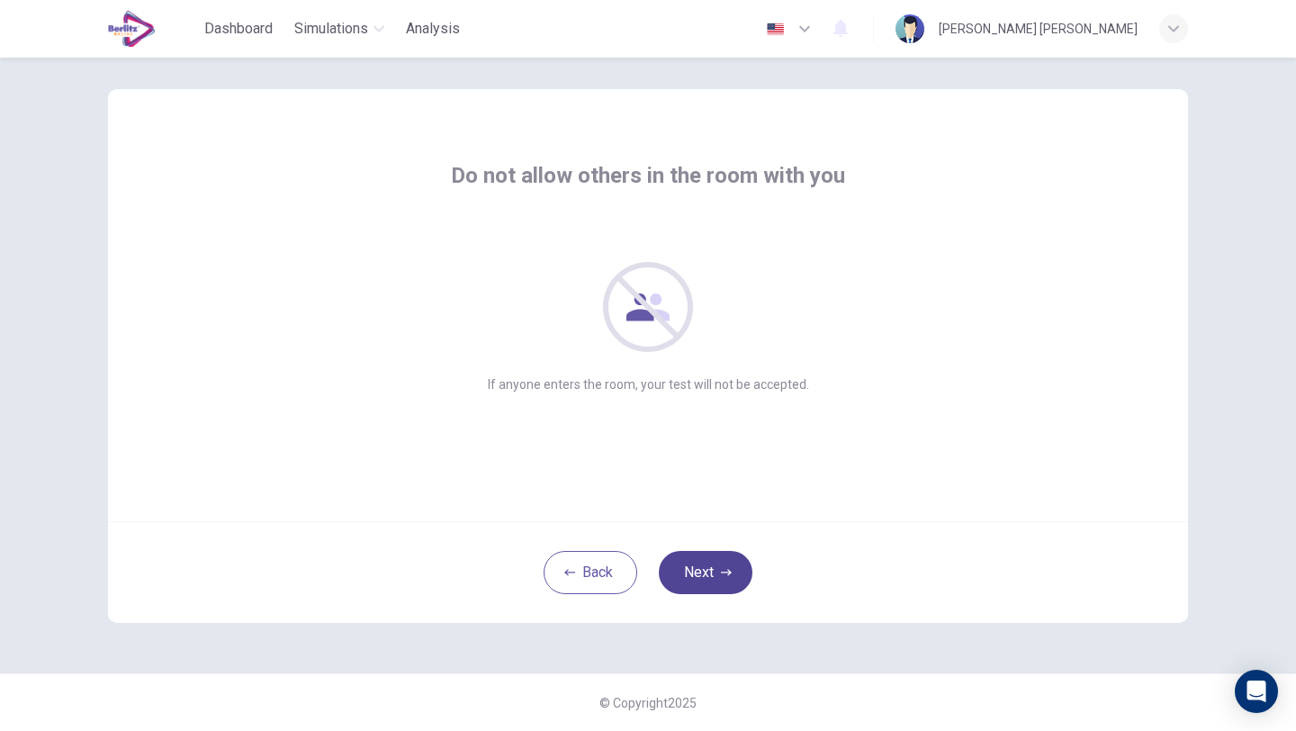
click at [698, 575] on button "Next" at bounding box center [706, 572] width 94 height 43
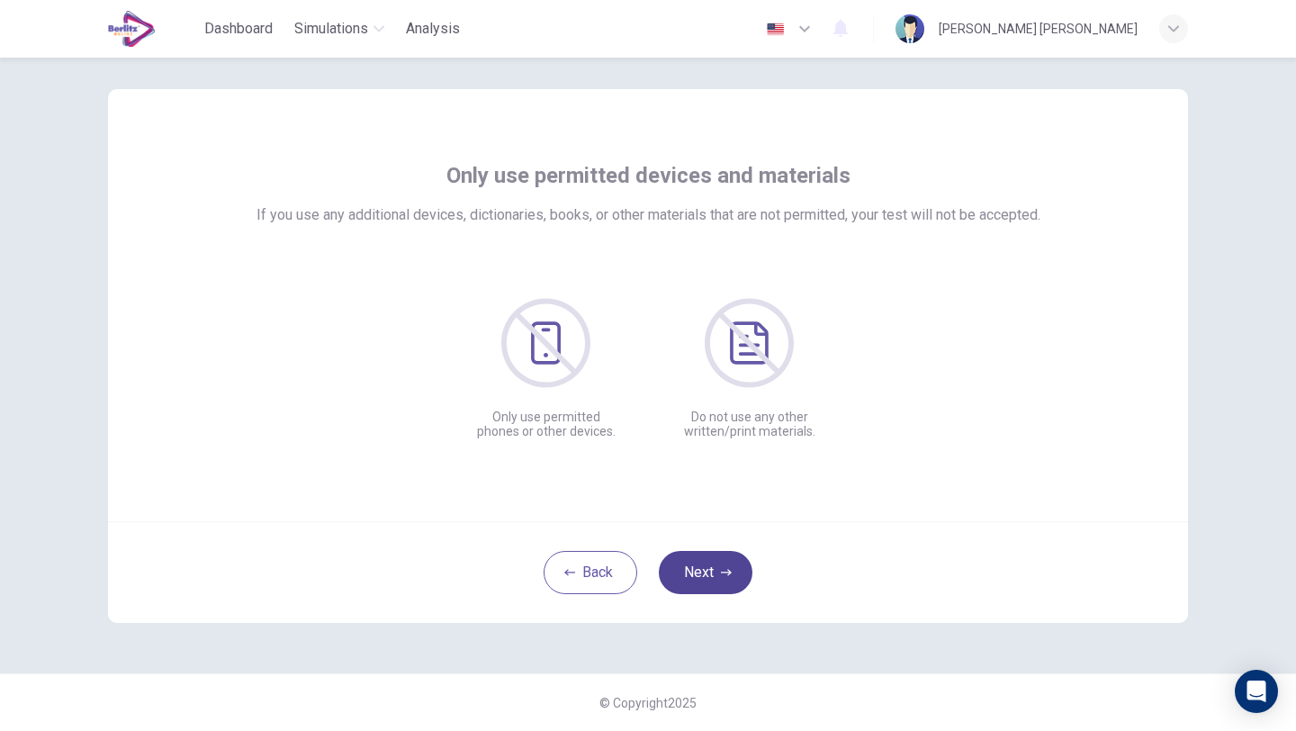
click at [698, 575] on button "Next" at bounding box center [706, 572] width 94 height 43
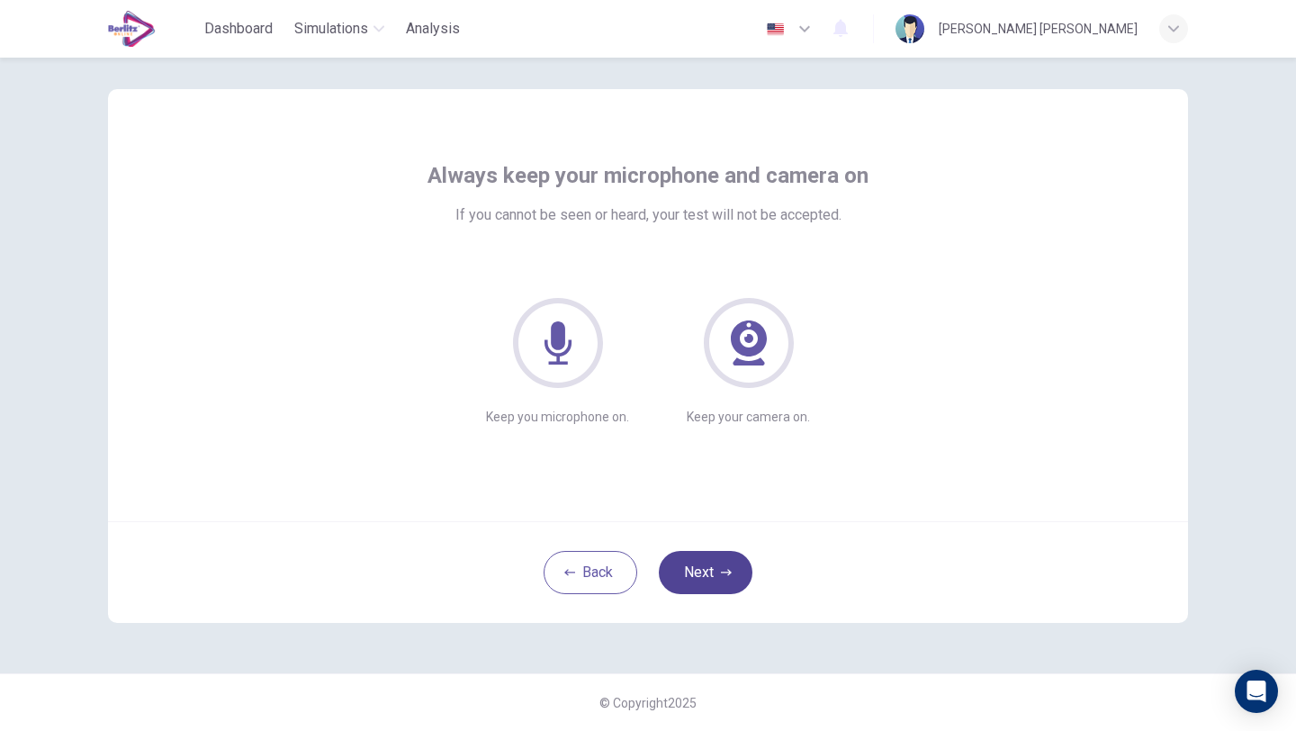
click at [698, 575] on button "Next" at bounding box center [706, 572] width 94 height 43
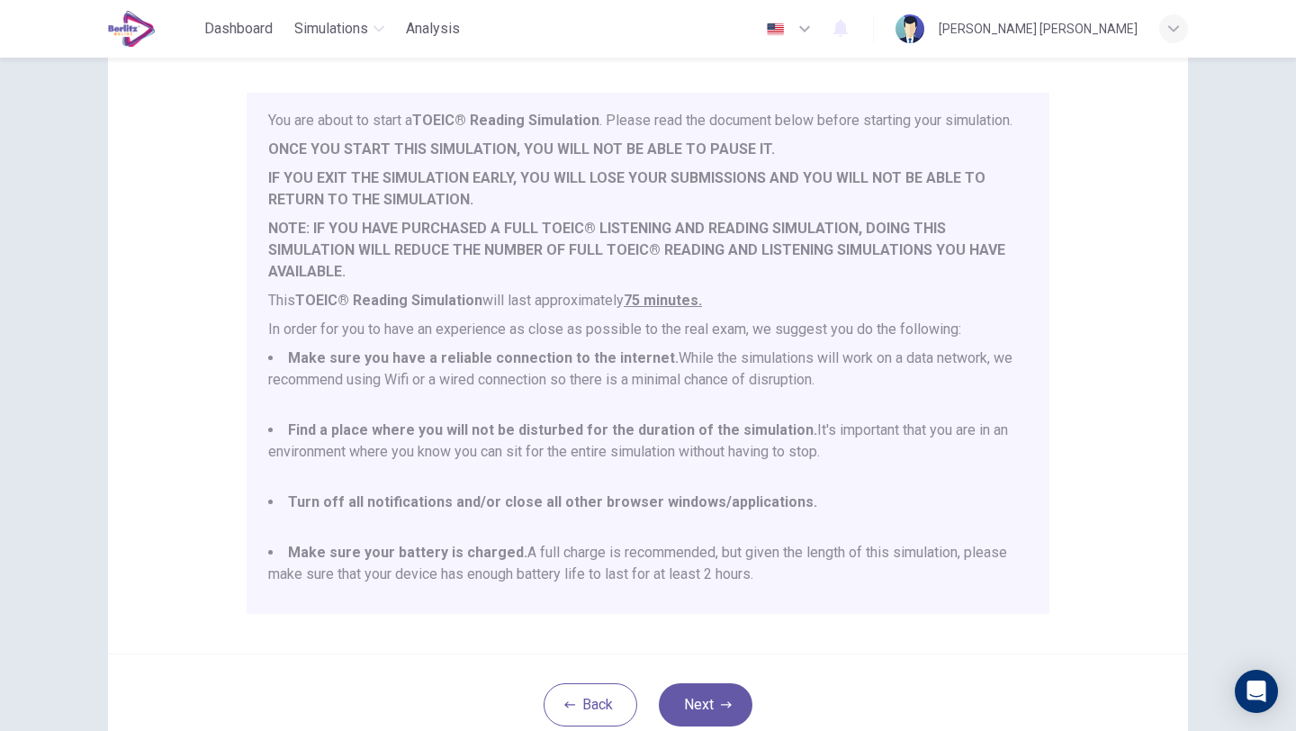
scroll to position [270, 0]
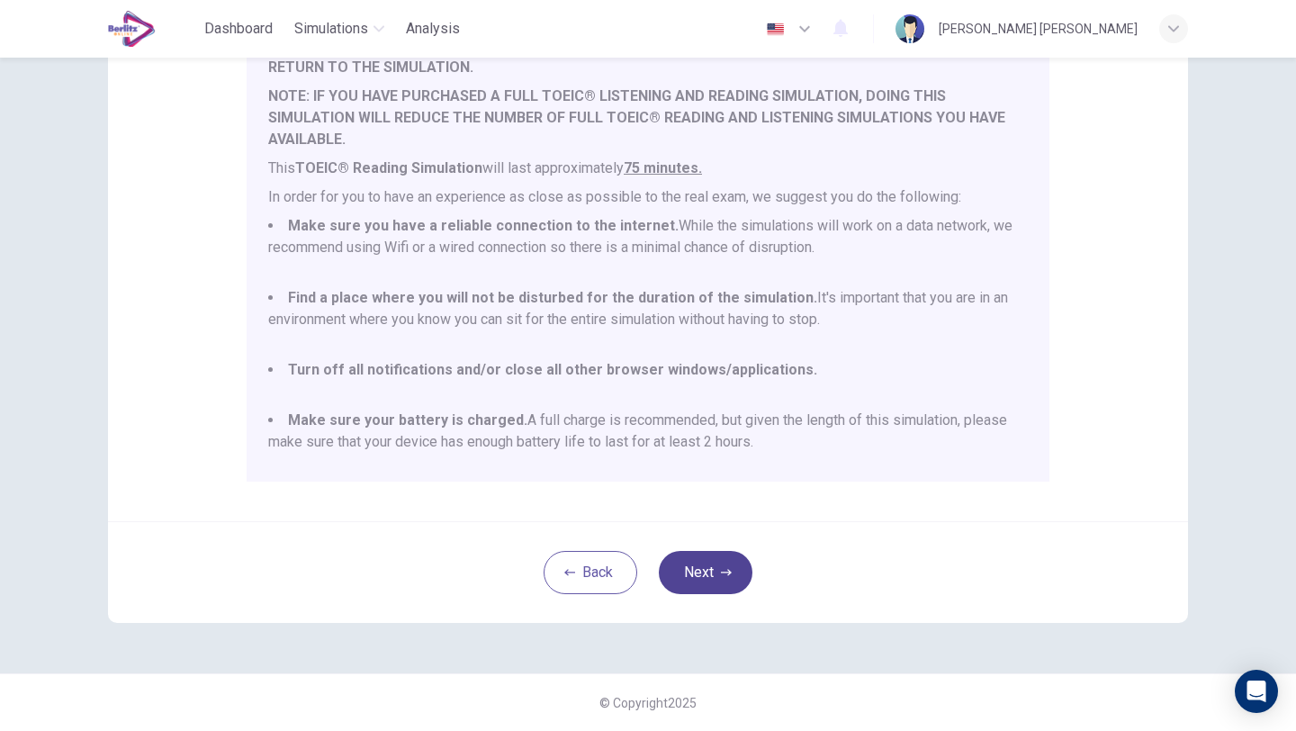
click at [694, 583] on button "Next" at bounding box center [706, 572] width 94 height 43
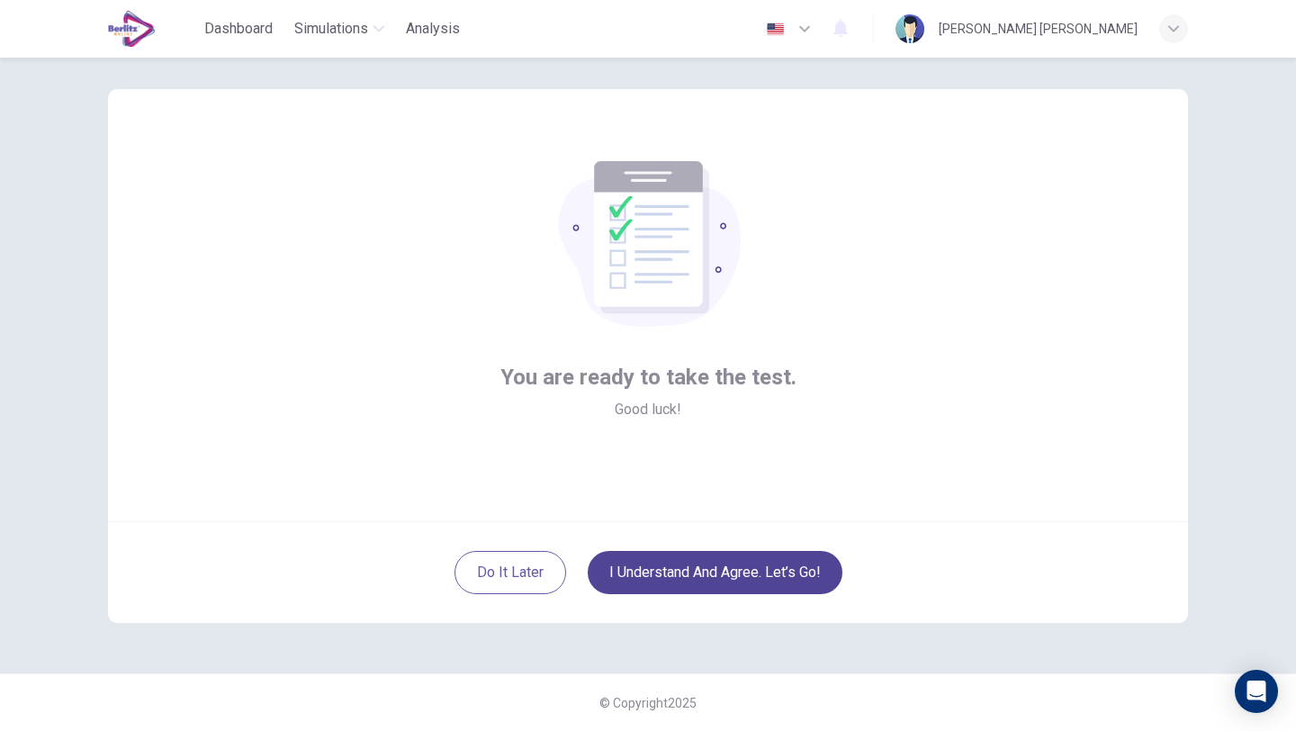
scroll to position [19, 0]
click at [663, 576] on button "I understand and agree. Let’s go!" at bounding box center [715, 572] width 255 height 43
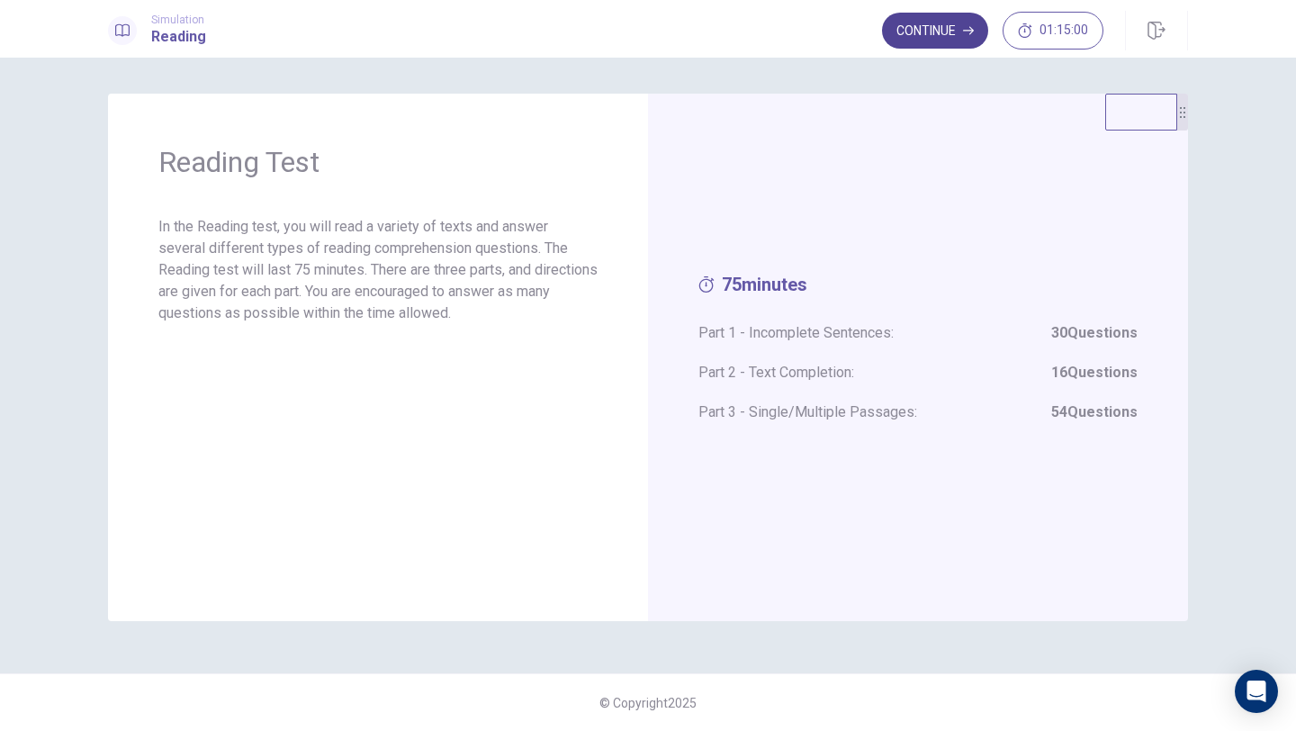
click at [961, 37] on button "Continue" at bounding box center [935, 31] width 106 height 36
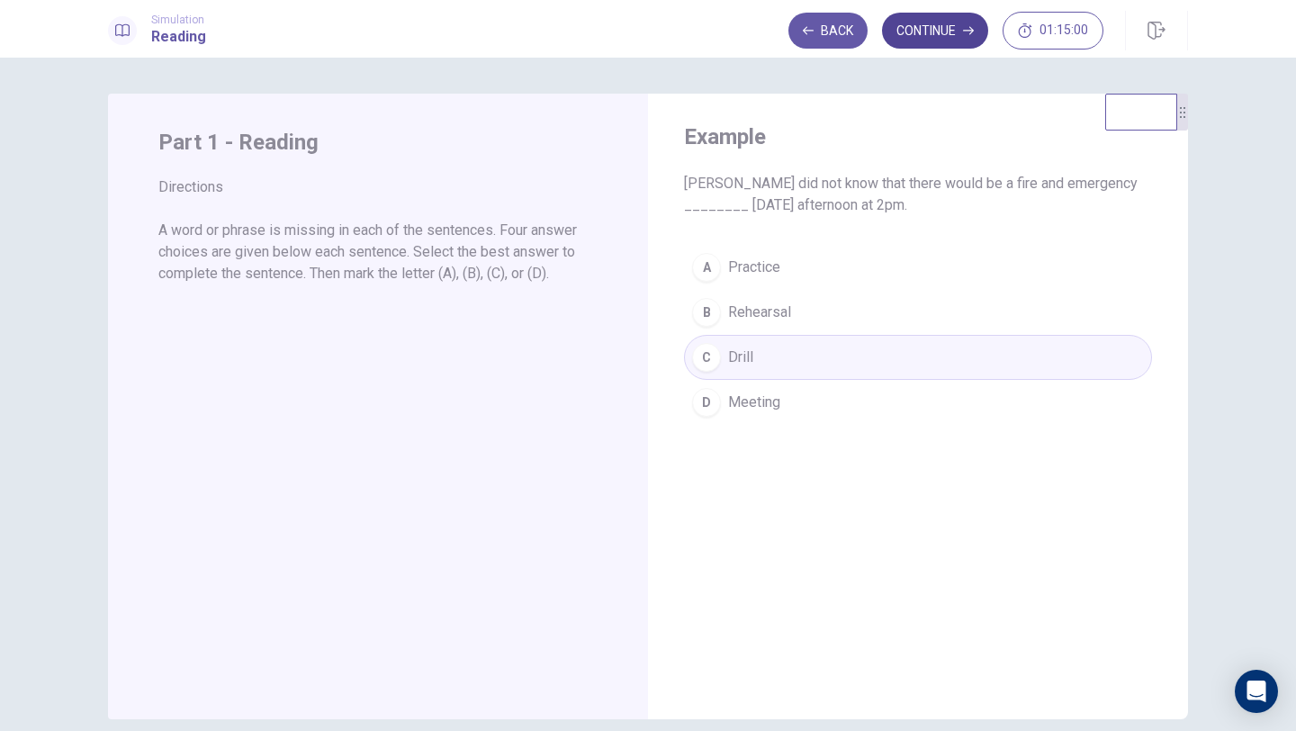
click at [936, 40] on button "Continue" at bounding box center [935, 31] width 106 height 36
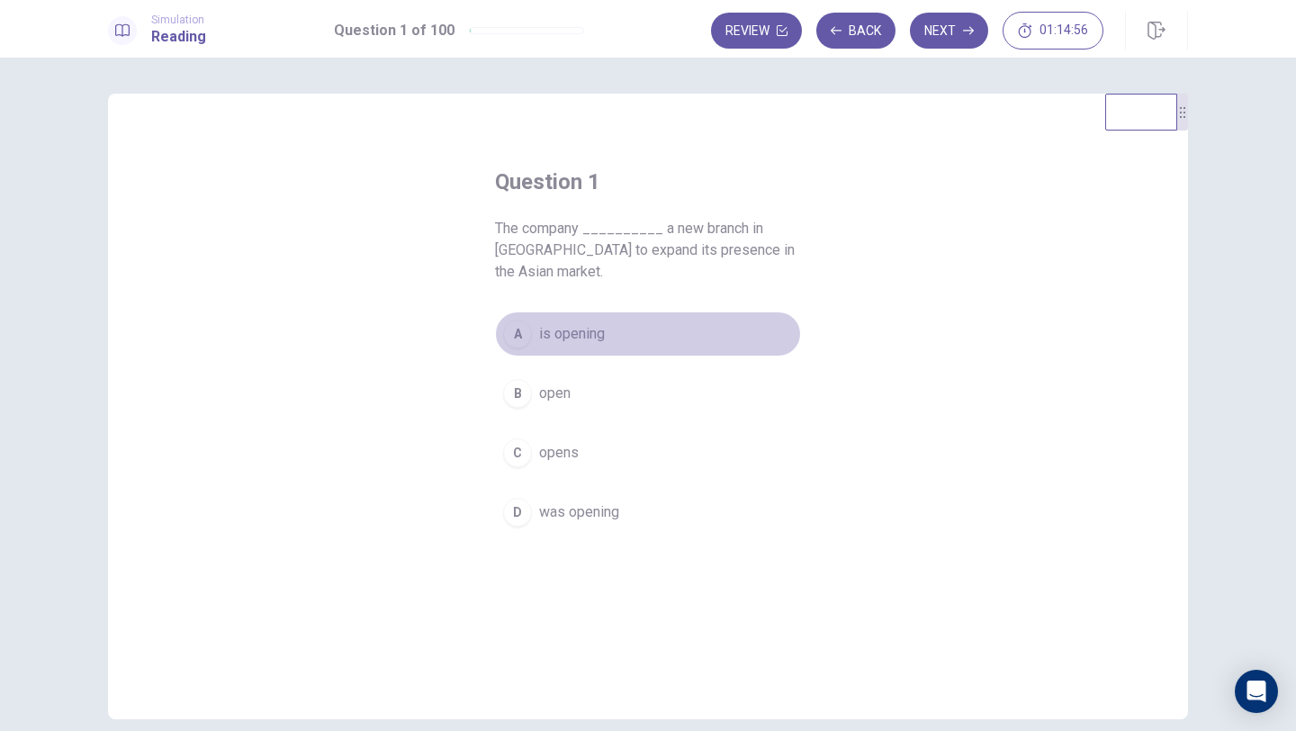
click at [577, 345] on button "A is opening" at bounding box center [648, 333] width 306 height 45
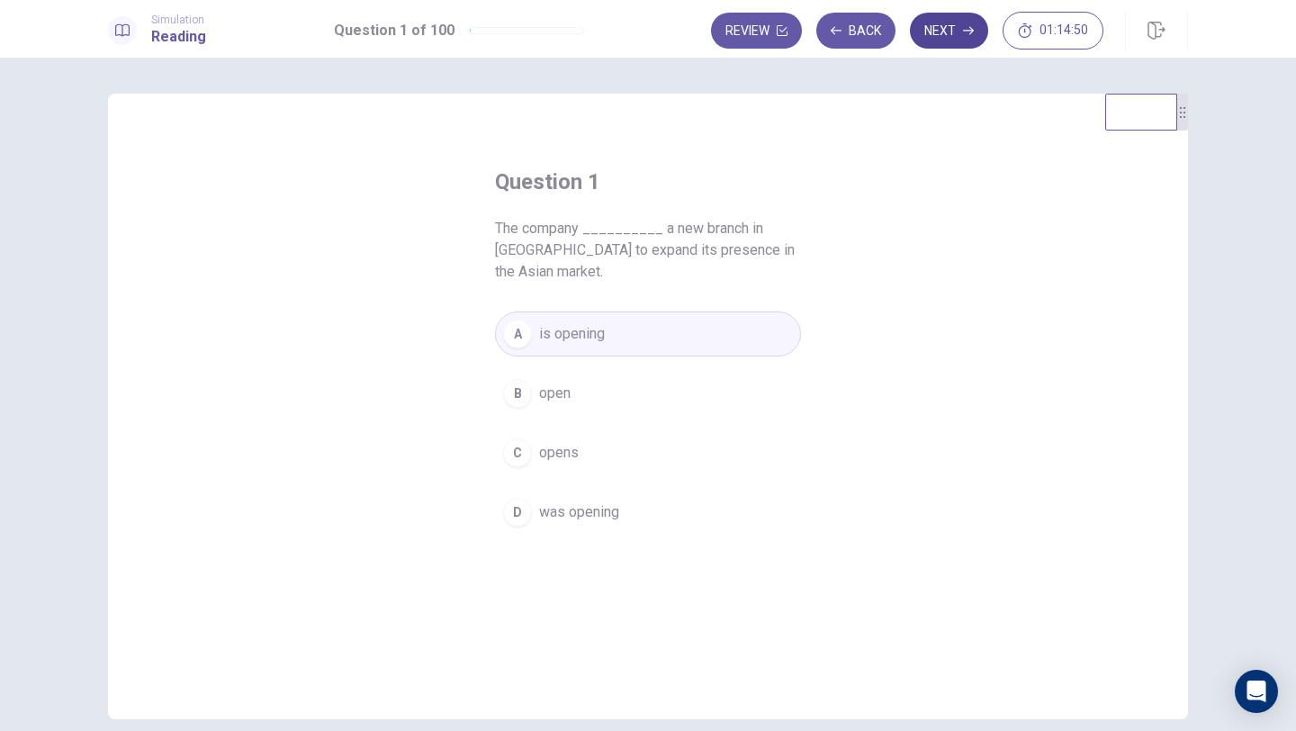
click at [961, 24] on button "Next" at bounding box center [949, 31] width 78 height 36
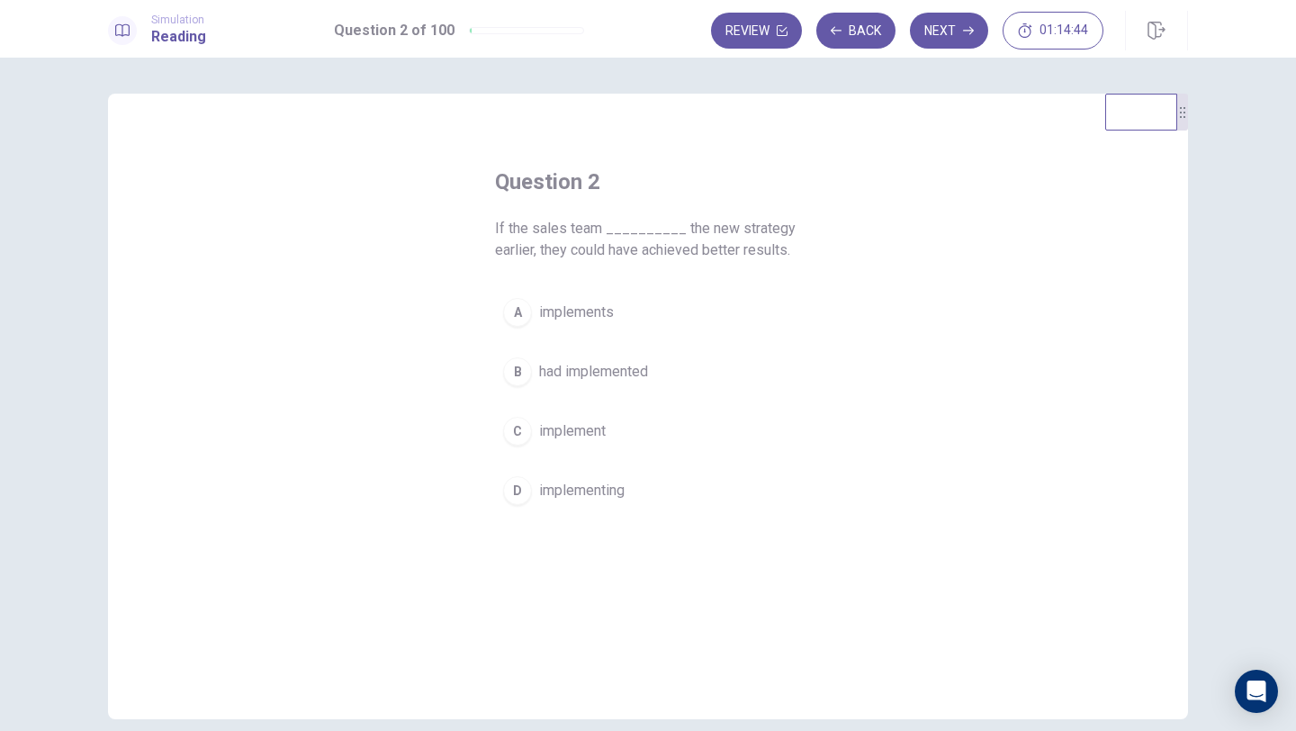
click at [614, 379] on span "had implemented" at bounding box center [593, 372] width 109 height 22
click at [956, 33] on button "Next" at bounding box center [949, 31] width 78 height 36
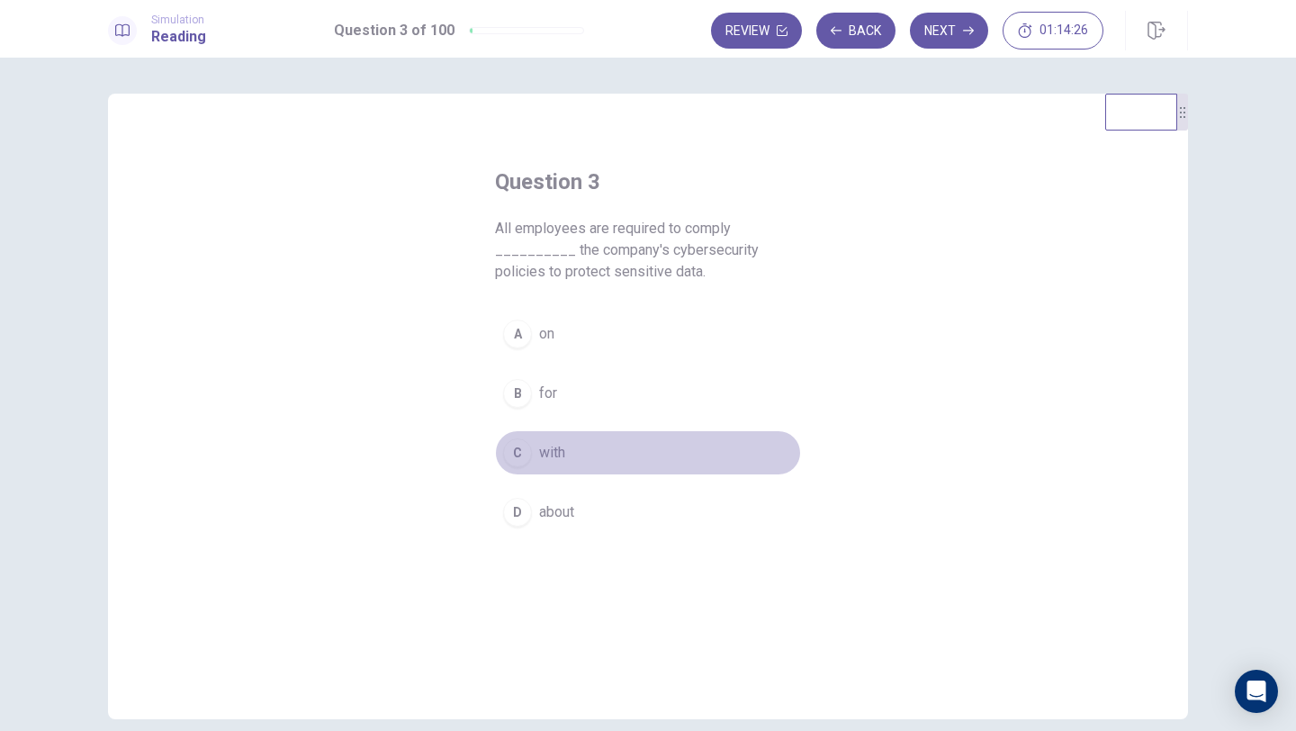
click at [539, 455] on span "with" at bounding box center [552, 453] width 26 height 22
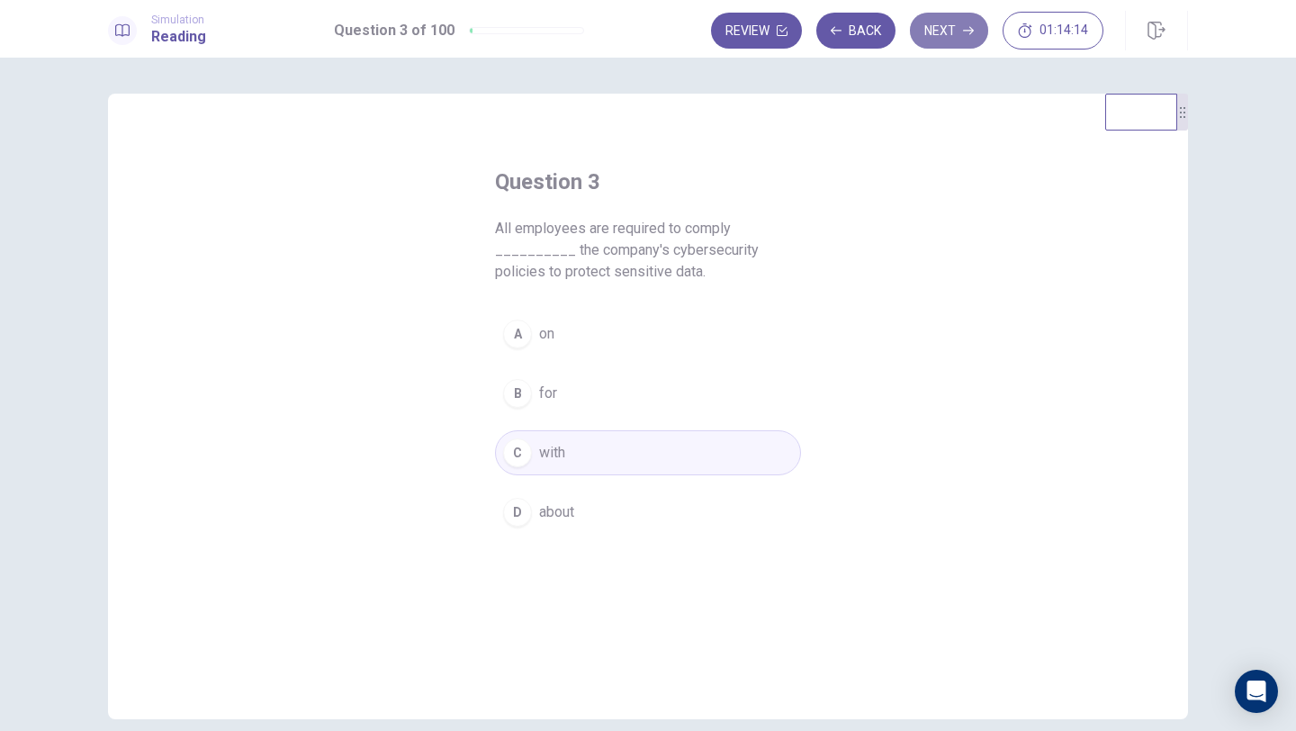
click at [950, 31] on button "Next" at bounding box center [949, 31] width 78 height 36
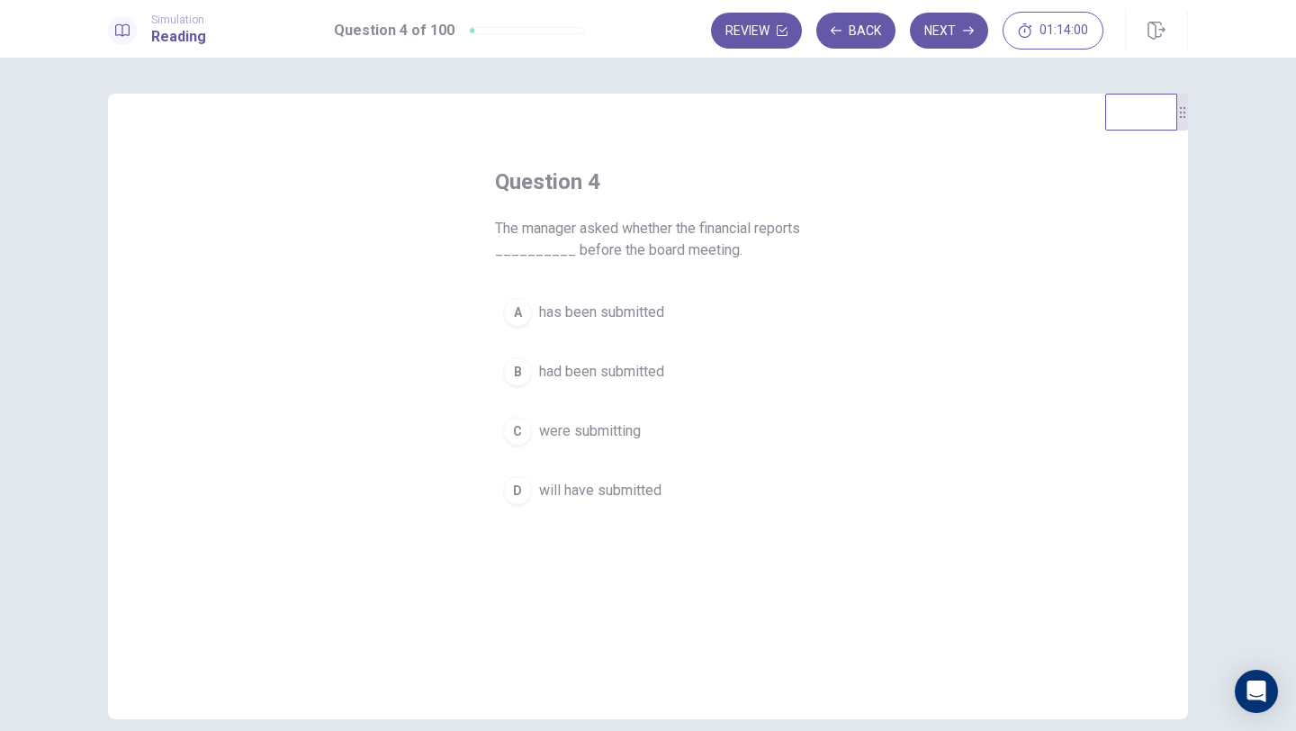
click at [615, 370] on span "had been submitted" at bounding box center [601, 372] width 125 height 22
click at [945, 33] on button "Next" at bounding box center [949, 31] width 78 height 36
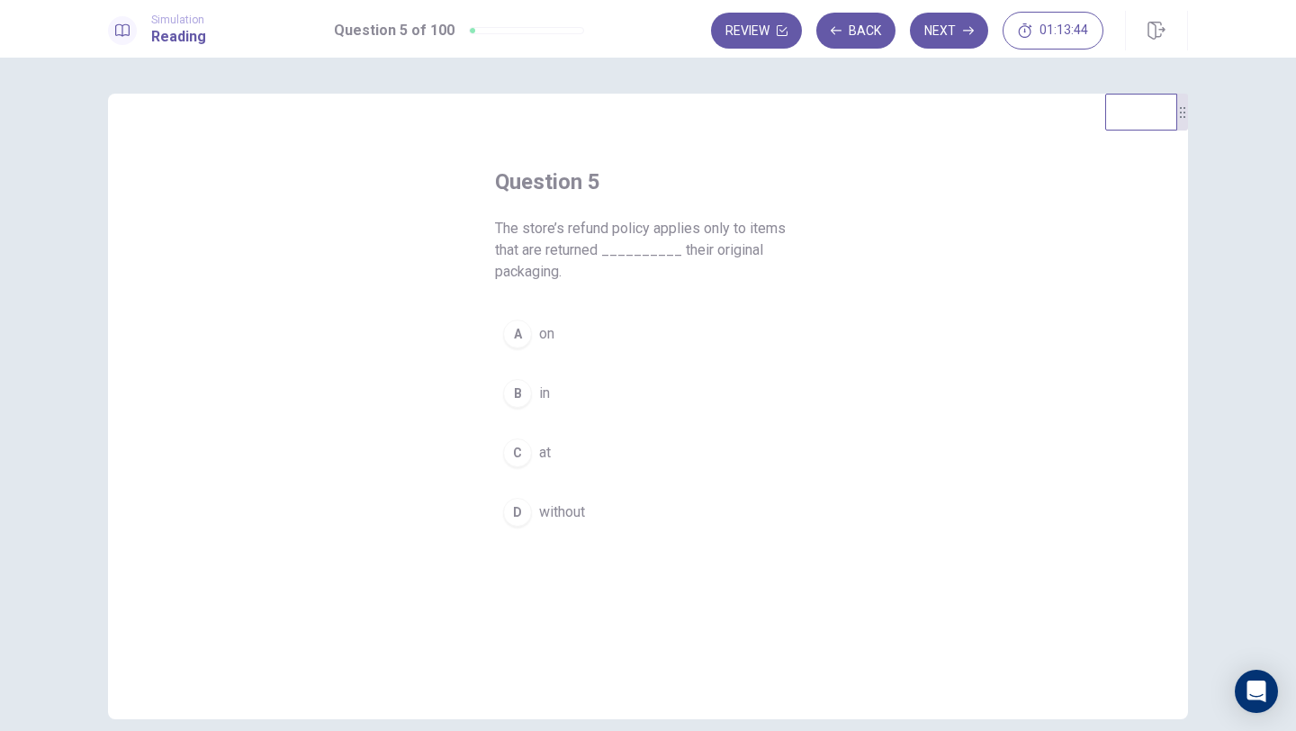
click at [527, 401] on div "B" at bounding box center [517, 393] width 29 height 29
click at [948, 41] on button "Next" at bounding box center [949, 31] width 78 height 36
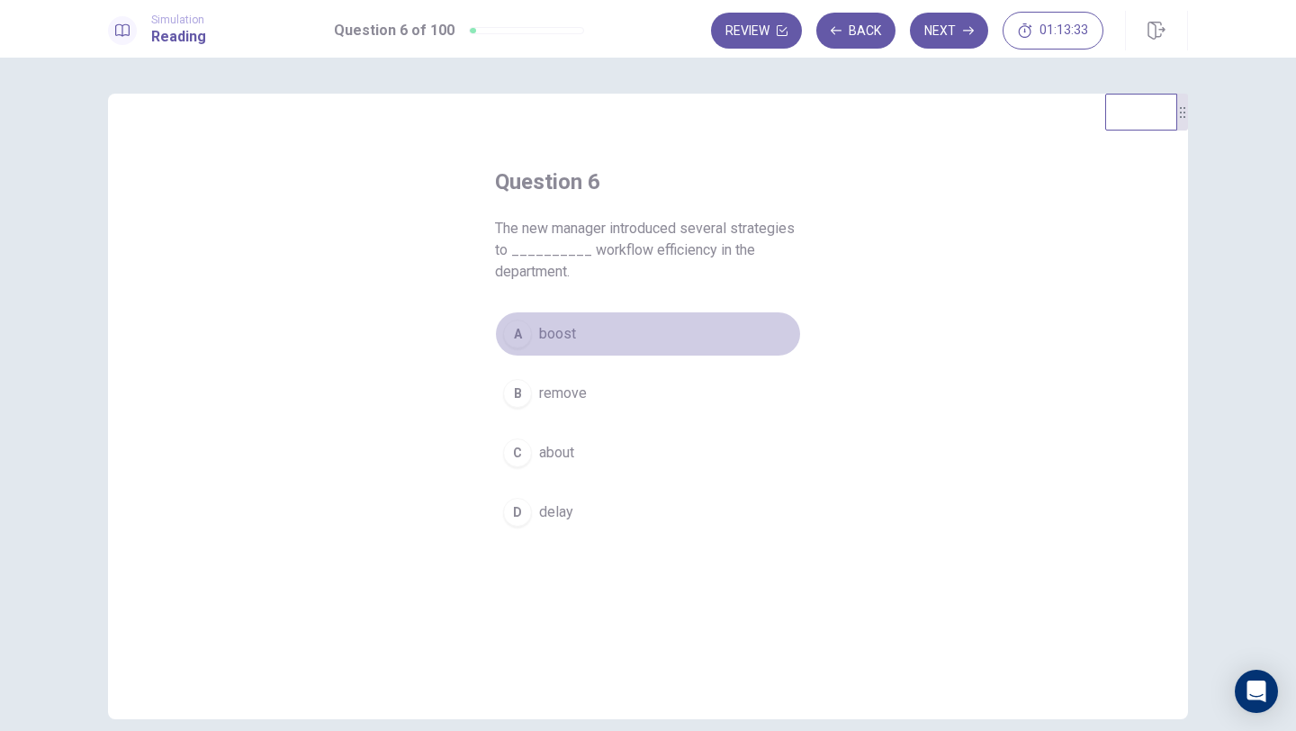
click at [564, 339] on span "boost" at bounding box center [557, 334] width 37 height 22
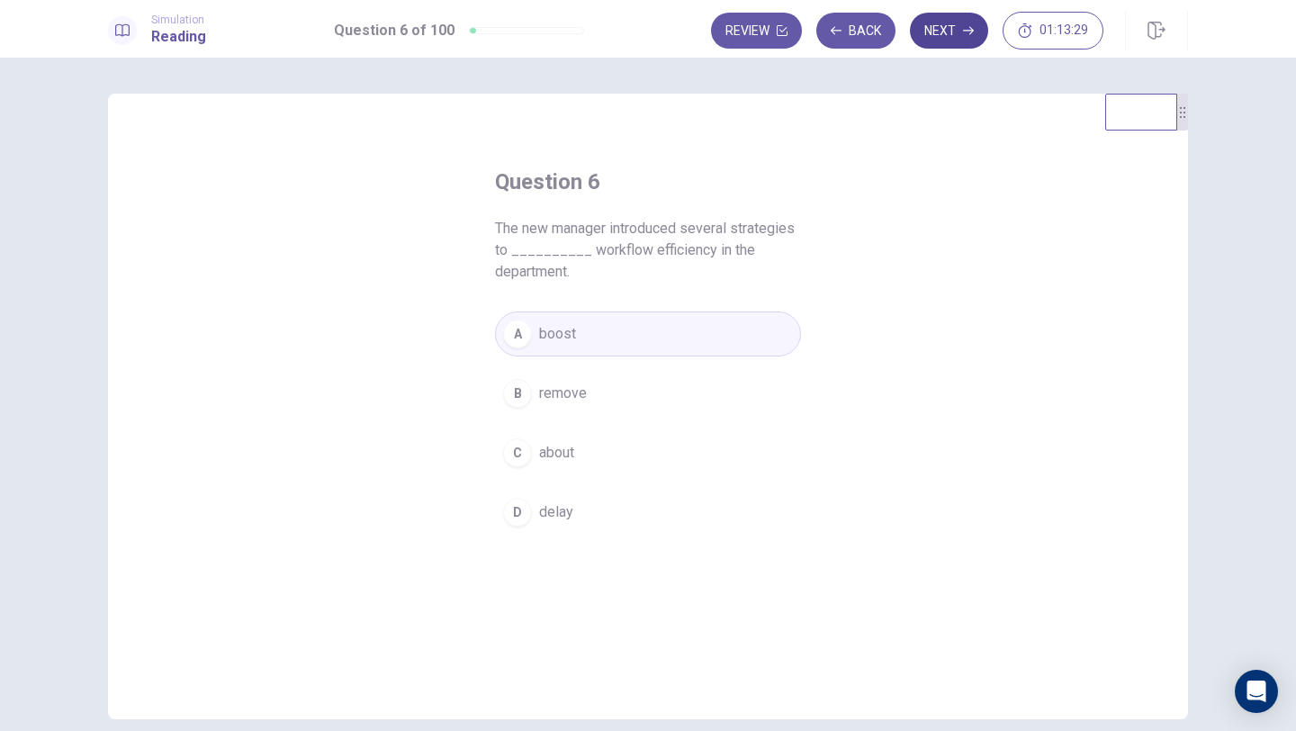
click at [964, 38] on button "Next" at bounding box center [949, 31] width 78 height 36
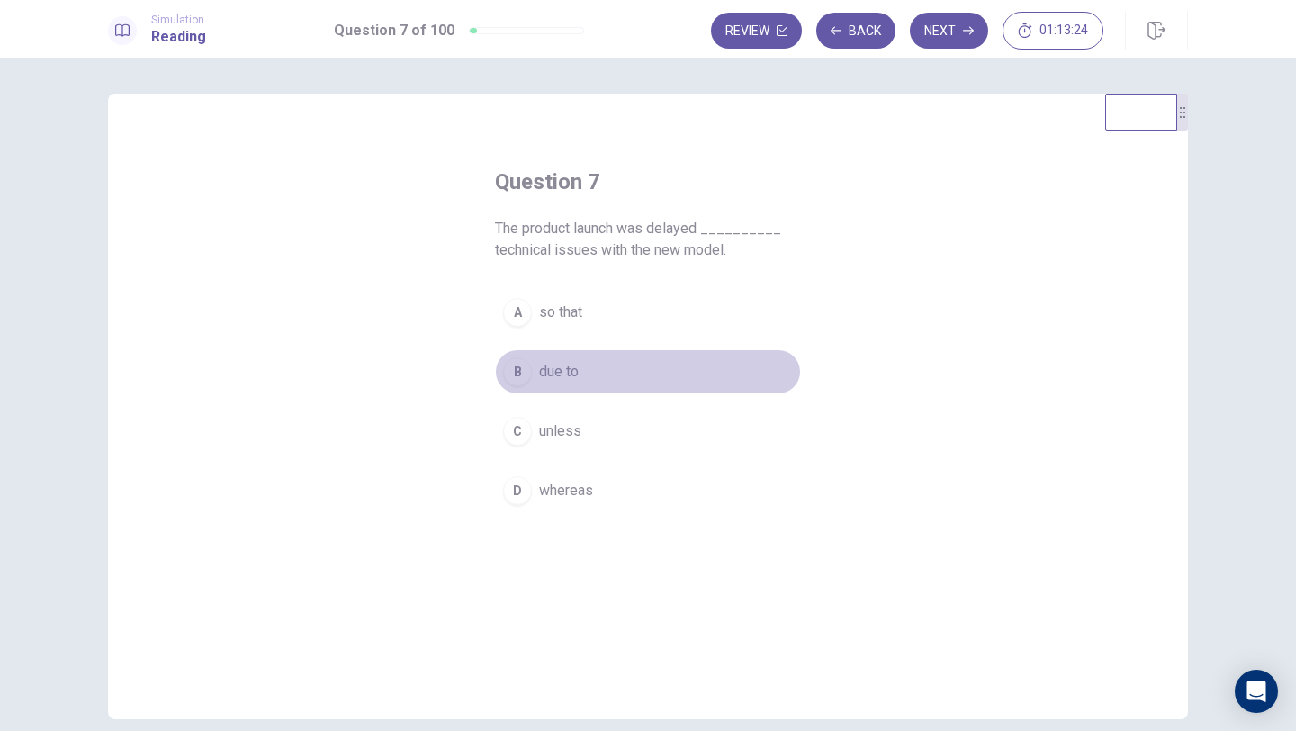
click at [566, 373] on span "due to" at bounding box center [559, 372] width 40 height 22
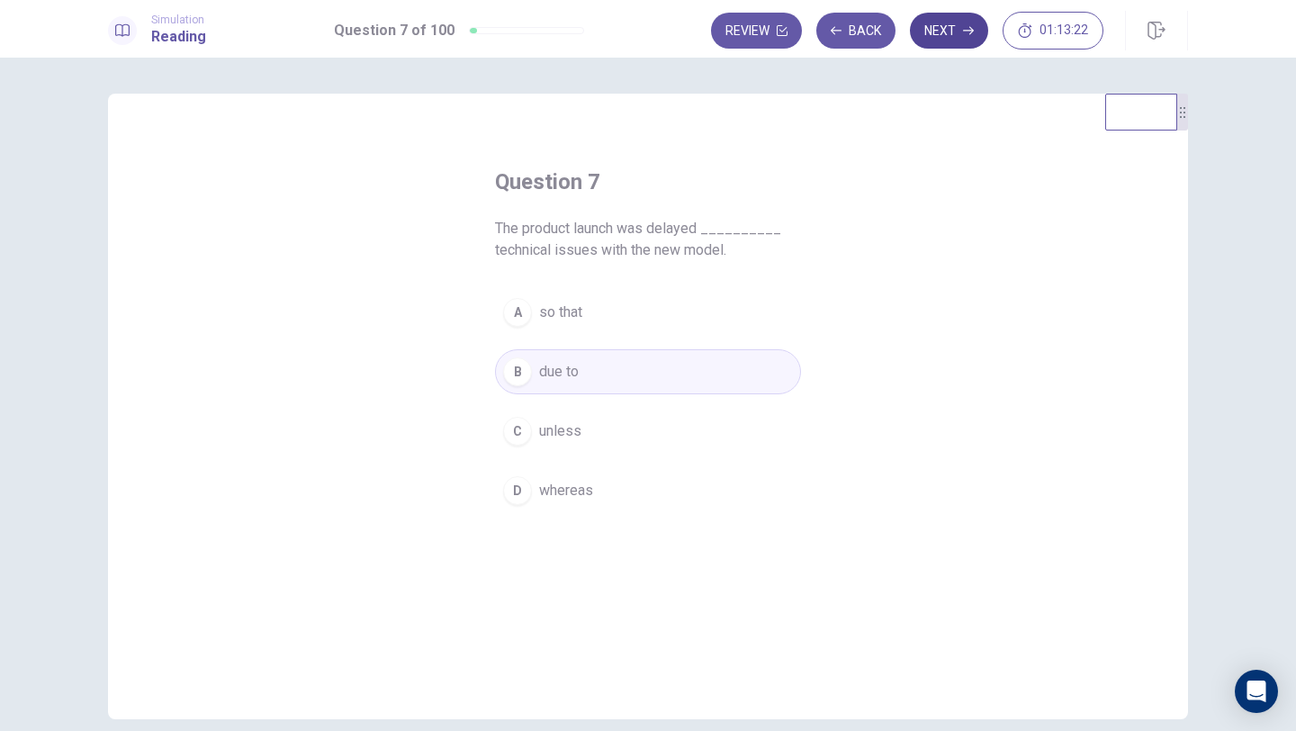
click at [944, 35] on button "Next" at bounding box center [949, 31] width 78 height 36
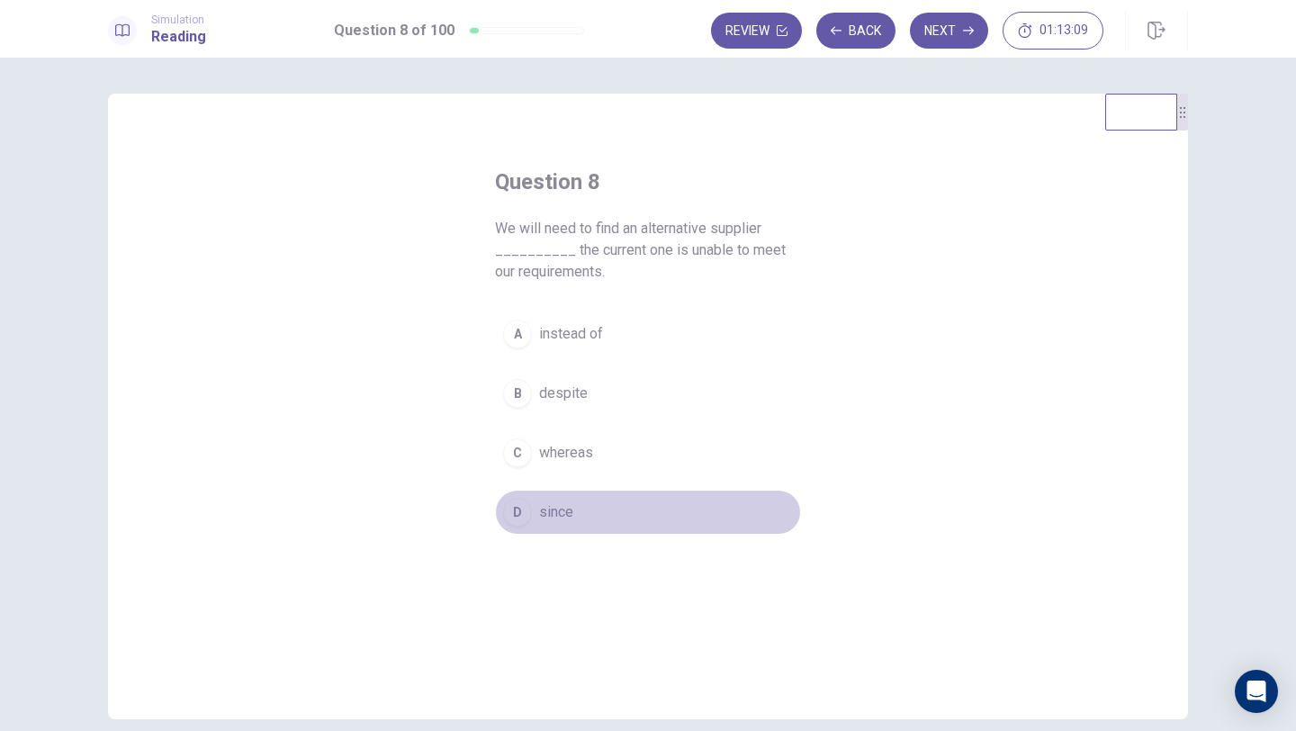
click at [551, 509] on span "since" at bounding box center [556, 512] width 34 height 22
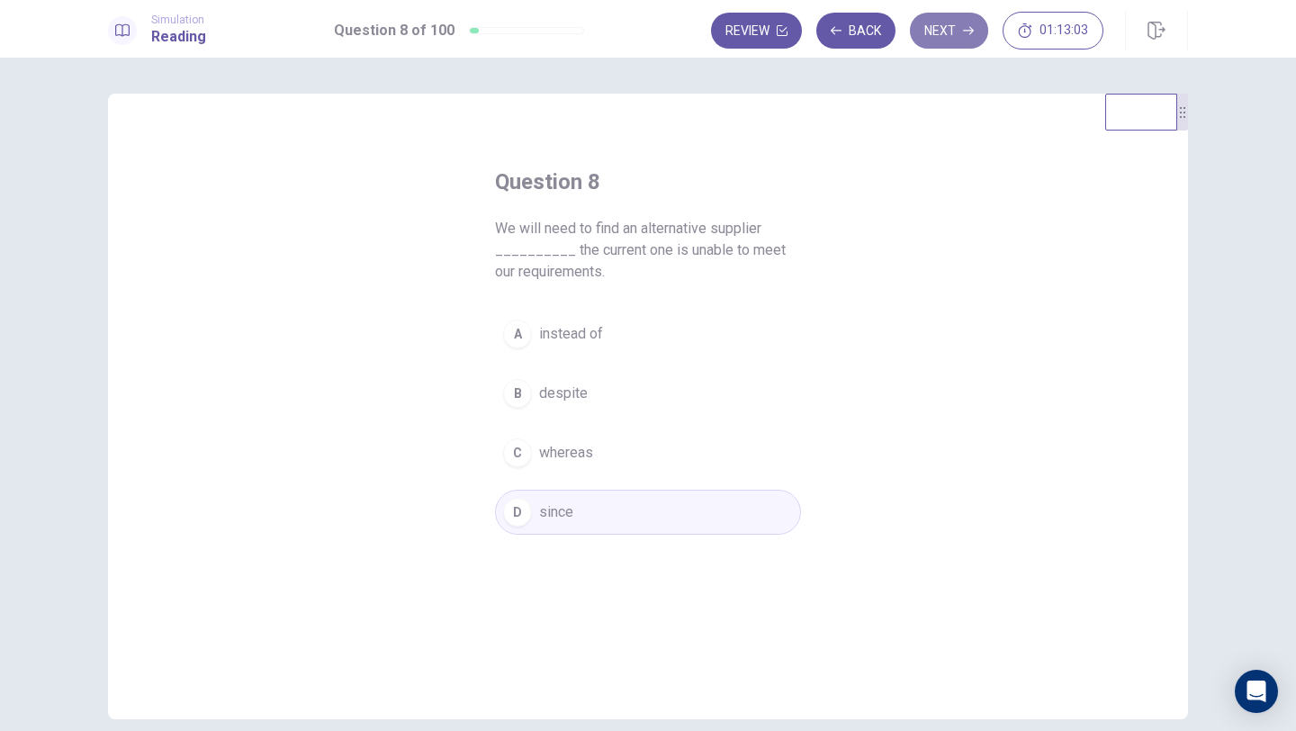
click at [952, 40] on button "Next" at bounding box center [949, 31] width 78 height 36
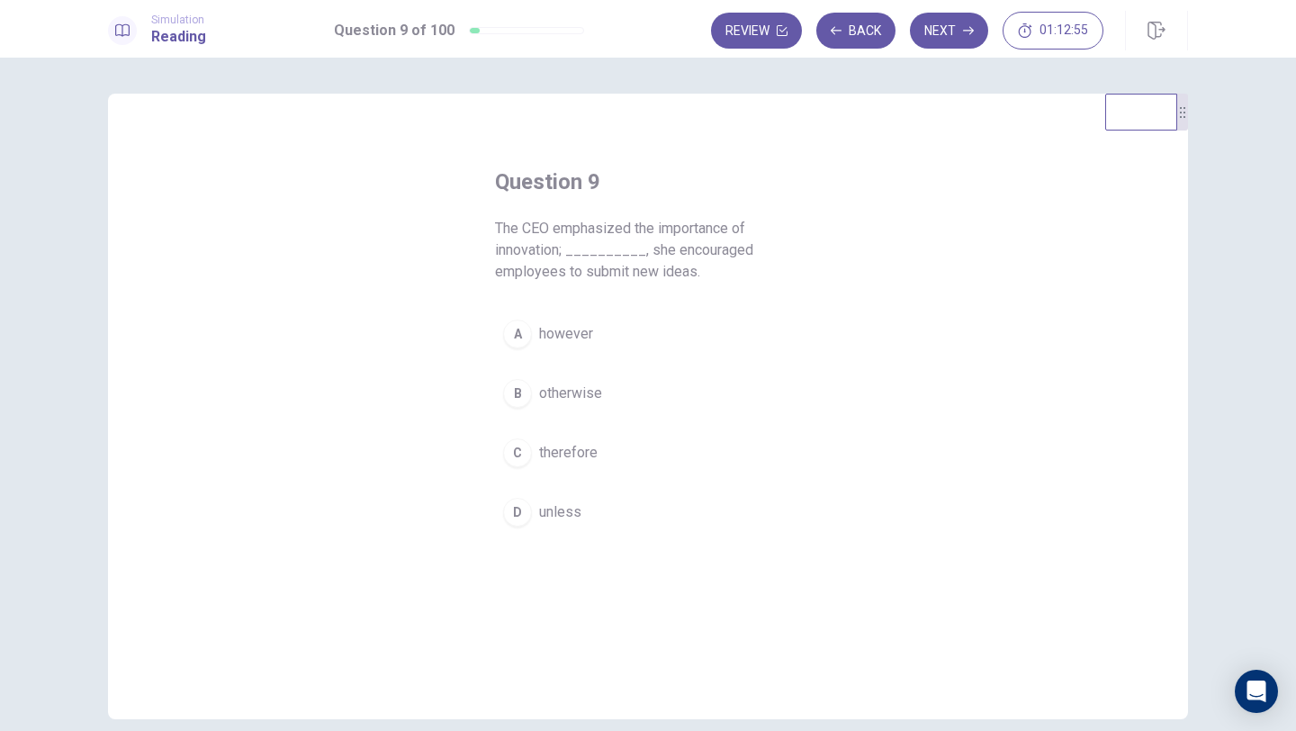
click at [563, 455] on span "therefore" at bounding box center [568, 453] width 58 height 22
click at [972, 39] on button "Next" at bounding box center [949, 31] width 78 height 36
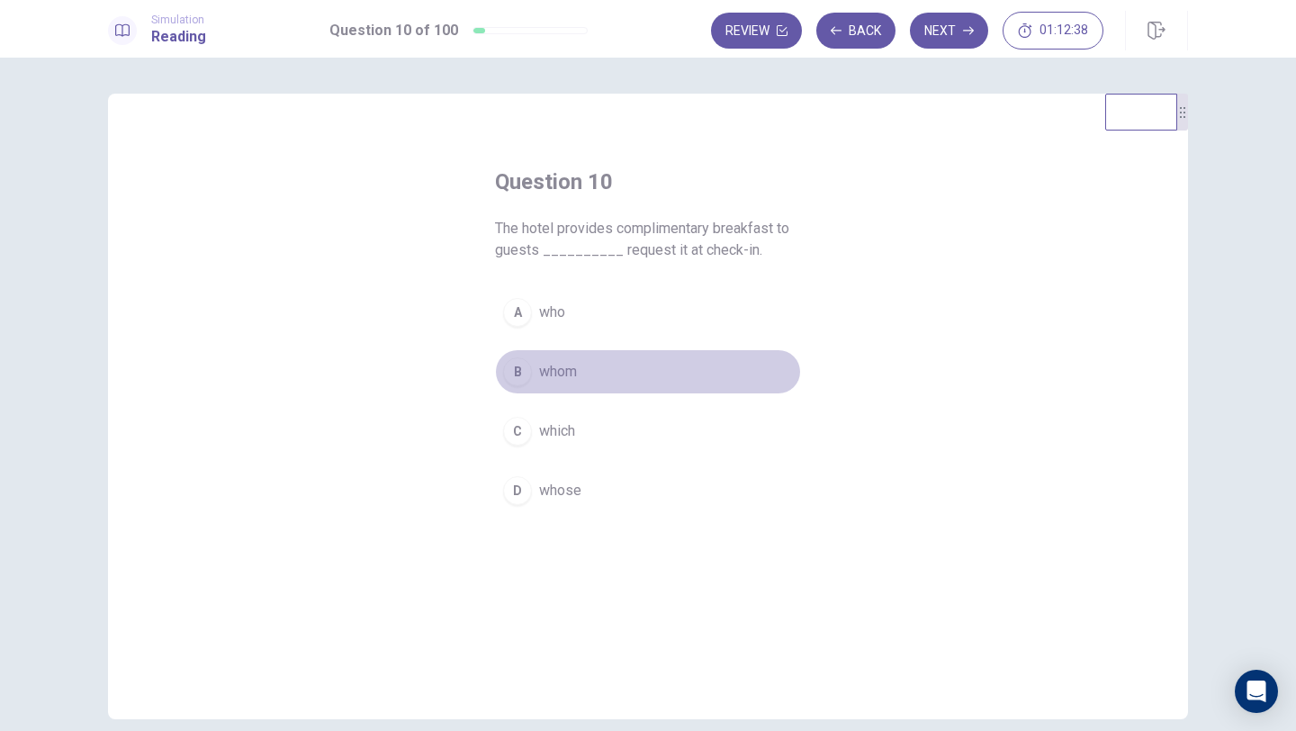
click at [558, 373] on span "whom" at bounding box center [558, 372] width 38 height 22
click at [606, 319] on button "A who" at bounding box center [648, 312] width 306 height 45
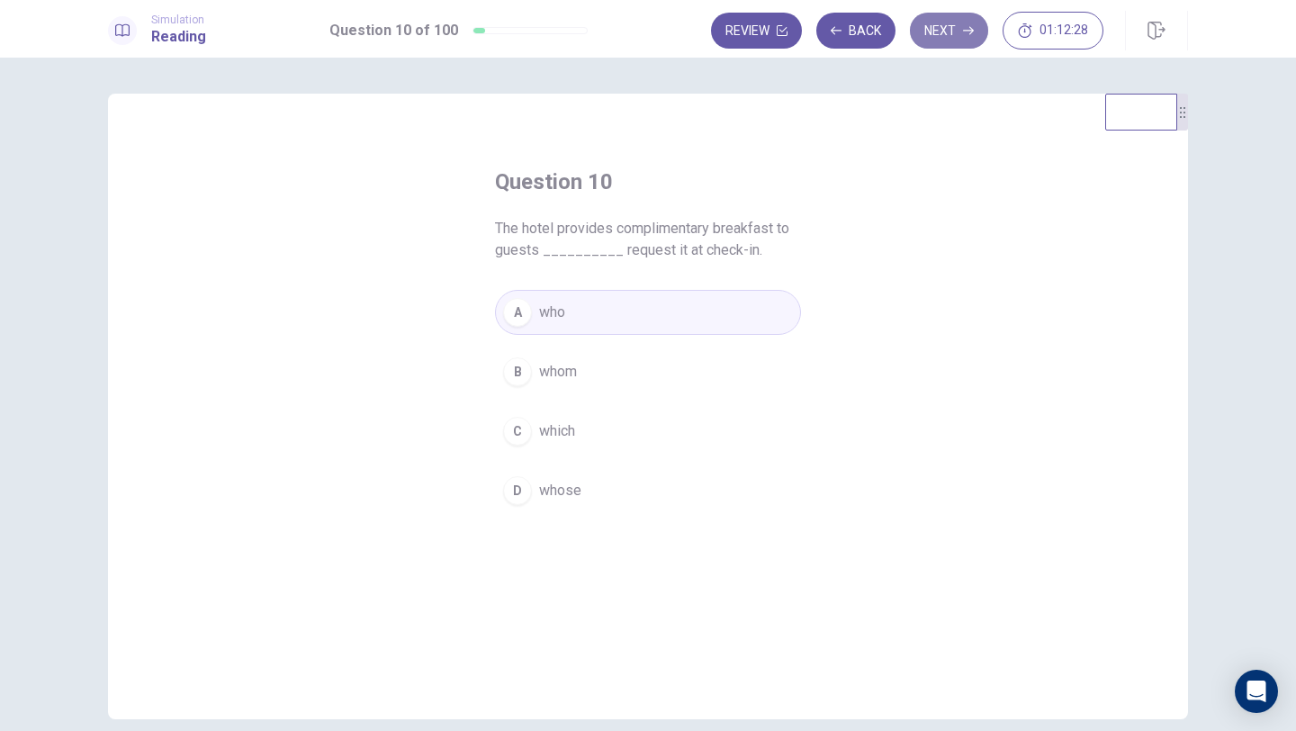
click at [939, 34] on button "Next" at bounding box center [949, 31] width 78 height 36
click at [577, 498] on span "responsible" at bounding box center [577, 491] width 76 height 22
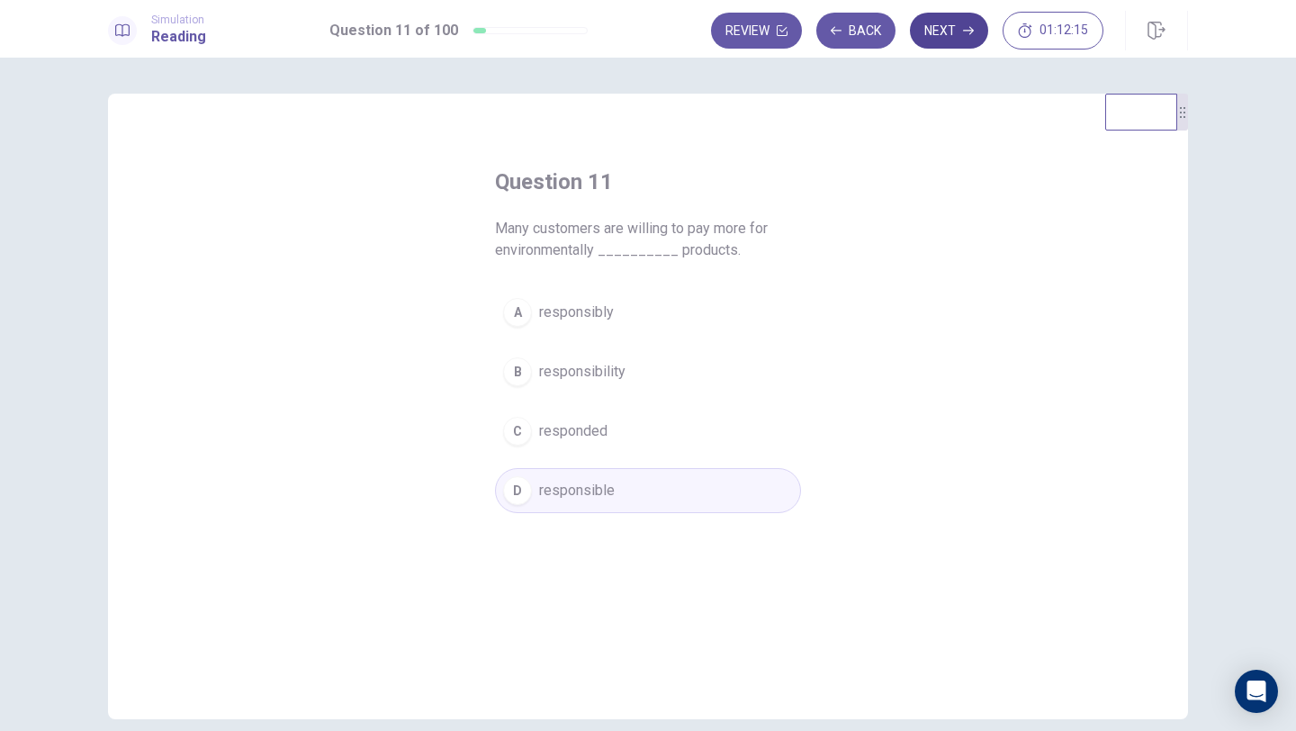
click at [942, 29] on button "Next" at bounding box center [949, 31] width 78 height 36
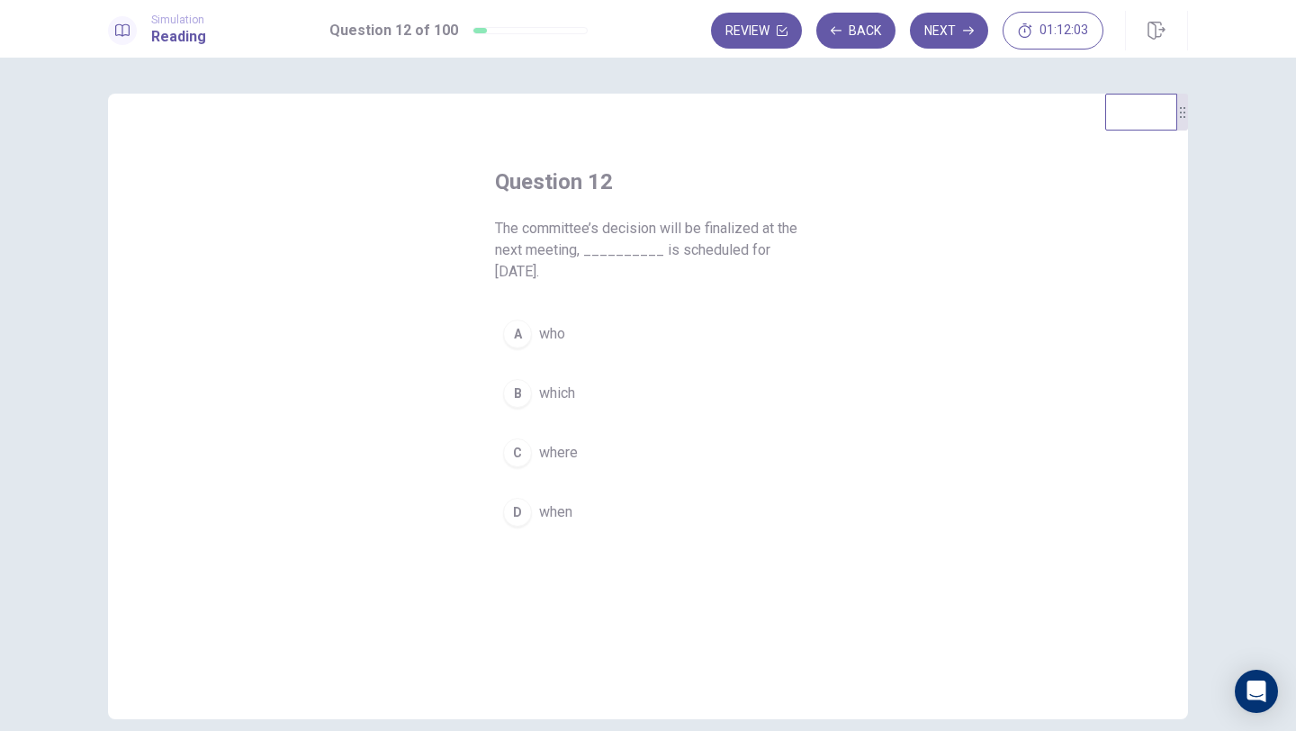
click at [554, 382] on span "which" at bounding box center [557, 393] width 36 height 22
click at [943, 39] on button "Next" at bounding box center [949, 31] width 78 height 36
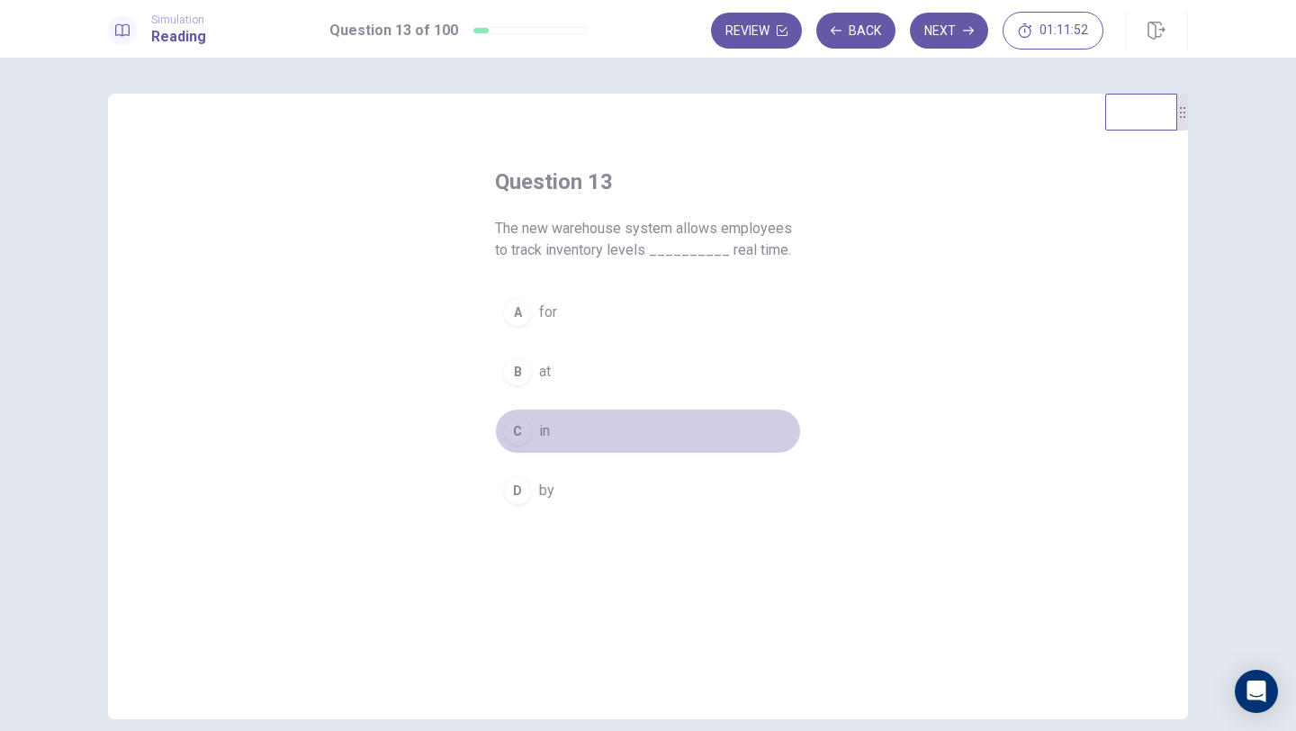
click at [517, 436] on div "C" at bounding box center [517, 431] width 29 height 29
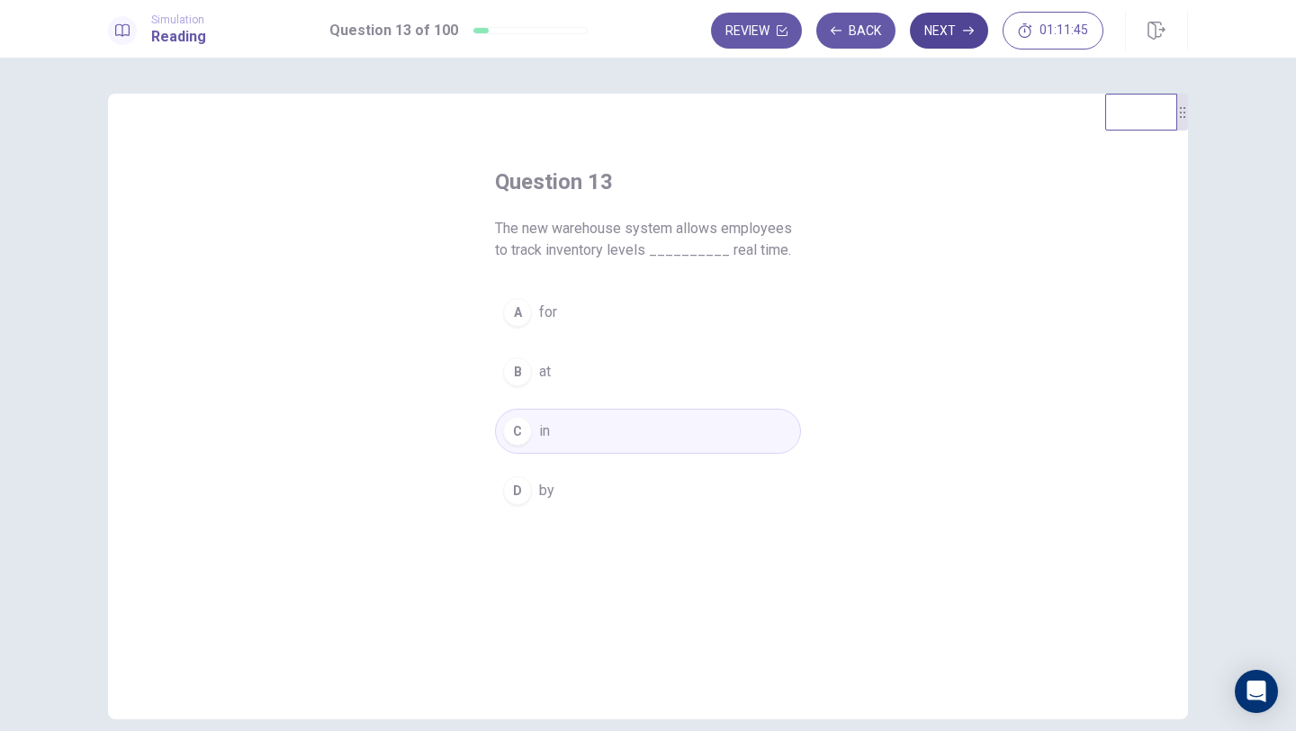
click at [933, 31] on button "Next" at bounding box center [949, 31] width 78 height 36
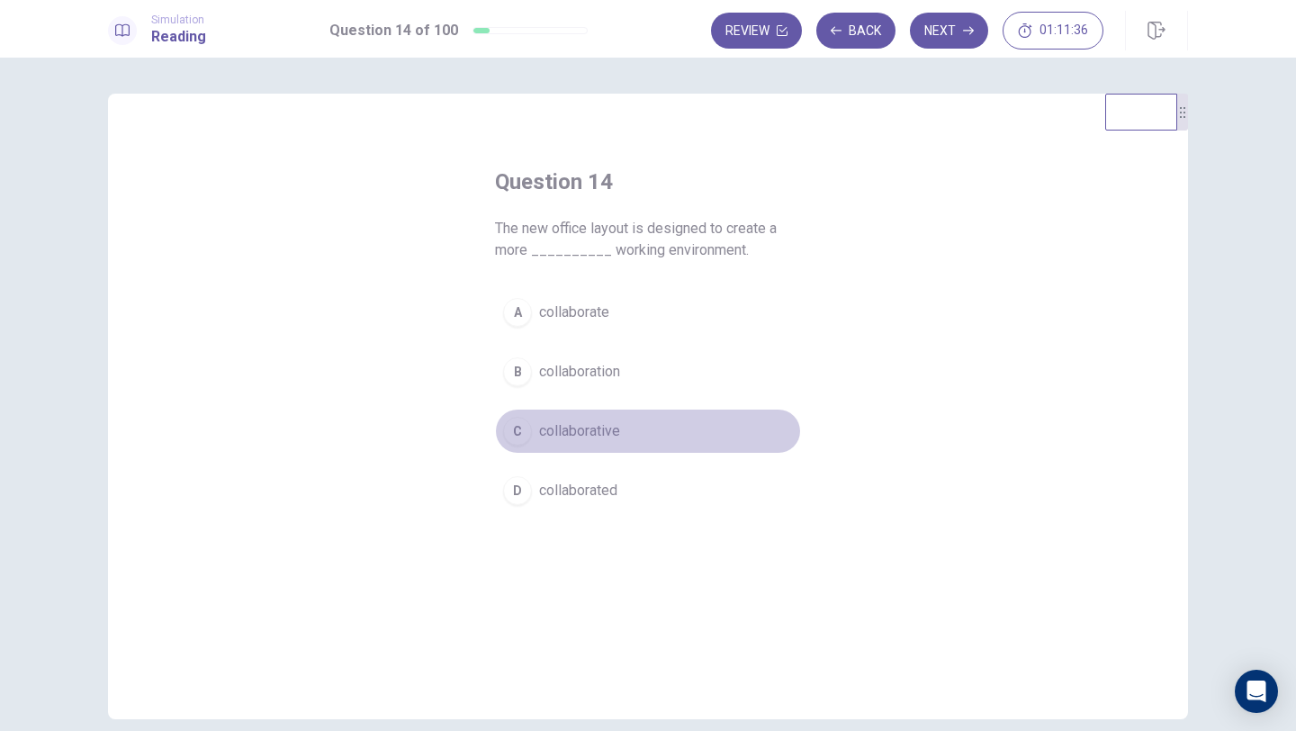
click at [586, 430] on span "collaborative" at bounding box center [579, 431] width 81 height 22
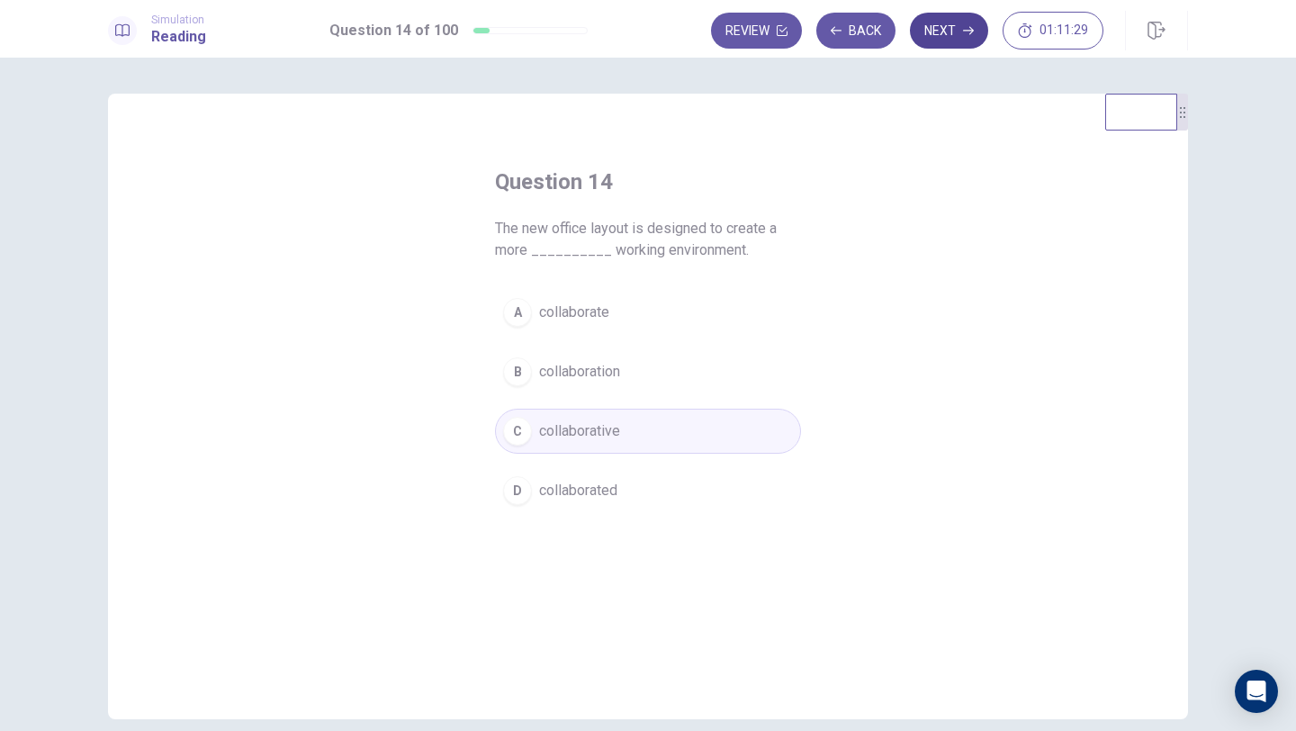
click at [966, 15] on button "Next" at bounding box center [949, 31] width 78 height 36
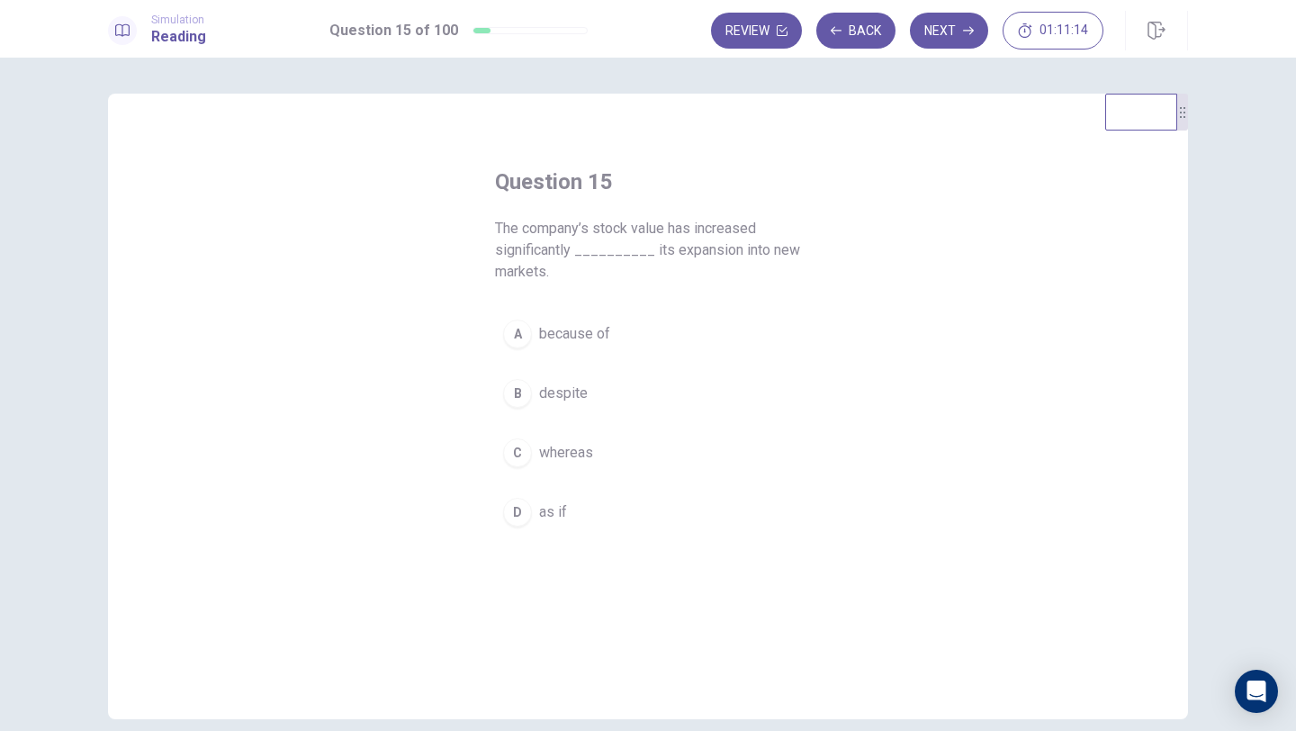
click at [539, 344] on span "because of" at bounding box center [574, 334] width 71 height 22
click at [938, 41] on button "Next" at bounding box center [949, 31] width 78 height 36
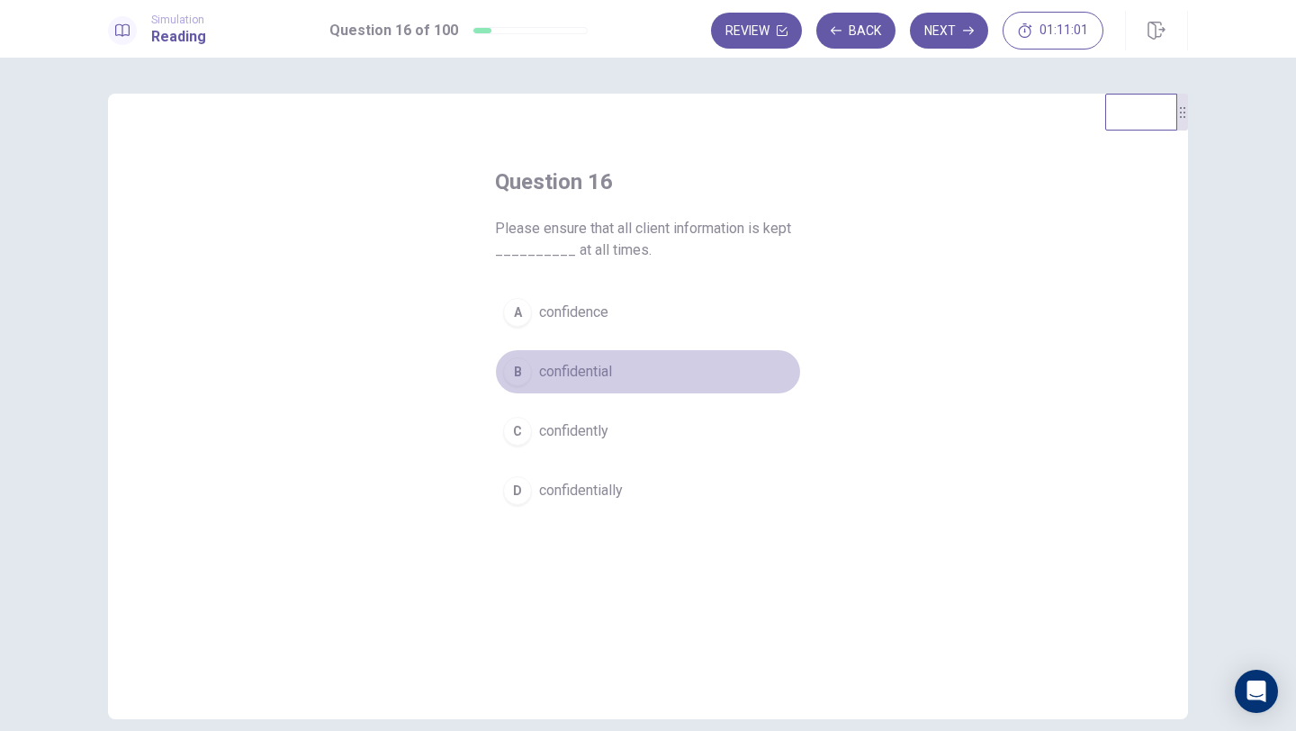
click at [586, 380] on span "confidential" at bounding box center [575, 372] width 73 height 22
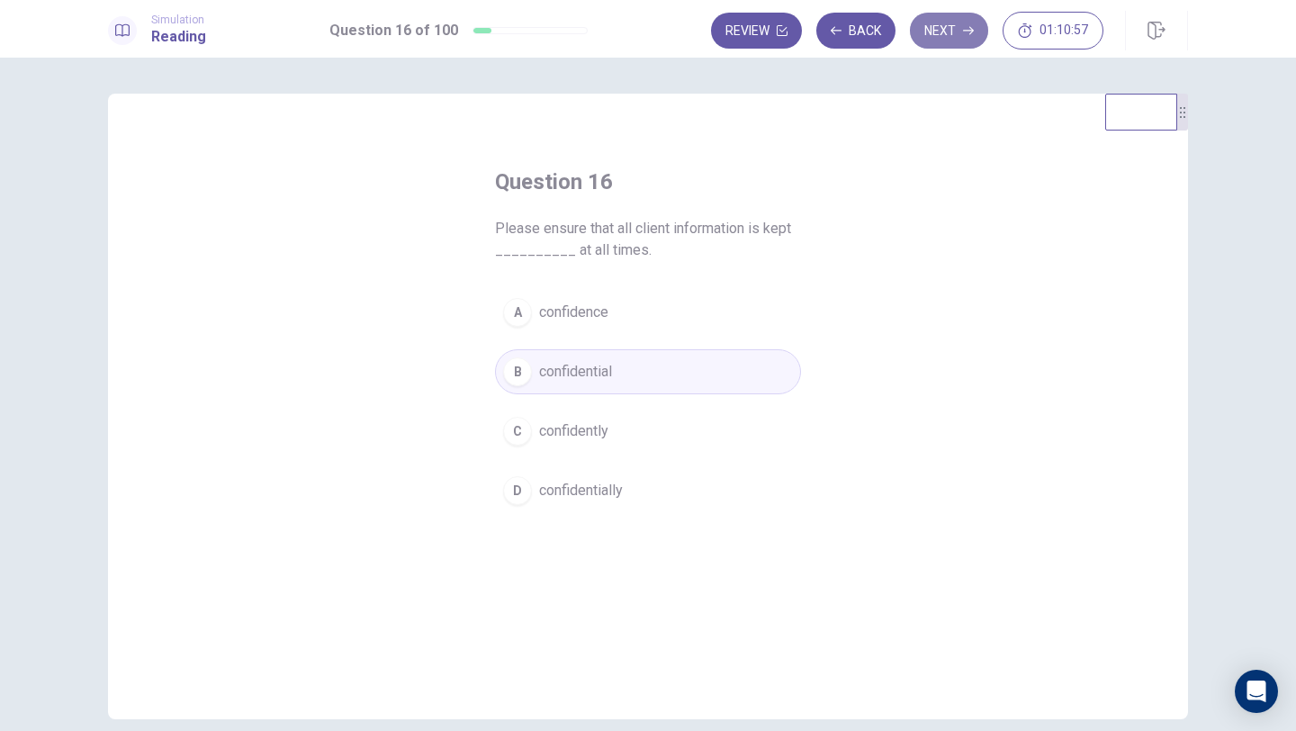
click at [935, 40] on button "Next" at bounding box center [949, 31] width 78 height 36
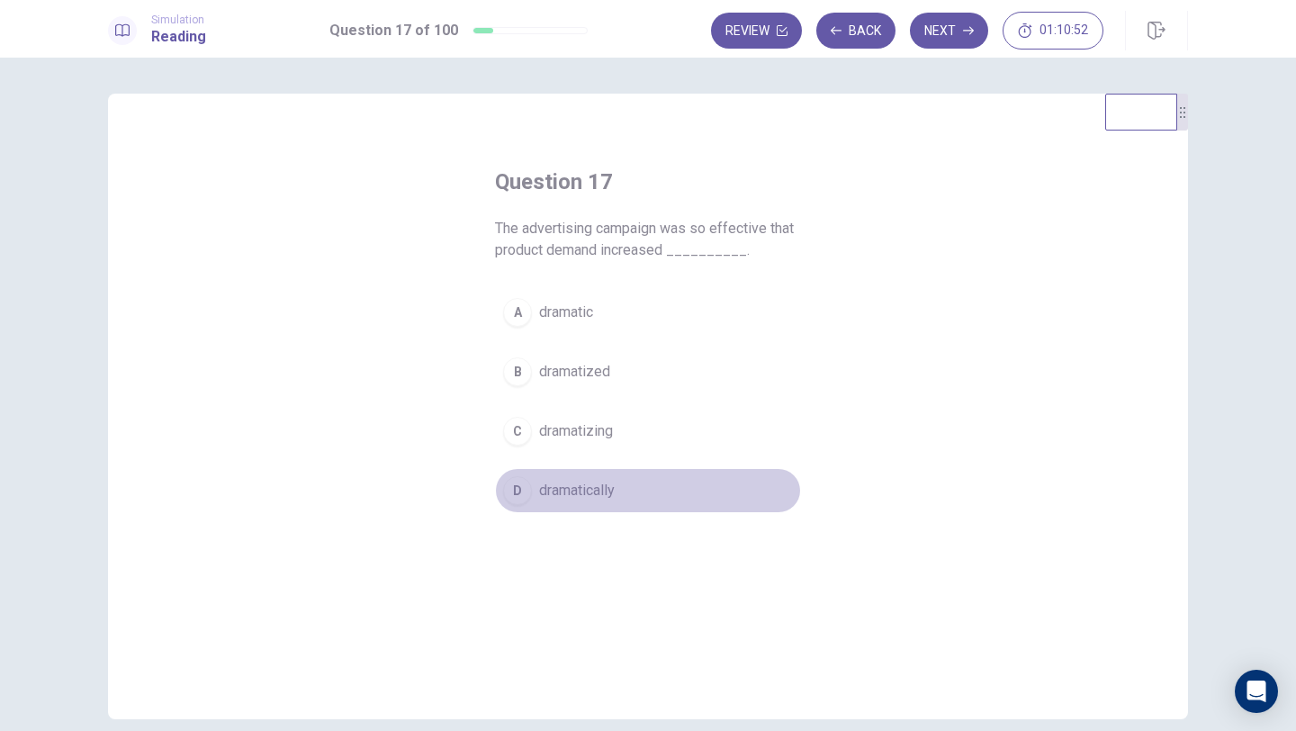
click at [590, 493] on span "dramatically" at bounding box center [577, 491] width 76 height 22
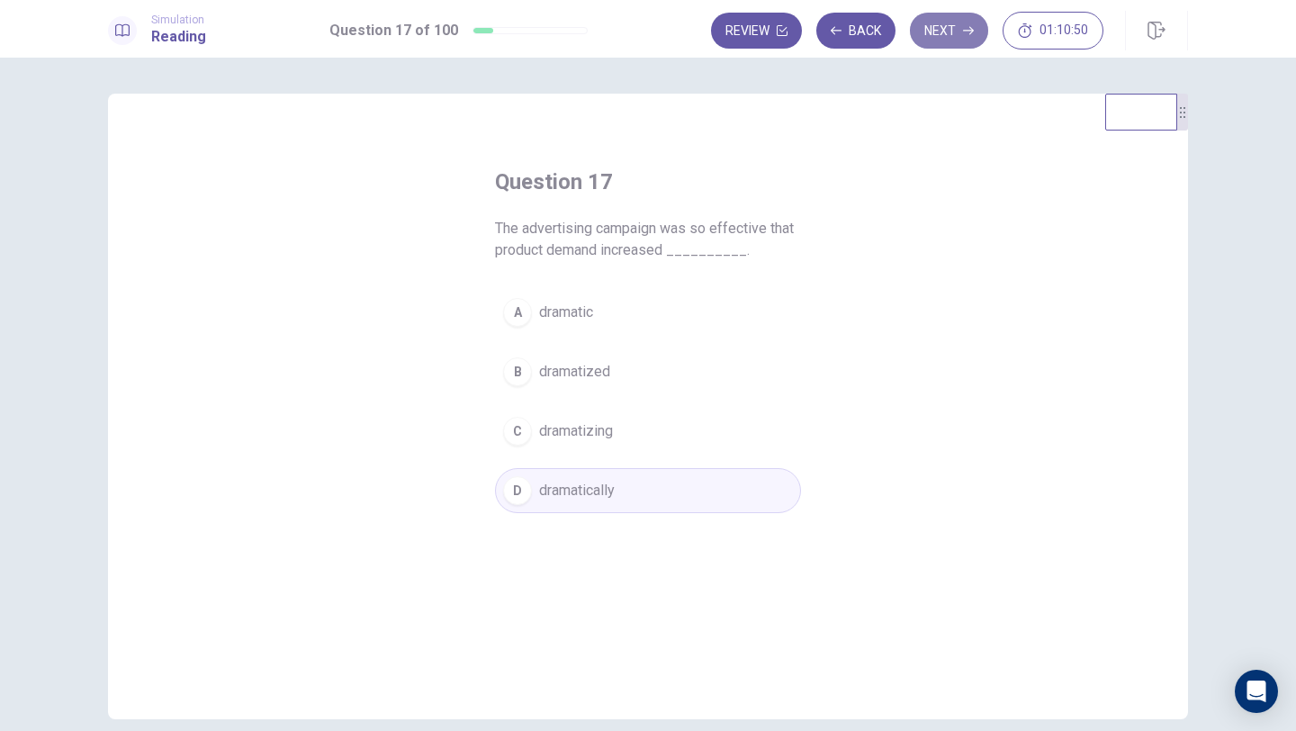
click at [934, 40] on button "Next" at bounding box center [949, 31] width 78 height 36
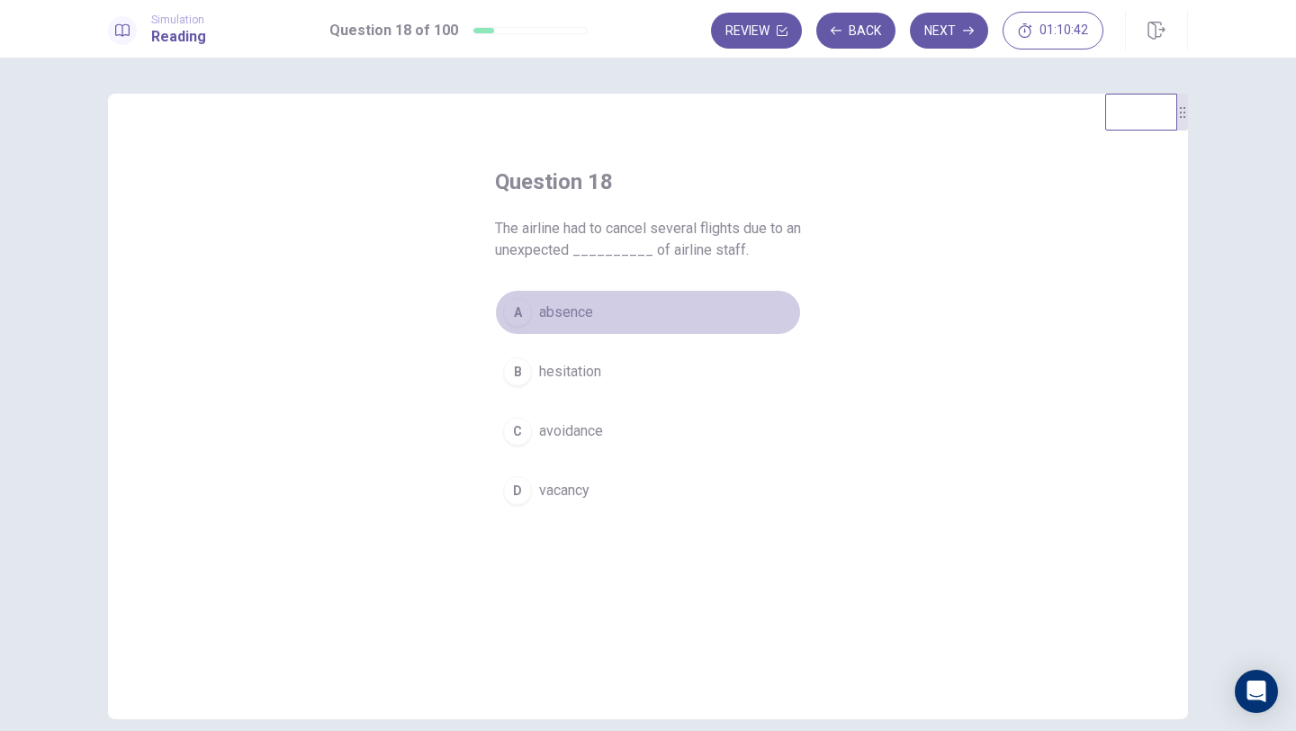
click at [564, 308] on span "absence" at bounding box center [566, 312] width 54 height 22
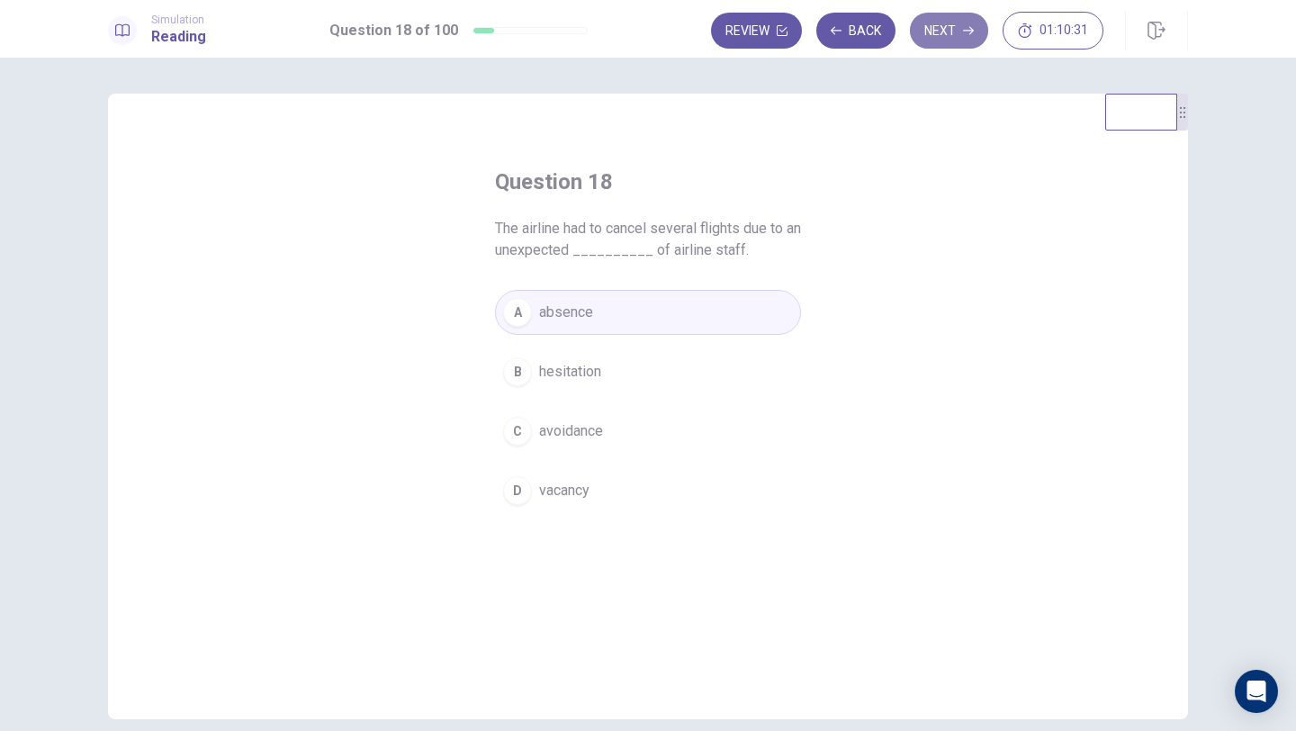
click at [950, 40] on button "Next" at bounding box center [949, 31] width 78 height 36
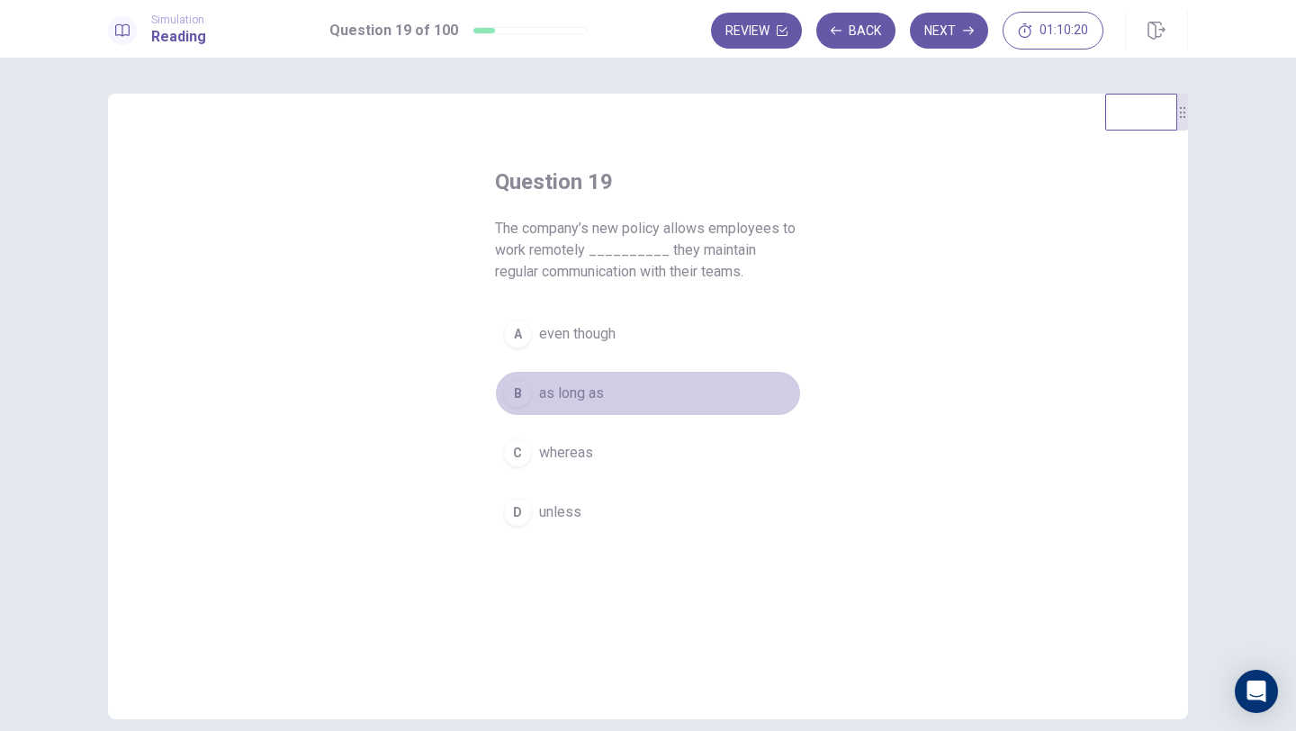
click at [579, 395] on span "as long as" at bounding box center [571, 393] width 65 height 22
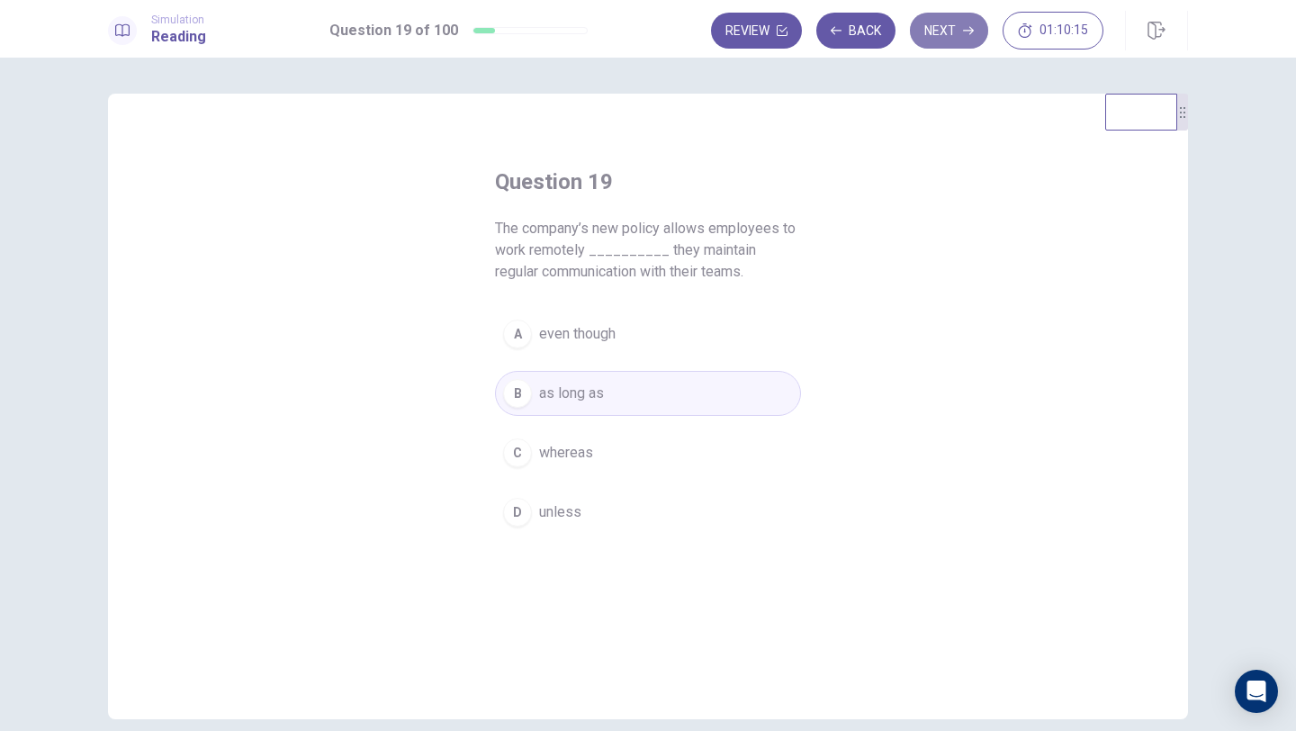
click at [951, 31] on button "Next" at bounding box center [949, 31] width 78 height 36
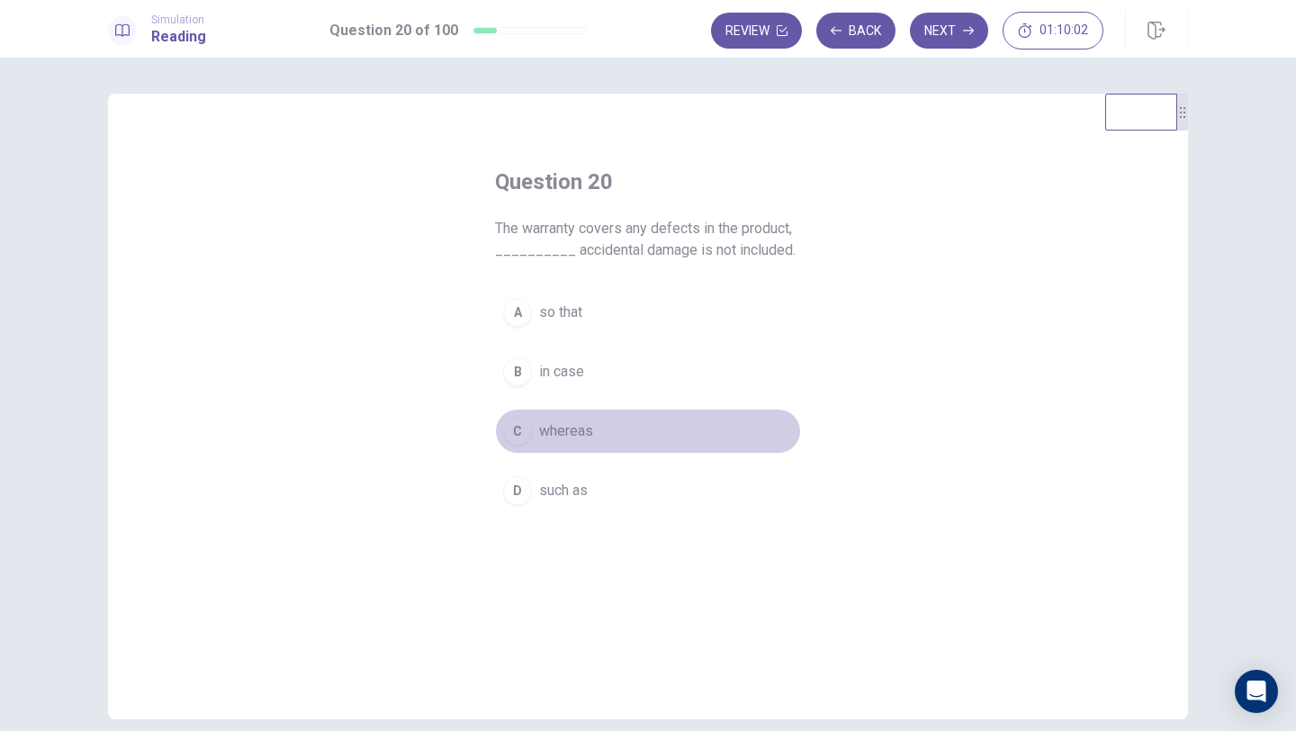
click at [570, 433] on span "whereas" at bounding box center [566, 431] width 54 height 22
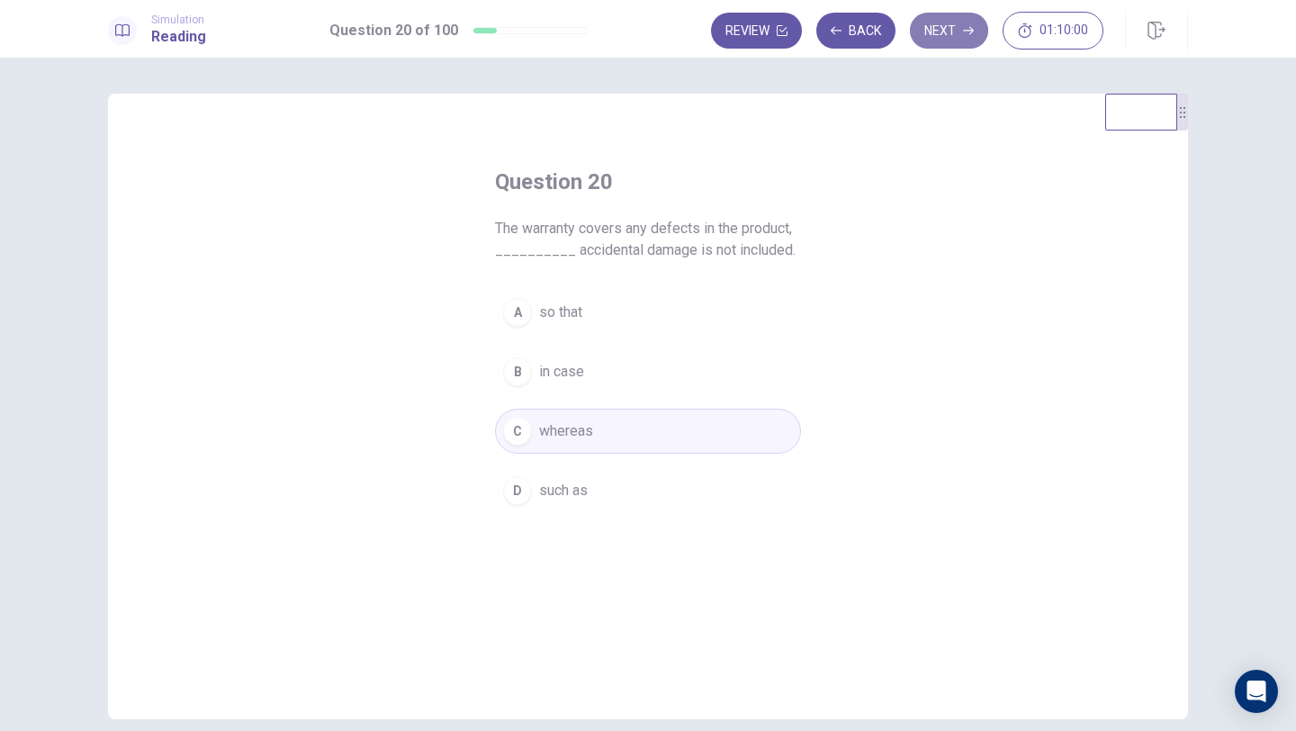
click at [935, 26] on button "Next" at bounding box center [949, 31] width 78 height 36
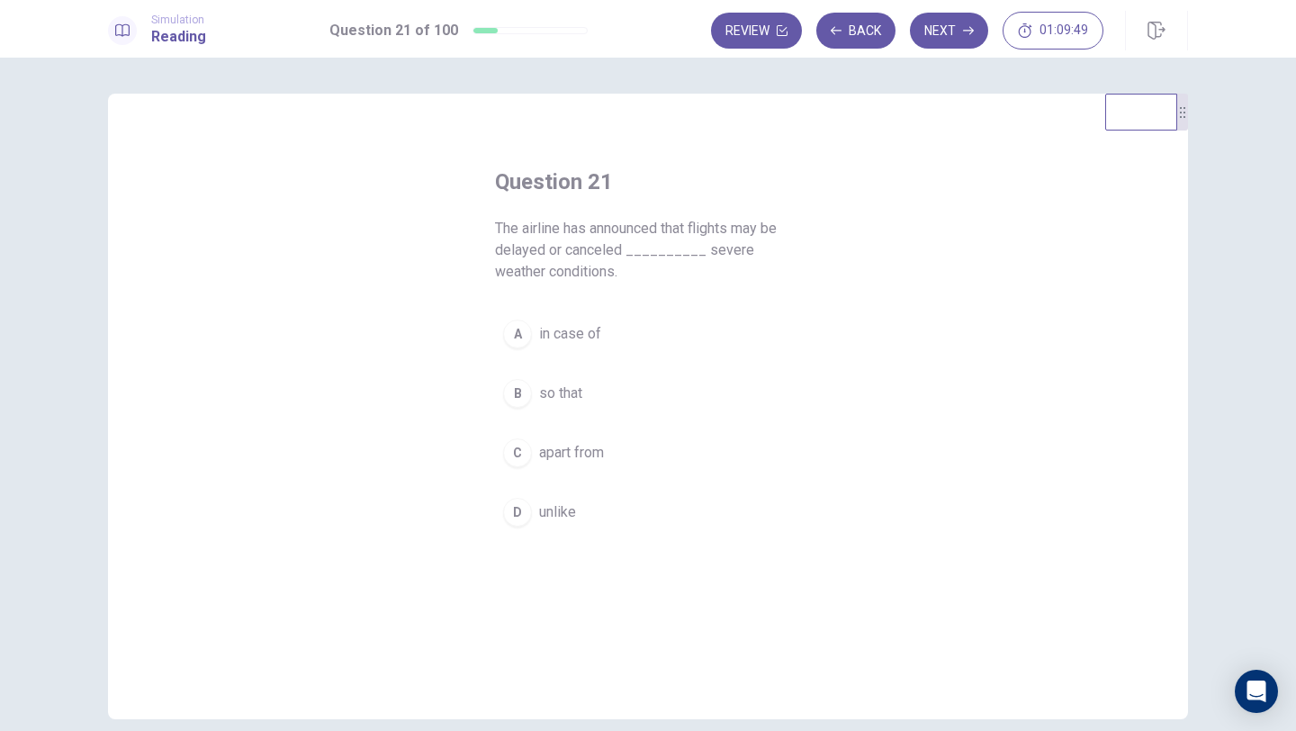
click at [568, 330] on span "in case of" at bounding box center [570, 334] width 62 height 22
click at [936, 23] on button "Next" at bounding box center [949, 31] width 78 height 36
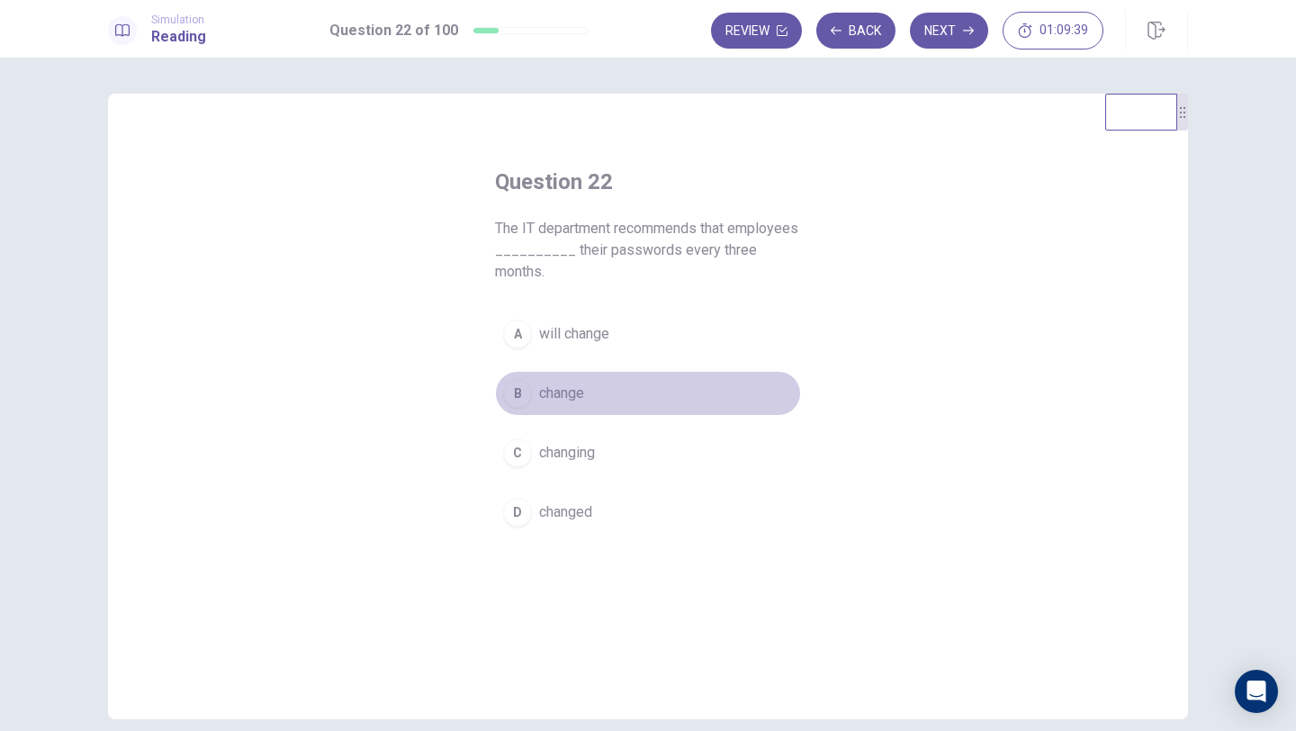
click at [570, 398] on span "change" at bounding box center [561, 393] width 45 height 22
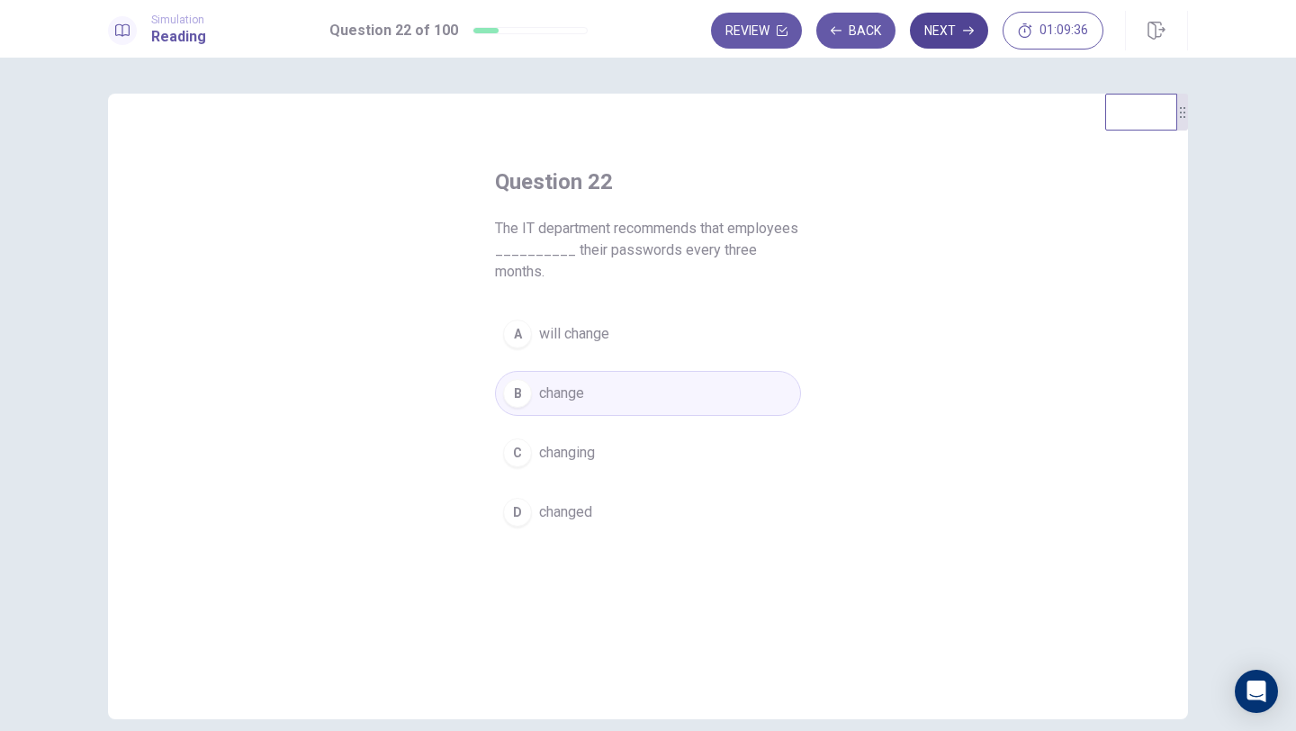
click at [938, 40] on button "Next" at bounding box center [949, 31] width 78 height 36
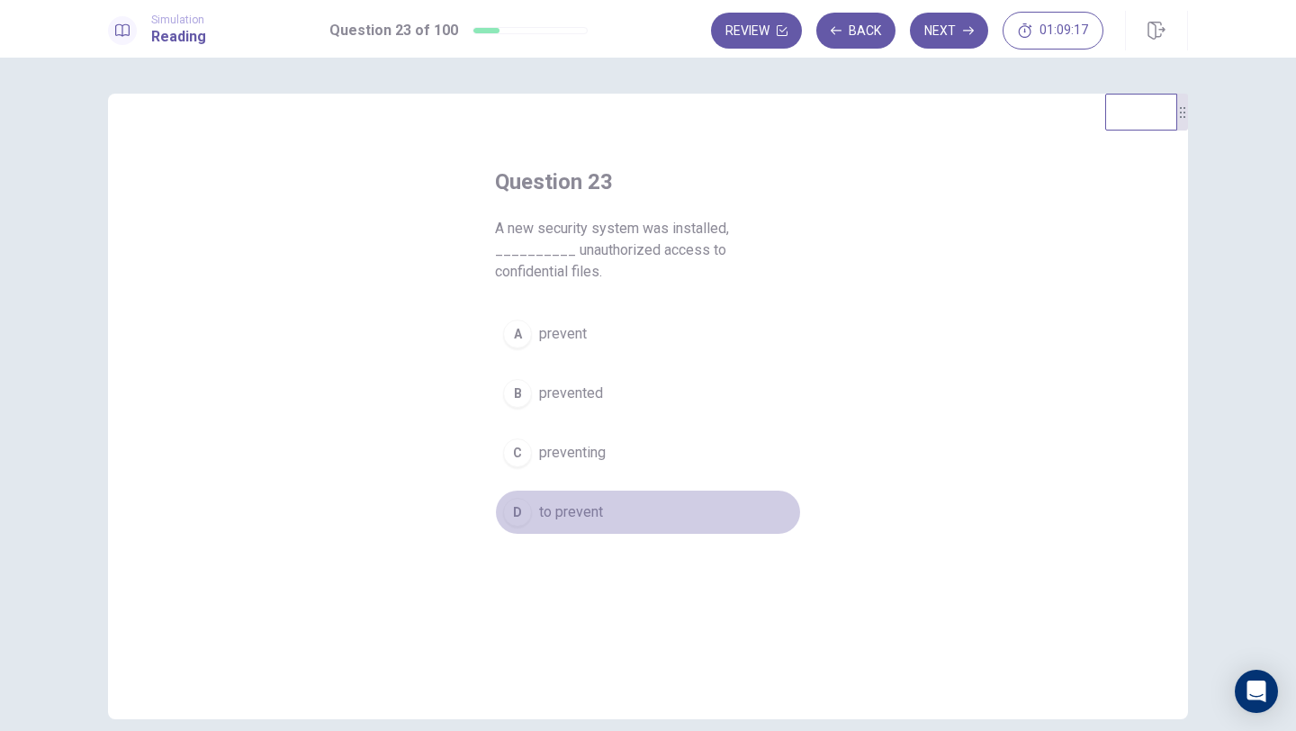
click at [541, 501] on span "to prevent" at bounding box center [571, 512] width 64 height 22
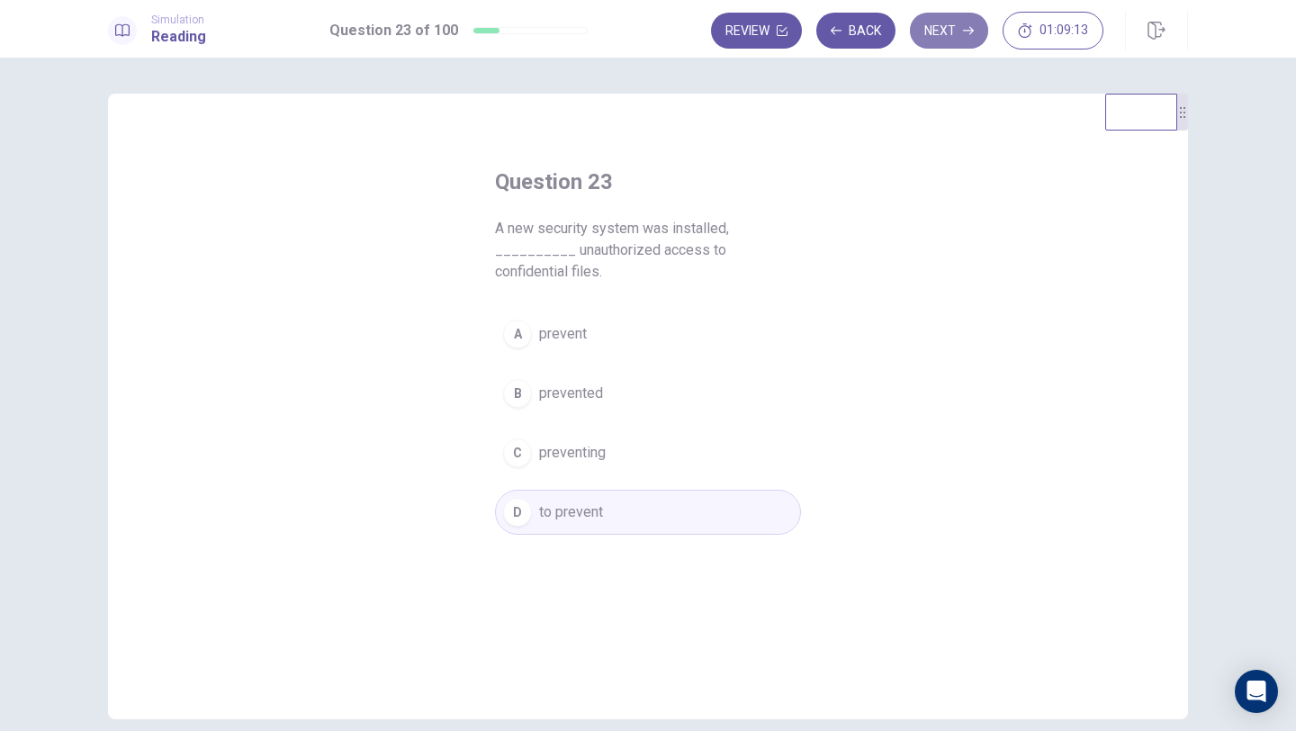
click at [947, 22] on button "Next" at bounding box center [949, 31] width 78 height 36
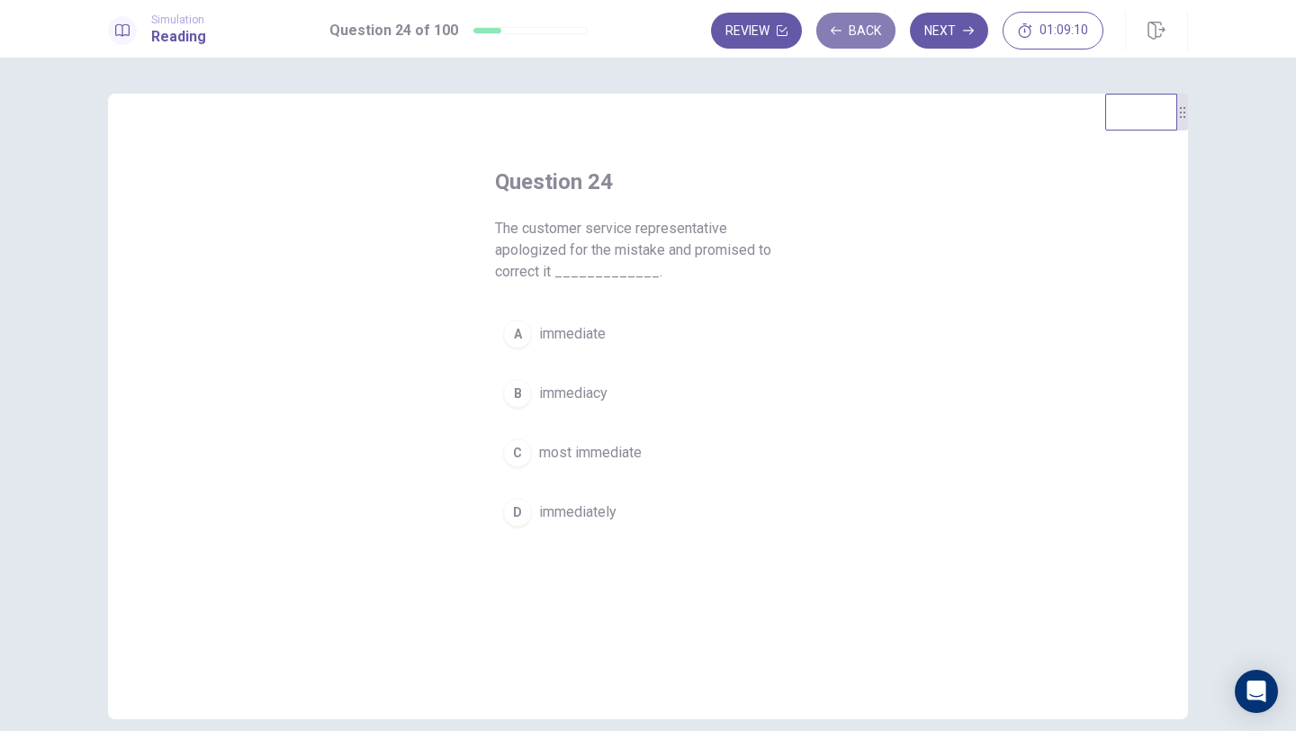
click at [856, 30] on button "Back" at bounding box center [855, 31] width 79 height 36
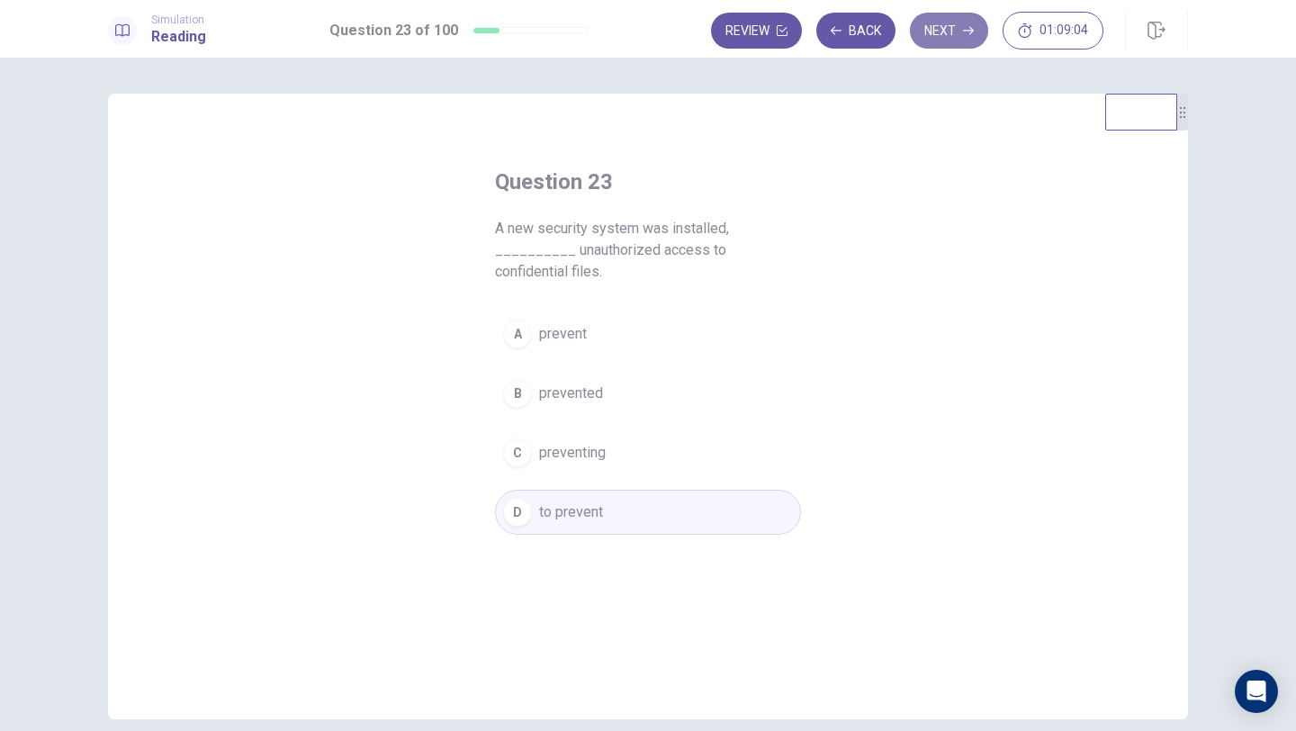
click at [936, 40] on button "Next" at bounding box center [949, 31] width 78 height 36
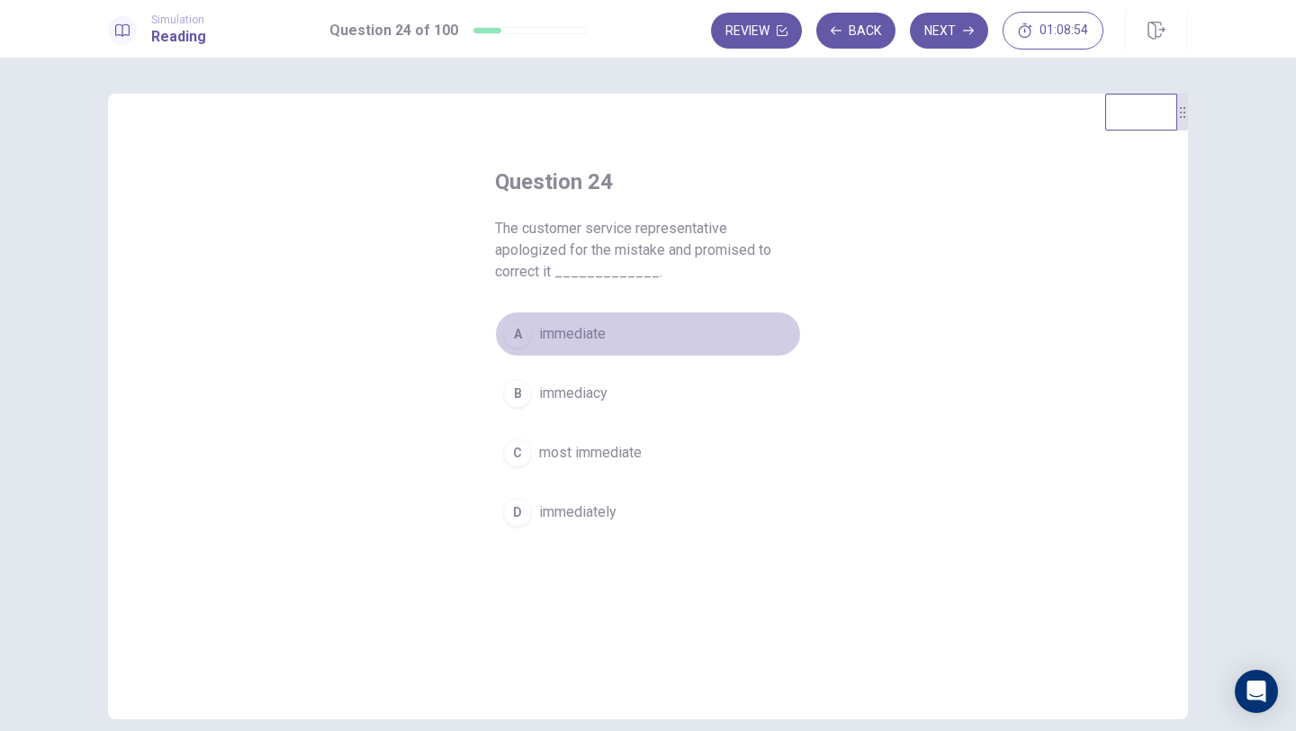
click at [601, 337] on span "immediate" at bounding box center [572, 334] width 67 height 22
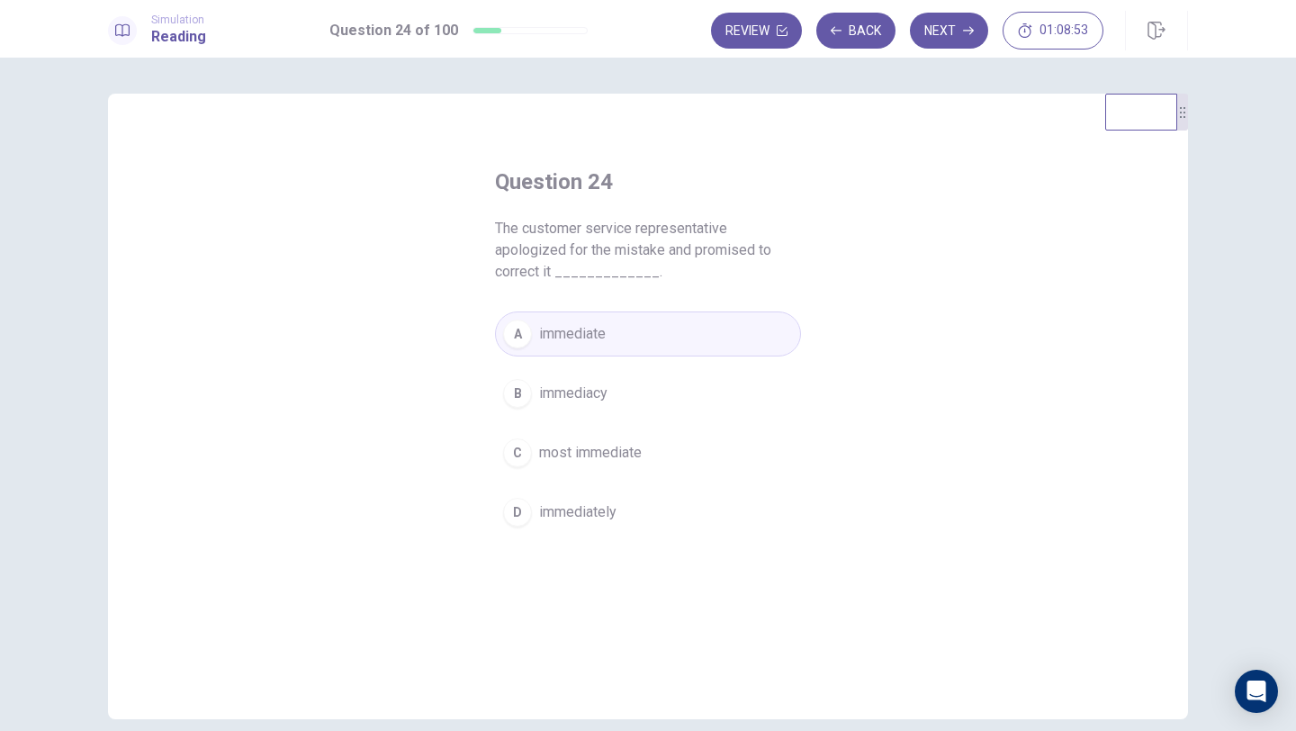
click at [611, 525] on button "D immediately" at bounding box center [648, 512] width 306 height 45
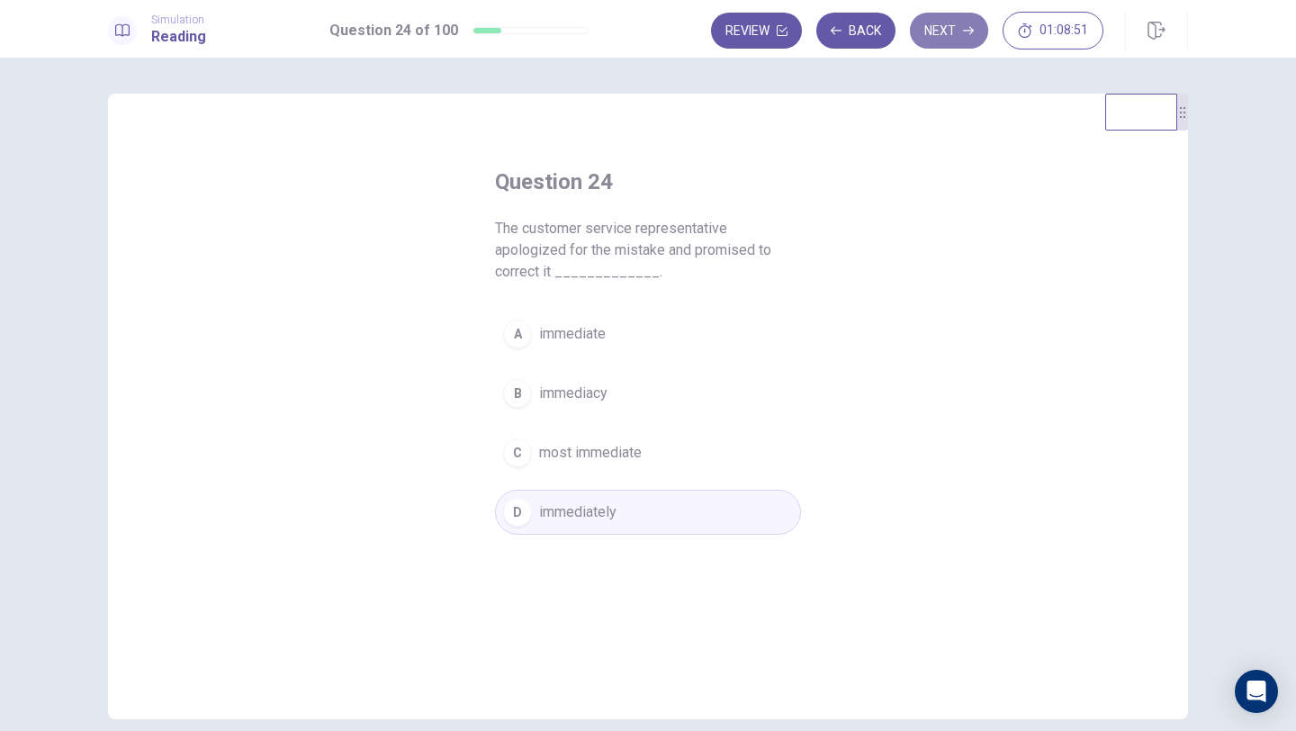
click at [942, 37] on button "Next" at bounding box center [949, 31] width 78 height 36
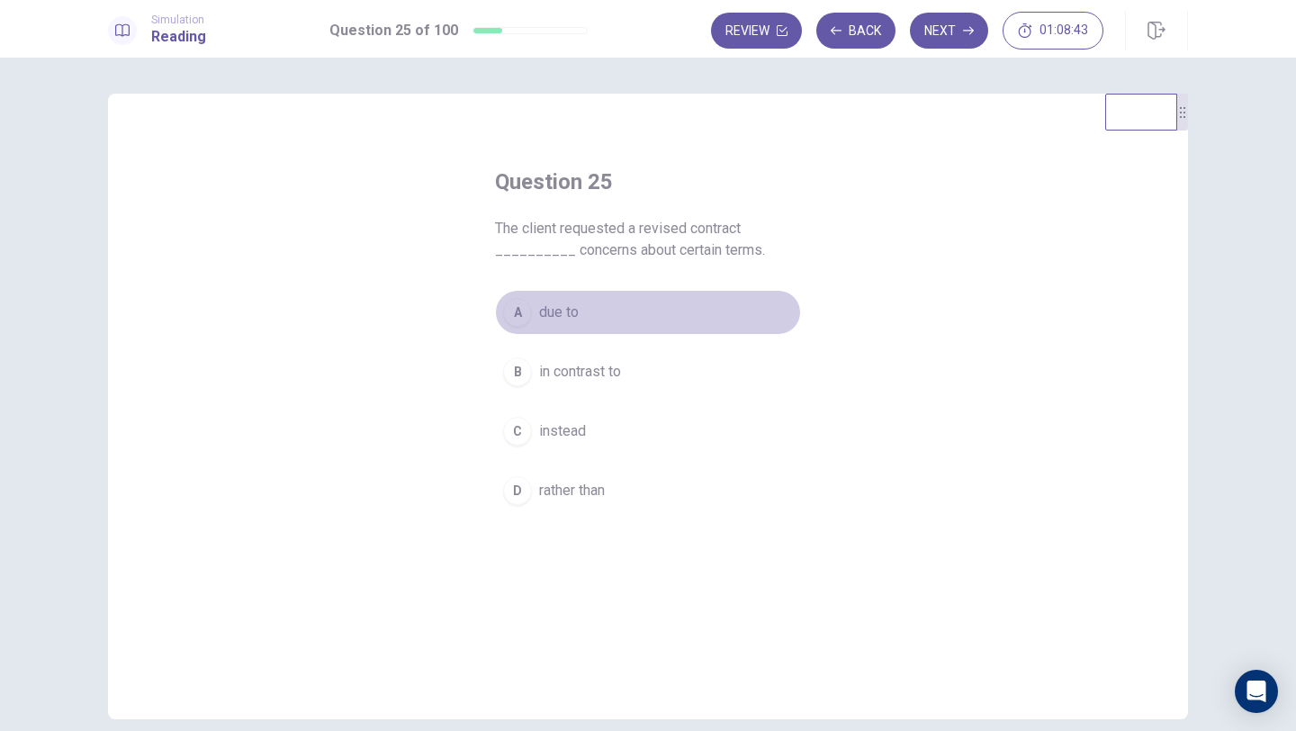
click at [601, 328] on button "A due to" at bounding box center [648, 312] width 306 height 45
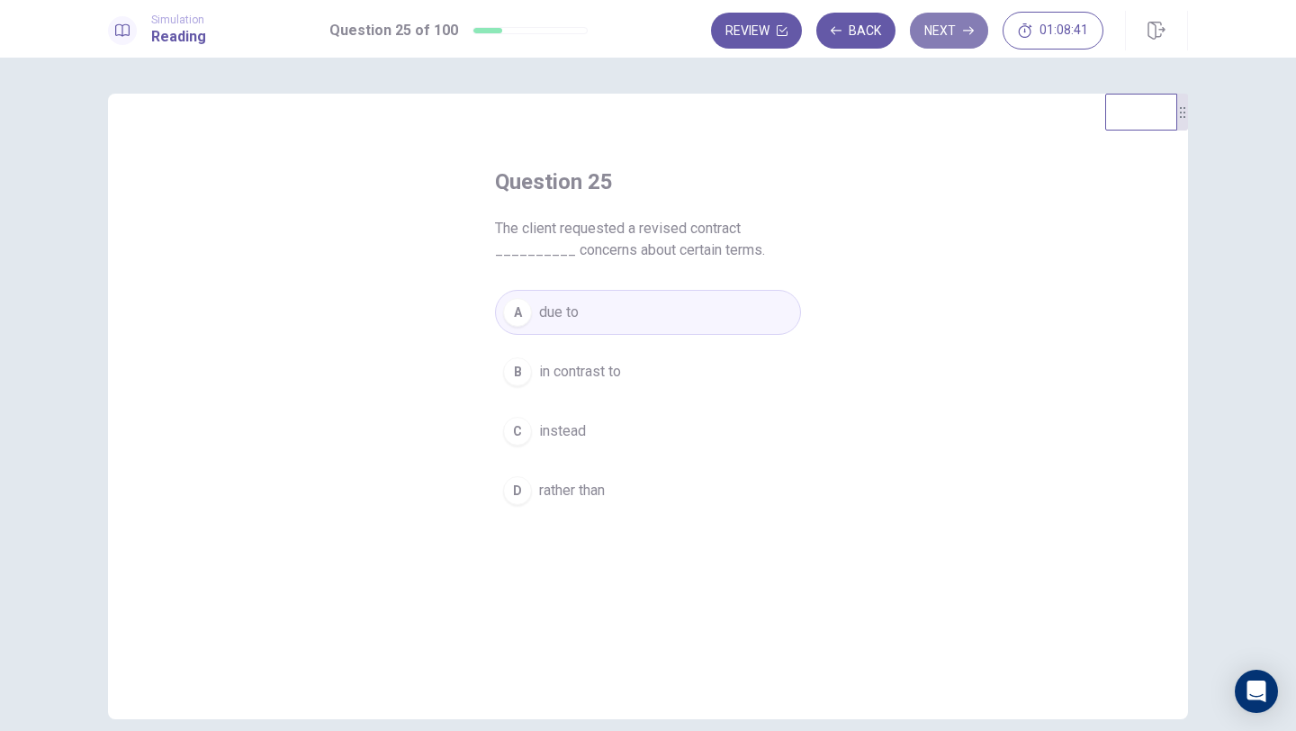
click at [940, 36] on button "Next" at bounding box center [949, 31] width 78 height 36
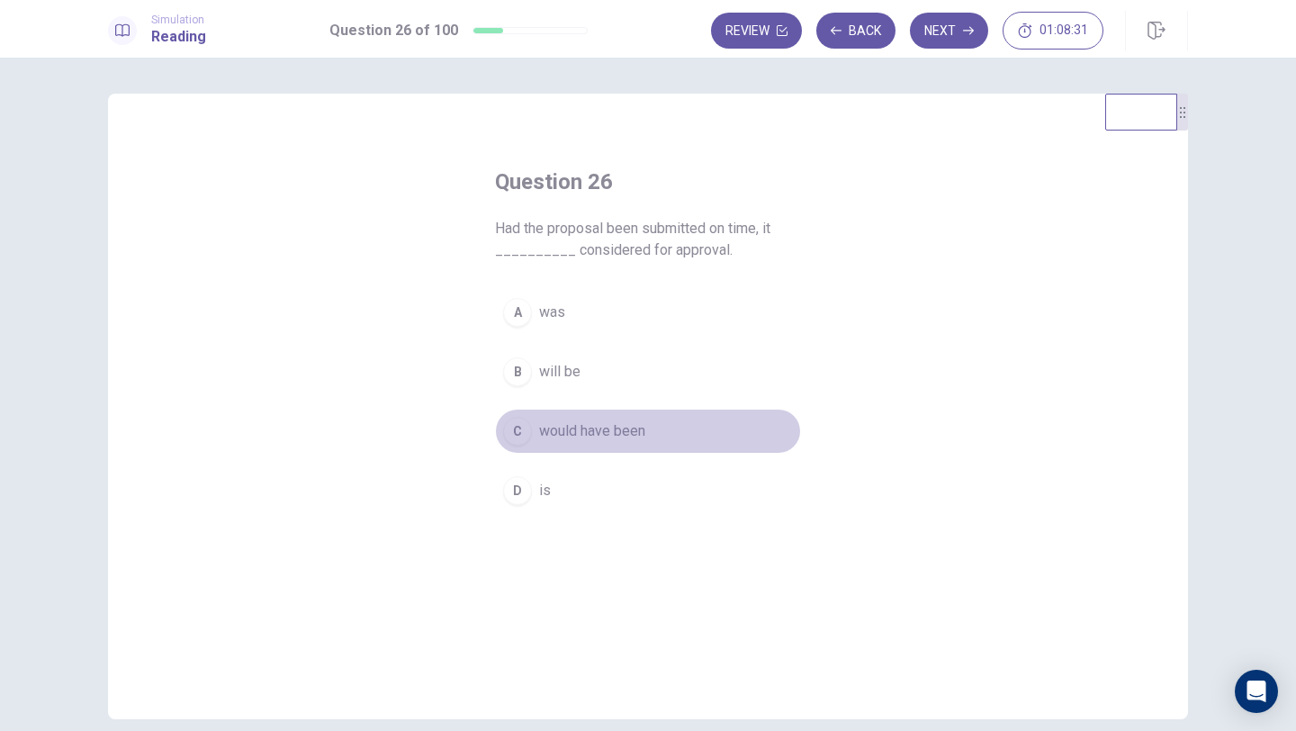
click at [589, 436] on span "would have been" at bounding box center [592, 431] width 106 height 22
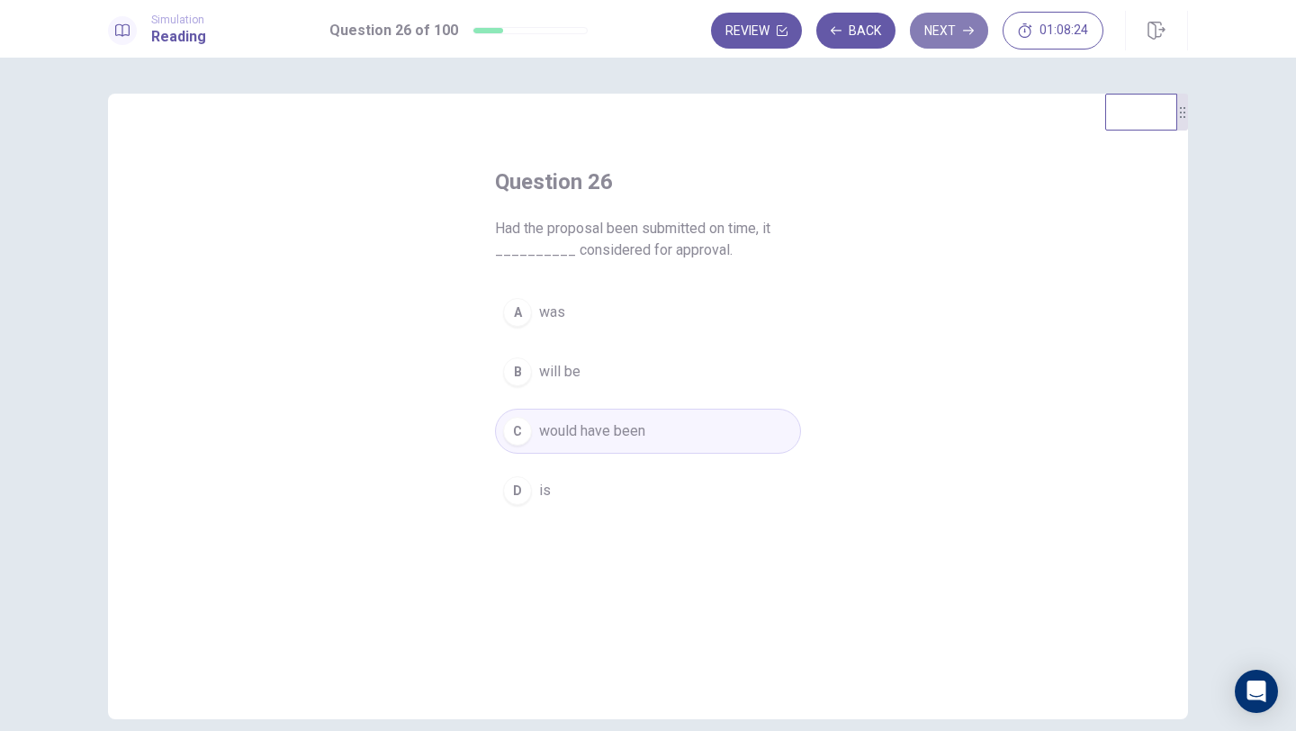
click at [944, 32] on button "Next" at bounding box center [949, 31] width 78 height 36
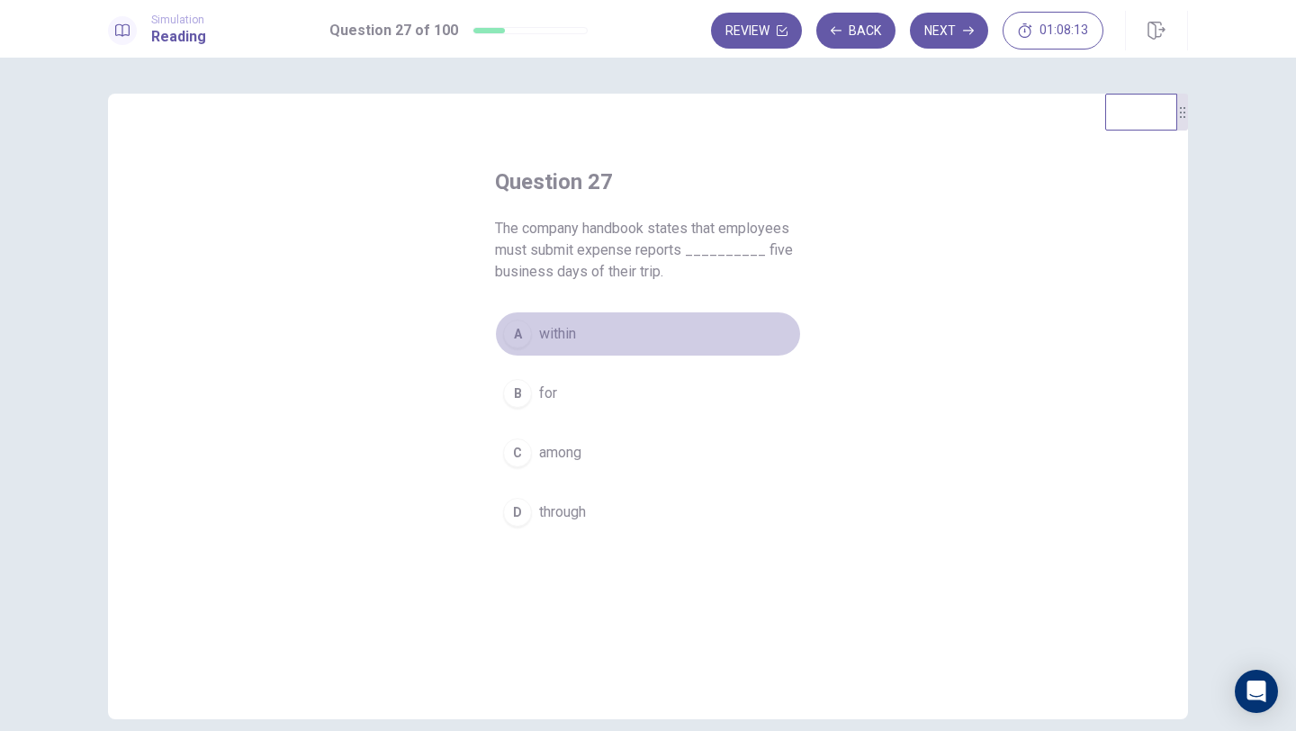
click at [565, 341] on span "within" at bounding box center [557, 334] width 37 height 22
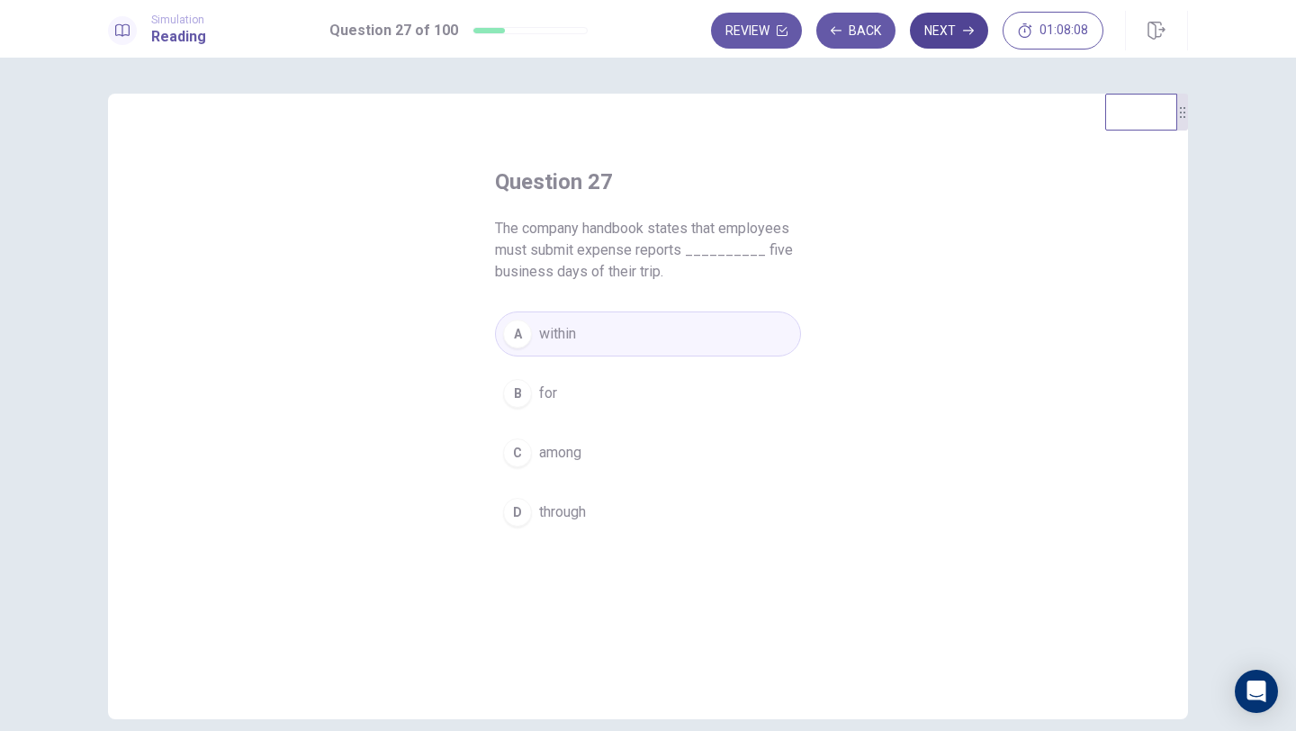
click at [960, 36] on button "Next" at bounding box center [949, 31] width 78 height 36
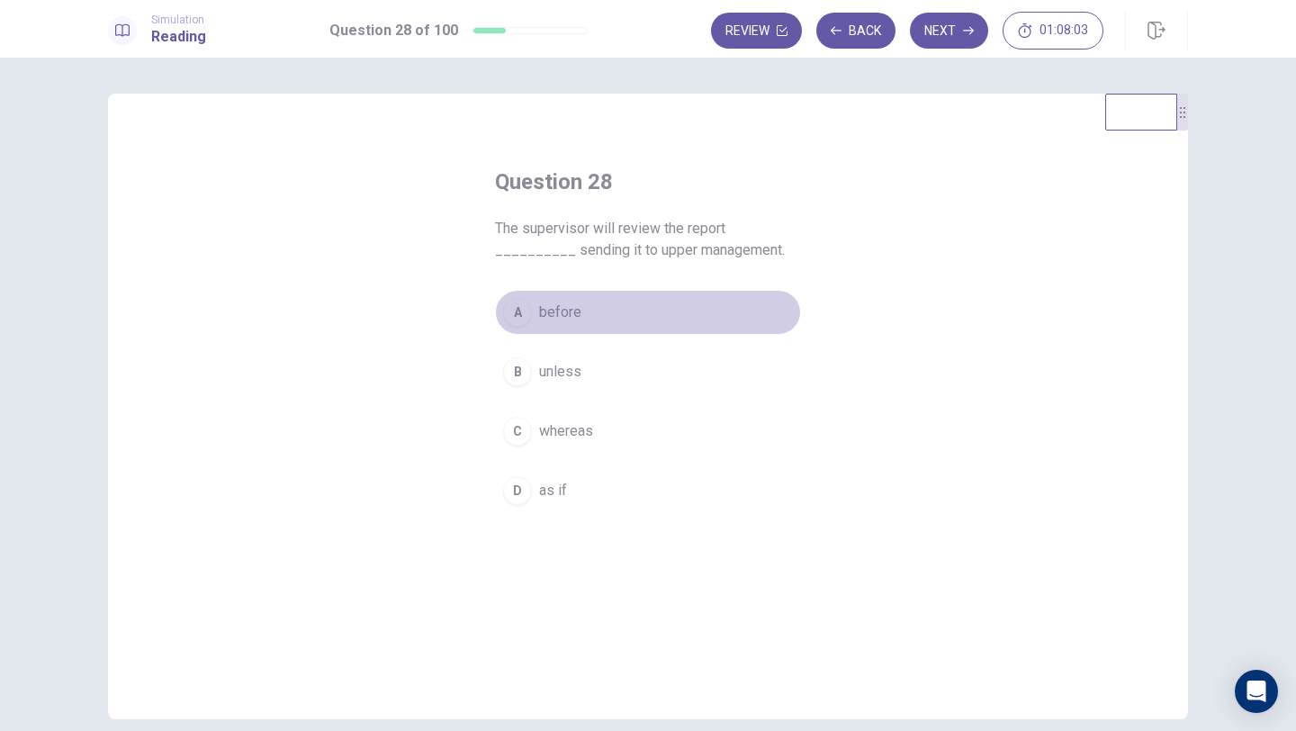
click at [566, 323] on button "A before" at bounding box center [648, 312] width 306 height 45
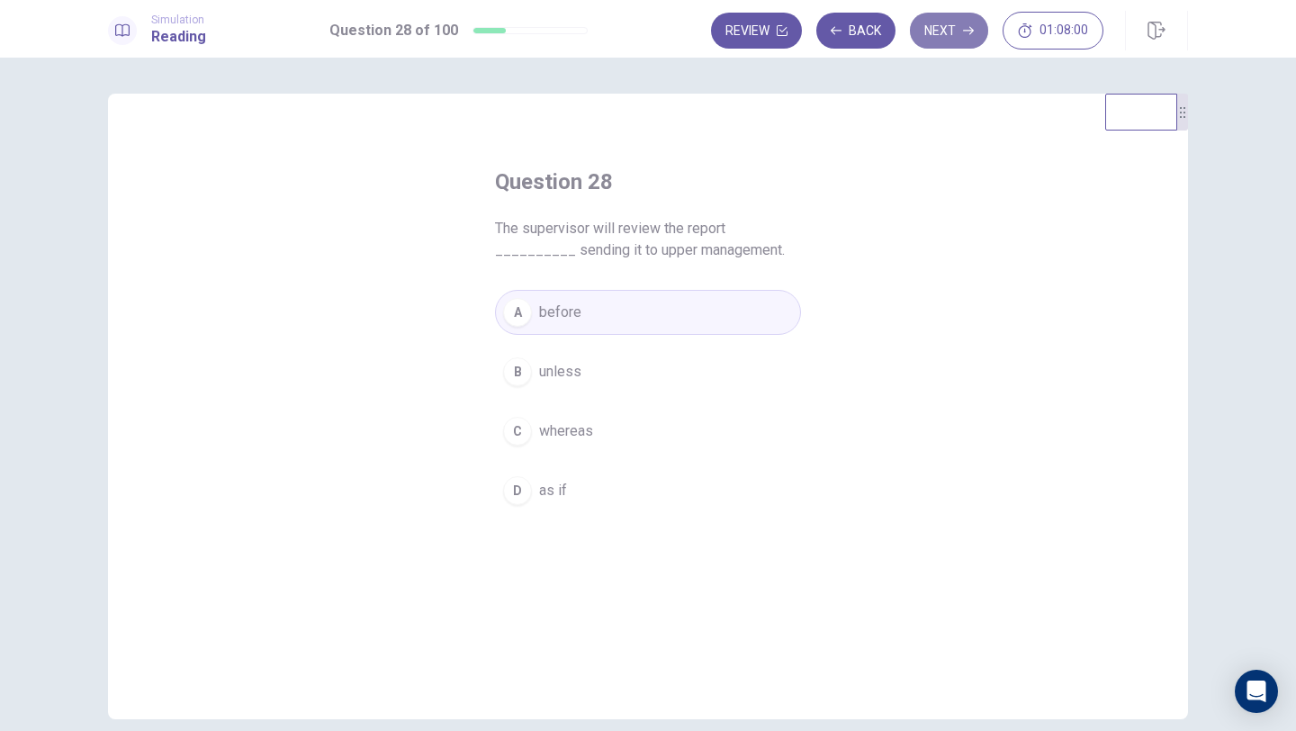
click at [950, 38] on button "Next" at bounding box center [949, 31] width 78 height 36
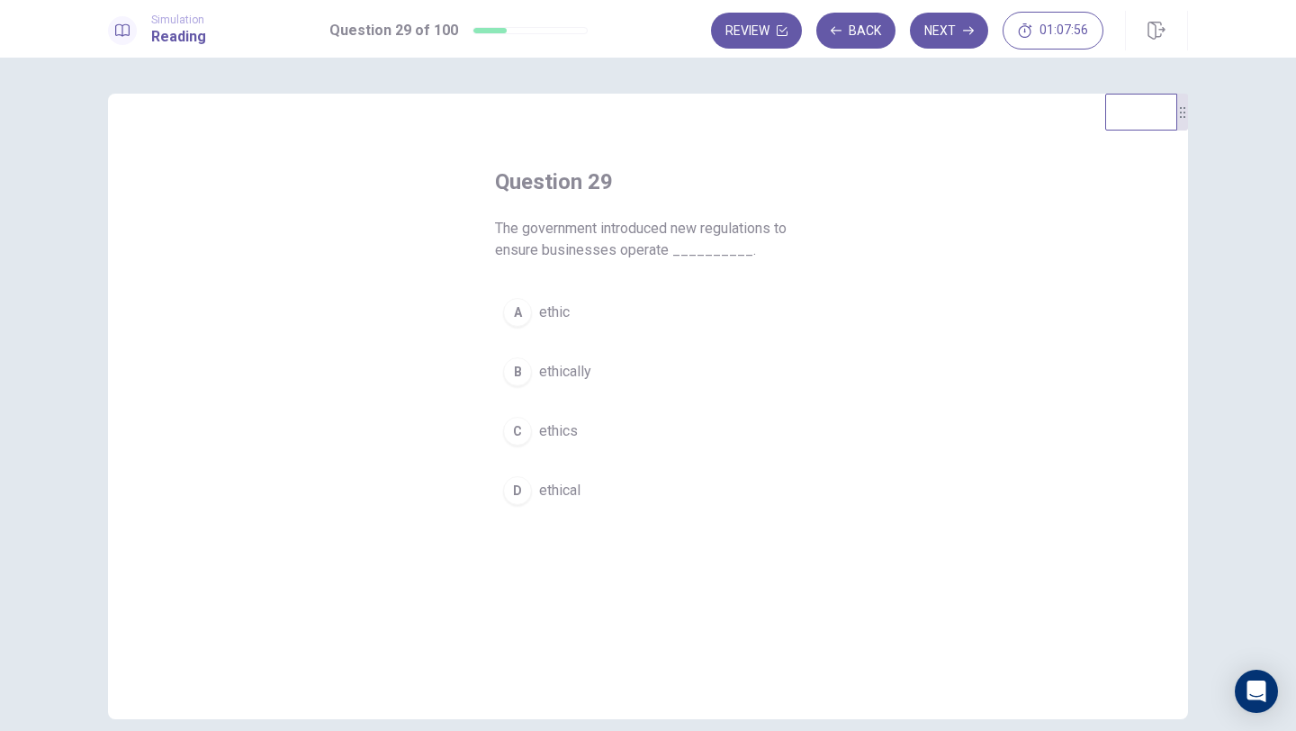
click at [560, 373] on span "ethically" at bounding box center [565, 372] width 52 height 22
click at [935, 41] on button "Next" at bounding box center [949, 31] width 78 height 36
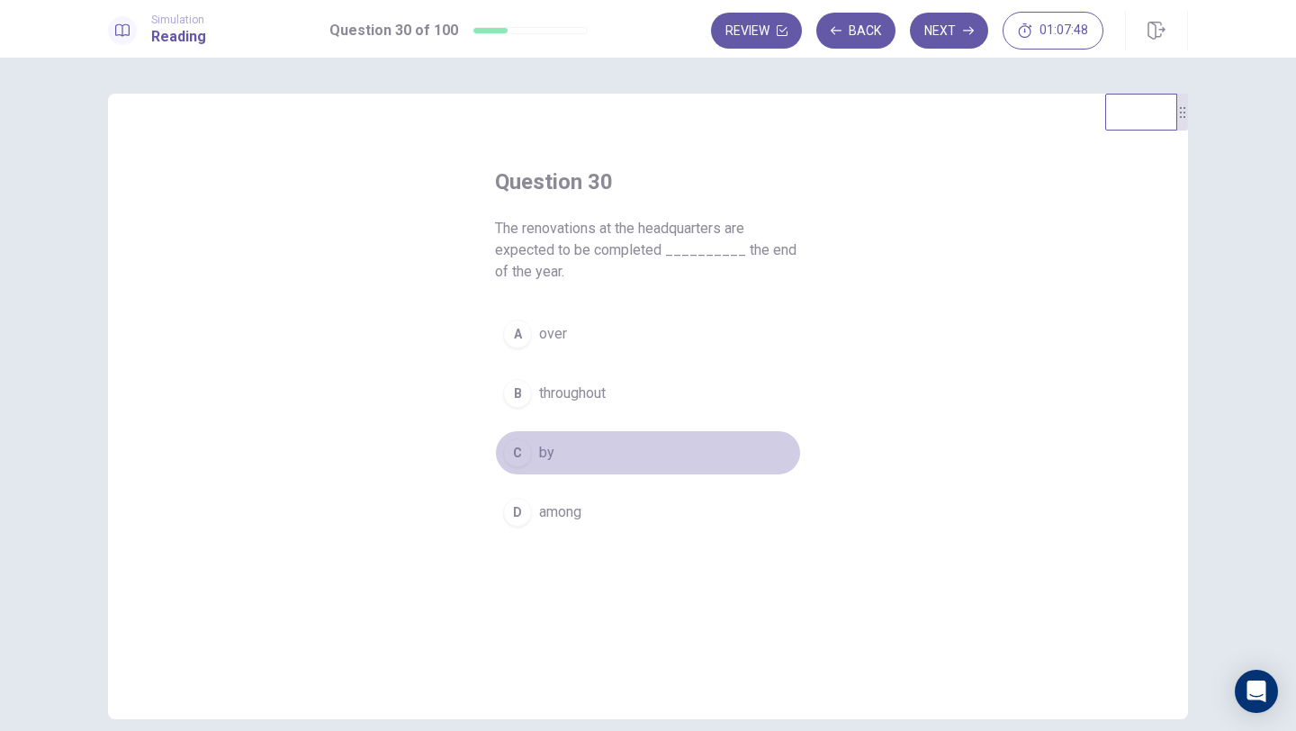
click at [527, 447] on div "C" at bounding box center [517, 452] width 29 height 29
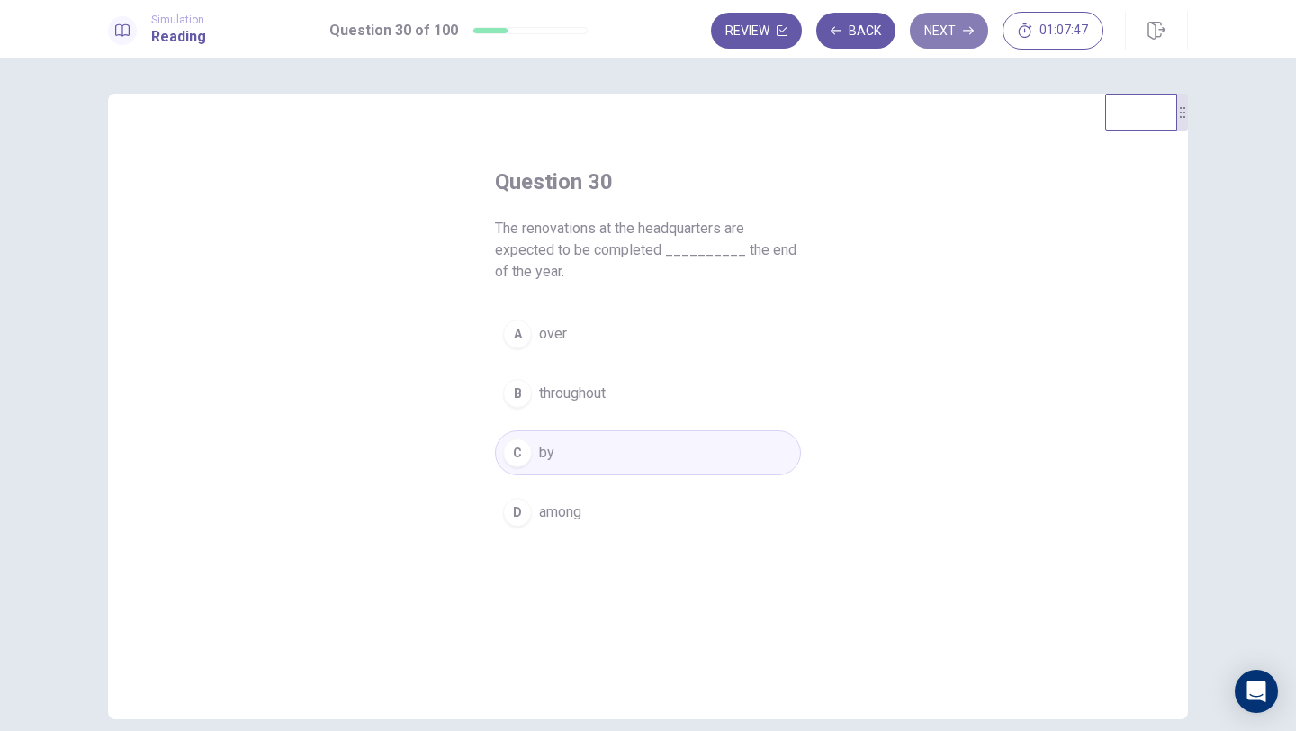
click at [951, 37] on button "Next" at bounding box center [949, 31] width 78 height 36
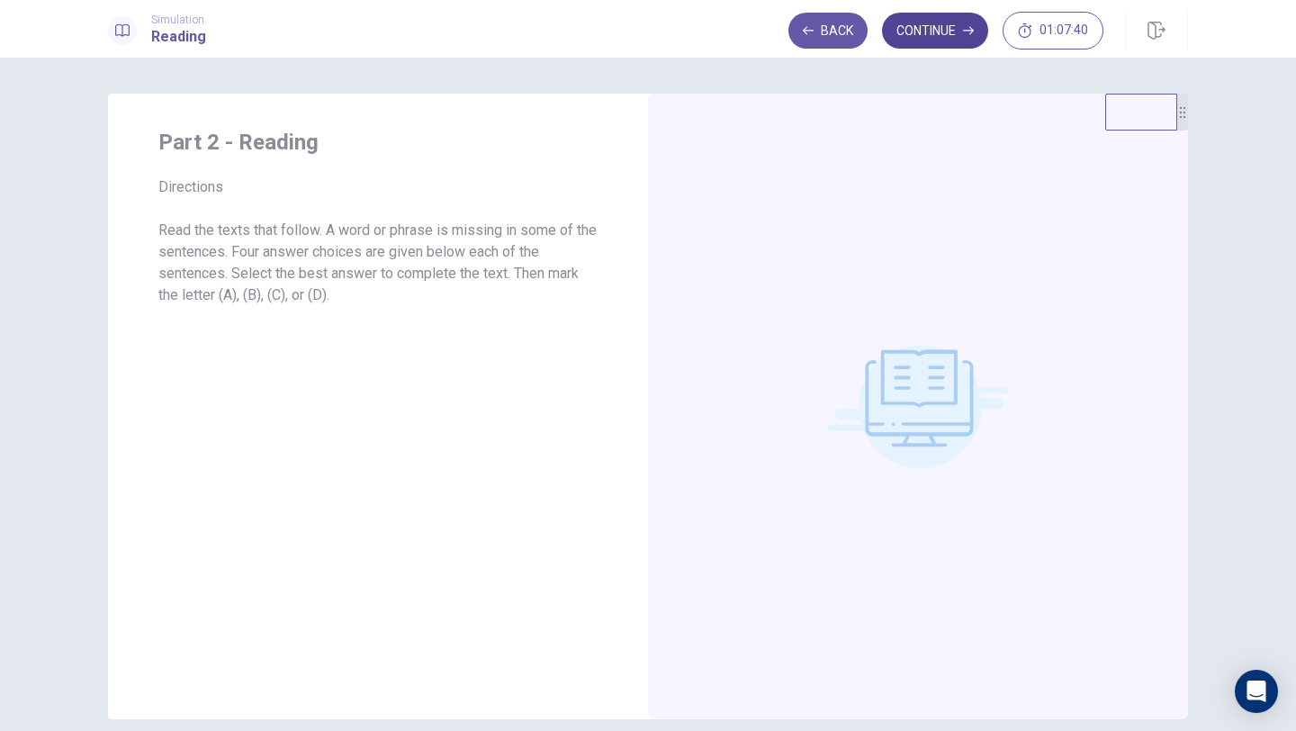
click at [934, 40] on button "Continue" at bounding box center [935, 31] width 106 height 36
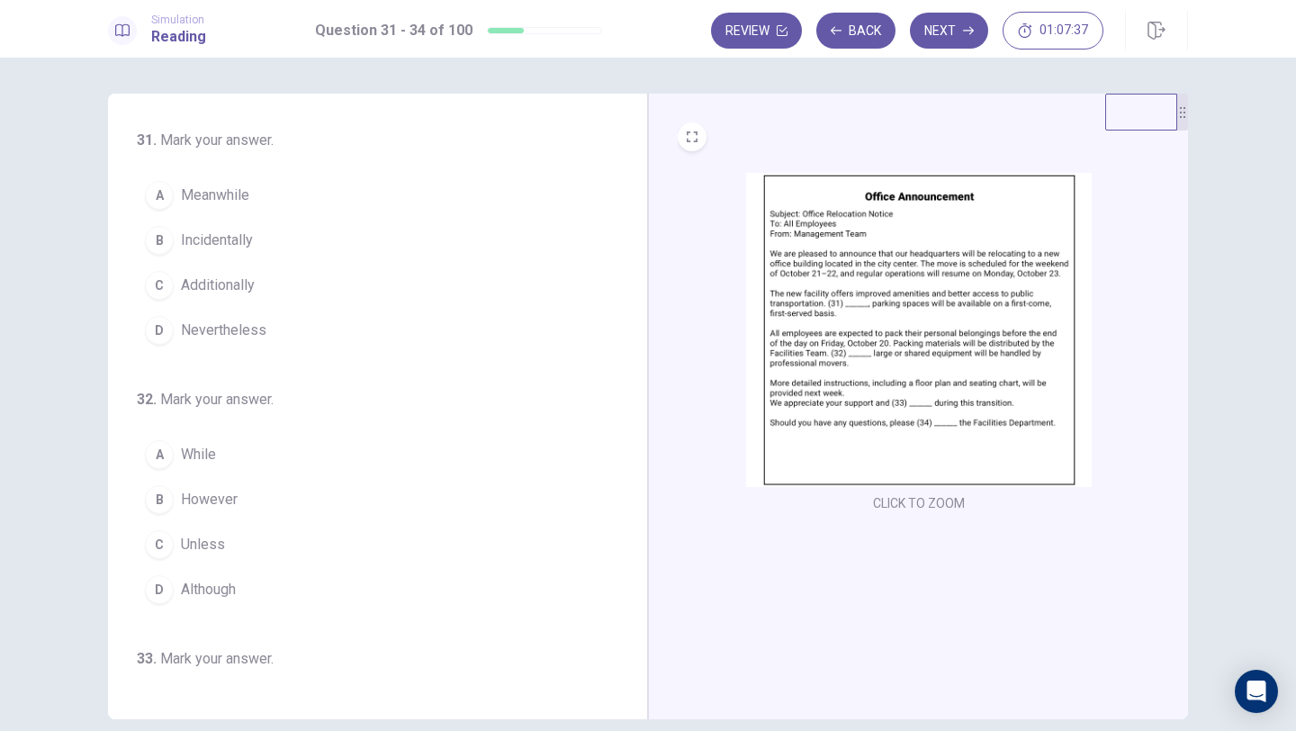
click at [923, 303] on img at bounding box center [919, 330] width 346 height 314
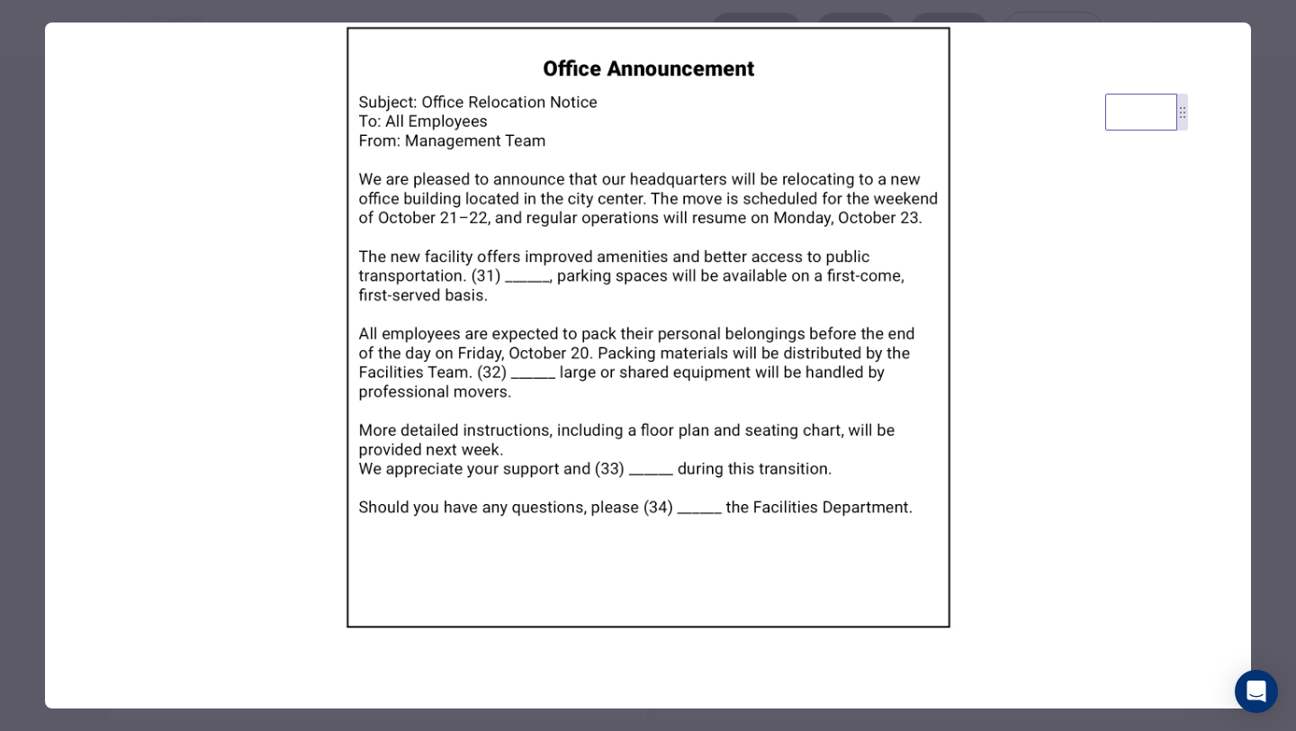
click at [838, 303] on img at bounding box center [648, 326] width 1206 height 609
click at [1253, 271] on div at bounding box center [648, 365] width 1296 height 731
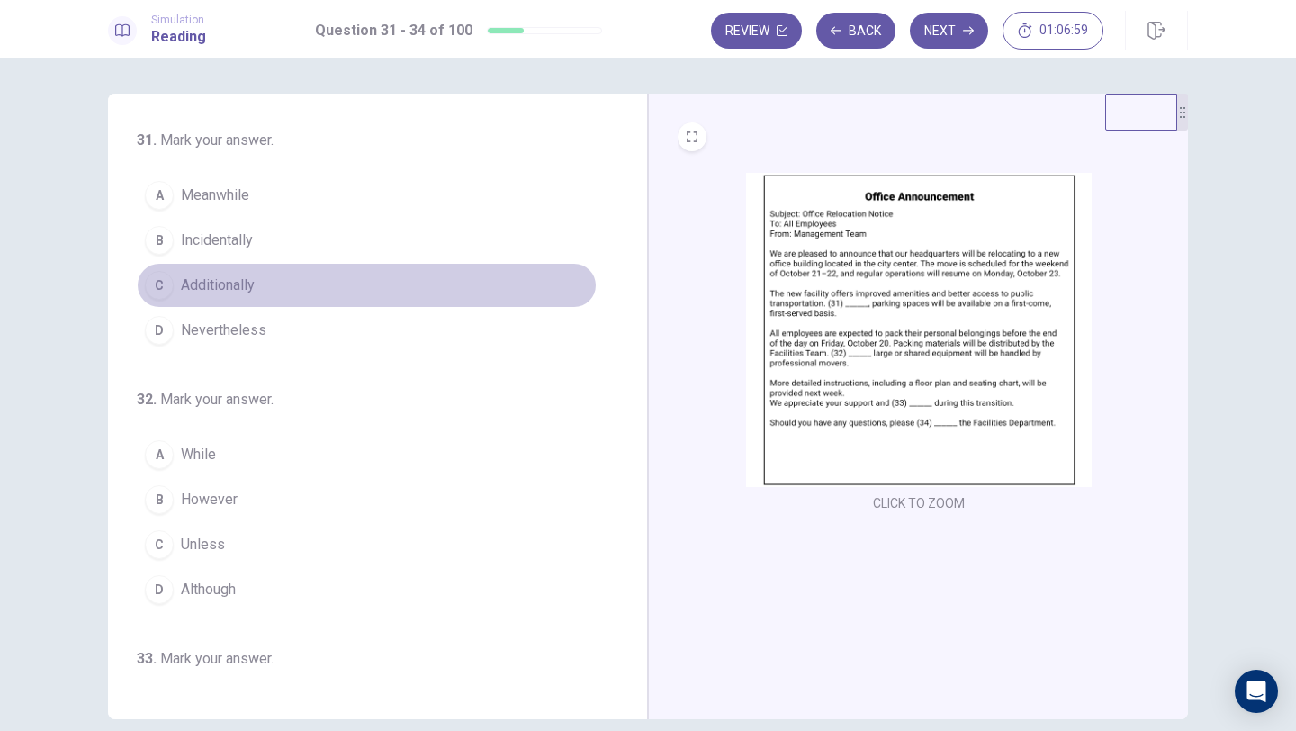
click at [209, 290] on span "Additionally" at bounding box center [218, 285] width 74 height 22
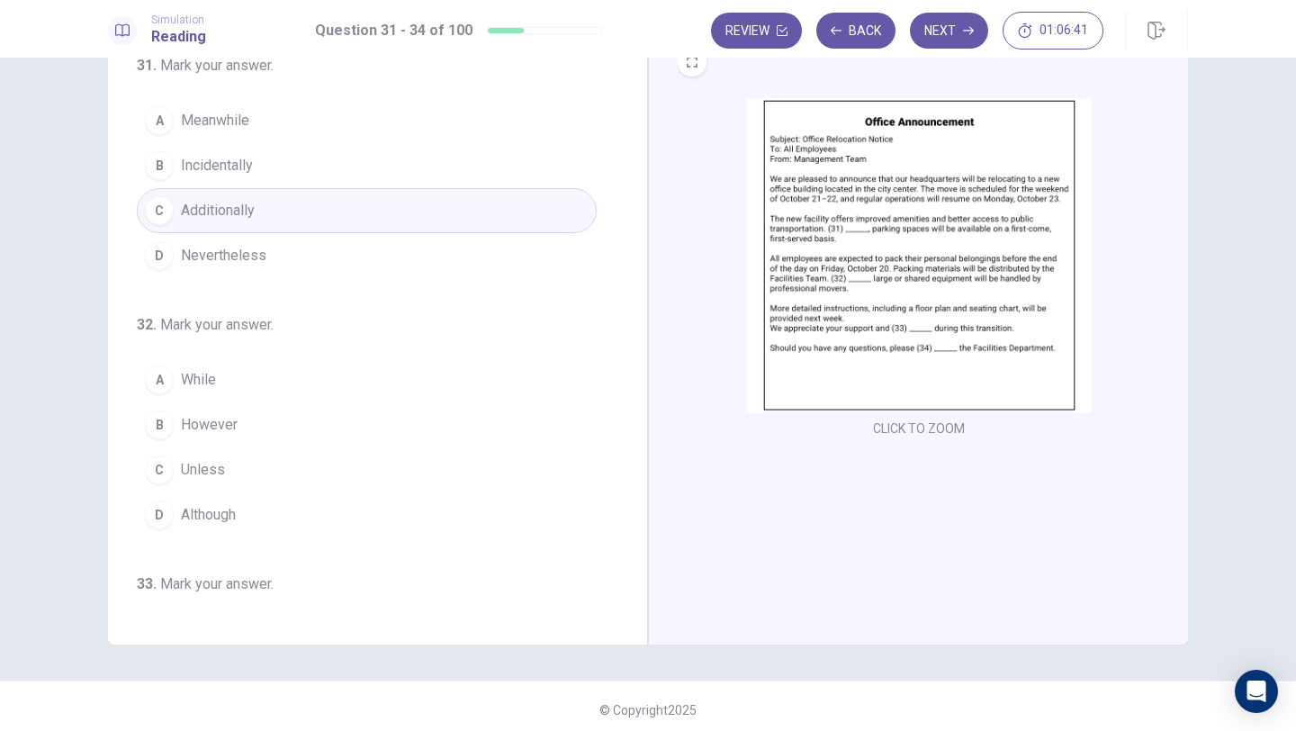
scroll to position [82, 0]
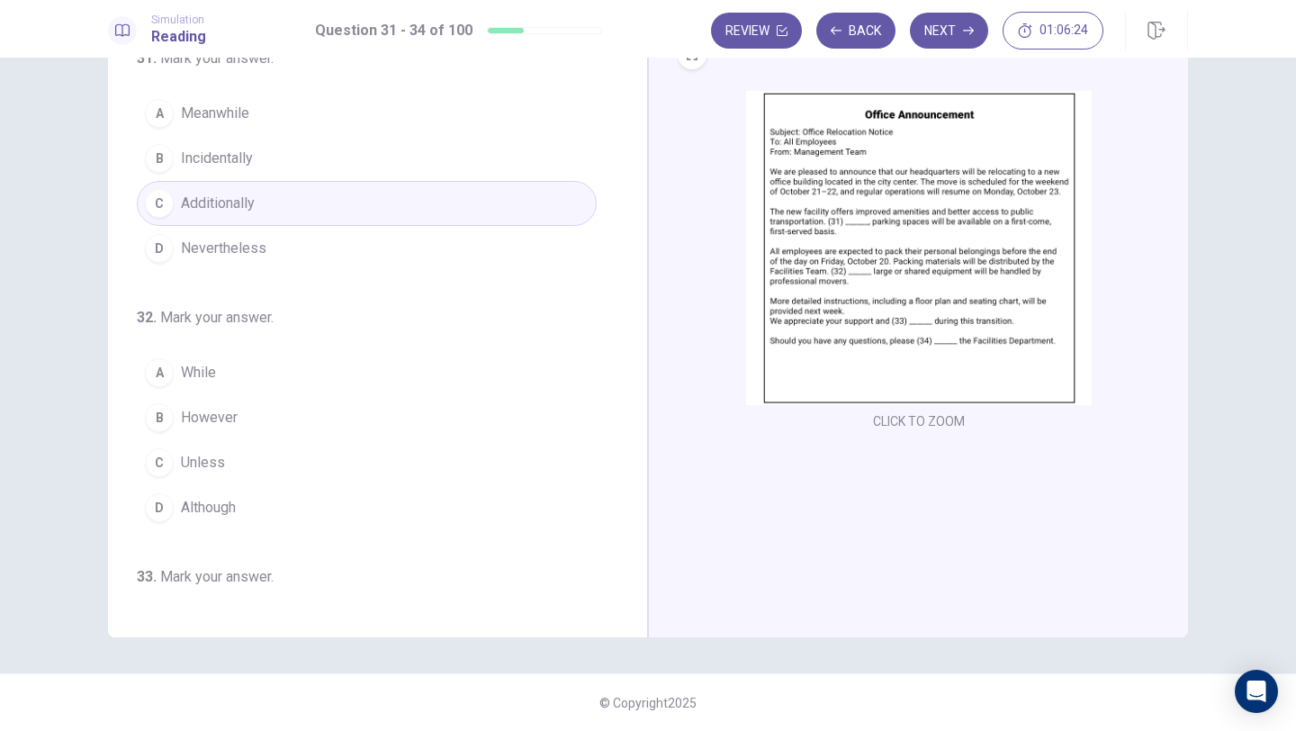
click at [235, 413] on span "However" at bounding box center [209, 418] width 57 height 22
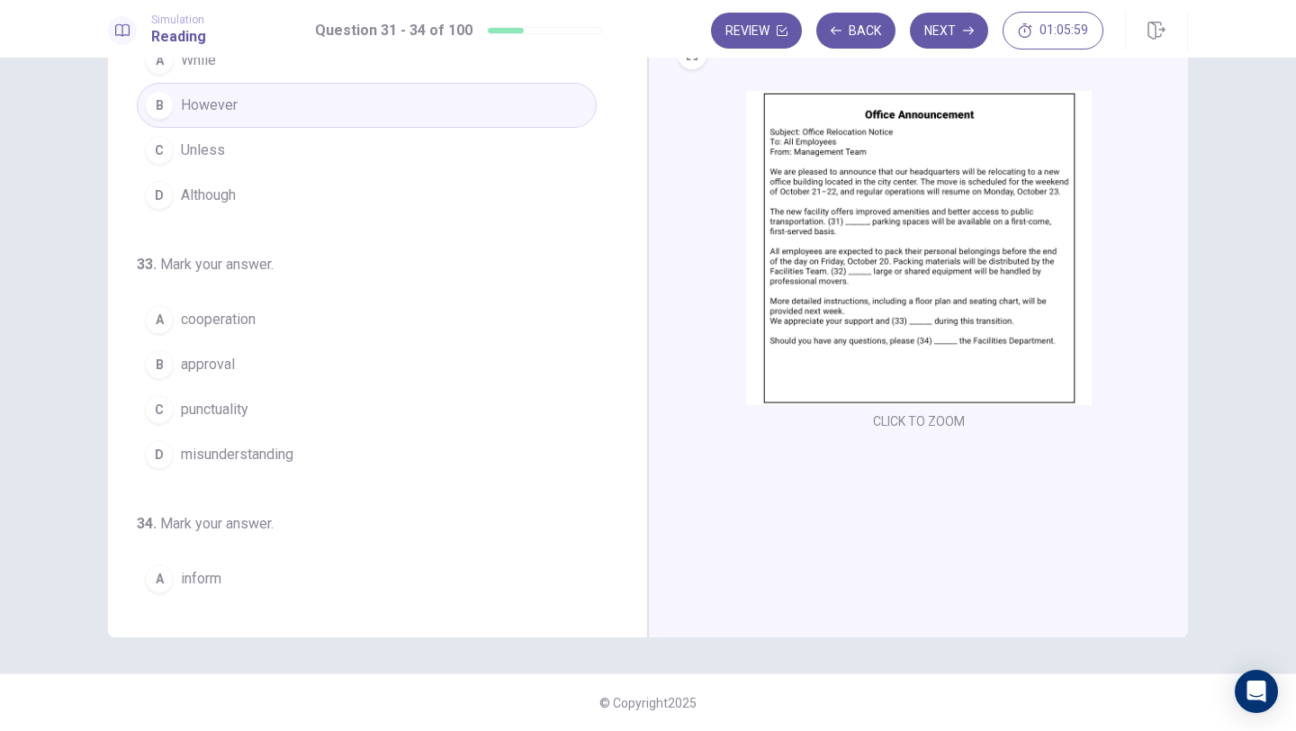
scroll to position [317, 0]
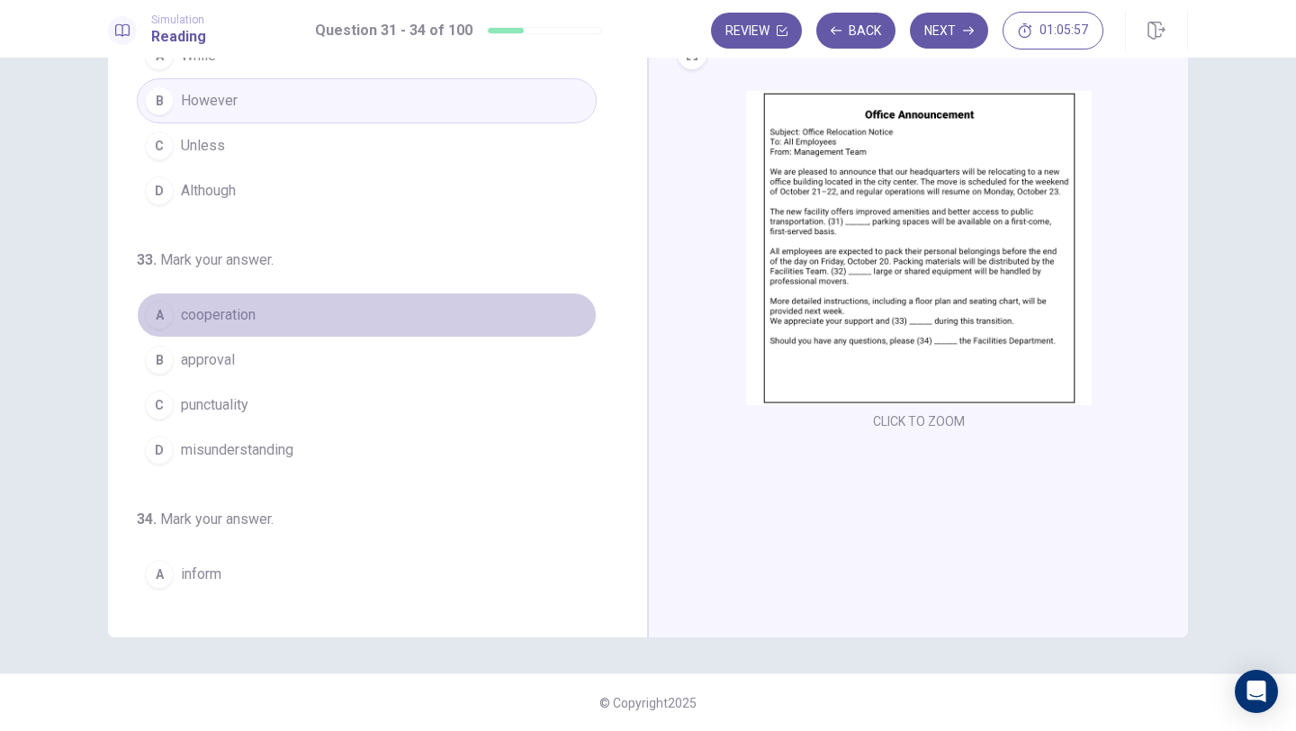
click at [202, 314] on span "cooperation" at bounding box center [218, 315] width 75 height 22
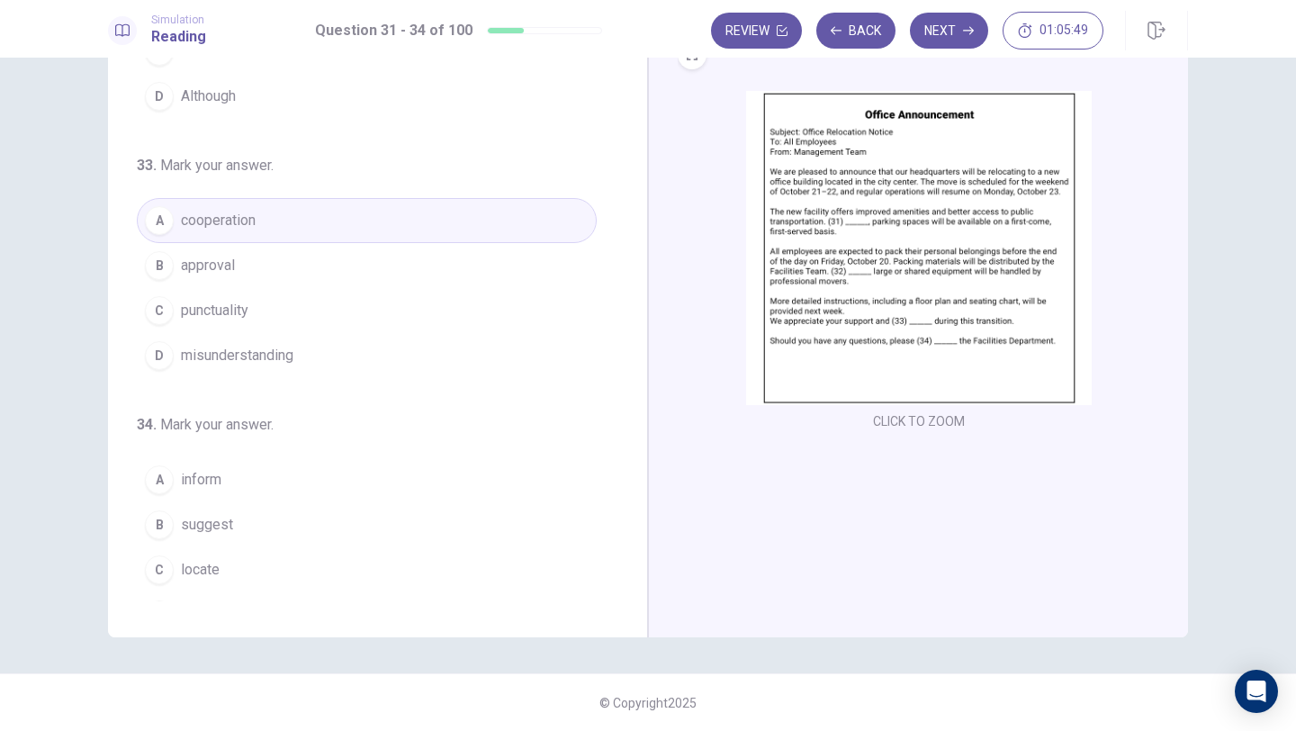
scroll to position [447, 0]
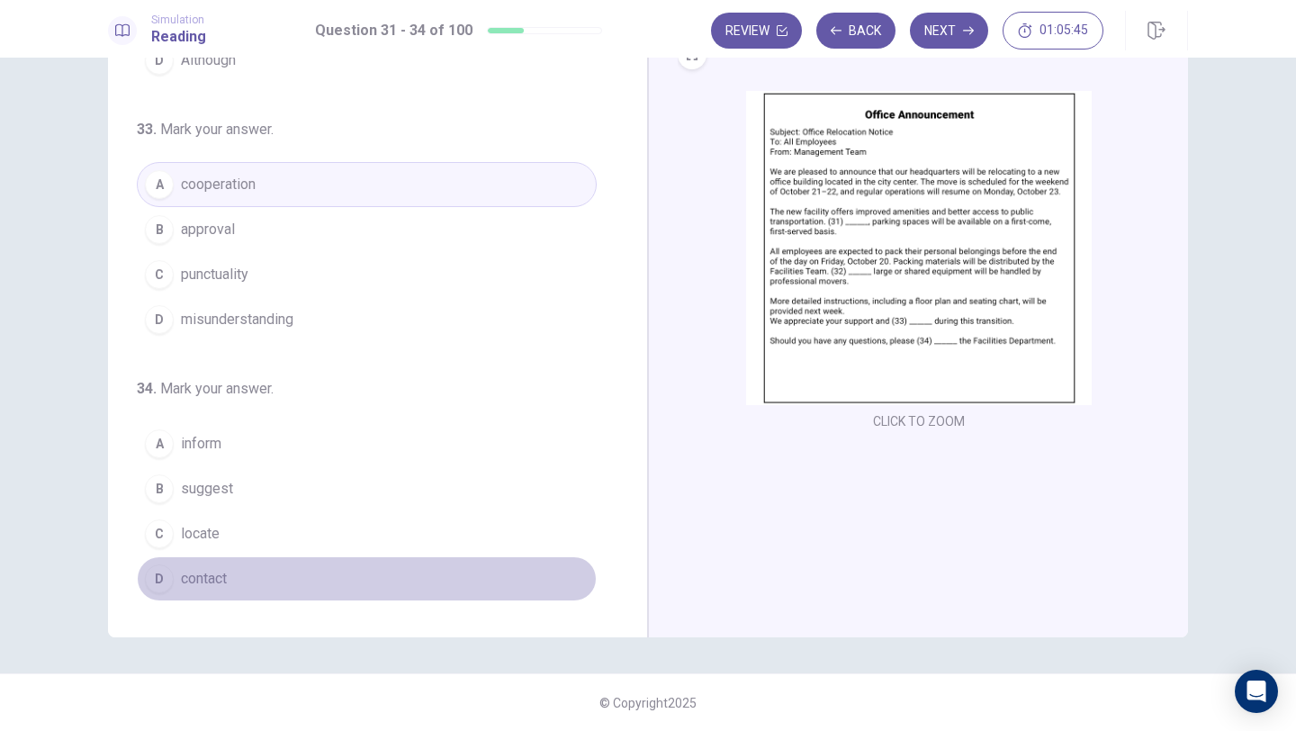
click at [211, 575] on span "contact" at bounding box center [204, 579] width 46 height 22
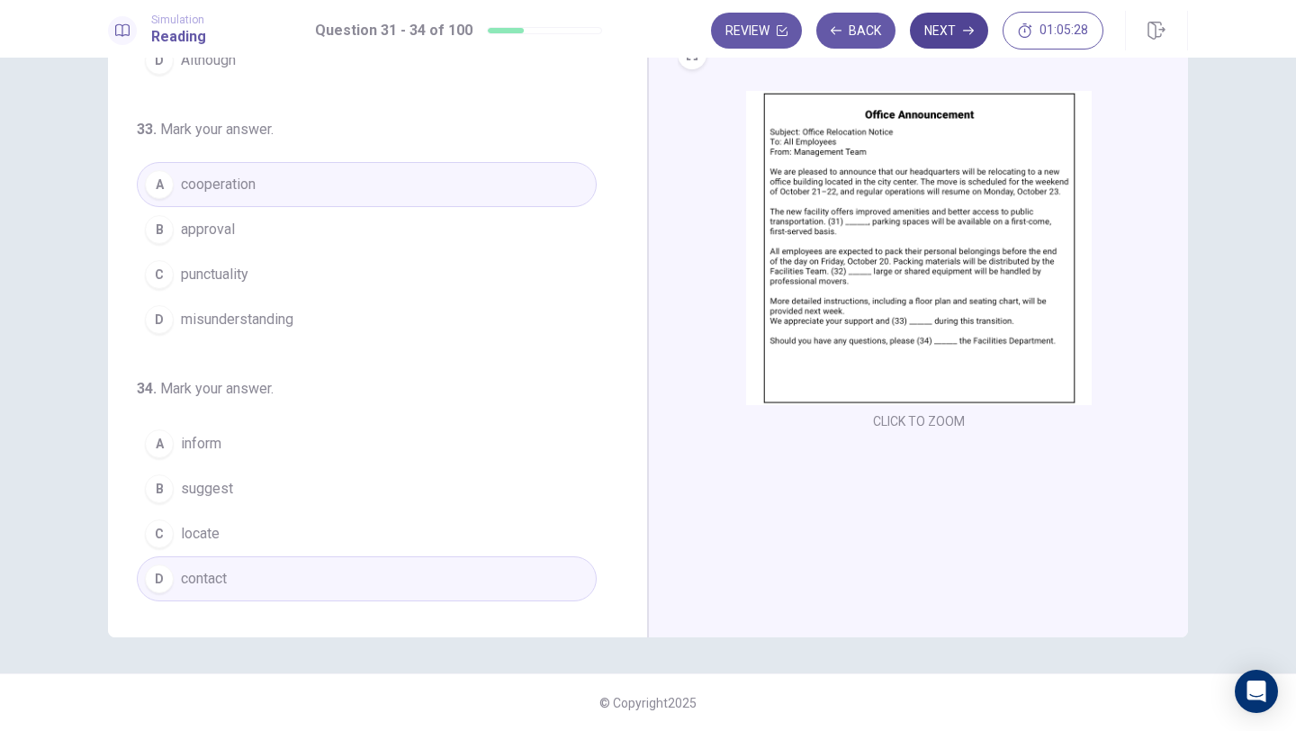
click at [947, 37] on button "Next" at bounding box center [949, 31] width 78 height 36
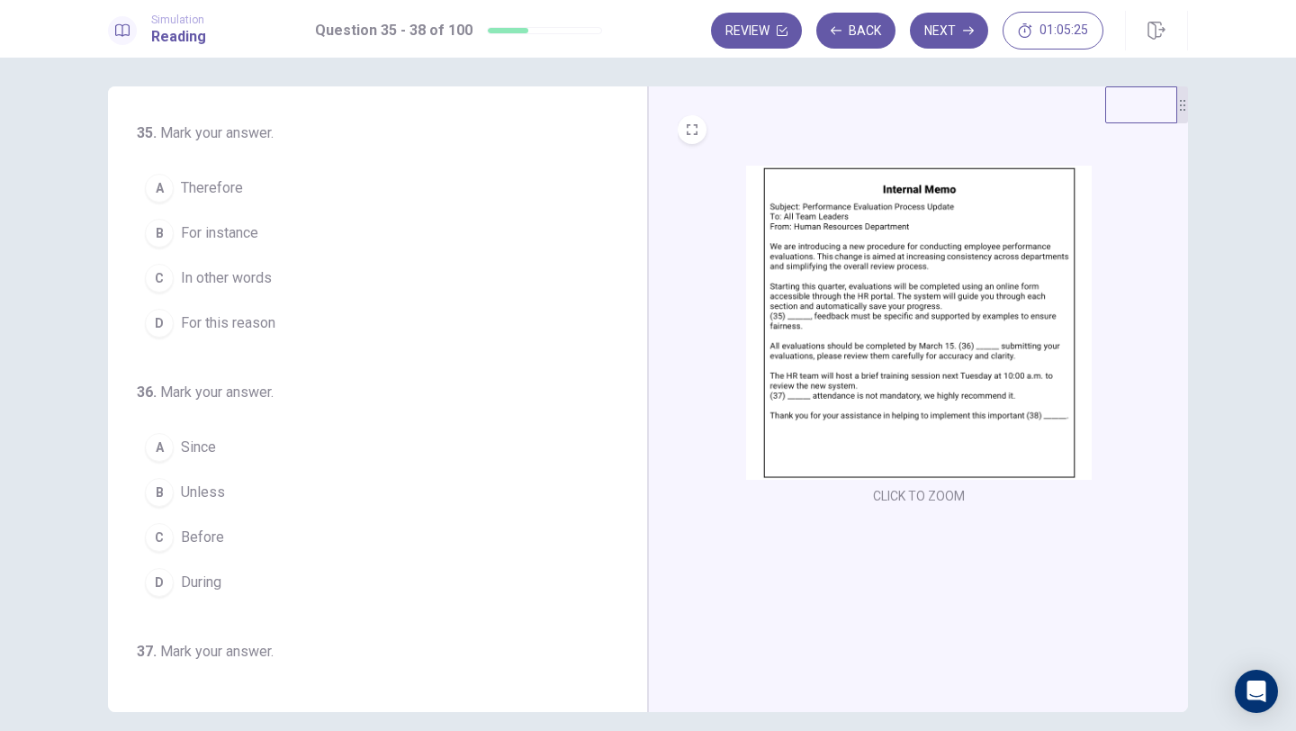
scroll to position [0, 0]
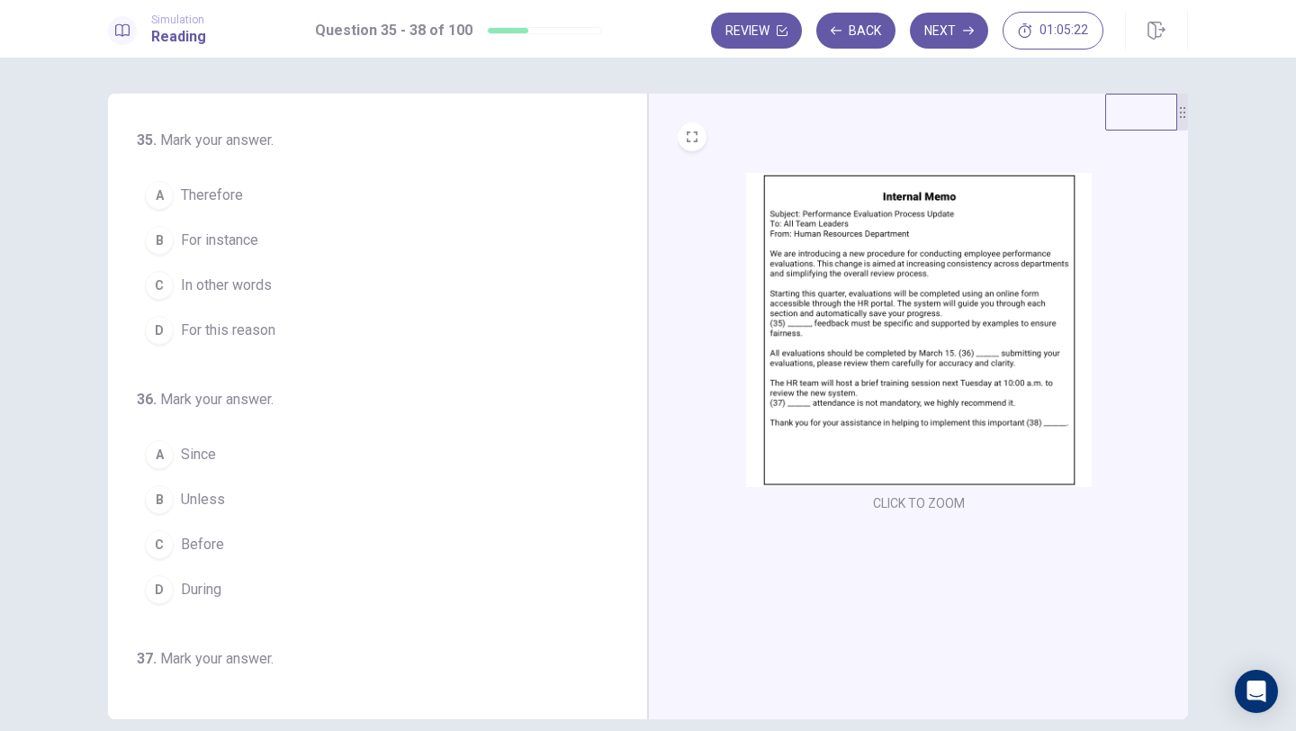
click at [816, 302] on img at bounding box center [919, 330] width 346 height 314
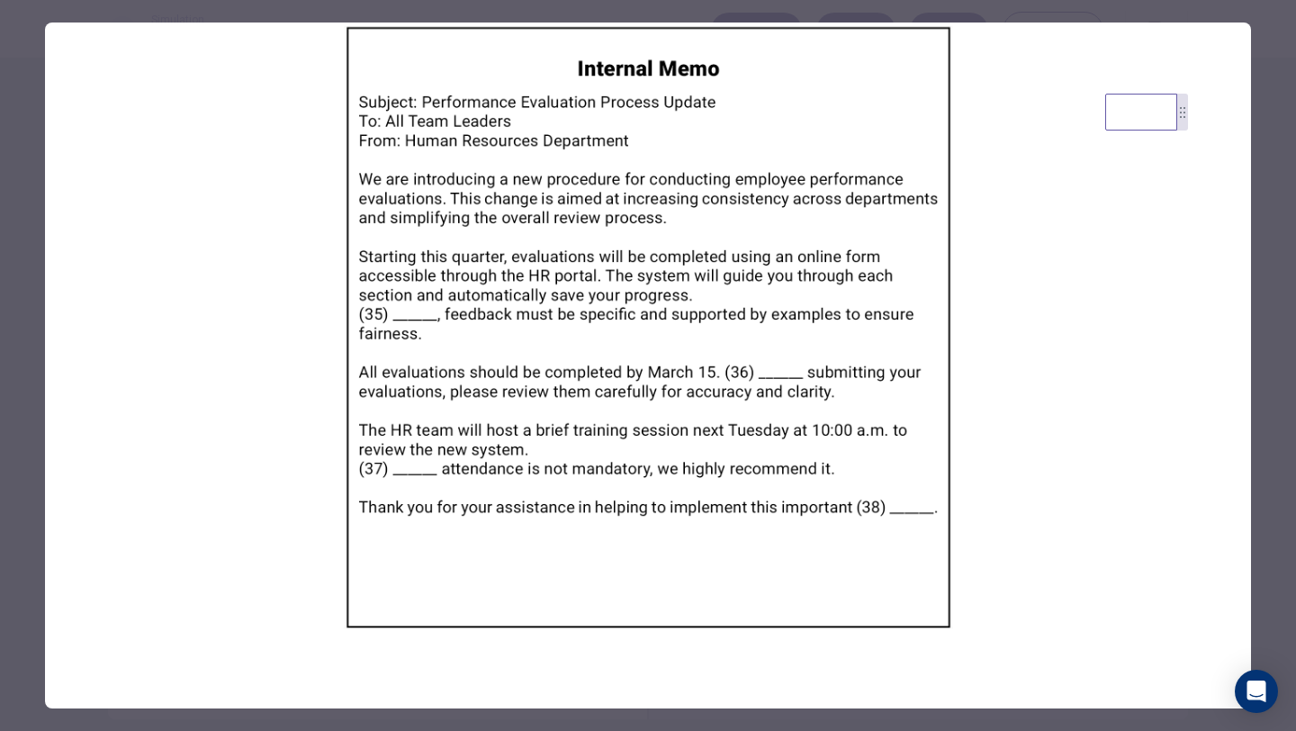
click at [1279, 246] on div at bounding box center [648, 365] width 1296 height 731
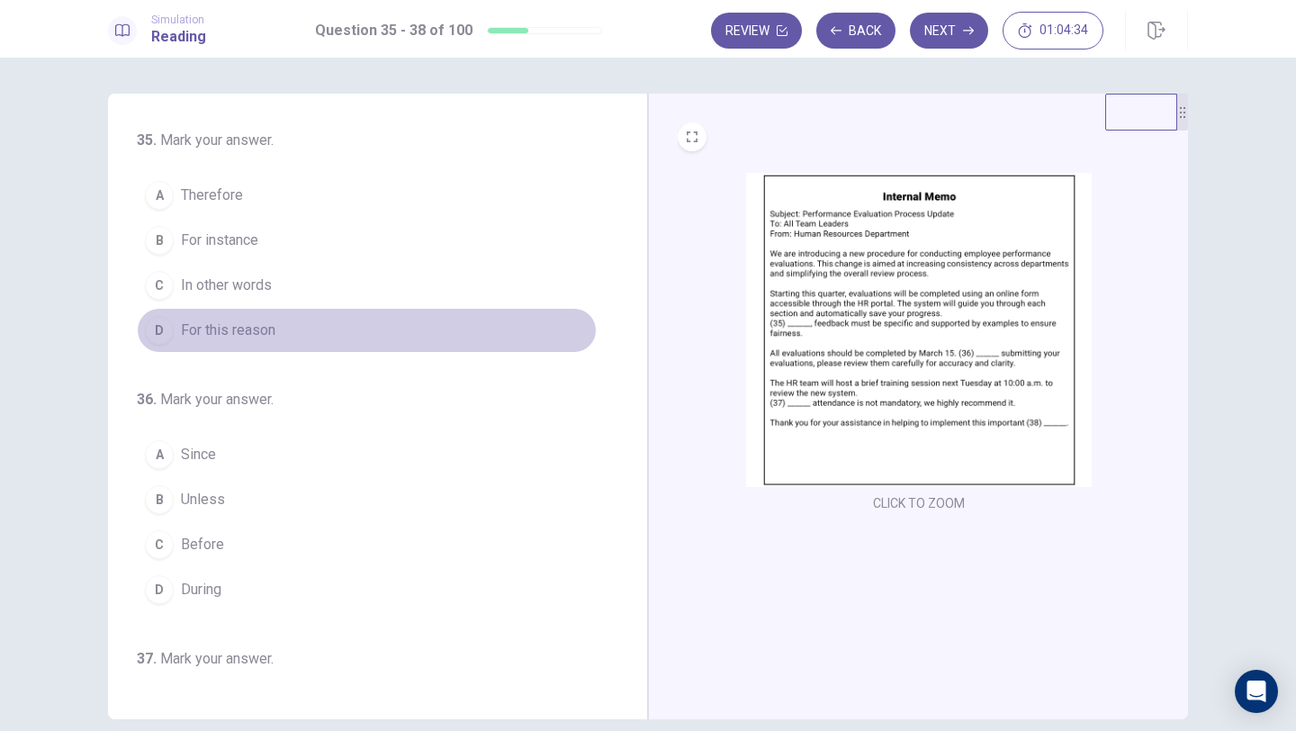
click at [219, 330] on span "For this reason" at bounding box center [228, 330] width 94 height 22
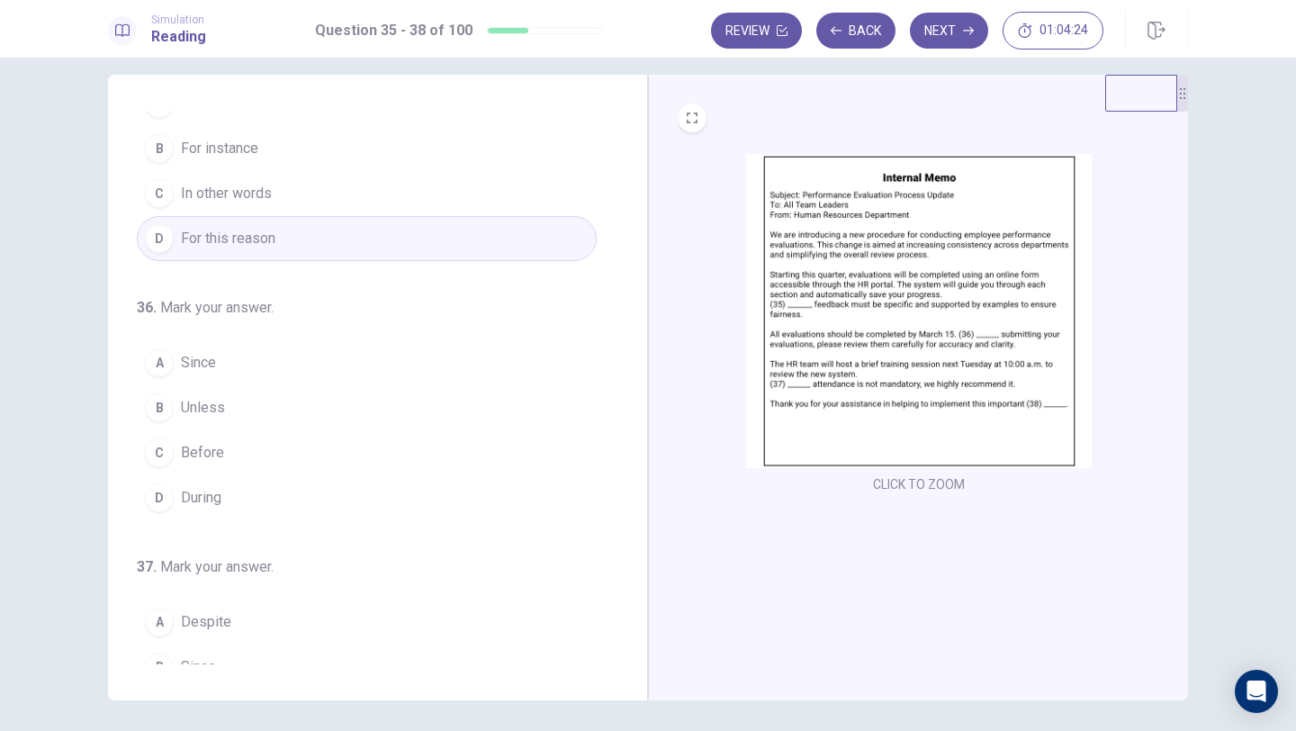
scroll to position [77, 0]
click at [199, 444] on span "Before" at bounding box center [202, 448] width 43 height 22
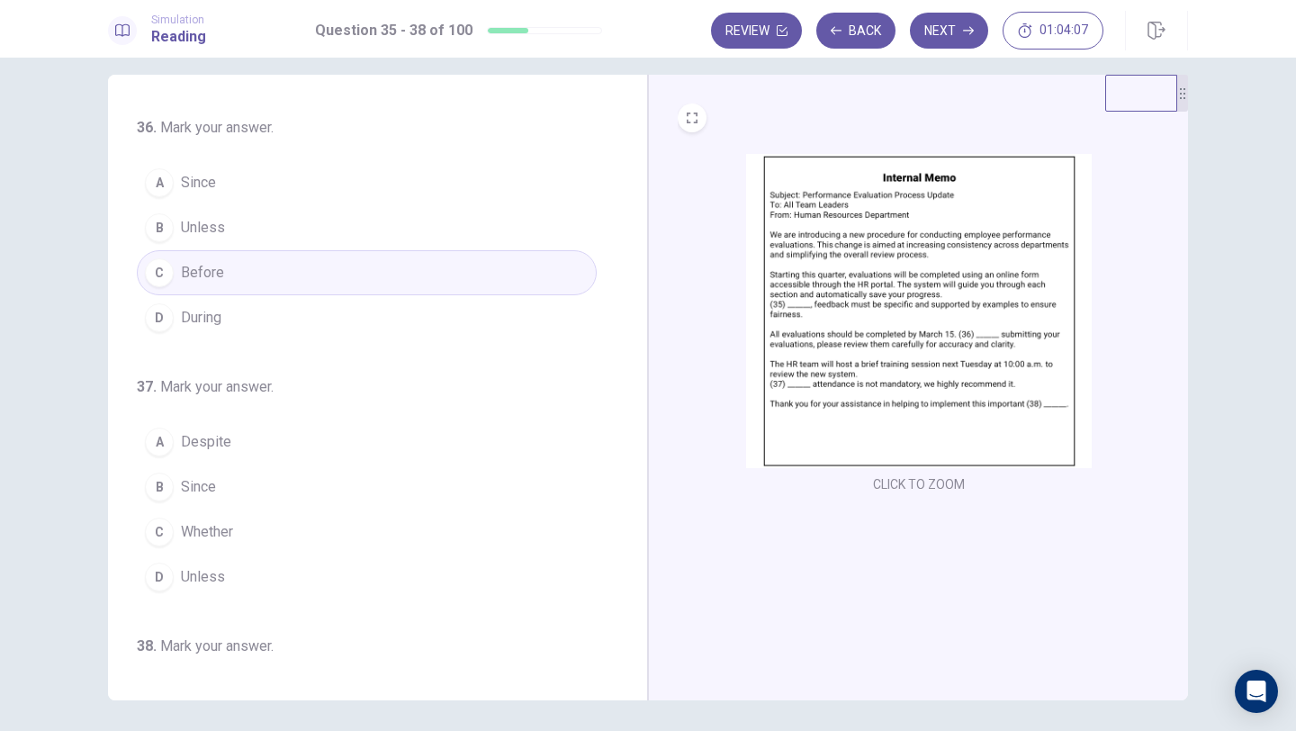
scroll to position [276, 0]
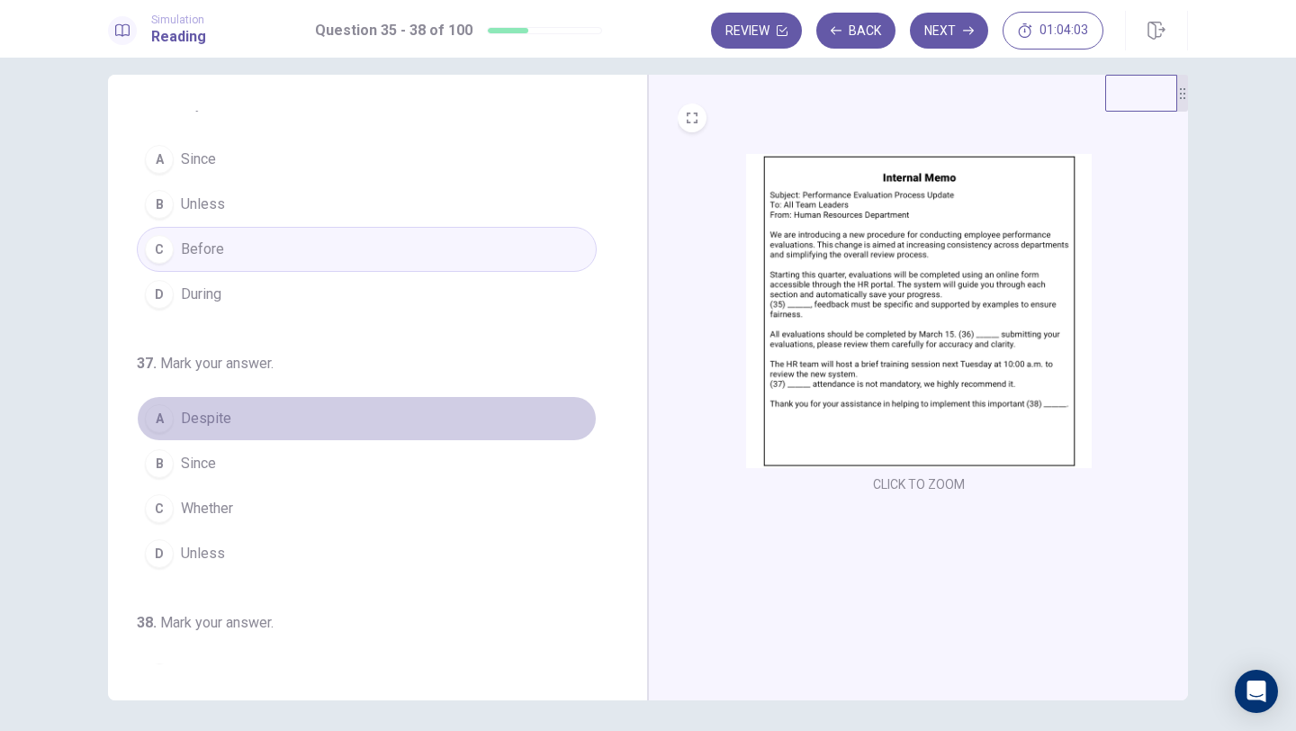
click at [218, 418] on span "Despite" at bounding box center [206, 419] width 50 height 22
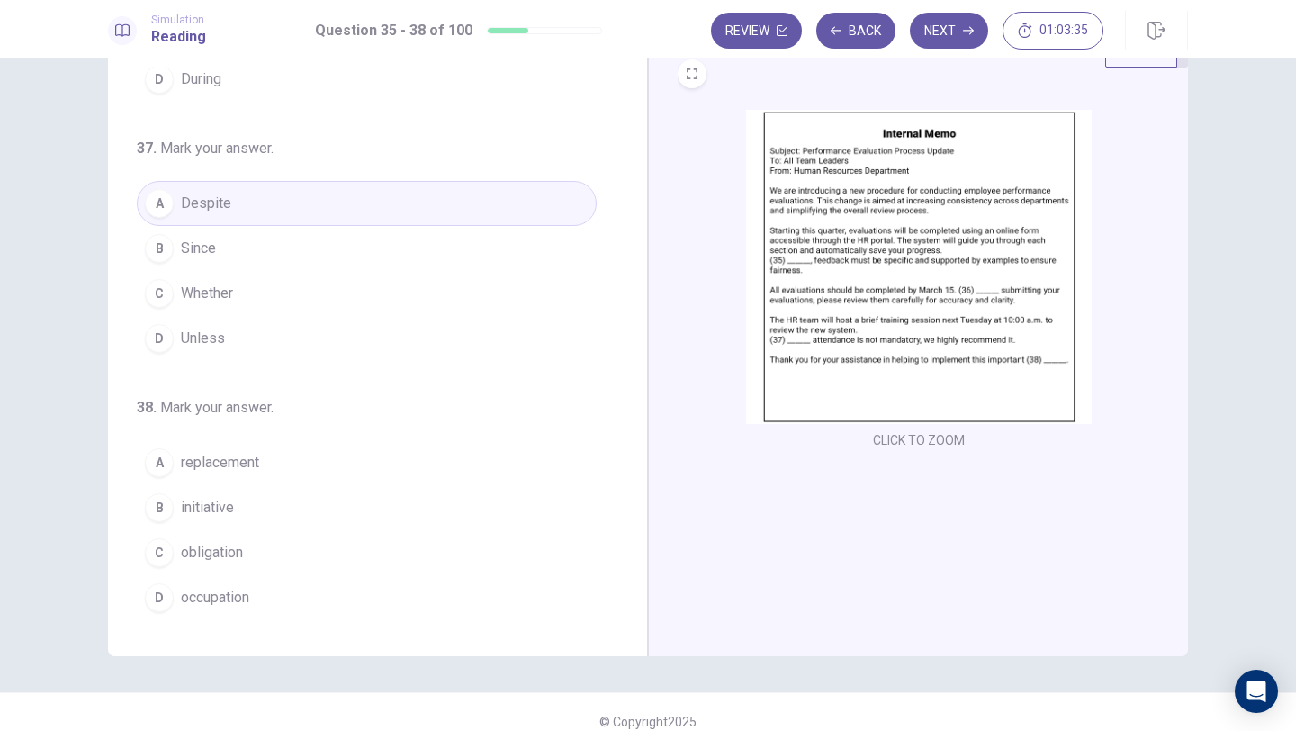
scroll to position [66, 0]
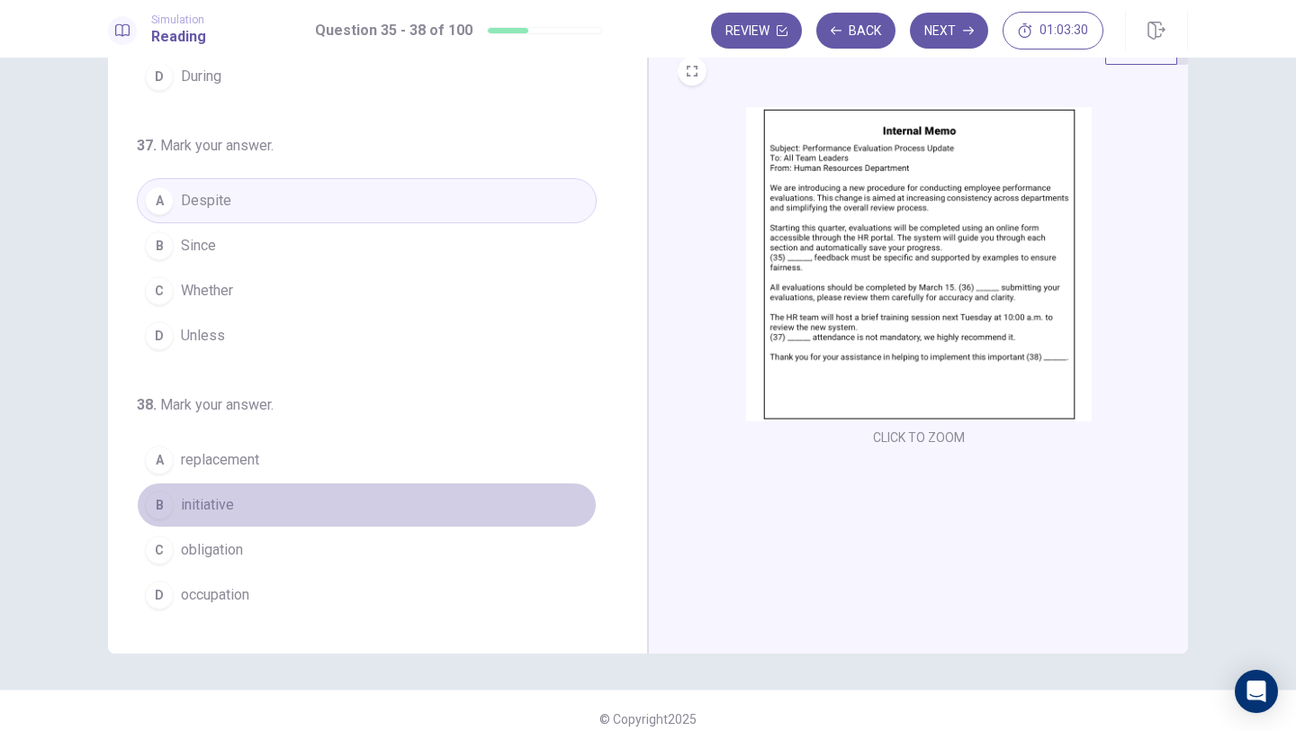
click at [233, 502] on span "initiative" at bounding box center [207, 505] width 53 height 22
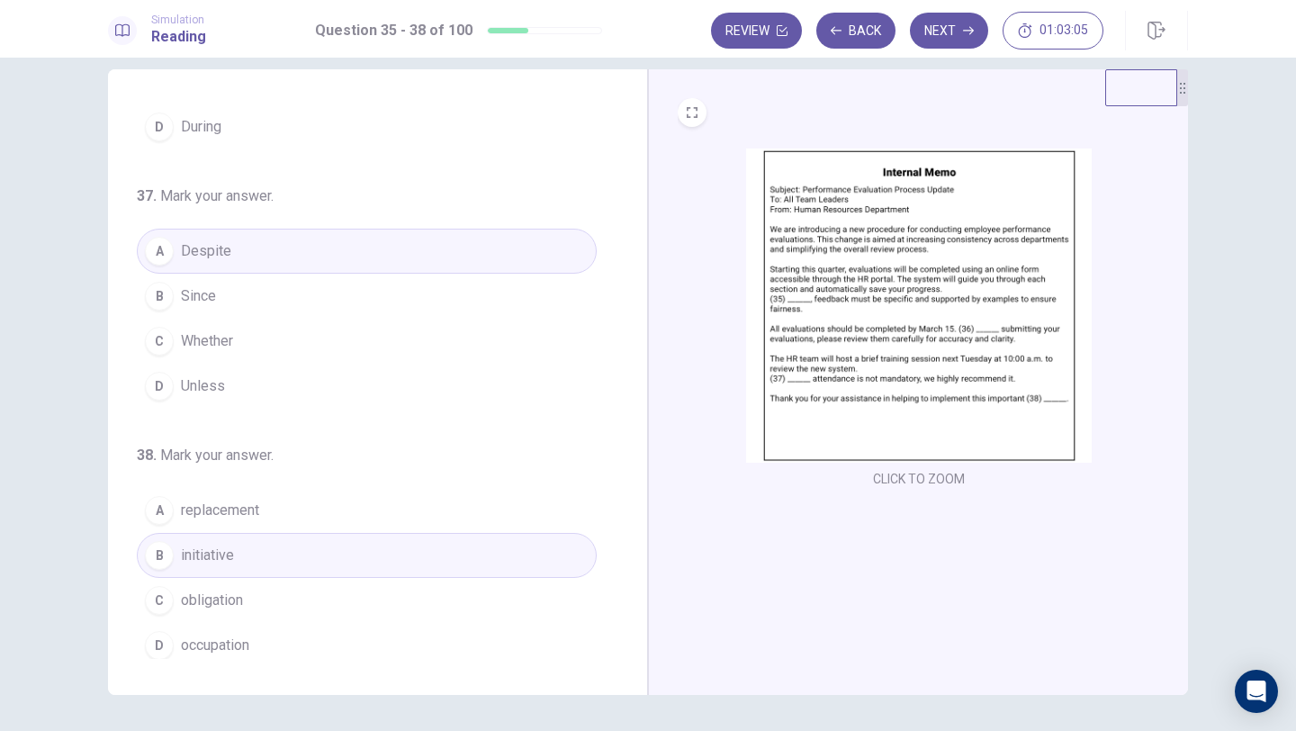
scroll to position [447, 0]
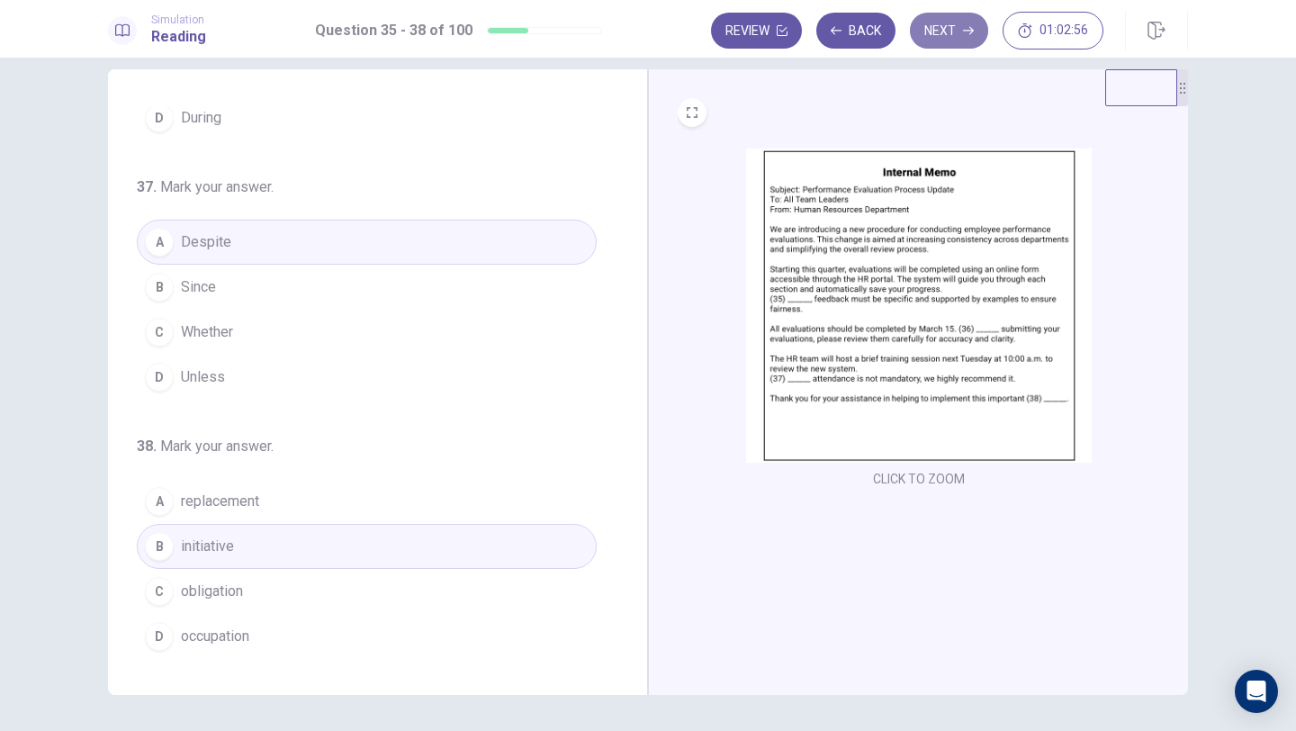
click at [936, 34] on button "Next" at bounding box center [949, 31] width 78 height 36
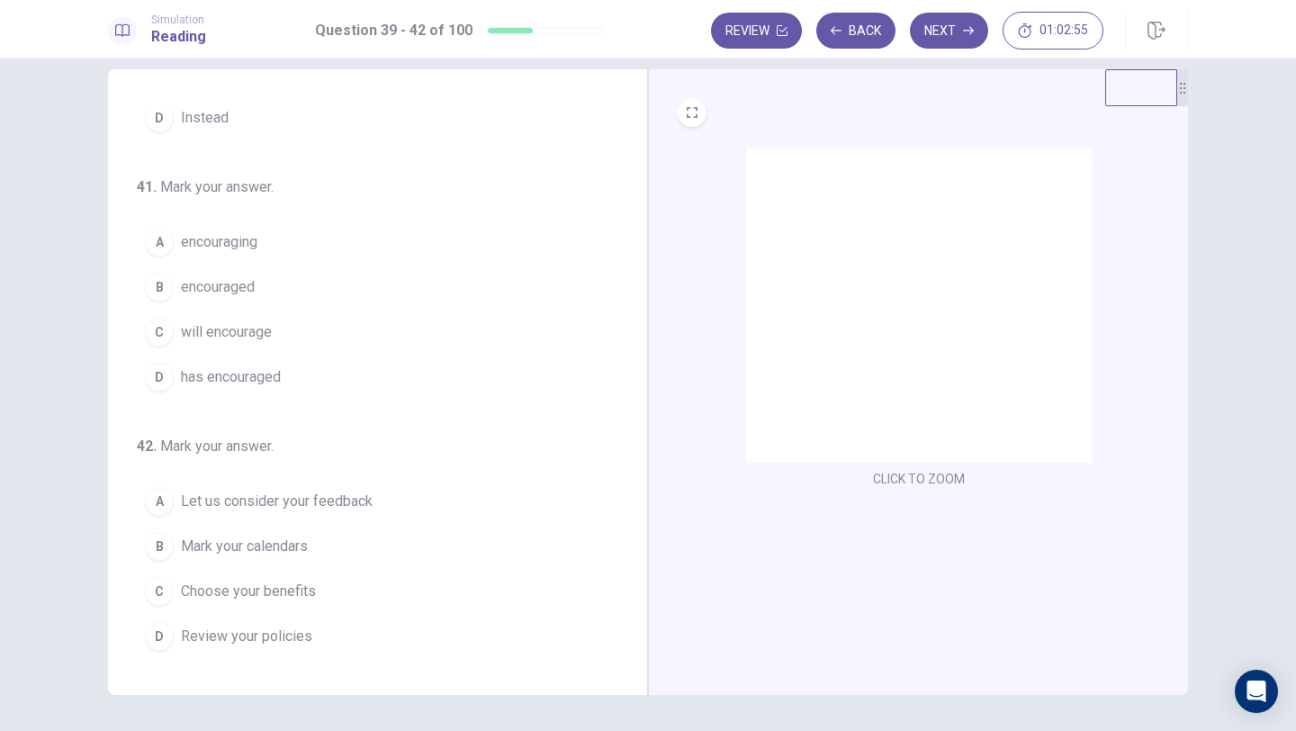
scroll to position [0, 0]
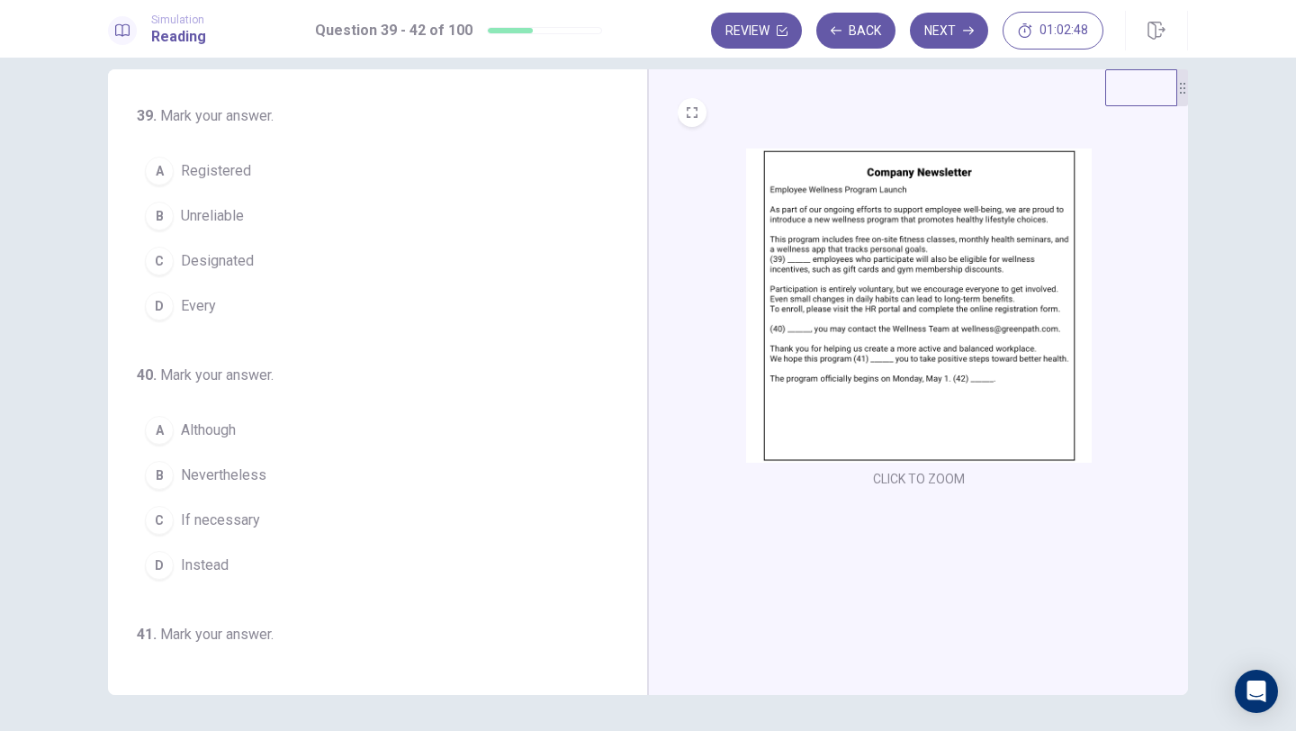
click at [843, 265] on img at bounding box center [919, 305] width 346 height 314
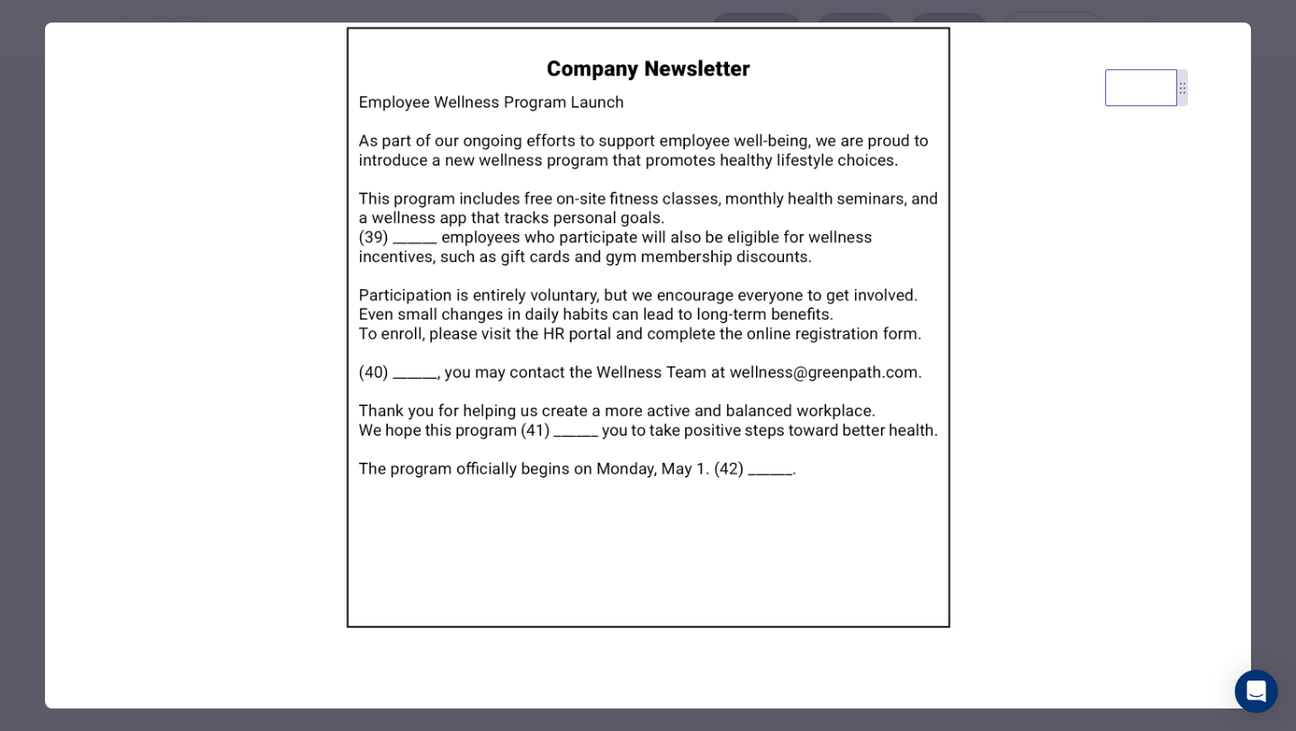
click at [36, 202] on div at bounding box center [648, 365] width 1296 height 731
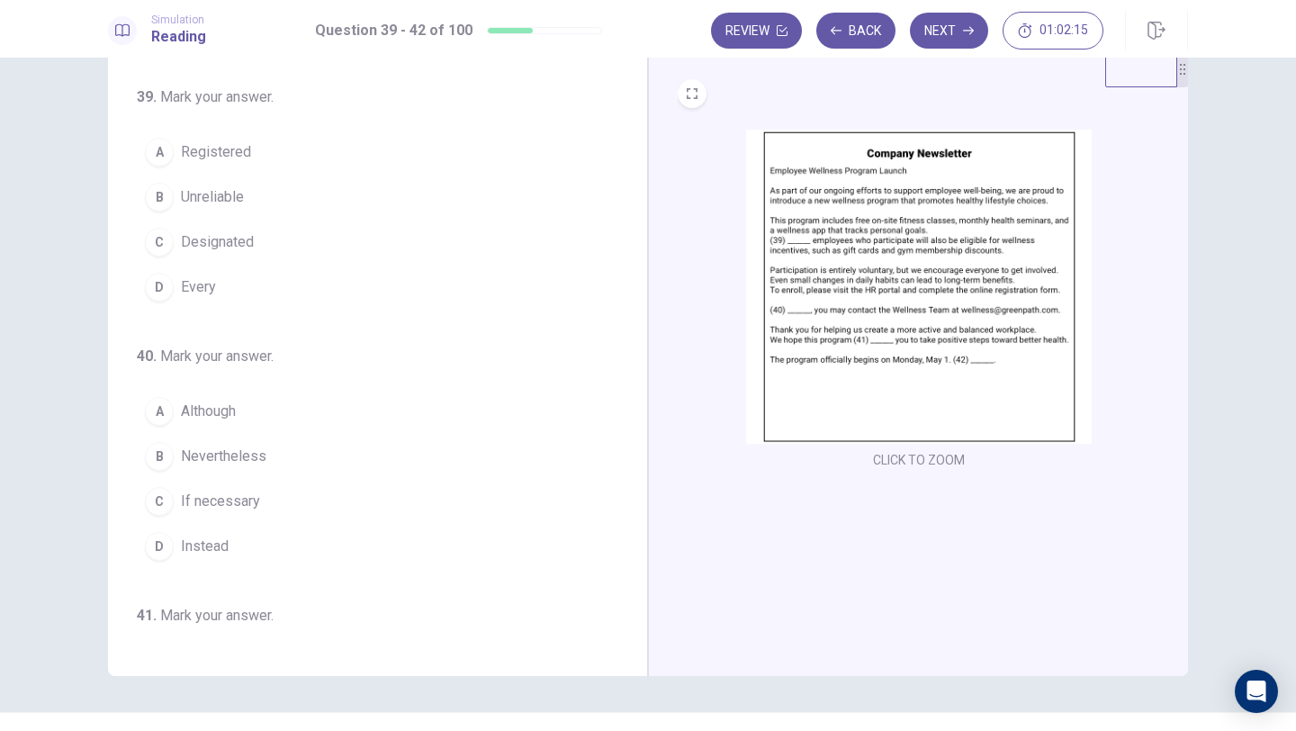
scroll to position [48, 0]
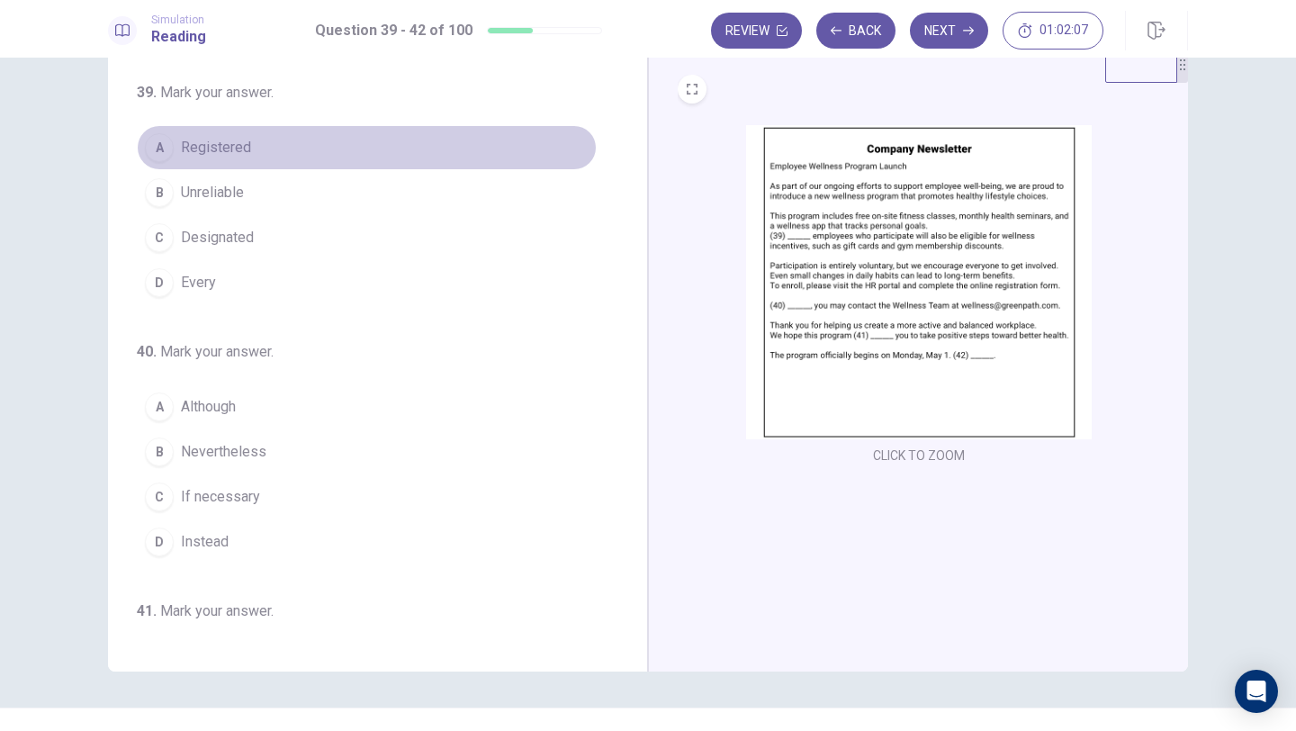
click at [246, 152] on span "Registered" at bounding box center [216, 148] width 70 height 22
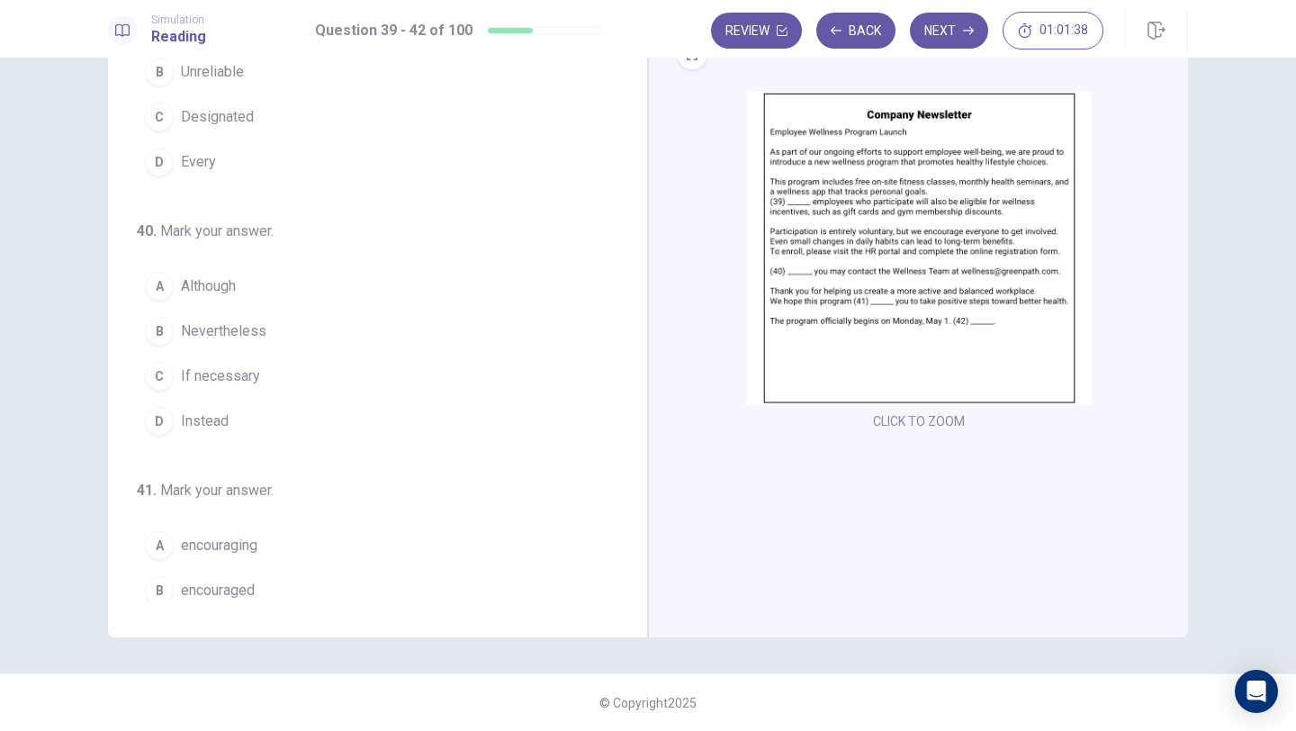
scroll to position [89, 0]
click at [233, 372] on span "If necessary" at bounding box center [220, 374] width 79 height 22
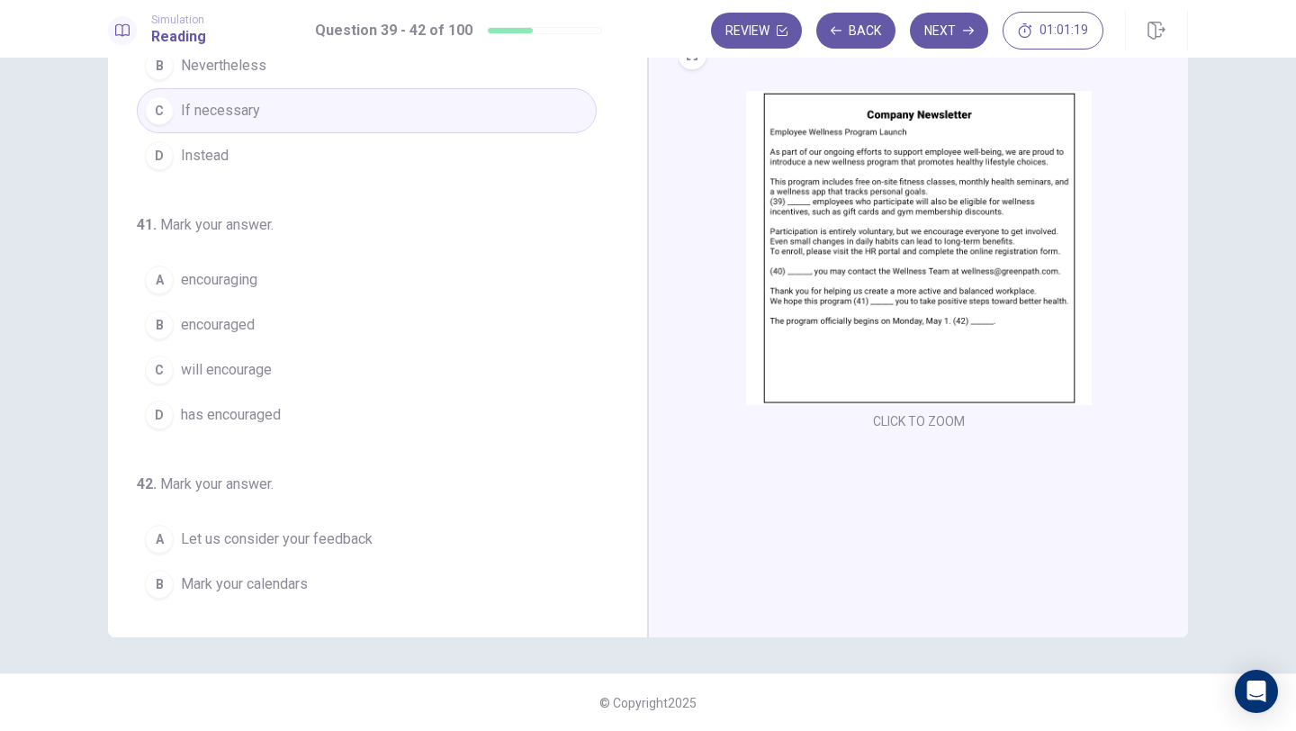
scroll to position [354, 0]
click at [254, 365] on span "will encourage" at bounding box center [226, 368] width 91 height 22
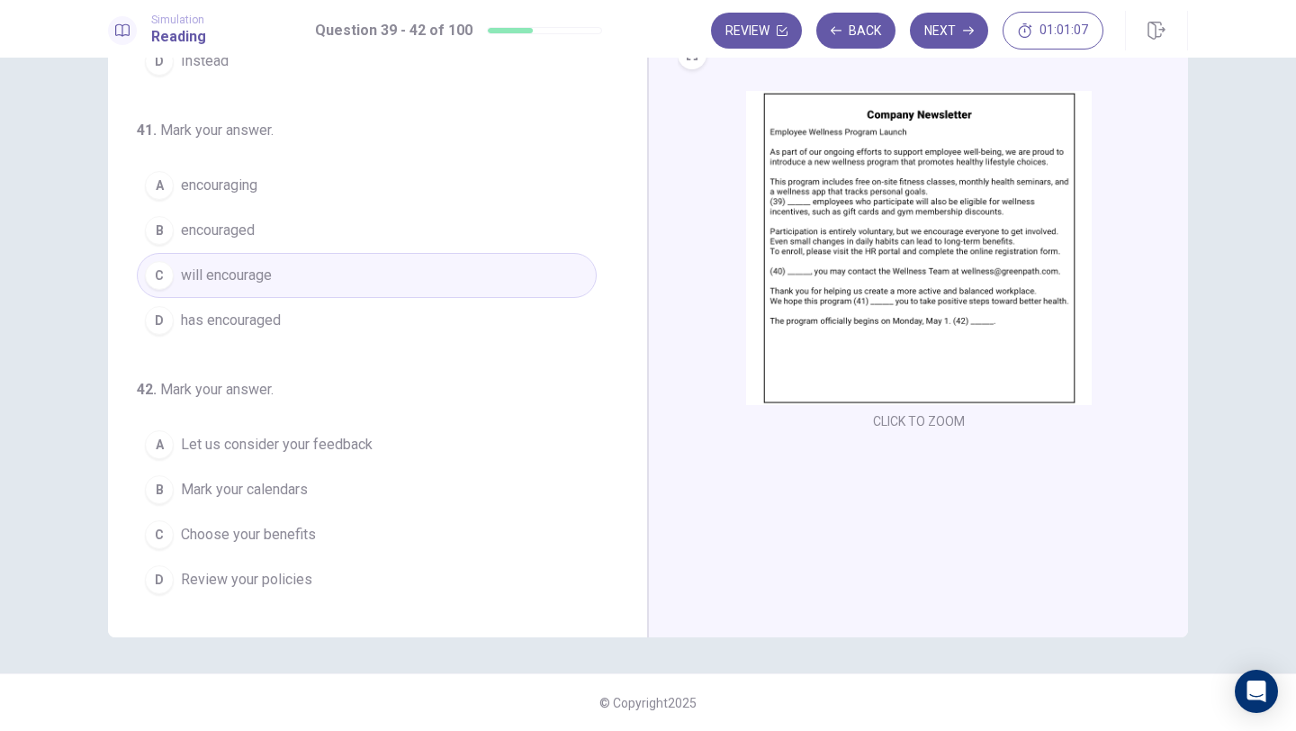
scroll to position [447, 0]
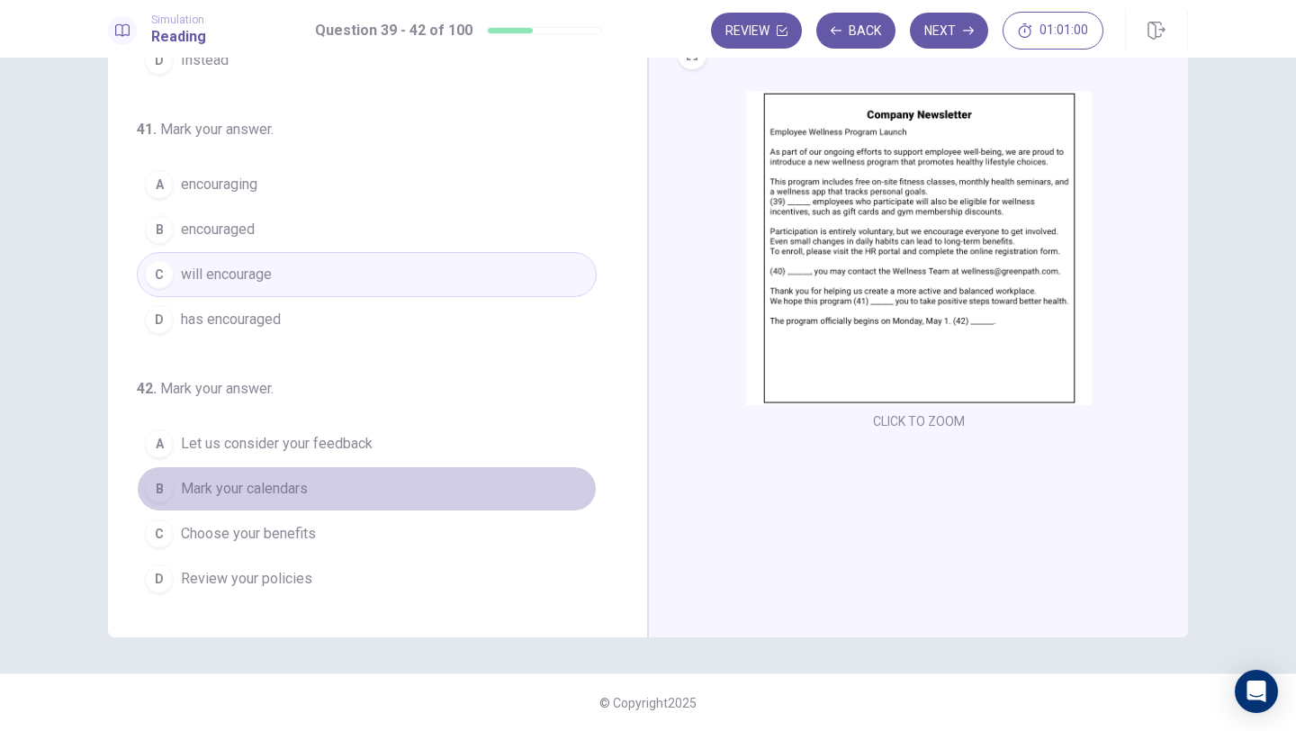
click at [243, 490] on span "Mark your calendars" at bounding box center [244, 489] width 127 height 22
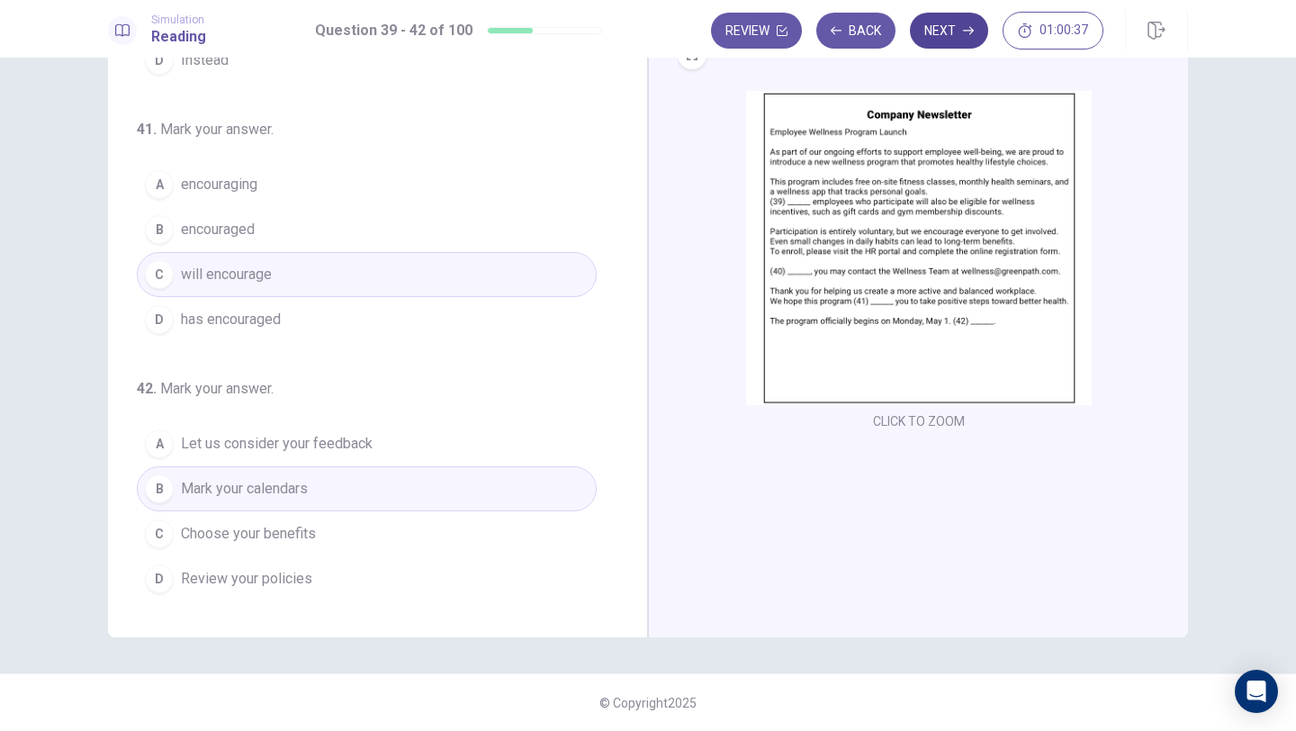
click at [939, 42] on button "Next" at bounding box center [949, 31] width 78 height 36
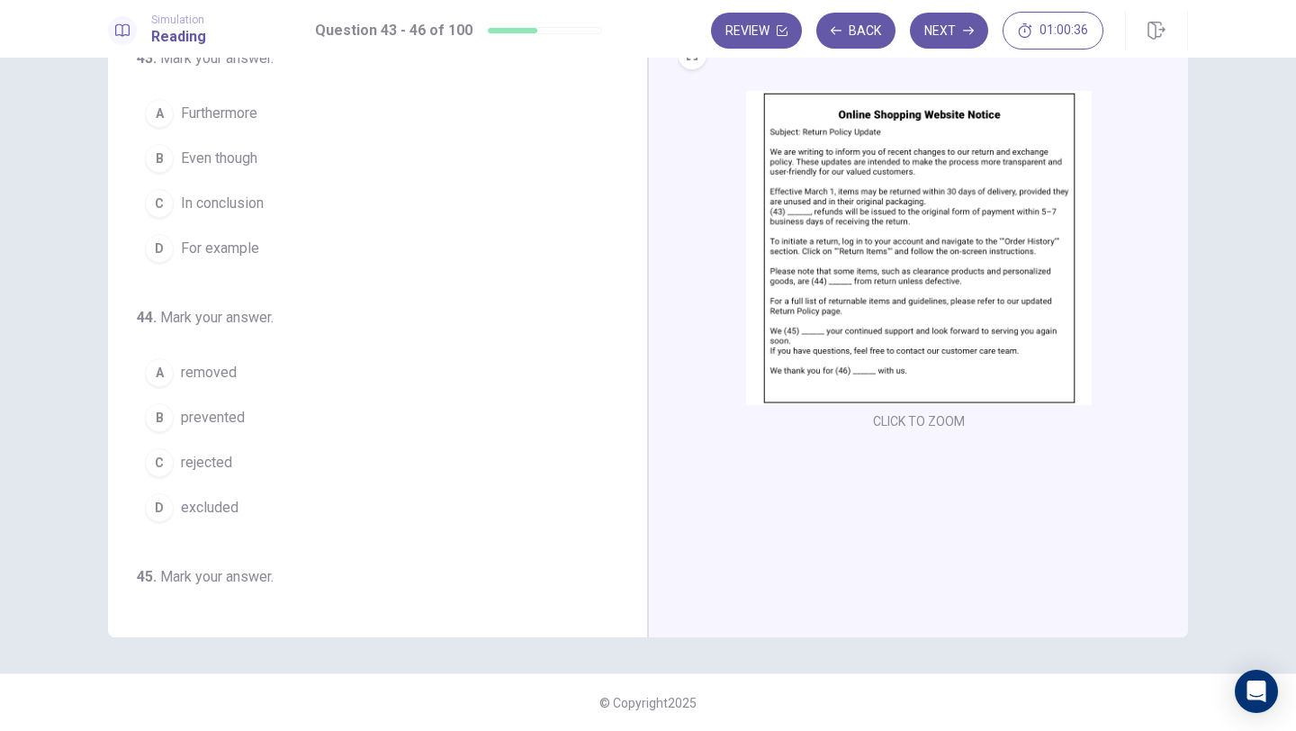
scroll to position [0, 0]
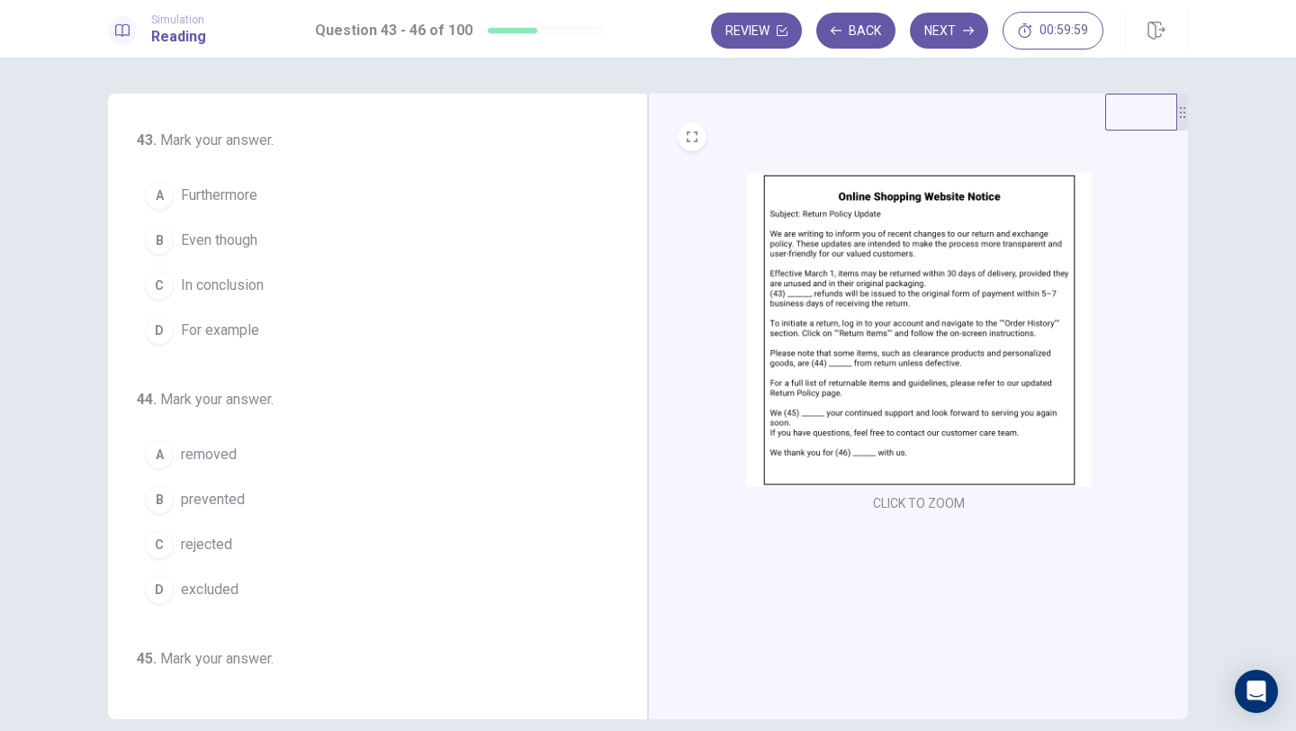
click at [217, 190] on span "Furthermore" at bounding box center [219, 195] width 76 height 22
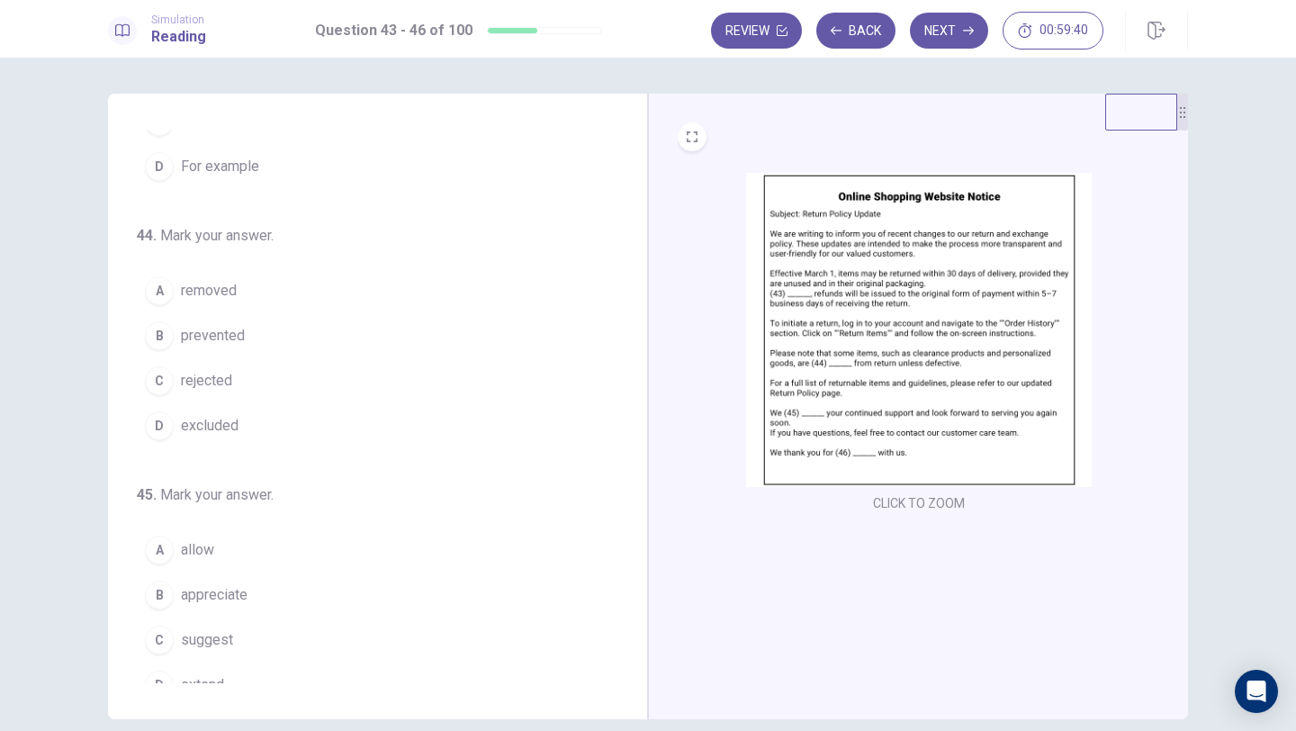
scroll to position [166, 0]
click at [220, 421] on span "excluded" at bounding box center [210, 423] width 58 height 22
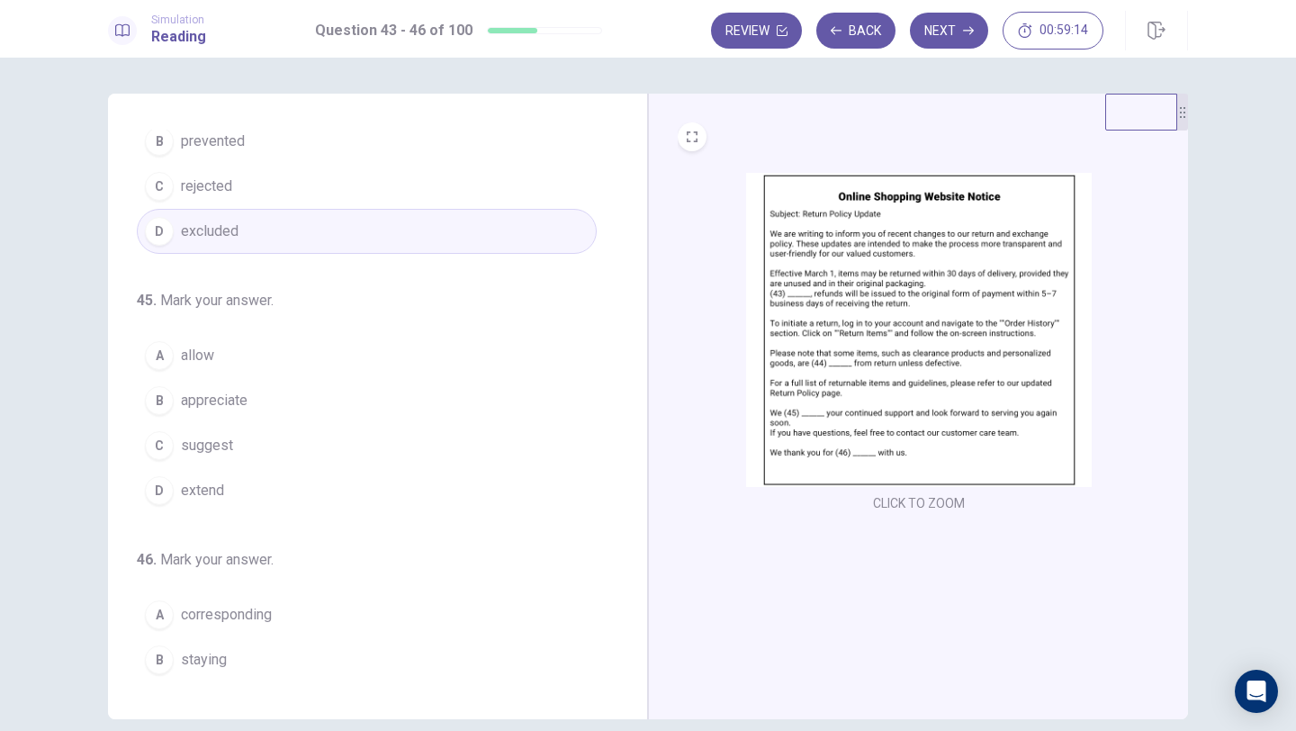
scroll to position [385, 0]
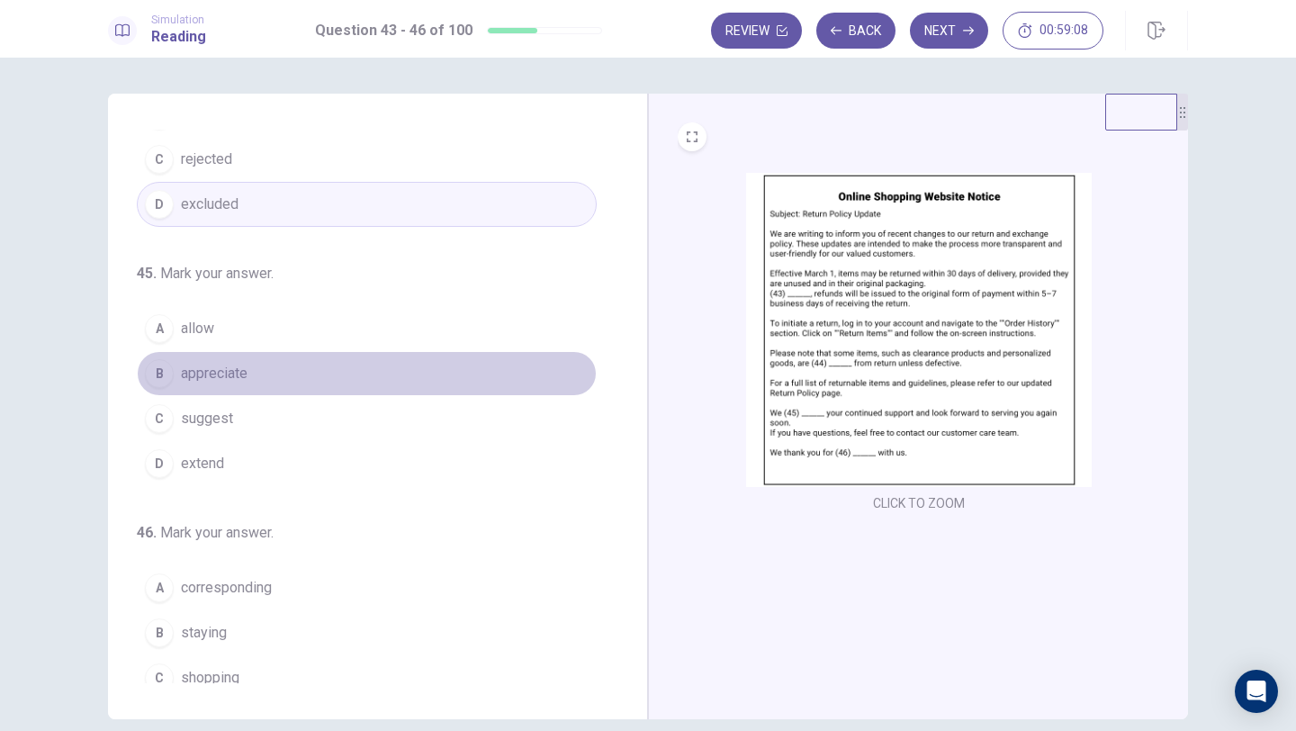
click at [247, 377] on span "appreciate" at bounding box center [214, 374] width 67 height 22
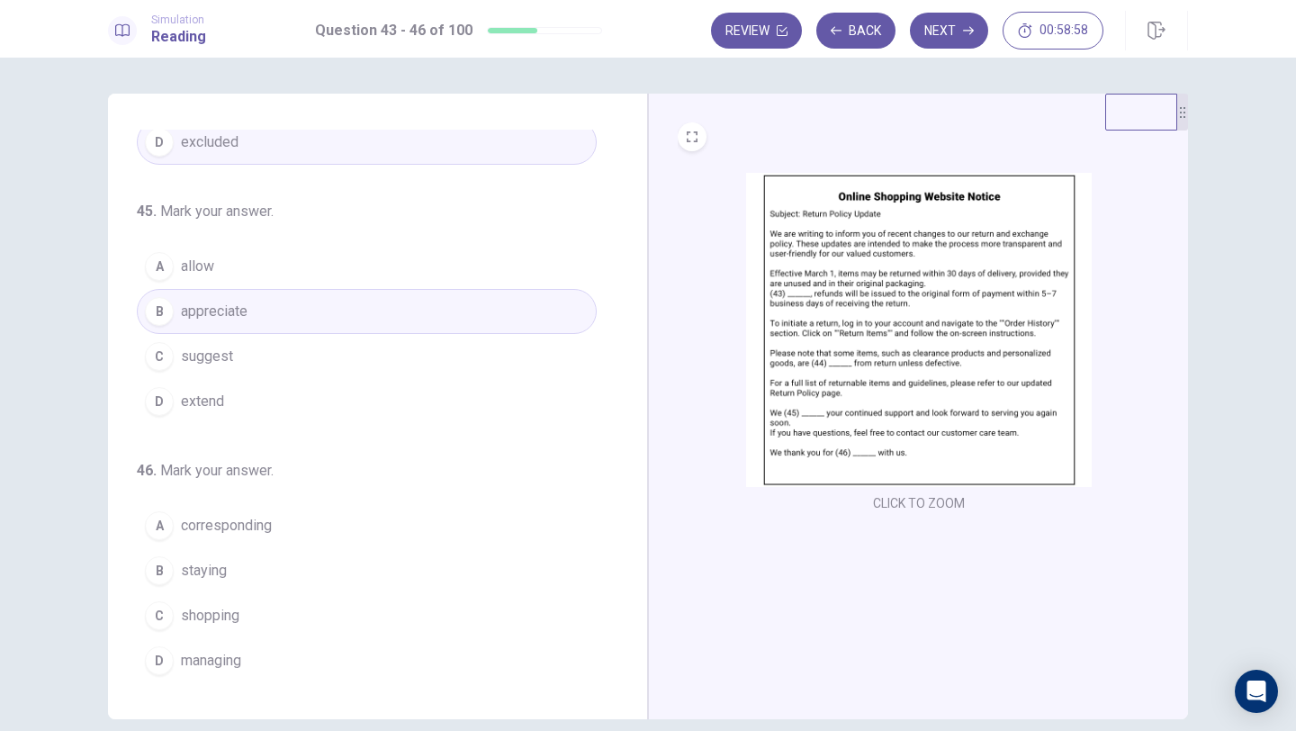
scroll to position [31, 0]
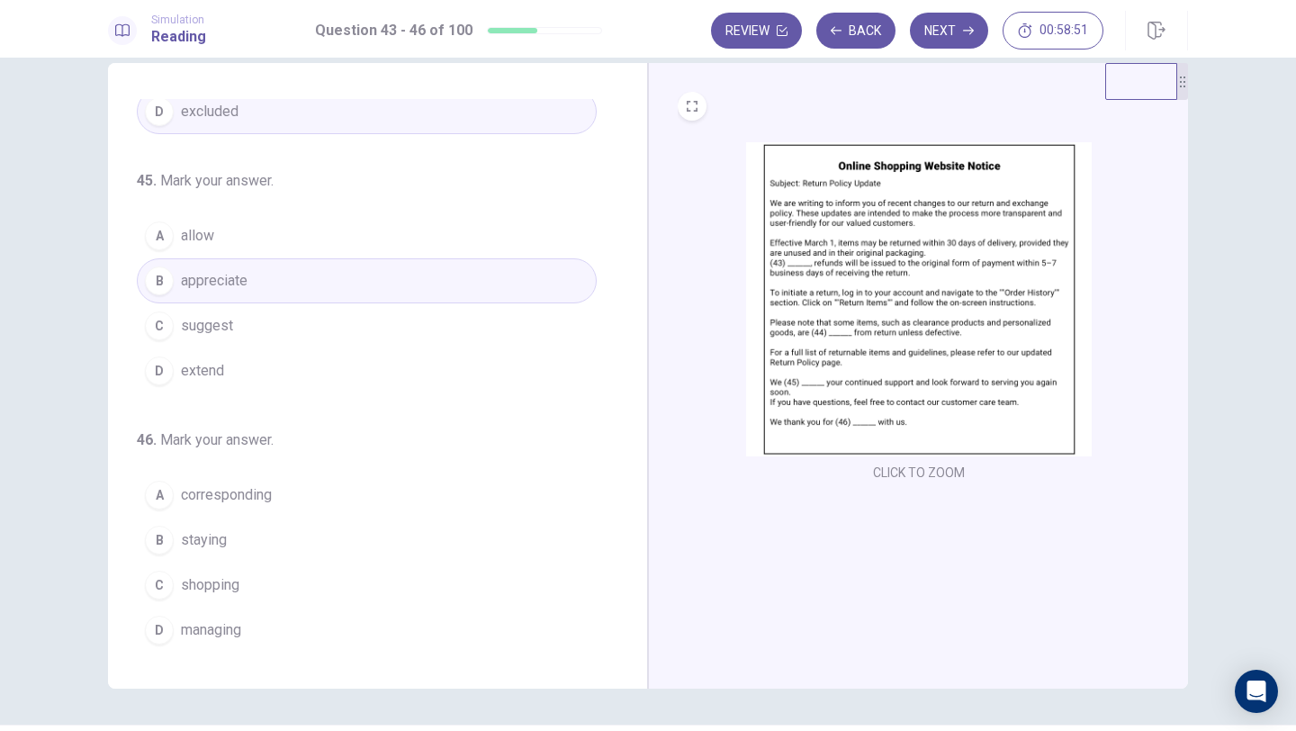
click at [205, 583] on span "shopping" at bounding box center [210, 585] width 58 height 22
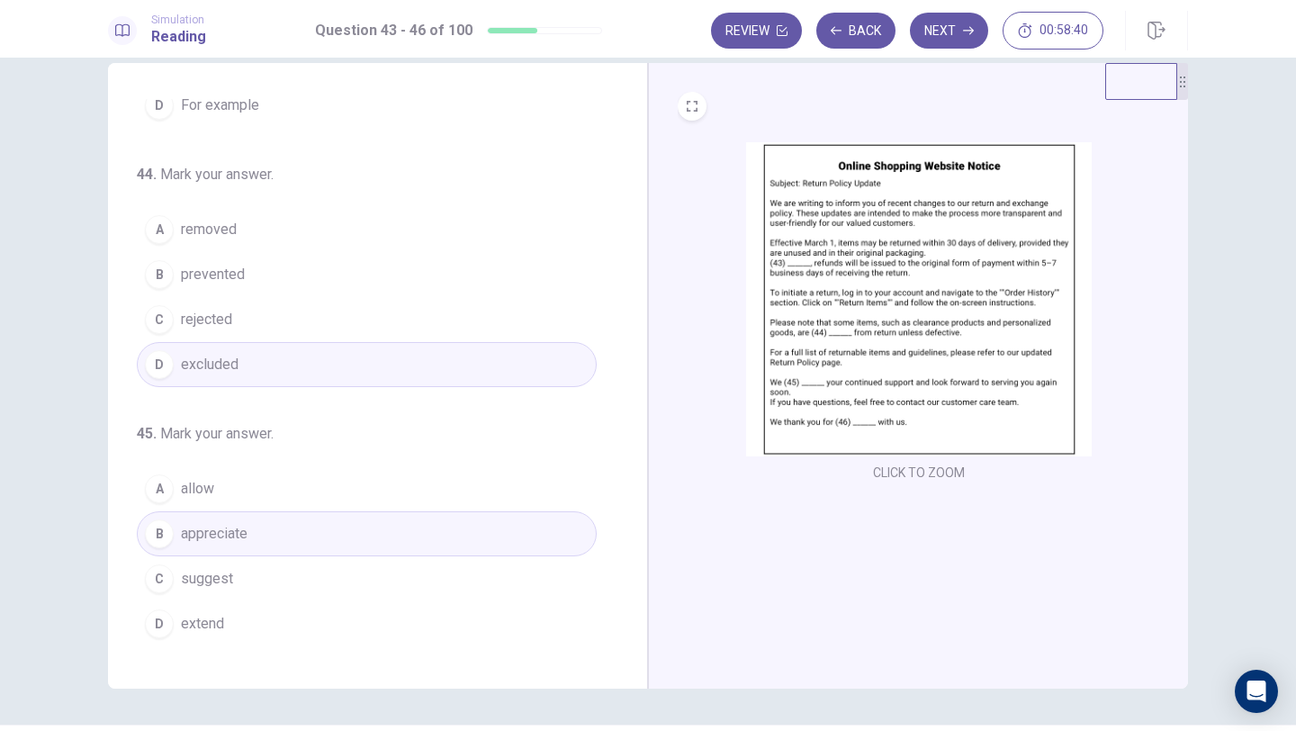
scroll to position [0, 0]
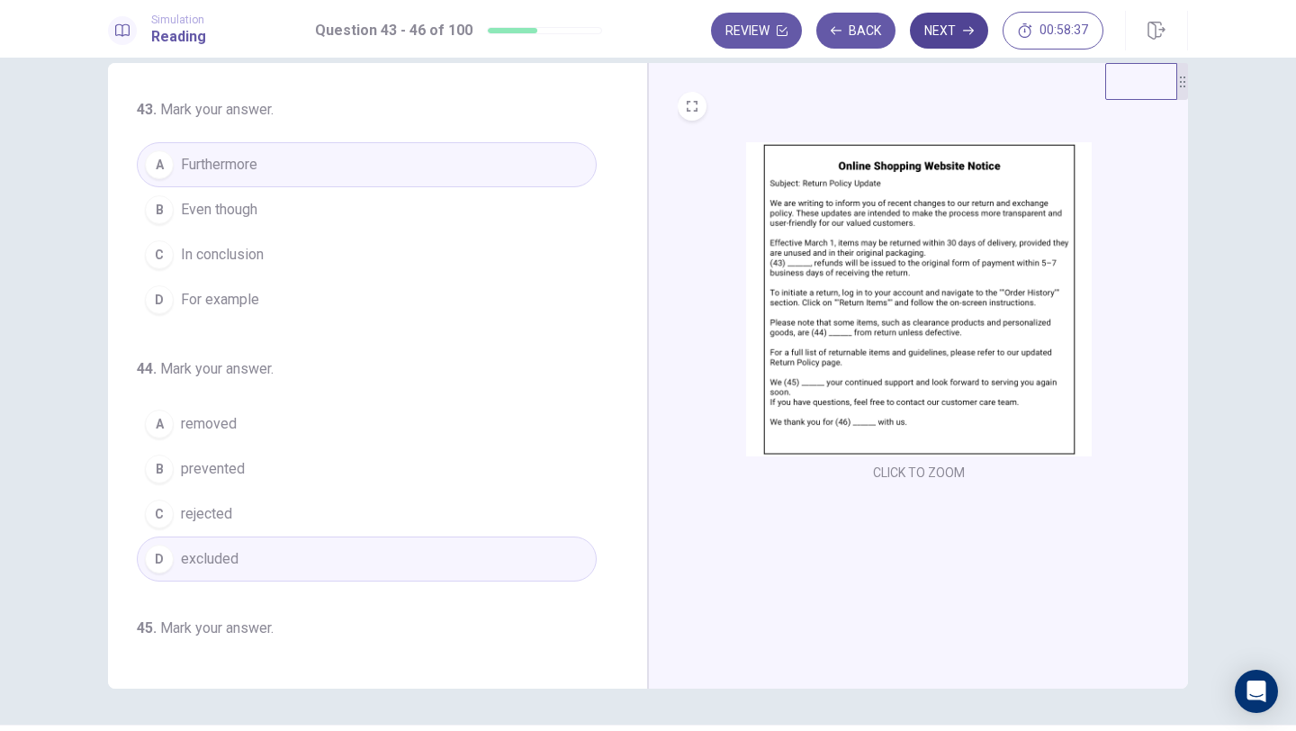
click at [938, 35] on button "Next" at bounding box center [949, 31] width 78 height 36
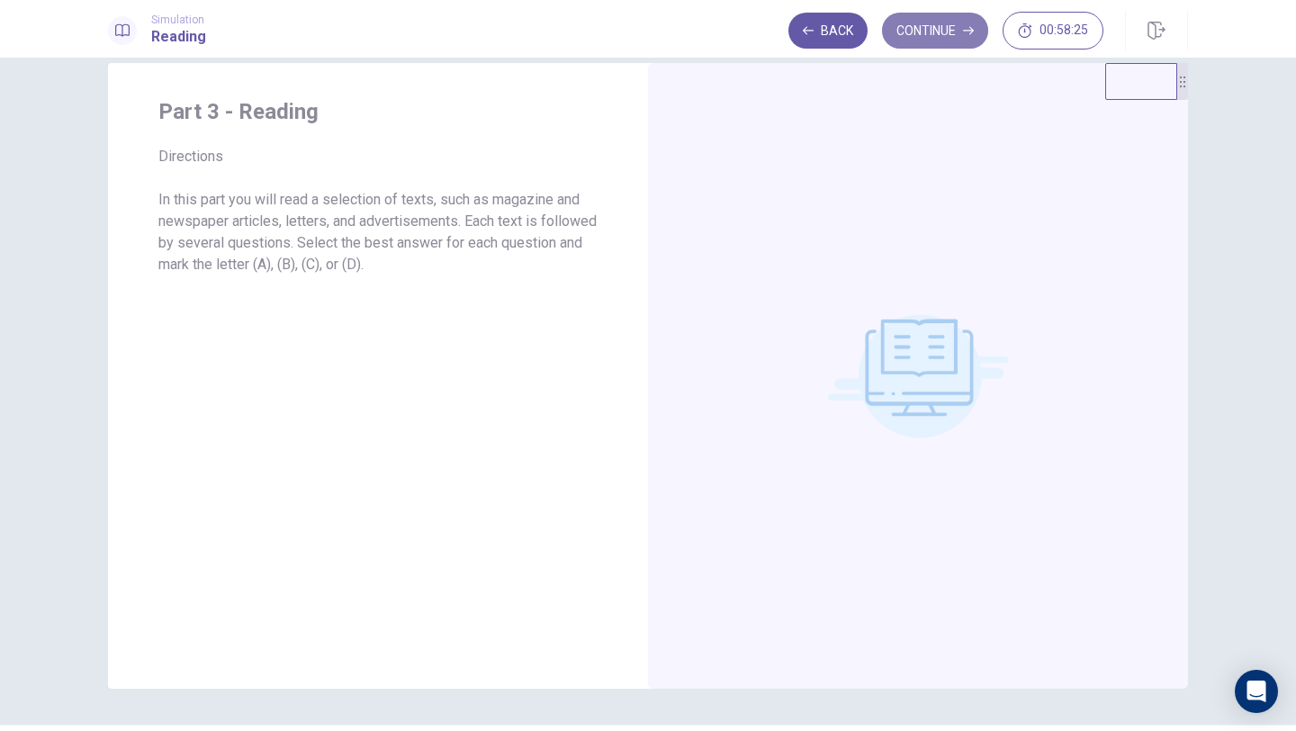
click at [930, 40] on button "Continue" at bounding box center [935, 31] width 106 height 36
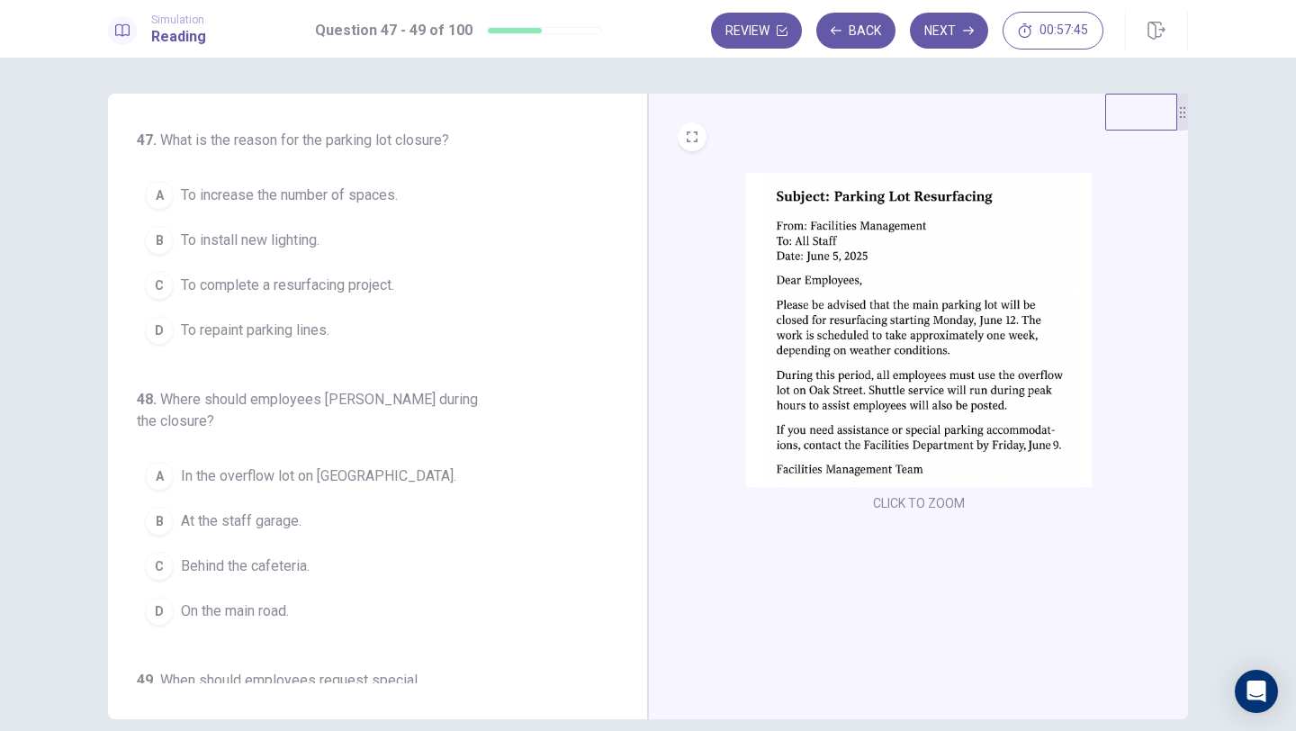
click at [208, 292] on span "To complete a resurfacing project." at bounding box center [287, 285] width 213 height 22
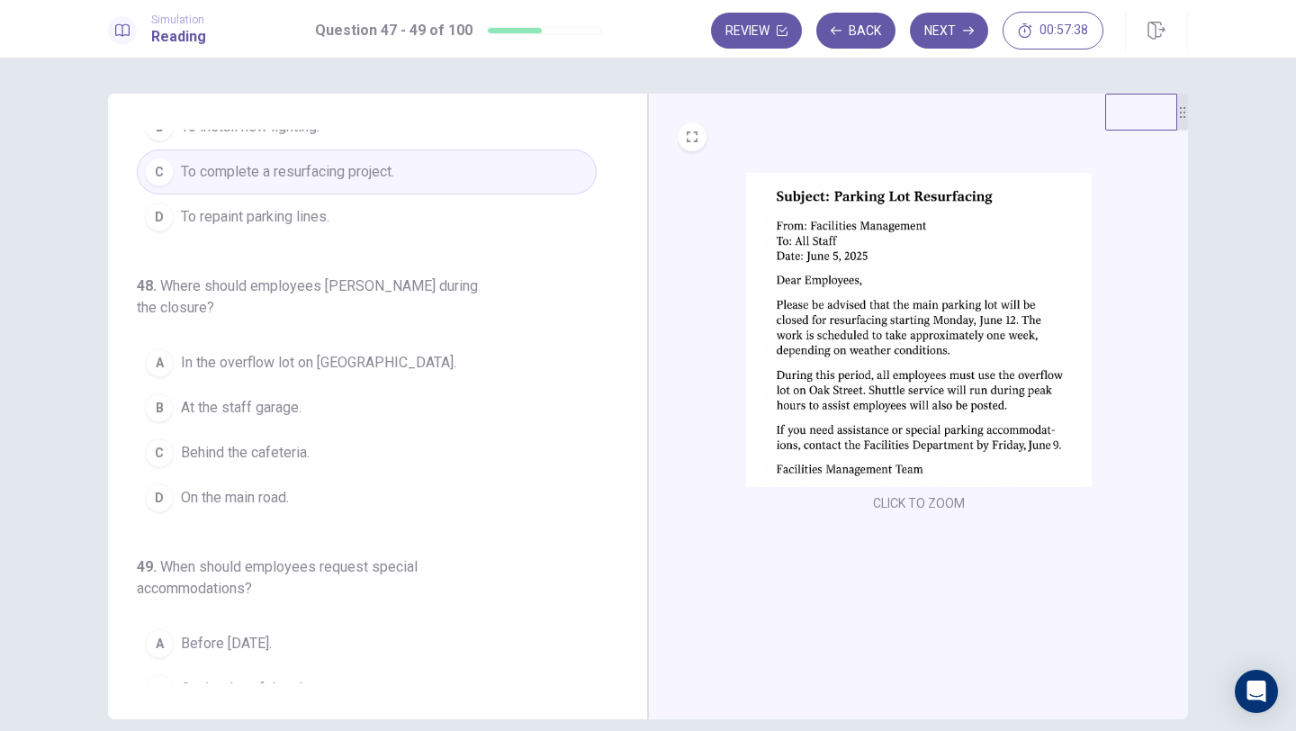
scroll to position [157, 0]
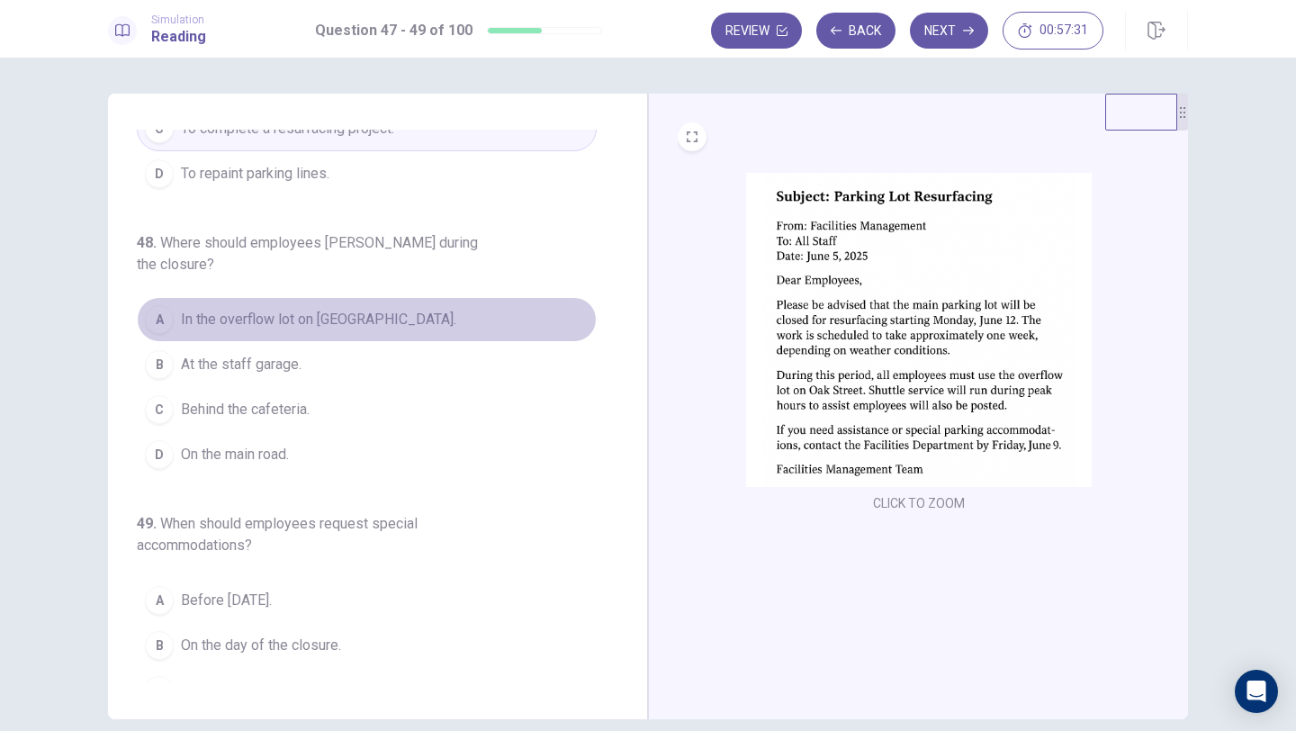
click at [303, 309] on span "In the overflow lot on [GEOGRAPHIC_DATA]." at bounding box center [318, 320] width 275 height 22
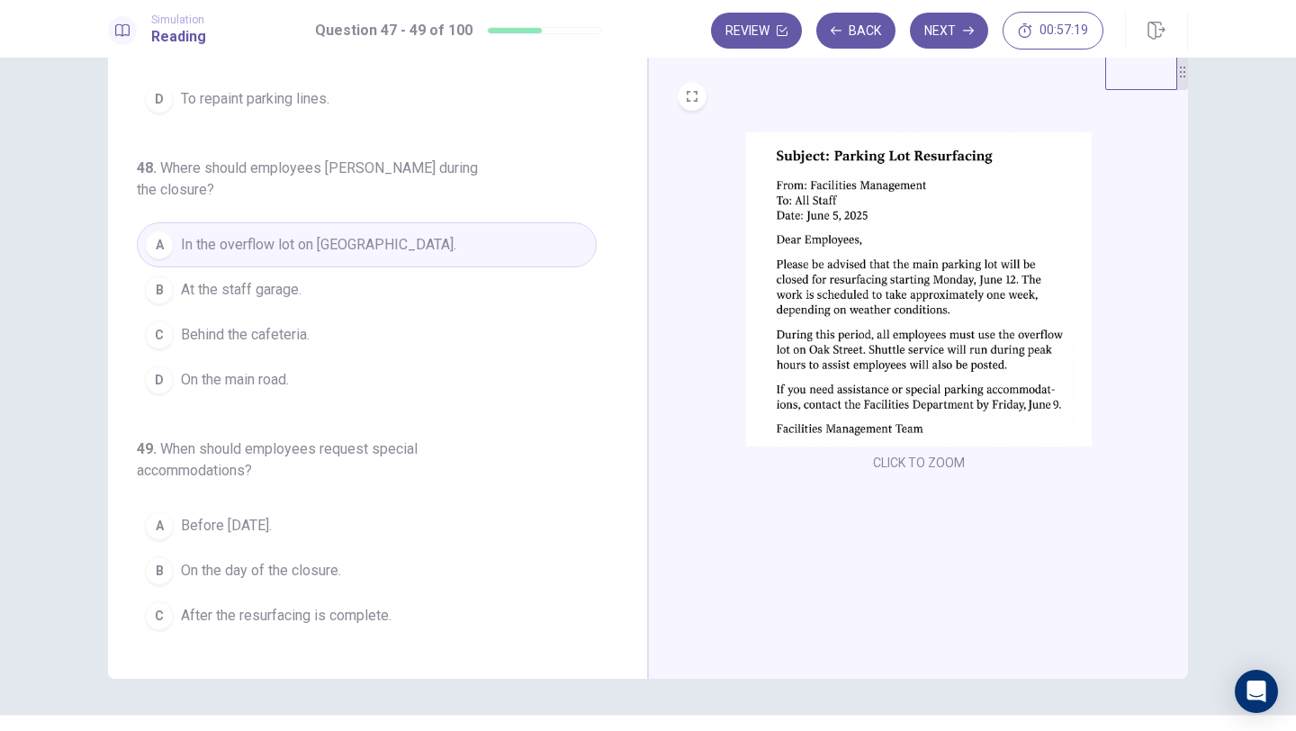
scroll to position [210, 0]
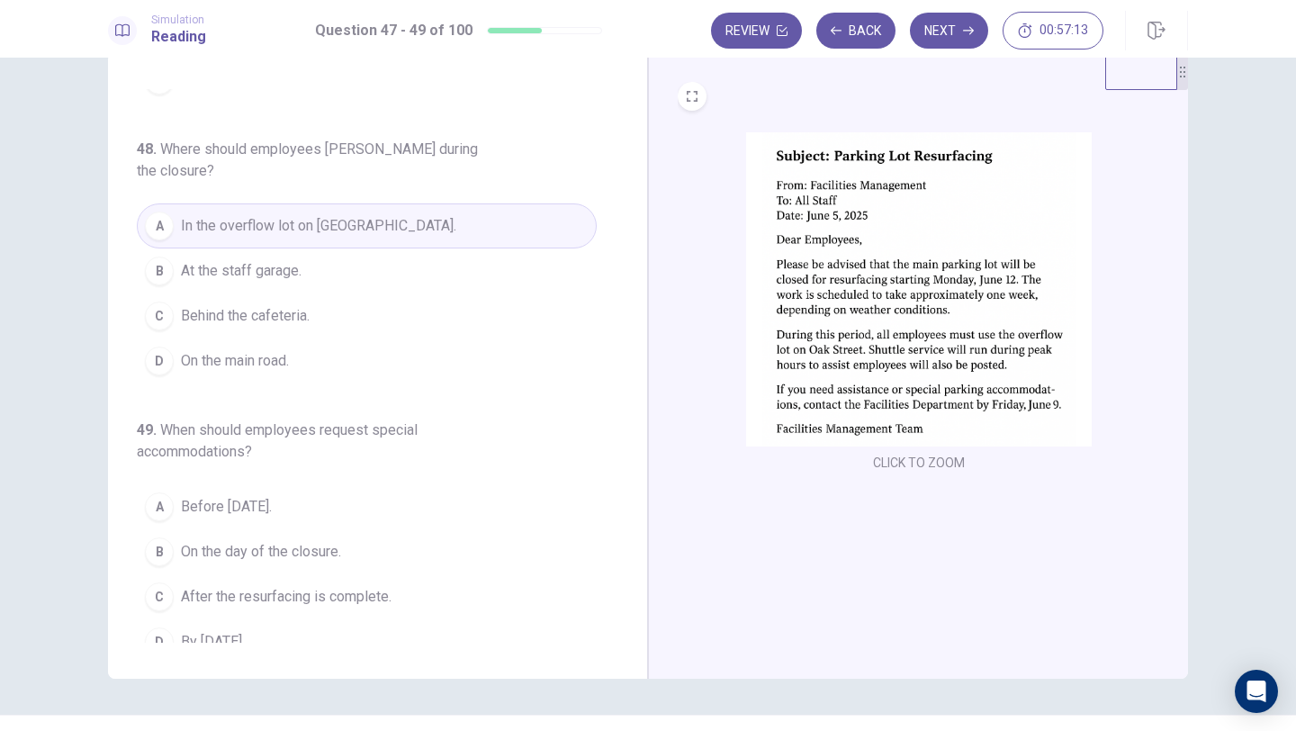
click at [203, 631] on span "By [DATE]." at bounding box center [213, 642] width 64 height 22
click at [932, 26] on button "Next" at bounding box center [949, 31] width 78 height 36
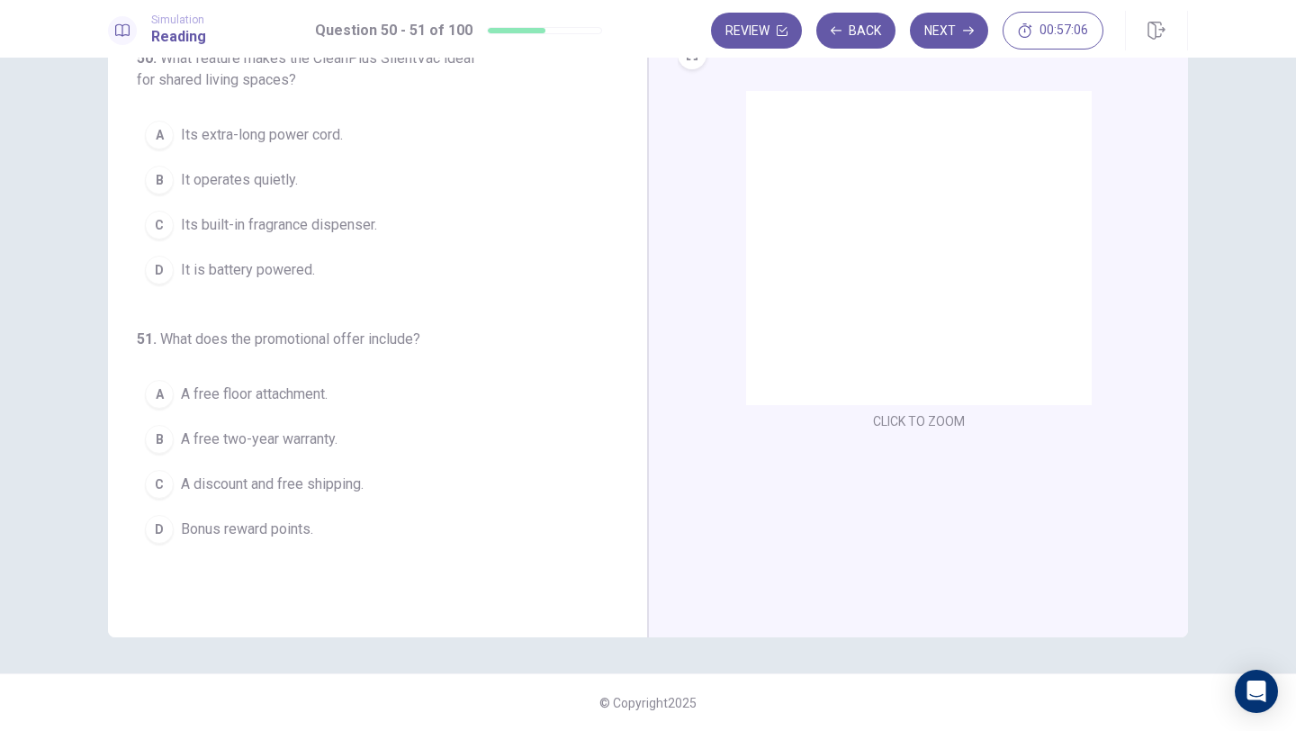
scroll to position [0, 0]
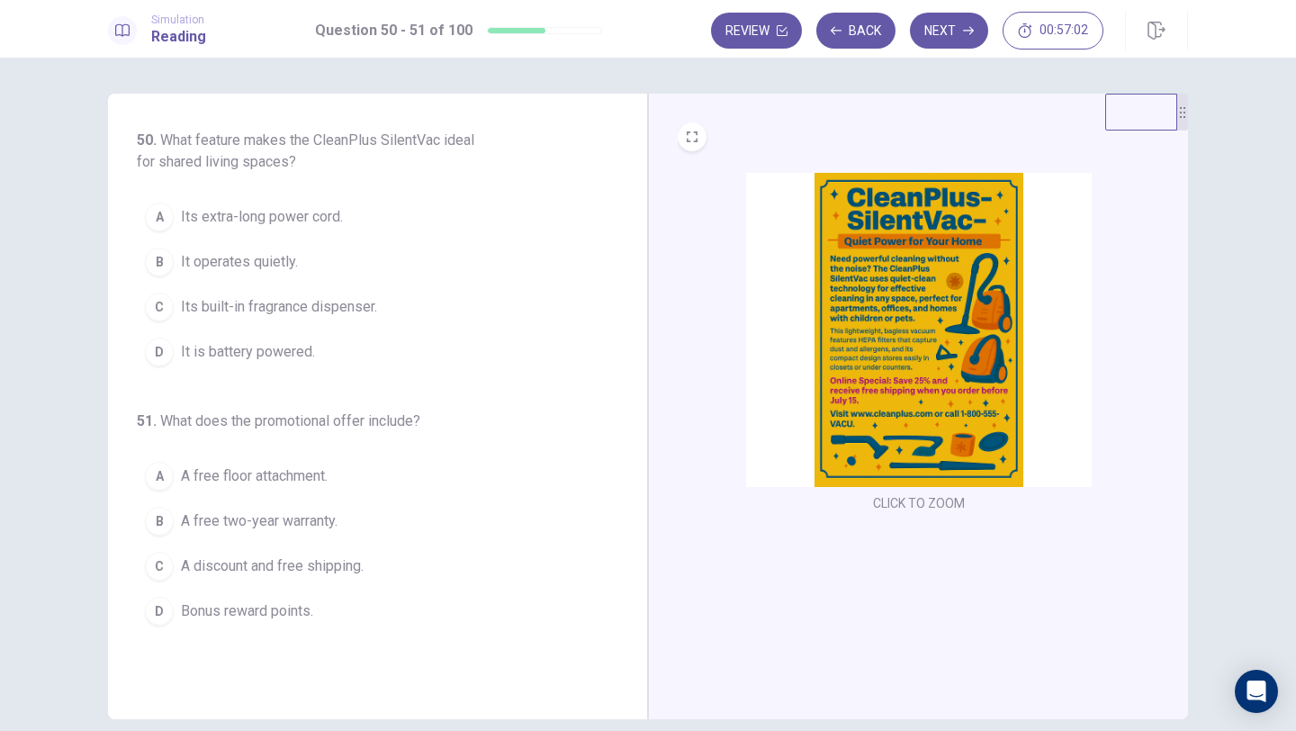
click at [894, 306] on img at bounding box center [919, 330] width 346 height 314
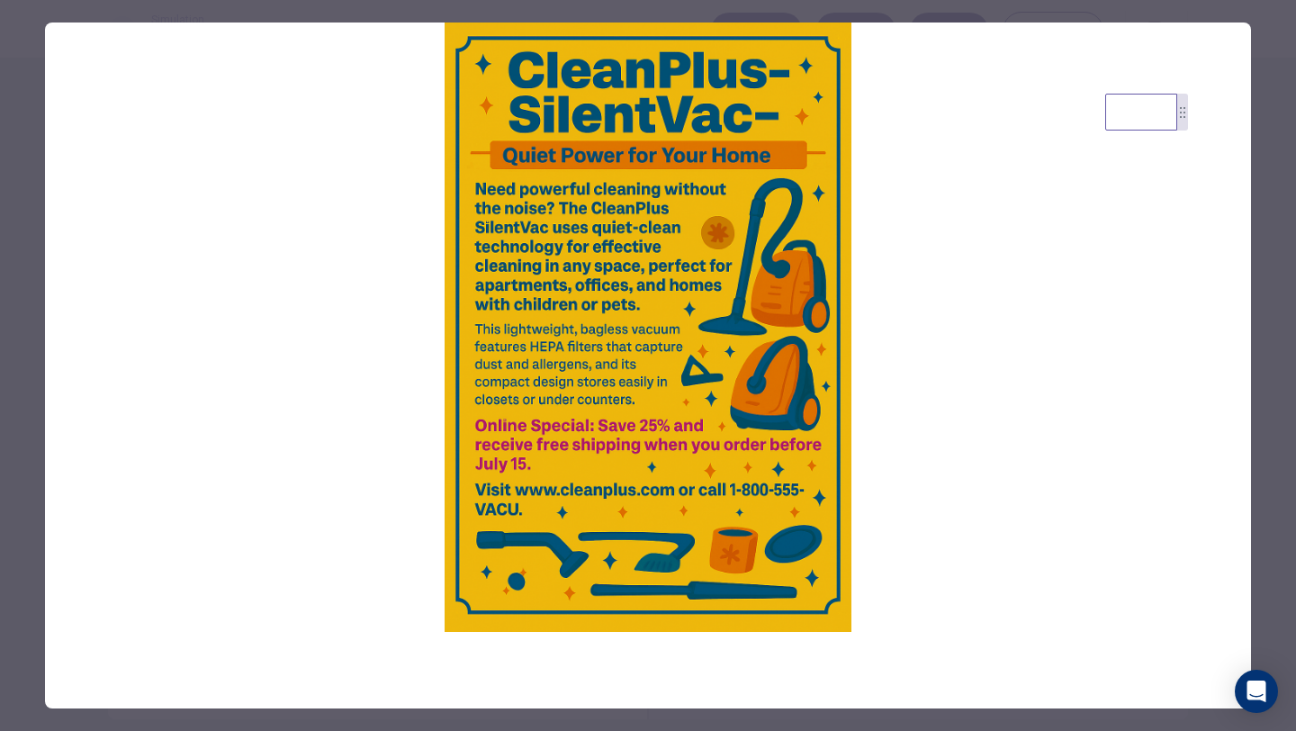
click at [24, 77] on div at bounding box center [648, 365] width 1296 height 731
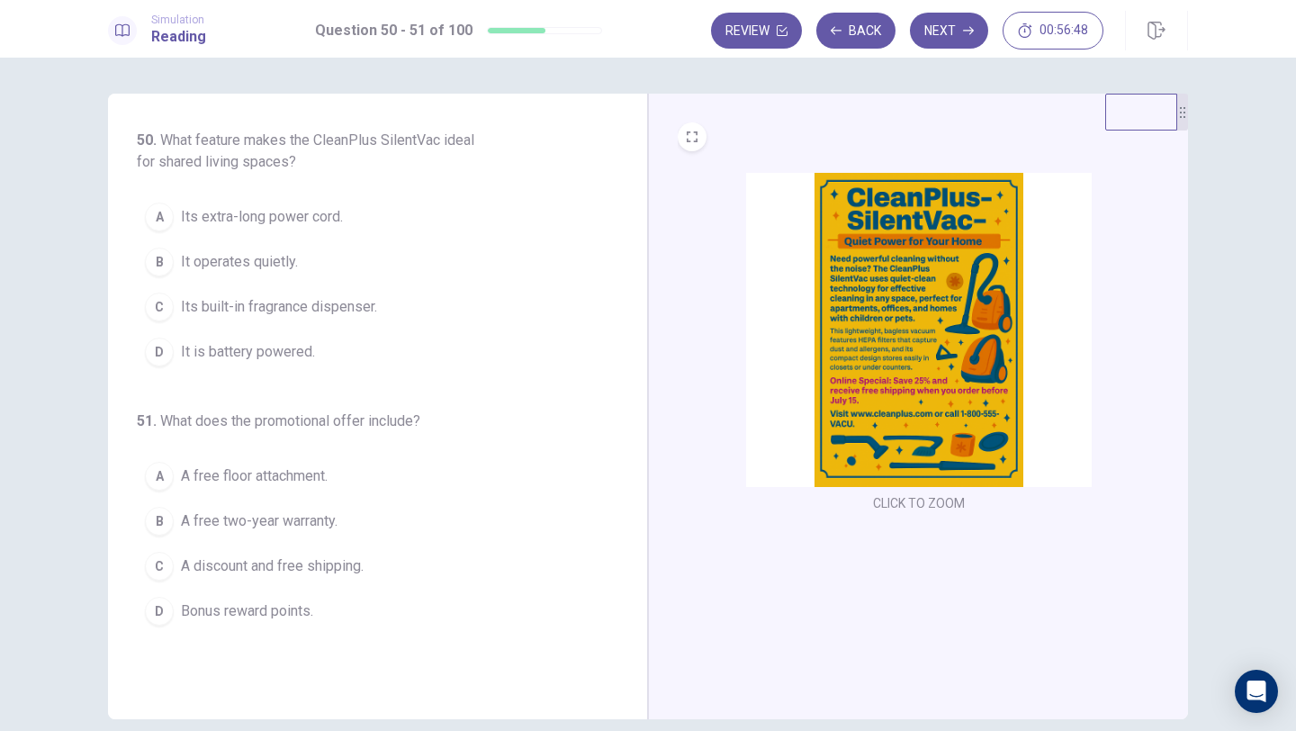
click at [286, 265] on span "It operates quietly." at bounding box center [239, 262] width 117 height 22
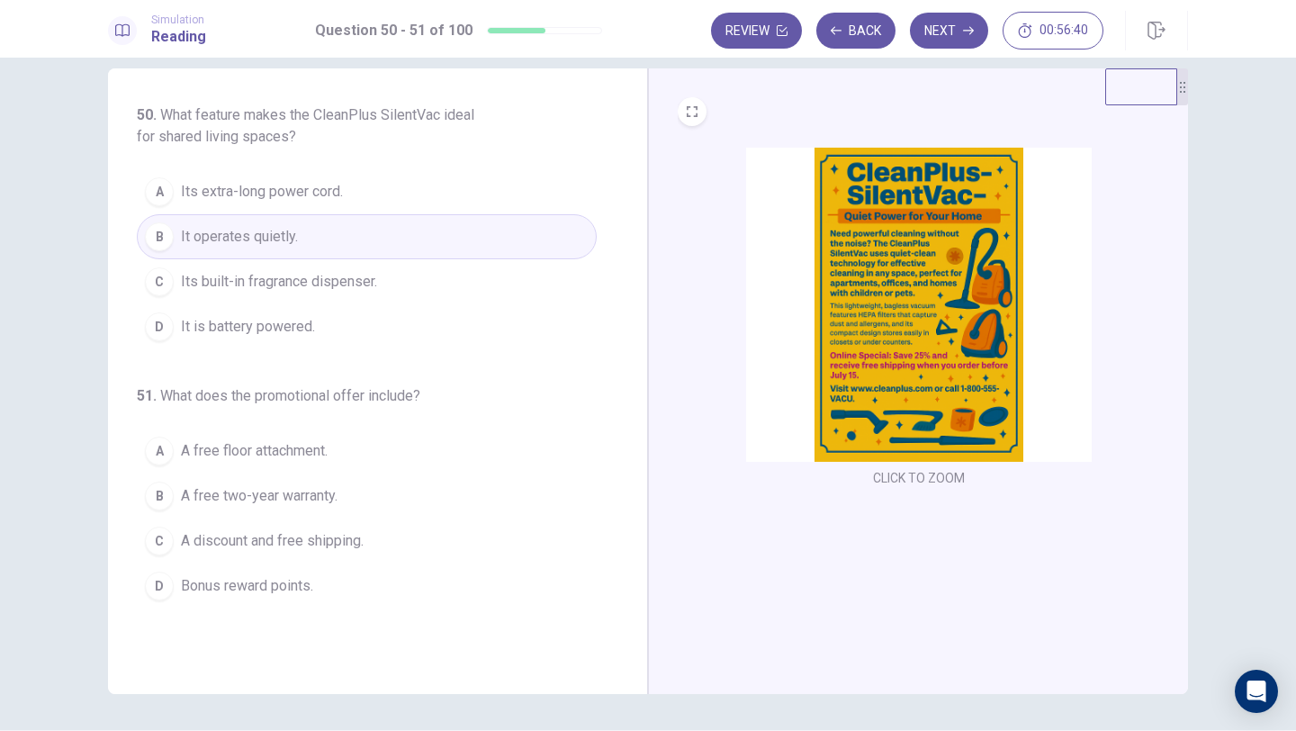
scroll to position [31, 0]
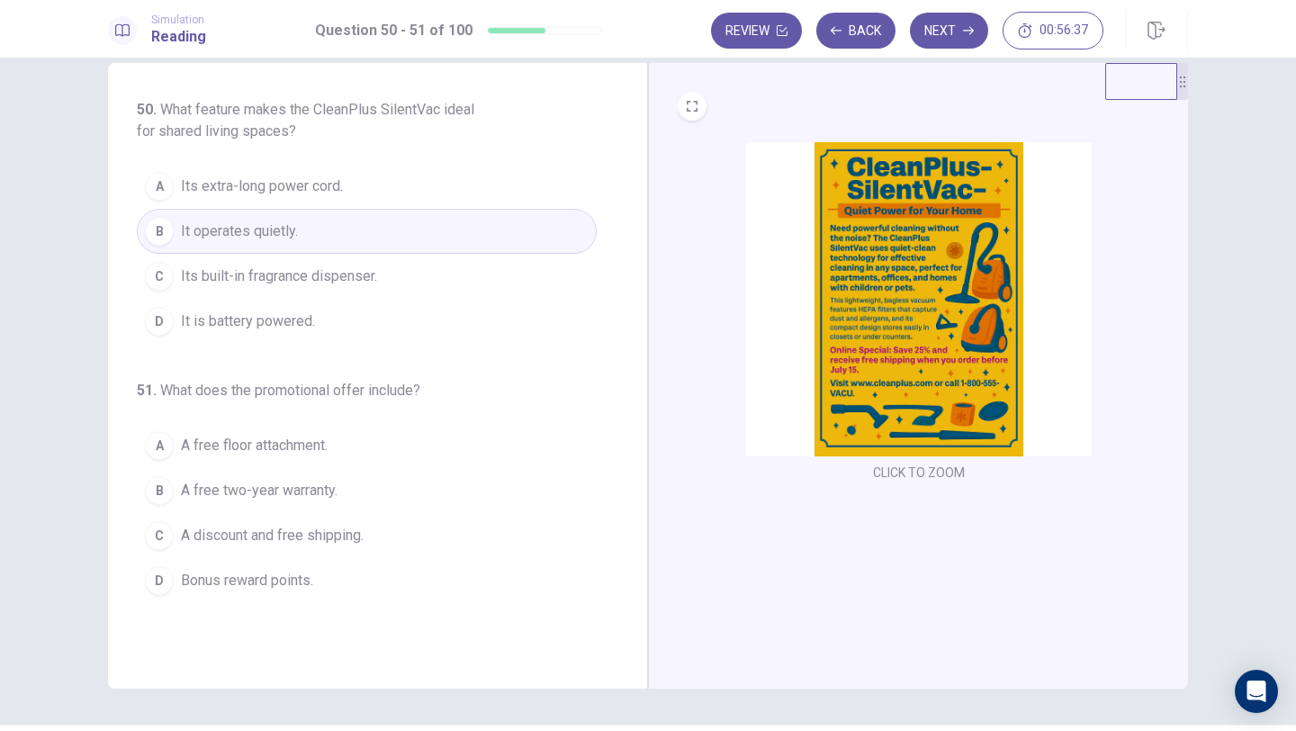
click at [865, 328] on img at bounding box center [919, 299] width 346 height 314
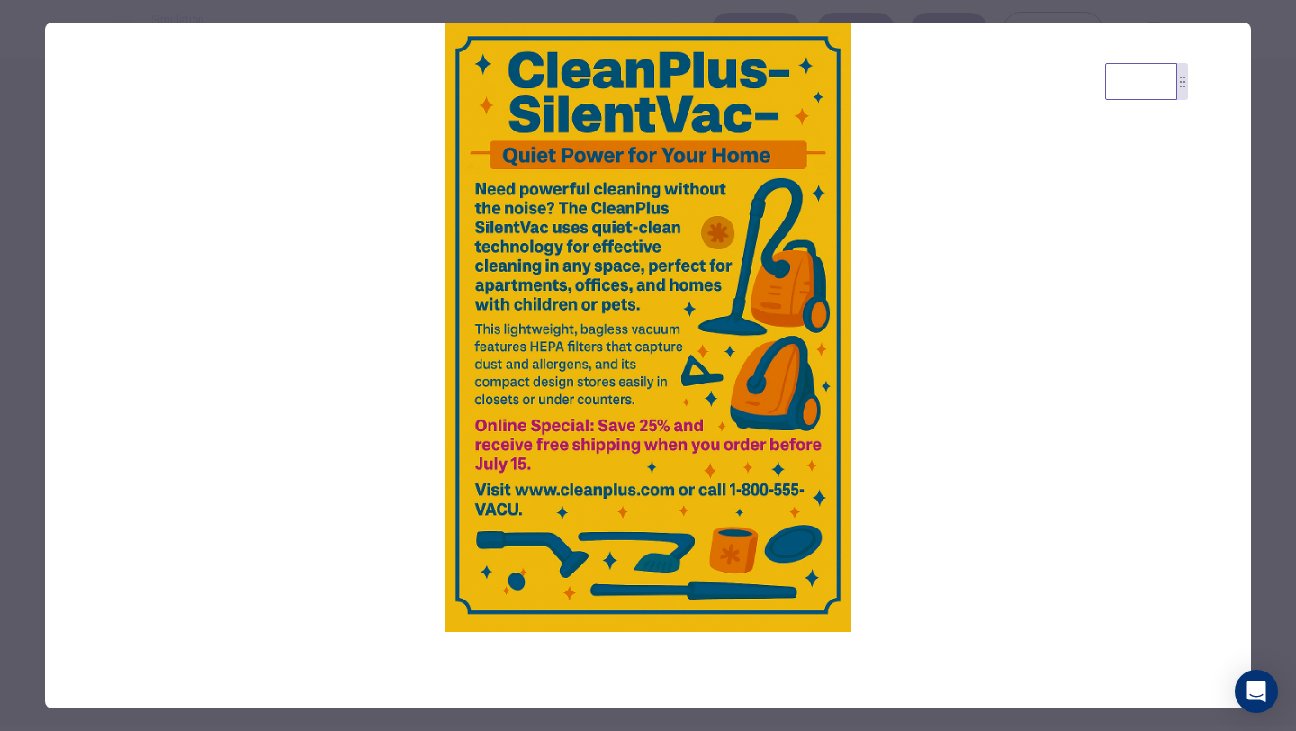
click at [22, 198] on div at bounding box center [648, 365] width 1296 height 731
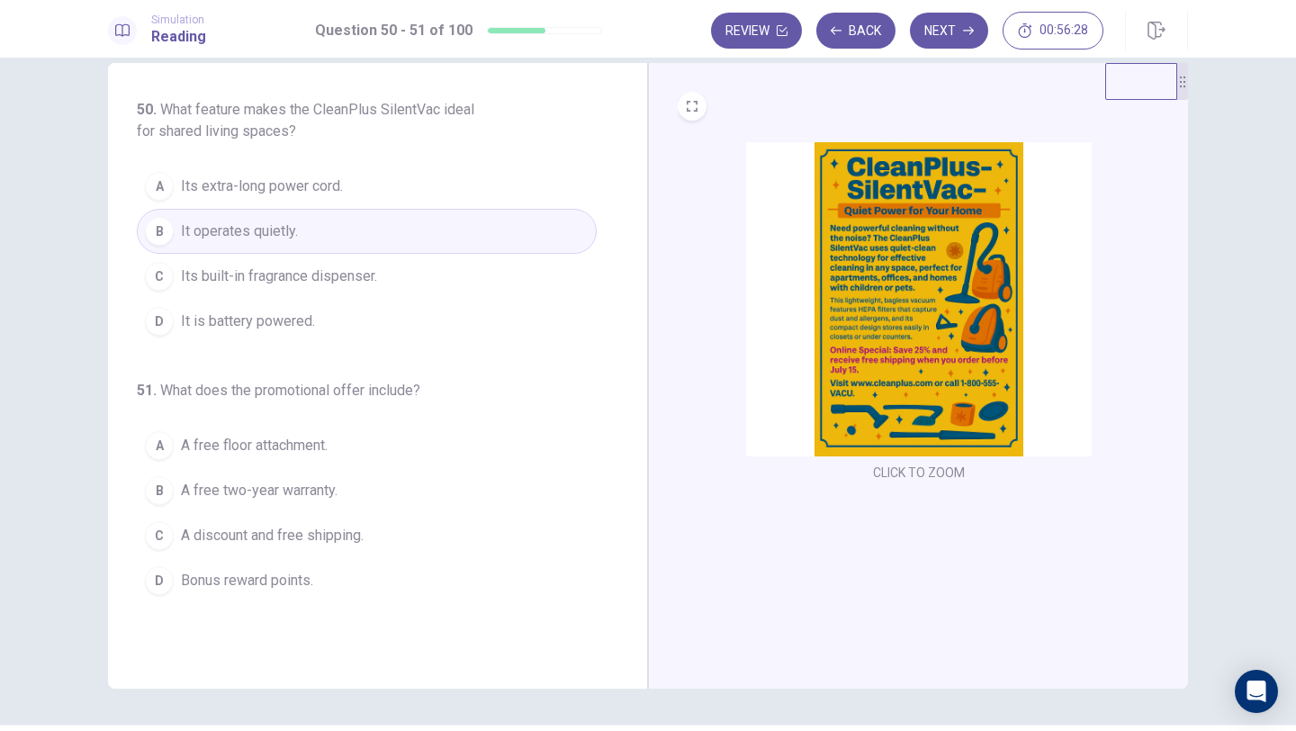
click at [208, 537] on span "A discount and free shipping." at bounding box center [272, 536] width 183 height 22
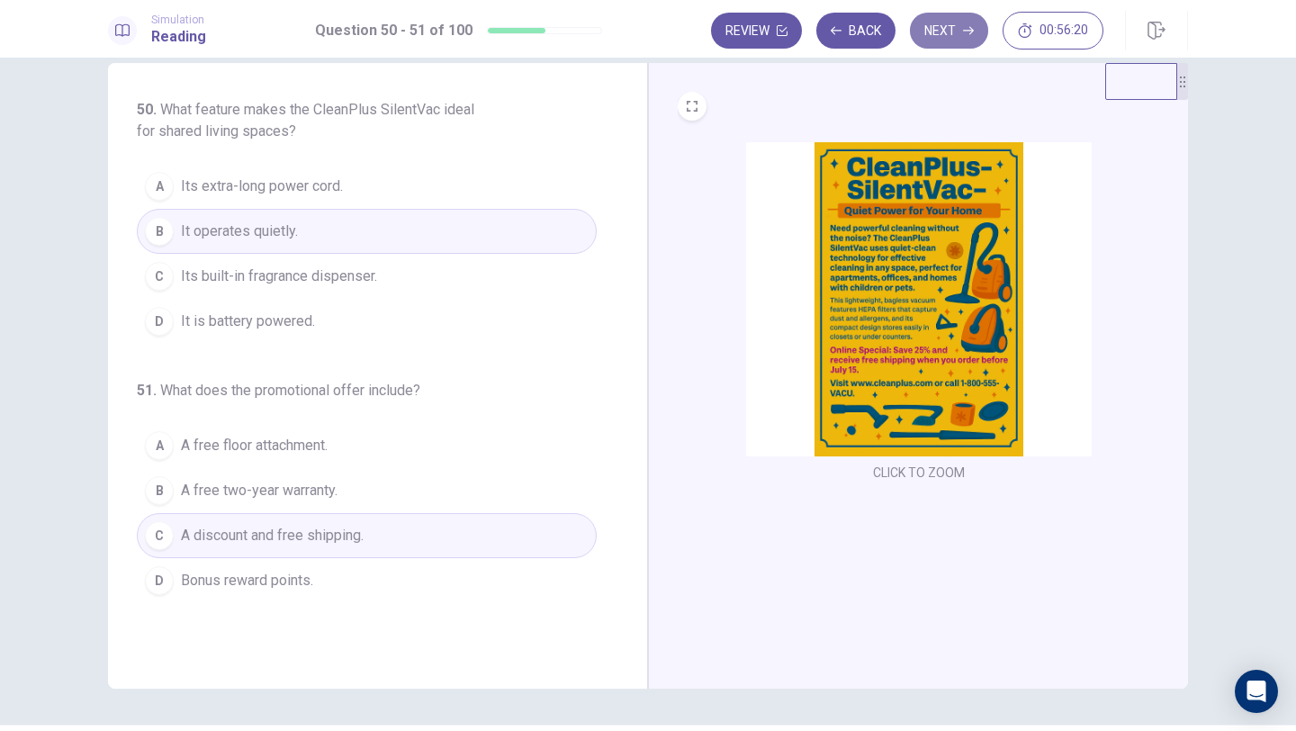
click at [943, 39] on button "Next" at bounding box center [949, 31] width 78 height 36
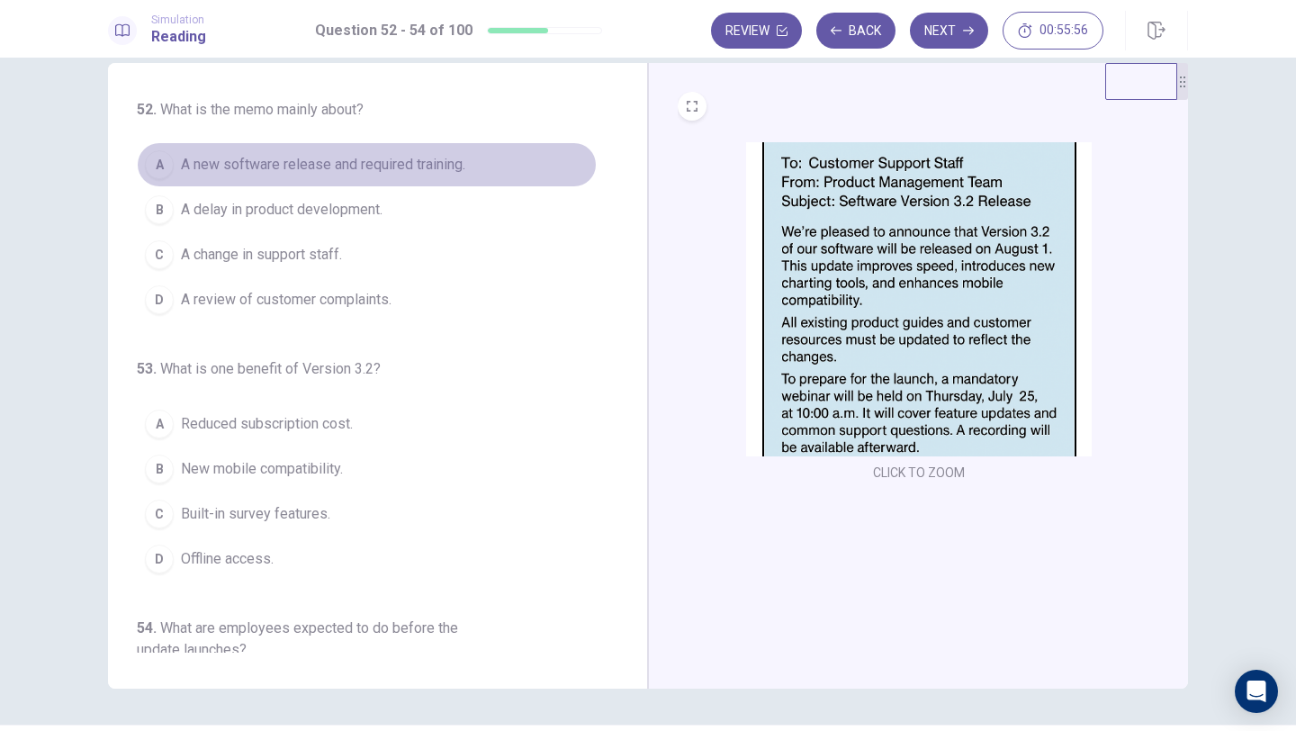
click at [258, 167] on span "A new software release and required training." at bounding box center [323, 165] width 284 height 22
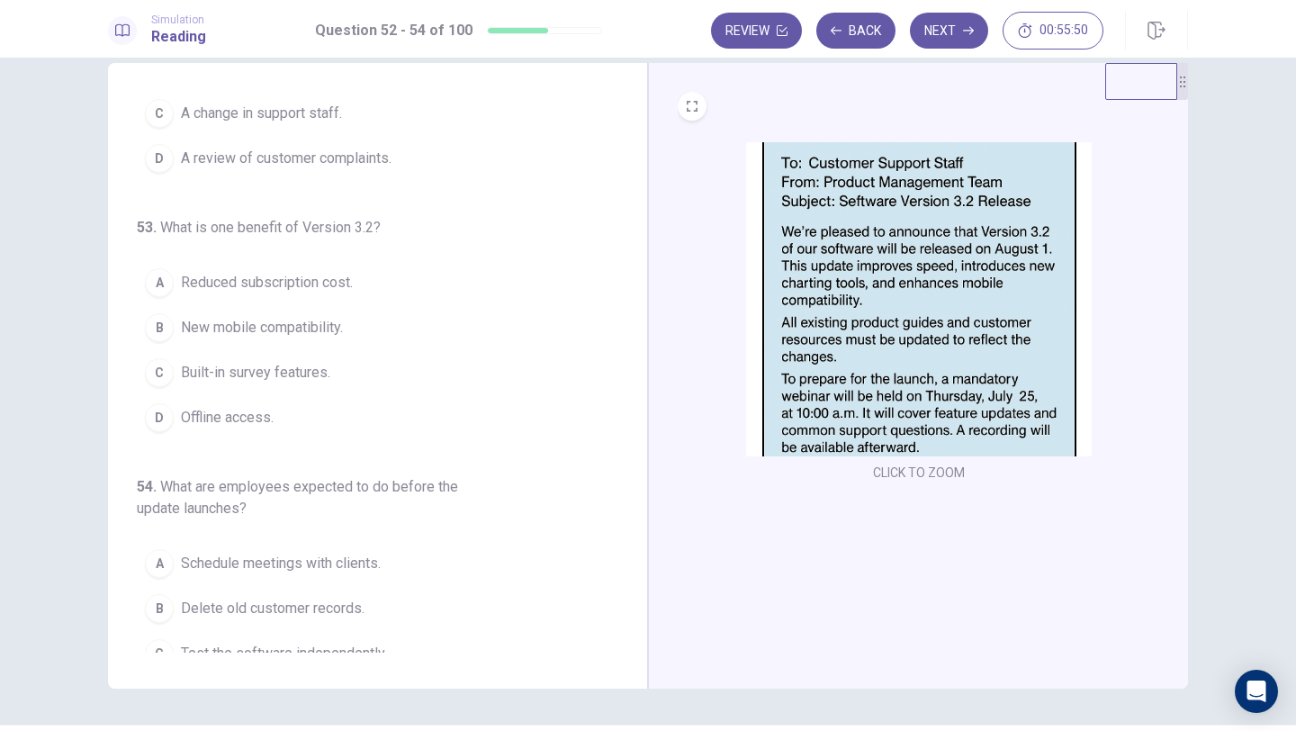
scroll to position [166, 0]
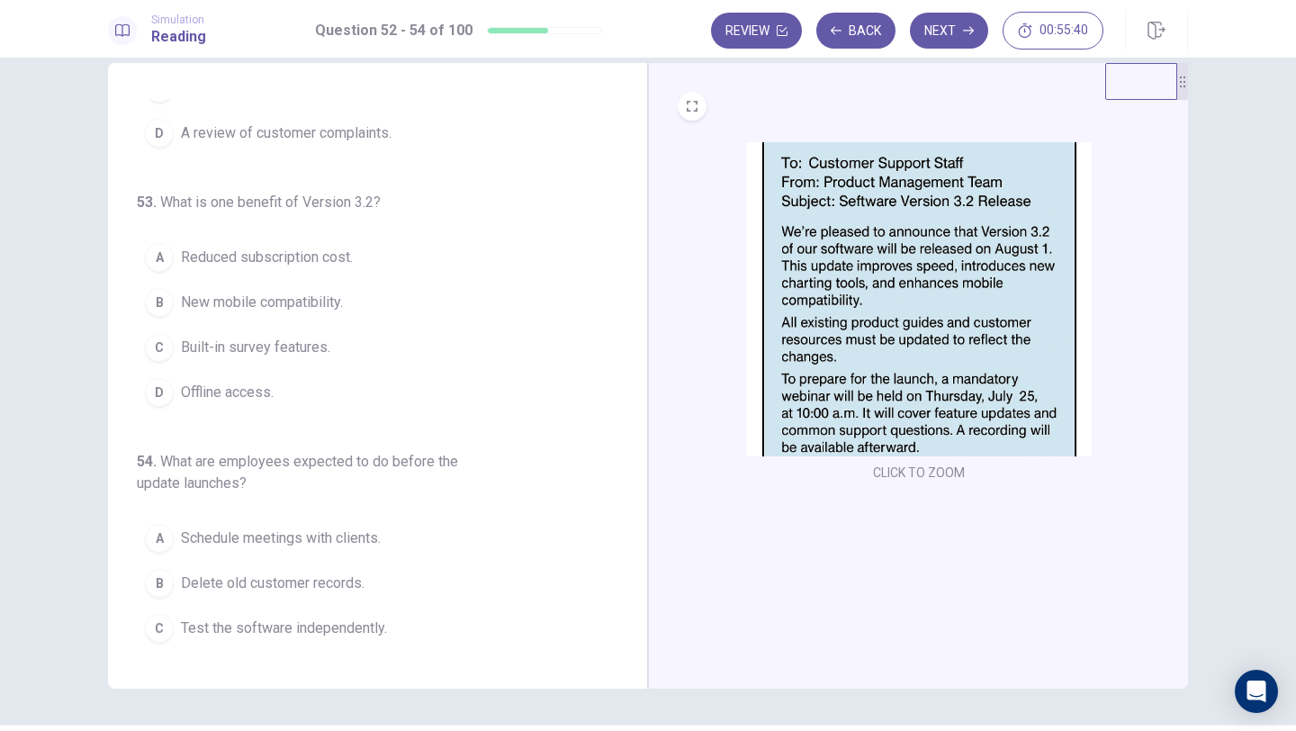
click at [265, 306] on span "New mobile compatibility." at bounding box center [262, 303] width 162 height 22
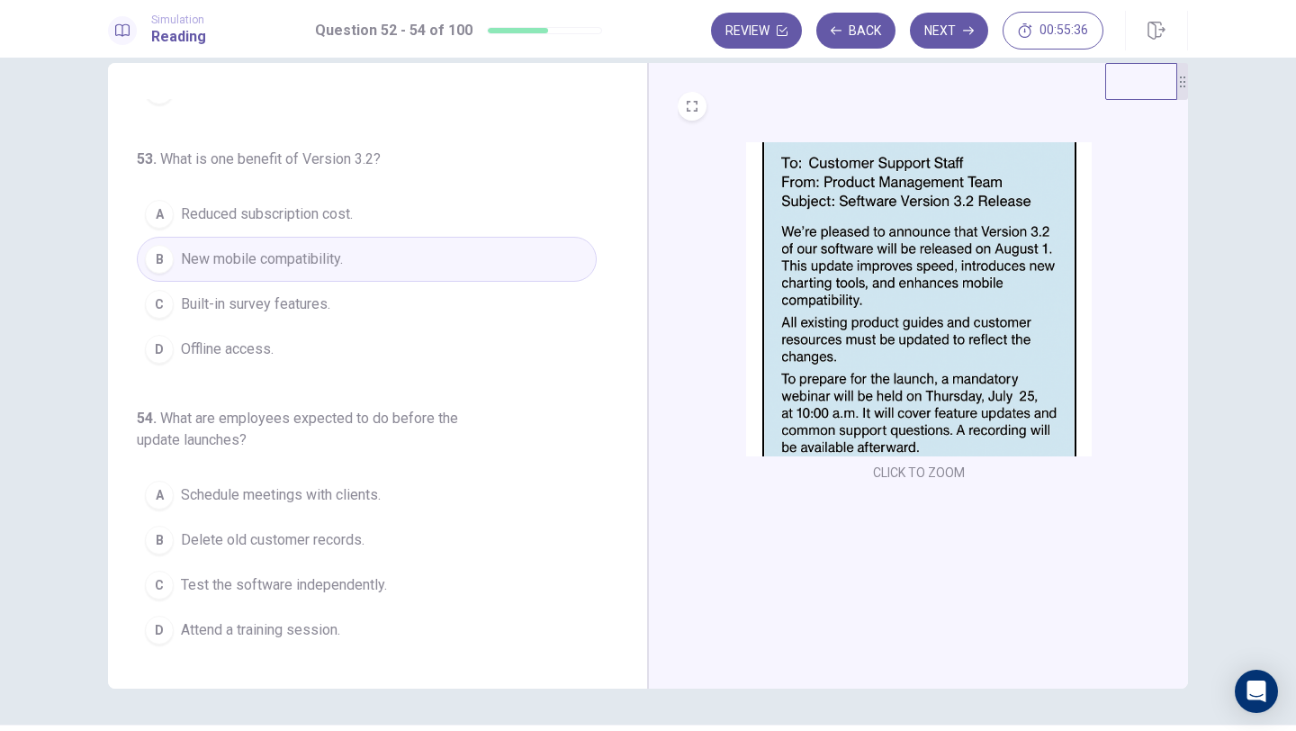
scroll to position [82, 0]
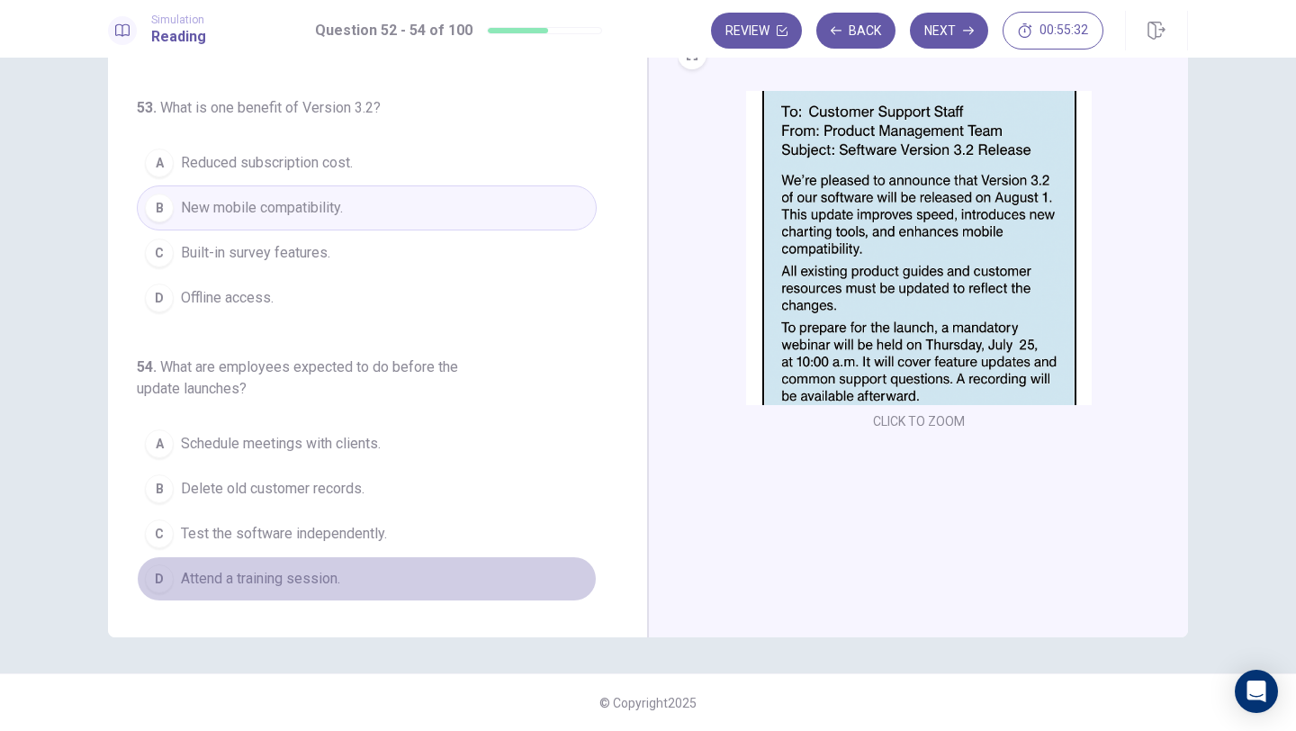
click at [229, 572] on span "Attend a training session." at bounding box center [260, 579] width 159 height 22
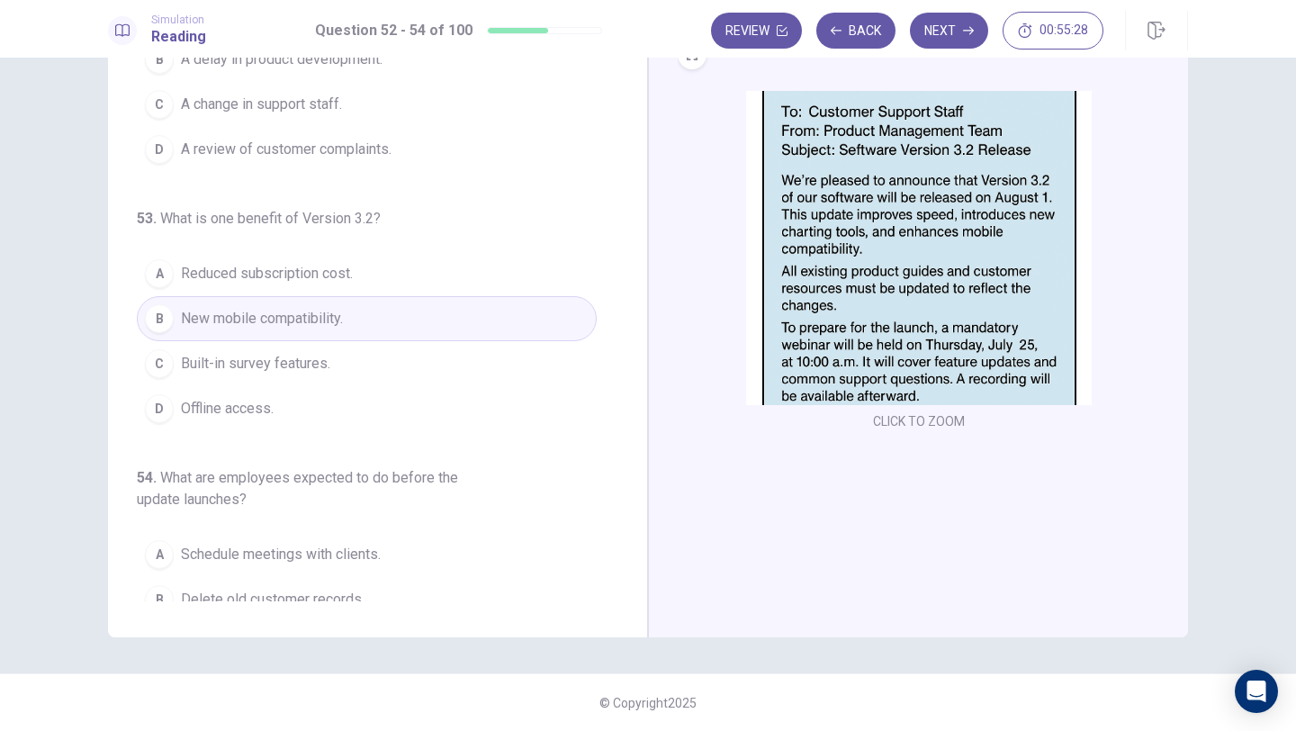
scroll to position [0, 0]
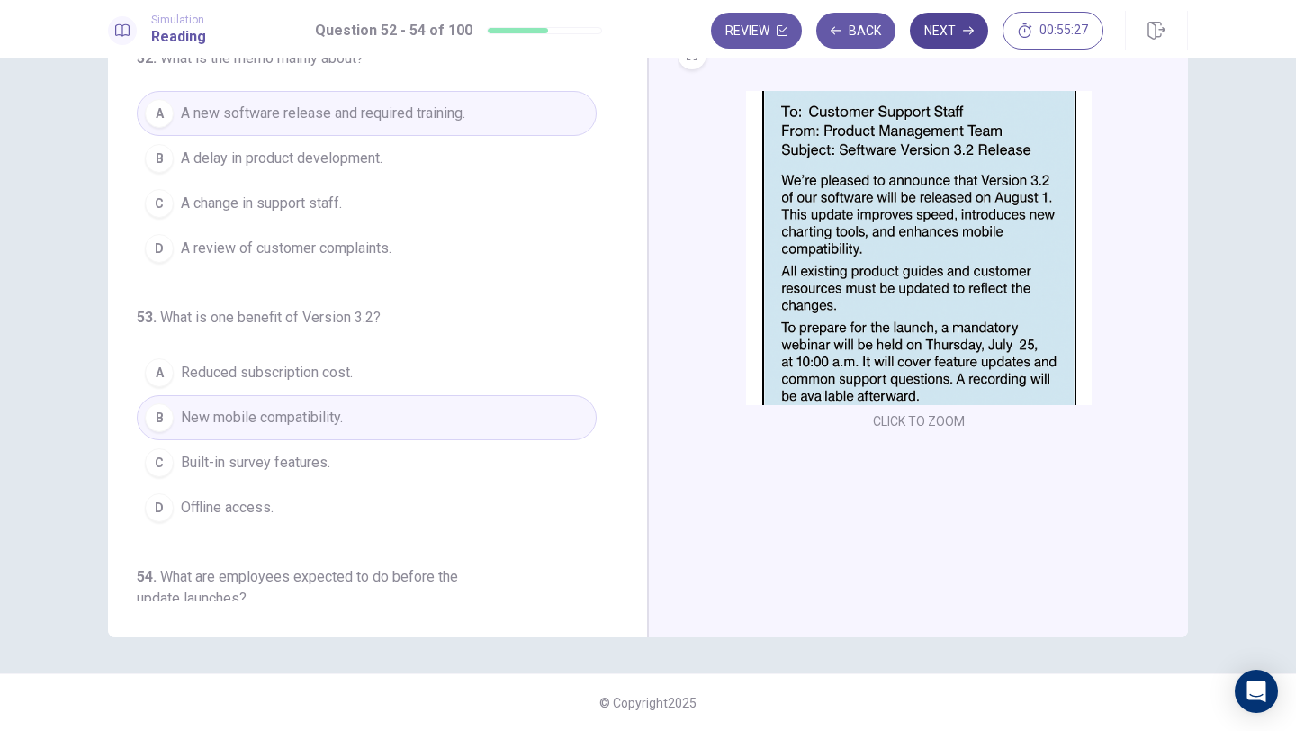
click at [952, 31] on button "Next" at bounding box center [949, 31] width 78 height 36
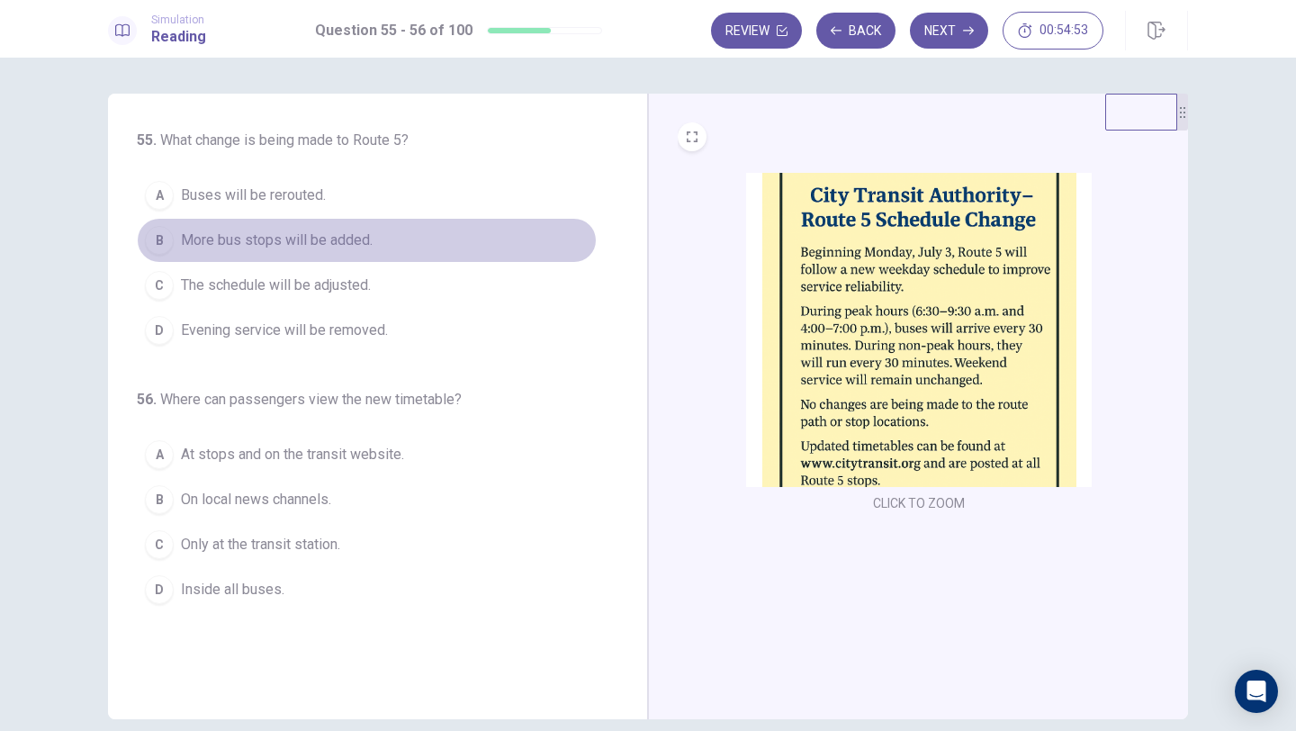
click at [193, 246] on span "More bus stops will be added." at bounding box center [277, 240] width 192 height 22
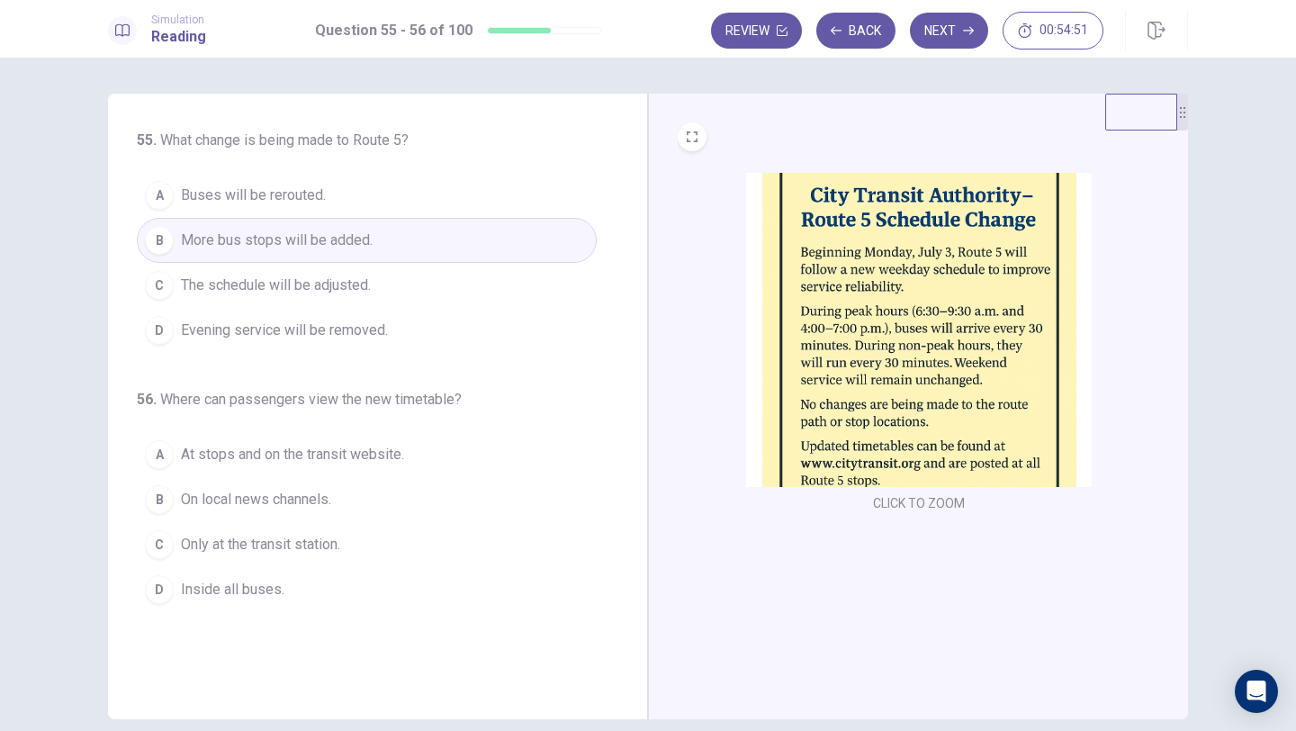
click at [236, 279] on span "The schedule will be adjusted." at bounding box center [276, 285] width 190 height 22
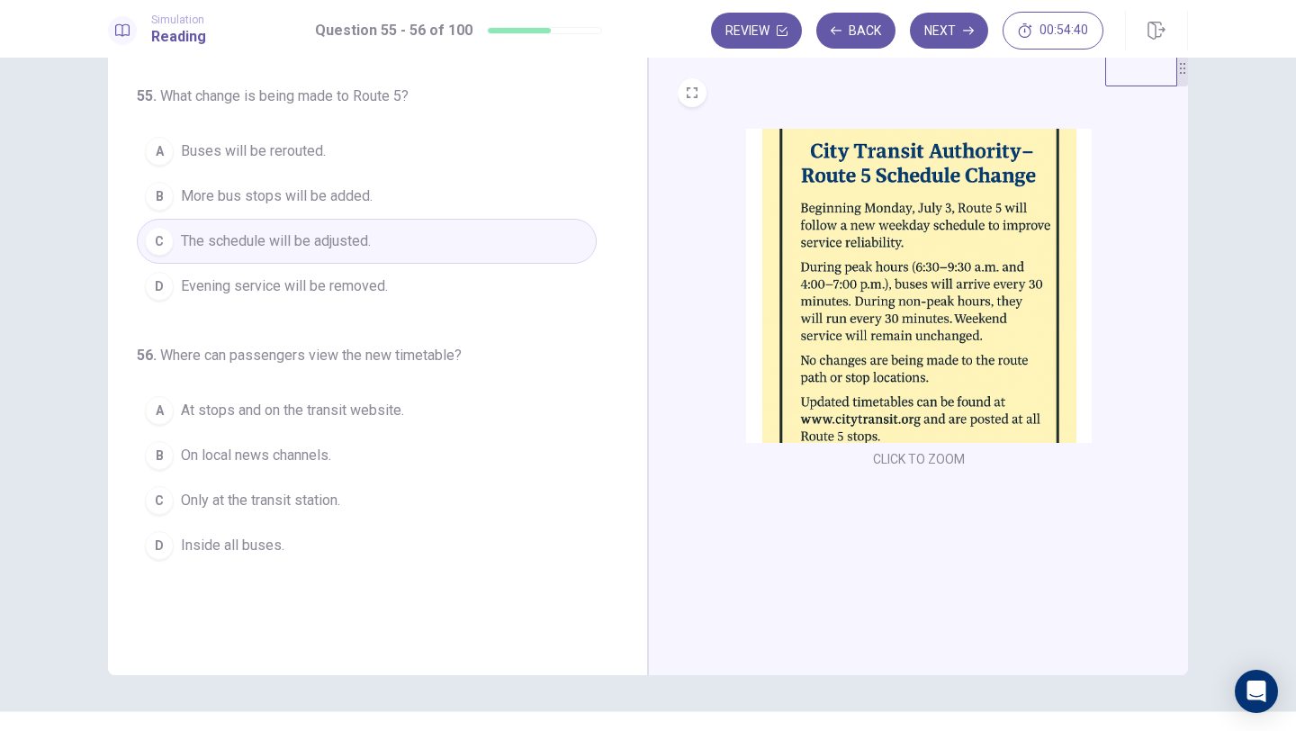
scroll to position [61, 0]
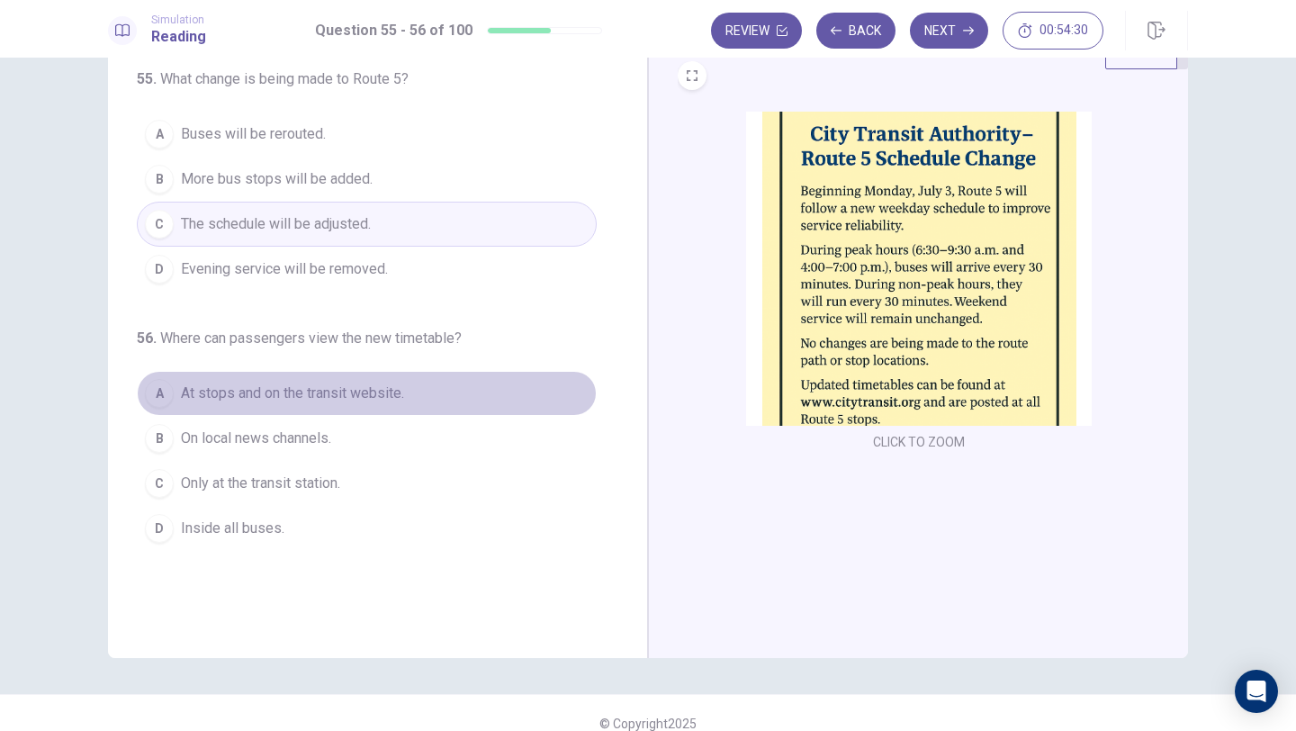
click at [332, 397] on span "At stops and on the transit website." at bounding box center [292, 393] width 223 height 22
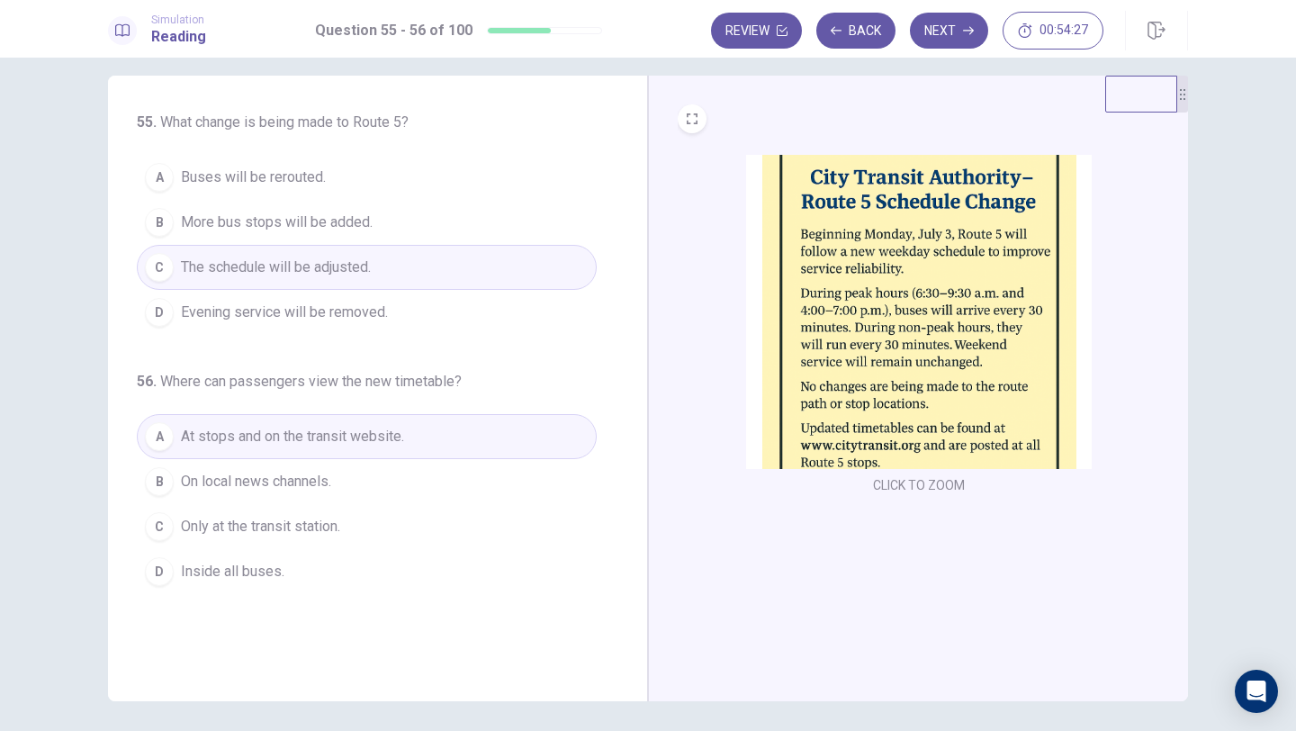
scroll to position [0, 0]
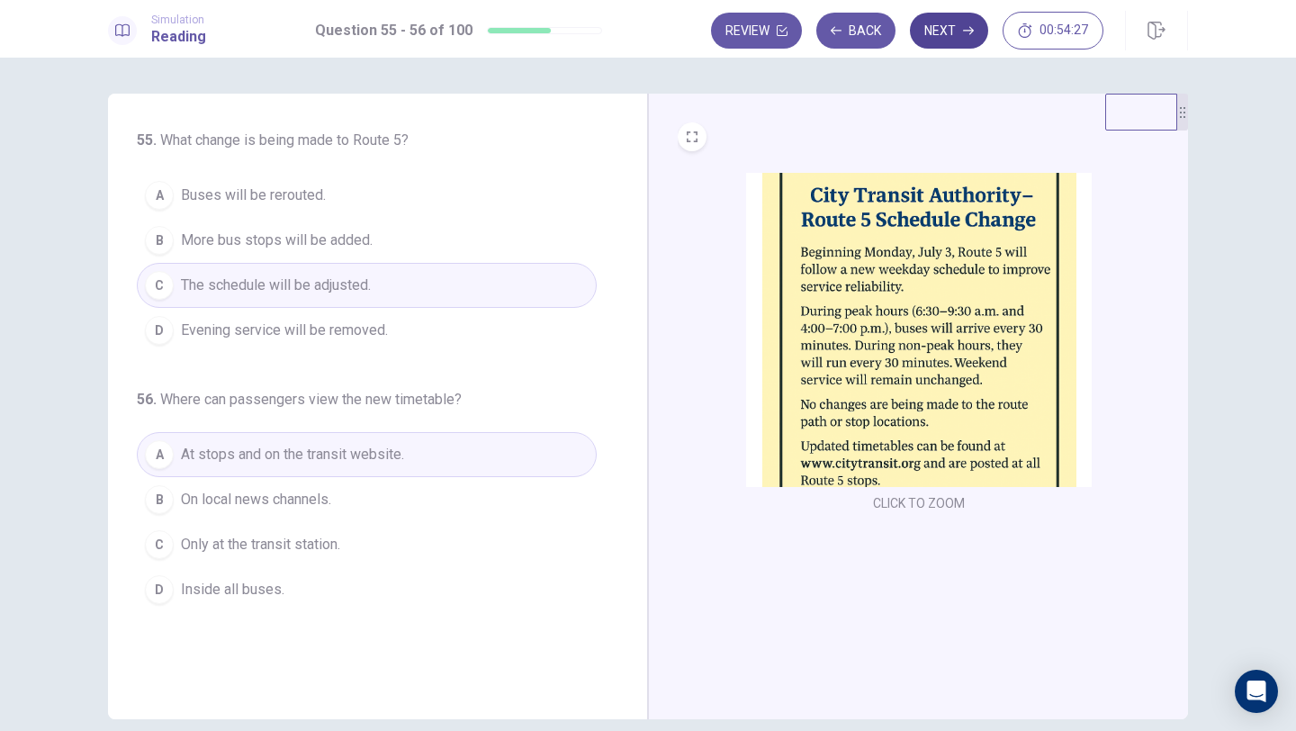
click at [932, 40] on button "Next" at bounding box center [949, 31] width 78 height 36
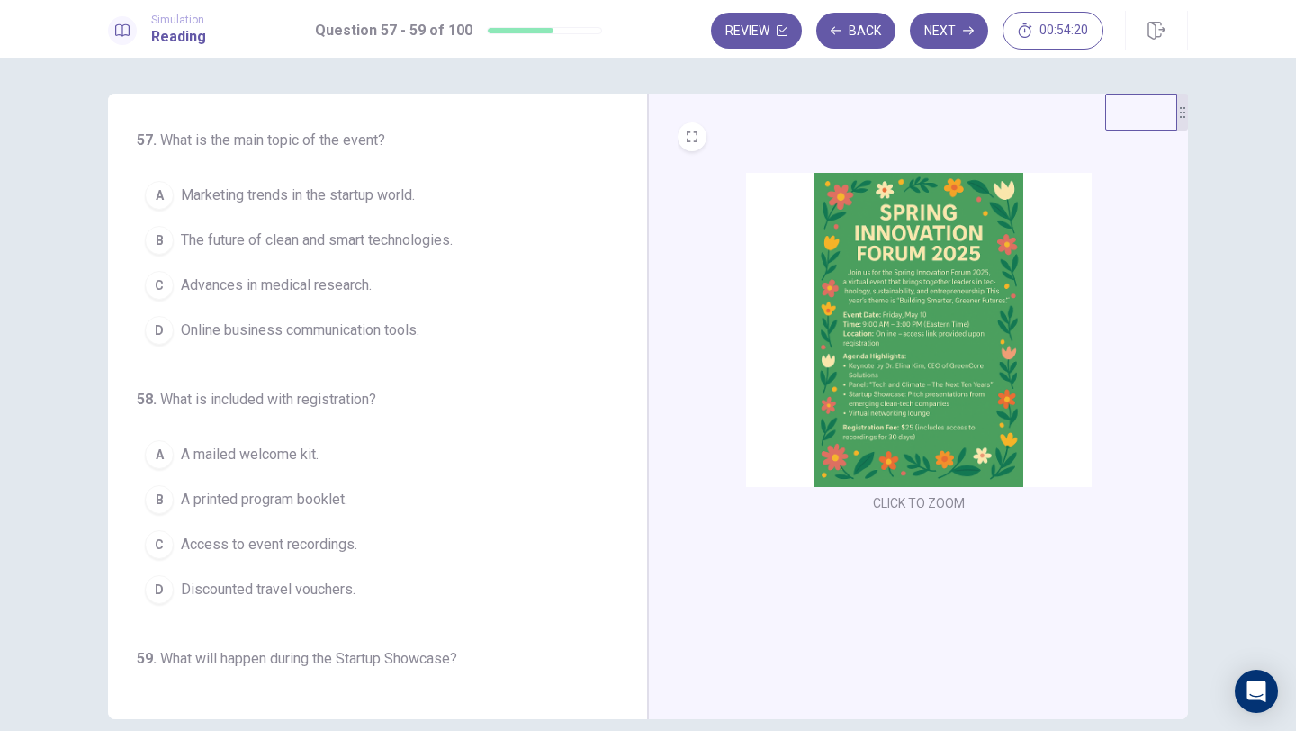
click at [860, 327] on img at bounding box center [919, 330] width 346 height 314
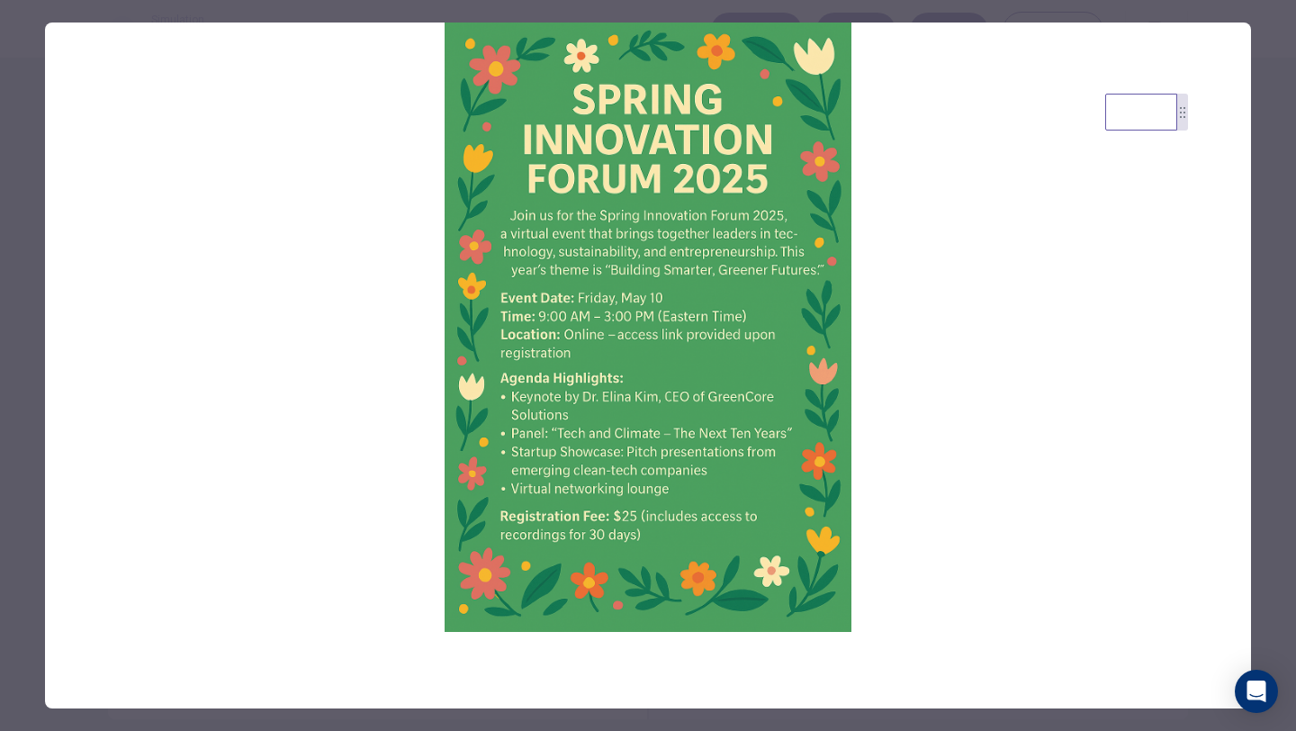
click at [1272, 178] on div at bounding box center [648, 365] width 1296 height 731
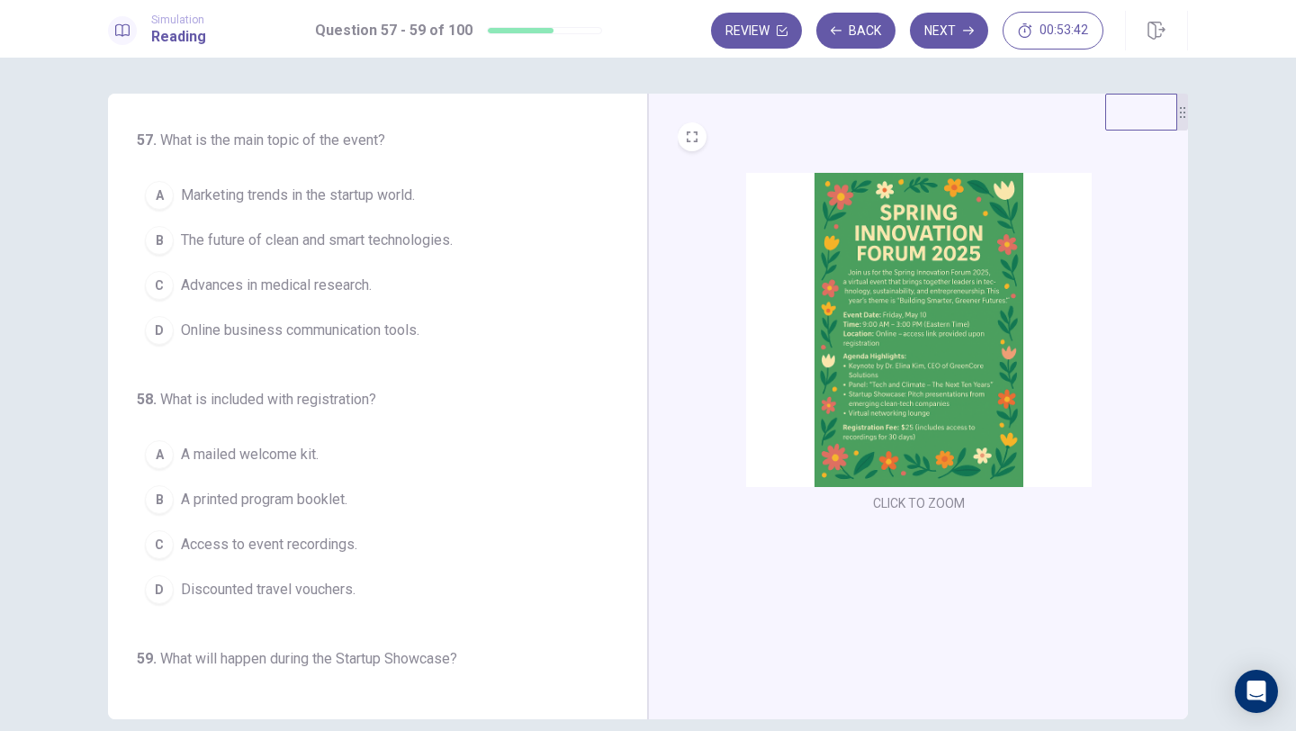
click at [310, 235] on span "The future of clean and smart technologies." at bounding box center [317, 240] width 272 height 22
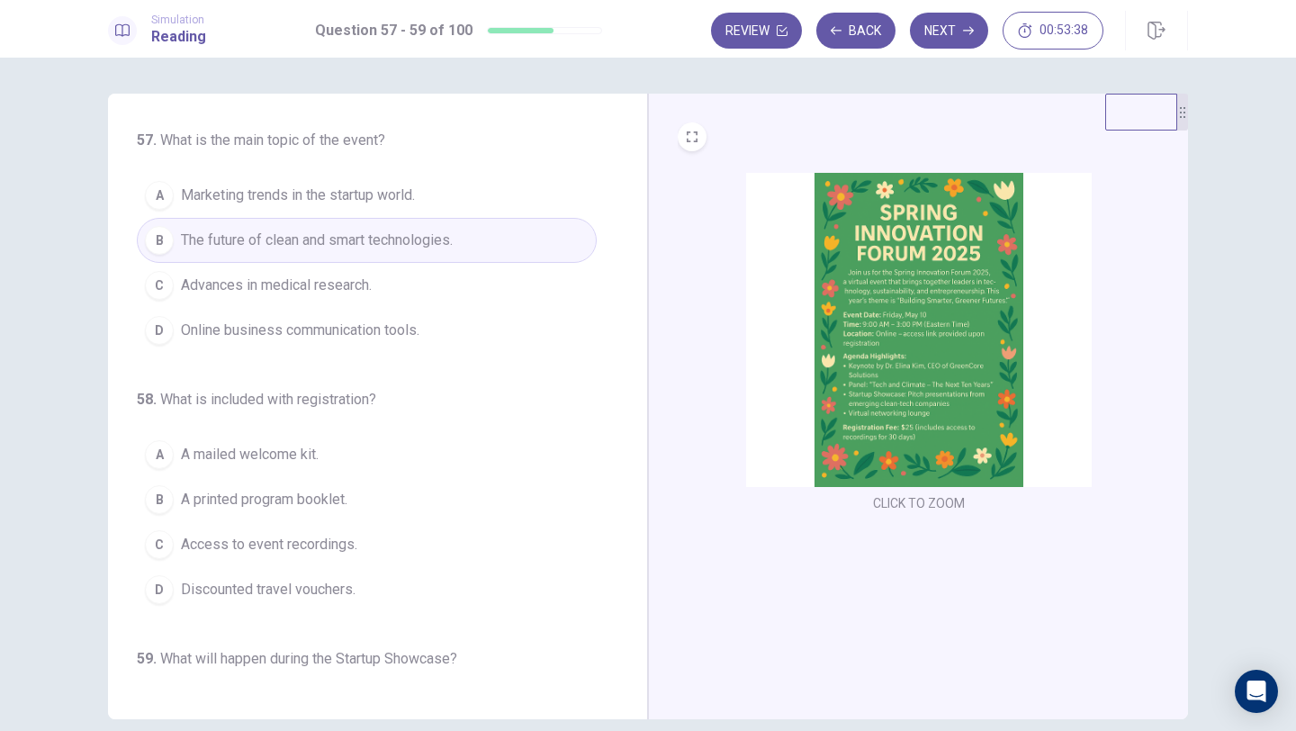
click at [813, 315] on img at bounding box center [919, 330] width 346 height 314
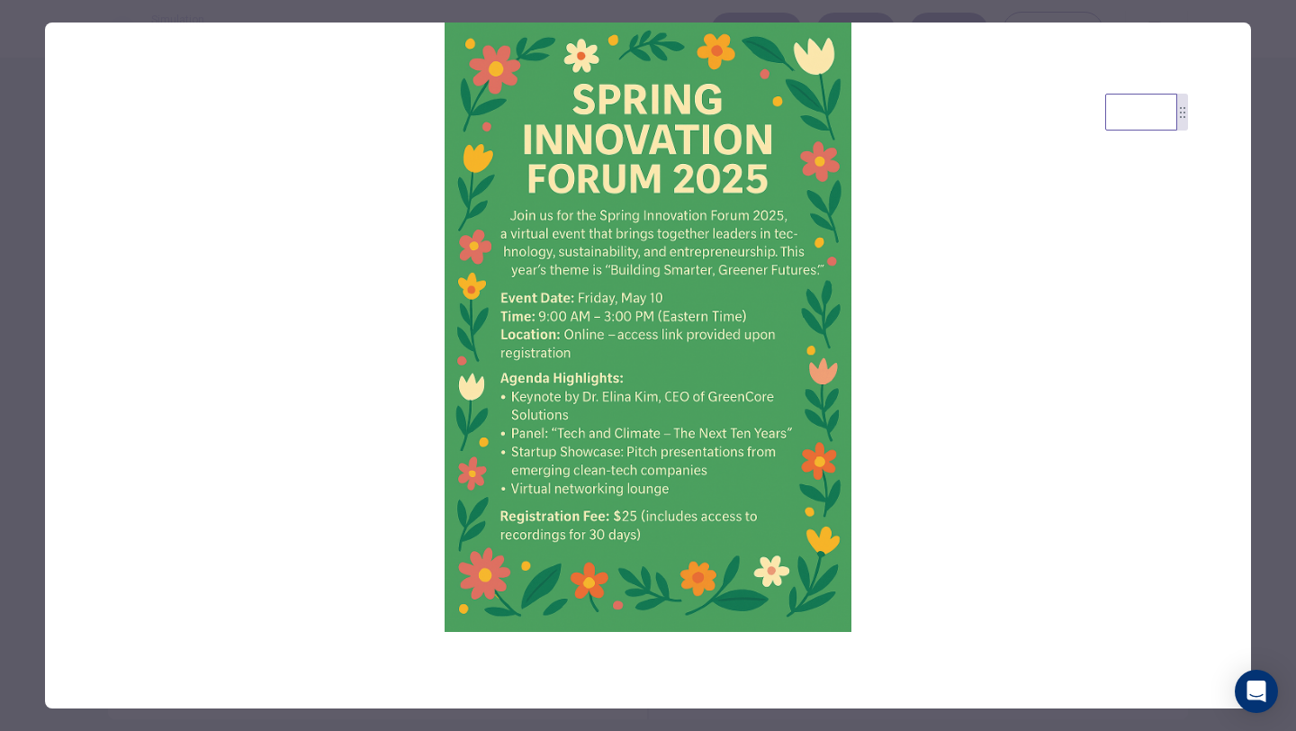
click at [0, 266] on div at bounding box center [648, 365] width 1296 height 731
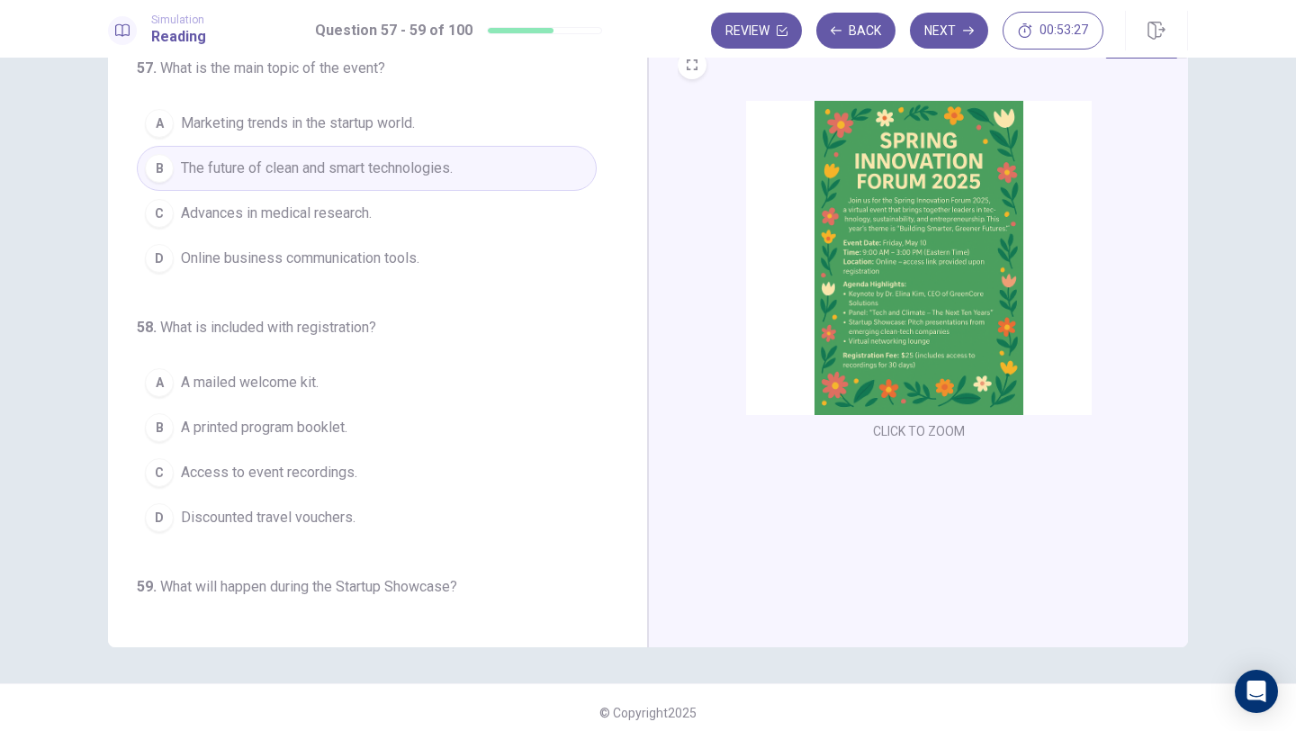
scroll to position [82, 0]
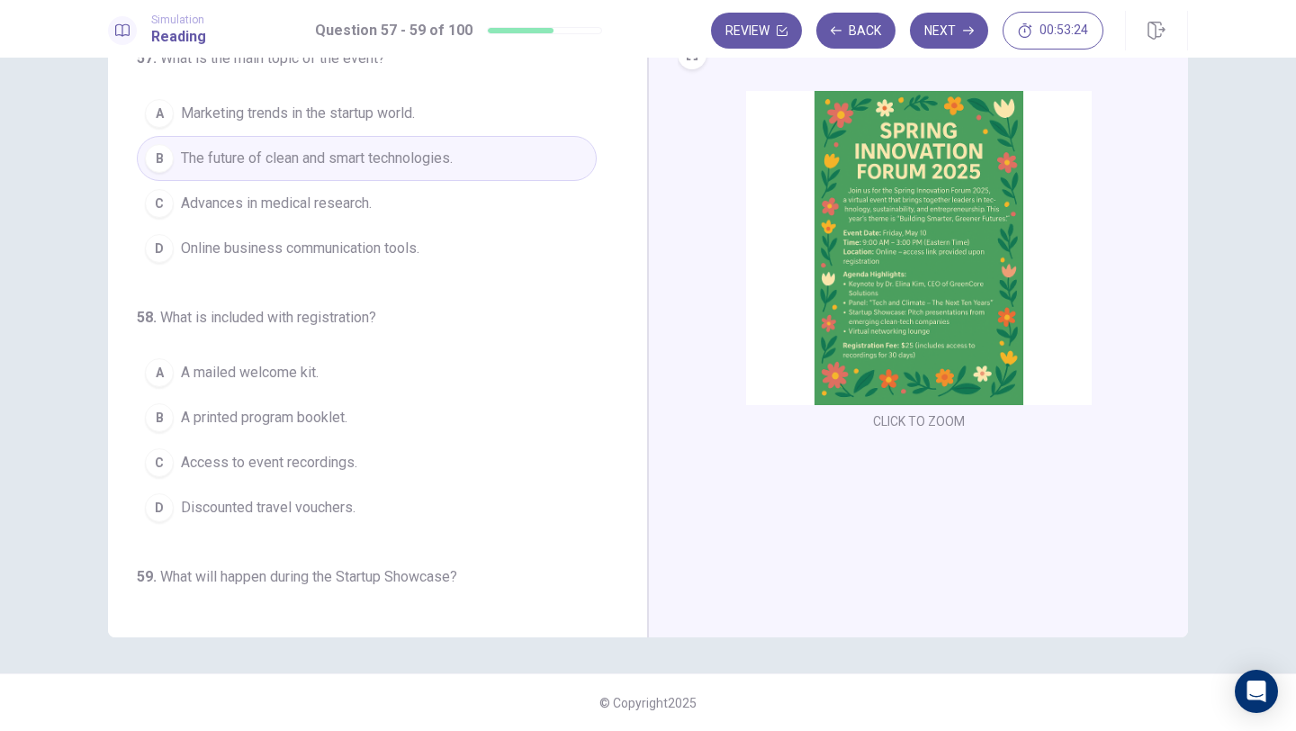
click at [831, 320] on img at bounding box center [919, 248] width 346 height 314
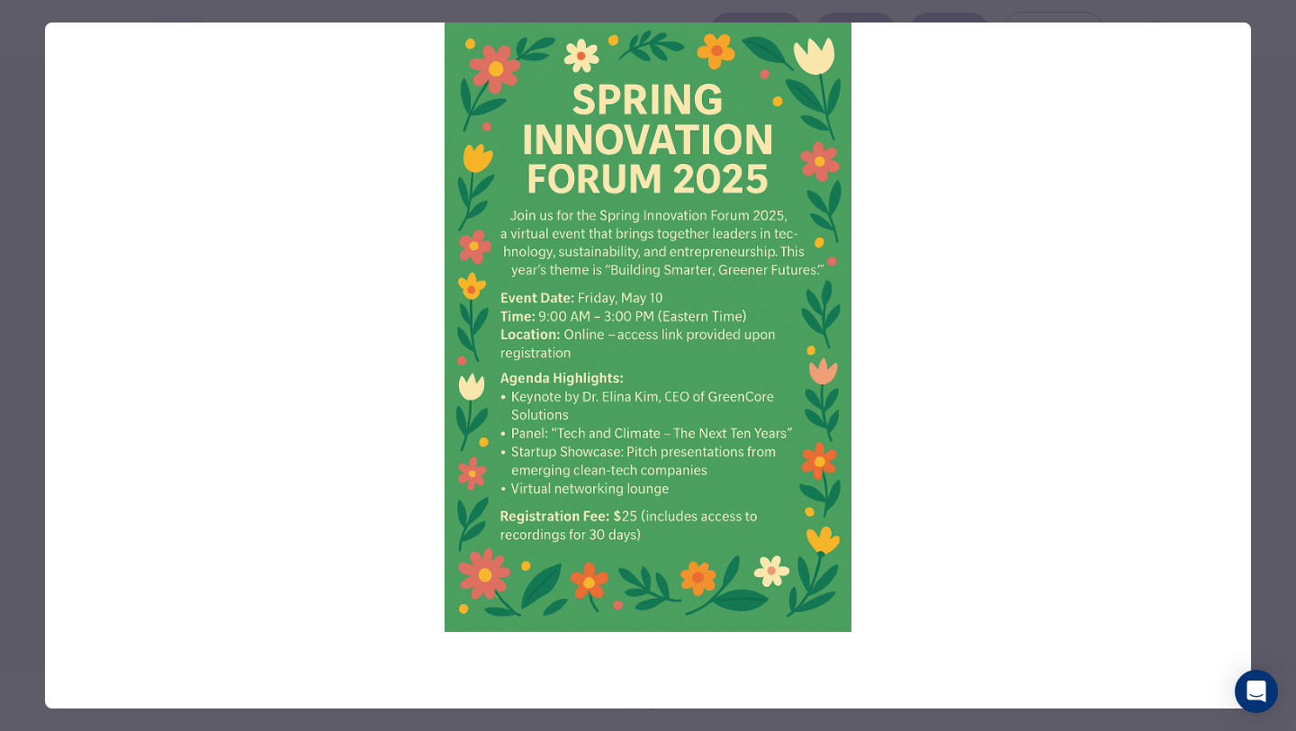
click at [31, 380] on div at bounding box center [648, 365] width 1296 height 731
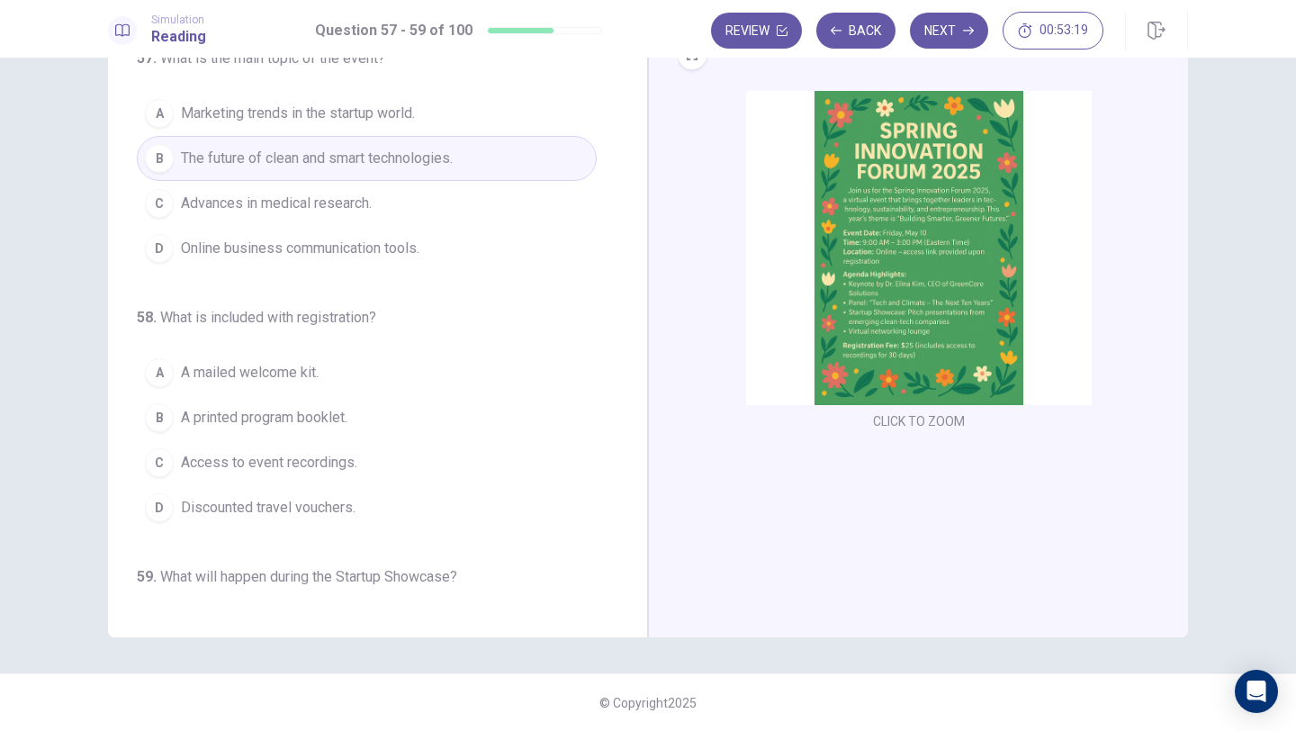
click at [161, 455] on div "C" at bounding box center [159, 462] width 29 height 29
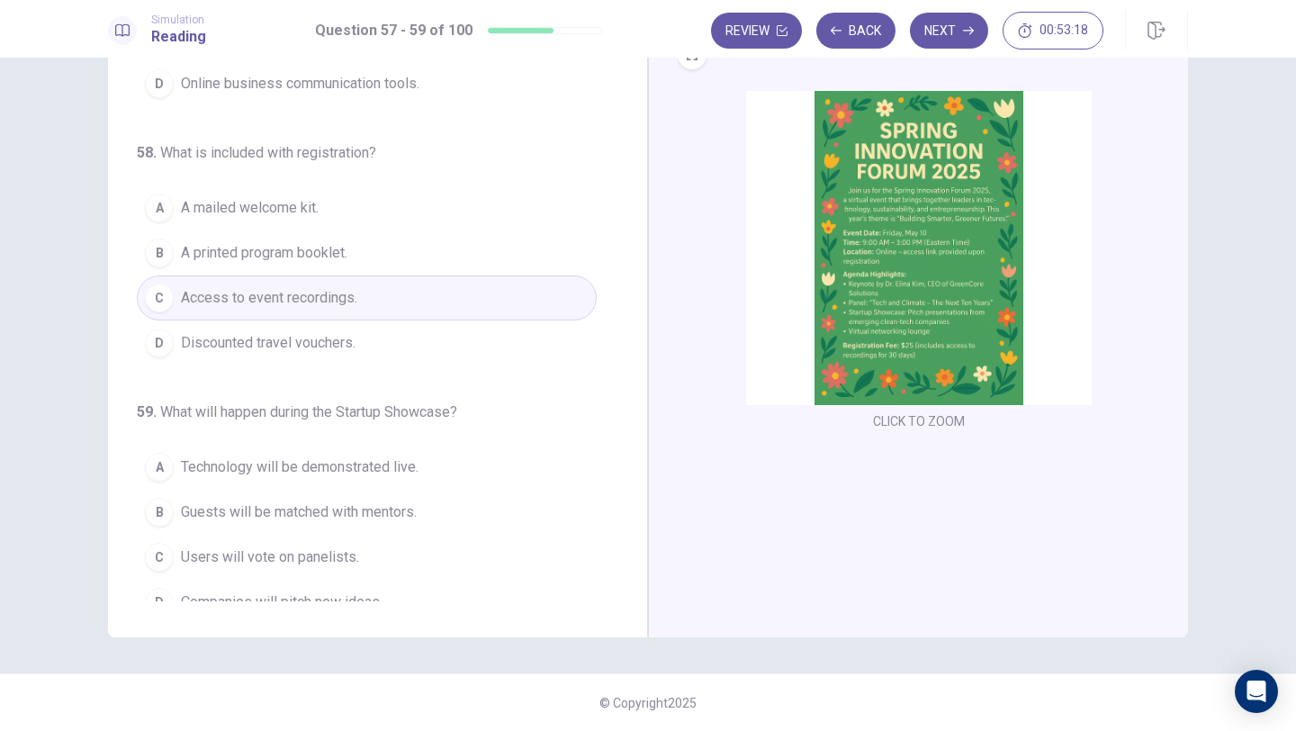
scroll to position [188, 0]
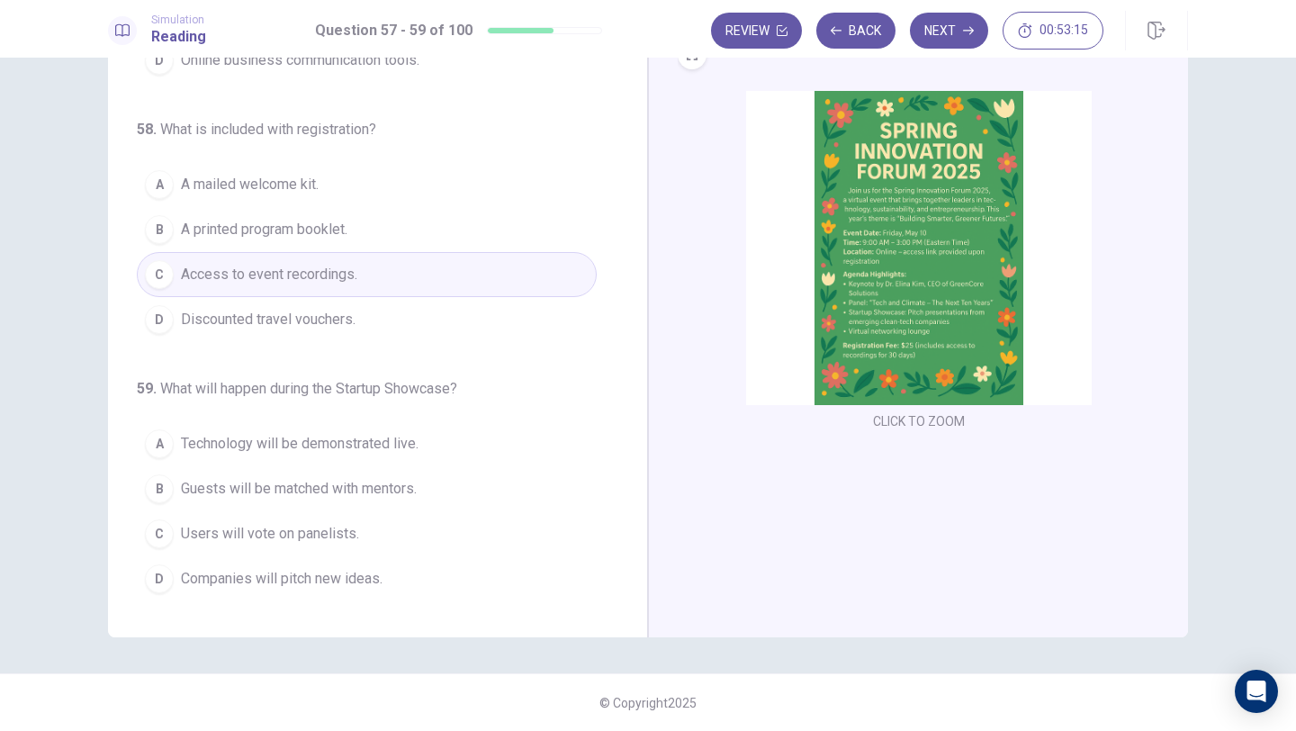
click at [877, 310] on img at bounding box center [919, 248] width 346 height 314
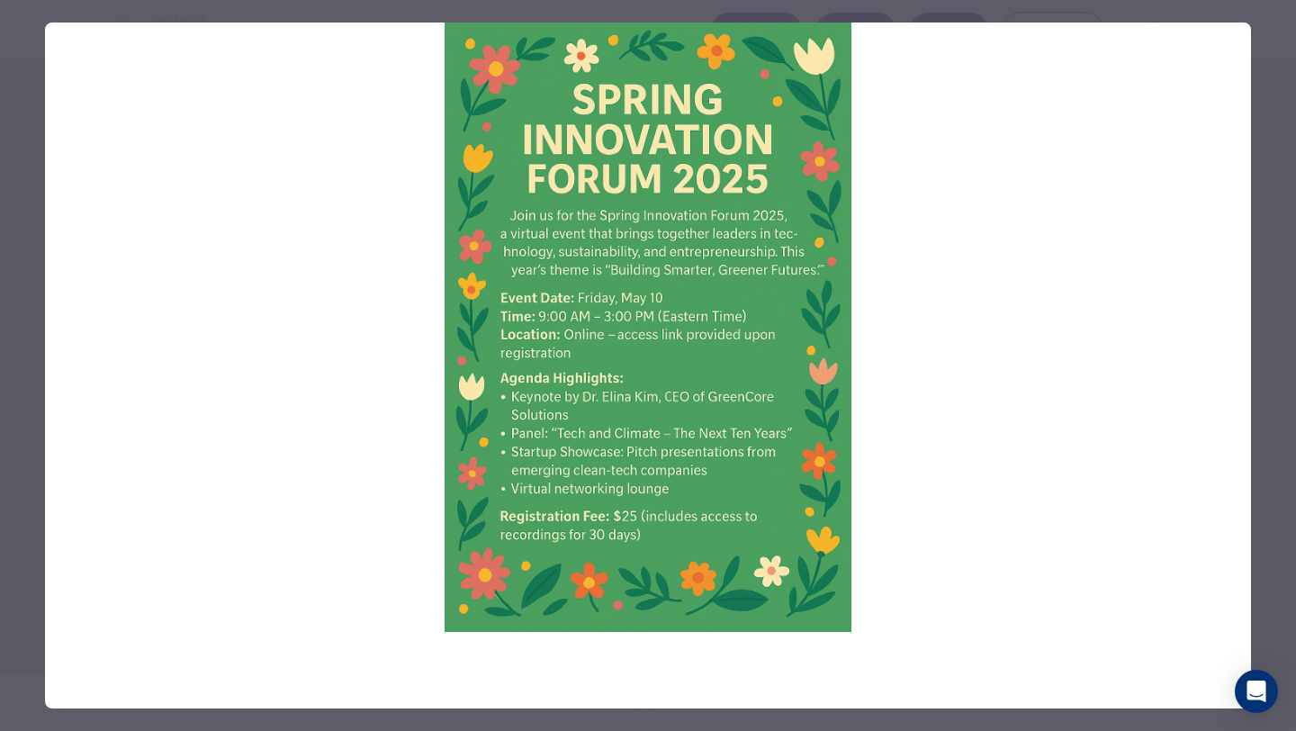
click at [29, 337] on div at bounding box center [648, 365] width 1296 height 731
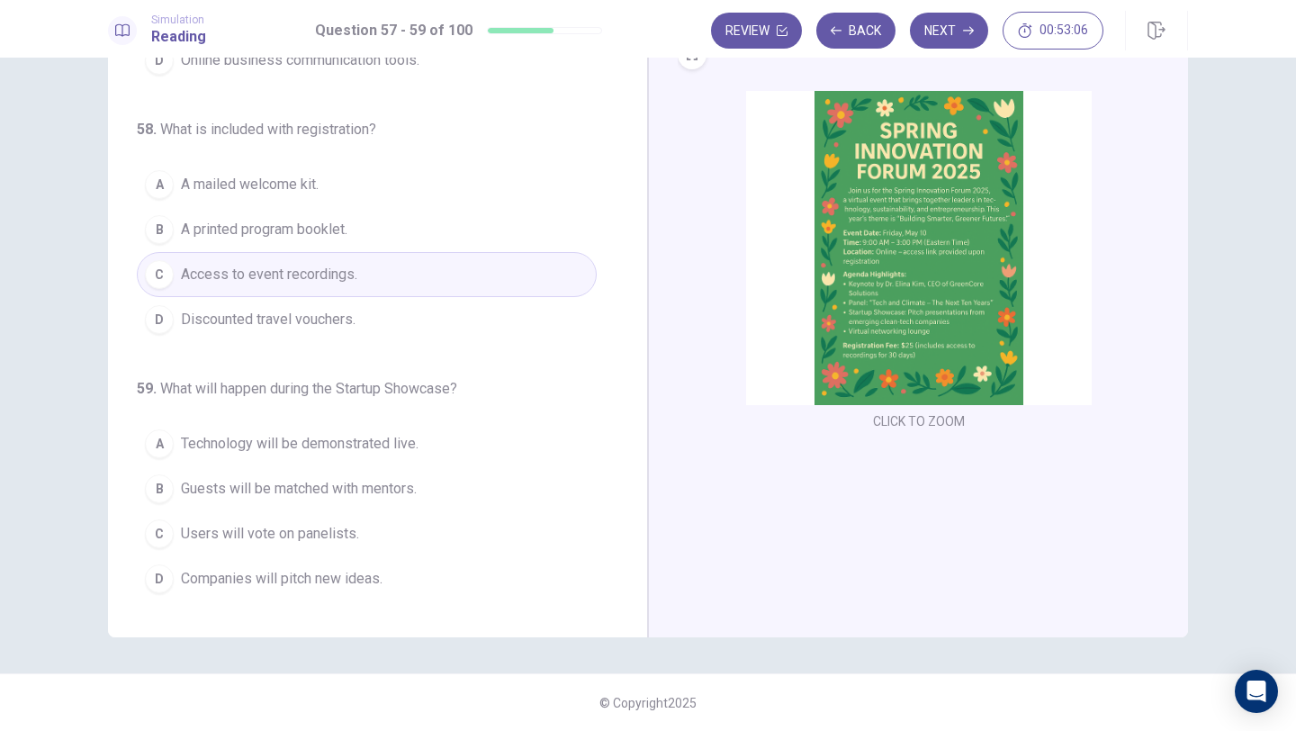
click at [300, 578] on span "Companies will pitch new ideas." at bounding box center [282, 579] width 202 height 22
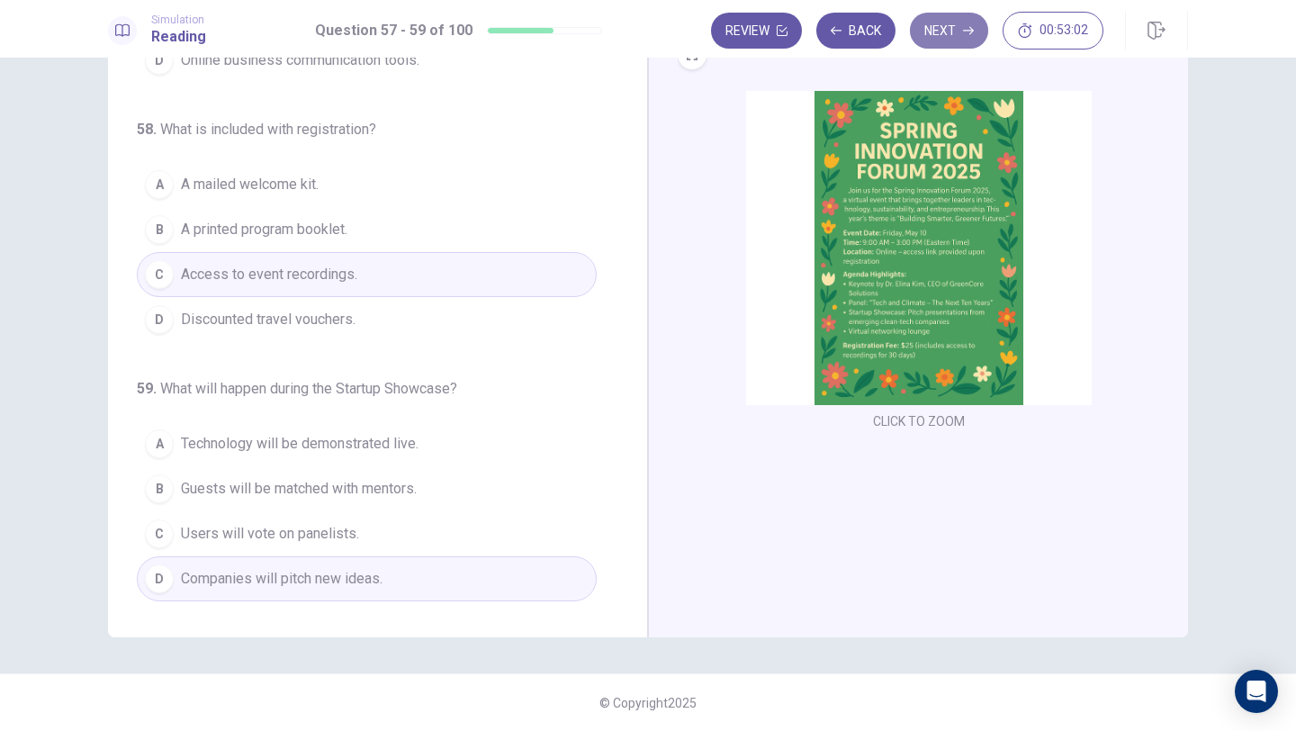
click at [939, 35] on button "Next" at bounding box center [949, 31] width 78 height 36
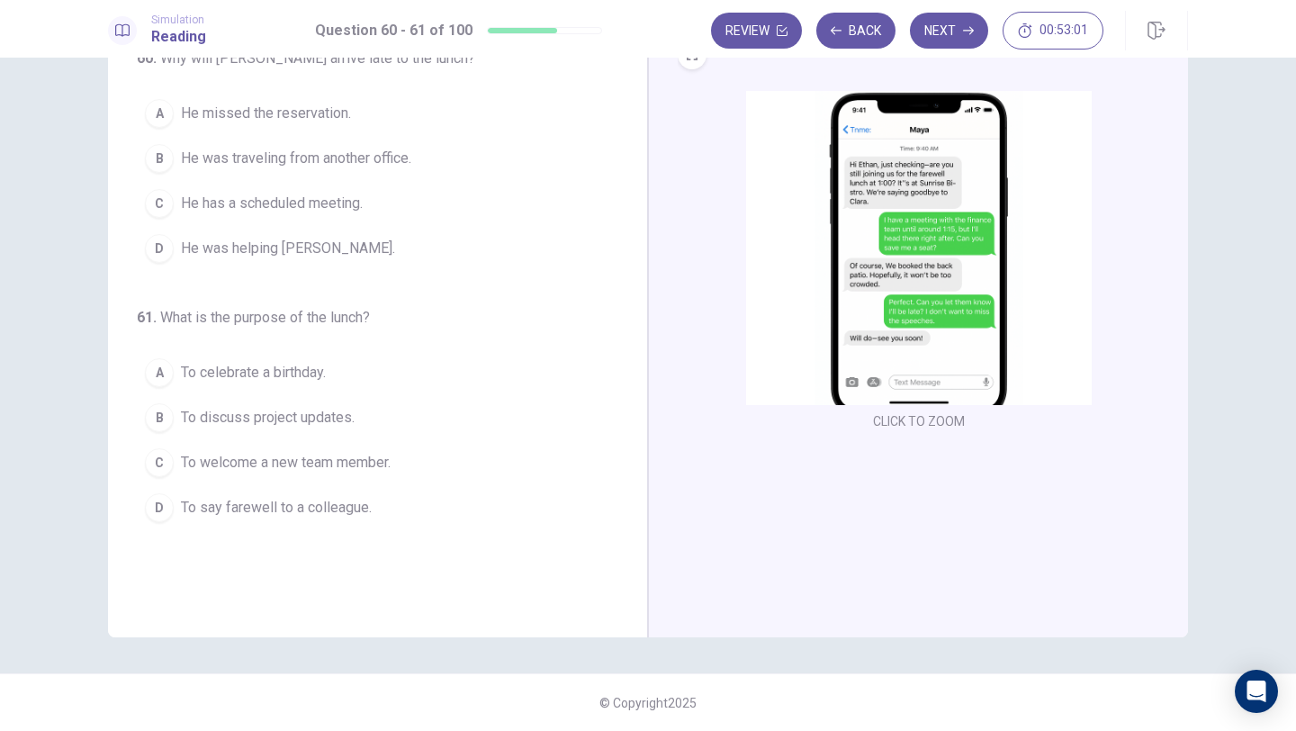
scroll to position [0, 0]
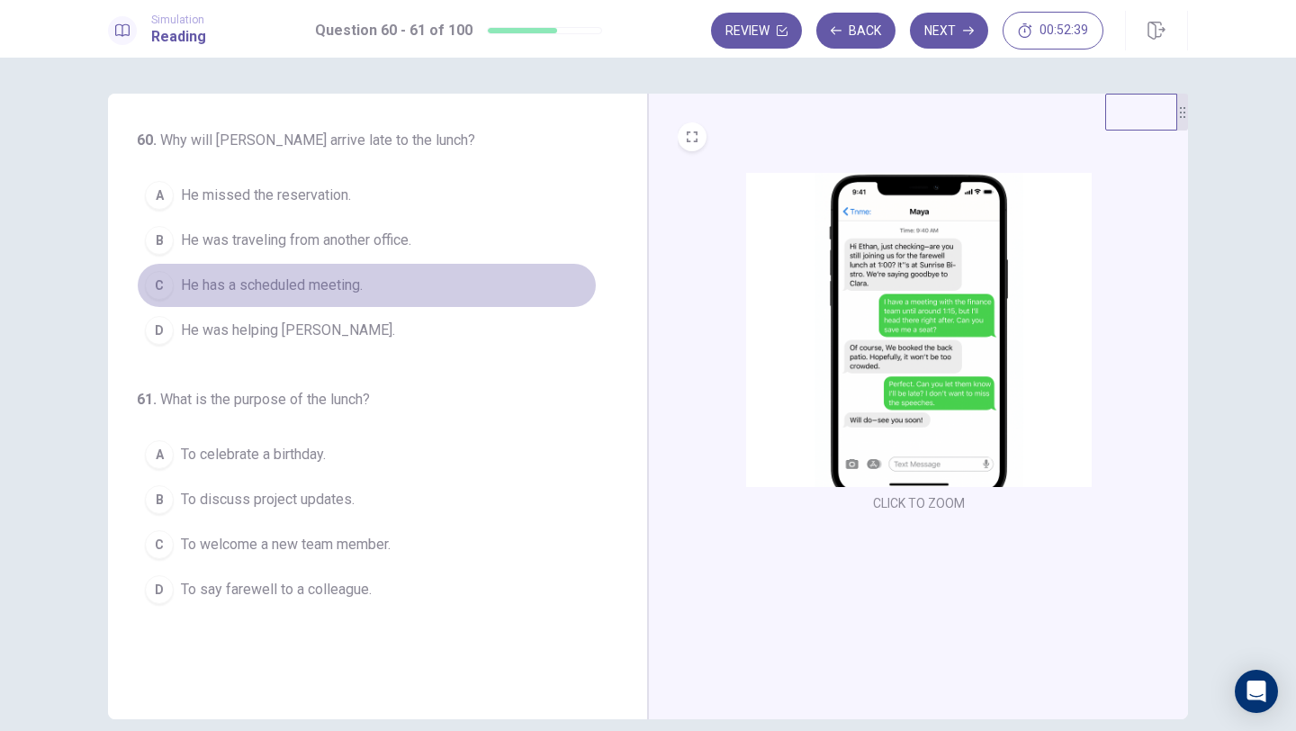
click at [240, 290] on span "He has a scheduled meeting." at bounding box center [272, 285] width 182 height 22
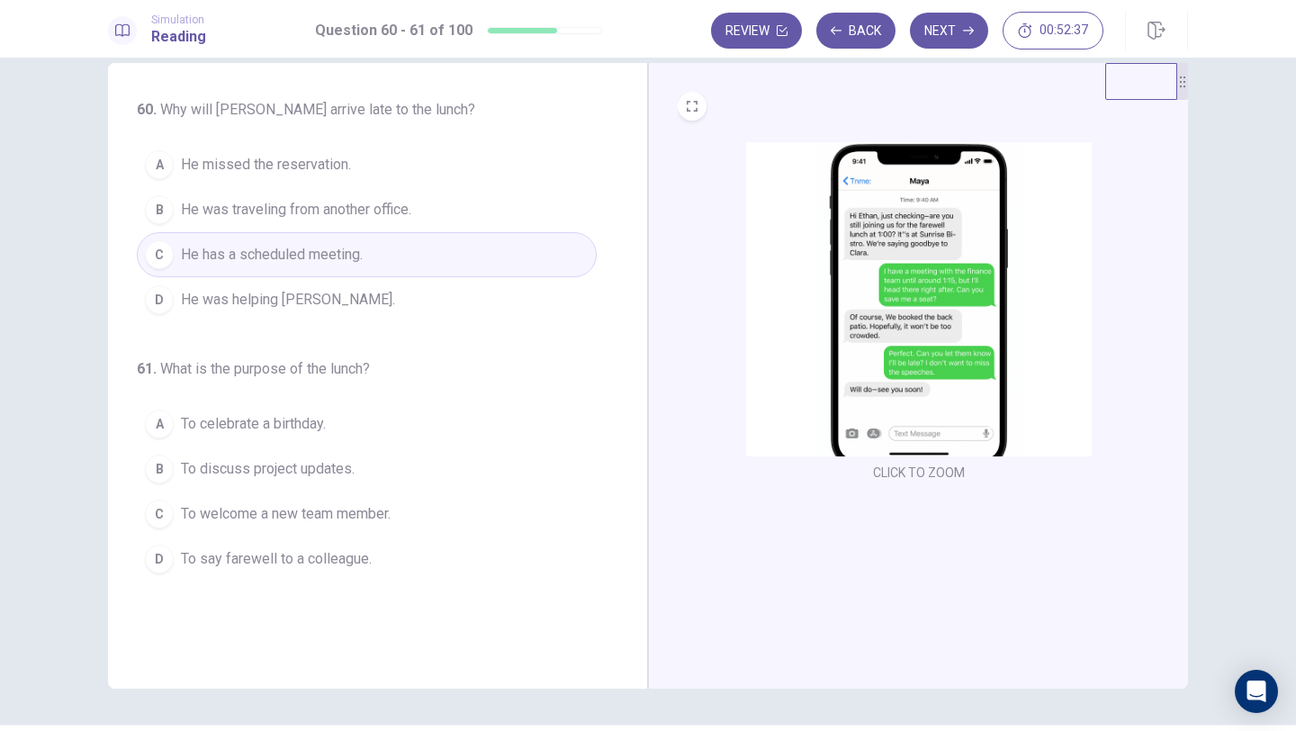
scroll to position [33, 0]
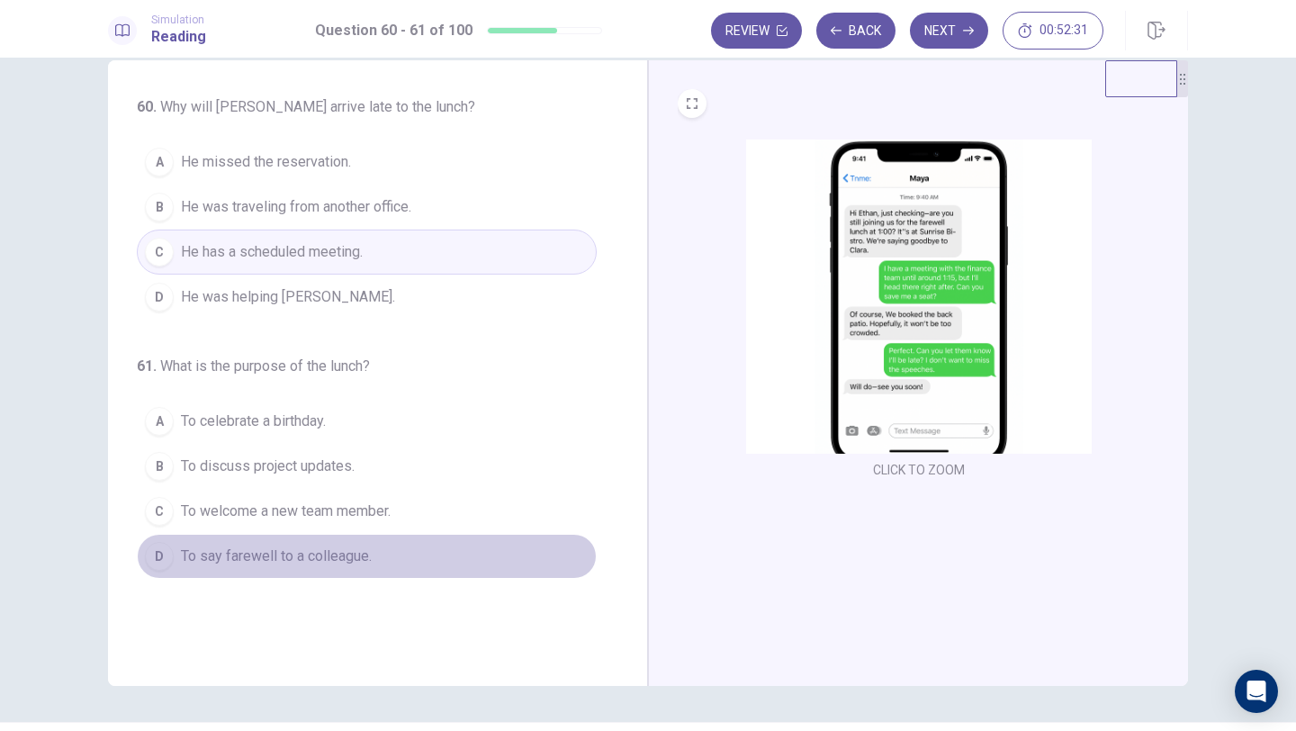
click at [238, 559] on span "To say farewell to a colleague." at bounding box center [276, 556] width 191 height 22
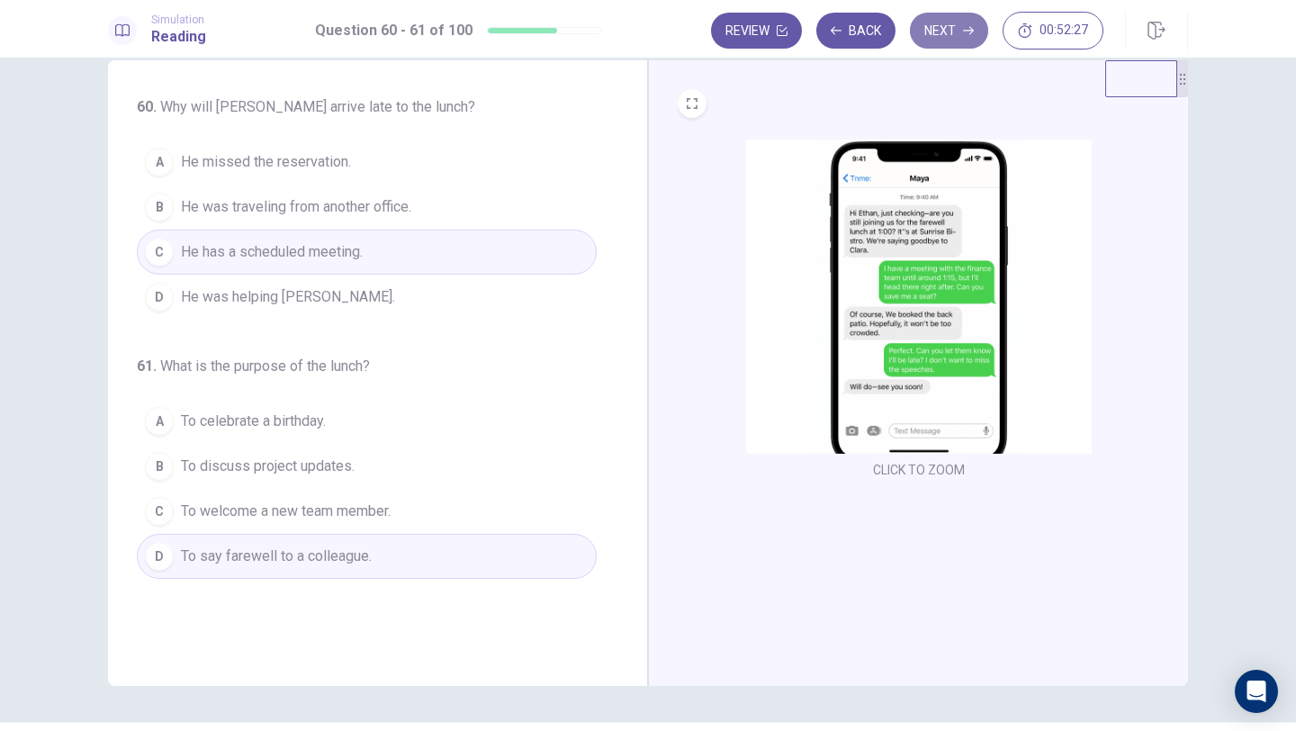
click at [936, 37] on button "Next" at bounding box center [949, 31] width 78 height 36
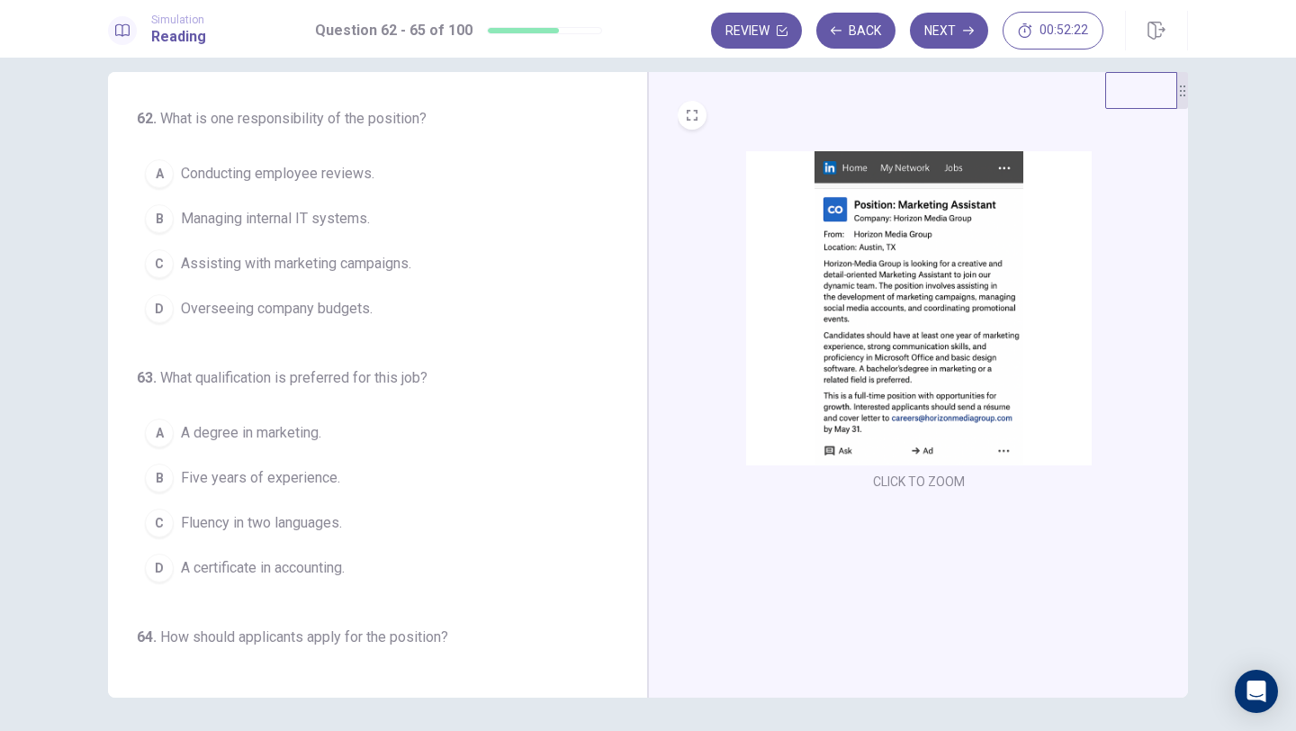
scroll to position [21, 0]
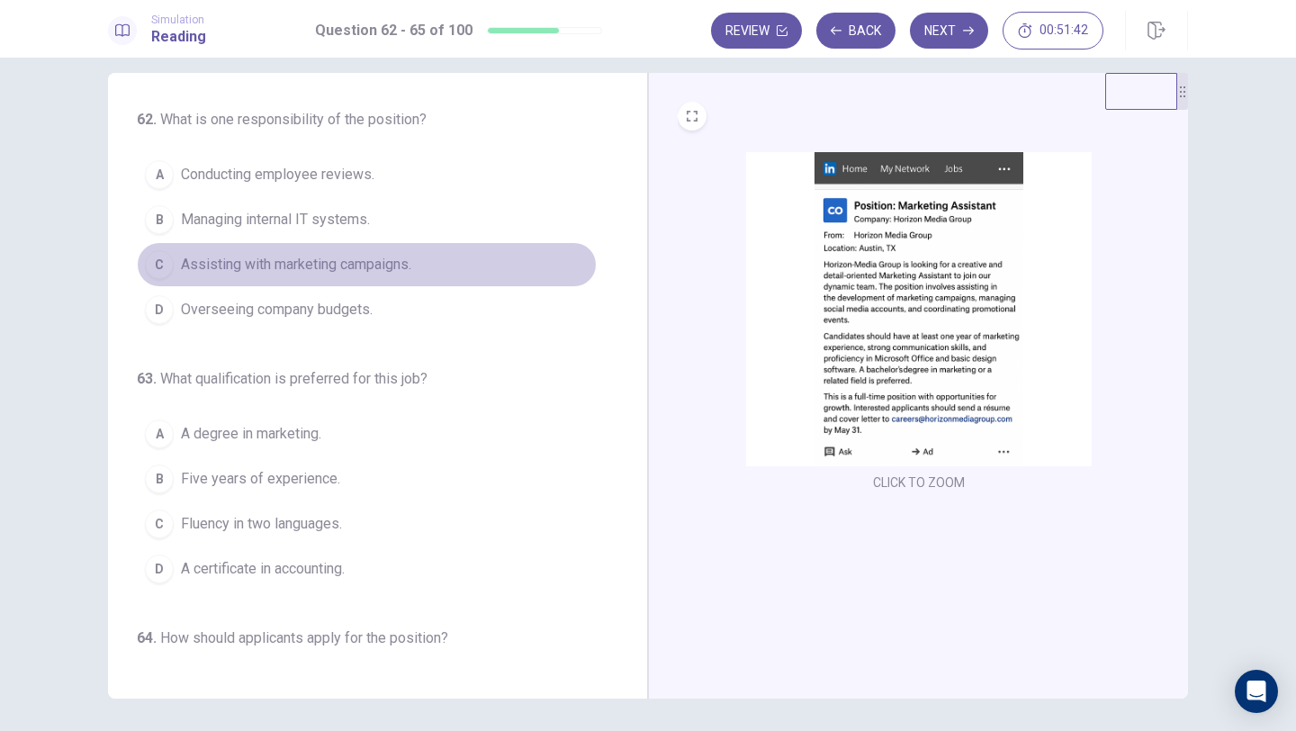
click at [304, 262] on span "Assisting with marketing campaigns." at bounding box center [296, 265] width 230 height 22
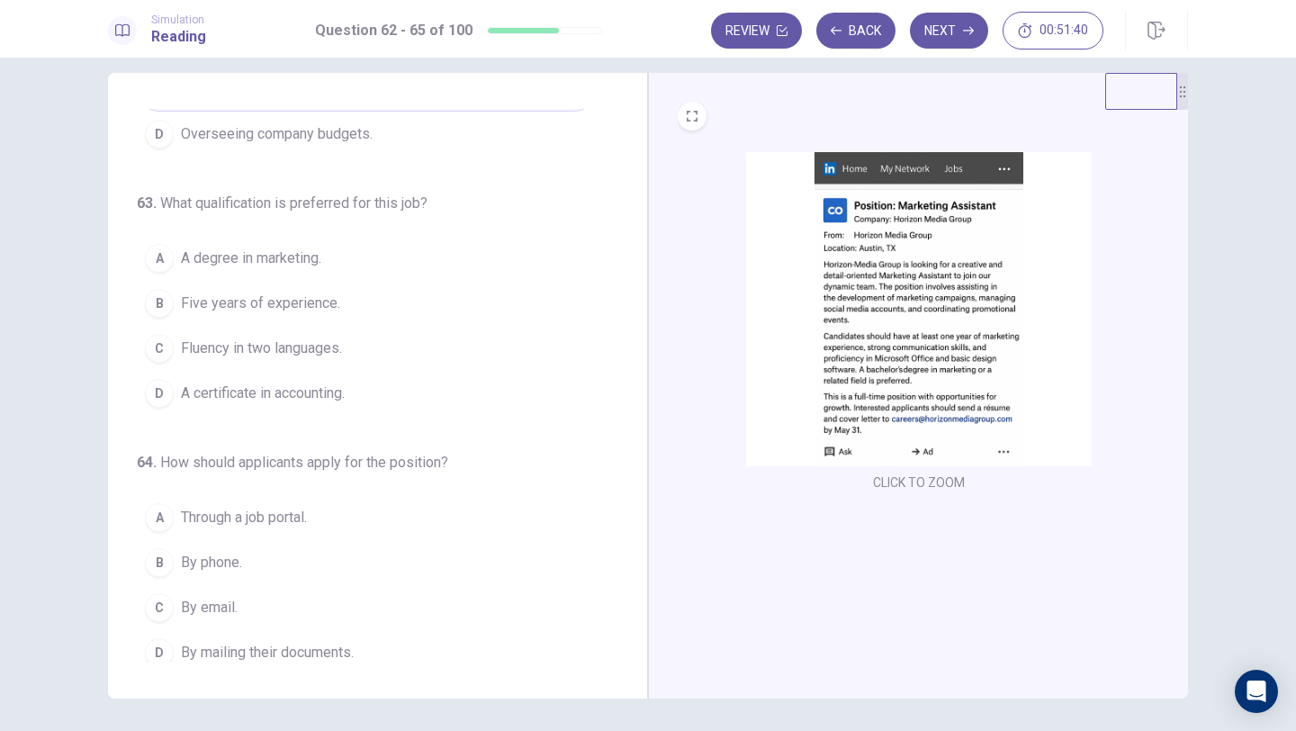
scroll to position [187, 0]
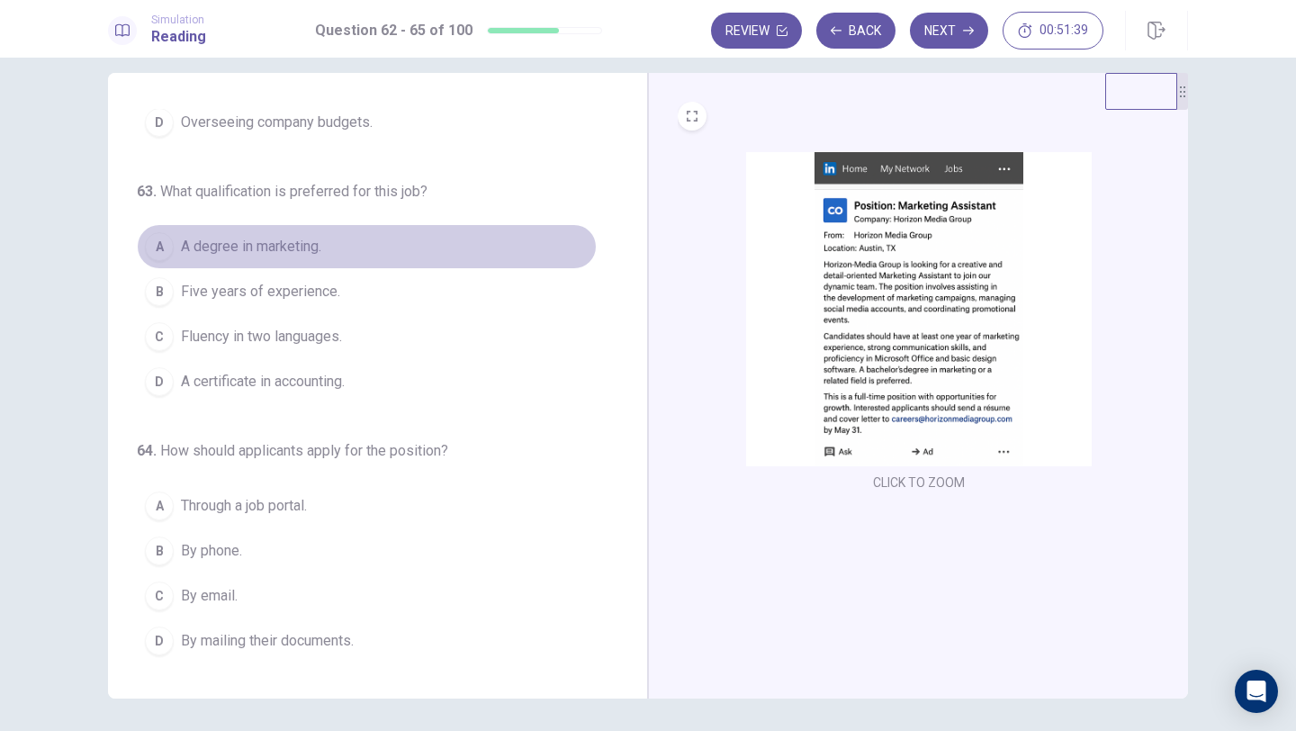
click at [277, 243] on span "A degree in marketing." at bounding box center [251, 247] width 140 height 22
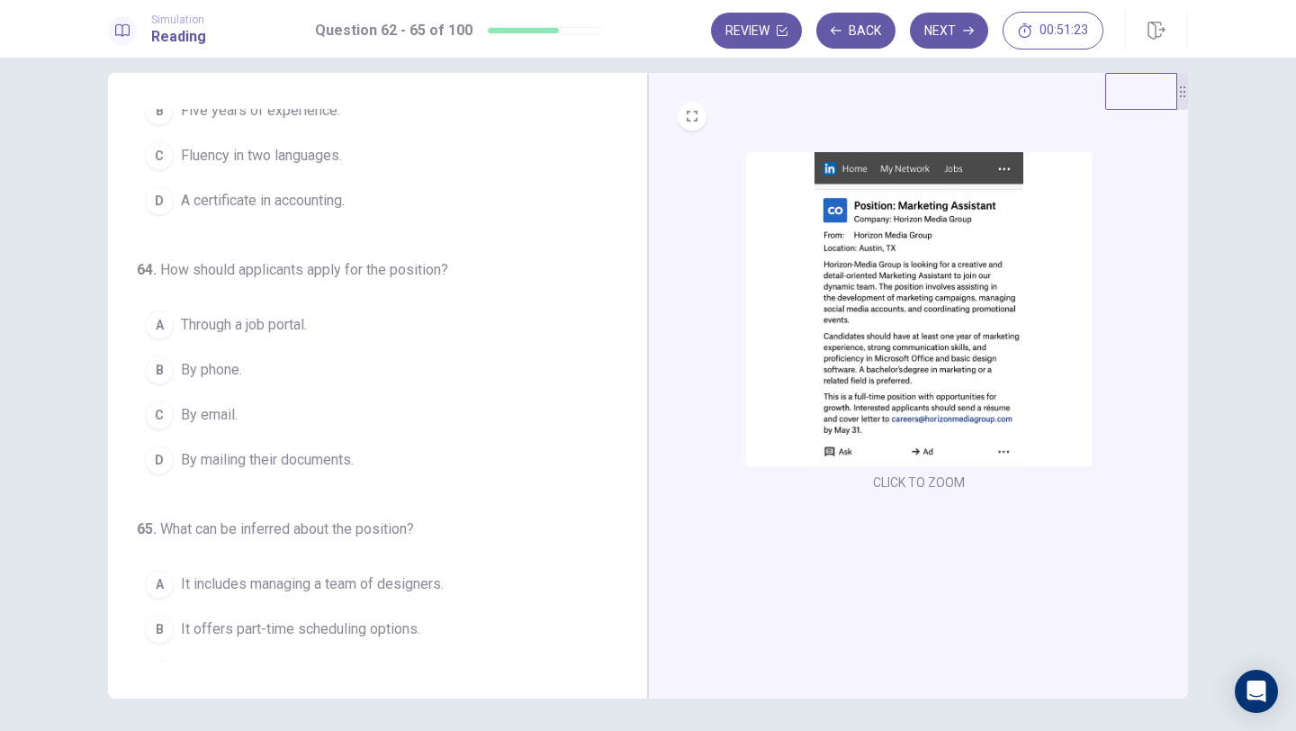
scroll to position [374, 0]
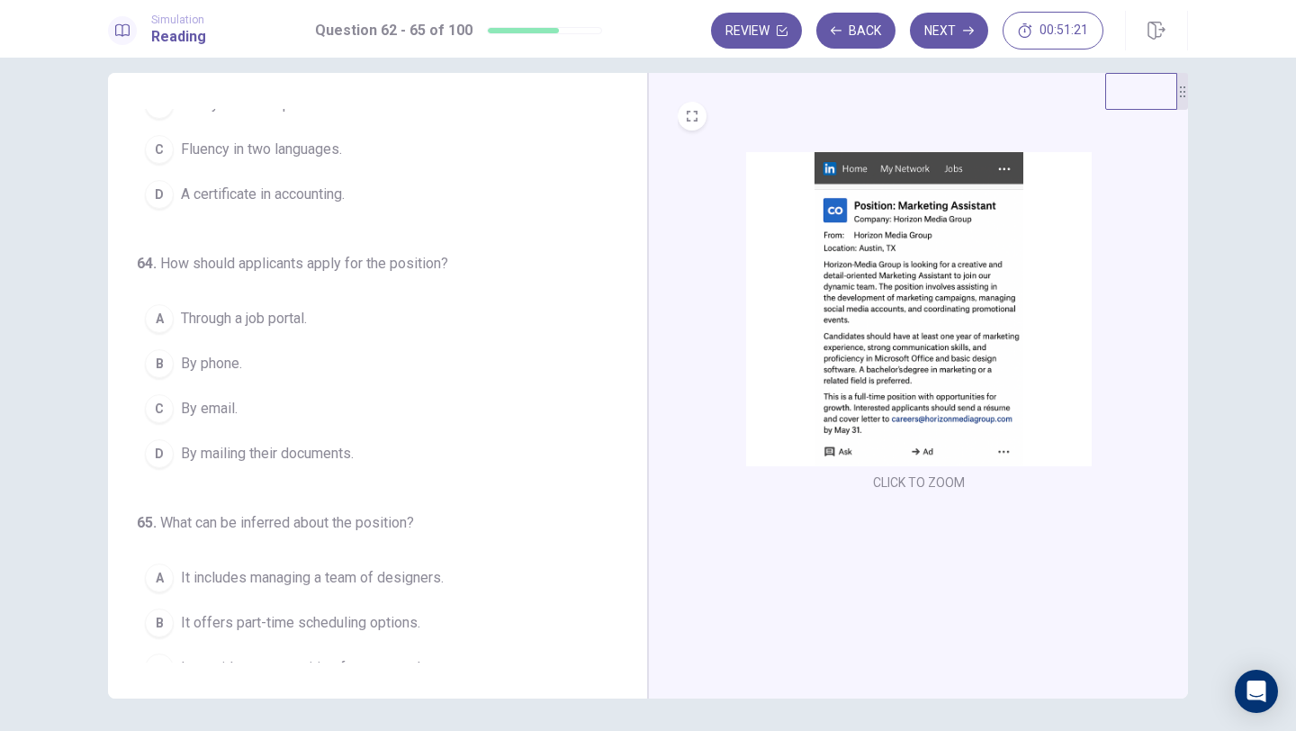
click at [287, 461] on span "By mailing their documents." at bounding box center [267, 454] width 173 height 22
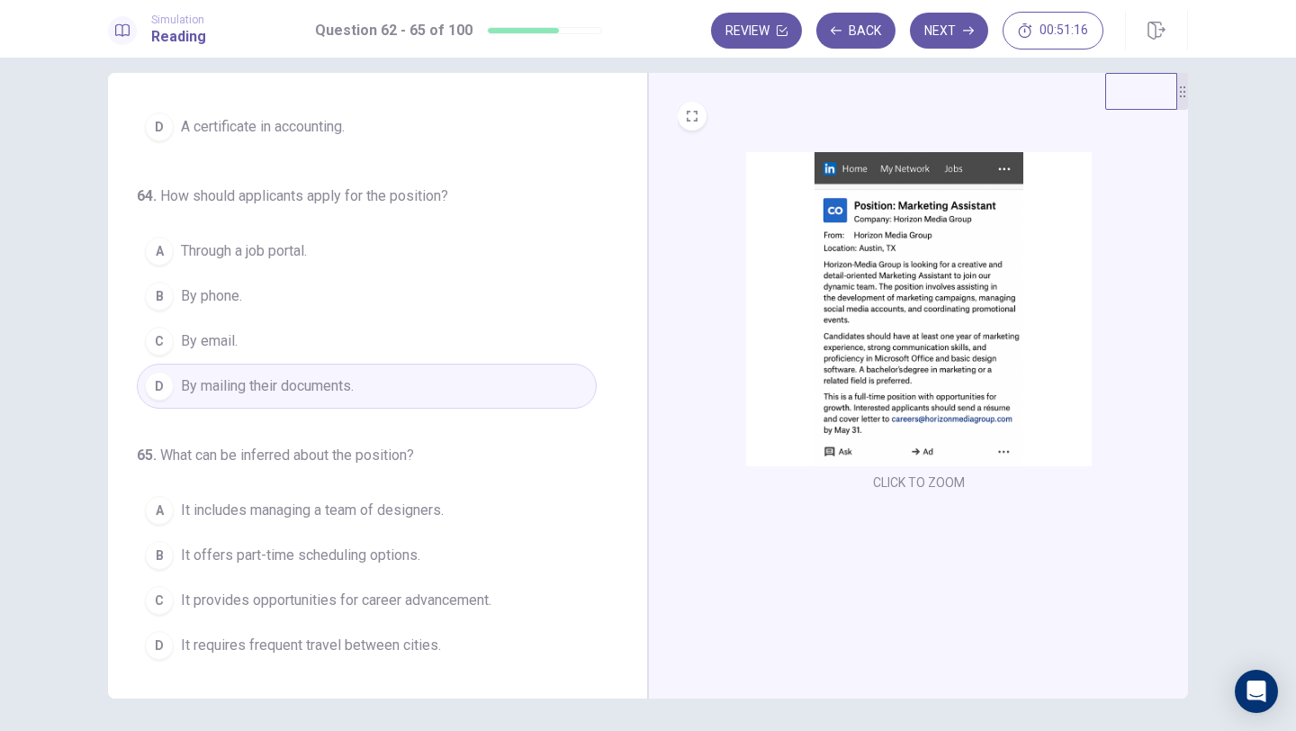
scroll to position [445, 0]
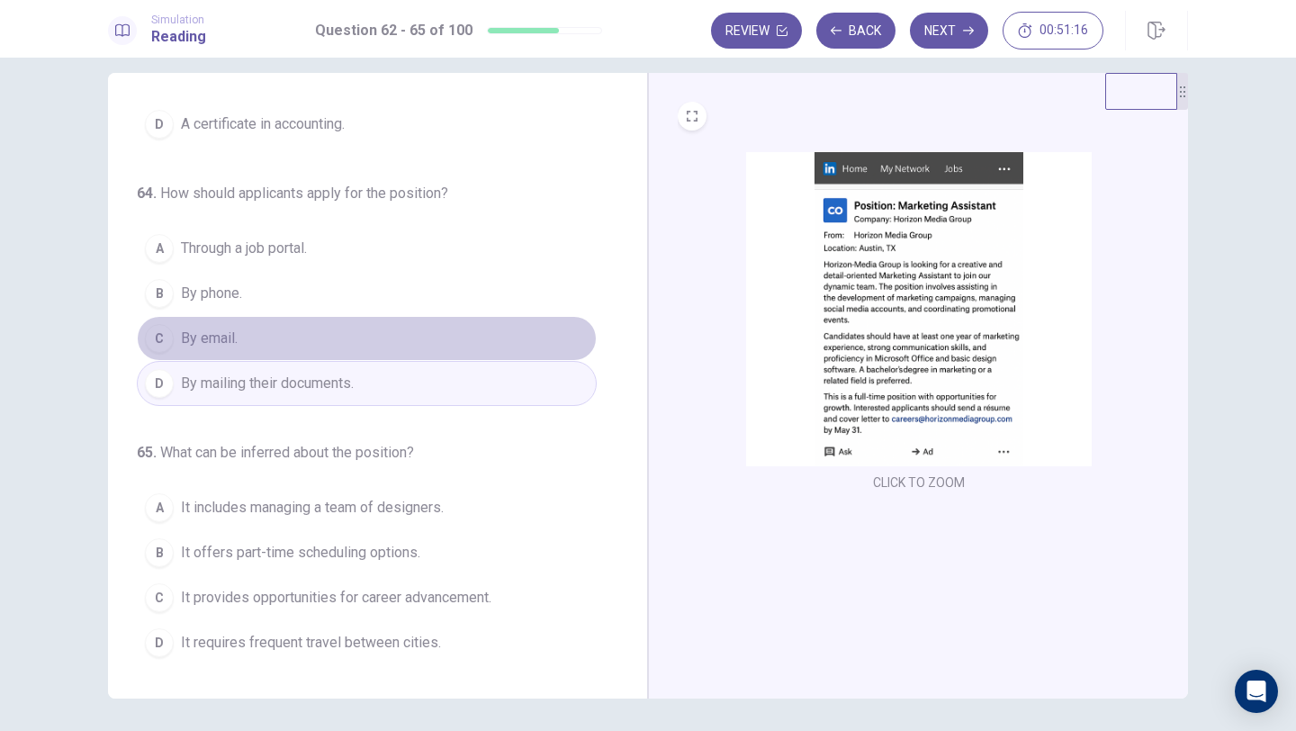
click at [348, 338] on button "C By email." at bounding box center [367, 338] width 460 height 45
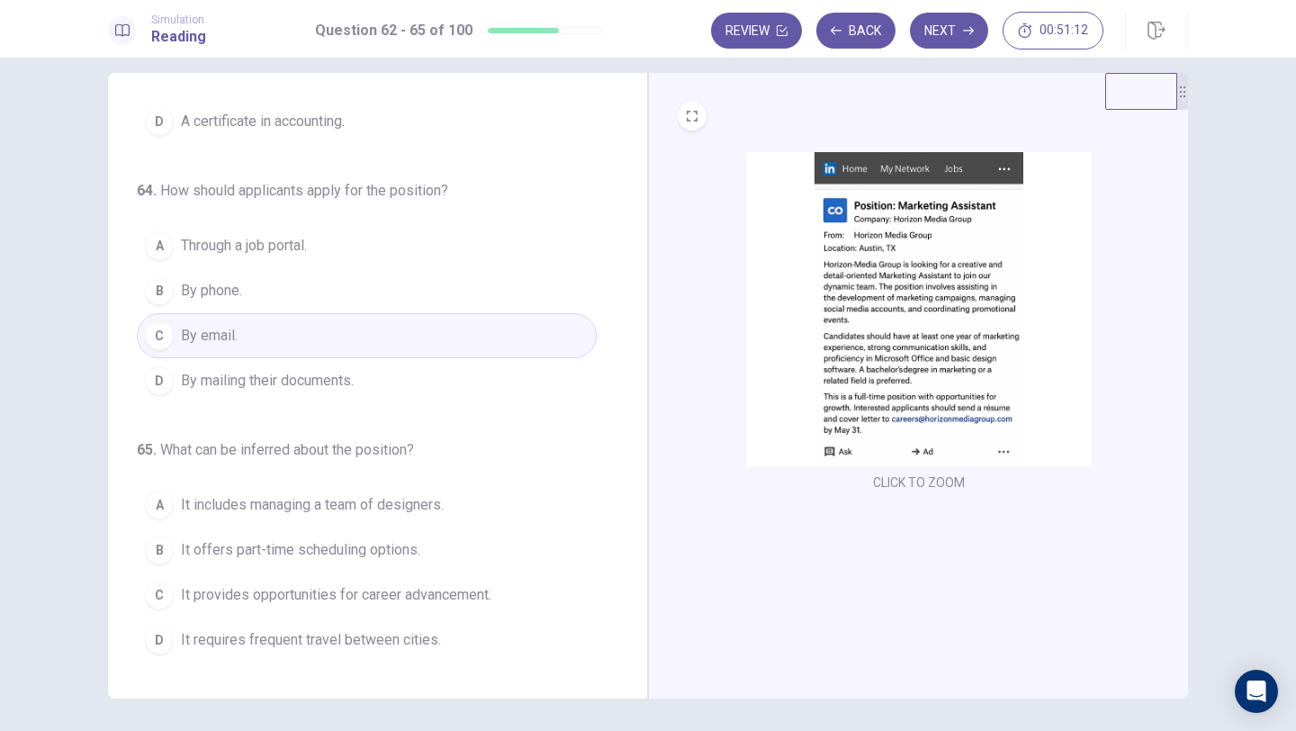
scroll to position [82, 0]
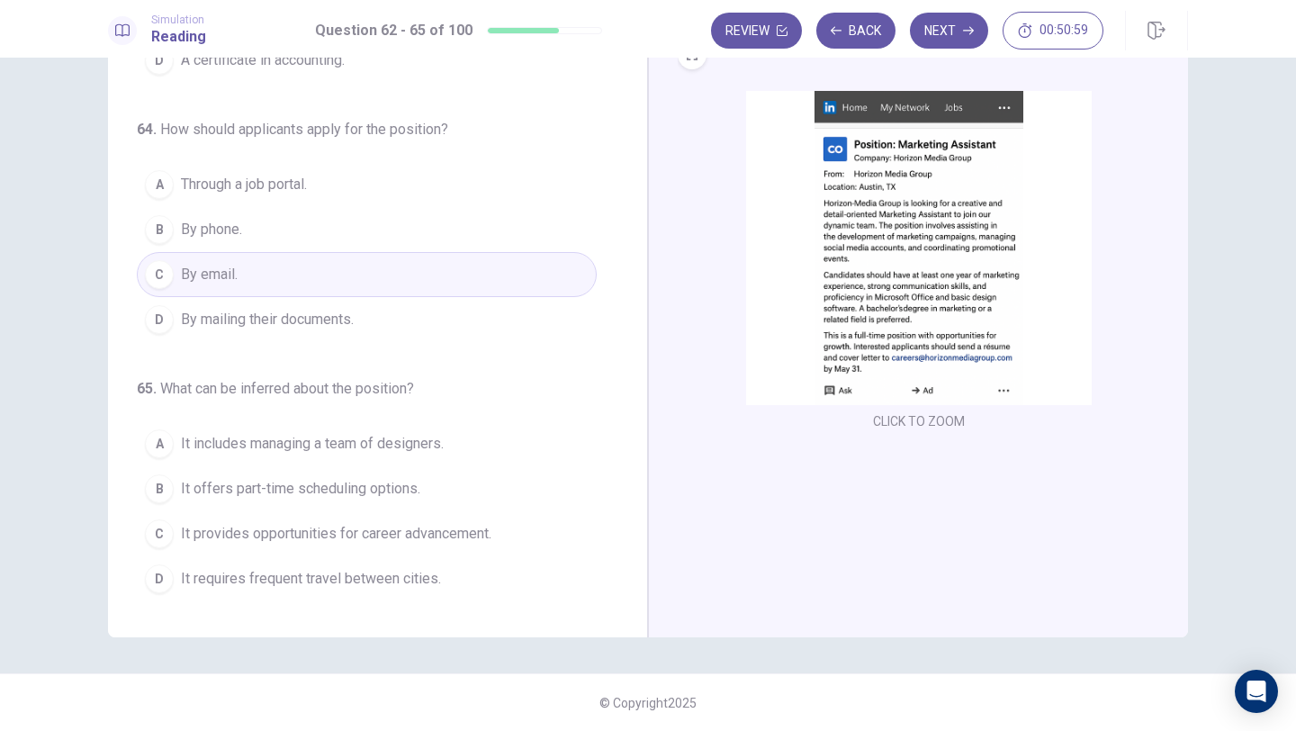
click at [395, 526] on span "It provides opportunities for career advancement." at bounding box center [336, 534] width 310 height 22
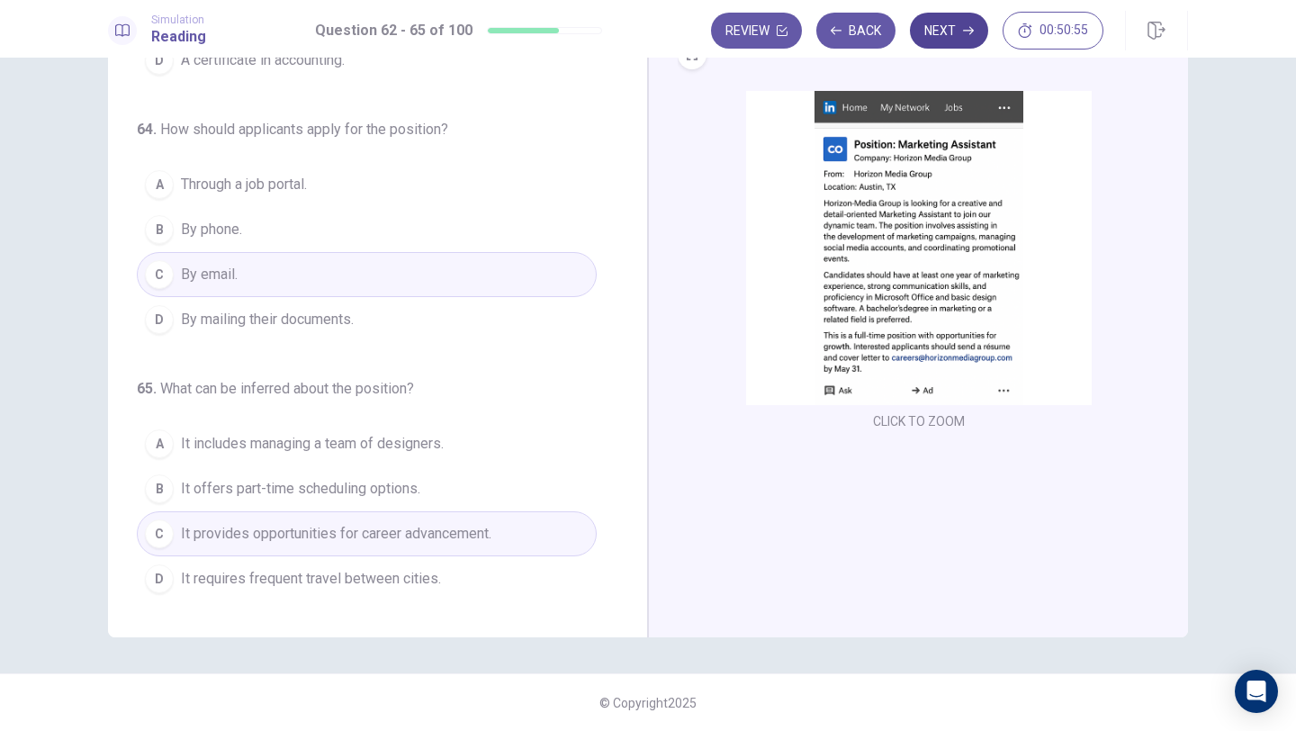
click at [965, 36] on button "Next" at bounding box center [949, 31] width 78 height 36
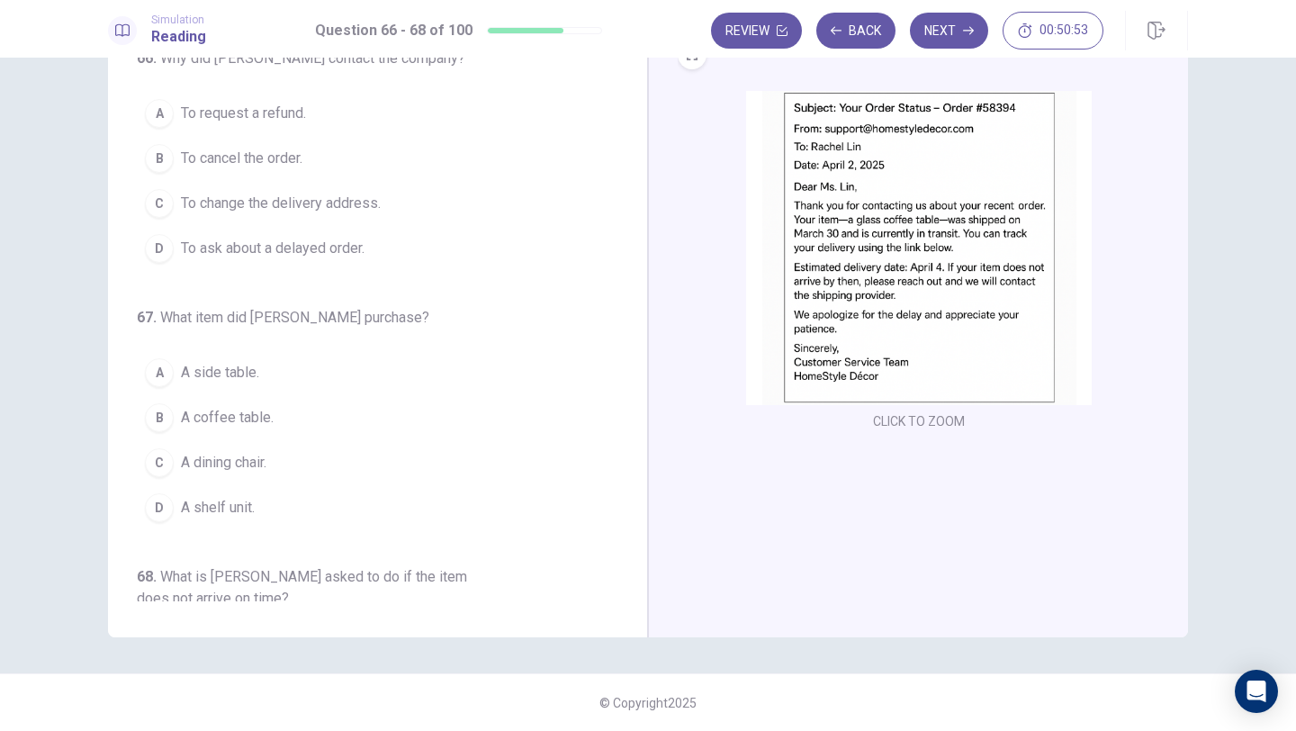
scroll to position [0, 0]
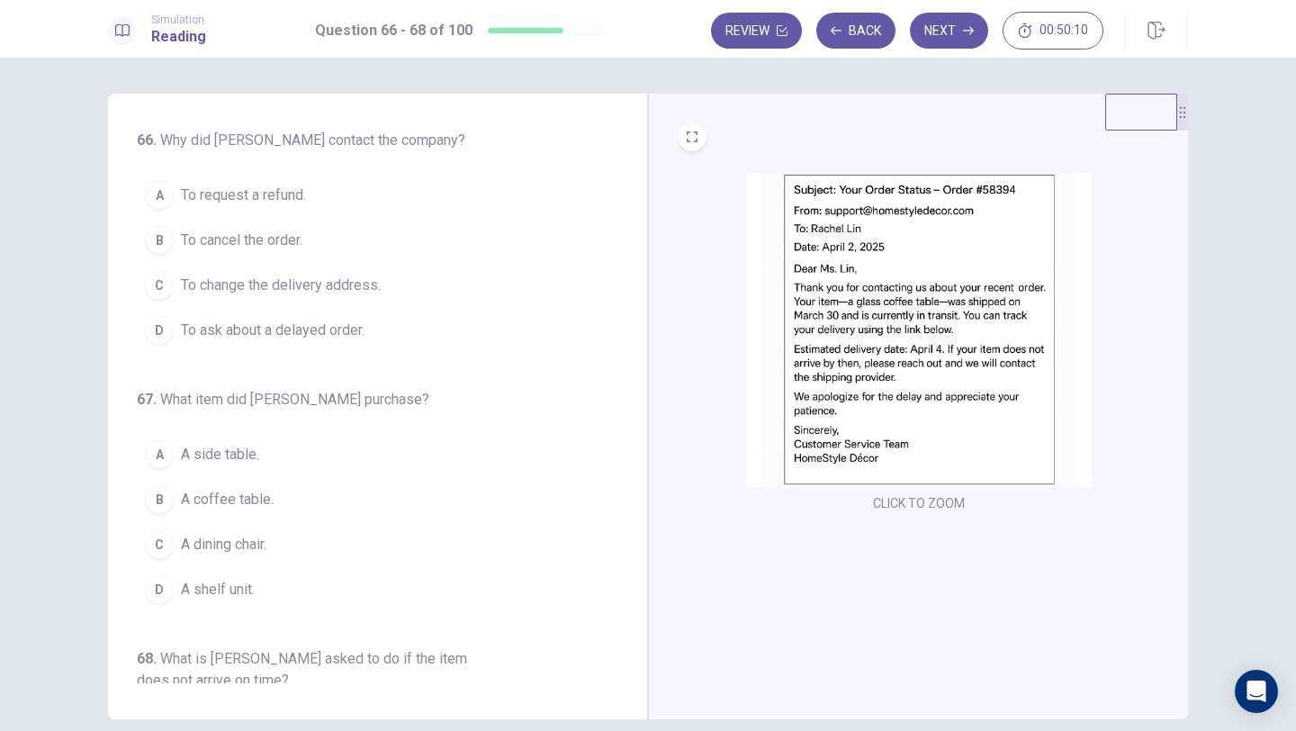
click at [229, 332] on span "To ask about a delayed order." at bounding box center [273, 330] width 184 height 22
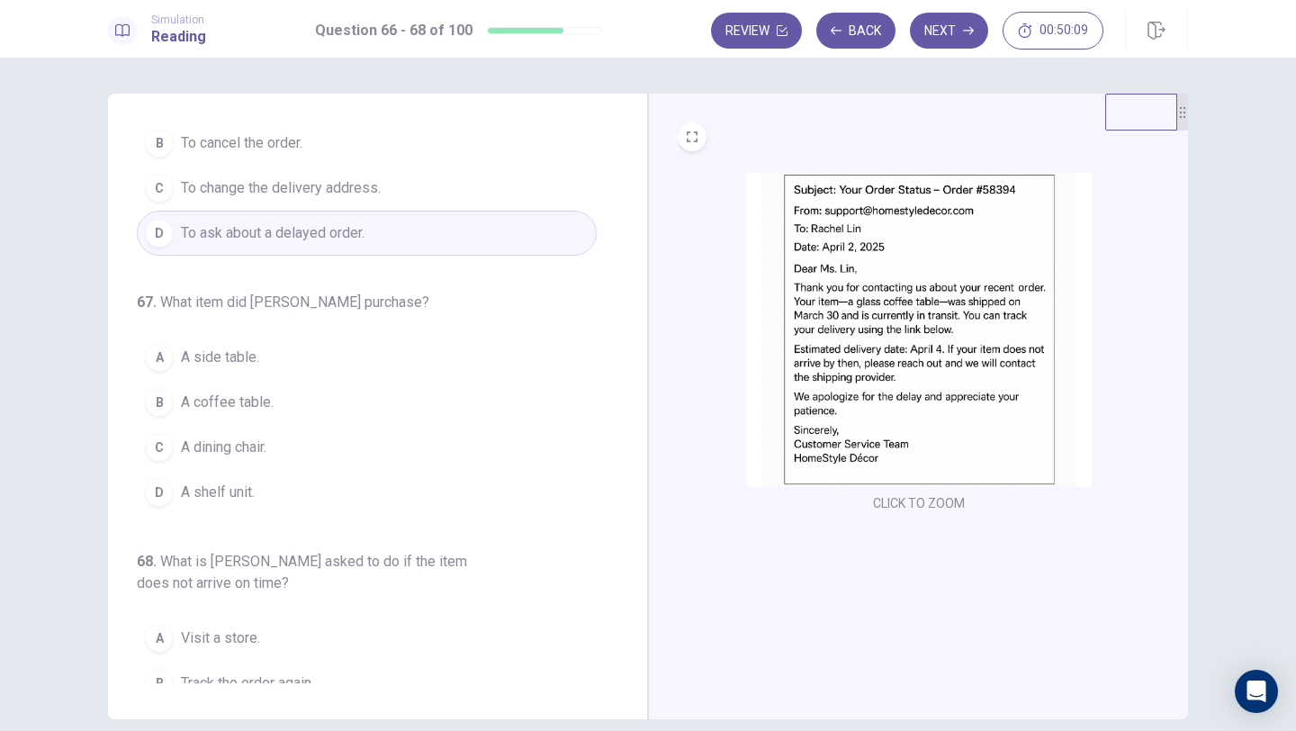
scroll to position [111, 0]
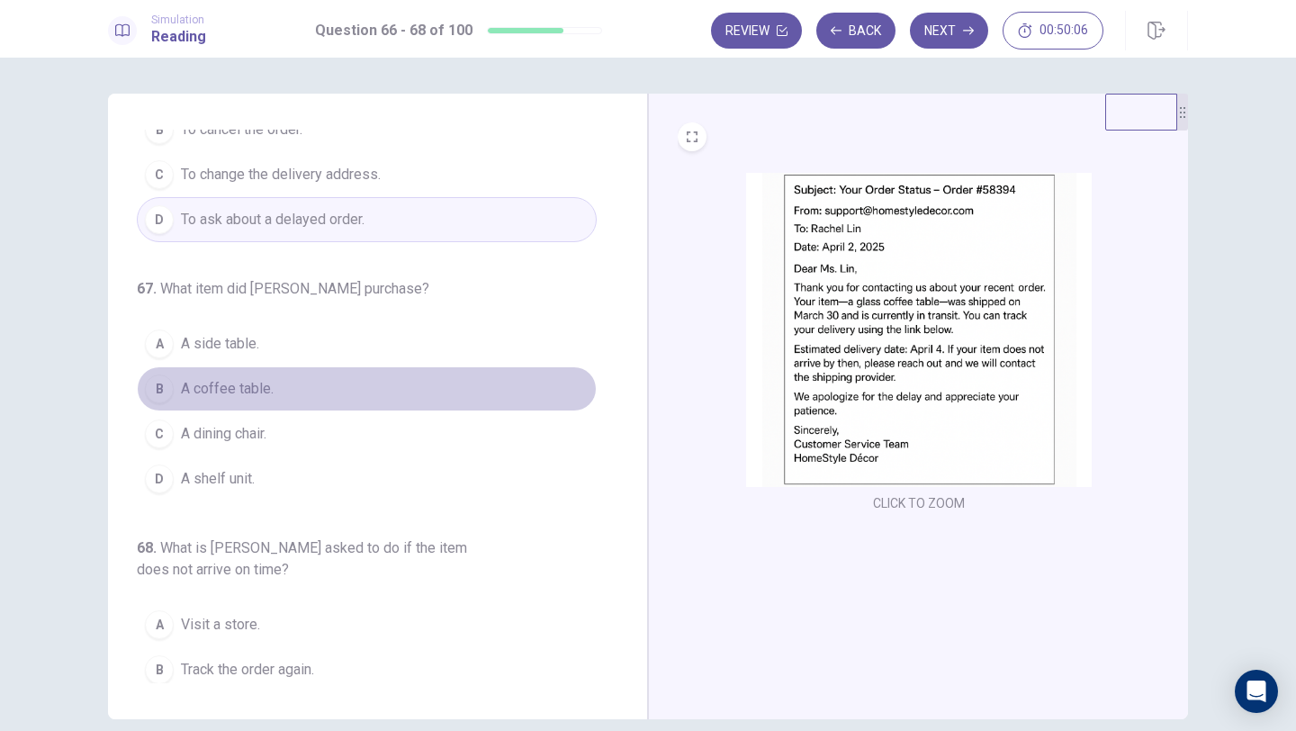
click at [253, 391] on span "A coffee table." at bounding box center [227, 389] width 93 height 22
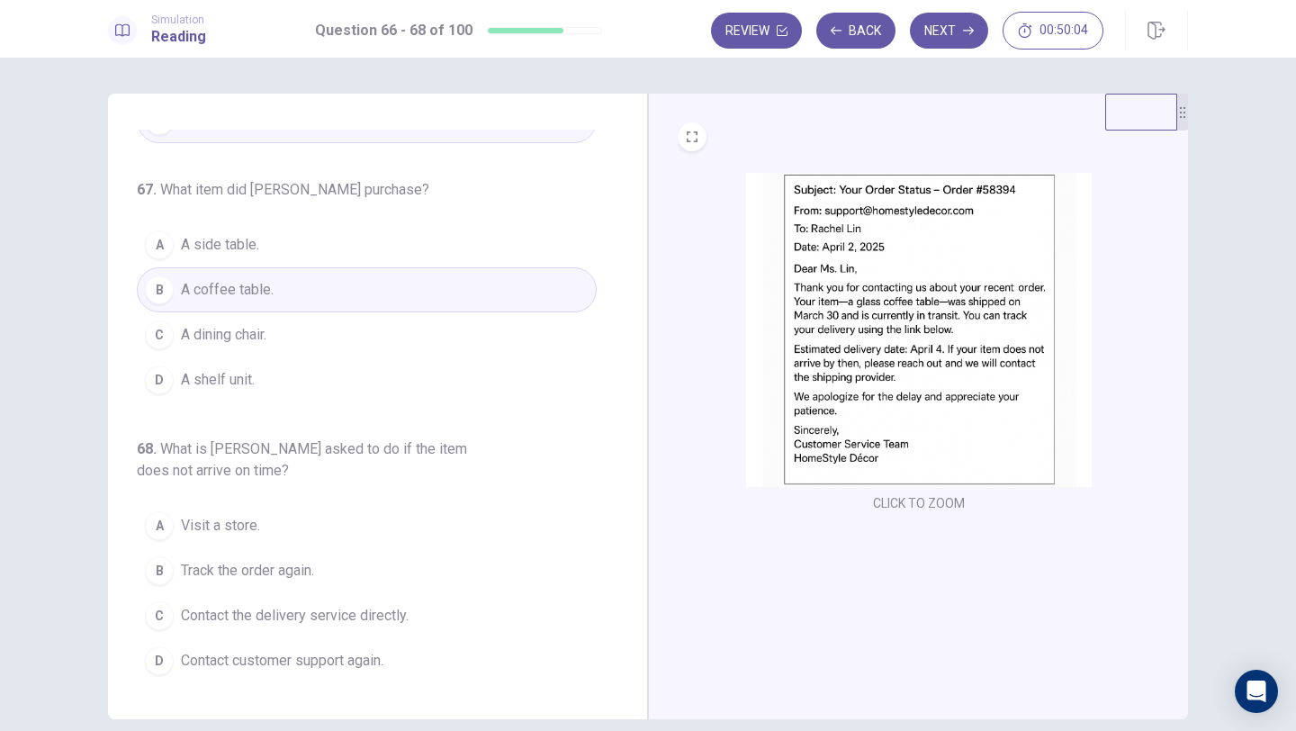
scroll to position [54, 0]
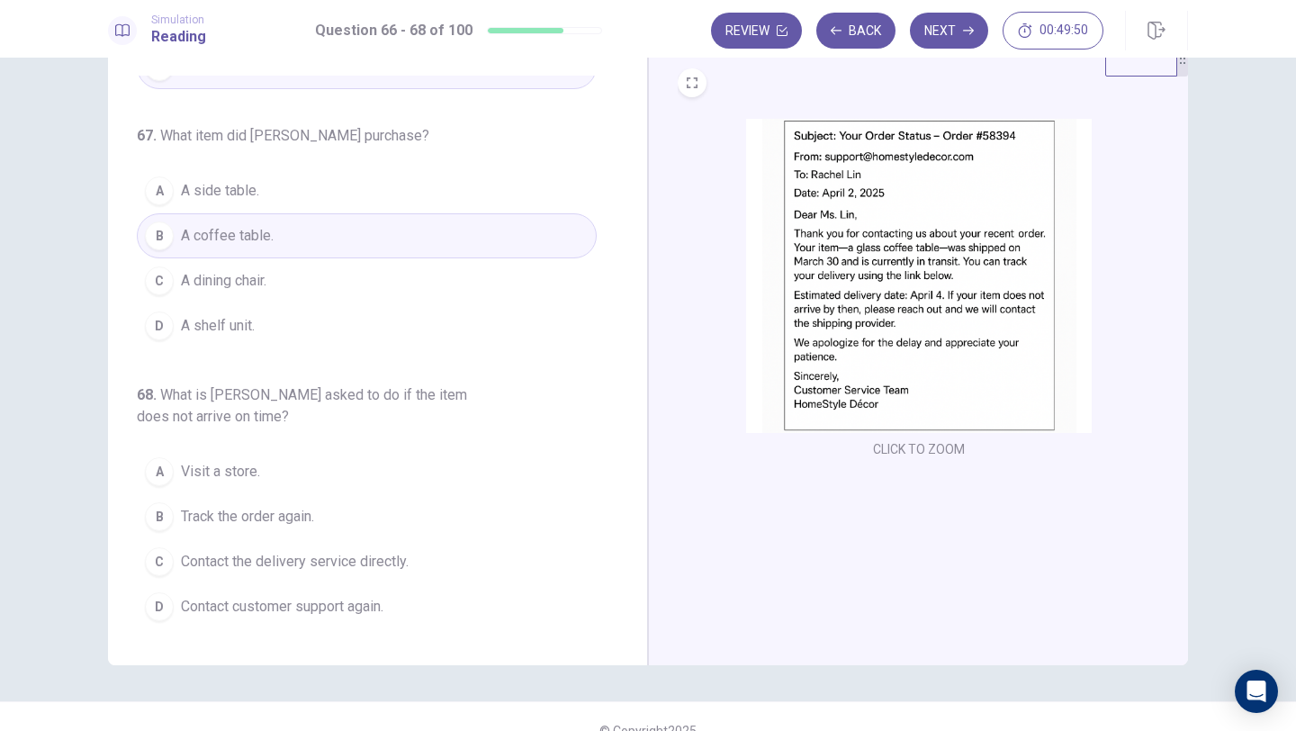
click at [339, 615] on span "Contact customer support again." at bounding box center [282, 607] width 202 height 22
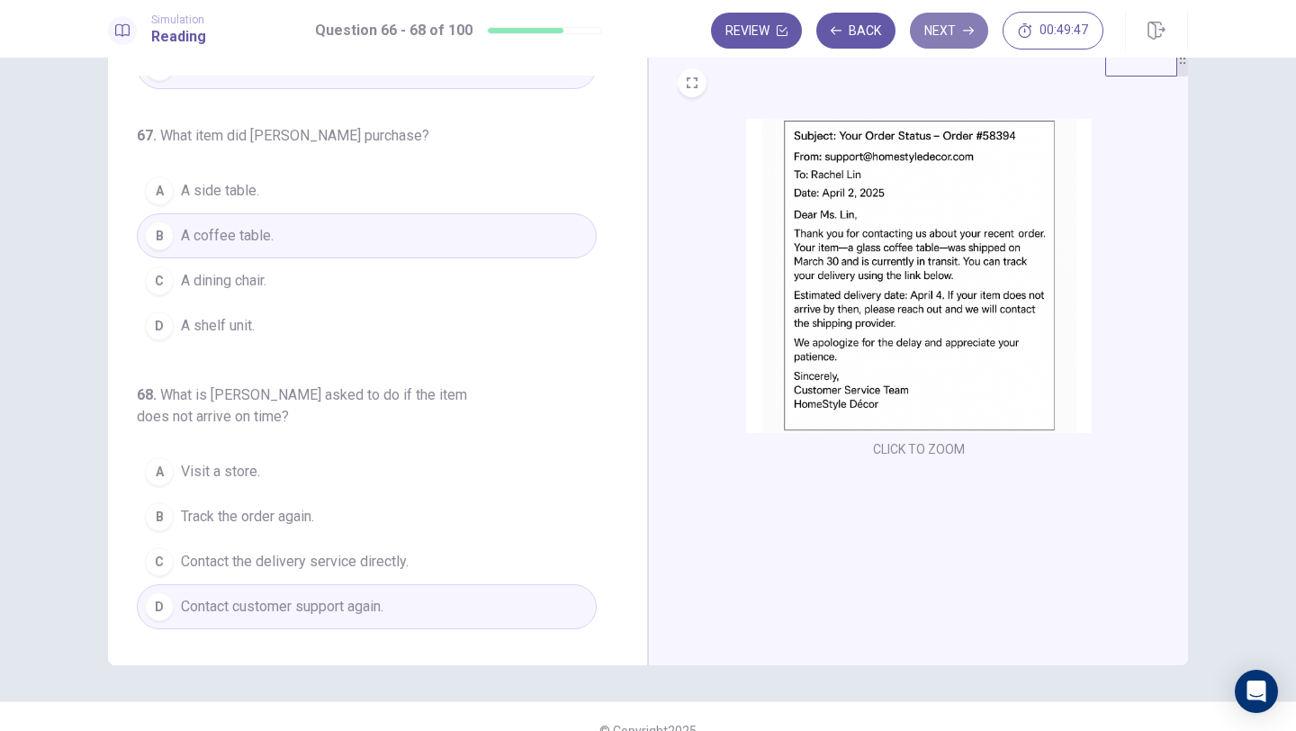
click at [956, 36] on button "Next" at bounding box center [949, 31] width 78 height 36
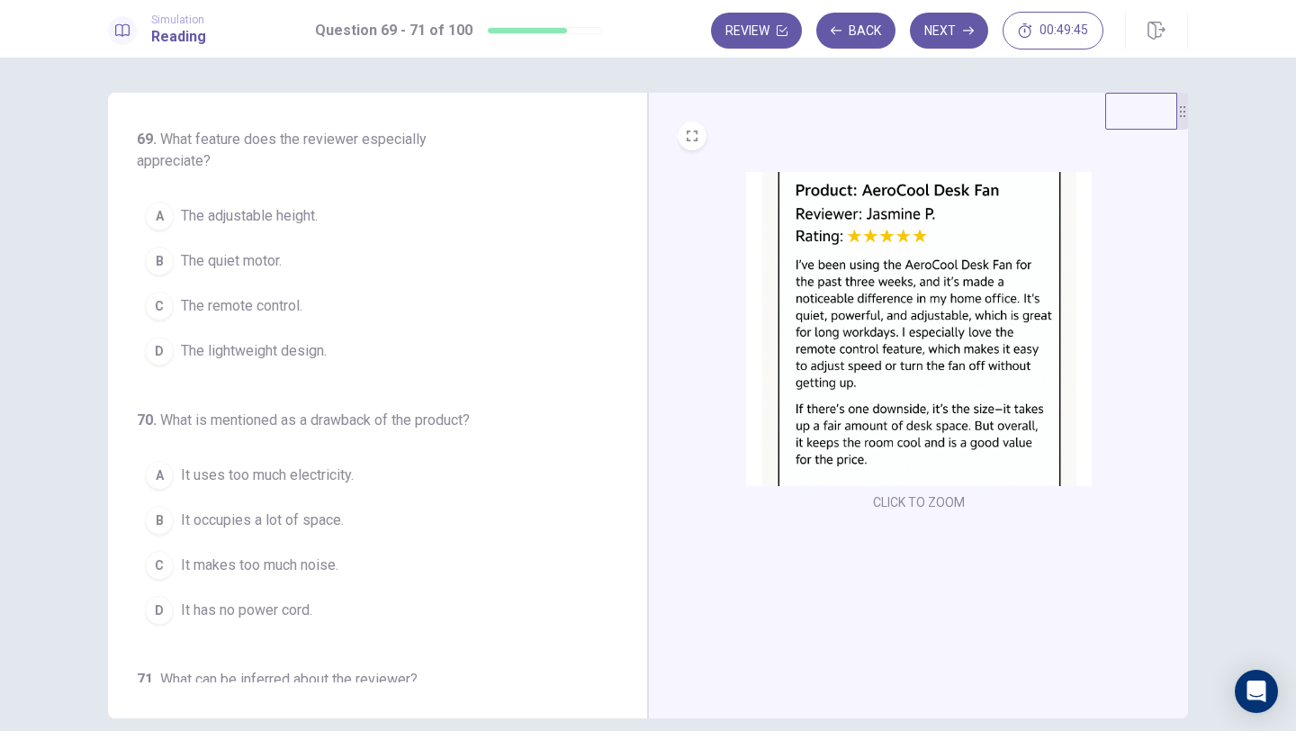
scroll to position [0, 0]
click at [233, 308] on span "The remote control." at bounding box center [241, 307] width 121 height 22
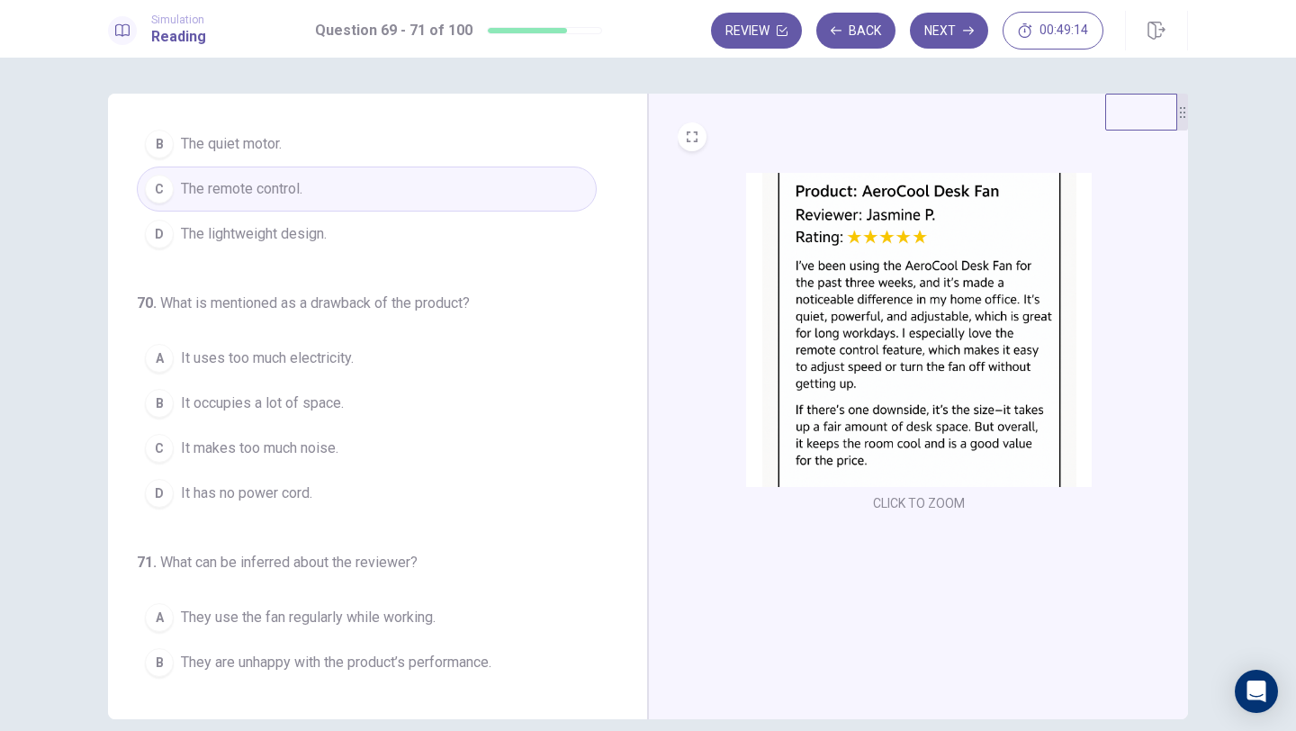
scroll to position [122, 0]
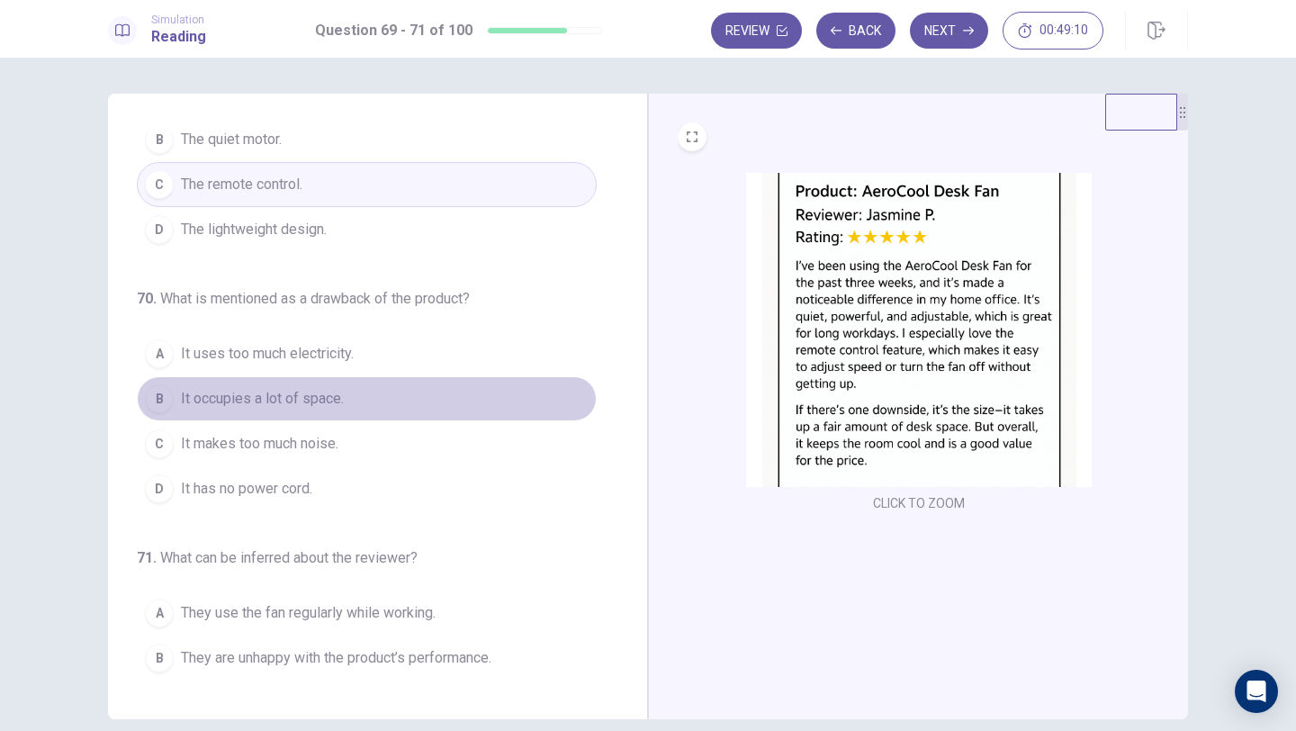
click at [166, 401] on div "B" at bounding box center [159, 398] width 29 height 29
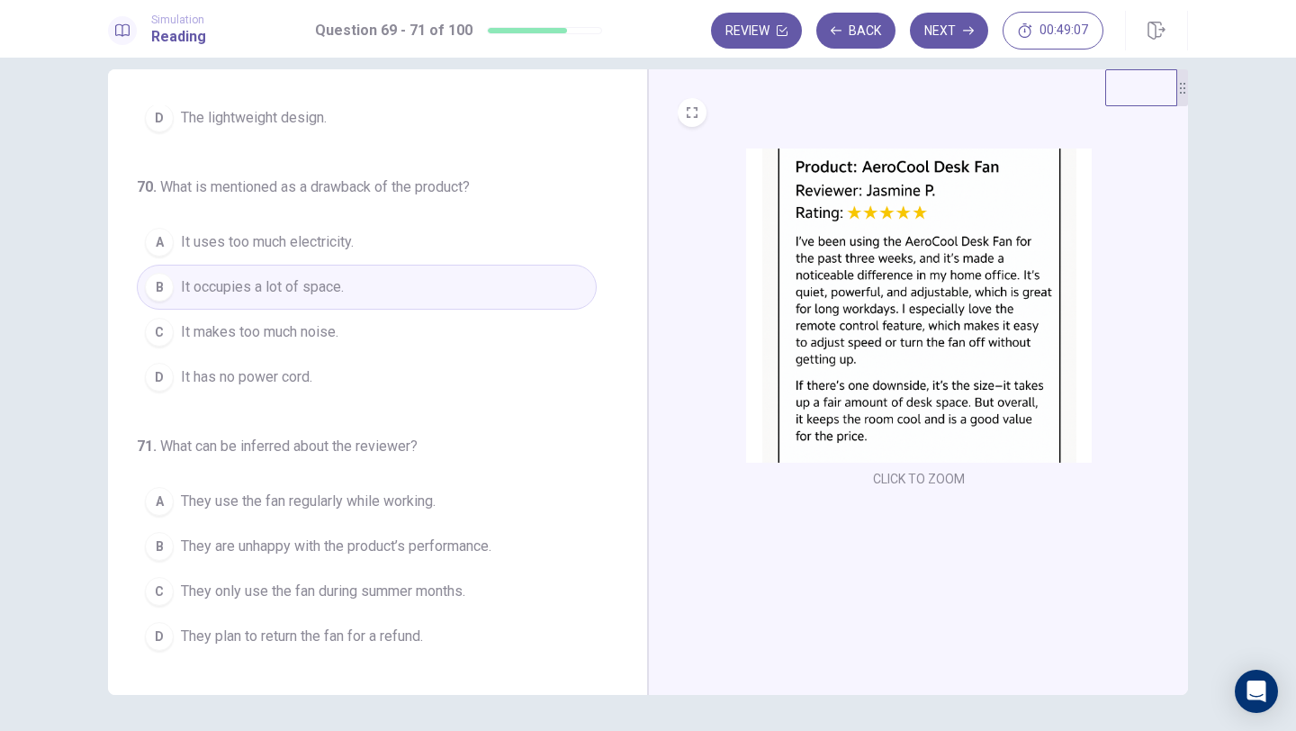
scroll to position [38, 0]
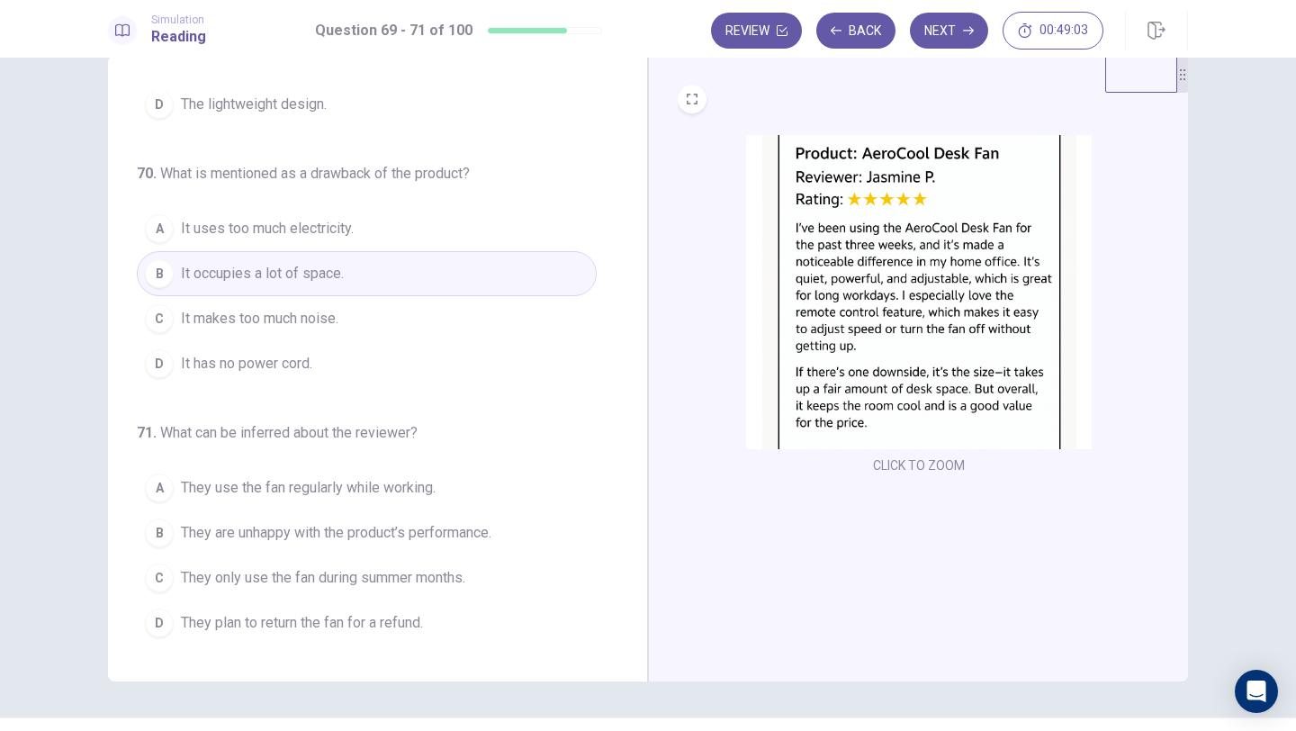
click at [364, 485] on span "They use the fan regularly while working." at bounding box center [308, 488] width 255 height 22
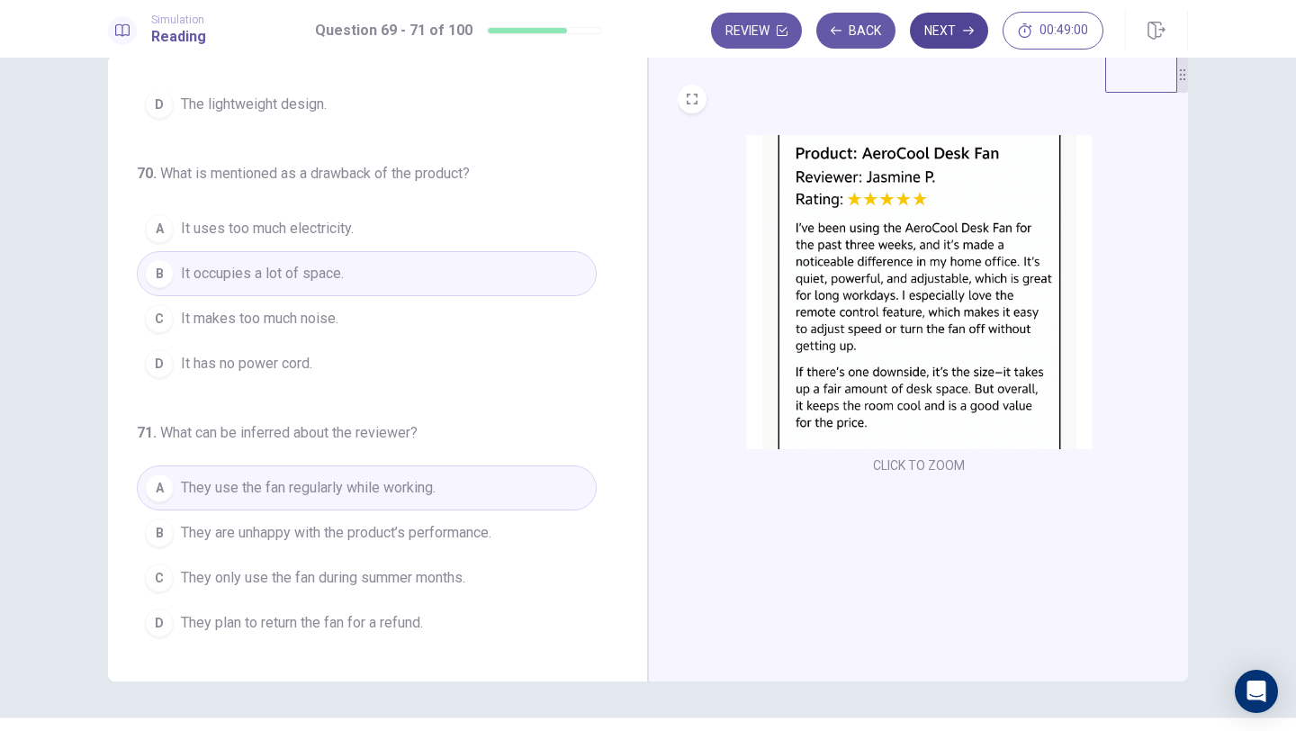
click at [937, 28] on button "Next" at bounding box center [949, 31] width 78 height 36
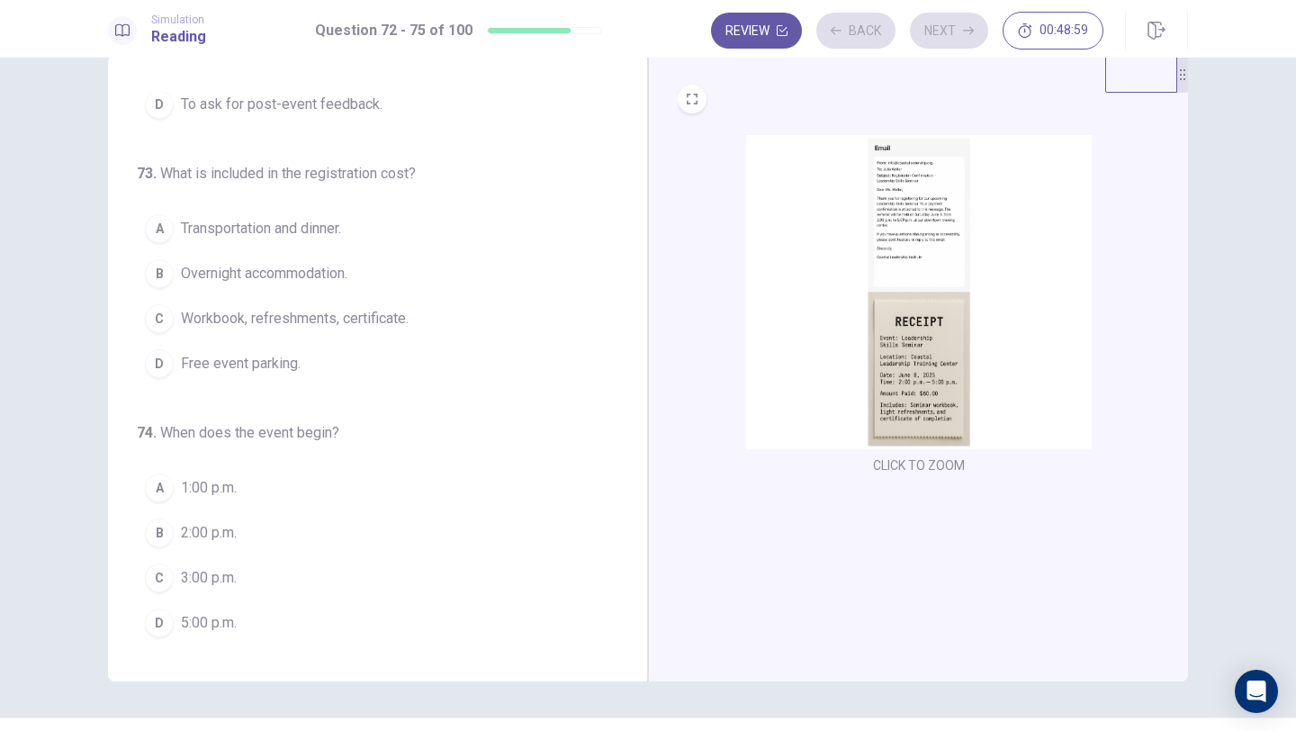
scroll to position [0, 0]
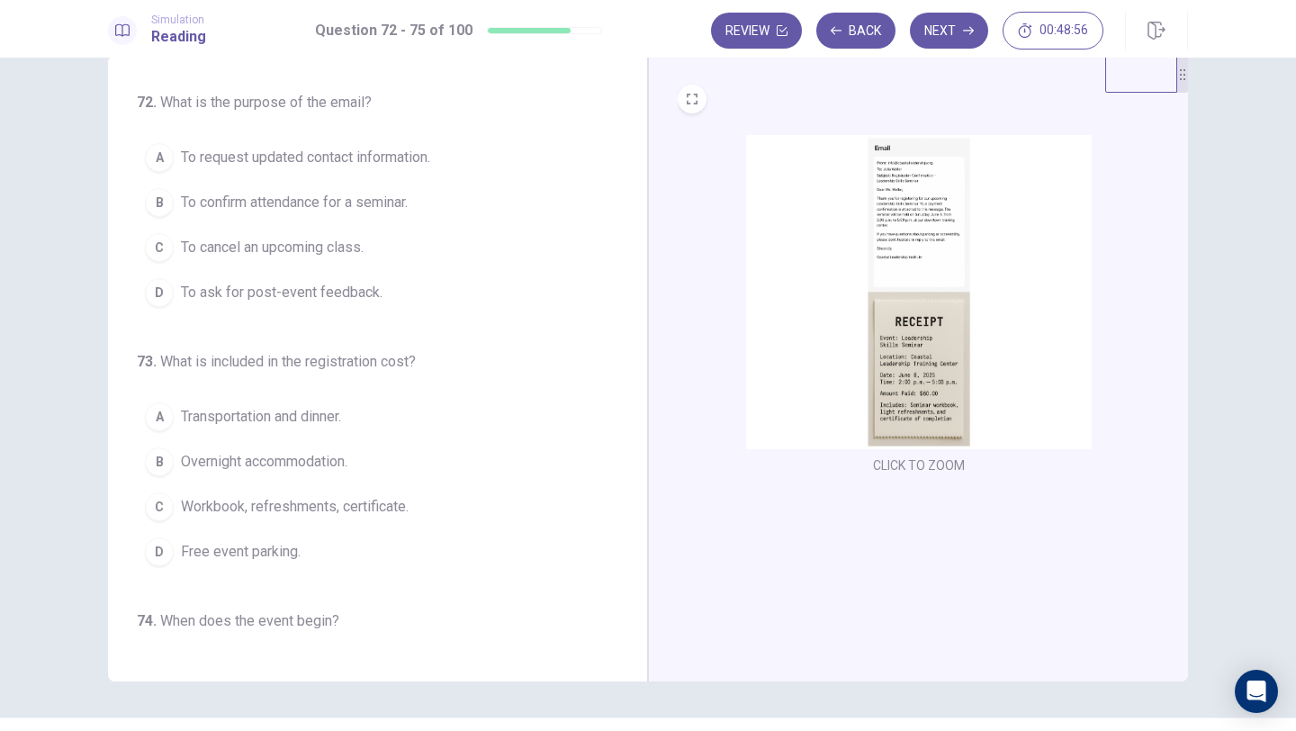
click at [905, 237] on img at bounding box center [919, 292] width 346 height 314
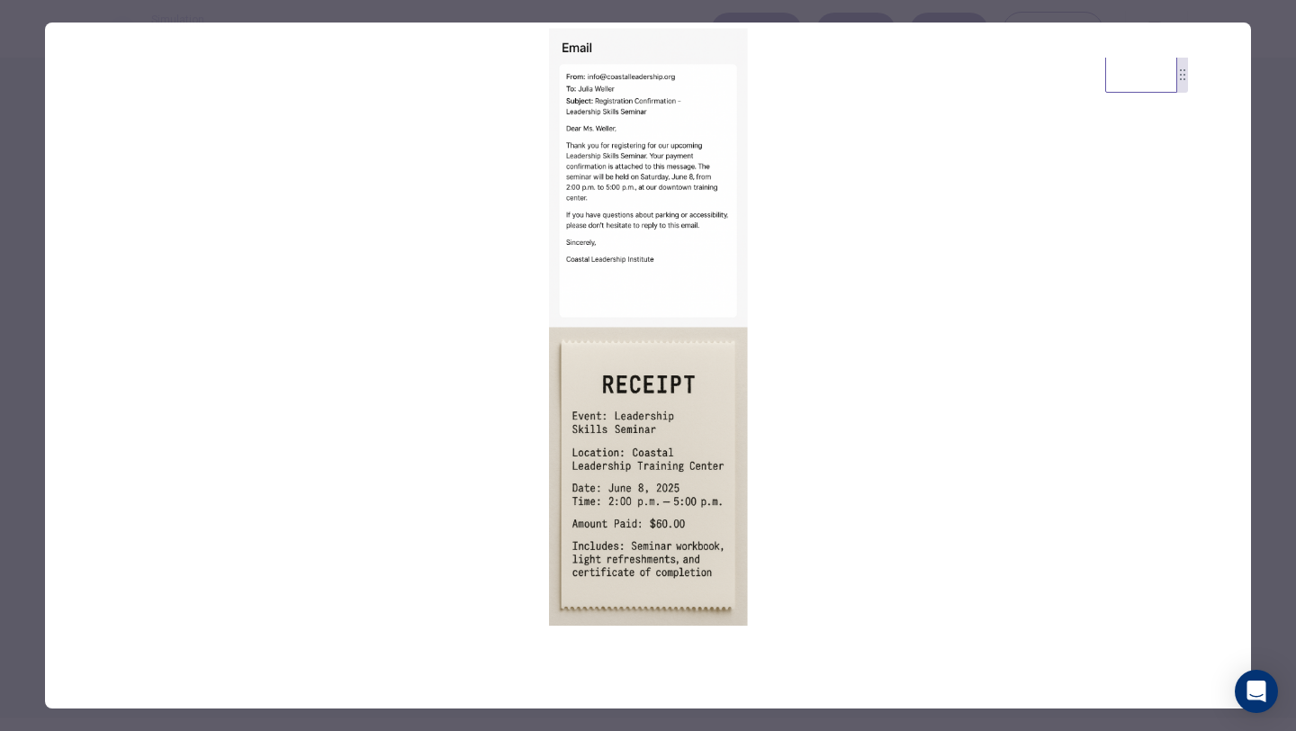
click at [671, 268] on img at bounding box center [648, 326] width 1206 height 609
click at [32, 186] on div at bounding box center [648, 365] width 1296 height 731
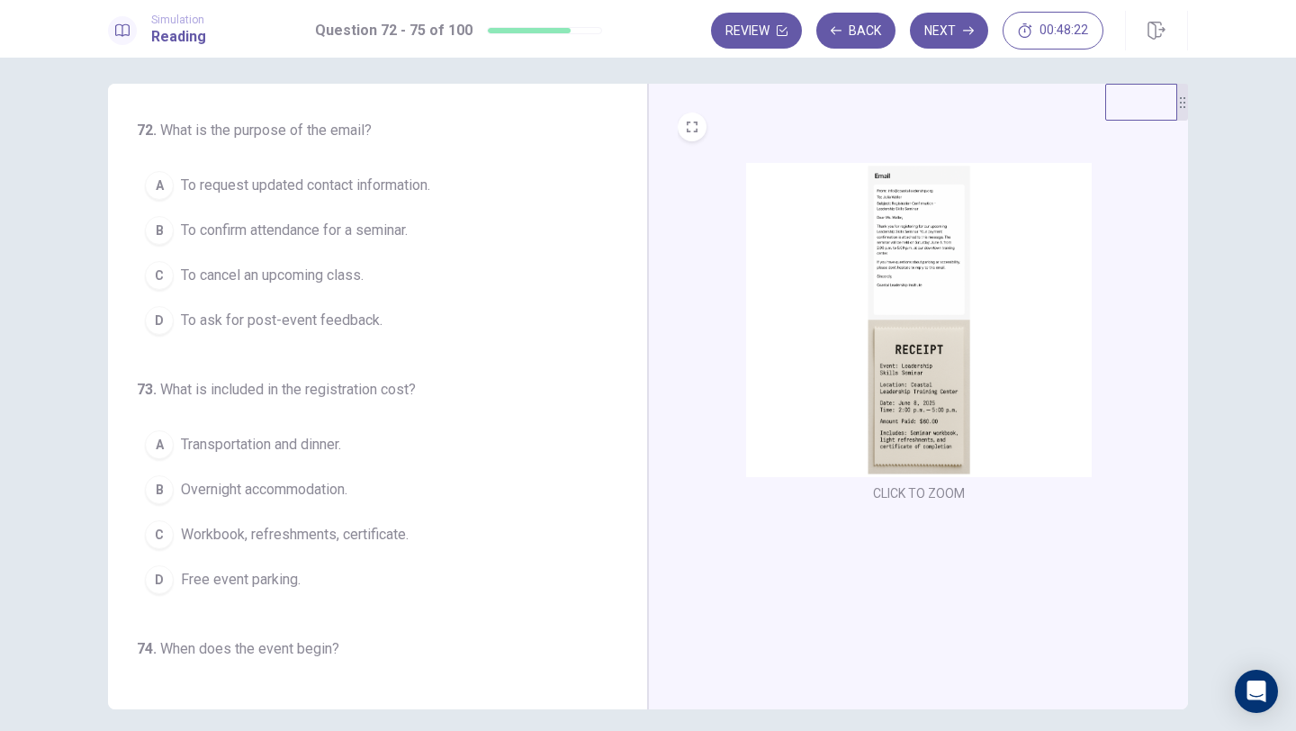
scroll to position [8, 0]
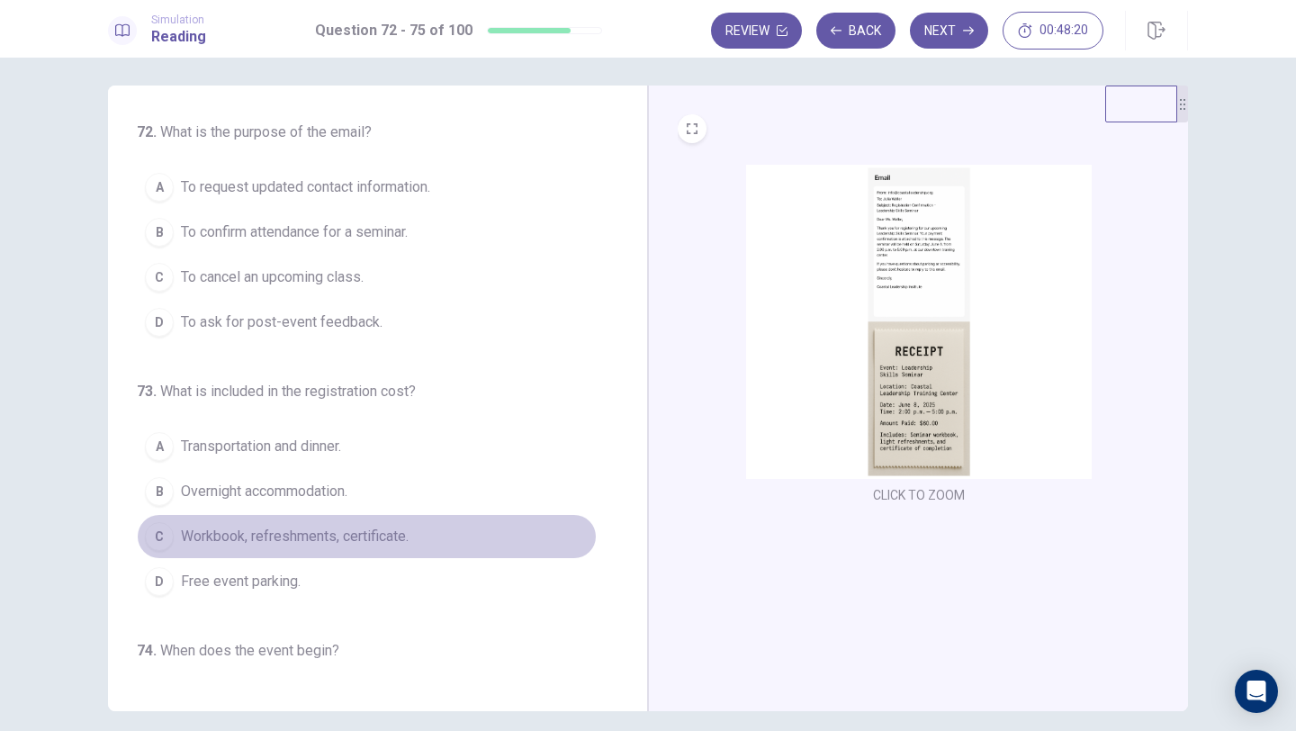
click at [276, 538] on span "Workbook, refreshments, certificate." at bounding box center [295, 536] width 228 height 22
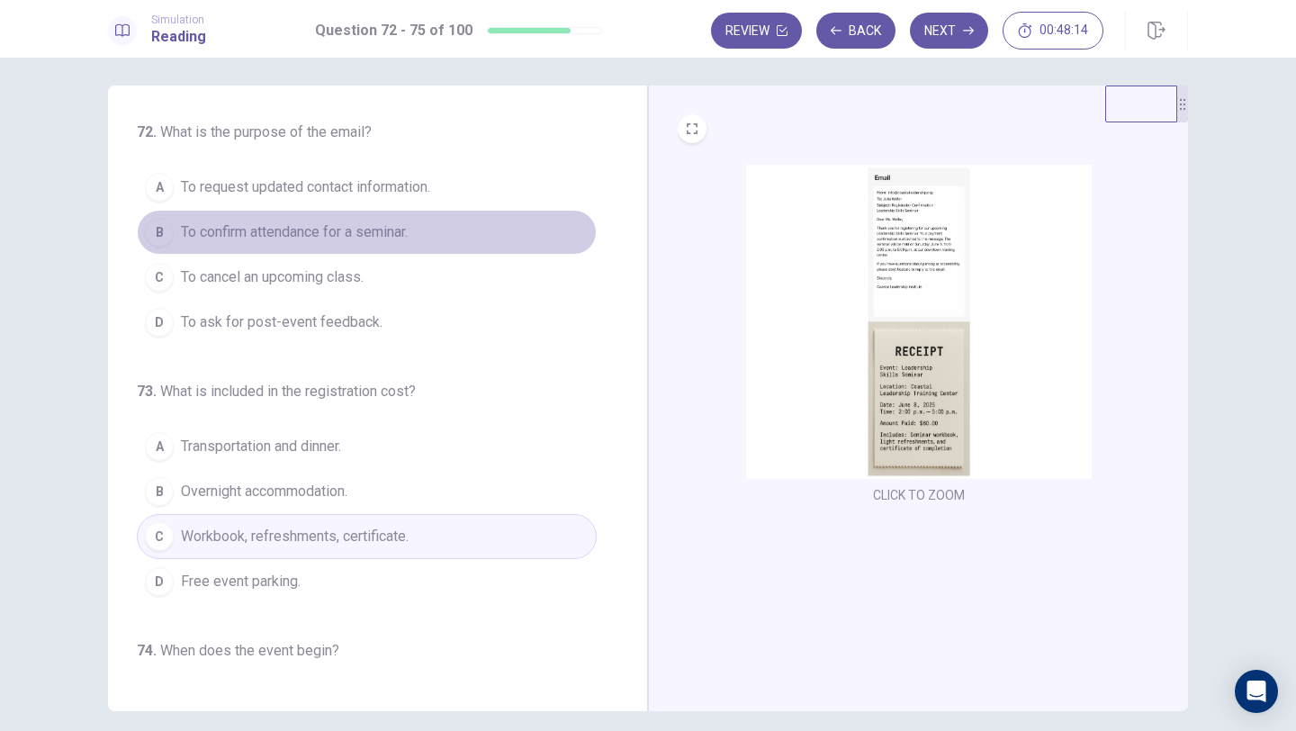
click at [330, 234] on span "To confirm attendance for a seminar." at bounding box center [294, 232] width 227 height 22
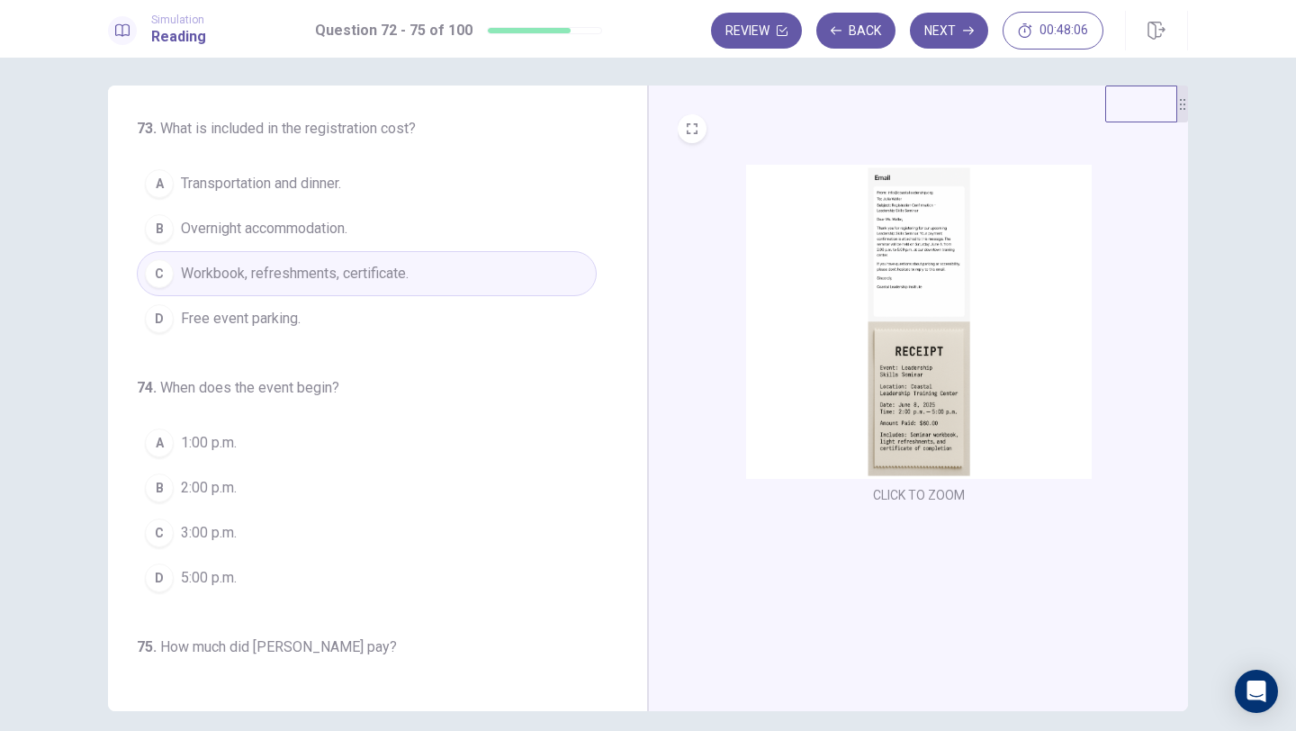
scroll to position [265, 0]
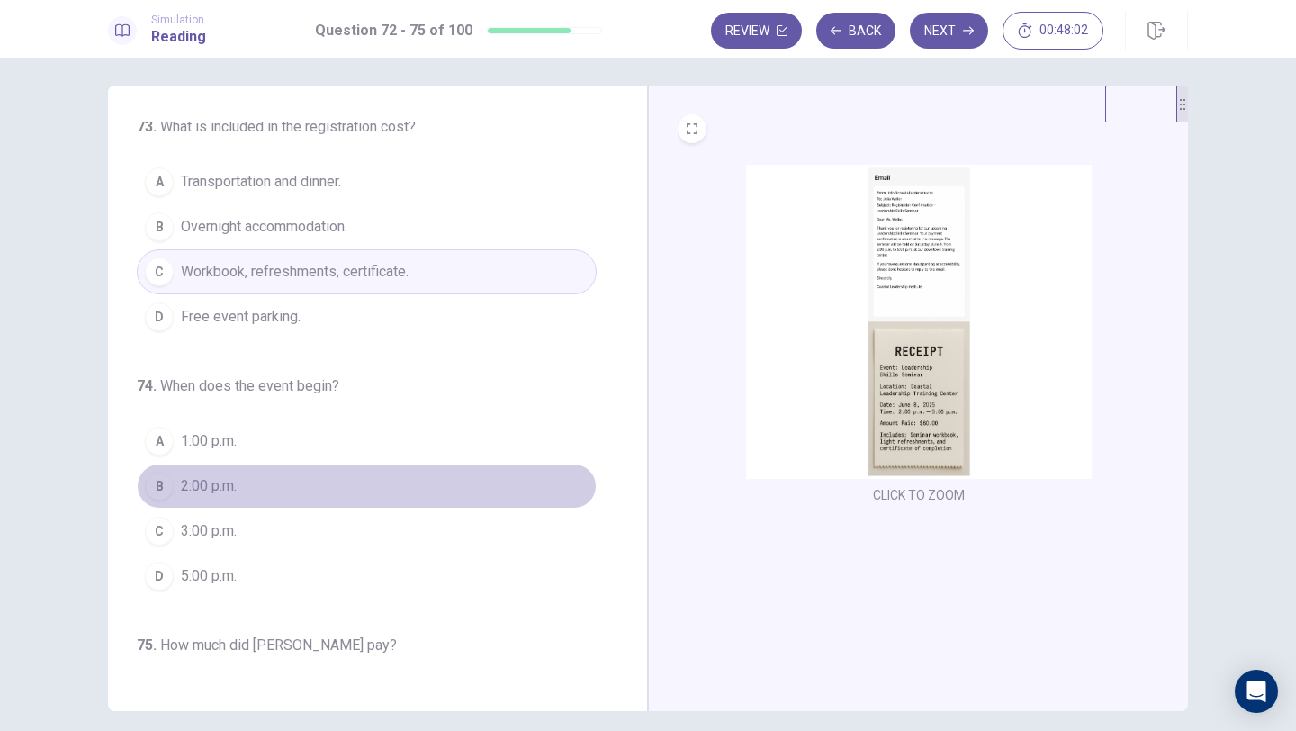
click at [203, 486] on span "2:00 p.m." at bounding box center [209, 486] width 56 height 22
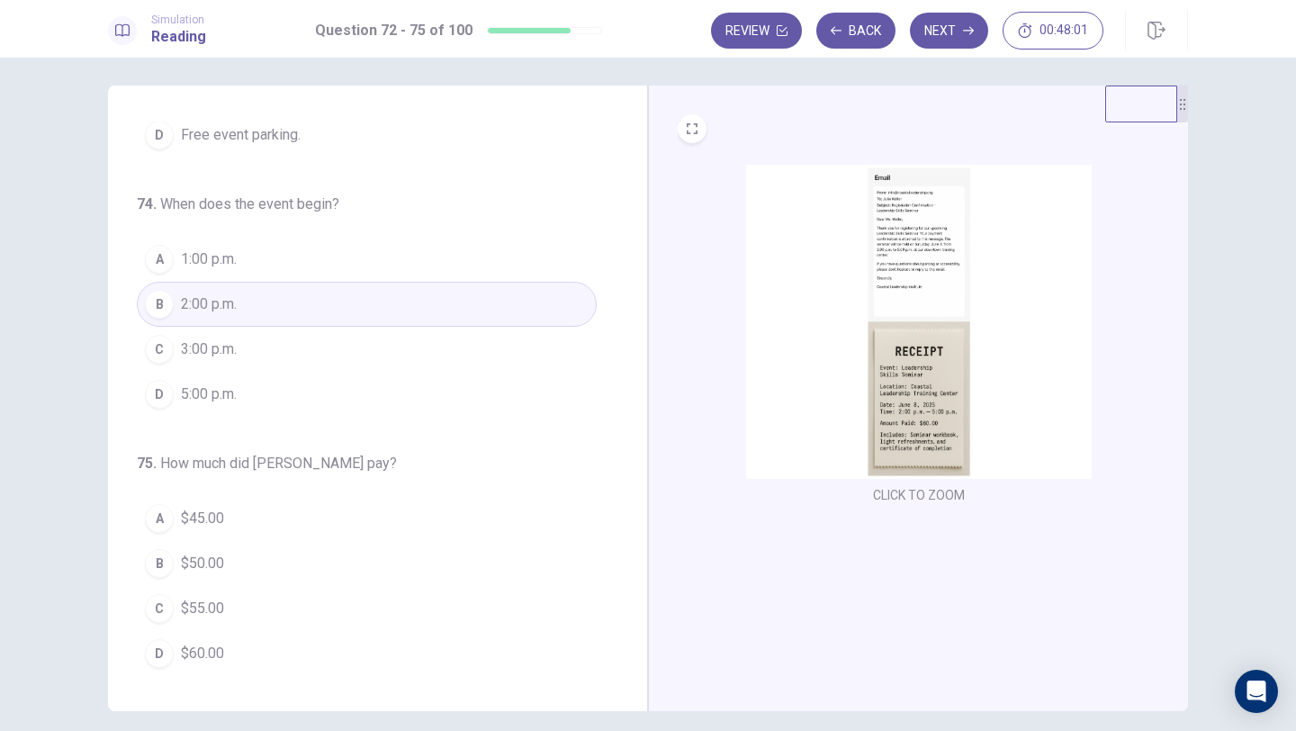
scroll to position [447, 0]
click at [186, 642] on span "$60.00" at bounding box center [202, 653] width 43 height 22
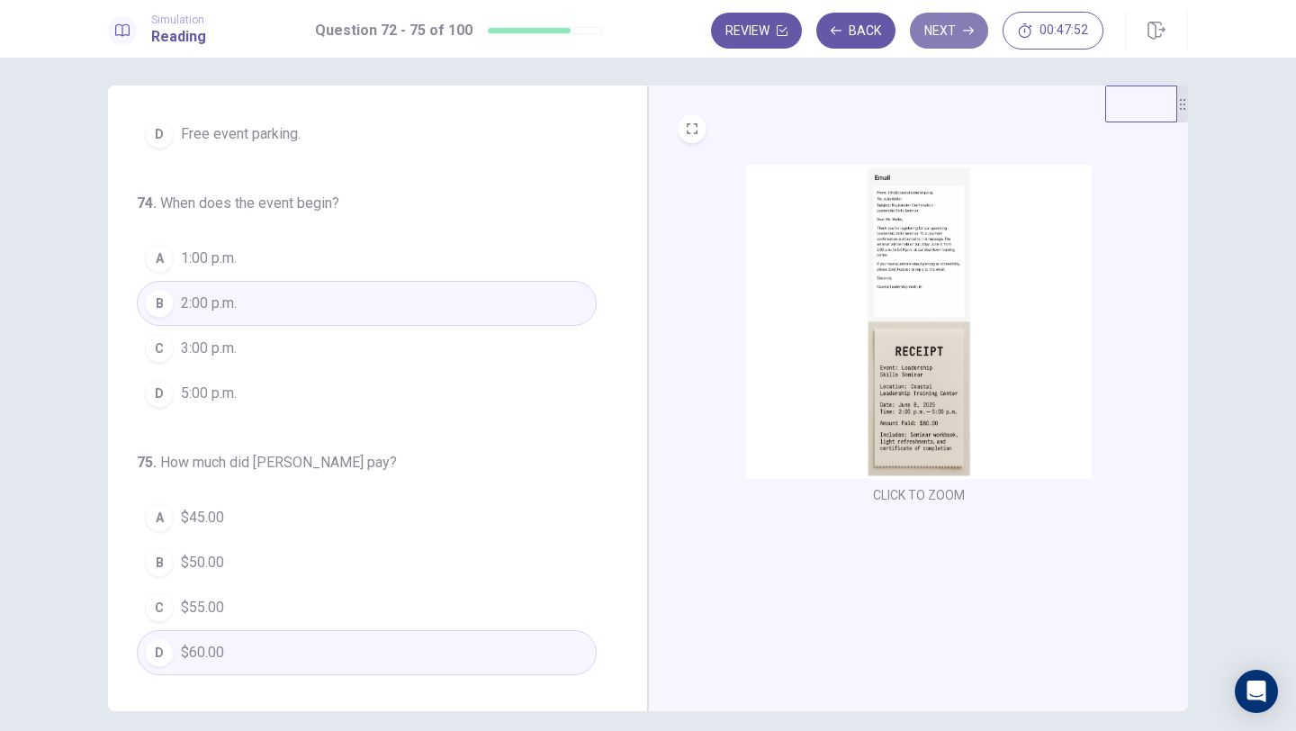
click at [937, 37] on button "Next" at bounding box center [949, 31] width 78 height 36
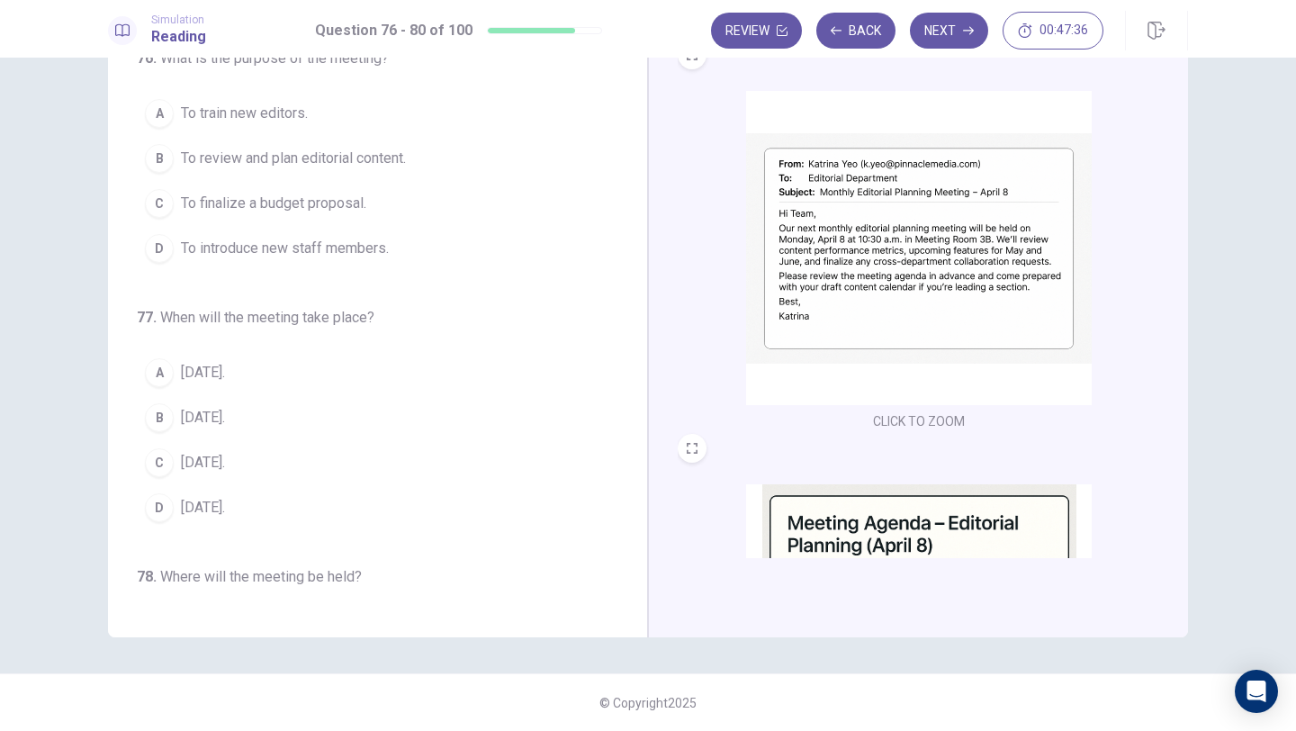
scroll to position [0, 0]
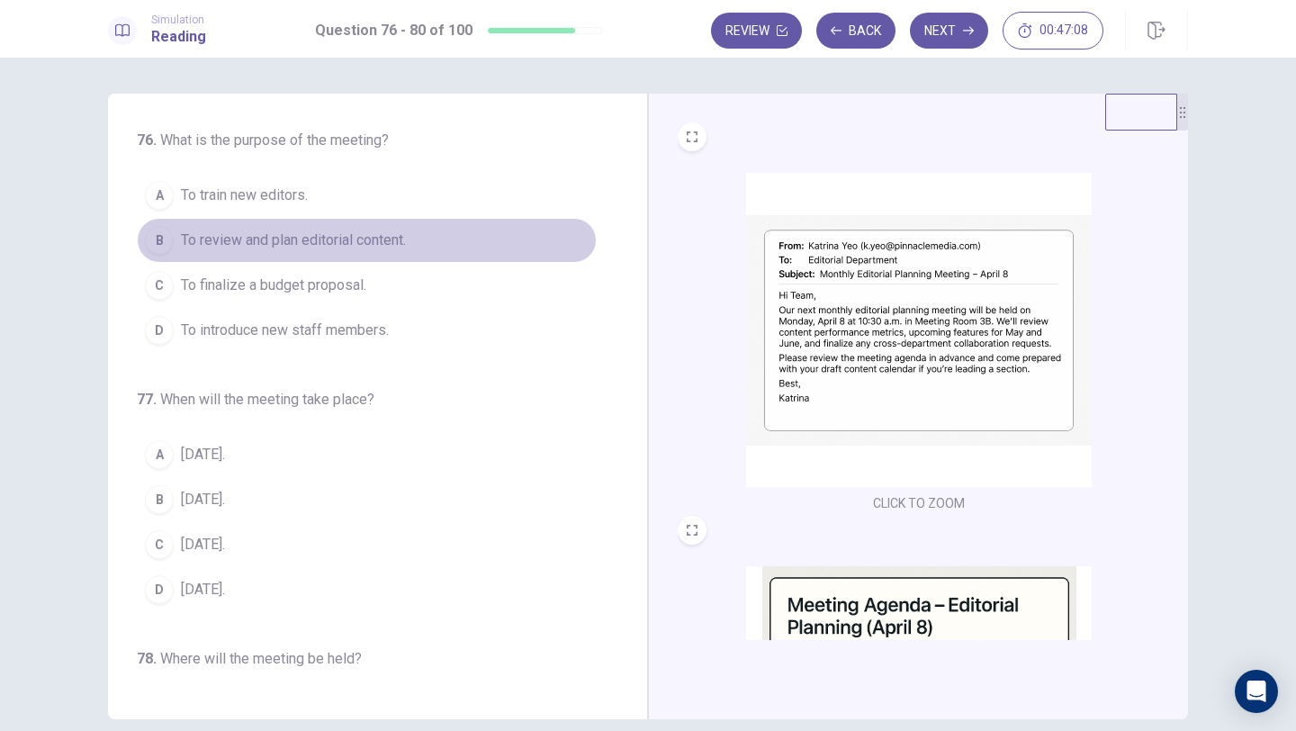
click at [343, 237] on span "To review and plan editorial content." at bounding box center [293, 240] width 225 height 22
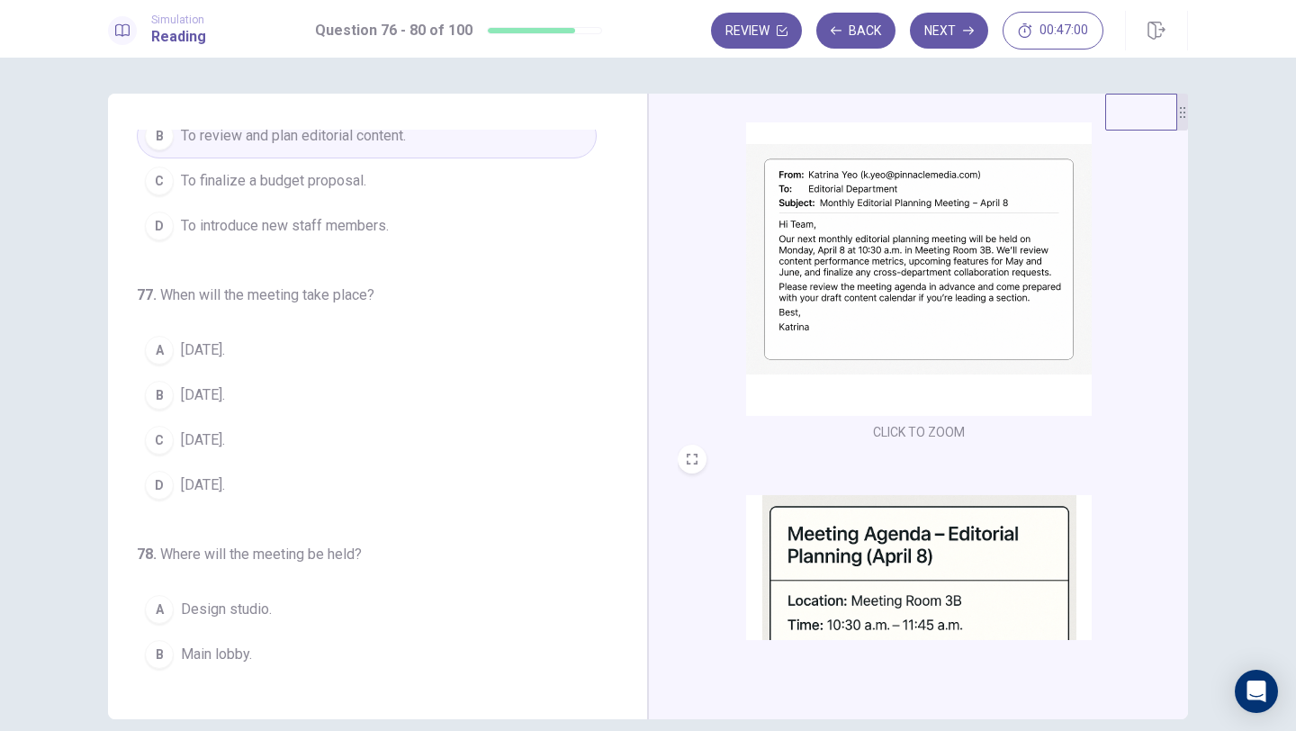
scroll to position [73, 0]
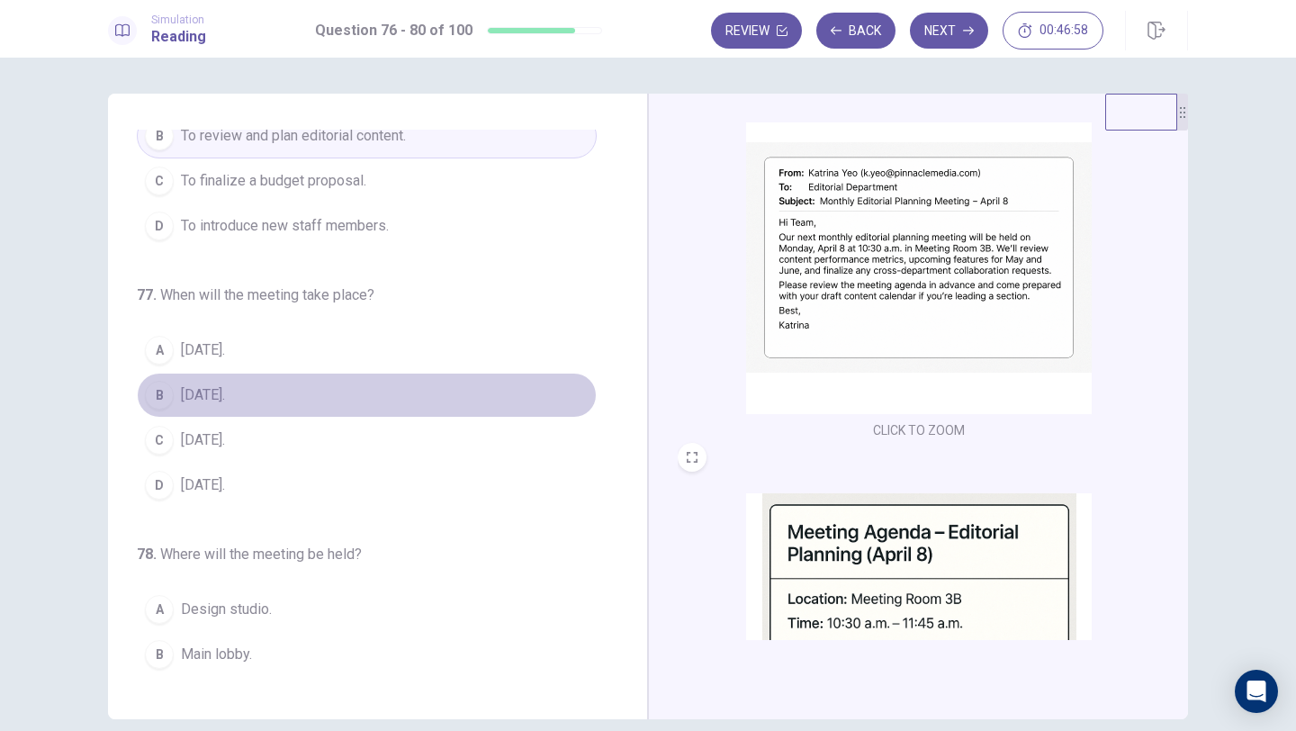
click at [211, 404] on span "[DATE]." at bounding box center [203, 395] width 44 height 22
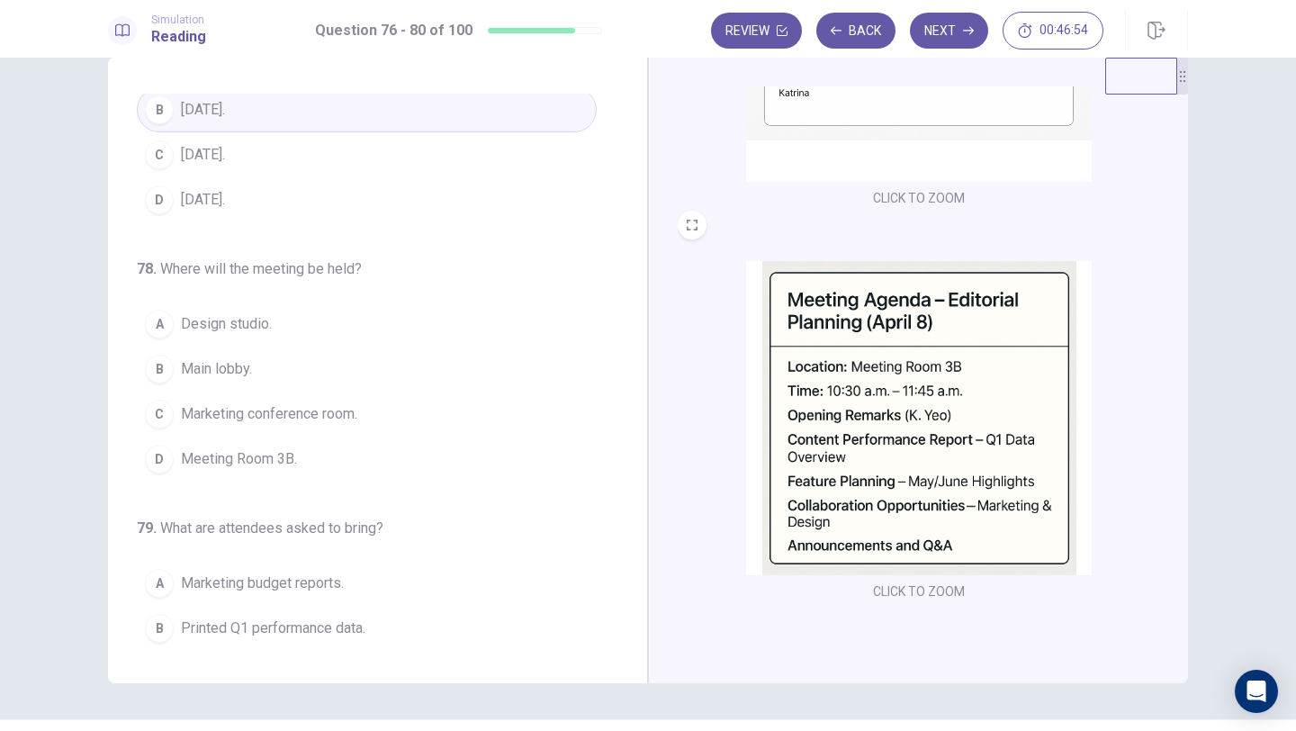
scroll to position [38, 0]
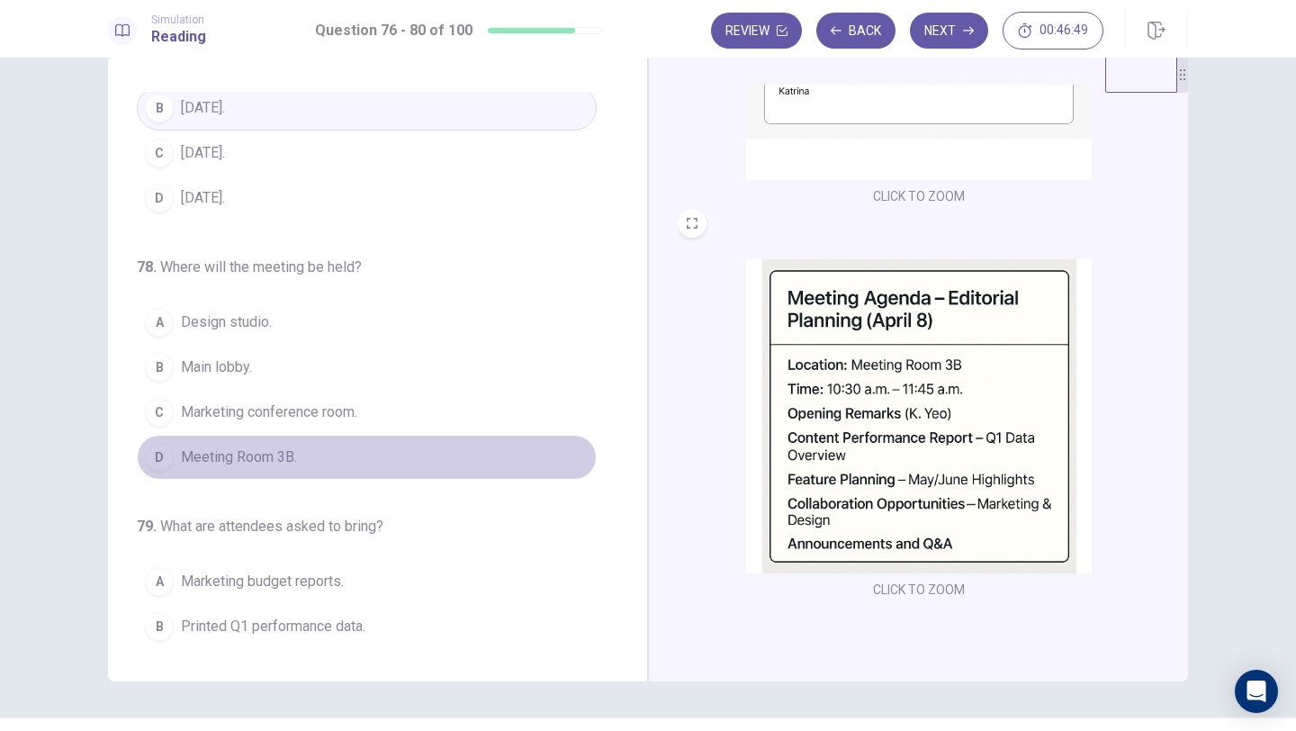
click at [254, 452] on span "Meeting Room 3B." at bounding box center [239, 457] width 116 height 22
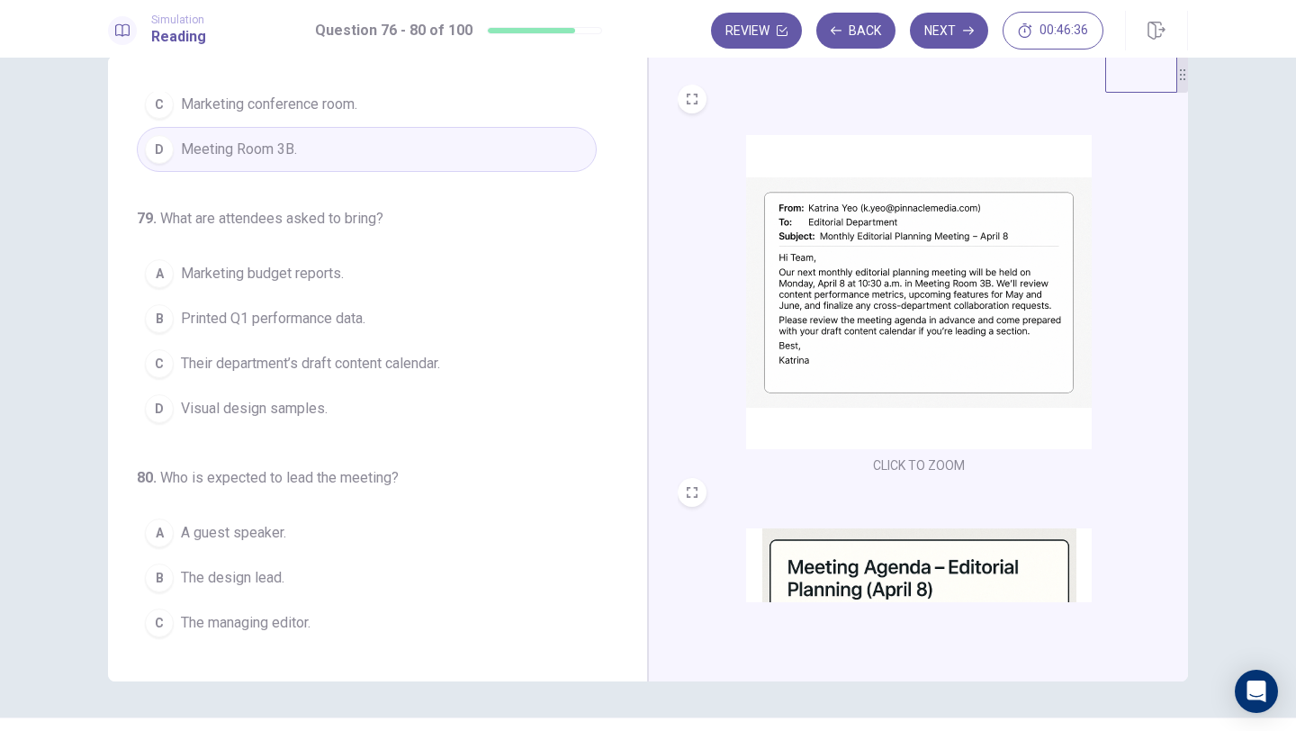
scroll to position [654, 0]
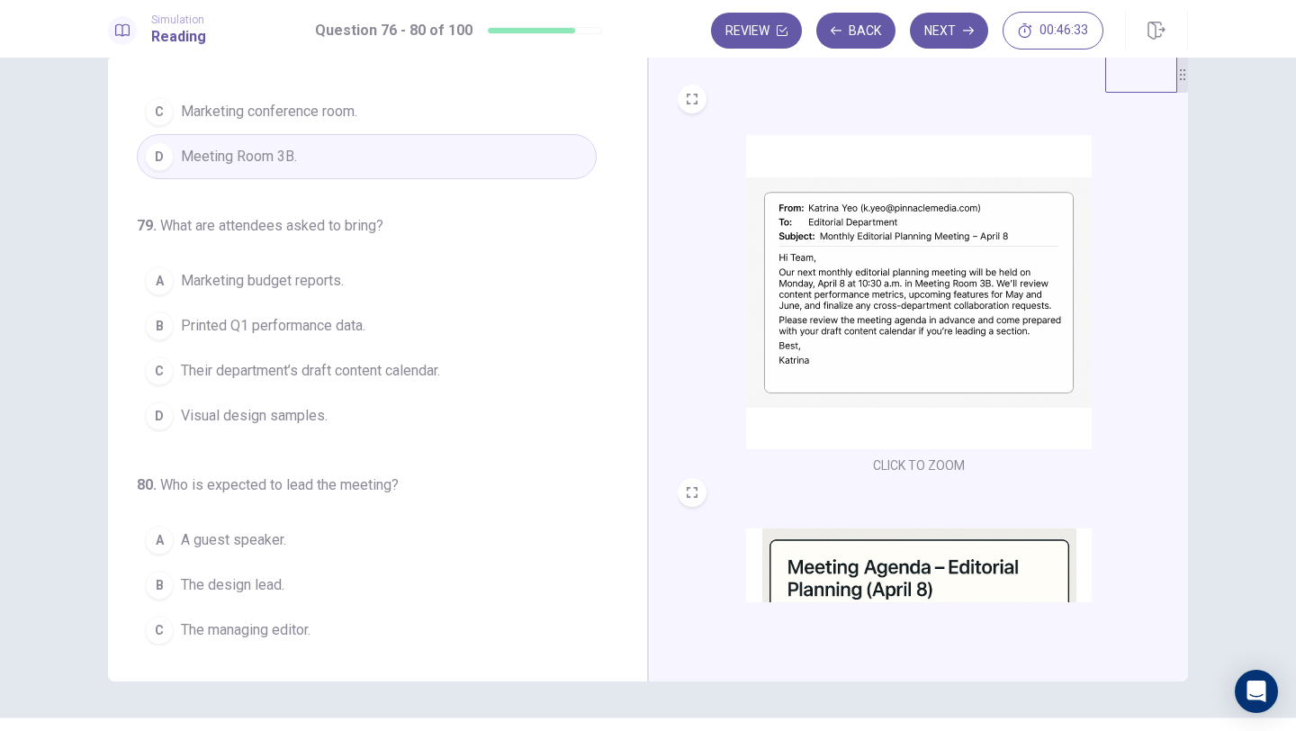
click at [360, 372] on span "Their department’s draft content calendar." at bounding box center [310, 371] width 259 height 22
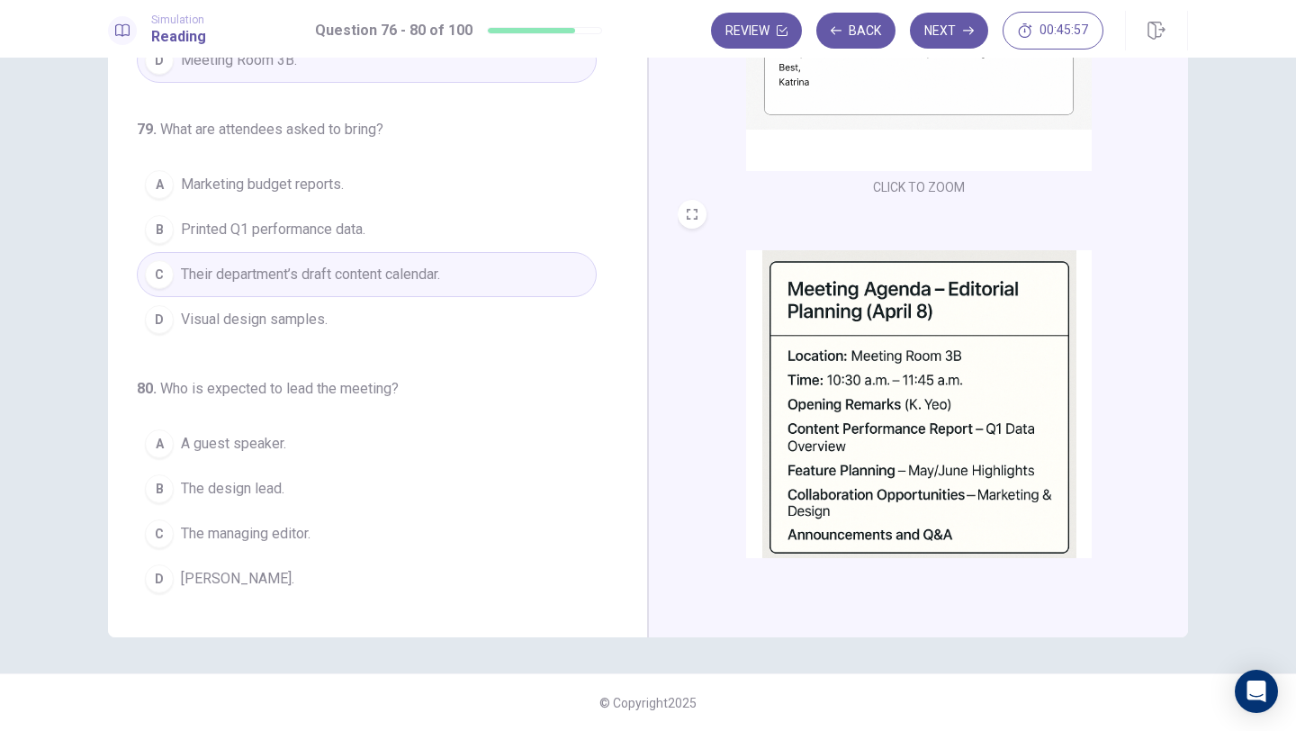
scroll to position [238, 0]
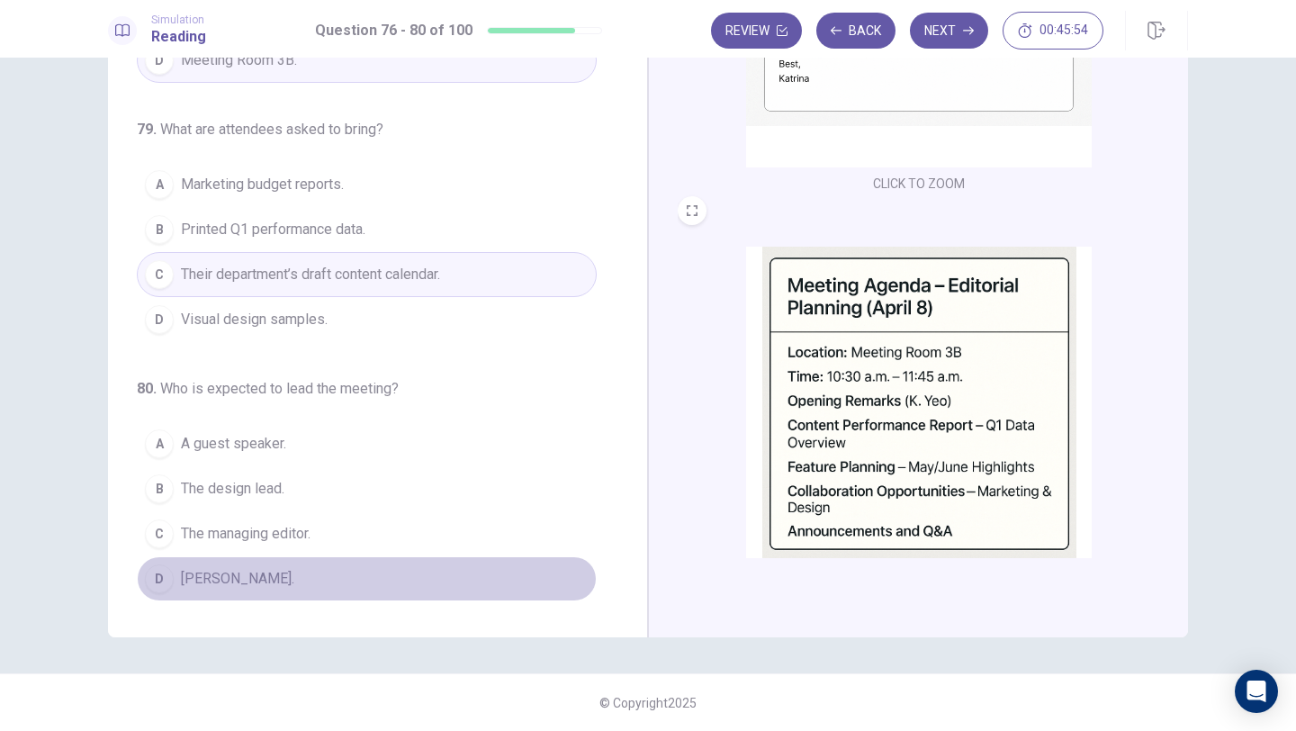
click at [218, 576] on span "[PERSON_NAME]." at bounding box center [237, 579] width 113 height 22
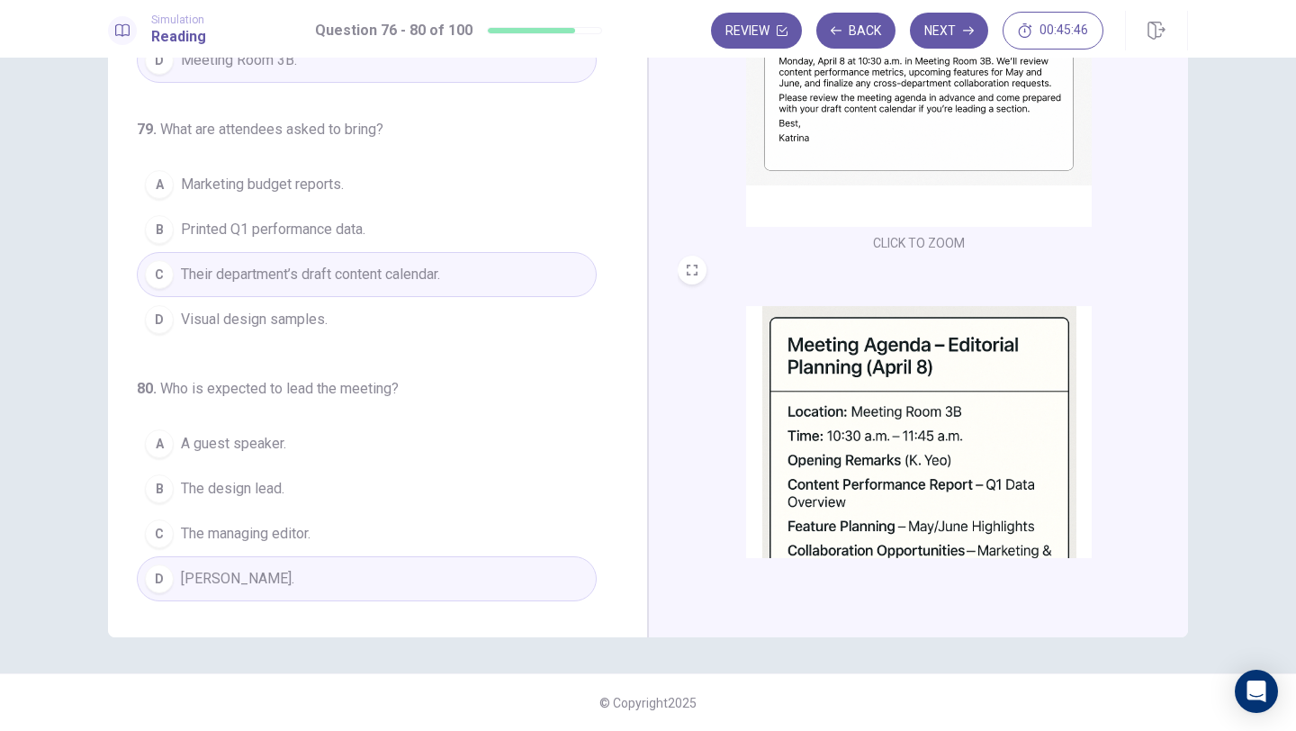
scroll to position [192, 0]
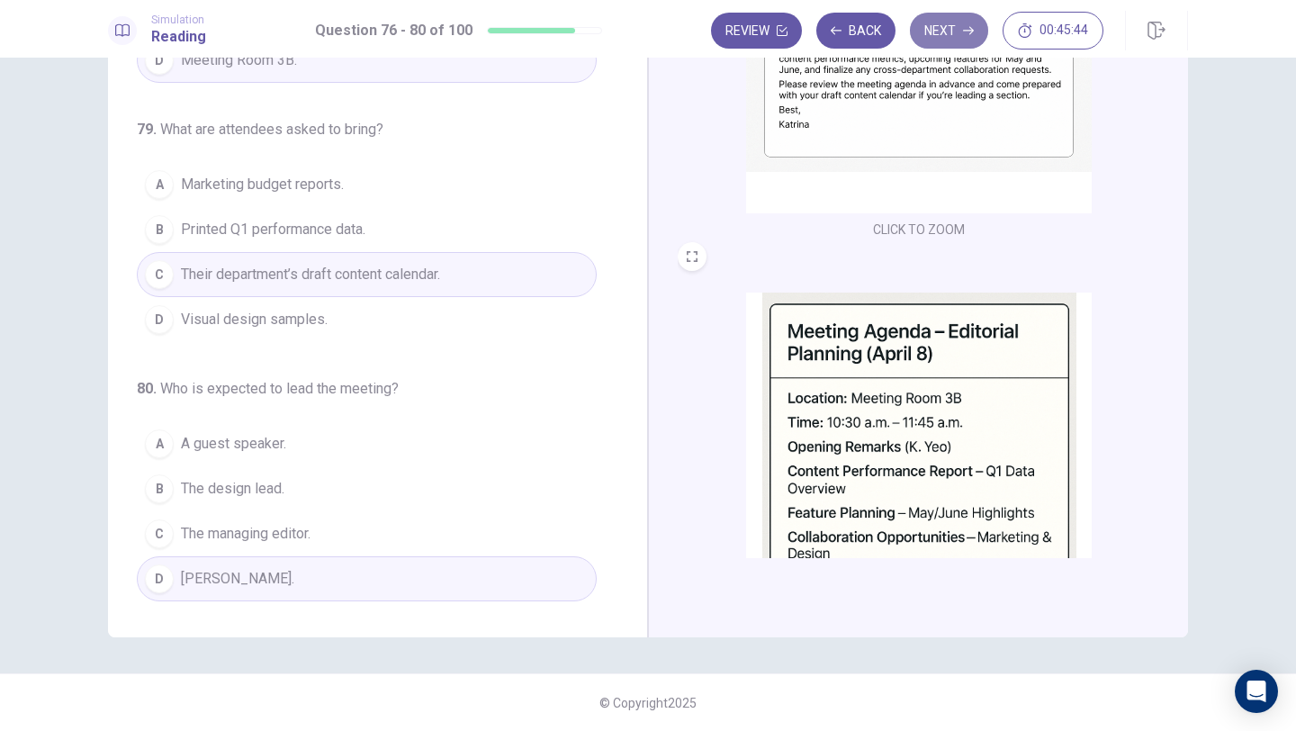
click at [951, 37] on button "Next" at bounding box center [949, 31] width 78 height 36
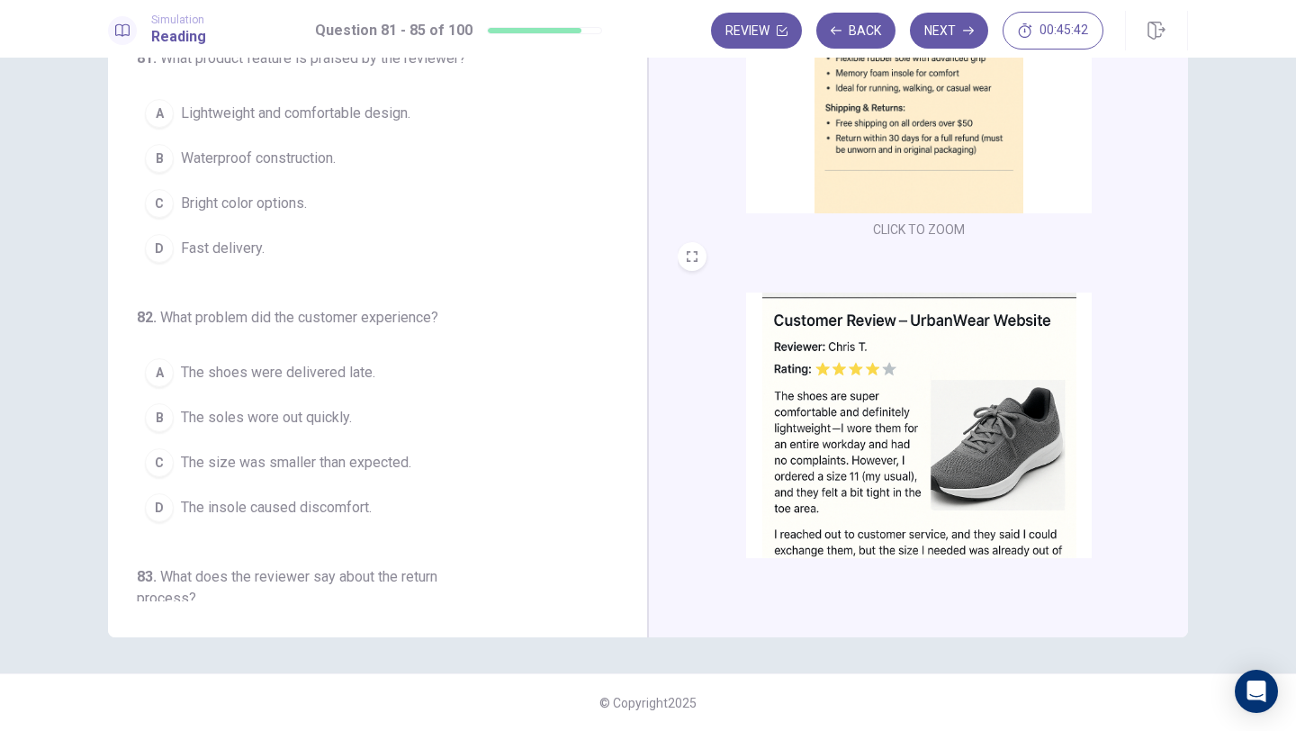
scroll to position [0, 0]
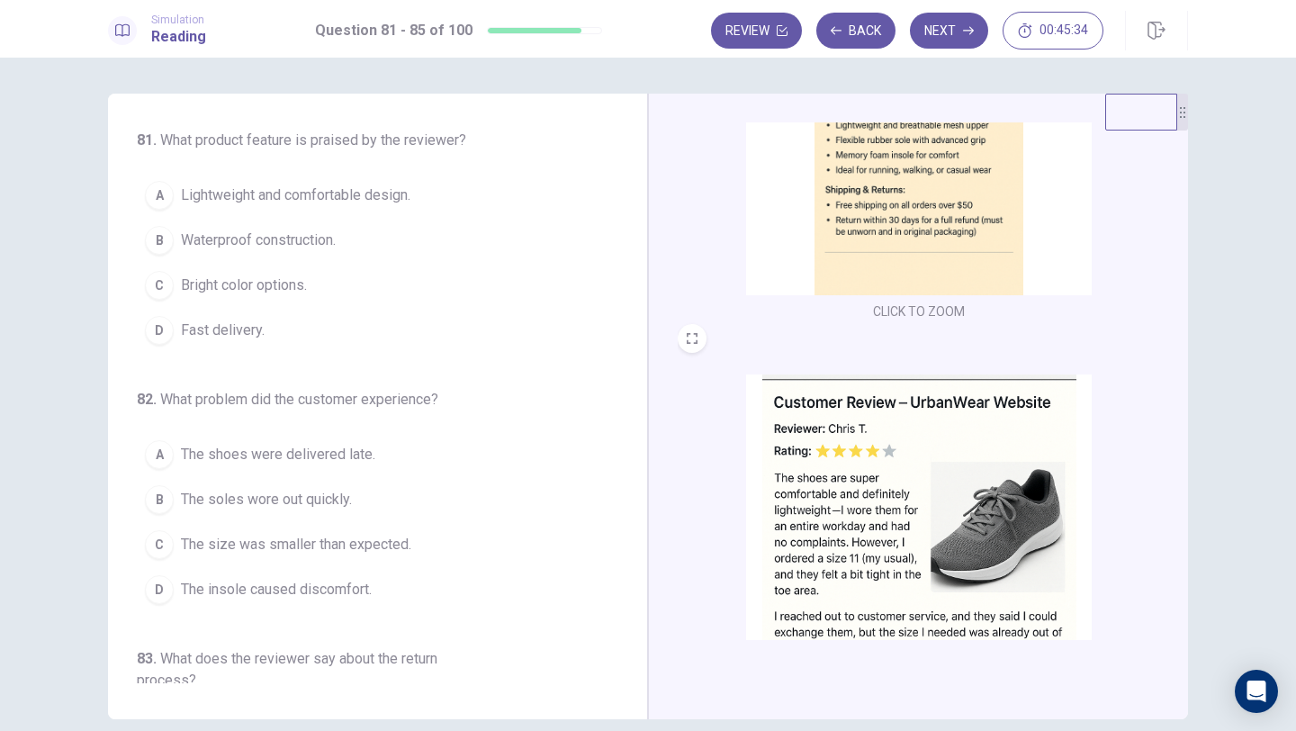
click at [361, 190] on span "Lightweight and comfortable design." at bounding box center [295, 195] width 229 height 22
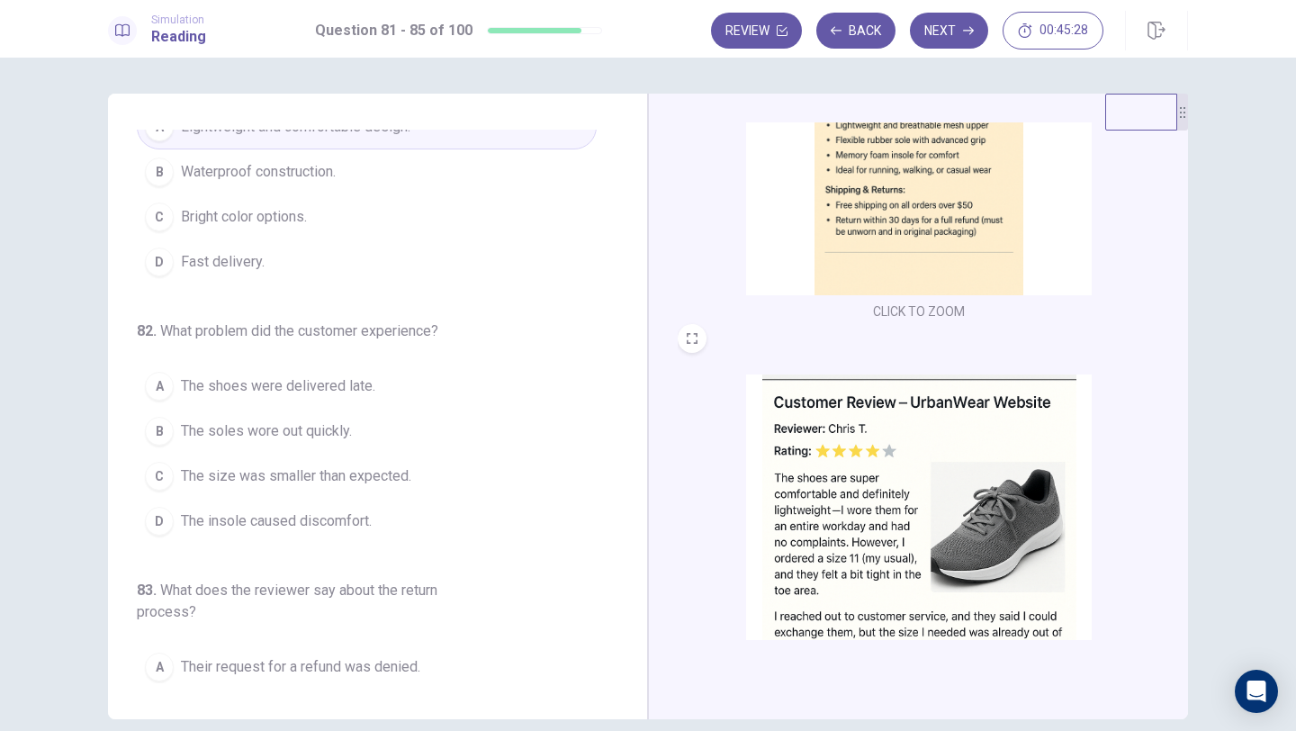
scroll to position [80, 0]
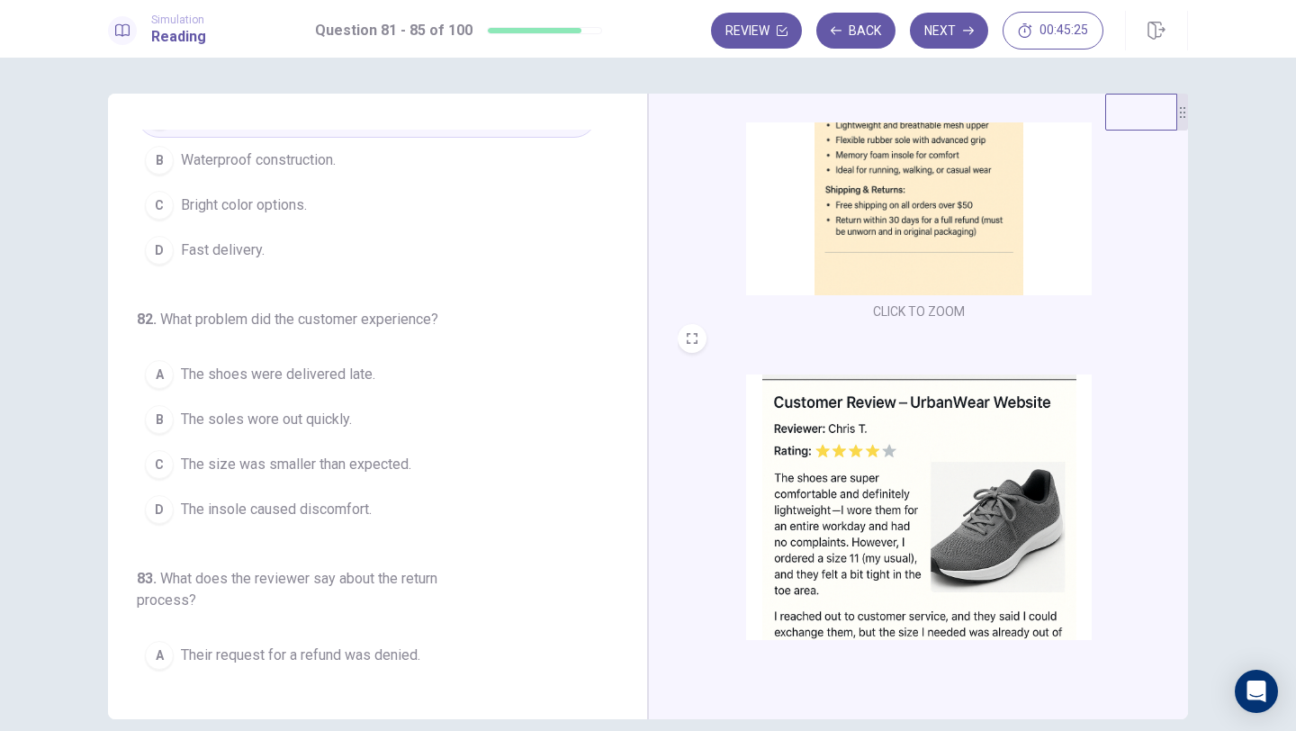
click at [299, 466] on span "The size was smaller than expected." at bounding box center [296, 465] width 230 height 22
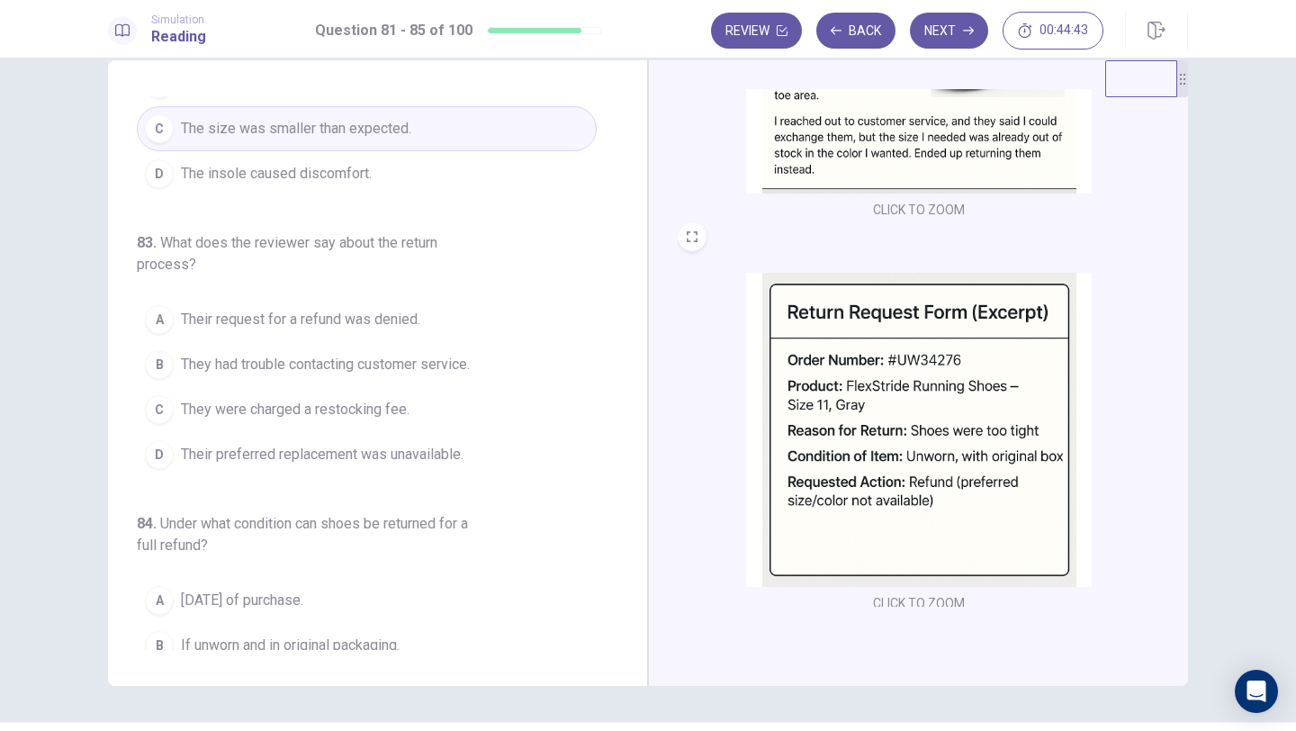
scroll to position [650, 0]
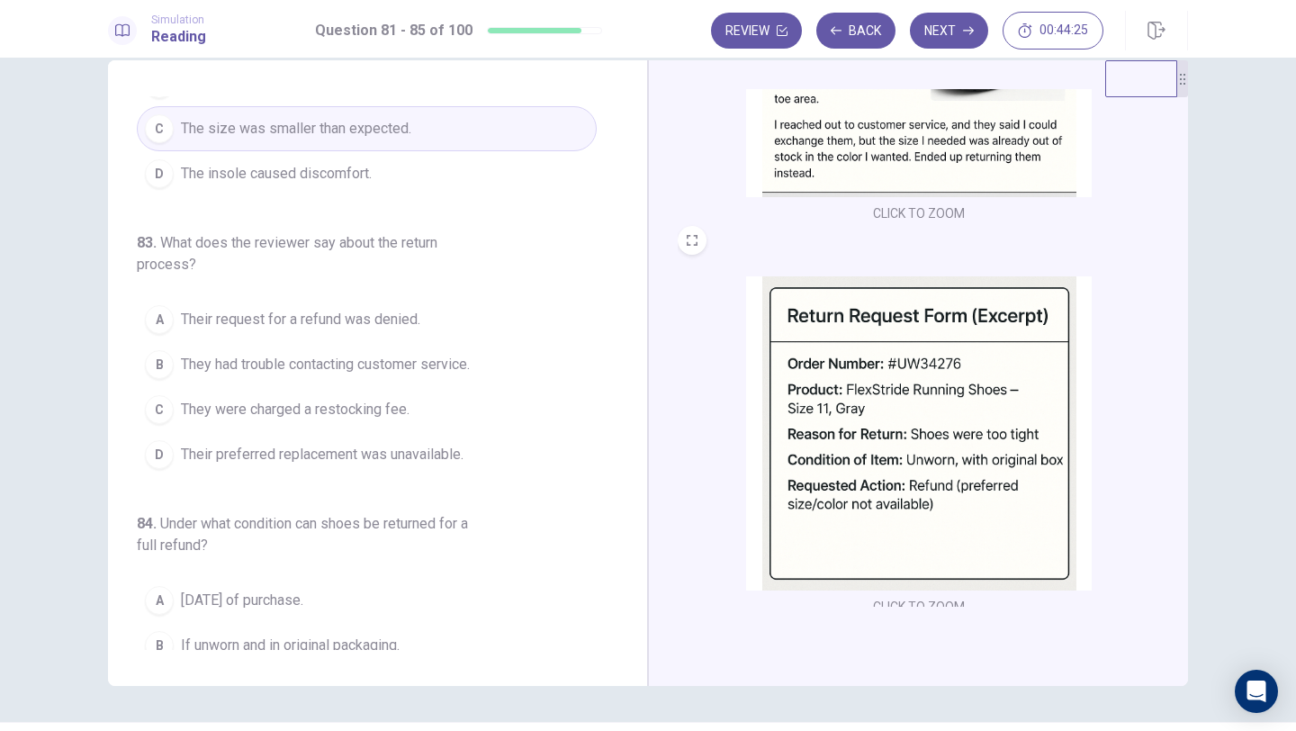
click at [373, 456] on span "Their preferred replacement was unavailable." at bounding box center [322, 455] width 283 height 22
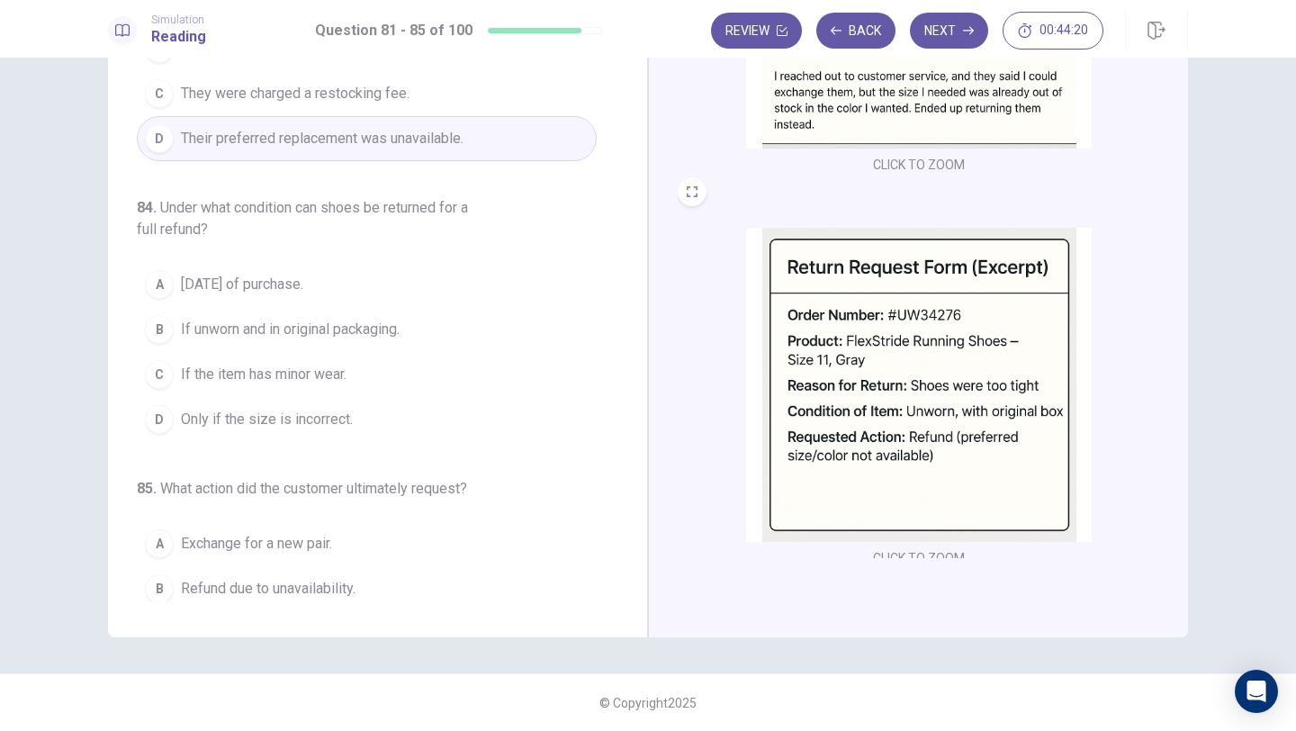
scroll to position [660, 0]
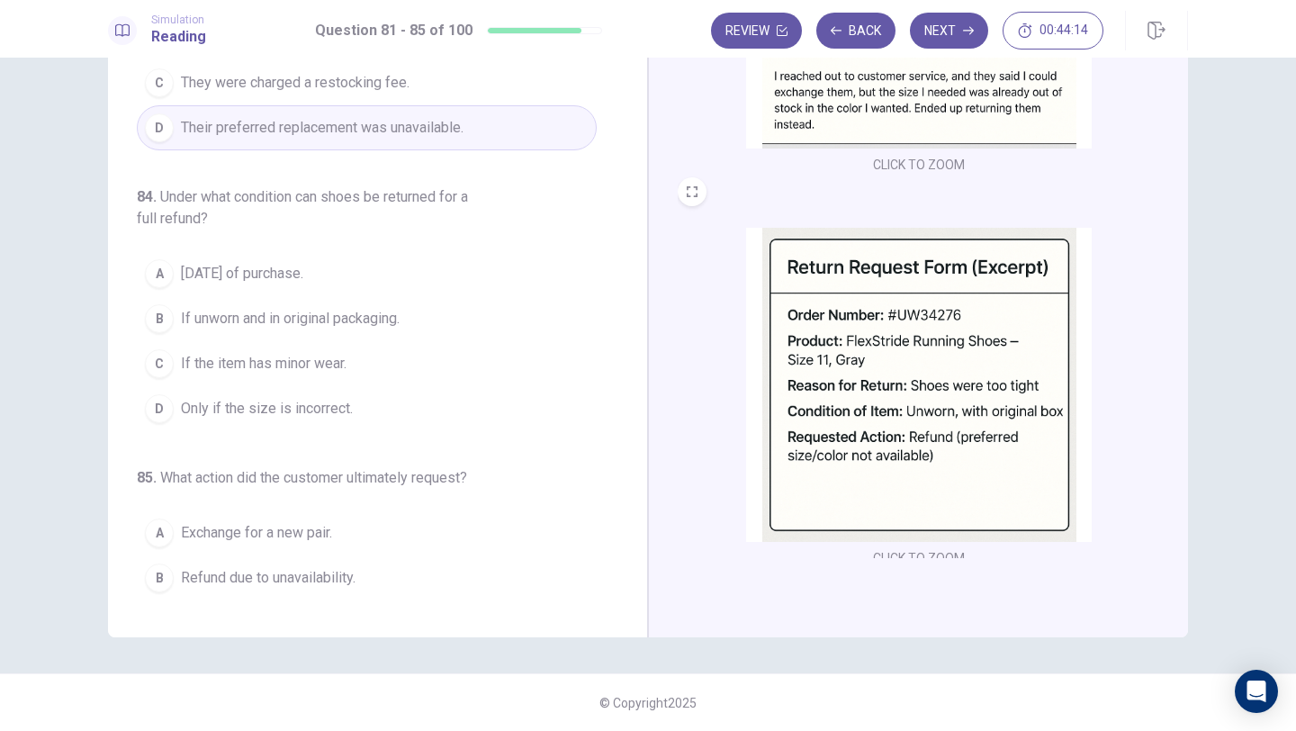
click at [161, 318] on div "B" at bounding box center [159, 318] width 29 height 29
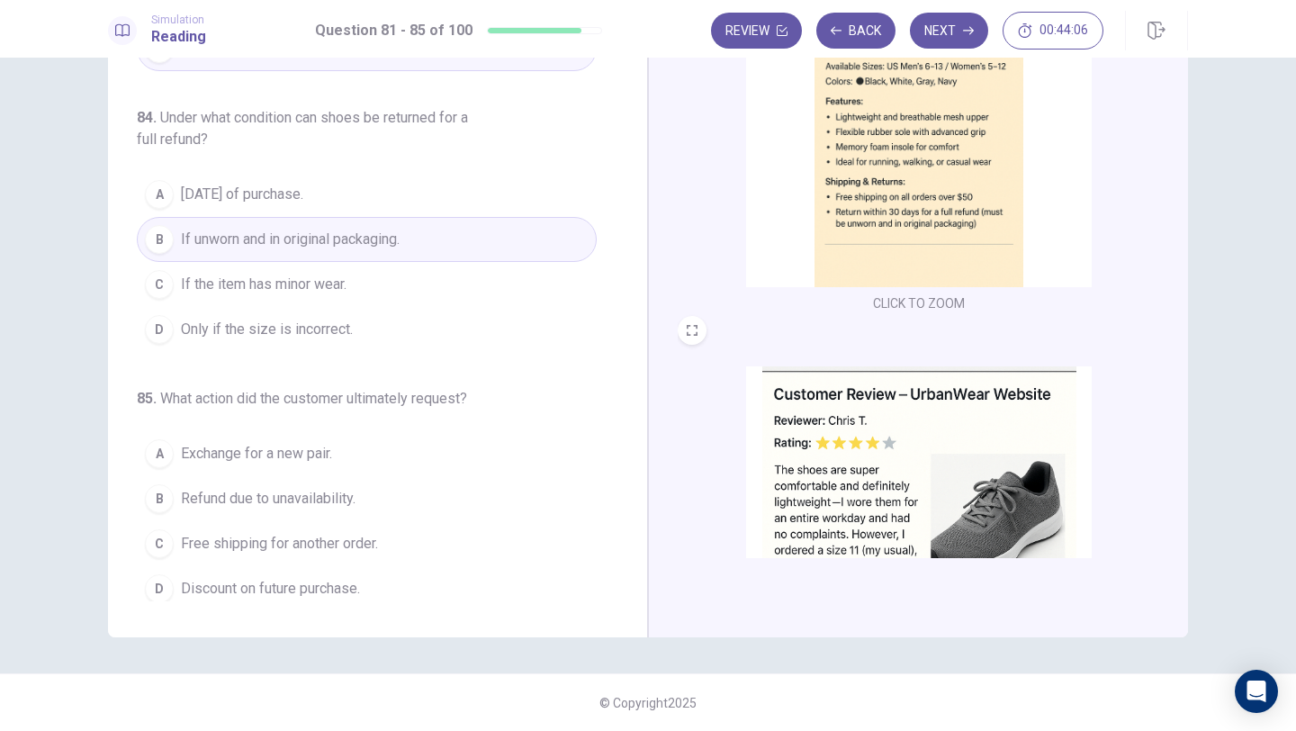
scroll to position [750, 0]
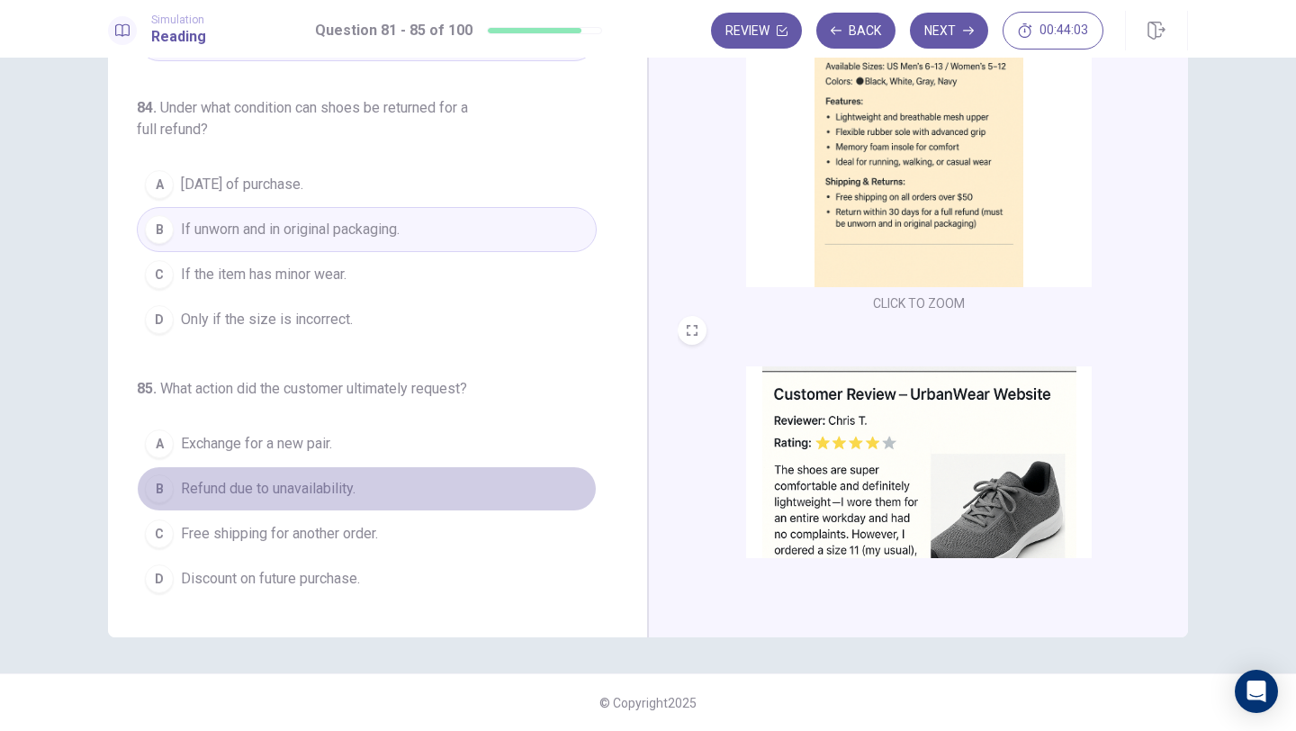
click at [256, 494] on span "Refund due to unavailability." at bounding box center [268, 489] width 175 height 22
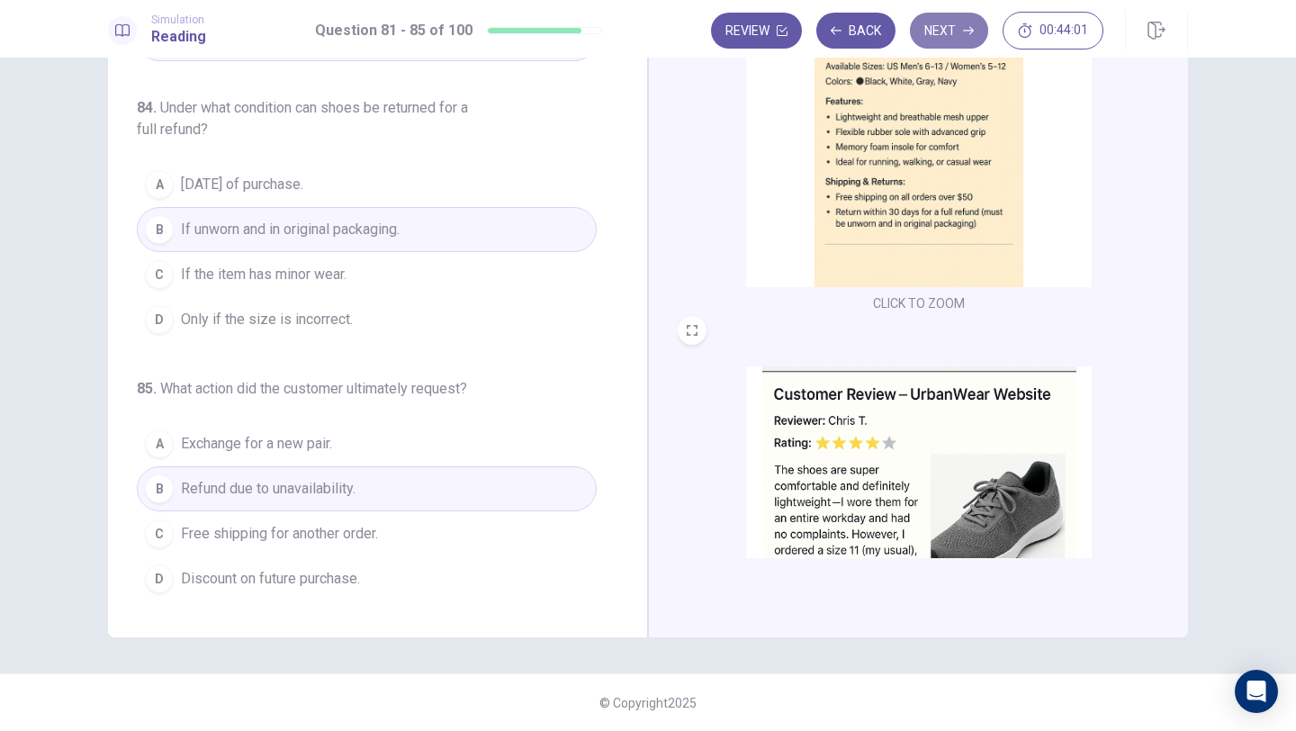
click at [944, 40] on button "Next" at bounding box center [949, 31] width 78 height 36
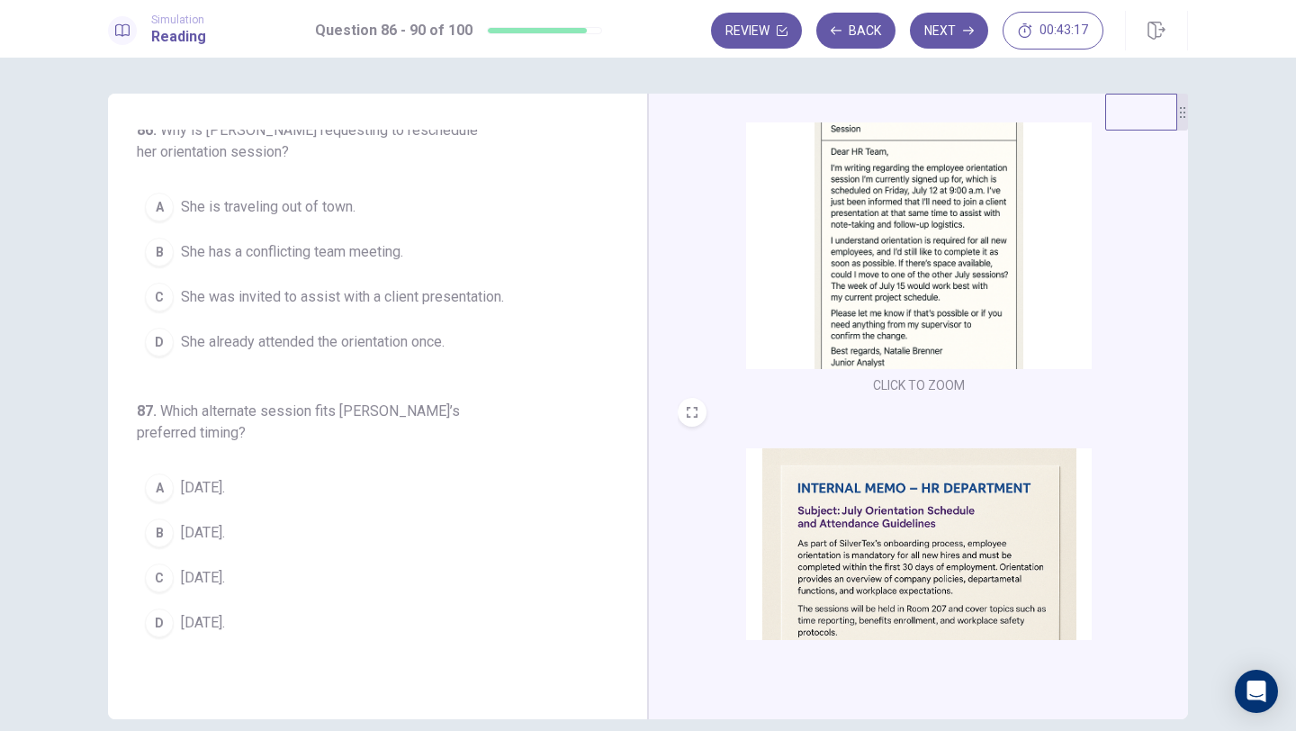
scroll to position [0, 0]
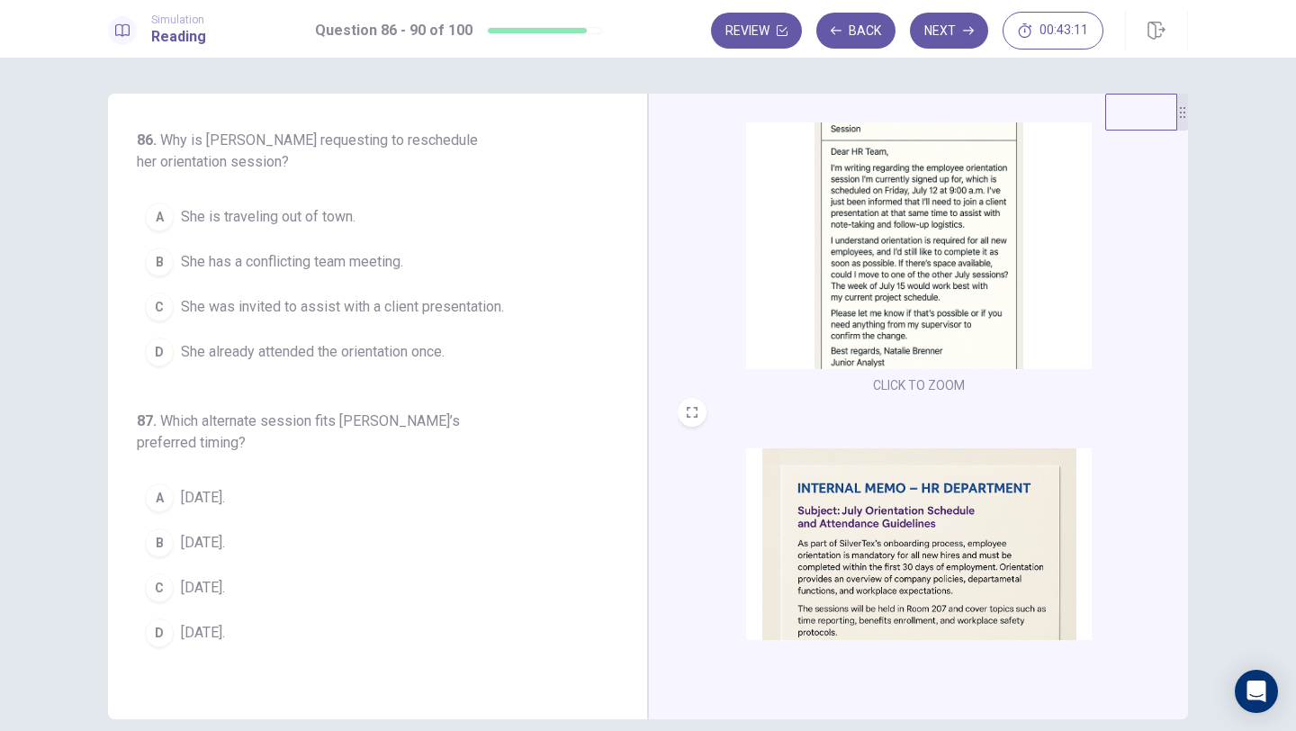
click at [237, 310] on span "She was invited to assist with a client presentation." at bounding box center [342, 307] width 323 height 22
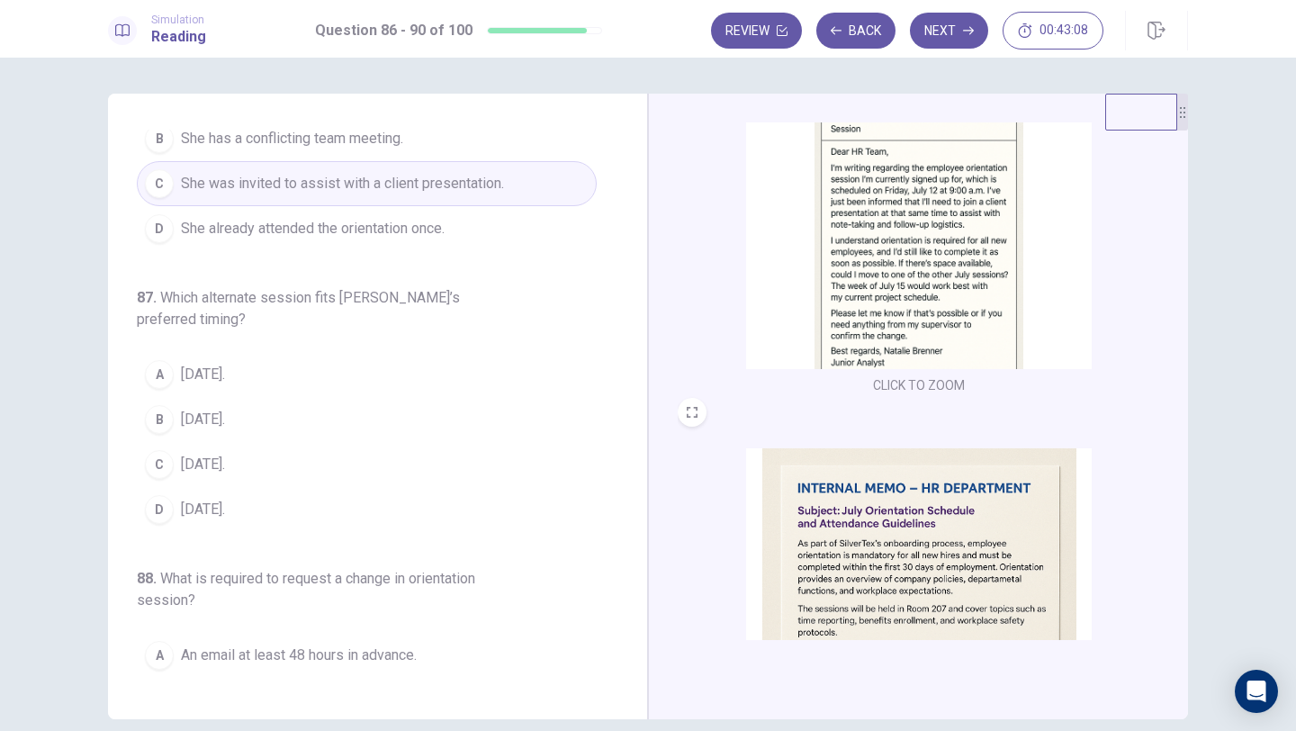
scroll to position [137, 0]
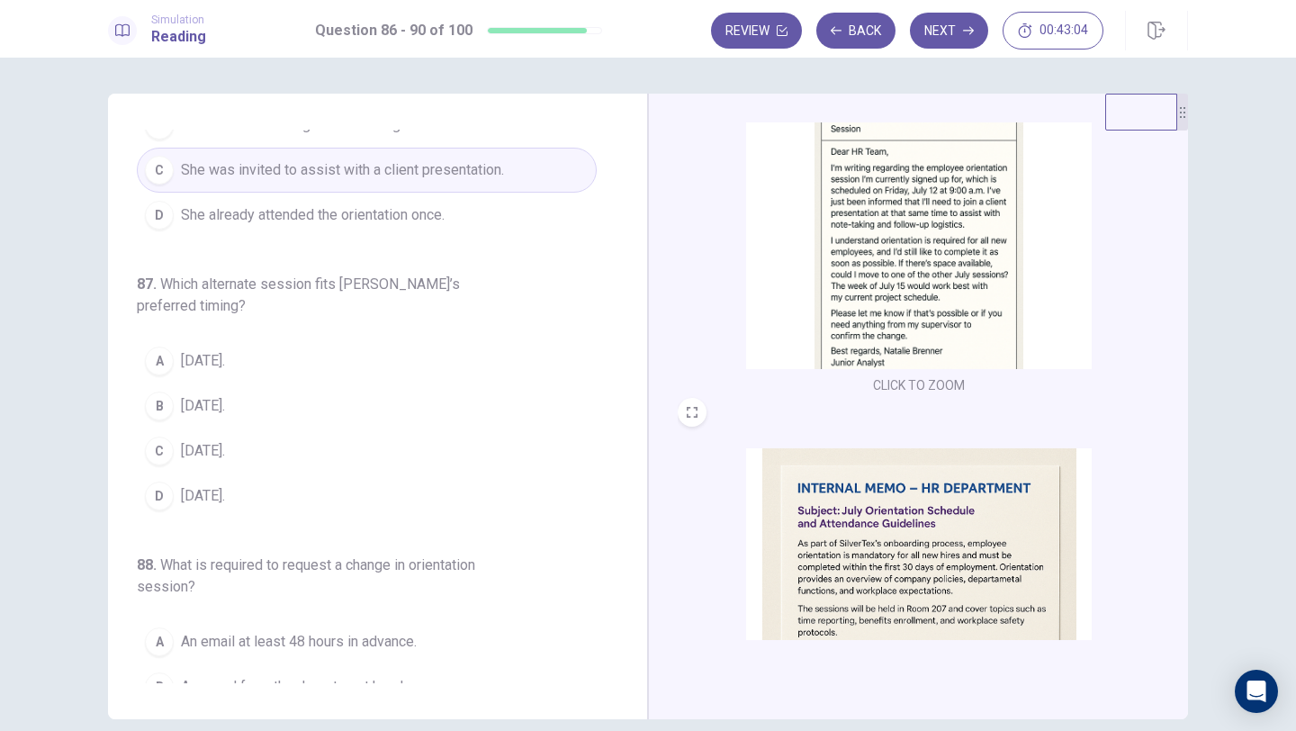
click at [159, 366] on div "A" at bounding box center [159, 360] width 29 height 29
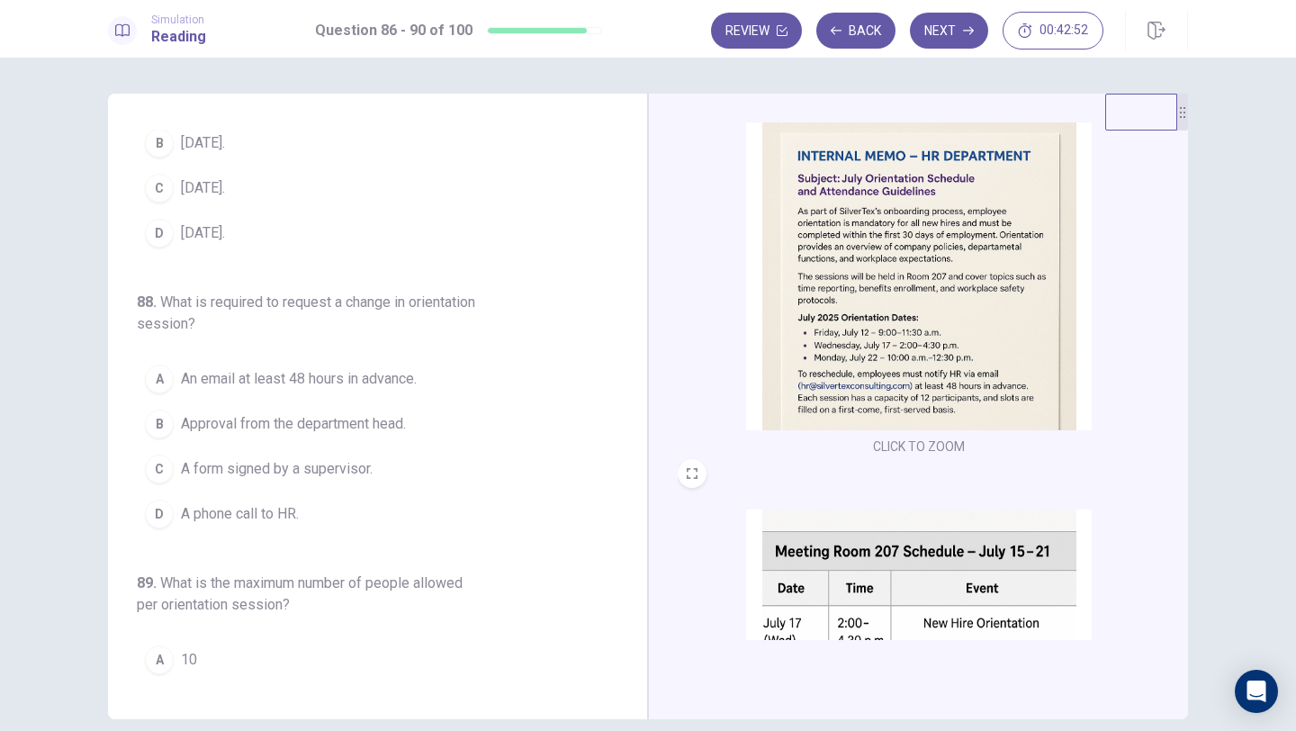
scroll to position [452, 0]
click at [282, 373] on span "An email at least 48 hours in advance." at bounding box center [299, 379] width 236 height 22
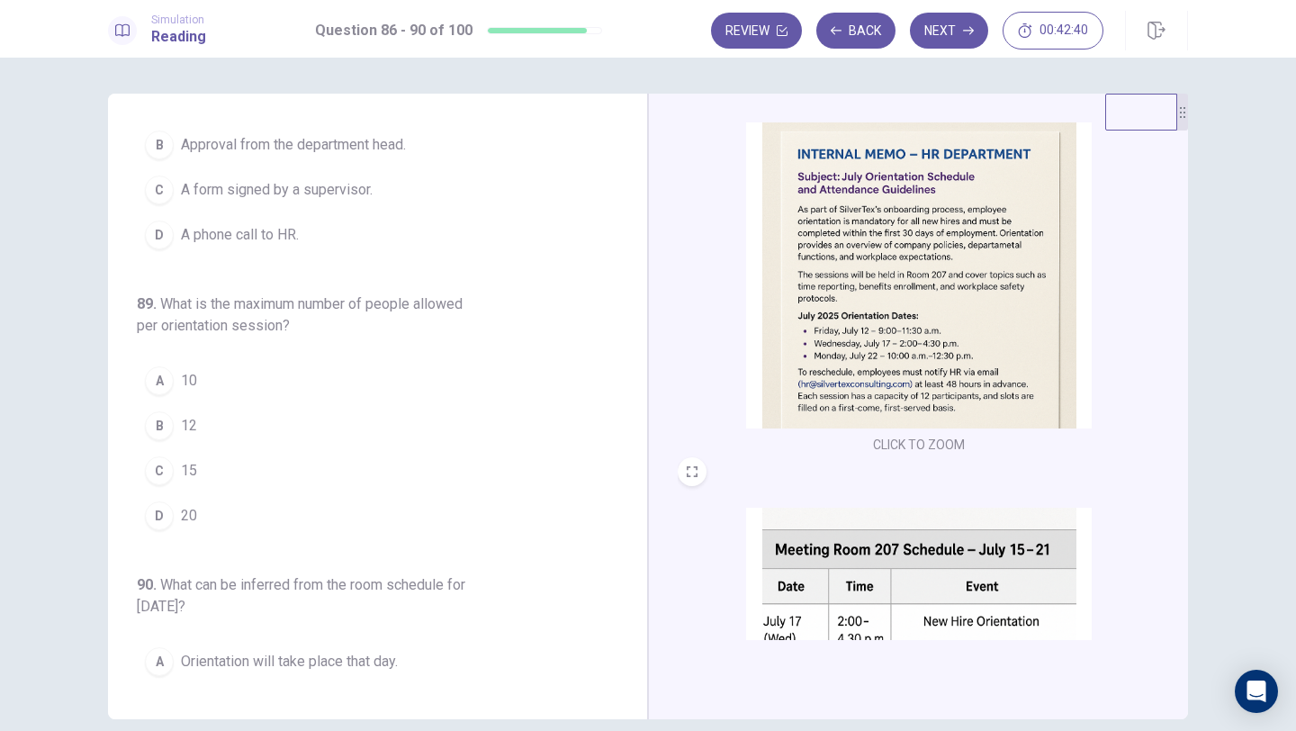
scroll to position [688, 0]
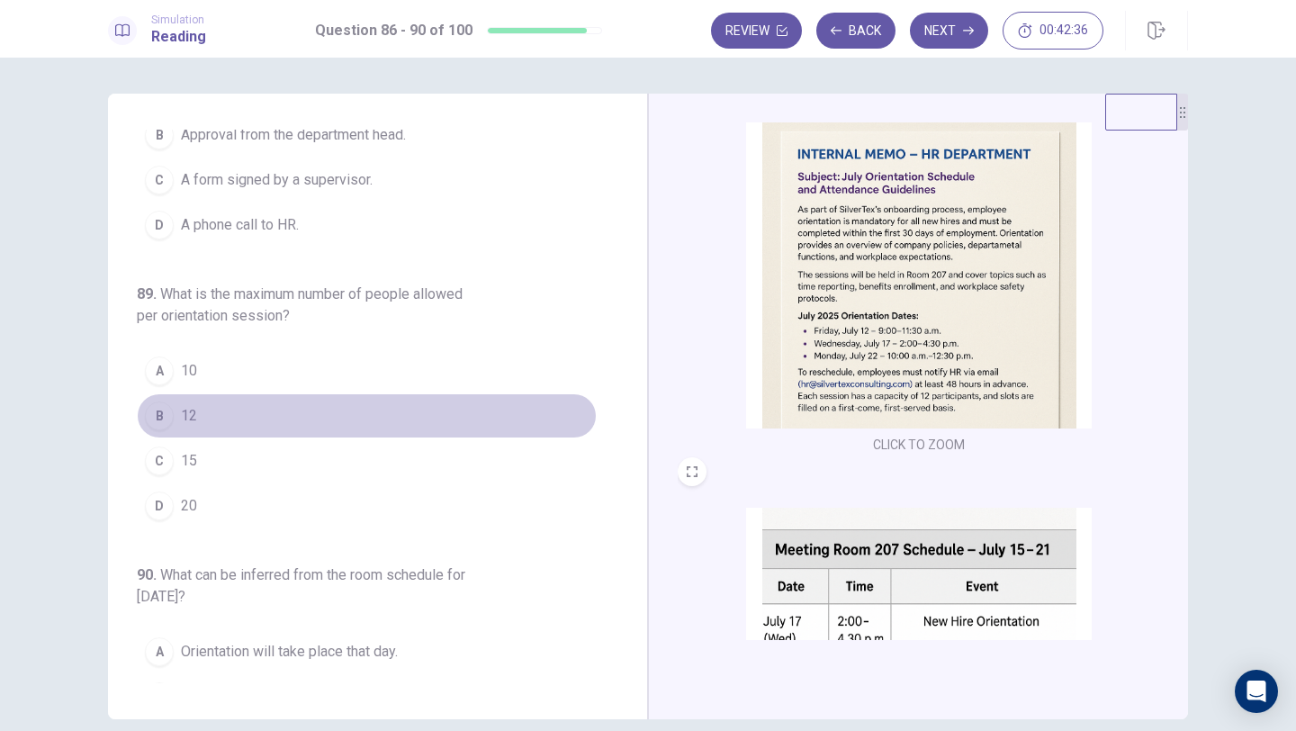
click at [181, 410] on span "12" at bounding box center [189, 416] width 16 height 22
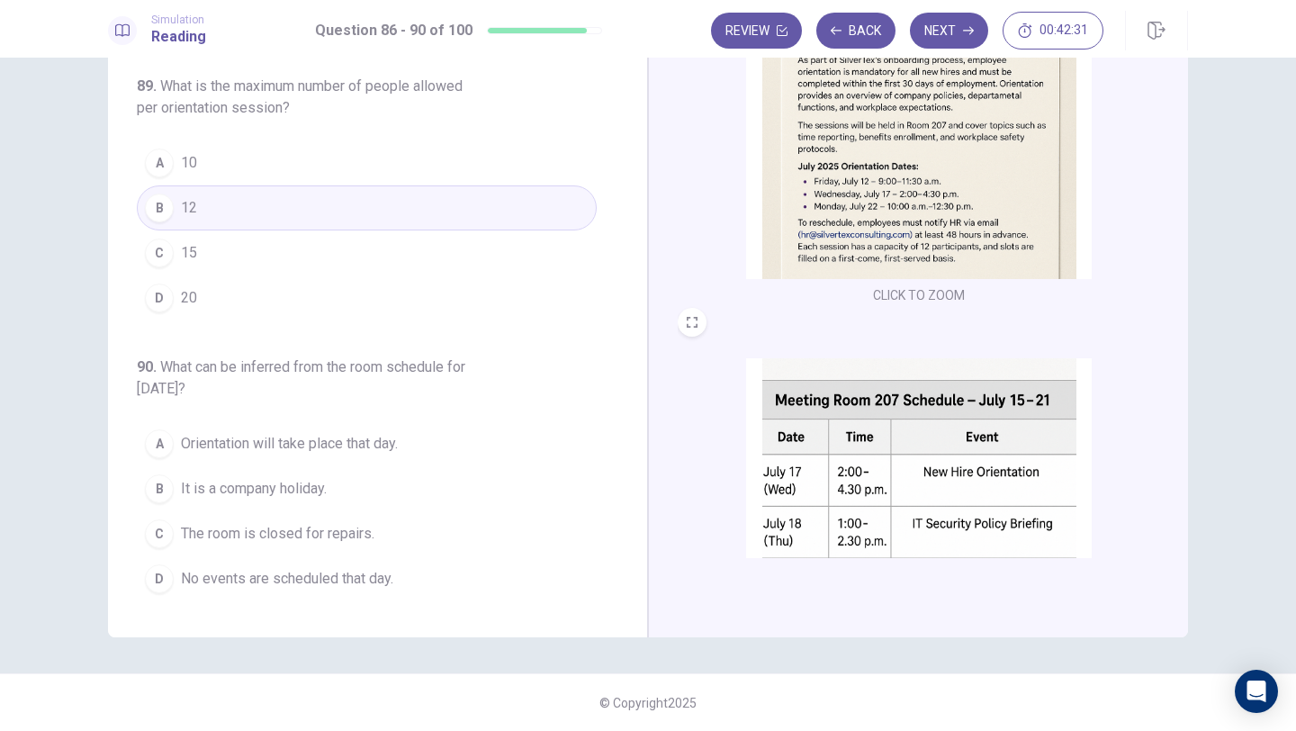
scroll to position [662, 0]
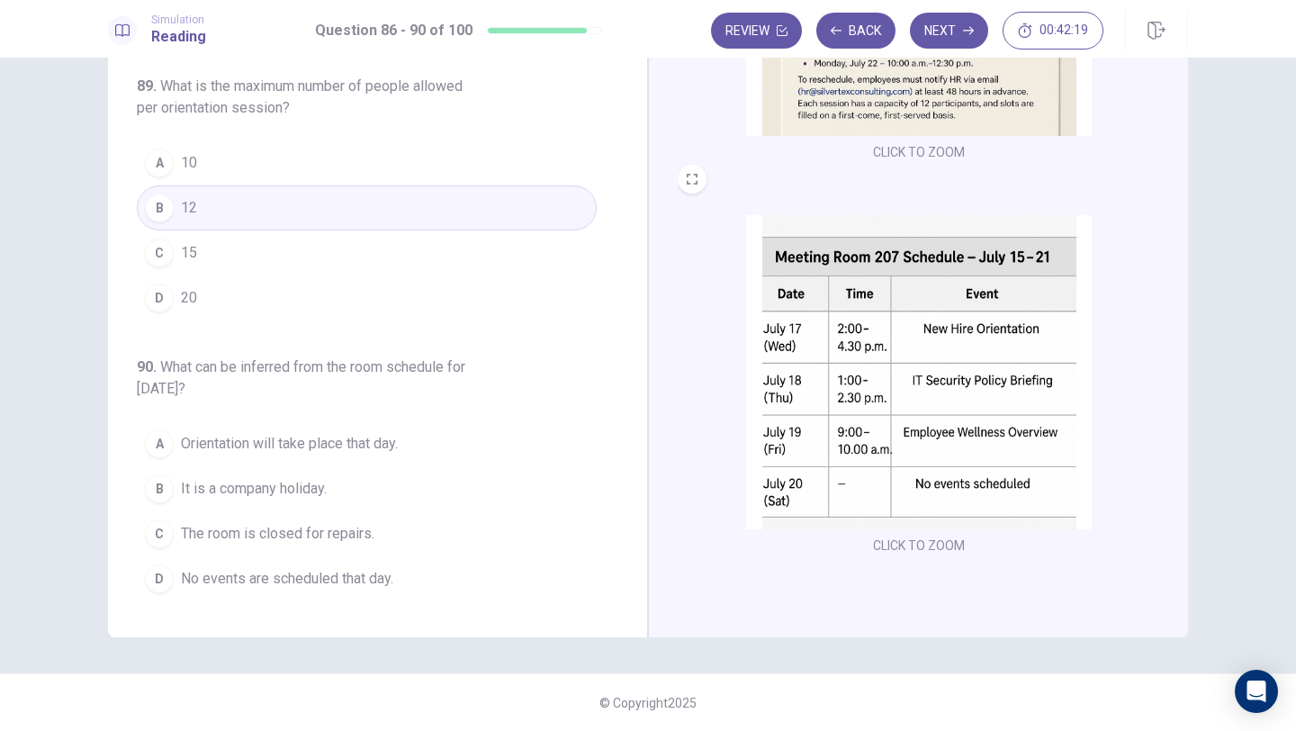
click at [242, 572] on span "No events are scheduled that day." at bounding box center [287, 579] width 212 height 22
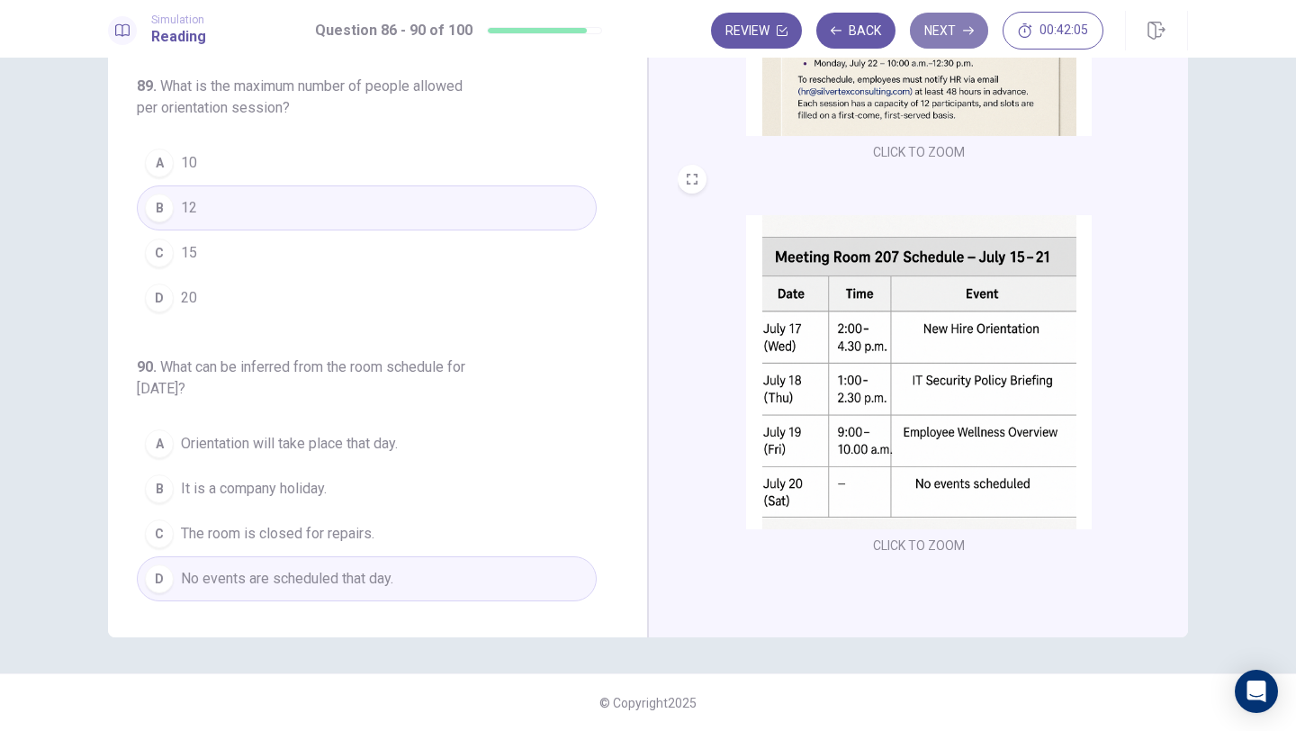
click at [930, 43] on button "Next" at bounding box center [949, 31] width 78 height 36
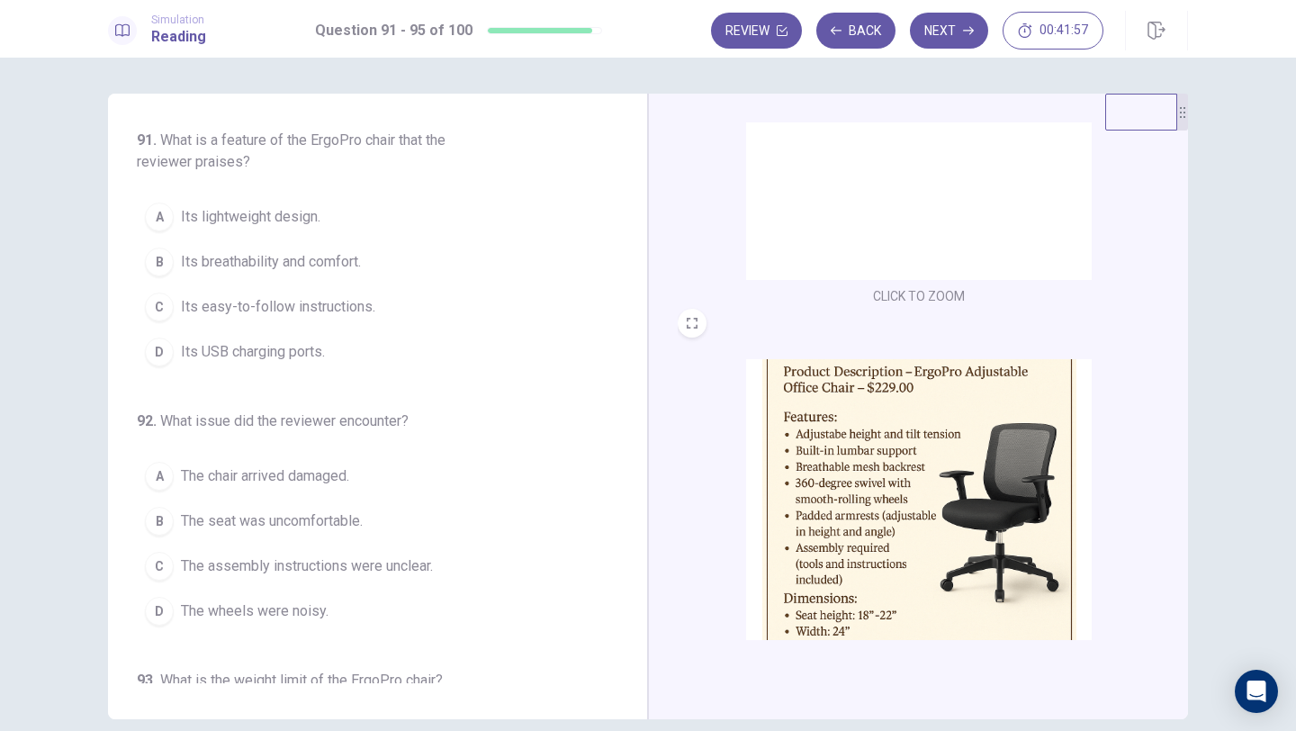
scroll to position [0, 0]
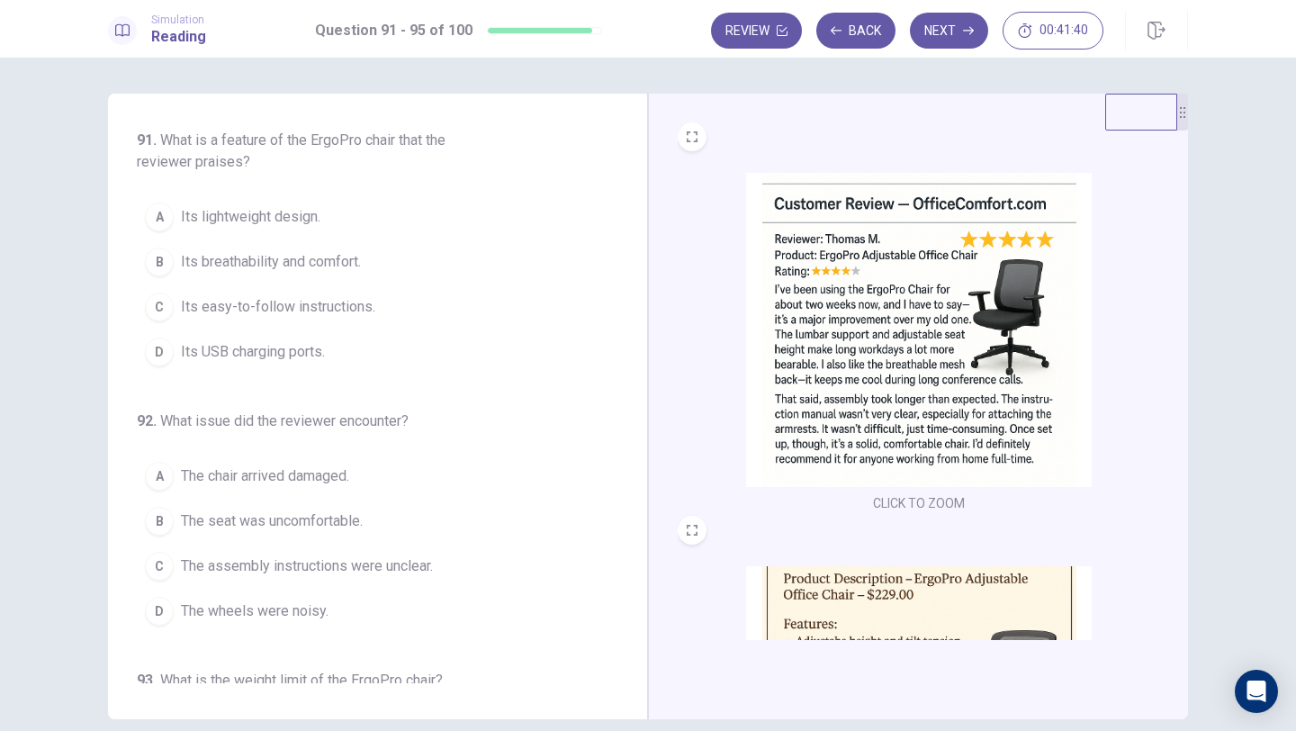
click at [221, 265] on span "Its breathability and comfort." at bounding box center [271, 262] width 180 height 22
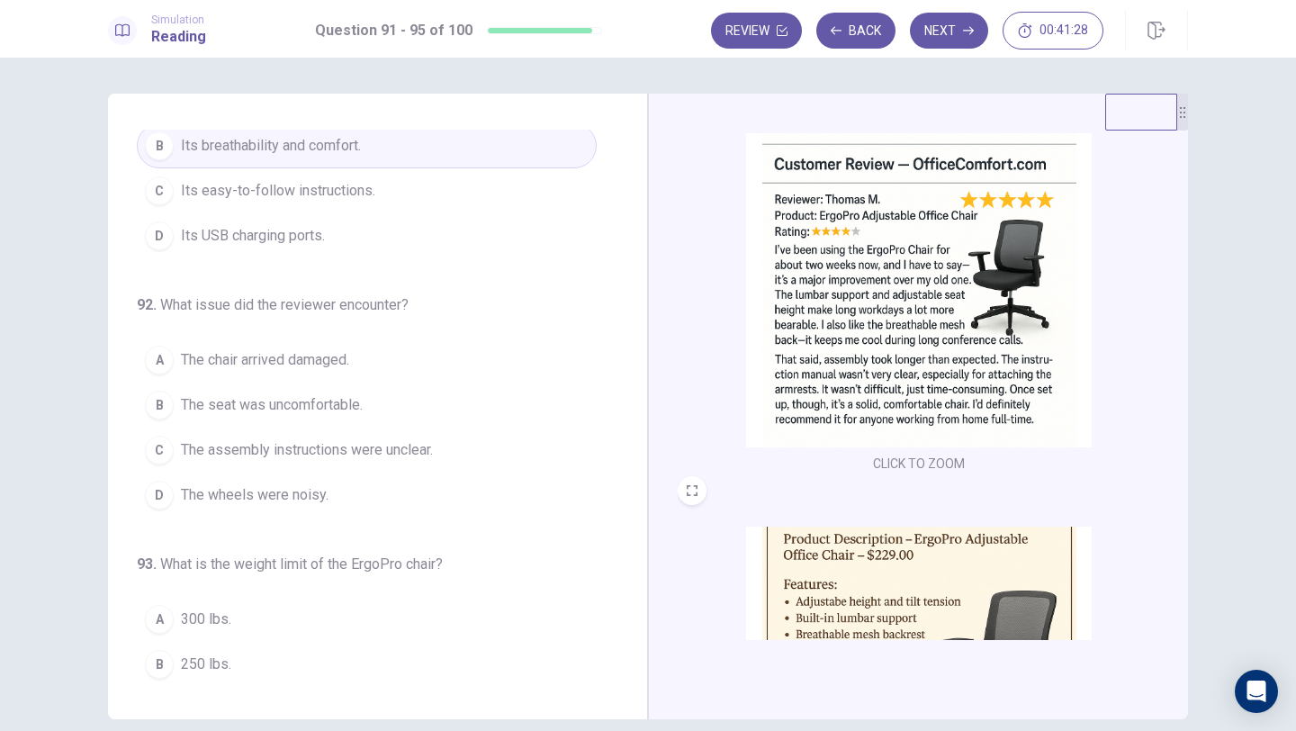
scroll to position [140, 0]
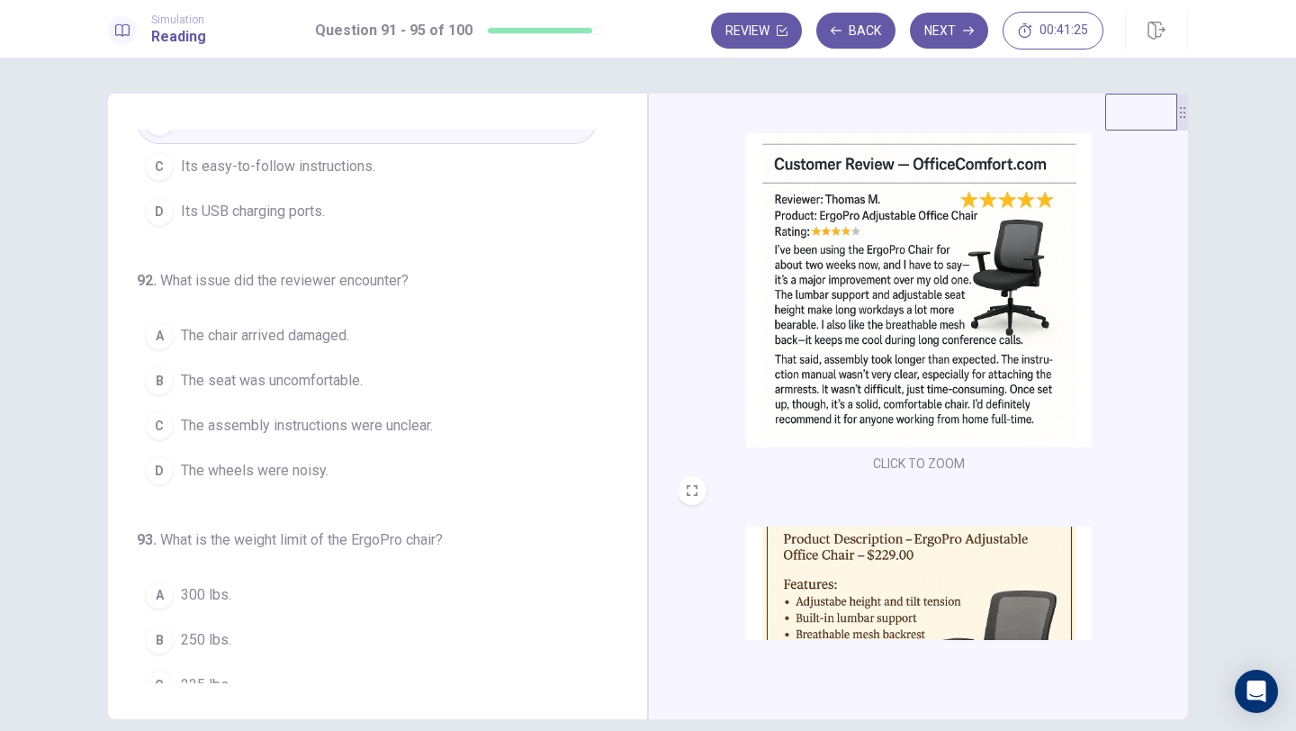
click at [338, 425] on span "The assembly instructions were unclear." at bounding box center [307, 426] width 252 height 22
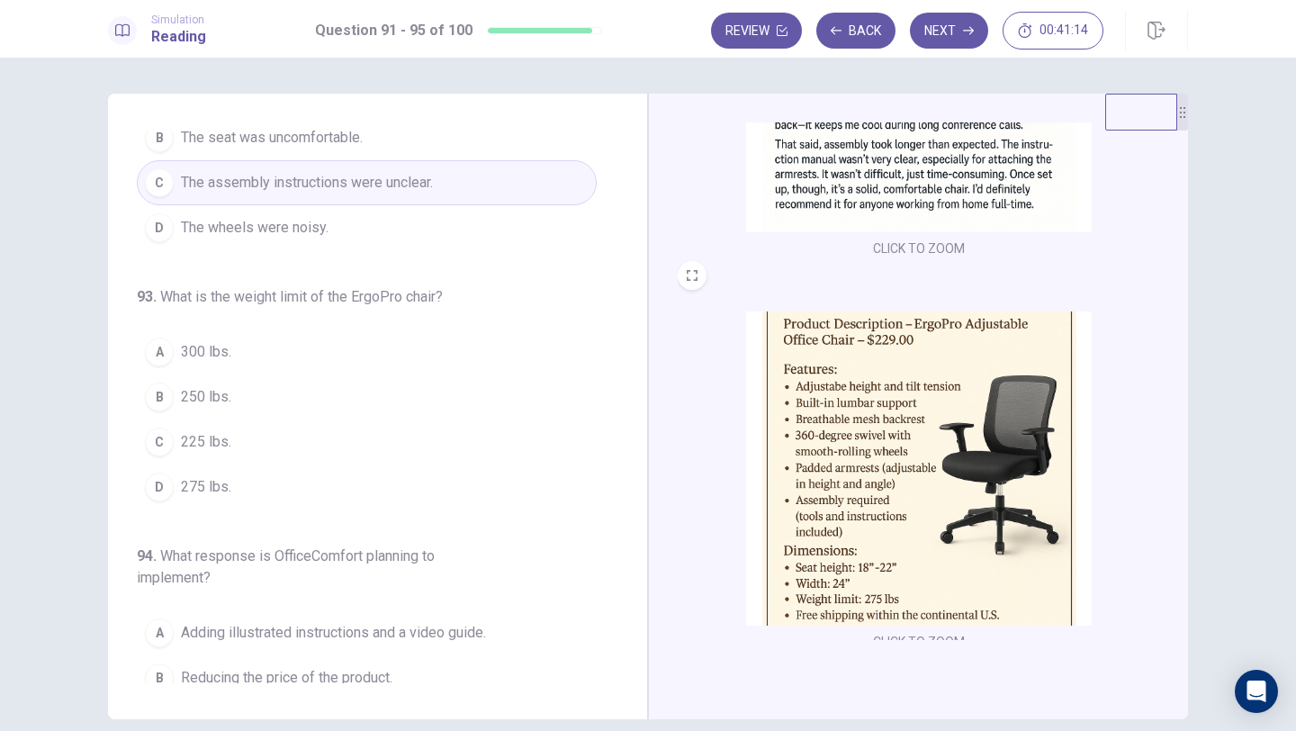
scroll to position [307, 0]
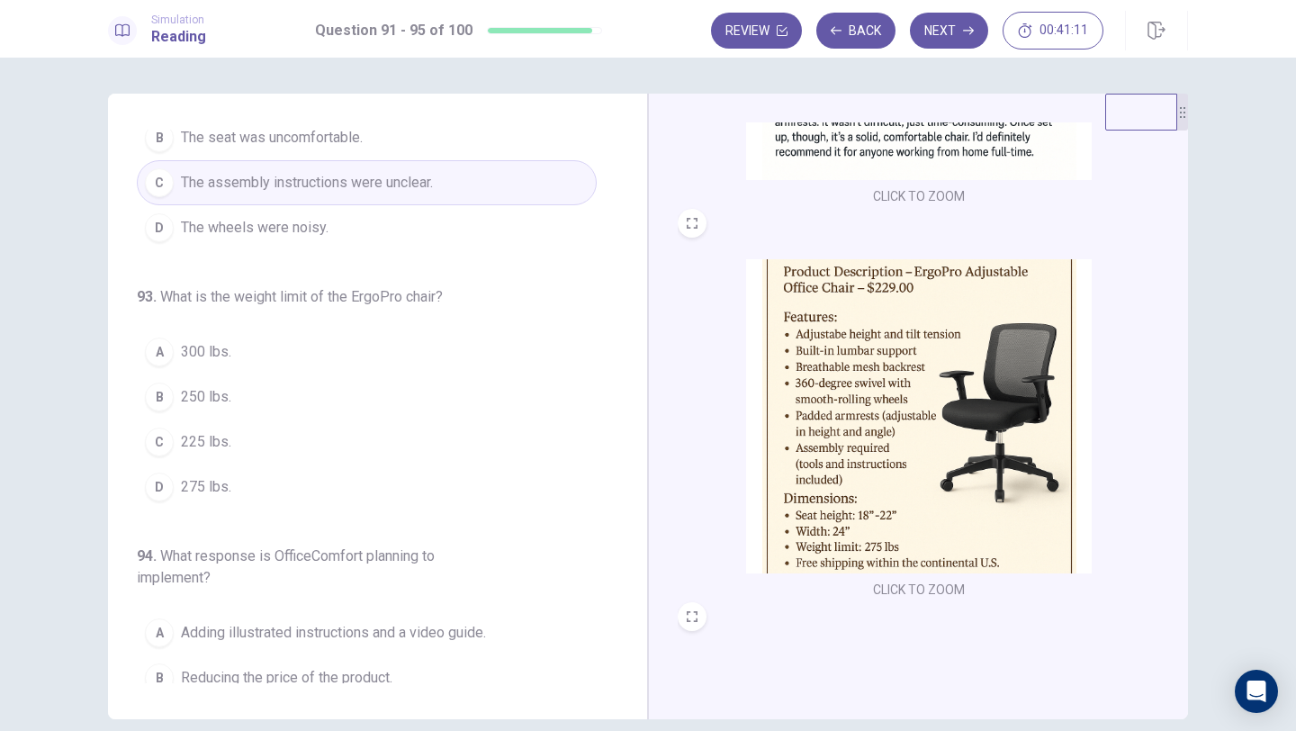
click at [194, 479] on span "275 lbs." at bounding box center [206, 487] width 50 height 22
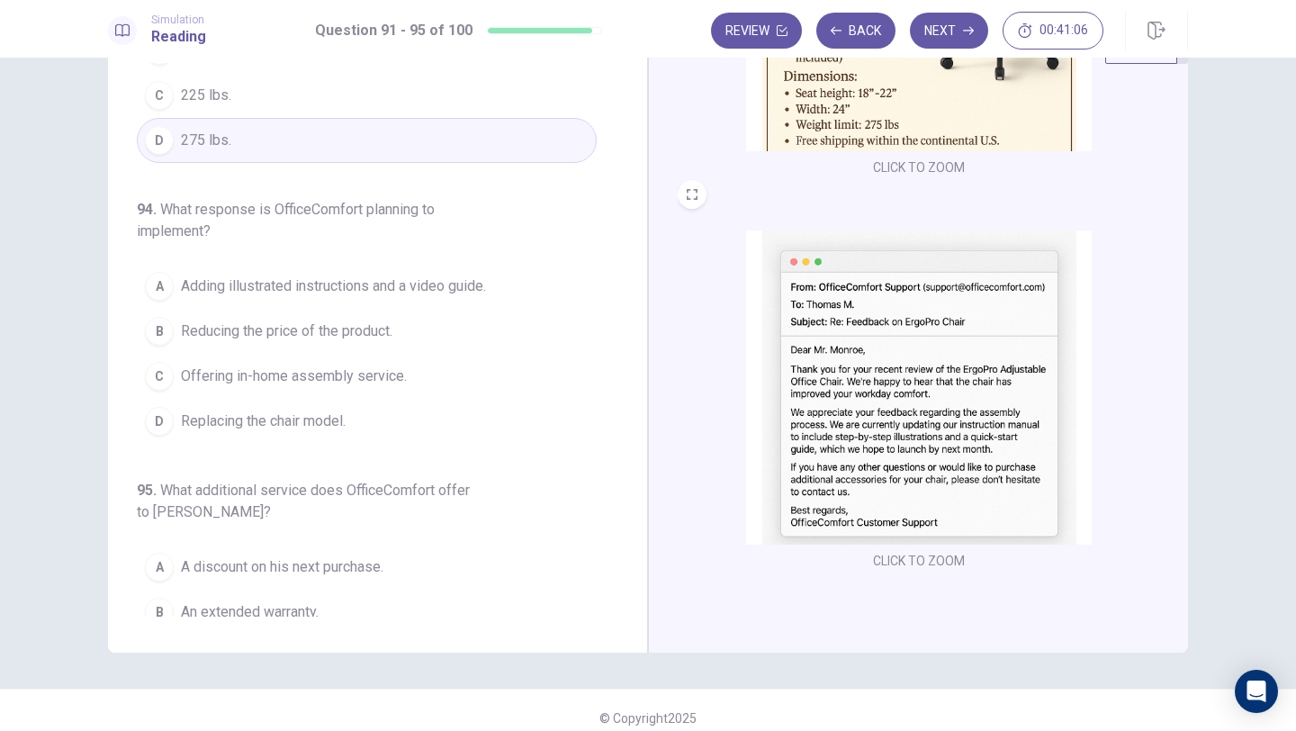
scroll to position [667, 0]
click at [342, 289] on span "Adding illustrated instructions and a video guide." at bounding box center [333, 283] width 305 height 22
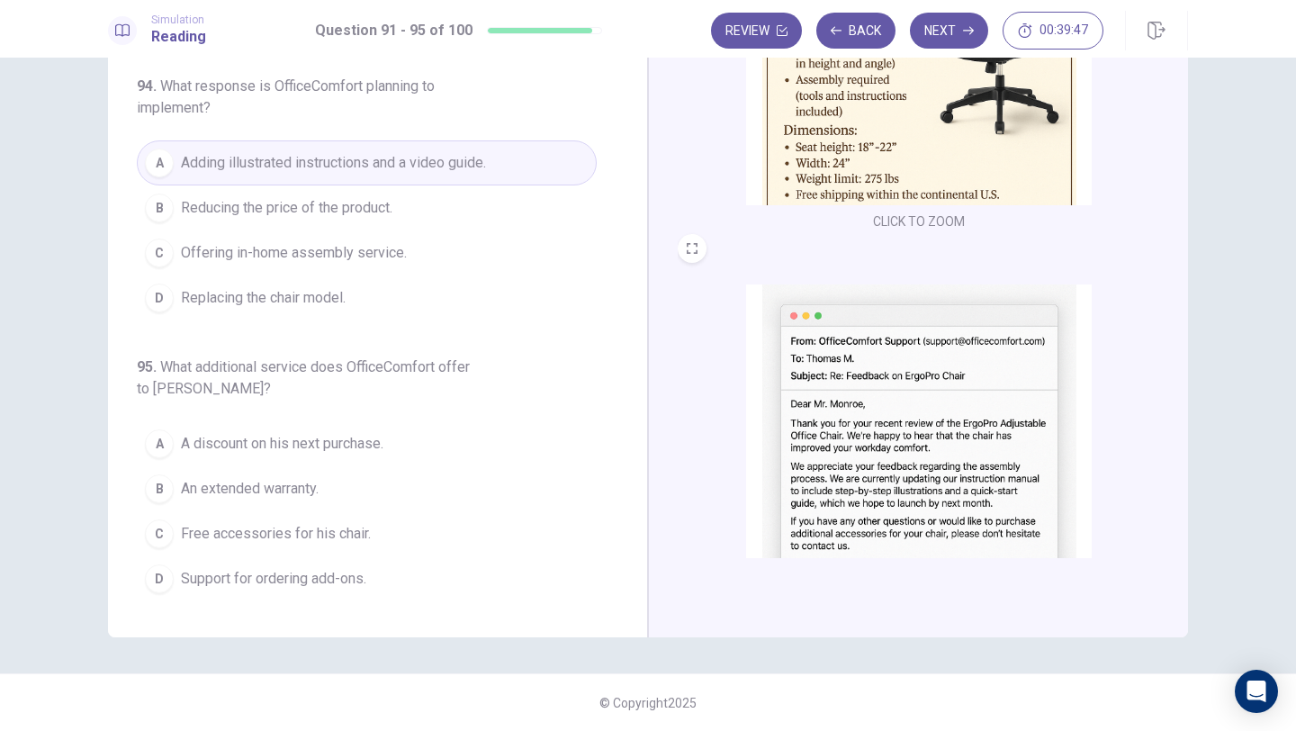
scroll to position [662, 0]
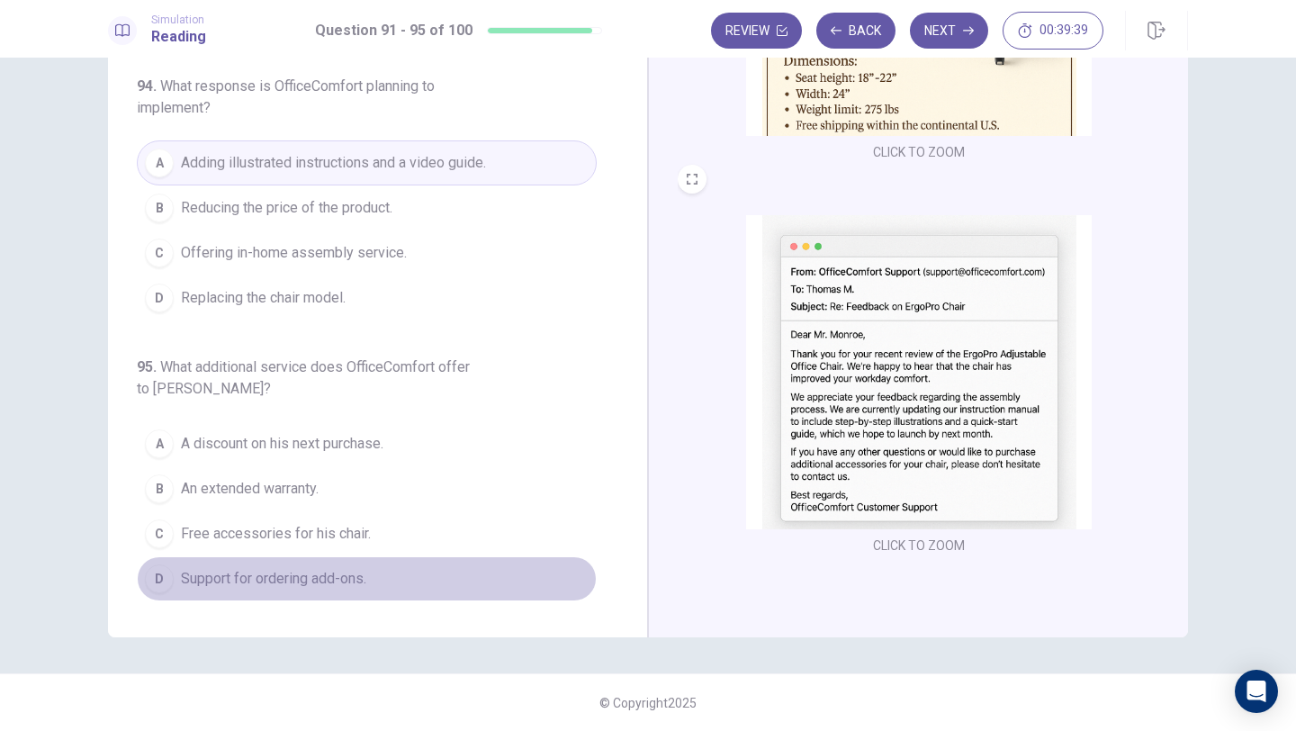
click at [240, 575] on span "Support for ordering add-ons." at bounding box center [273, 579] width 185 height 22
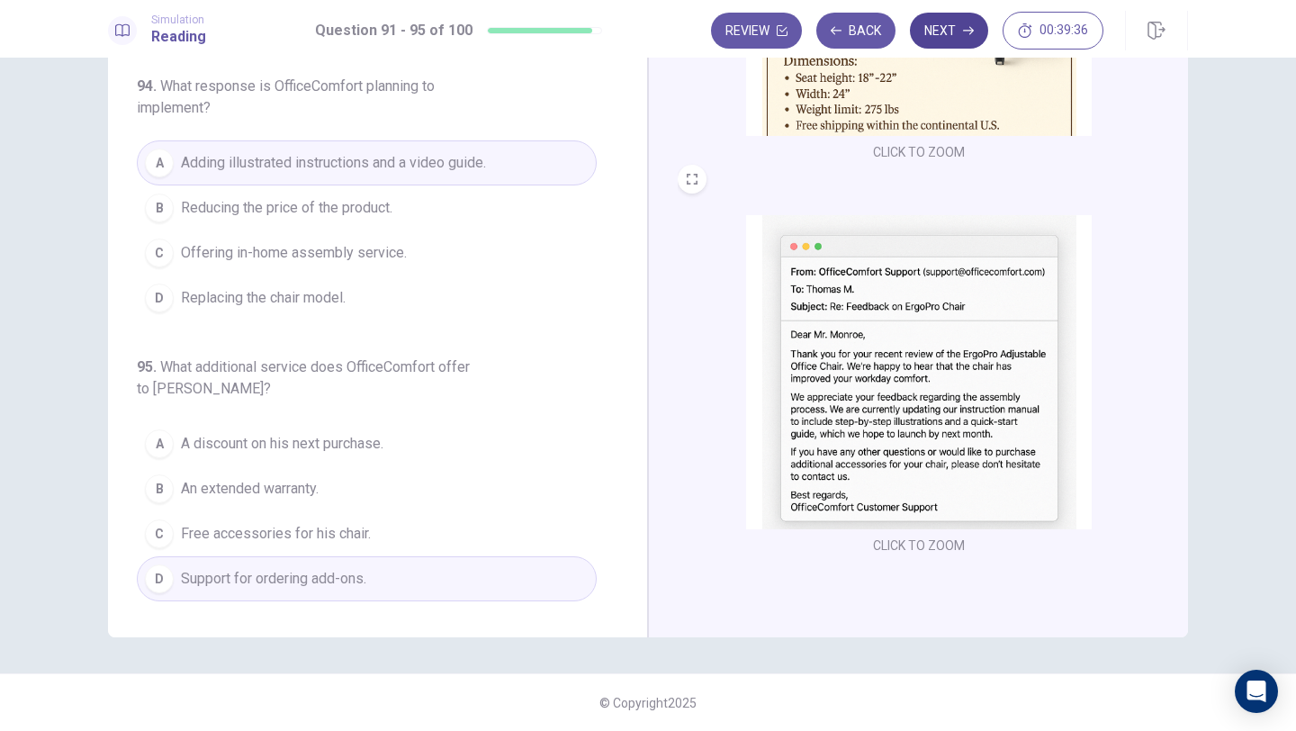
click at [963, 34] on icon "button" at bounding box center [968, 30] width 11 height 11
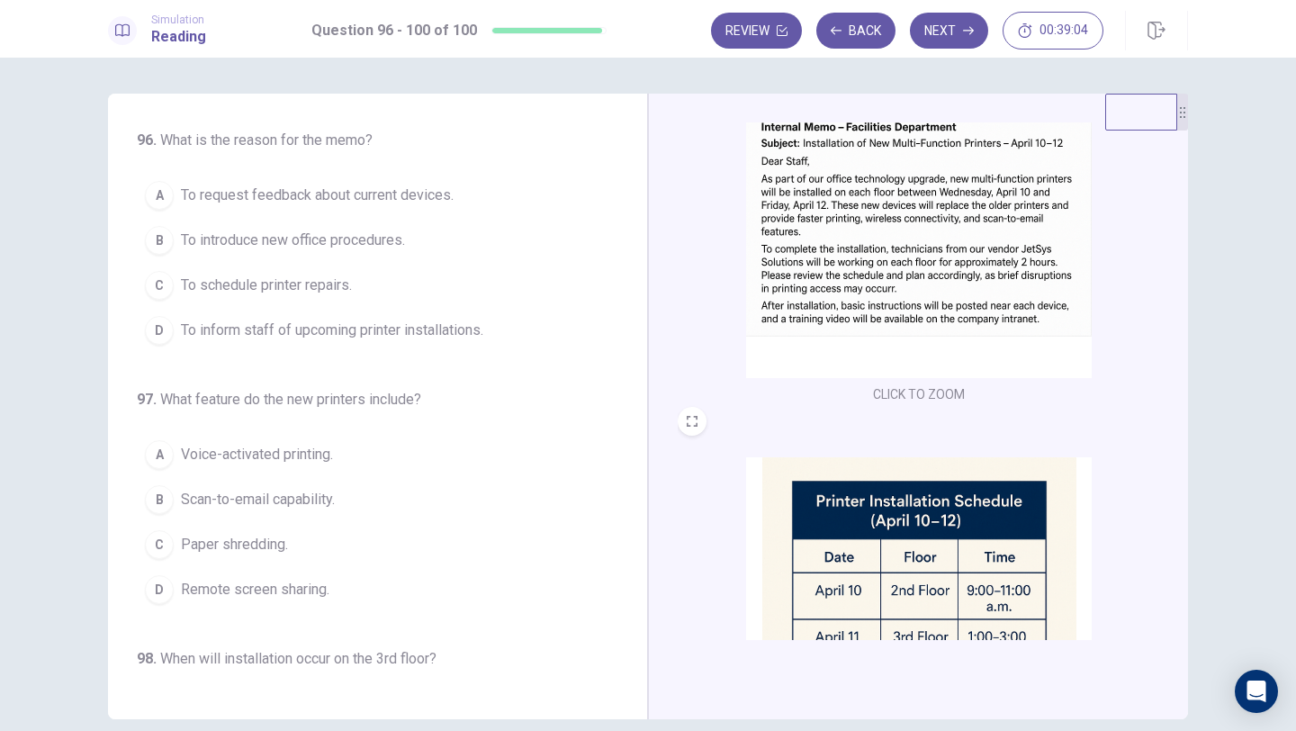
scroll to position [125, 0]
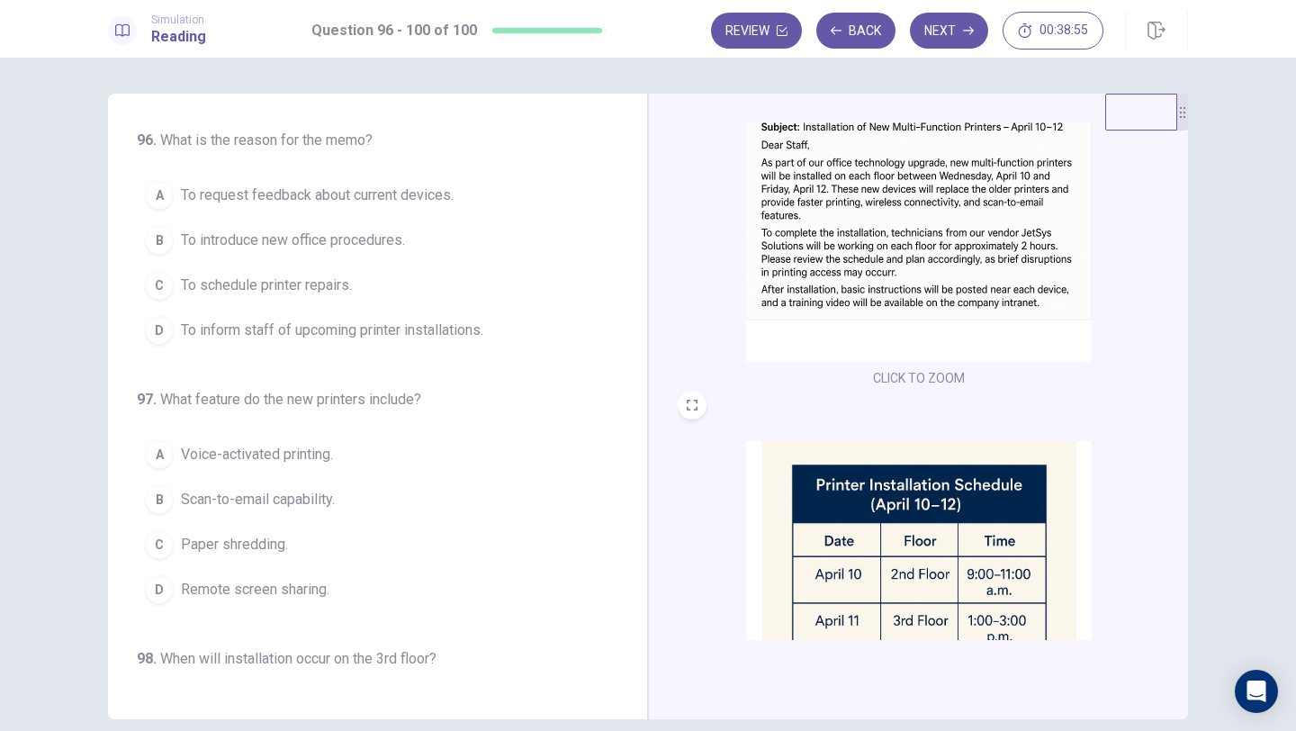
click at [350, 337] on span "To inform staff of upcoming printer installations." at bounding box center [332, 330] width 302 height 22
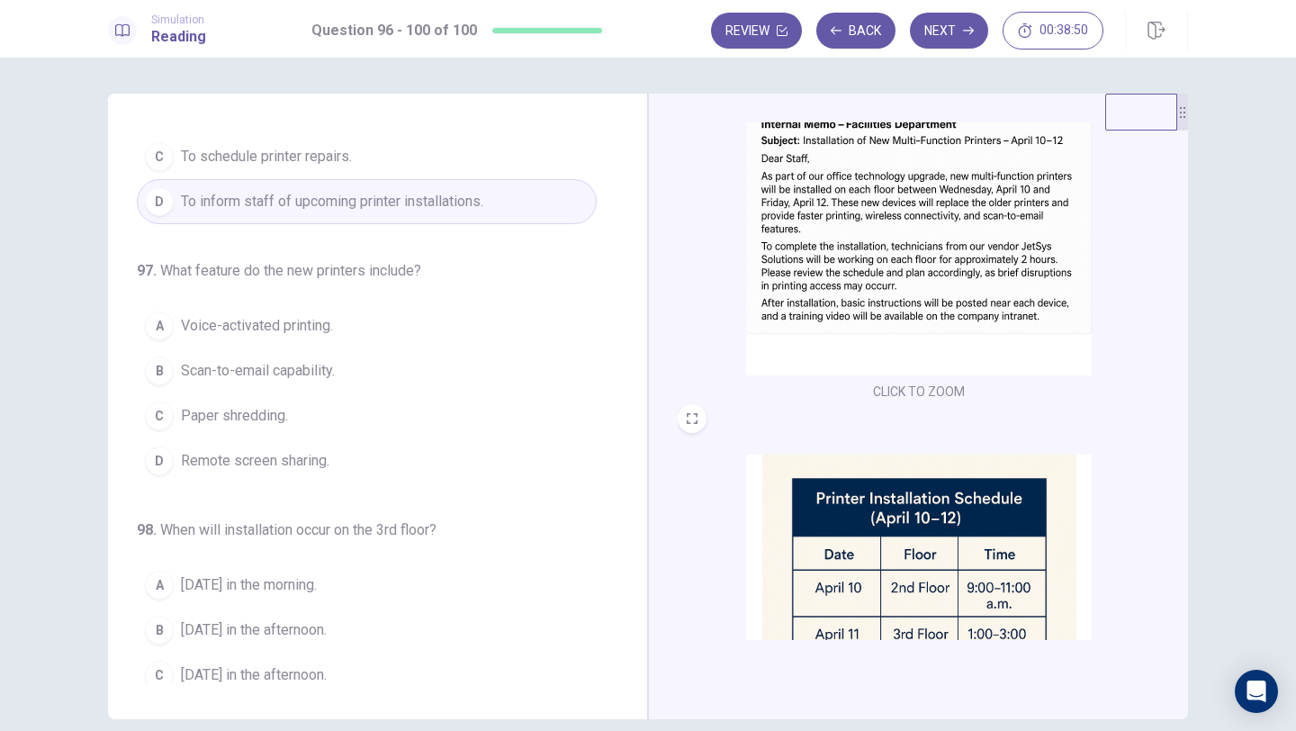
scroll to position [109, 0]
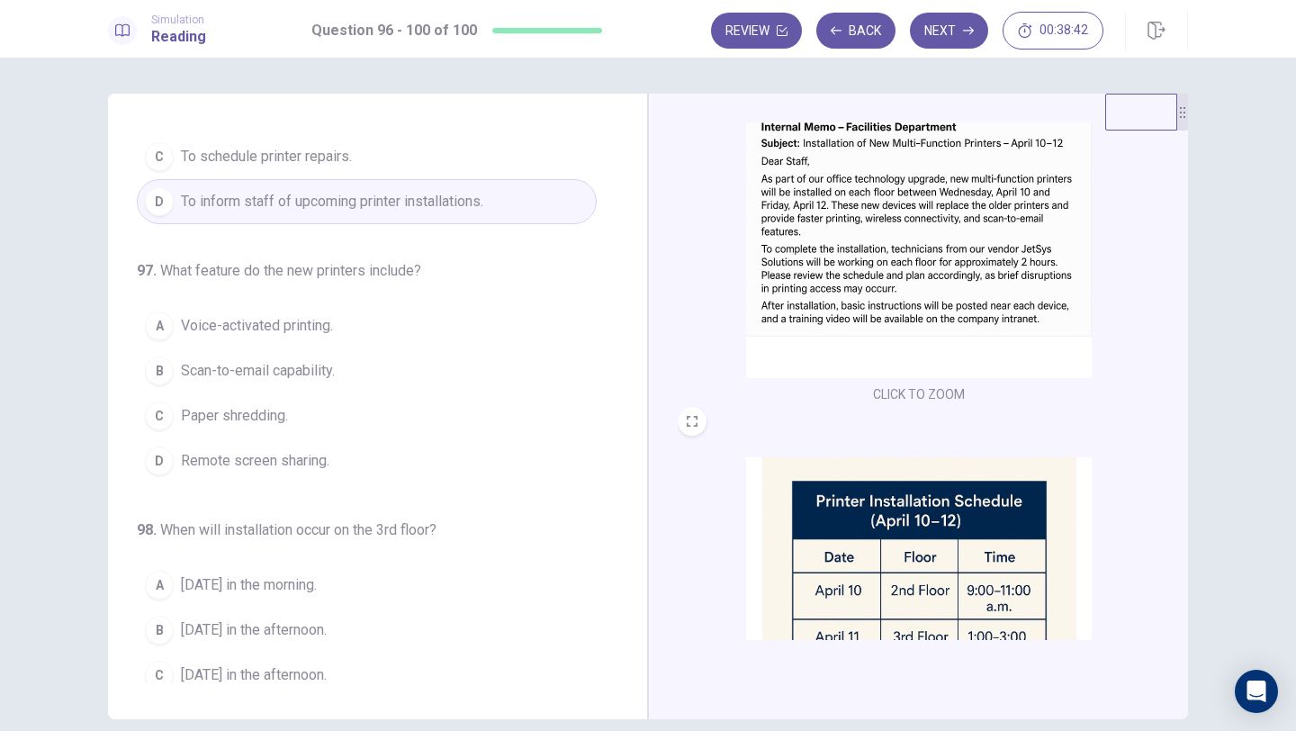
click at [321, 374] on span "Scan-to-email capability." at bounding box center [258, 371] width 154 height 22
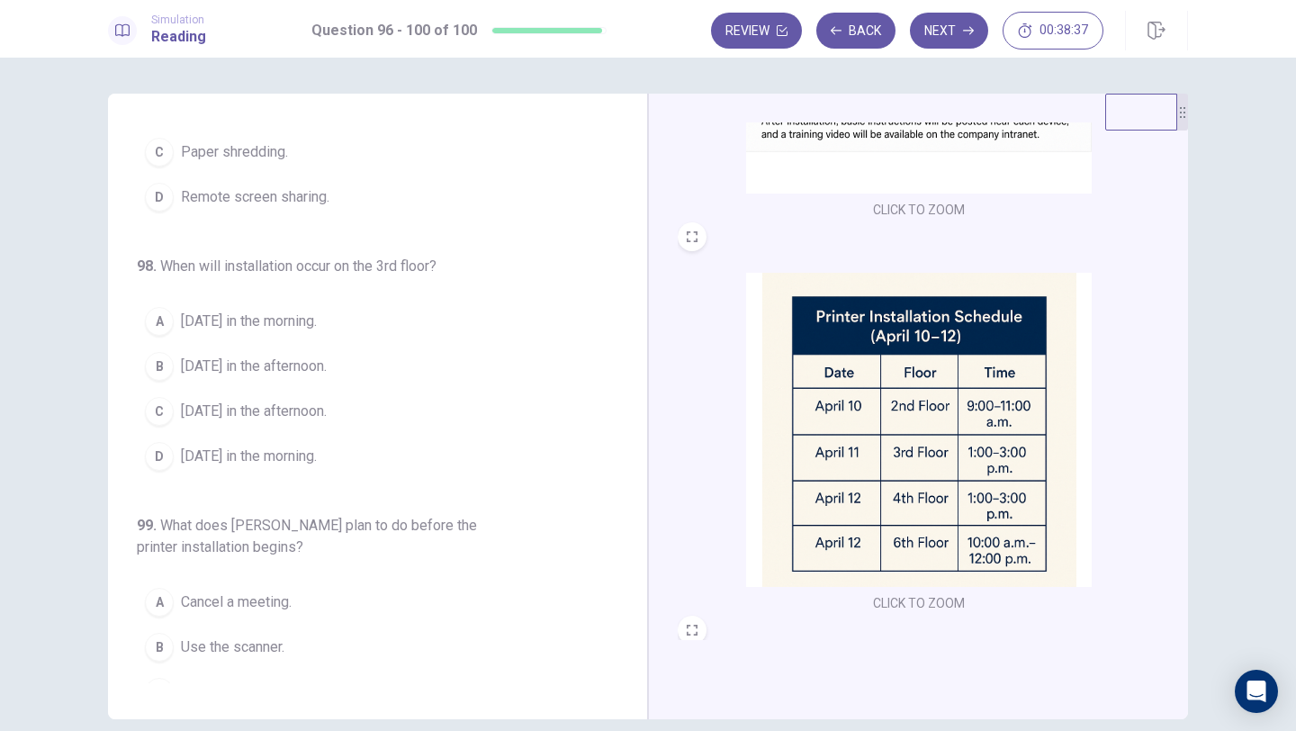
scroll to position [334, 0]
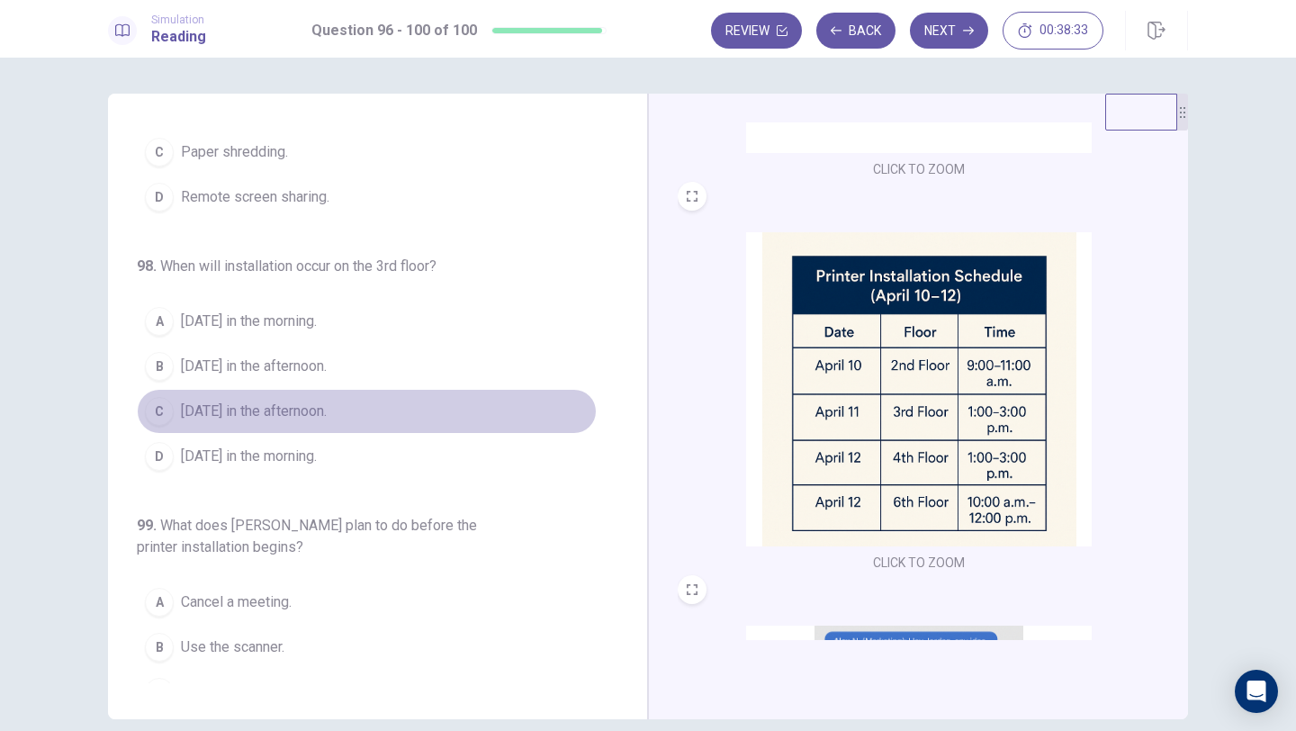
click at [228, 411] on span "[DATE] in the afternoon." at bounding box center [254, 411] width 146 height 22
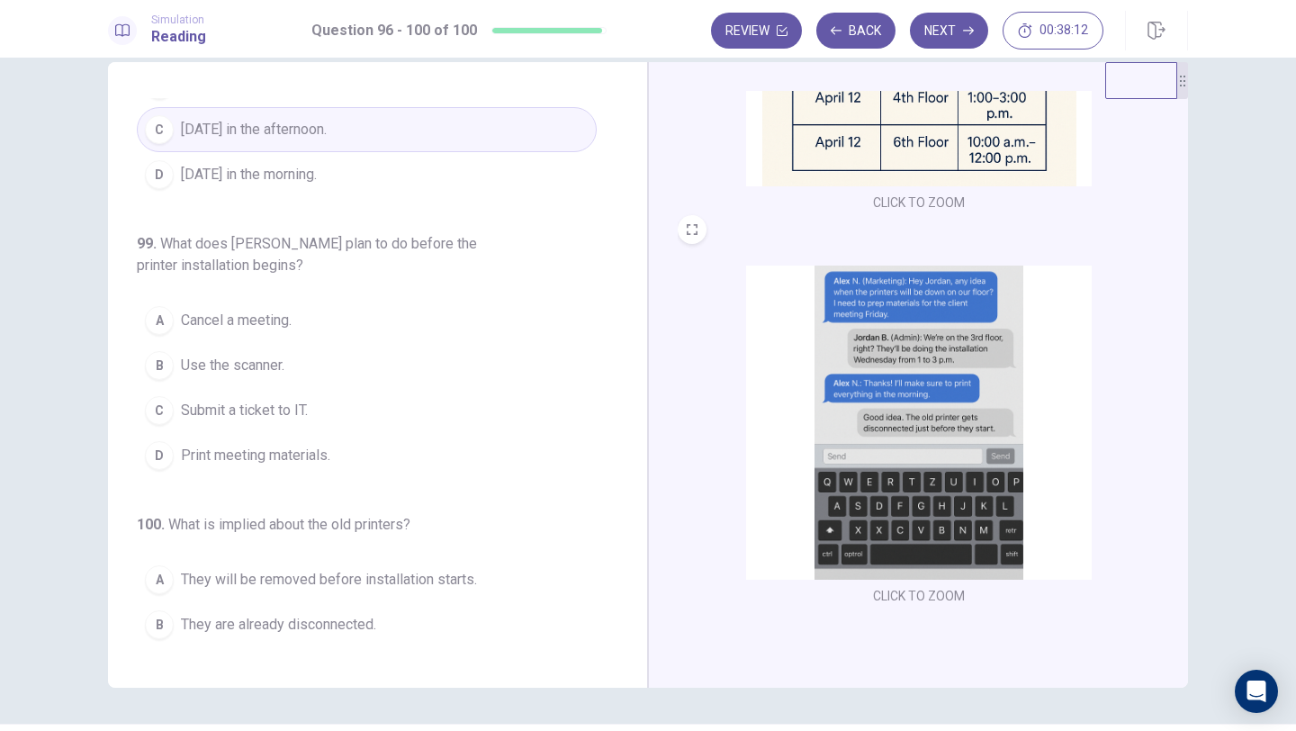
scroll to position [650, 0]
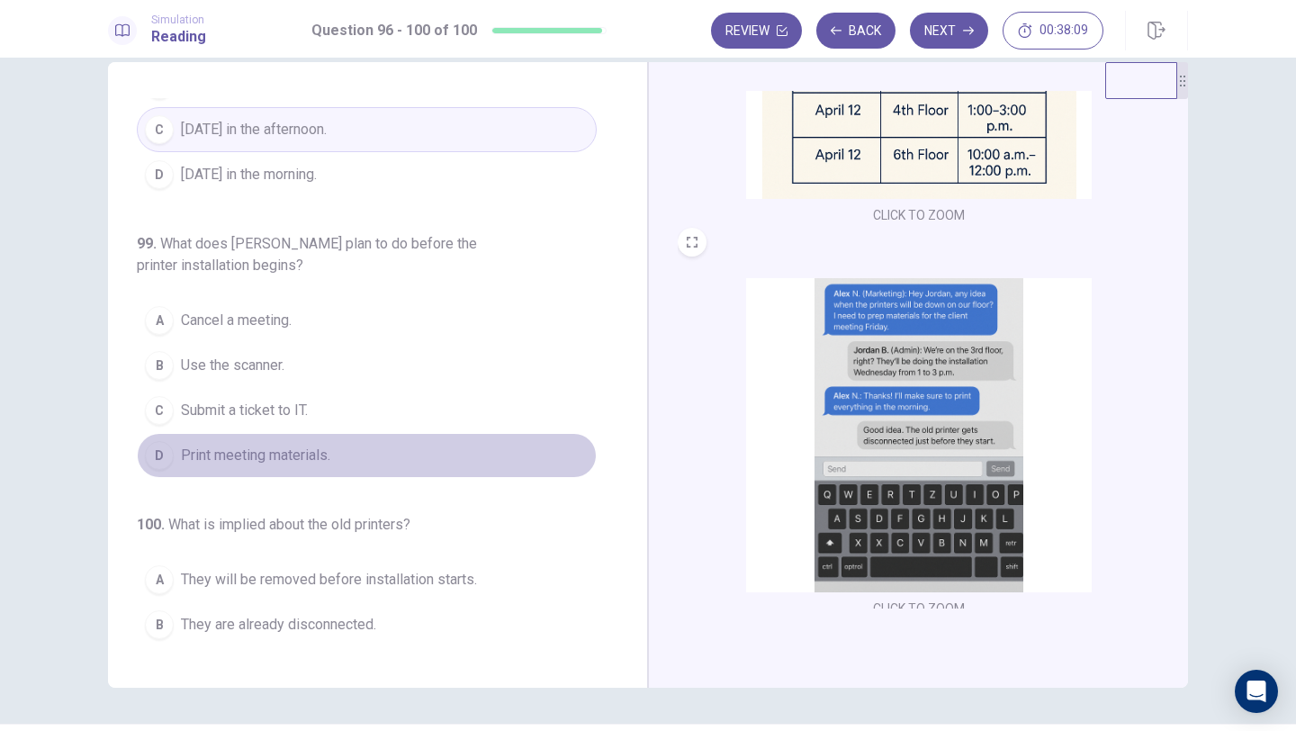
click at [289, 463] on span "Print meeting materials." at bounding box center [255, 456] width 149 height 22
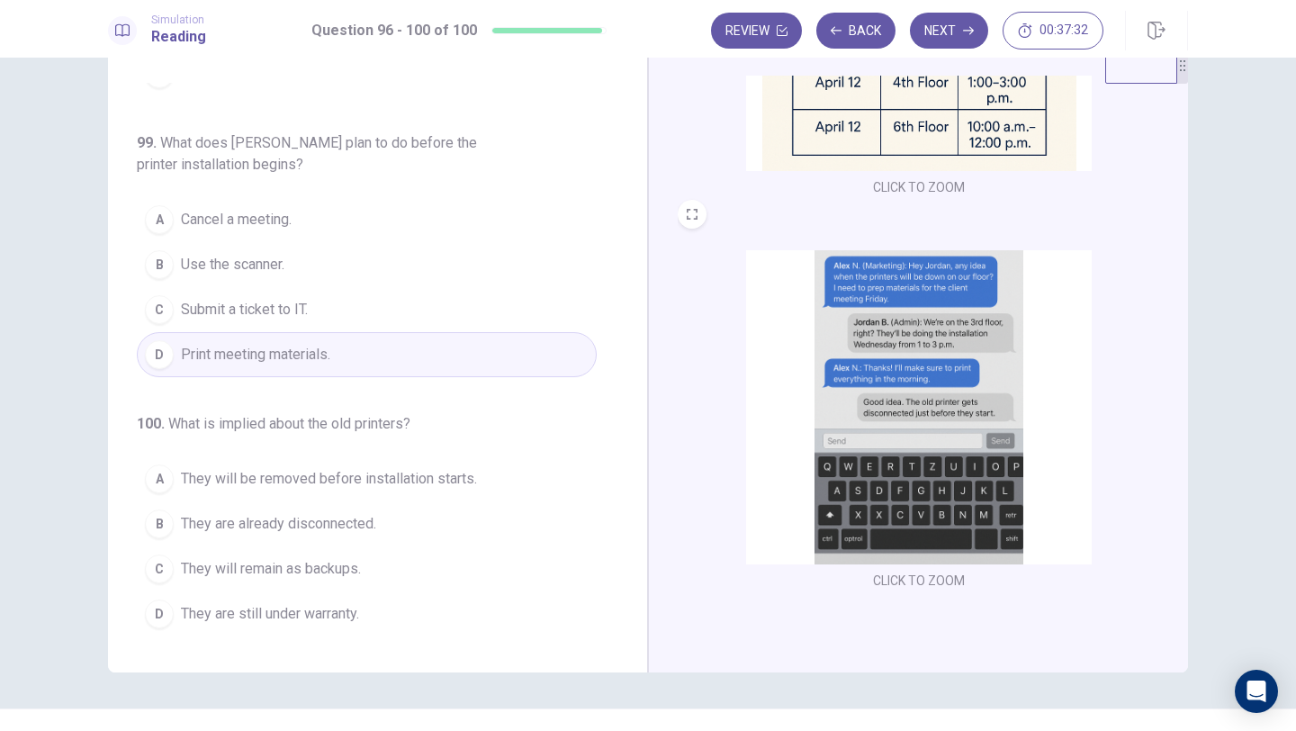
scroll to position [48, 0]
click at [374, 484] on span "They will be removed before installation starts." at bounding box center [329, 478] width 296 height 22
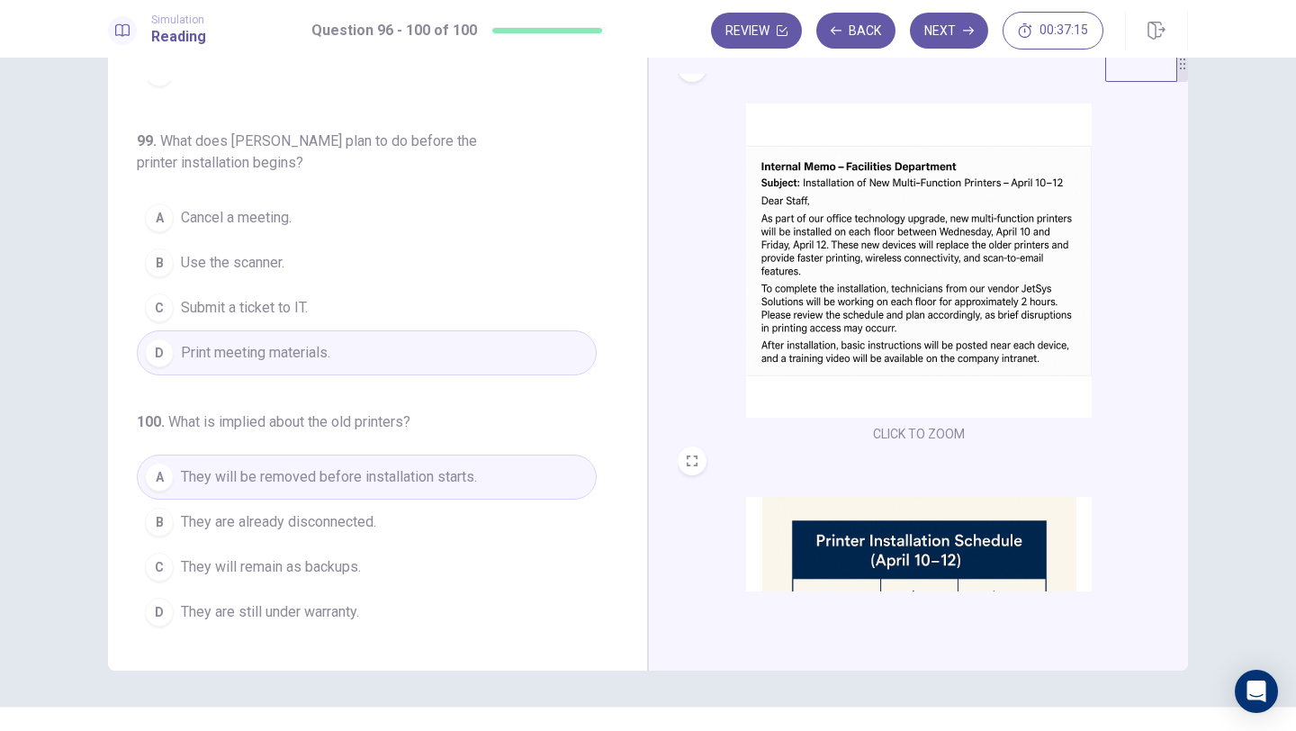
scroll to position [82, 0]
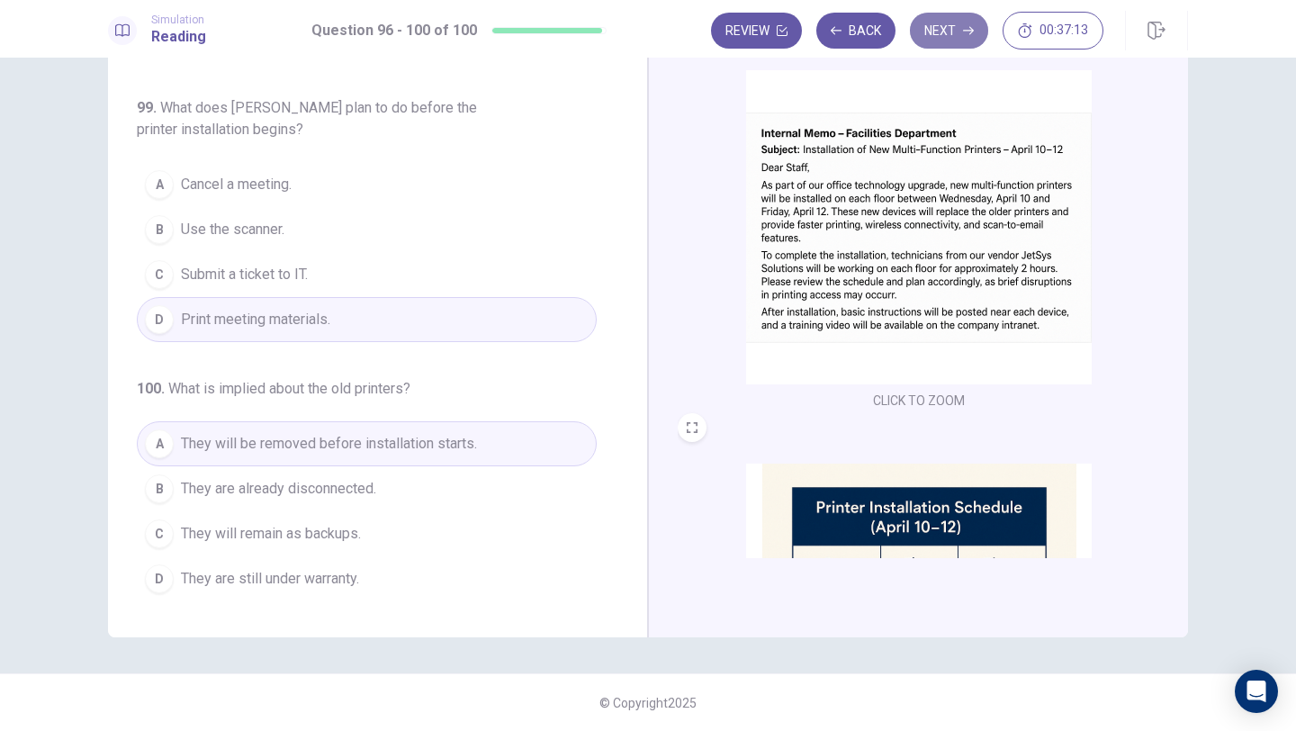
click at [942, 38] on button "Next" at bounding box center [949, 31] width 78 height 36
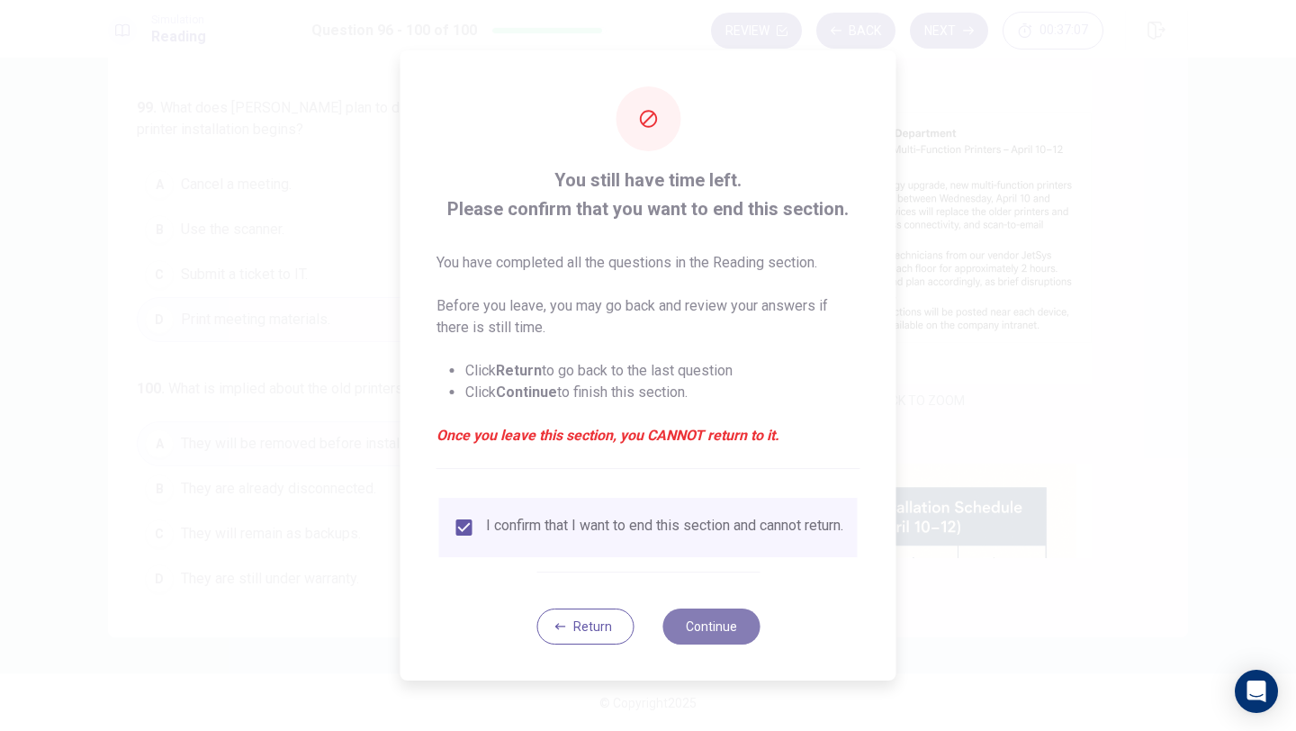
click at [706, 633] on button "Continue" at bounding box center [710, 626] width 97 height 36
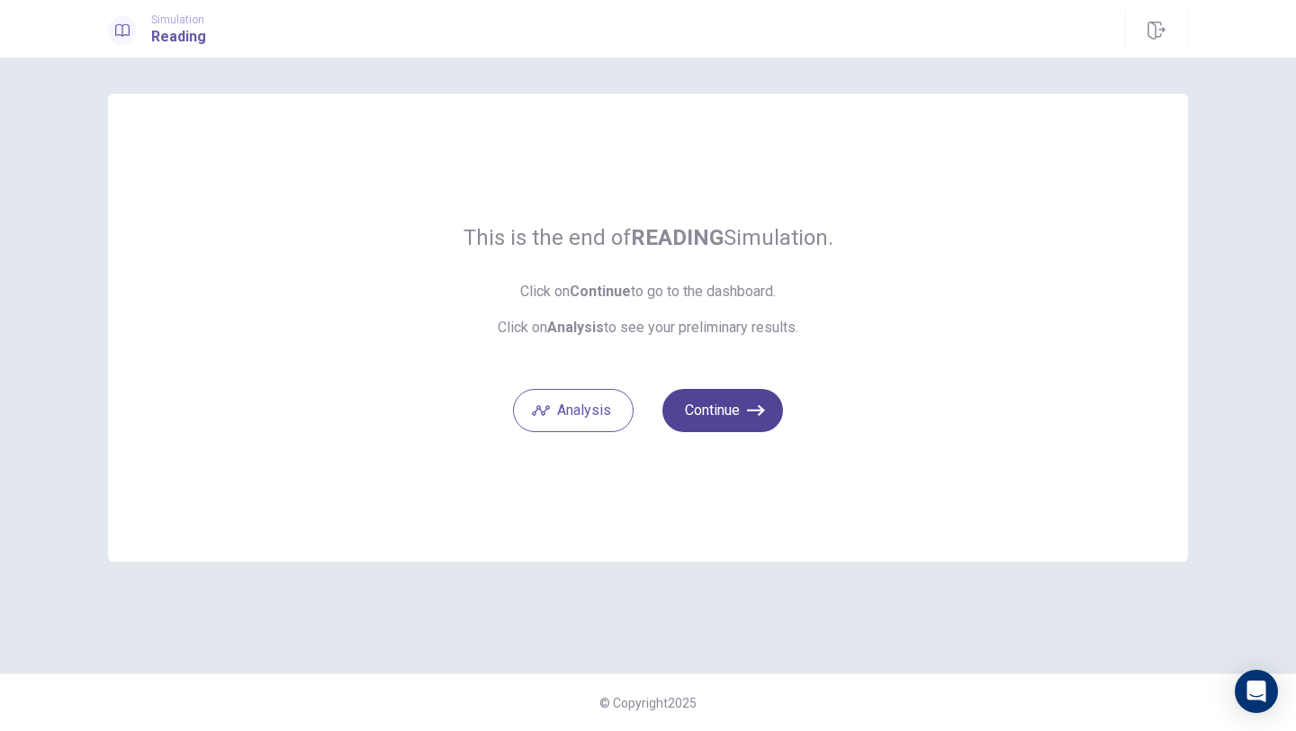
click at [723, 412] on button "Continue" at bounding box center [722, 410] width 121 height 43
